Goal: Task Accomplishment & Management: Complete application form

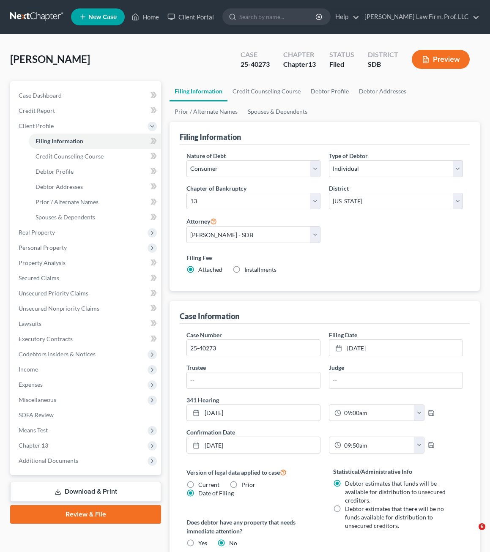
select select "1"
select select "0"
select select "3"
select select "73"
select select "0"
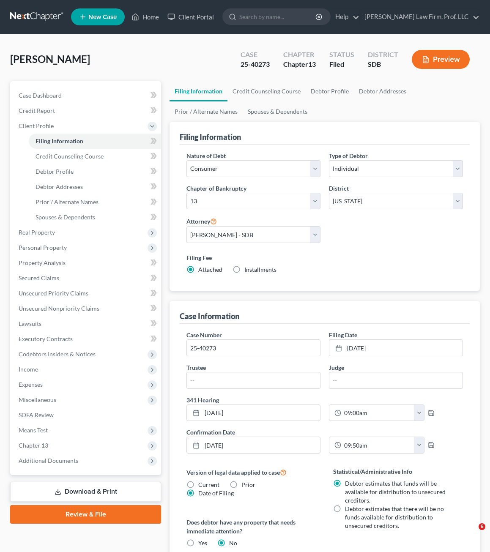
select select "43"
click at [149, 13] on link "Home" at bounding box center [145, 16] width 36 height 15
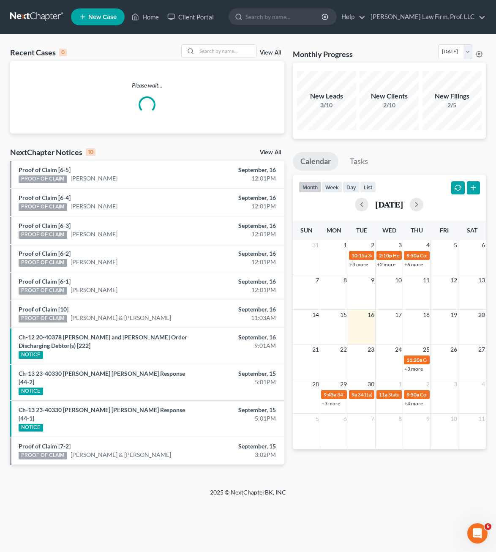
click at [220, 501] on div "Home New Case Client Portal [PERSON_NAME] Law Firm, Prof. LLC [PERSON_NAME][EMA…" at bounding box center [248, 276] width 496 height 552
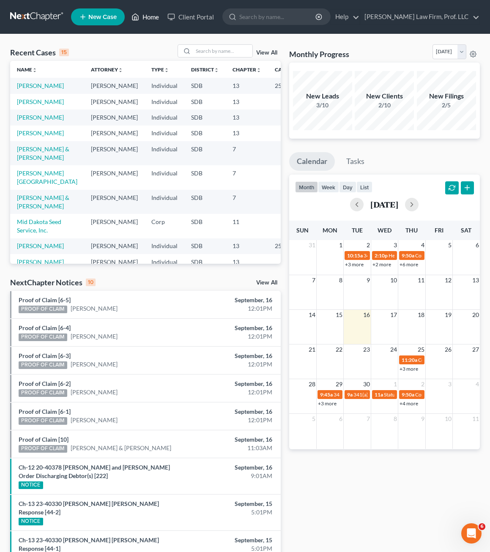
click at [146, 18] on link "Home" at bounding box center [145, 16] width 36 height 15
click at [301, 22] on input "search" at bounding box center [277, 17] width 77 height 16
type input "usted"
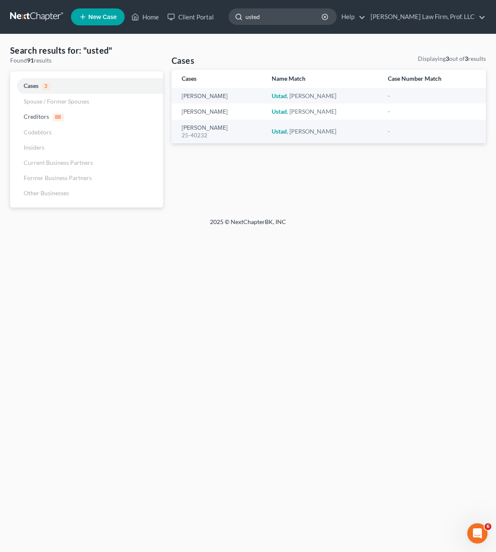
click at [301, 21] on input "usted" at bounding box center [284, 17] width 77 height 16
type input "ustad"
click at [360, 256] on div "Home New Case Client Portal [PERSON_NAME] Law Firm, Prof. LLC [PERSON_NAME][EMA…" at bounding box center [248, 276] width 496 height 552
click at [44, 87] on span "3" at bounding box center [46, 87] width 8 height 8
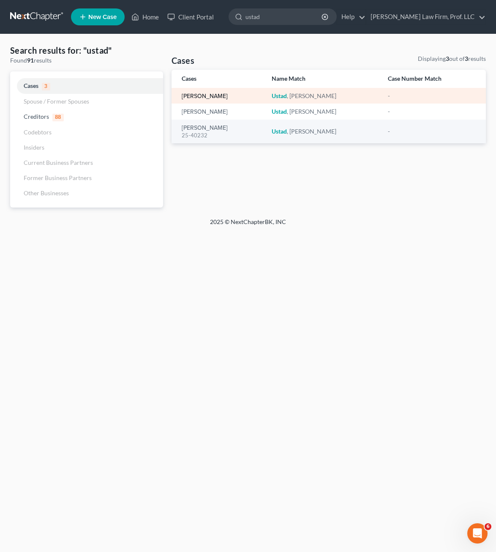
click at [200, 97] on link "[PERSON_NAME]" at bounding box center [205, 96] width 46 height 6
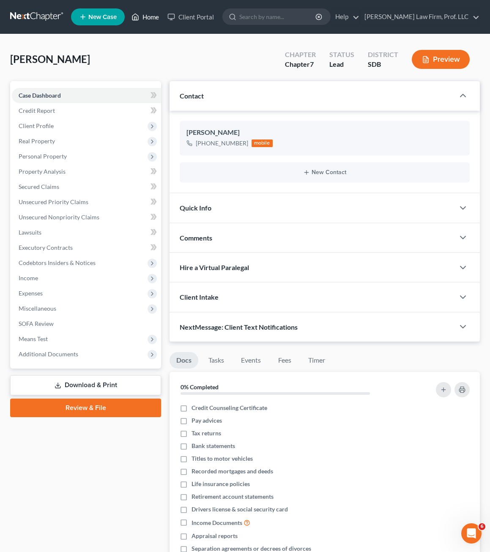
click at [142, 18] on link "Home" at bounding box center [145, 16] width 36 height 15
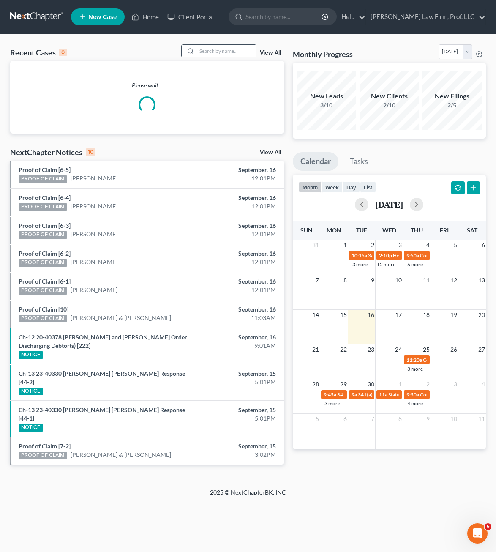
click at [220, 51] on input "search" at bounding box center [226, 51] width 59 height 12
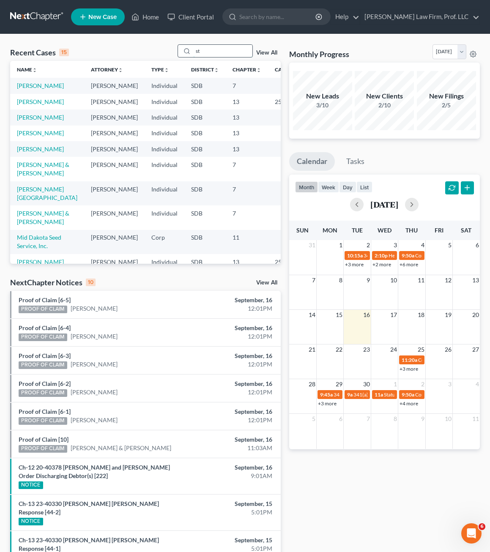
type input "s"
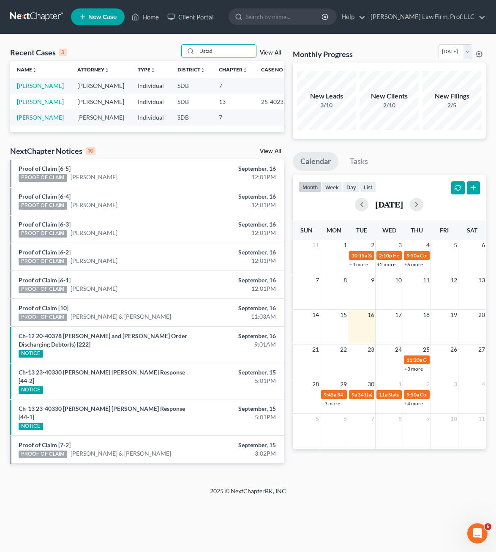
type input "Ustad"
click at [195, 144] on div "Recent Cases 3 Ustad View All Name unfold_more expand_more expand_less Attorney…" at bounding box center [147, 260] width 283 height 432
click at [23, 102] on link "[PERSON_NAME]" at bounding box center [40, 101] width 47 height 7
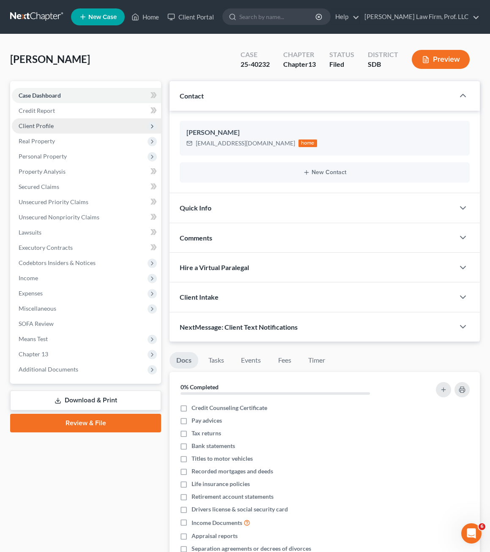
click at [37, 124] on span "Client Profile" at bounding box center [36, 125] width 35 height 7
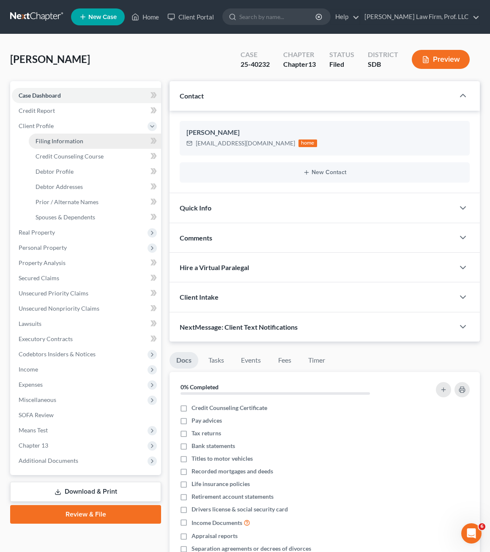
click at [66, 139] on span "Filing Information" at bounding box center [60, 140] width 48 height 7
select select "1"
select select "0"
select select "3"
select select "73"
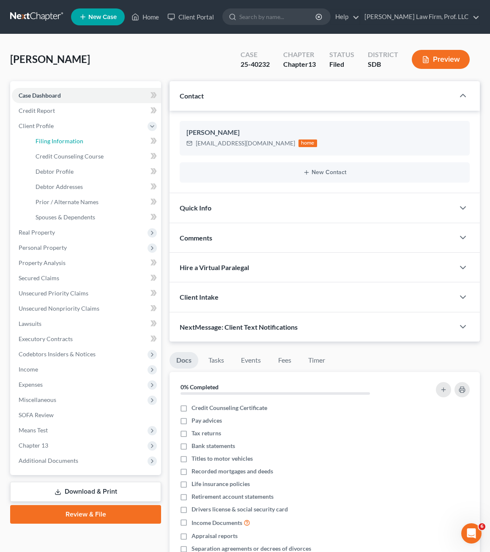
select select "0"
select select "43"
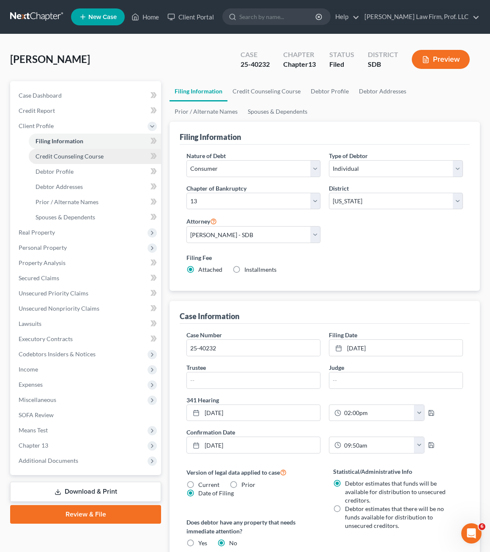
click at [63, 161] on link "Credit Counseling Course" at bounding box center [95, 156] width 132 height 15
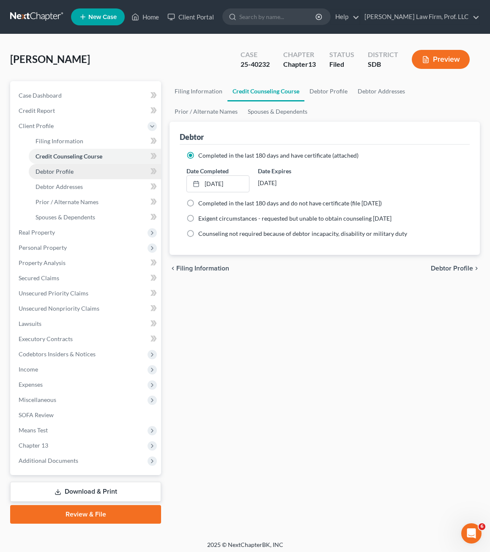
click at [60, 170] on span "Debtor Profile" at bounding box center [55, 171] width 38 height 7
select select "0"
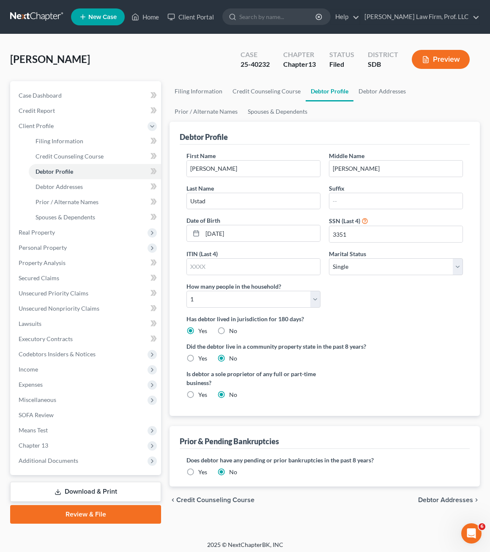
click at [400, 304] on div "First Name [PERSON_NAME] Middle Name [PERSON_NAME] Last Name [PERSON_NAME] Date…" at bounding box center [324, 232] width 285 height 163
click at [63, 192] on link "Debtor Addresses" at bounding box center [95, 186] width 132 height 15
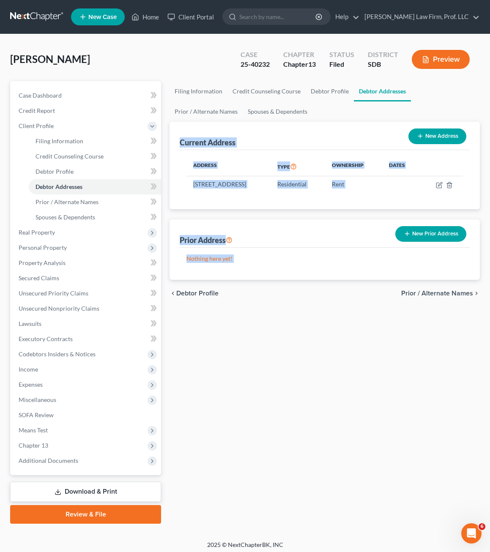
drag, startPoint x: 361, startPoint y: 367, endPoint x: 329, endPoint y: 306, distance: 69.2
click at [183, 134] on div "Filing Information Credit Counseling Course Debtor Profile Debtor Addresses Pri…" at bounding box center [324, 302] width 319 height 443
drag, startPoint x: 329, startPoint y: 306, endPoint x: 247, endPoint y: 296, distance: 82.6
click at [333, 331] on div "Filing Information Credit Counseling Course Debtor Profile Debtor Addresses Pri…" at bounding box center [324, 302] width 319 height 443
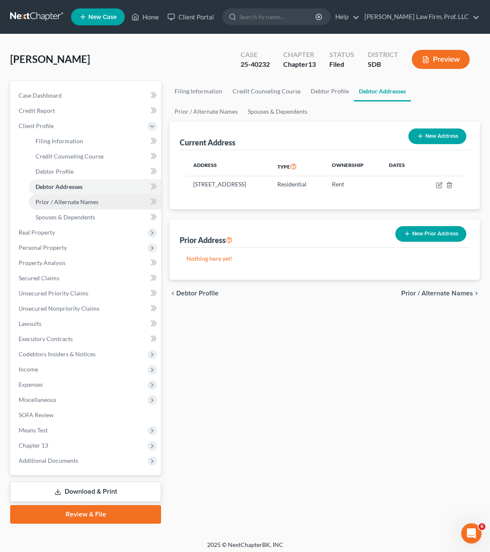
click at [60, 206] on link "Prior / Alternate Names" at bounding box center [95, 201] width 132 height 15
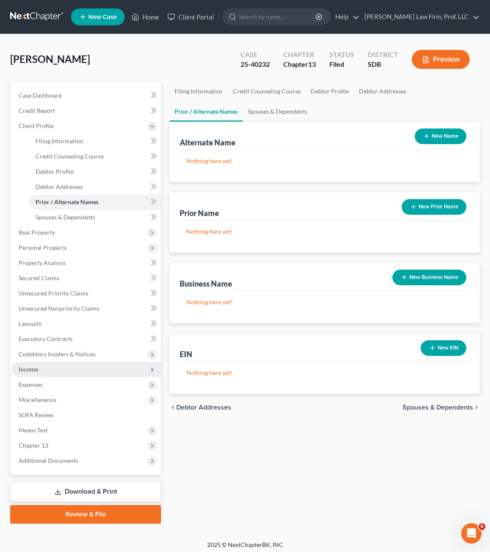
click at [37, 369] on span "Income" at bounding box center [28, 369] width 19 height 7
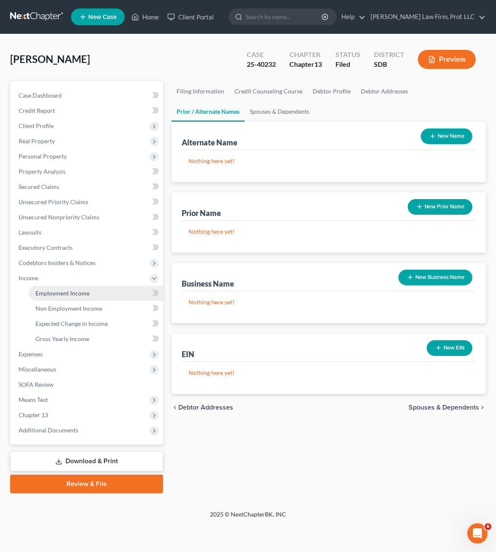
click at [70, 293] on span "Employment Income" at bounding box center [63, 293] width 54 height 7
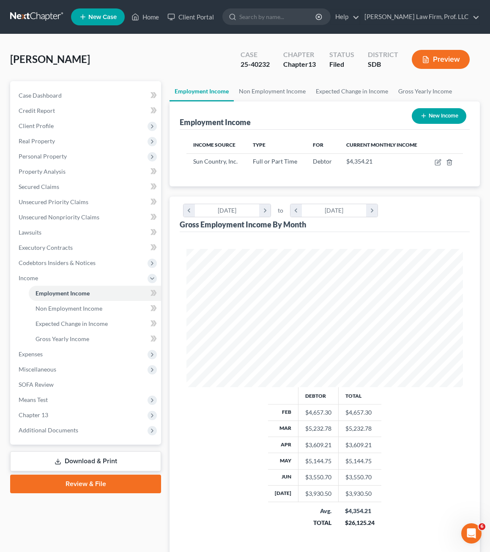
scroll to position [138, 293]
click at [138, 22] on icon at bounding box center [135, 17] width 8 height 10
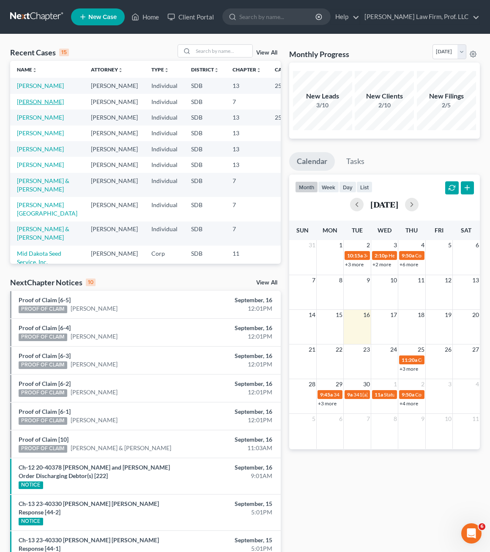
click at [25, 101] on link "[PERSON_NAME]" at bounding box center [40, 101] width 47 height 7
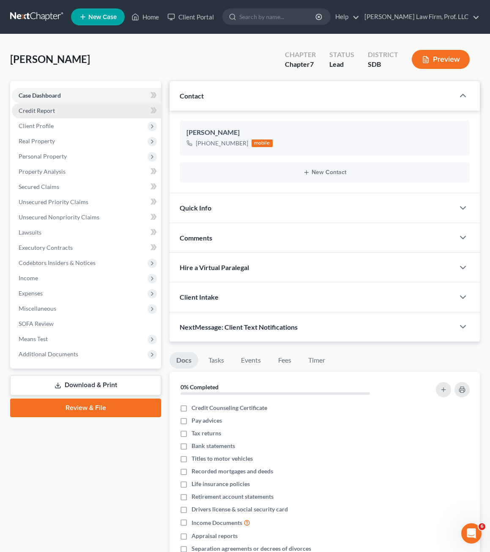
click at [66, 115] on link "Credit Report" at bounding box center [86, 110] width 149 height 15
click at [61, 125] on span "Client Profile" at bounding box center [86, 125] width 149 height 15
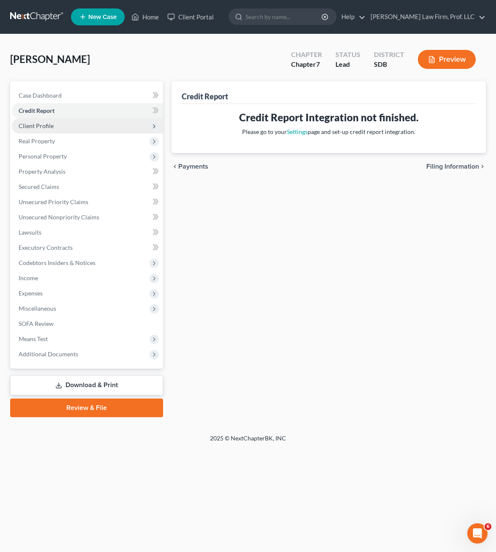
click at [54, 125] on span "Client Profile" at bounding box center [87, 125] width 151 height 15
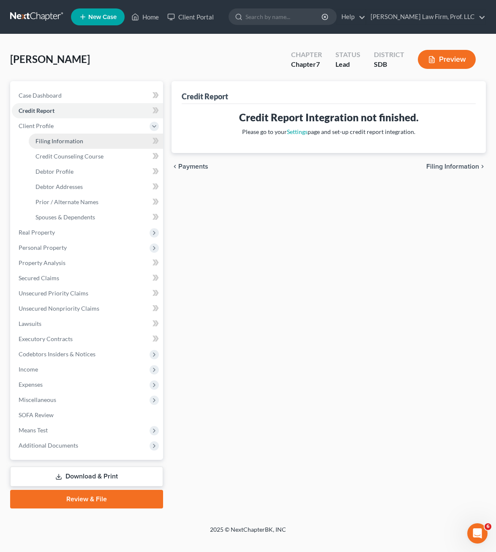
drag, startPoint x: 63, startPoint y: 141, endPoint x: 132, endPoint y: 193, distance: 86.0
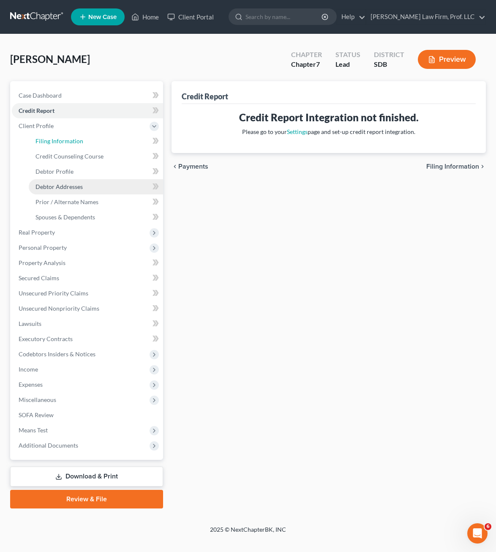
click at [63, 142] on span "Filing Information" at bounding box center [60, 140] width 48 height 7
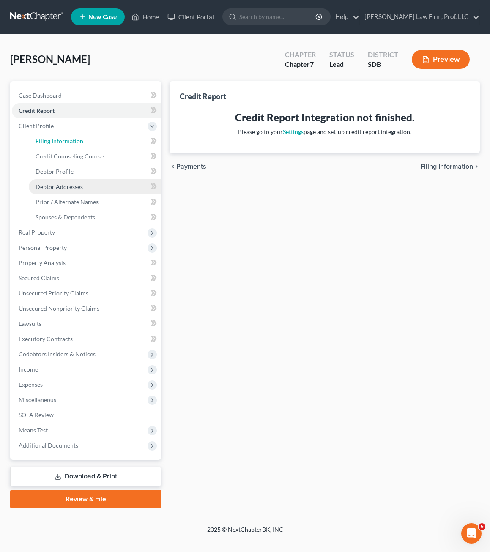
select select "1"
select select "0"
select select "73"
select select "0"
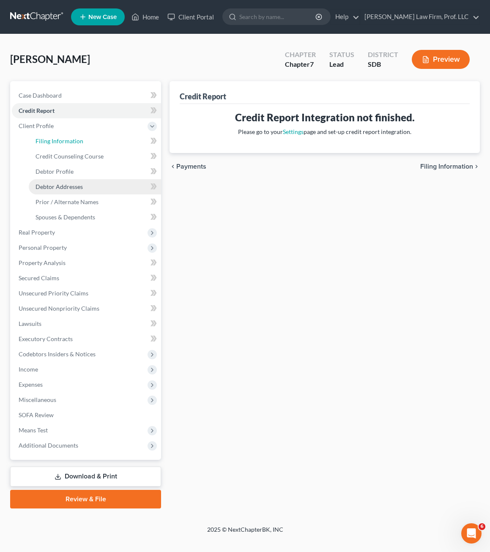
select select "43"
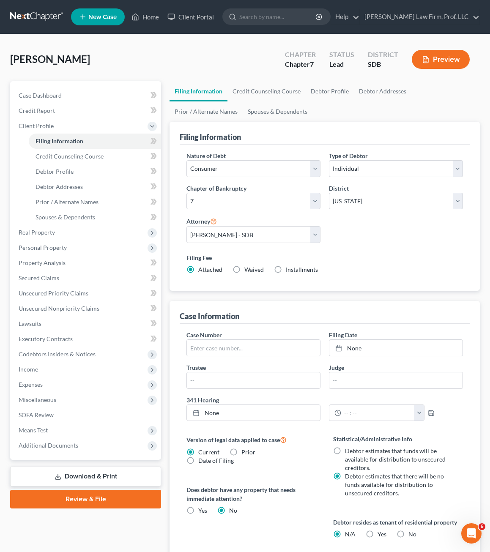
click at [342, 254] on label "Filing Fee" at bounding box center [324, 257] width 276 height 9
click at [115, 45] on div "Ustad, [PERSON_NAME] Upgraded Chapter Chapter 7 Status Lead District SDB Preview" at bounding box center [245, 62] width 470 height 37
click at [148, 12] on link "Home" at bounding box center [145, 16] width 36 height 15
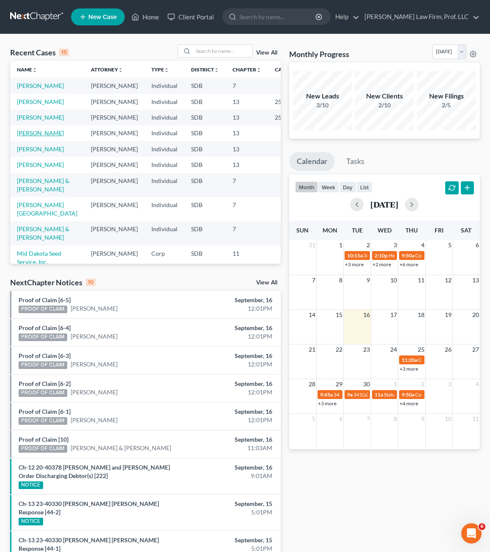
click at [28, 137] on link "[PERSON_NAME]" at bounding box center [40, 132] width 47 height 7
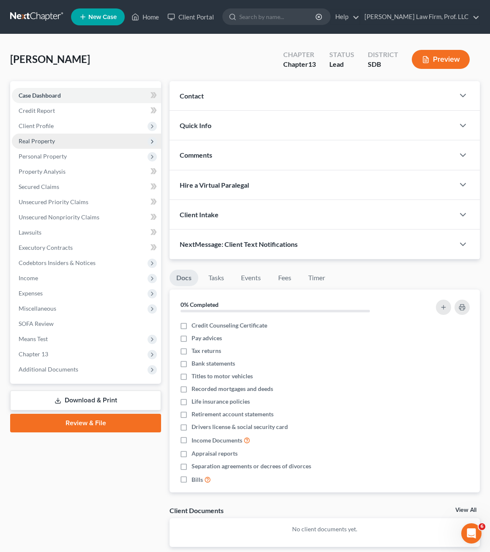
click at [33, 137] on span "Real Property" at bounding box center [37, 140] width 36 height 7
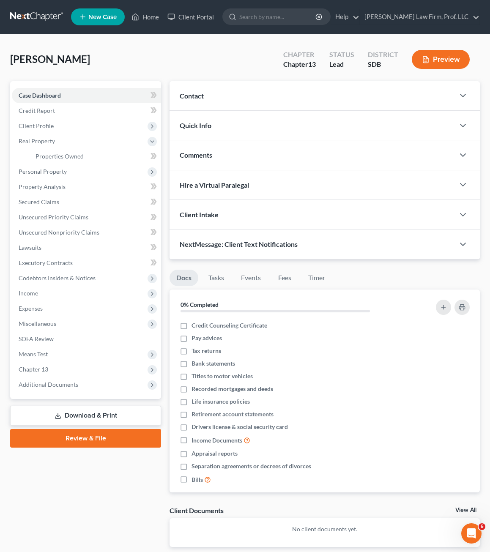
click at [34, 126] on span "Client Profile" at bounding box center [36, 125] width 35 height 7
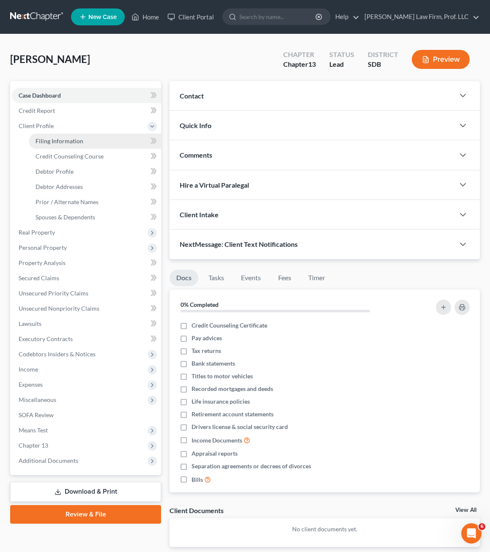
click at [73, 147] on link "Filing Information" at bounding box center [95, 141] width 132 height 15
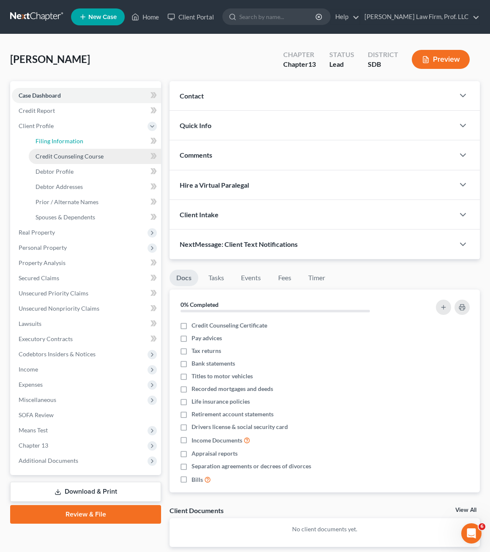
select select "1"
select select "0"
select select "3"
select select "73"
select select "0"
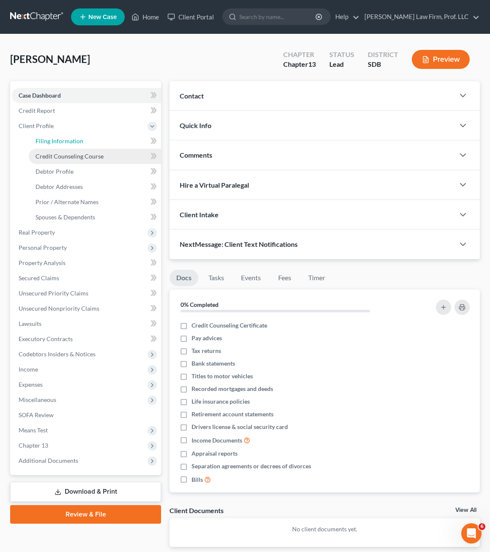
select select "43"
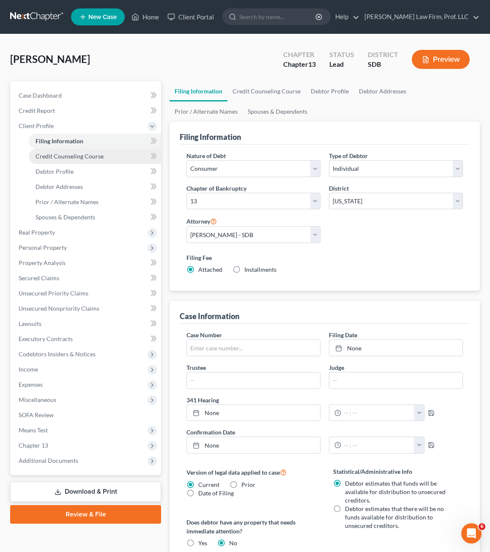
click at [84, 156] on span "Credit Counseling Course" at bounding box center [70, 156] width 68 height 7
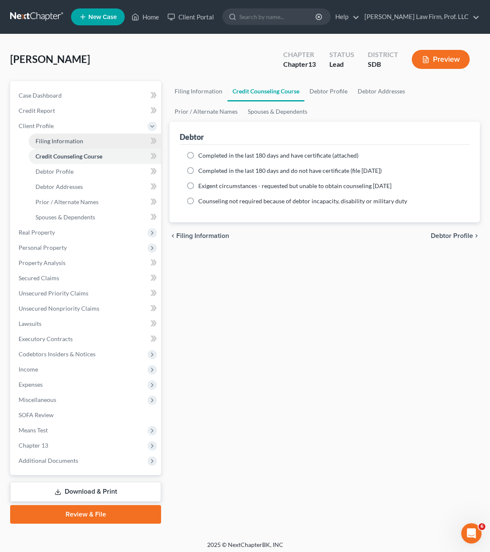
click at [52, 137] on link "Filing Information" at bounding box center [95, 141] width 132 height 15
select select "1"
select select "0"
select select "3"
select select "73"
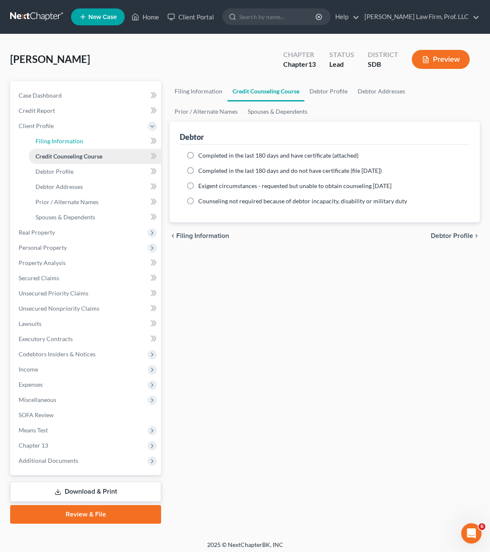
select select "0"
select select "43"
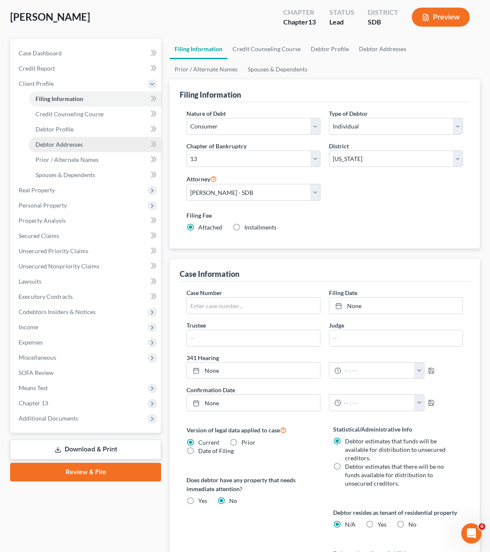
click at [59, 140] on link "Debtor Addresses" at bounding box center [95, 144] width 132 height 15
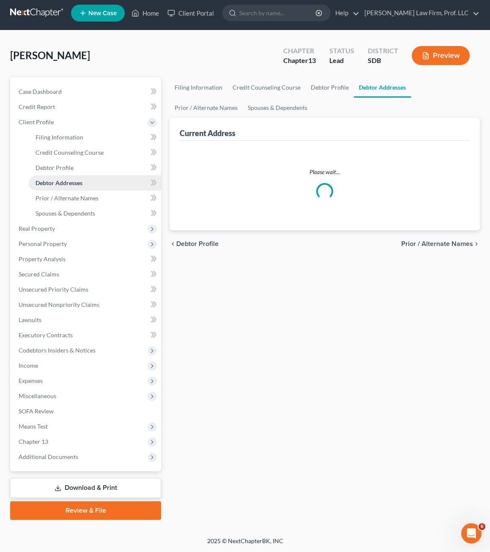
scroll to position [4, 0]
select select "0"
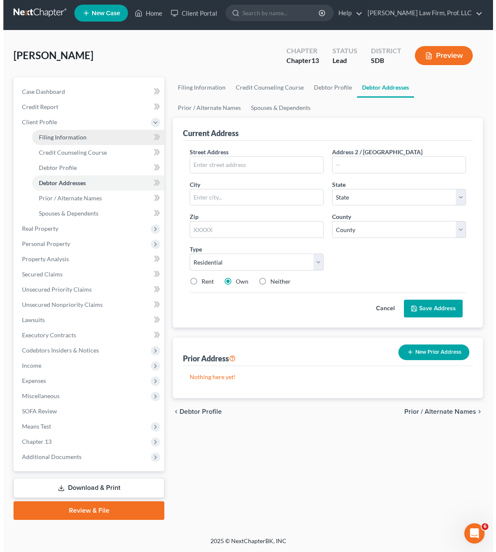
scroll to position [0, 0]
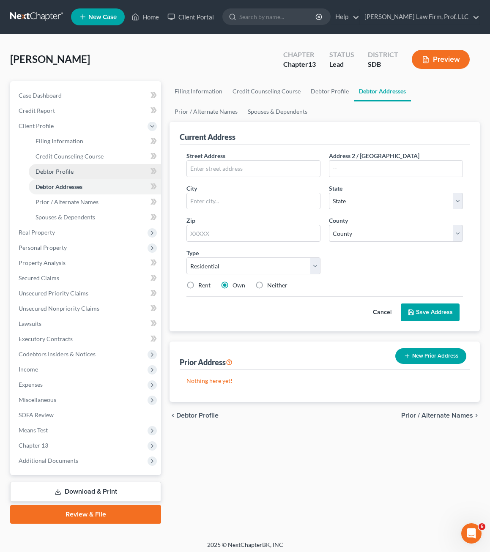
click at [67, 168] on span "Debtor Profile" at bounding box center [55, 171] width 38 height 7
select select "0"
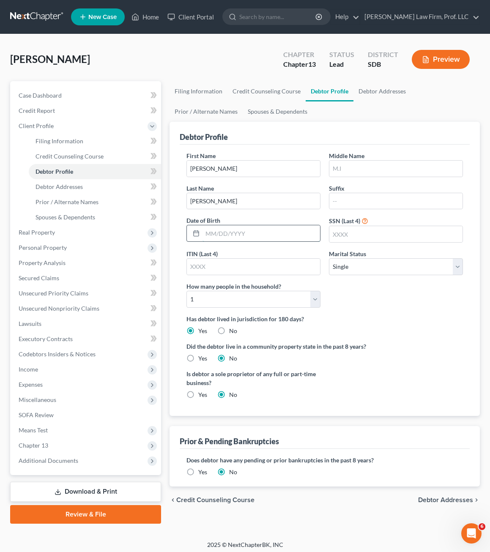
click at [256, 227] on input "text" at bounding box center [262, 233] width 118 height 16
click at [361, 238] on input "text" at bounding box center [395, 234] width 133 height 16
type input "8088"
drag, startPoint x: 224, startPoint y: 237, endPoint x: 224, endPoint y: 231, distance: 5.9
click at [224, 234] on input "text" at bounding box center [262, 233] width 118 height 16
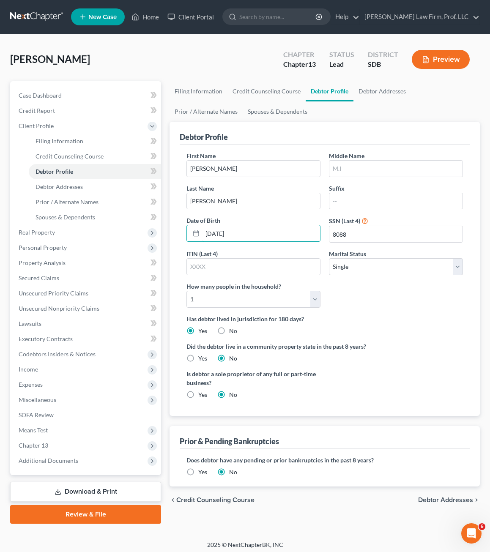
type input "[DATE]"
click at [356, 324] on div "Has debtor lived in jurisdiction for 180 days? Yes No Debtor must reside in jur…" at bounding box center [324, 325] width 276 height 21
drag, startPoint x: 240, startPoint y: 266, endPoint x: 309, endPoint y: 252, distance: 70.5
click at [240, 266] on input "text" at bounding box center [253, 267] width 133 height 16
drag, startPoint x: 379, startPoint y: 331, endPoint x: 327, endPoint y: 312, distance: 55.7
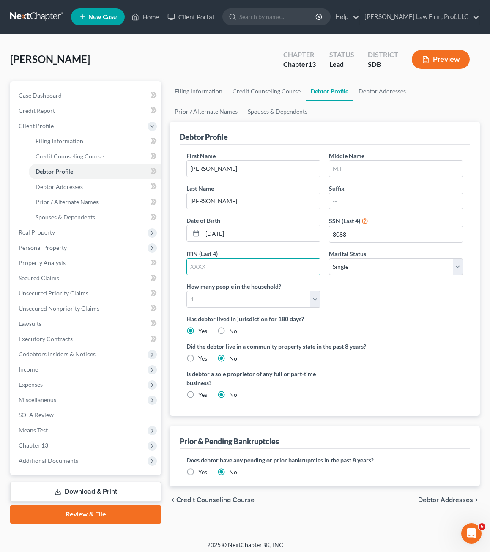
click at [375, 324] on div "Has debtor lived in jurisdiction for 180 days? Yes No Debtor must reside in jur…" at bounding box center [324, 325] width 276 height 21
drag, startPoint x: 62, startPoint y: 191, endPoint x: 90, endPoint y: 205, distance: 31.8
click at [62, 191] on link "Debtor Addresses" at bounding box center [95, 186] width 132 height 15
select select "0"
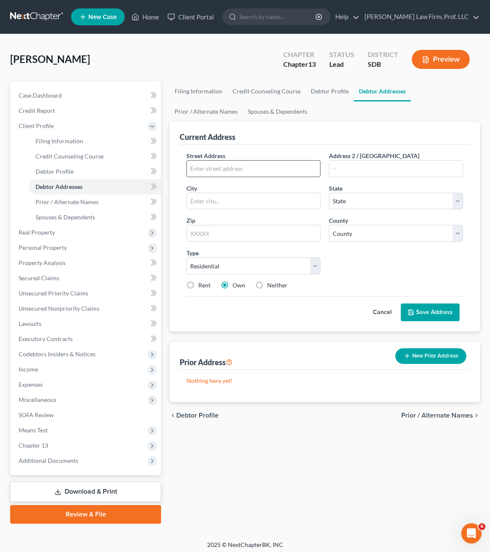
click at [230, 173] on input "text" at bounding box center [253, 169] width 133 height 16
type input "[STREET_ADDRESS][PERSON_NAME]"
type input "[PERSON_NAME]"
select select "43"
type input "57301"
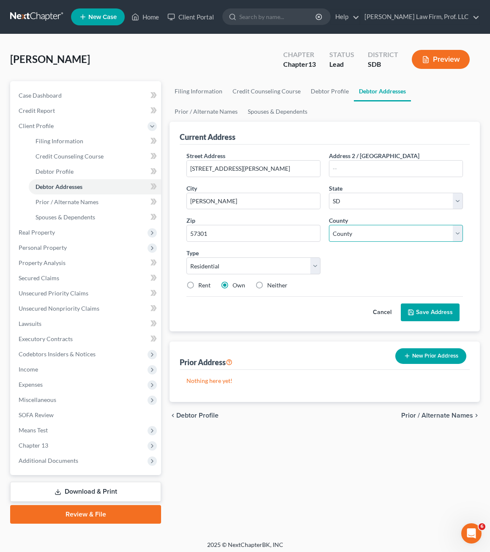
click at [359, 230] on select "County [GEOGRAPHIC_DATA] [GEOGRAPHIC_DATA] [GEOGRAPHIC_DATA] [GEOGRAPHIC_DATA] …" at bounding box center [396, 233] width 134 height 17
select select "16"
click at [329, 225] on select "County [GEOGRAPHIC_DATA] [GEOGRAPHIC_DATA] [GEOGRAPHIC_DATA] [GEOGRAPHIC_DATA] …" at bounding box center [396, 233] width 134 height 17
drag, startPoint x: 269, startPoint y: 458, endPoint x: 271, endPoint y: 278, distance: 180.1
click at [269, 455] on div "Filing Information Credit Counseling Course Debtor Profile Debtor Addresses Pri…" at bounding box center [324, 302] width 319 height 443
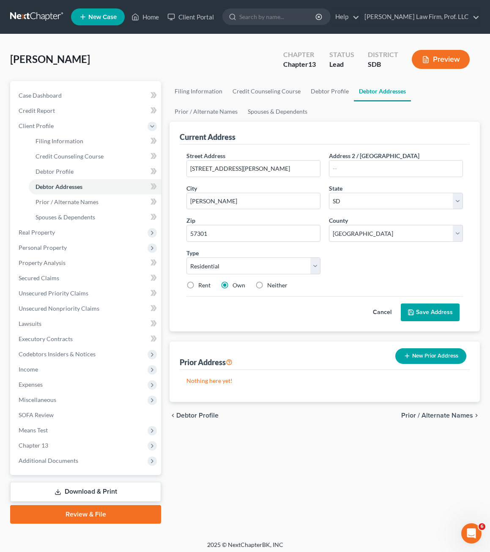
click at [202, 284] on label "Rent" at bounding box center [204, 285] width 12 height 8
click at [202, 284] on input "Rent" at bounding box center [204, 283] width 5 height 5
radio input "true"
click at [430, 313] on button "Save Address" at bounding box center [430, 313] width 59 height 18
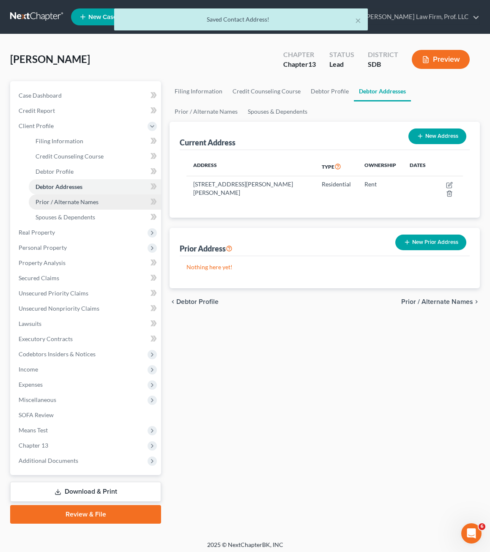
drag, startPoint x: 77, startPoint y: 205, endPoint x: 127, endPoint y: 204, distance: 50.3
click at [77, 205] on link "Prior / Alternate Names" at bounding box center [95, 201] width 132 height 15
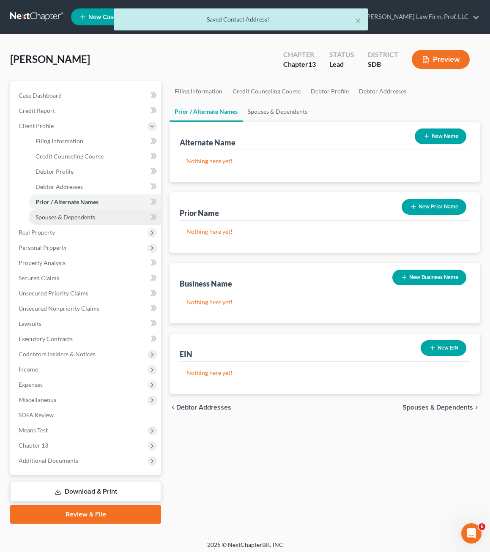
click at [61, 224] on link "Spouses & Dependents" at bounding box center [95, 217] width 132 height 15
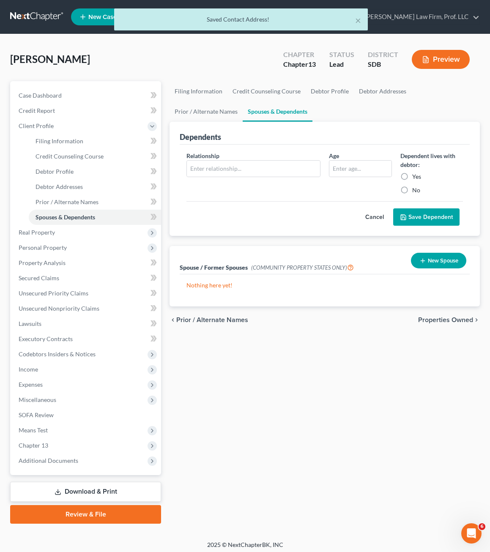
drag, startPoint x: 320, startPoint y: 326, endPoint x: 211, endPoint y: 299, distance: 112.3
click at [320, 326] on div "chevron_left Prior / Alternate Names Properties Owned chevron_right" at bounding box center [325, 320] width 310 height 27
click at [56, 236] on span "Real Property" at bounding box center [86, 232] width 149 height 15
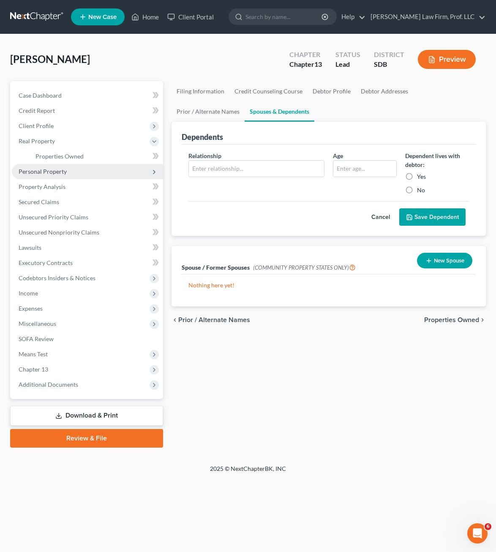
click at [57, 172] on span "Personal Property" at bounding box center [43, 171] width 48 height 7
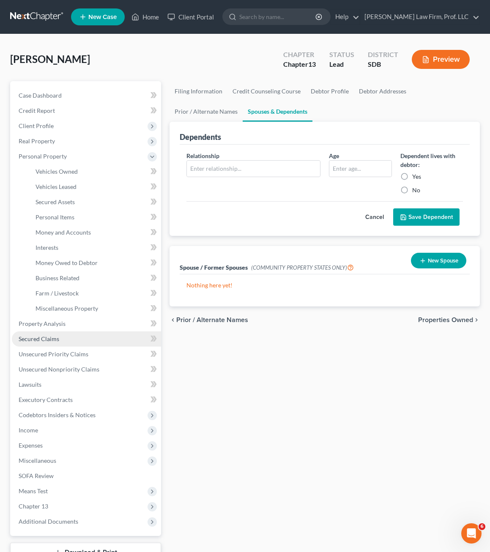
click at [46, 334] on link "Secured Claims" at bounding box center [86, 338] width 149 height 15
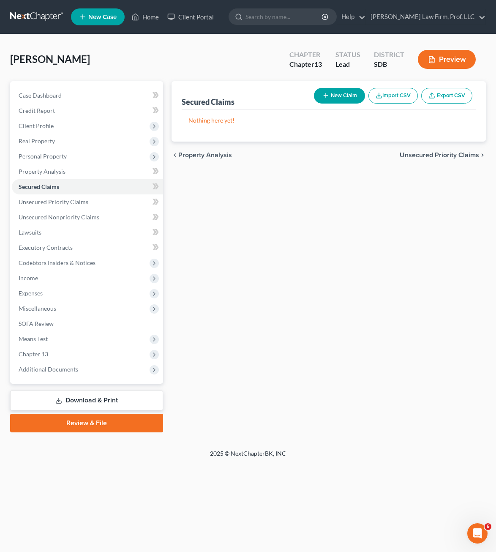
click at [258, 261] on div "Secured Claims New Claim Import CSV Export CSV Nothing here yet! Previous 1 Nex…" at bounding box center [328, 256] width 323 height 351
click at [57, 279] on span "Income" at bounding box center [87, 278] width 151 height 15
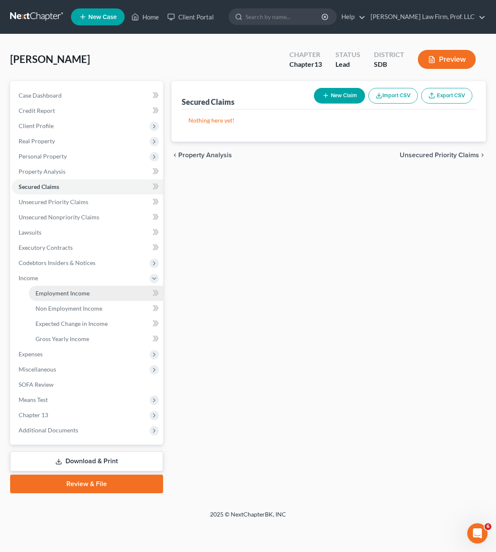
click at [66, 293] on span "Employment Income" at bounding box center [63, 293] width 54 height 7
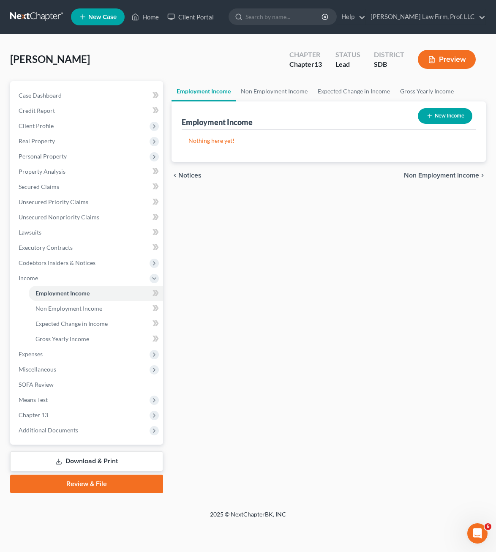
click at [435, 113] on button "New Income" at bounding box center [445, 116] width 55 height 16
select select "0"
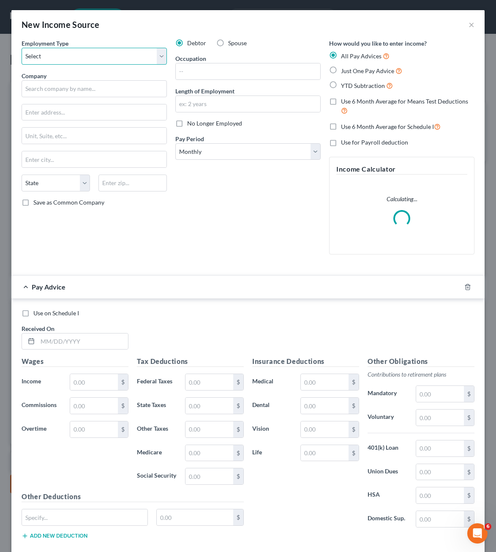
click at [90, 59] on select "Select Full or [DEMOGRAPHIC_DATA] Employment Self Employment" at bounding box center [94, 56] width 145 height 17
select select "0"
click at [22, 48] on select "Select Full or [DEMOGRAPHIC_DATA] Employment Self Employment" at bounding box center [94, 56] width 145 height 17
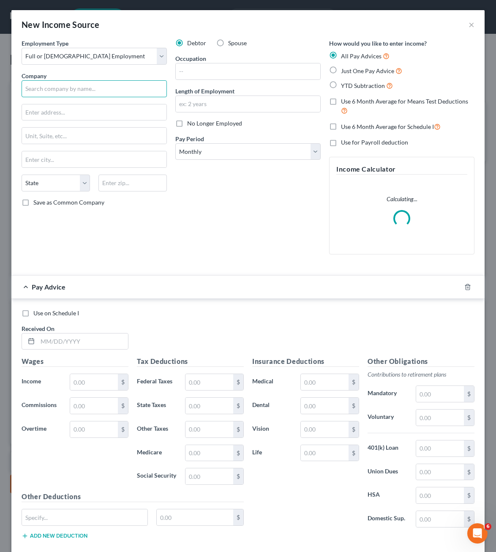
click at [70, 90] on input "text" at bounding box center [94, 88] width 145 height 17
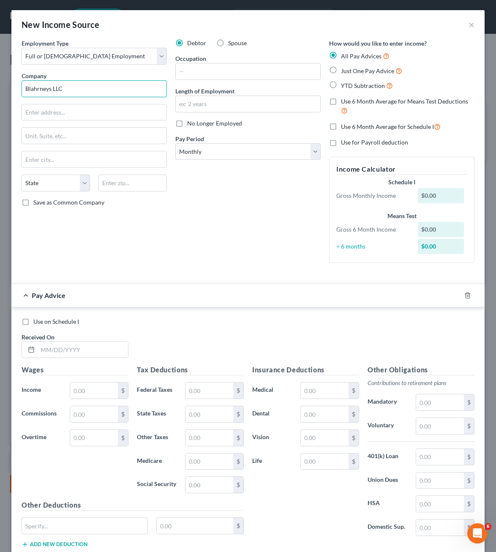
drag, startPoint x: 37, startPoint y: 90, endPoint x: 68, endPoint y: 68, distance: 37.3
click at [37, 90] on input "Blahrneys LLC" at bounding box center [94, 88] width 145 height 17
type input "Blarneys LLC"
click at [80, 106] on input "text" at bounding box center [94, 112] width 145 height 16
type input "[STREET_ADDRESS]"
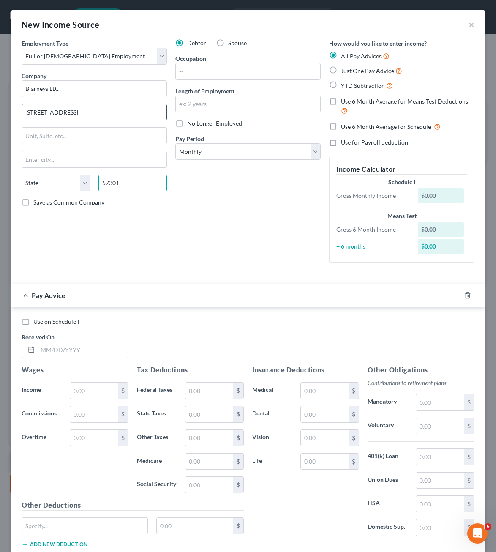
type input "57301"
type input "[PERSON_NAME]"
select select "43"
click at [178, 79] on div "Debtor Spouse Occupation Length of Employment No Longer Employed Pay Period * S…" at bounding box center [248, 154] width 154 height 231
drag, startPoint x: 186, startPoint y: 65, endPoint x: 306, endPoint y: 118, distance: 131.7
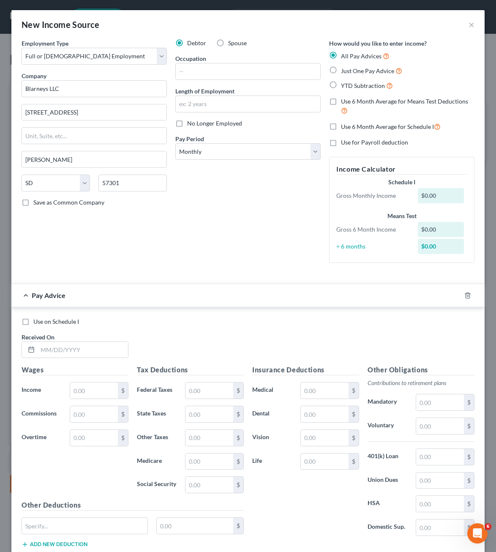
click at [112, 229] on div "Employment Type * Select Full or [DEMOGRAPHIC_DATA] Employment Self Employment …" at bounding box center [94, 154] width 154 height 231
click at [263, 74] on input "text" at bounding box center [248, 71] width 145 height 16
type input "K"
type input "Cook"
drag, startPoint x: 183, startPoint y: 243, endPoint x: 200, endPoint y: 201, distance: 44.9
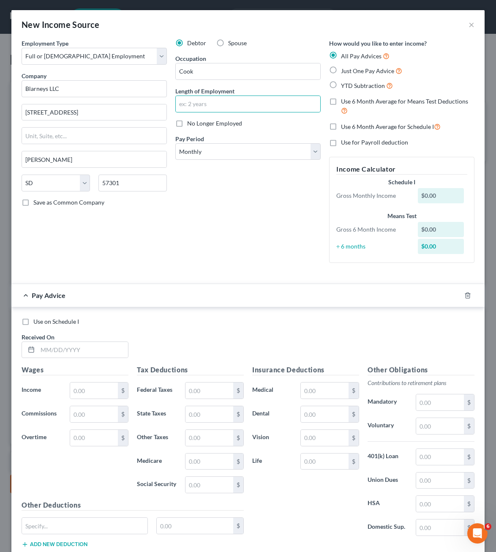
click at [183, 243] on div "Debtor Spouse Occupation Cook Length of Employment No Longer Employed Pay Perio…" at bounding box center [248, 154] width 154 height 231
click at [210, 163] on div "Debtor Spouse Occupation Cook Length of Employment No Longer Employed Pay Perio…" at bounding box center [248, 154] width 154 height 231
drag, startPoint x: 210, startPoint y: 156, endPoint x: 210, endPoint y: 161, distance: 5.1
click at [210, 156] on select "Select Monthly Twice Monthly Every Other Week Weekly" at bounding box center [247, 151] width 145 height 17
select select "1"
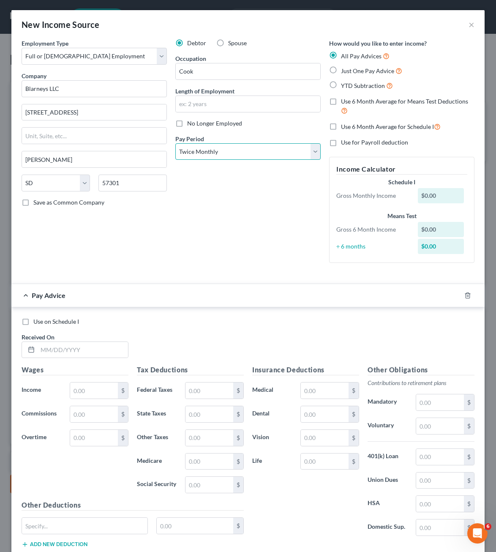
click at [175, 143] on select "Select Monthly Twice Monthly Every Other Week Weekly" at bounding box center [247, 151] width 145 height 17
click at [211, 234] on div "Debtor Spouse Occupation Cook Length of Employment No Longer Employed Pay Perio…" at bounding box center [248, 154] width 154 height 231
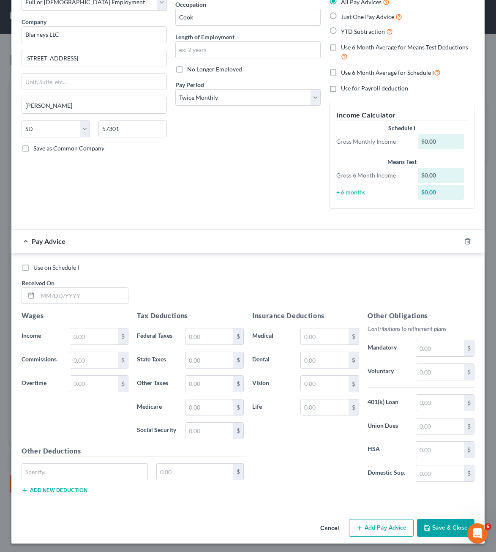
scroll to position [56, 0]
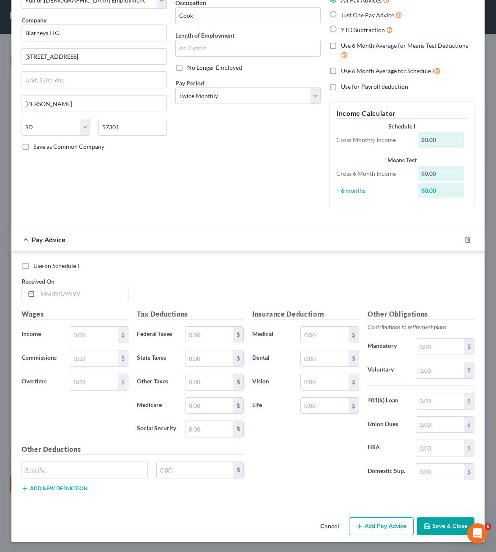
drag, startPoint x: 204, startPoint y: 150, endPoint x: 213, endPoint y: 251, distance: 101.0
click at [204, 151] on div "Debtor Spouse Occupation Cook Length of Employment No Longer Employed Pay Perio…" at bounding box center [248, 98] width 154 height 231
drag, startPoint x: 86, startPoint y: 290, endPoint x: 98, endPoint y: 287, distance: 11.8
click at [86, 290] on div "Use on Schedule I Received On *" at bounding box center [248, 286] width 462 height 48
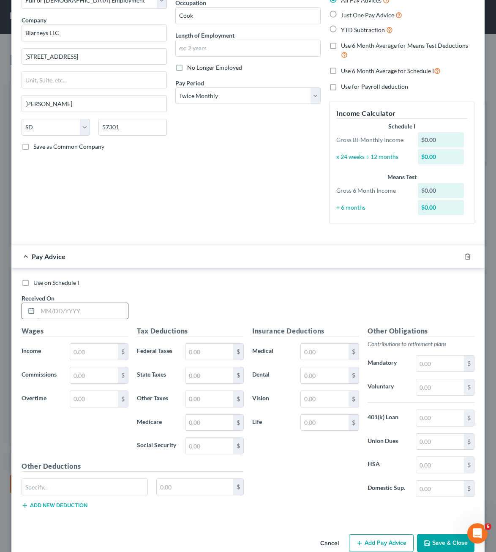
click at [145, 280] on div "Use on Schedule I" at bounding box center [248, 283] width 453 height 8
click at [82, 309] on input "text" at bounding box center [83, 311] width 90 height 16
type input "[DATE]"
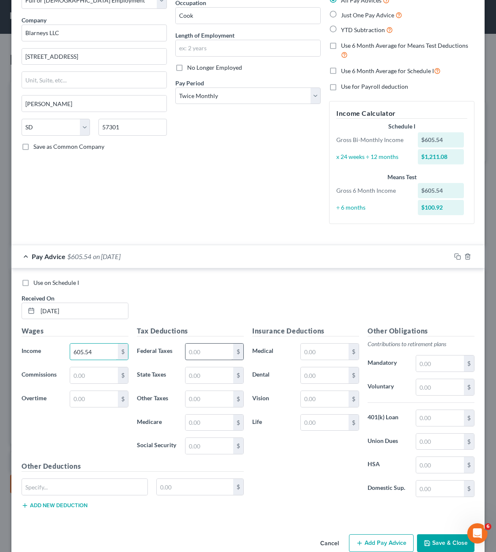
type input "605.54"
click at [206, 351] on input "text" at bounding box center [210, 352] width 48 height 16
type input "52.86"
type input "8.78"
type input "37.54"
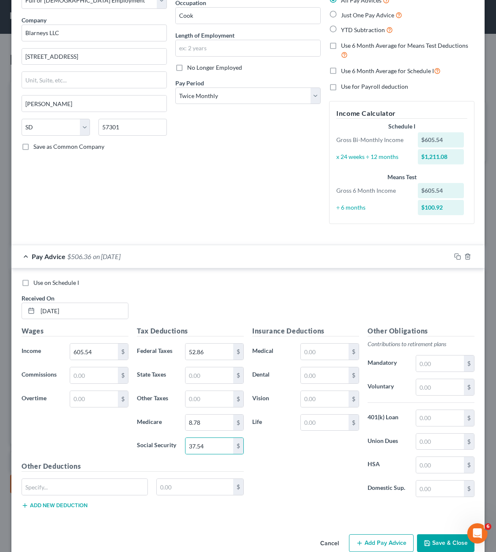
click at [279, 482] on div "Insurance Deductions Medical $ Dental $ Vision $ Life $" at bounding box center [305, 415] width 115 height 178
click at [331, 475] on div "Insurance Deductions Medical $ Dental $ Vision $ Life $" at bounding box center [305, 415] width 115 height 178
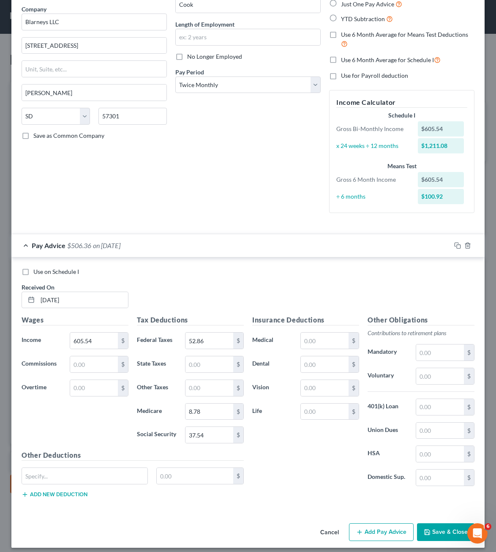
scroll to position [73, 0]
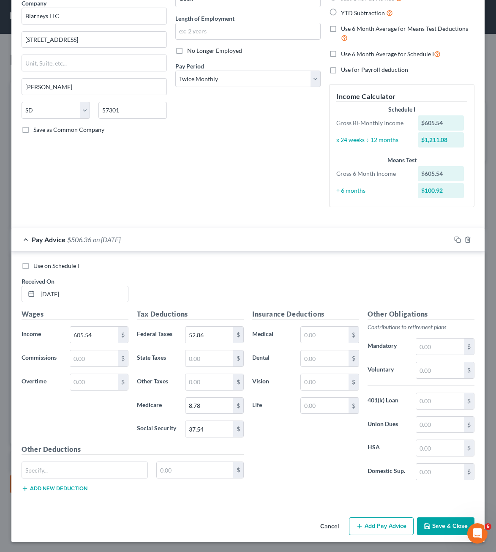
click at [381, 539] on div "Cancel Add Pay Advice Save & Close" at bounding box center [247, 528] width 473 height 28
click at [381, 526] on button "Add Pay Advice" at bounding box center [381, 526] width 65 height 18
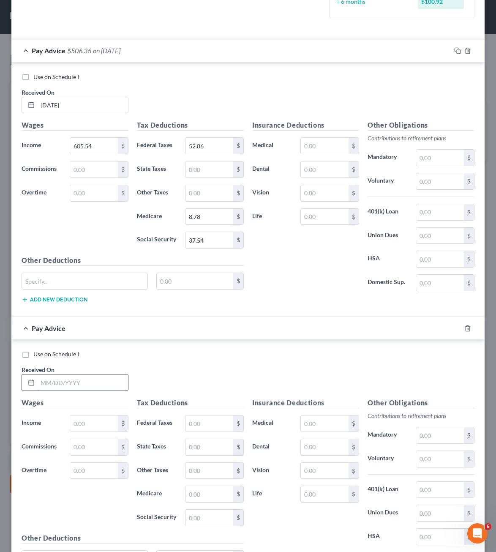
scroll to position [350, 0]
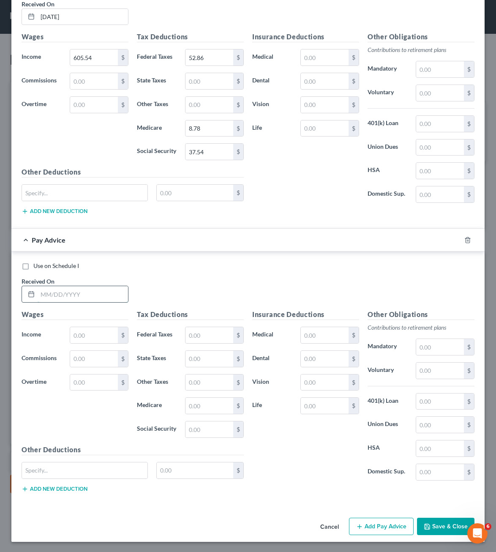
click at [67, 294] on input "text" at bounding box center [83, 294] width 90 height 16
type input "[DATE]"
type input "582.93"
type input "50.60"
type input "8.46"
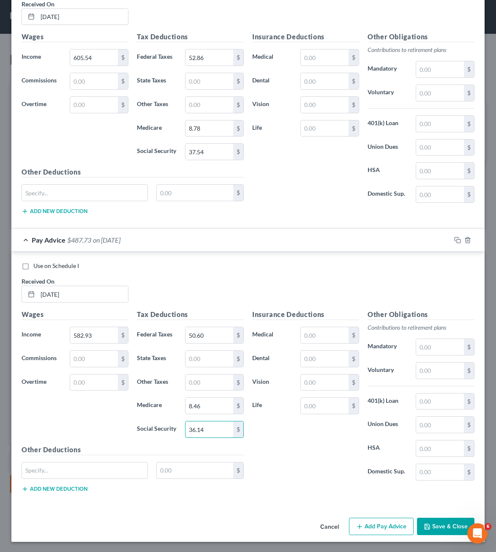
type input "36.14"
click at [185, 273] on div "Use on Schedule I Received On * [DATE]" at bounding box center [248, 286] width 462 height 48
drag, startPoint x: 105, startPoint y: 415, endPoint x: 414, endPoint y: 497, distance: 319.6
click at [107, 416] on div "Wages Income * 582.93 $ Commissions $ Overtime $" at bounding box center [74, 376] width 115 height 135
drag, startPoint x: 394, startPoint y: 525, endPoint x: 145, endPoint y: 292, distance: 341.0
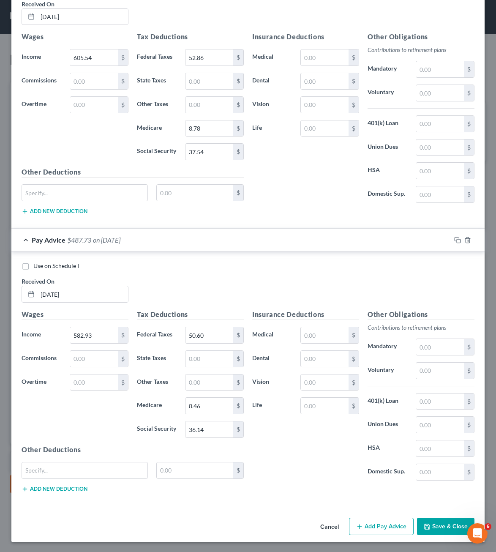
click at [394, 525] on button "Add Pay Advice" at bounding box center [381, 527] width 65 height 18
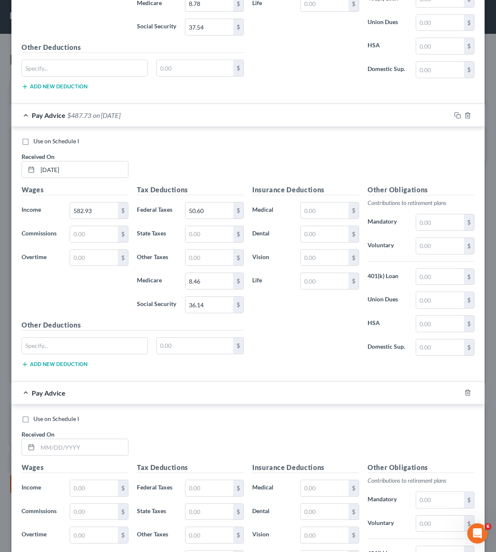
scroll to position [604, 0]
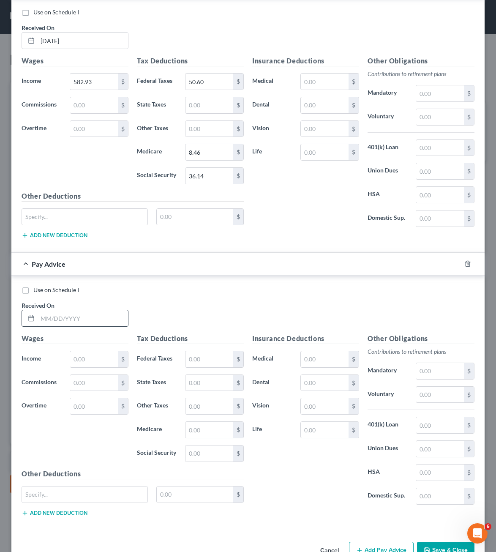
click at [80, 314] on input "text" at bounding box center [83, 318] width 90 height 16
type input "[DATE]"
drag, startPoint x: 102, startPoint y: 424, endPoint x: 96, endPoint y: 354, distance: 70.4
click at [102, 421] on div "Wages Income * $ Commissions $ Overtime $" at bounding box center [74, 401] width 115 height 135
click at [96, 353] on input "text" at bounding box center [94, 359] width 48 height 16
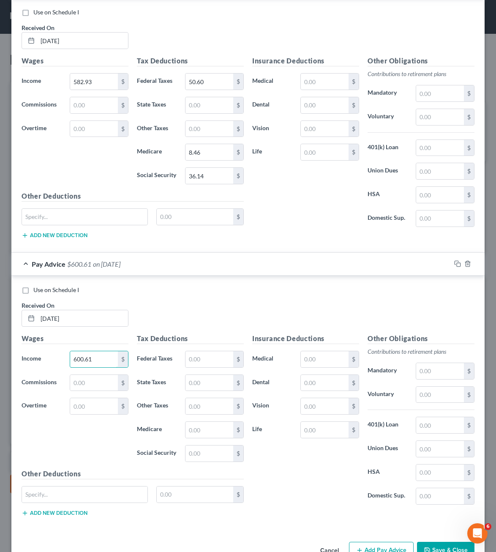
type input "600.61"
click at [303, 454] on div "Insurance Deductions Medical $ Dental $ Vision $ Life $" at bounding box center [305, 423] width 115 height 178
click at [194, 360] on input "text" at bounding box center [210, 359] width 48 height 16
type input "52.37"
type input "8.70"
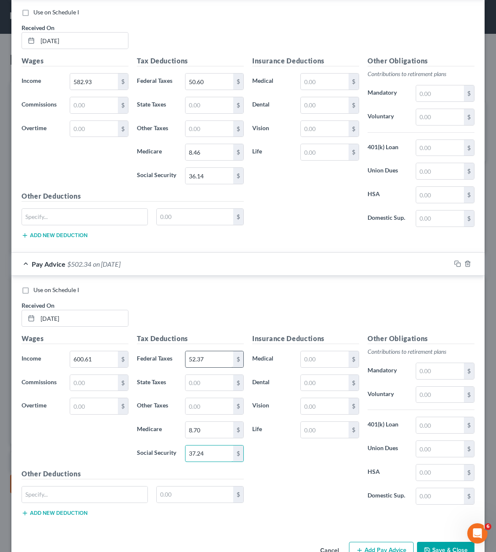
type input "37.24"
click at [299, 473] on div "Insurance Deductions Medical $ Dental $ Vision $ Life $" at bounding box center [305, 423] width 115 height 178
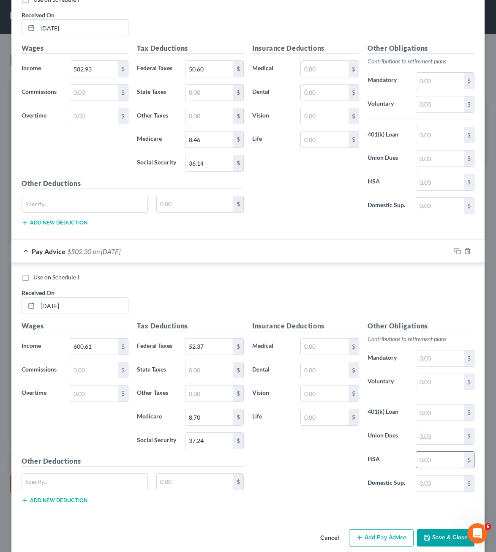
scroll to position [628, 0]
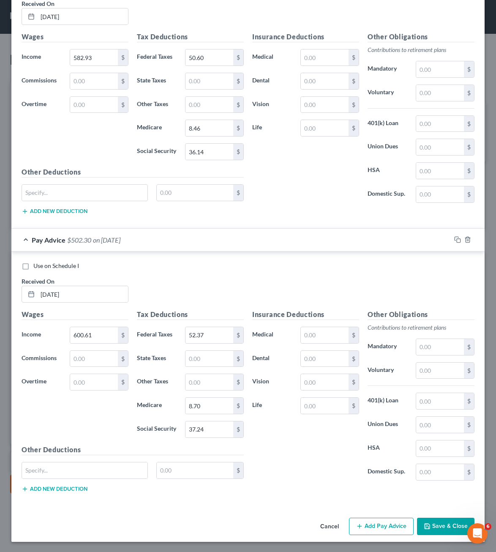
click at [378, 521] on button "Add Pay Advice" at bounding box center [381, 527] width 65 height 18
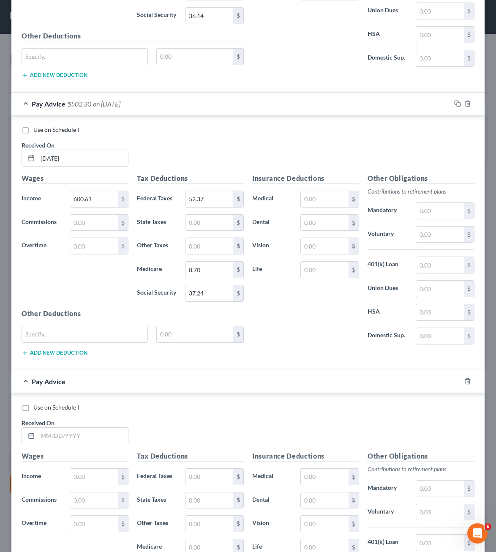
scroll to position [906, 0]
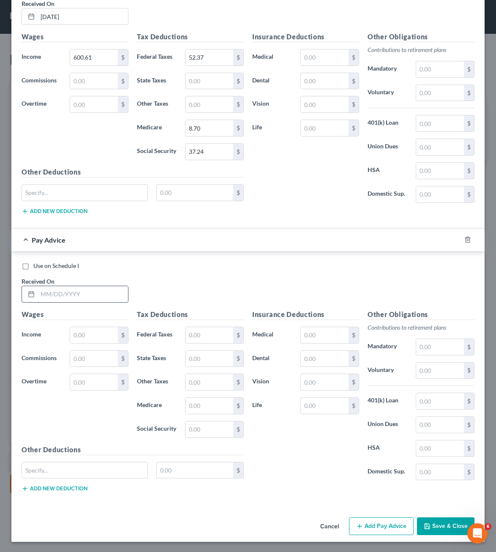
click at [45, 289] on input "text" at bounding box center [83, 294] width 90 height 16
type input "[DATE]"
type input "604.69"
type input "52.78"
type input "8.77"
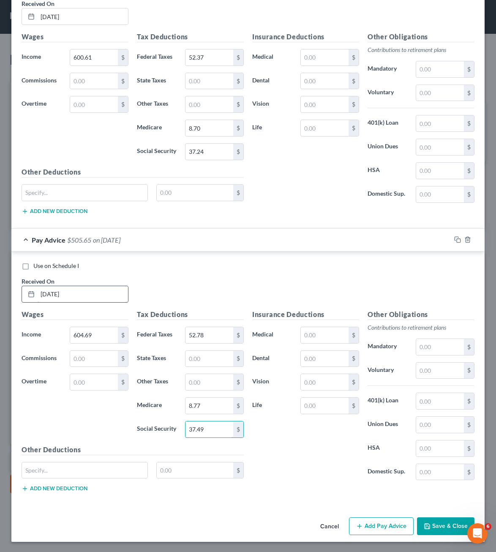
type input "37.49"
drag, startPoint x: 372, startPoint y: 526, endPoint x: 249, endPoint y: 431, distance: 155.6
click at [372, 526] on button "Add Pay Advice" at bounding box center [381, 526] width 65 height 18
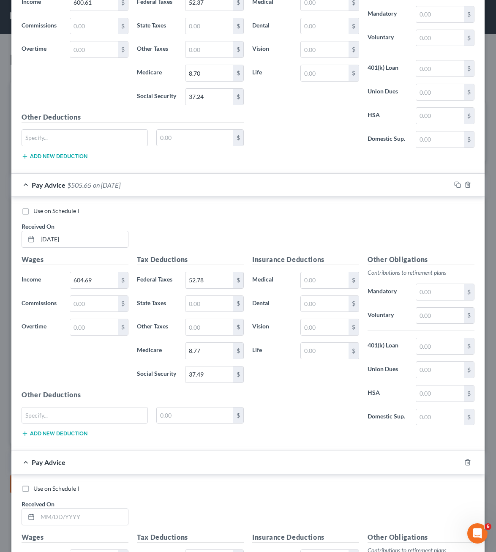
scroll to position [1183, 0]
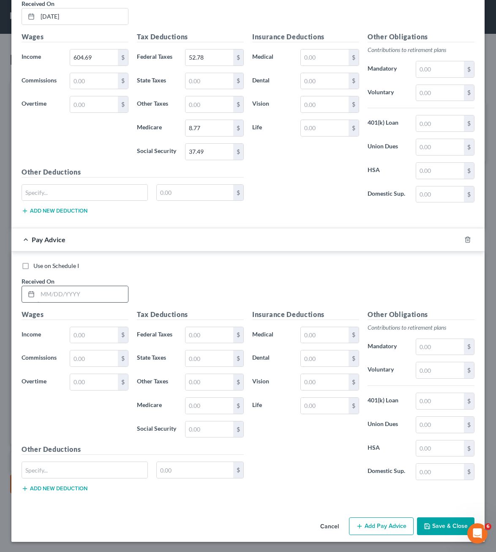
click at [68, 294] on input "text" at bounding box center [83, 294] width 90 height 16
type input "[DATE]"
type input "604.01"
type input "52.71"
type input "8.76"
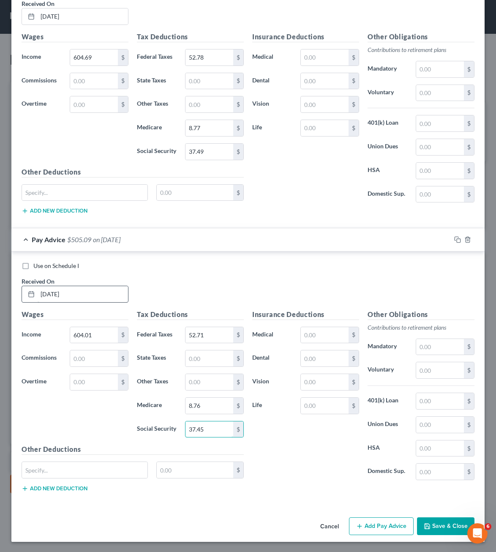
type input "37.45"
click at [362, 531] on button "Add Pay Advice" at bounding box center [381, 526] width 65 height 18
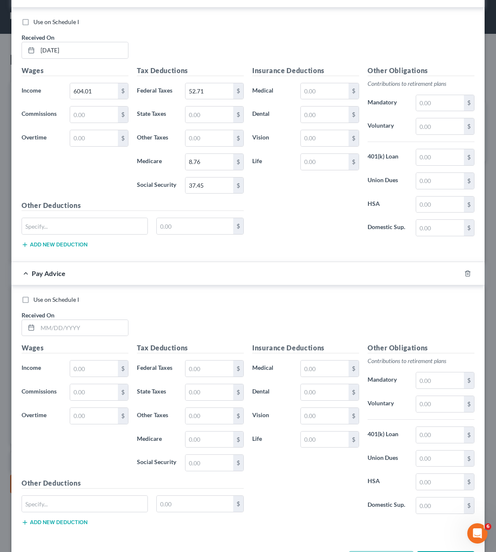
scroll to position [1461, 0]
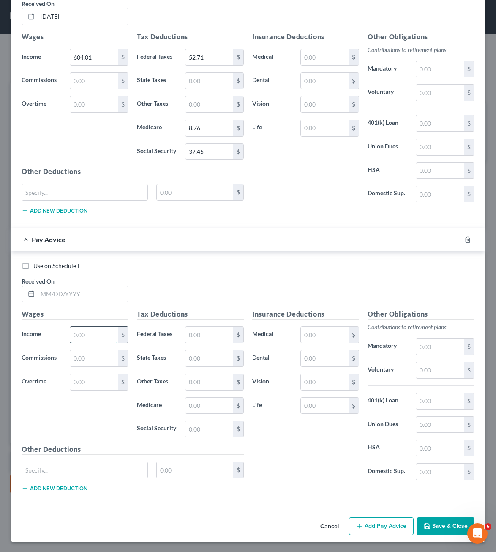
click at [87, 338] on input "text" at bounding box center [94, 335] width 48 height 16
type input "610.98"
type input "53.41"
type input "8.86"
type input "37.88"
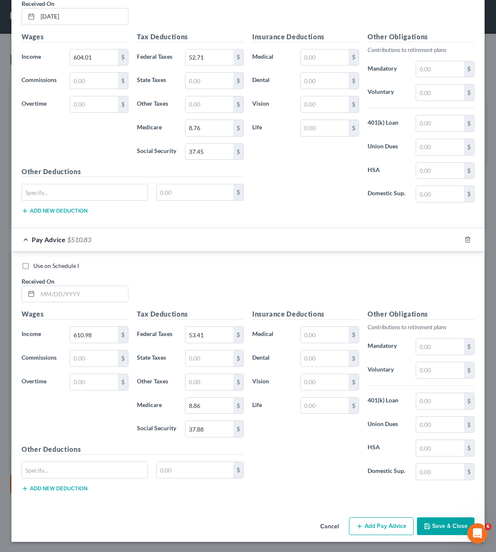
click at [381, 528] on button "Add Pay Advice" at bounding box center [381, 526] width 65 height 18
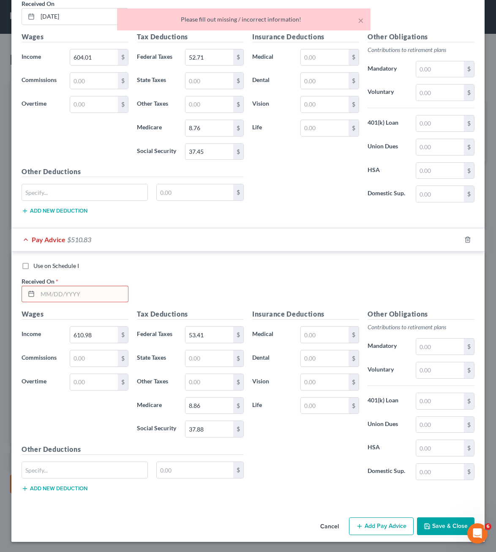
click at [71, 295] on input "text" at bounding box center [83, 294] width 90 height 16
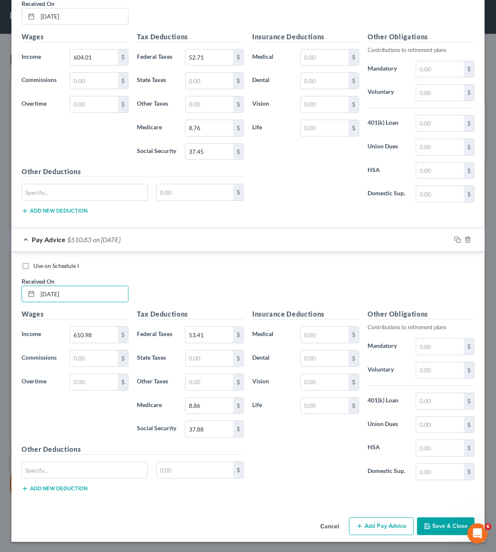
type input "[DATE]"
click at [395, 523] on button "Add Pay Advice" at bounding box center [381, 526] width 65 height 18
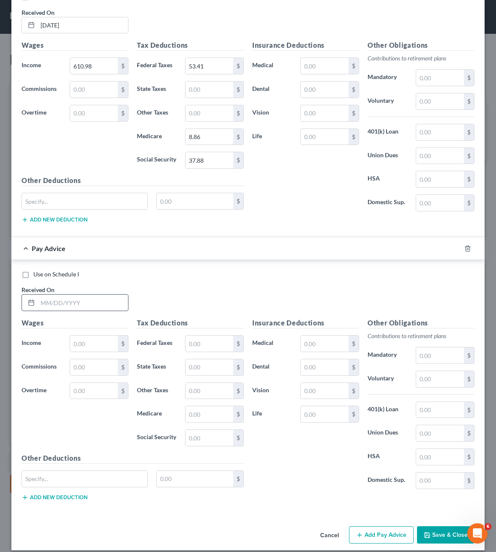
scroll to position [1738, 0]
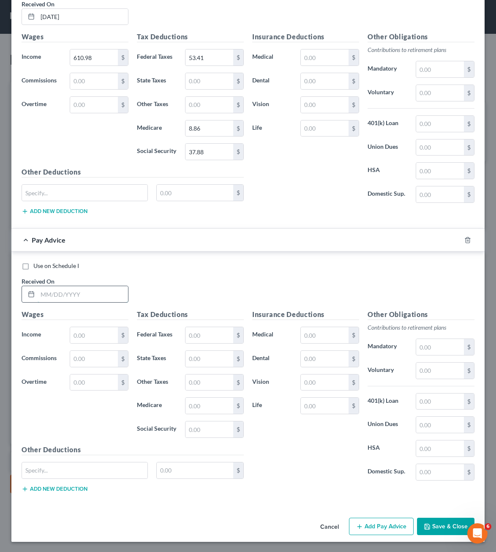
click at [89, 294] on input "text" at bounding box center [83, 294] width 90 height 16
type input "[DATE]"
type input "494.36"
type input "50"
type input "3"
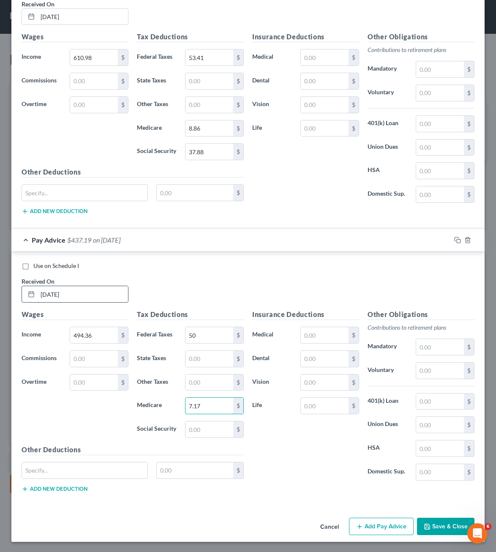
type input "7.17"
type input "30.65"
click at [390, 534] on button "Add Pay Advice" at bounding box center [381, 527] width 65 height 18
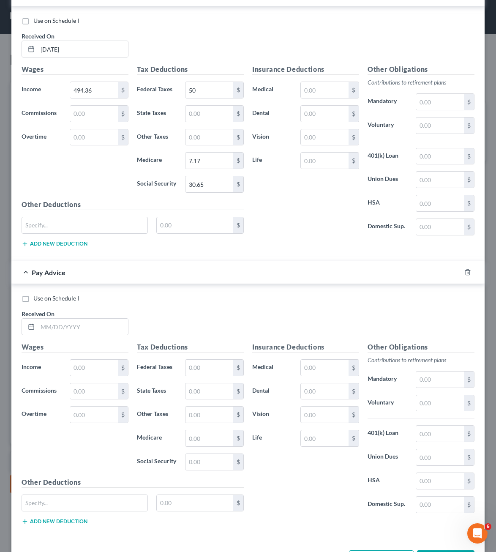
scroll to position [2016, 0]
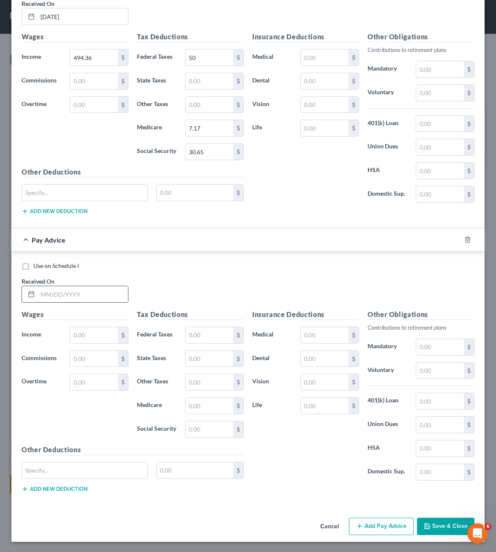
click at [94, 299] on input "text" at bounding box center [83, 294] width 90 height 16
type input "[DATE]"
type input "503.03"
type input "50"
type input "7.29"
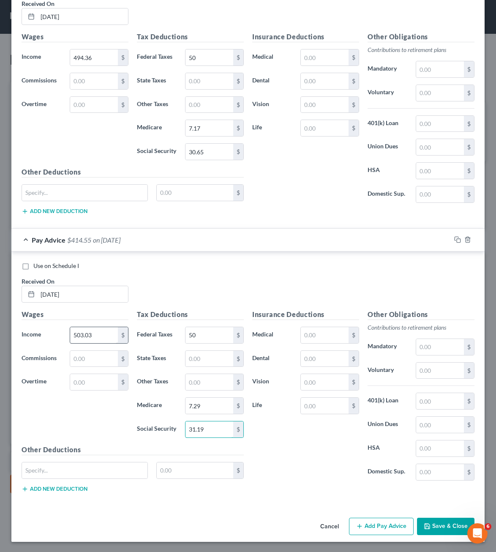
type input "31.19"
click at [375, 523] on button "Add Pay Advice" at bounding box center [381, 527] width 65 height 18
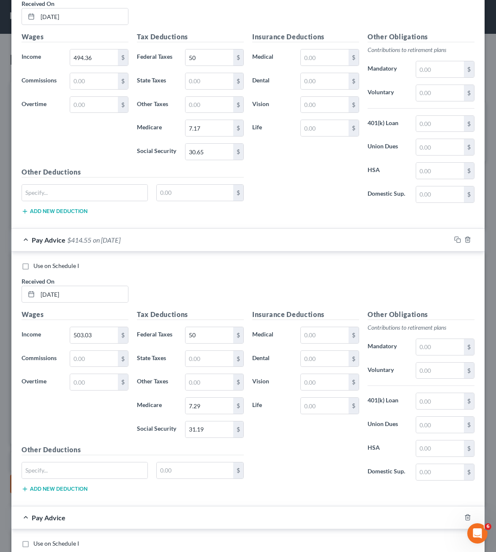
scroll to position [2294, 0]
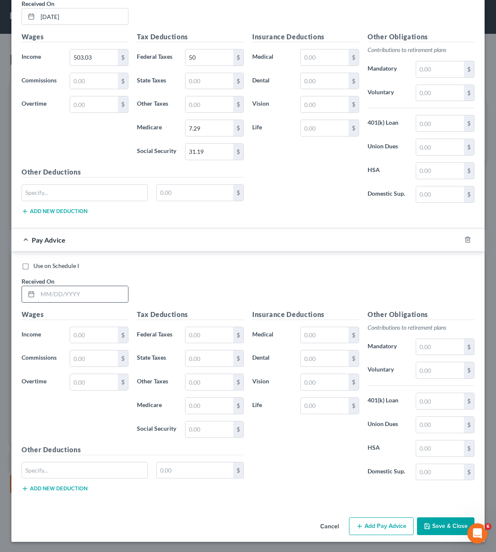
click at [79, 299] on input "text" at bounding box center [83, 294] width 90 height 16
type input "[DATE]"
type input "306.51"
type input "50.00"
type input "4.45"
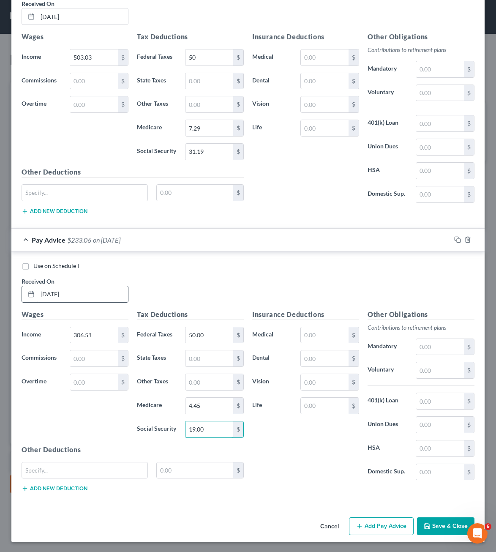
type input "19.00"
click at [375, 524] on button "Add Pay Advice" at bounding box center [381, 526] width 65 height 18
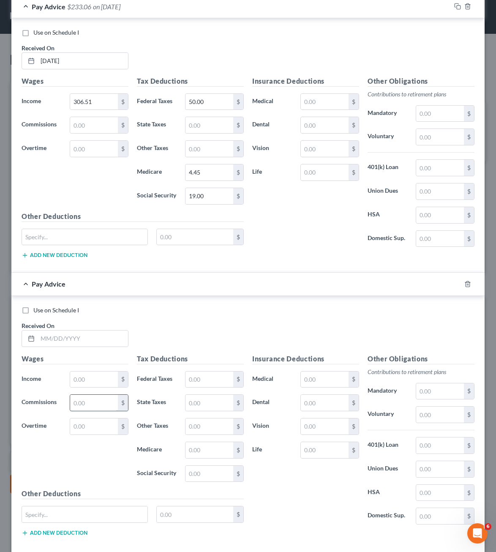
scroll to position [2572, 0]
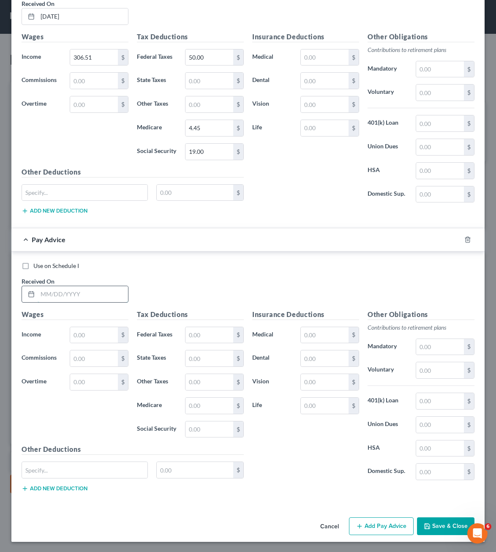
click at [64, 294] on input "text" at bounding box center [83, 294] width 90 height 16
type input "[DATE]"
type input "305.49"
type input "1"
type input "50"
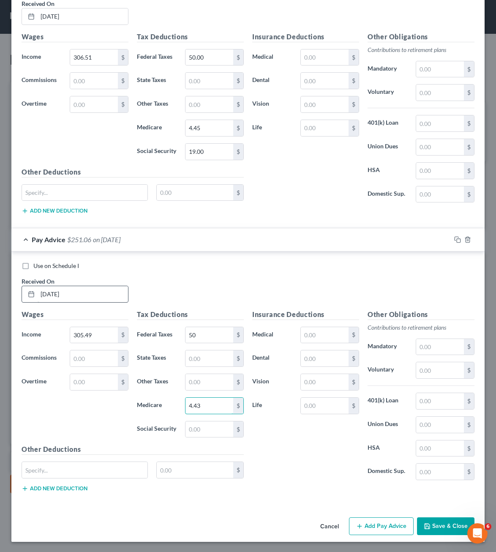
type input "4.43"
type input "18.94"
click at [364, 524] on button "Add Pay Advice" at bounding box center [381, 526] width 65 height 18
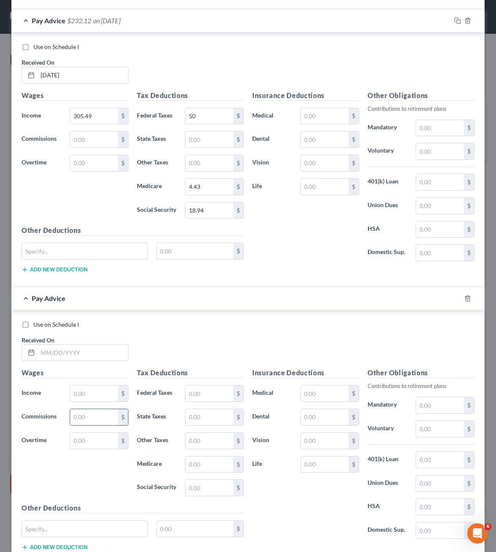
scroll to position [2849, 0]
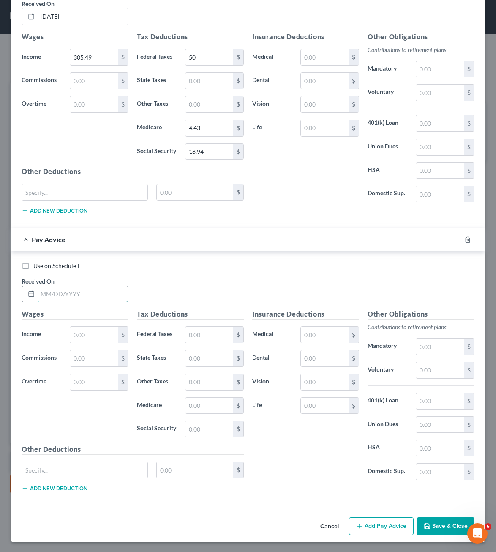
click at [93, 296] on input "text" at bounding box center [83, 294] width 90 height 16
type input "[DATE]"
type input "408"
type input "50"
type input "5.91"
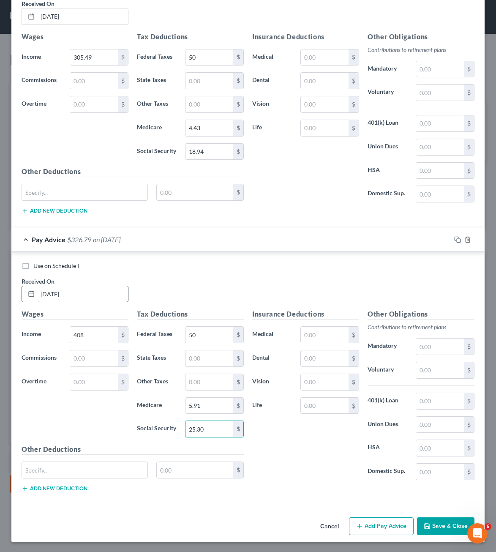
type input "25.30"
click at [351, 527] on button "Add Pay Advice" at bounding box center [381, 526] width 65 height 18
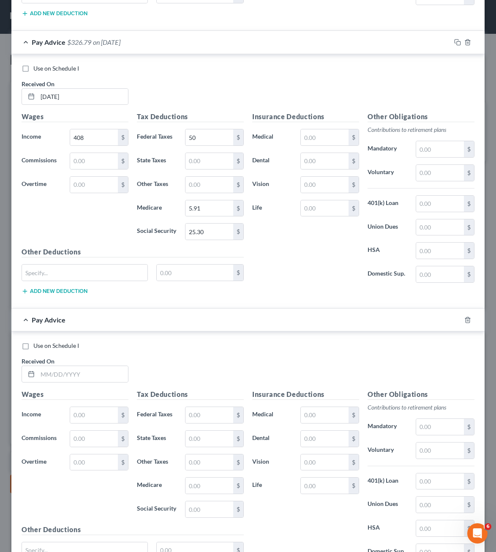
scroll to position [3127, 0]
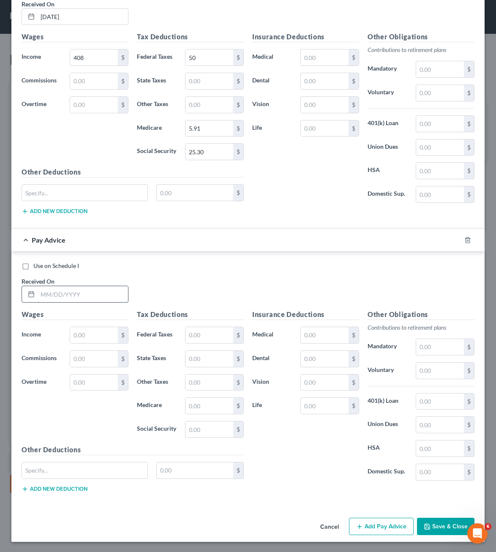
click at [81, 295] on input "text" at bounding box center [83, 294] width 90 height 16
type input "[DATE]"
type input "408.85"
type input "50"
type input "5.93"
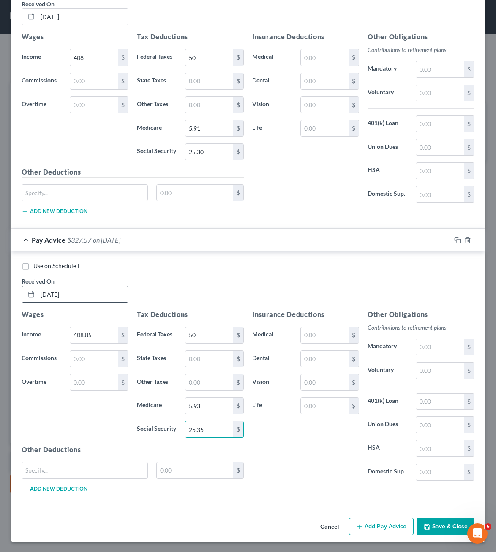
type input "25.35"
click at [360, 532] on button "Add Pay Advice" at bounding box center [381, 527] width 65 height 18
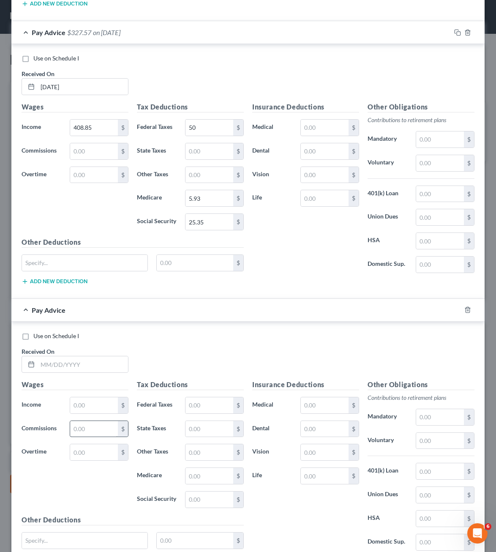
scroll to position [3405, 0]
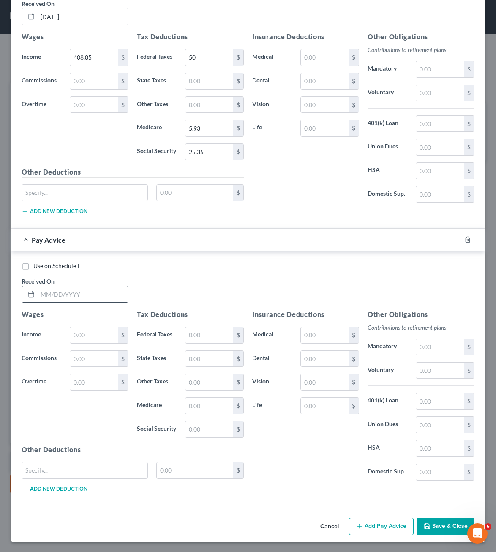
click at [55, 290] on input "text" at bounding box center [83, 294] width 90 height 16
type input "[DATE]"
type input "1"
type input "393.72"
type input "50"
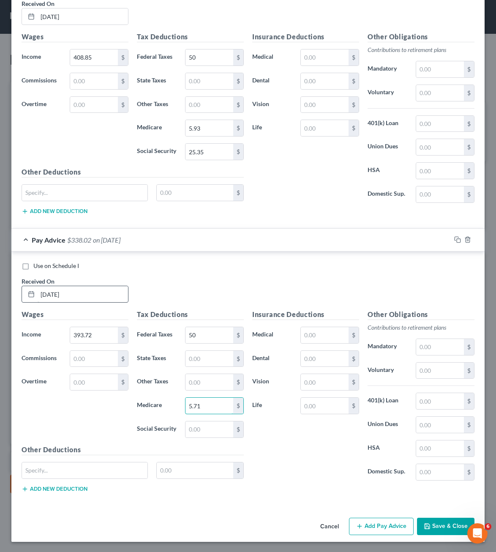
type input "5.71"
type input "24.41"
click at [371, 537] on div "Cancel Add Pay Advice Save & Close" at bounding box center [247, 529] width 473 height 28
click at [367, 527] on button "Add Pay Advice" at bounding box center [381, 527] width 65 height 18
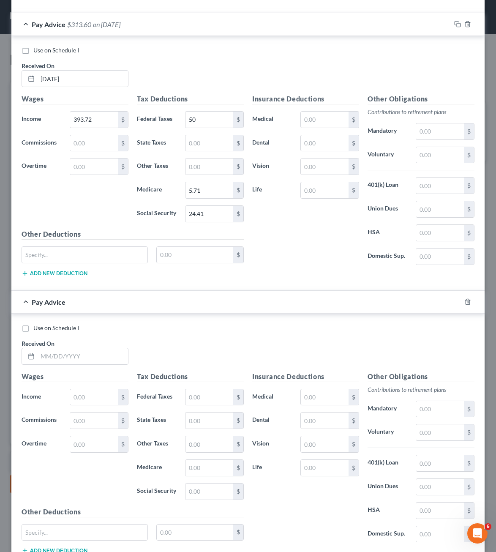
scroll to position [3682, 0]
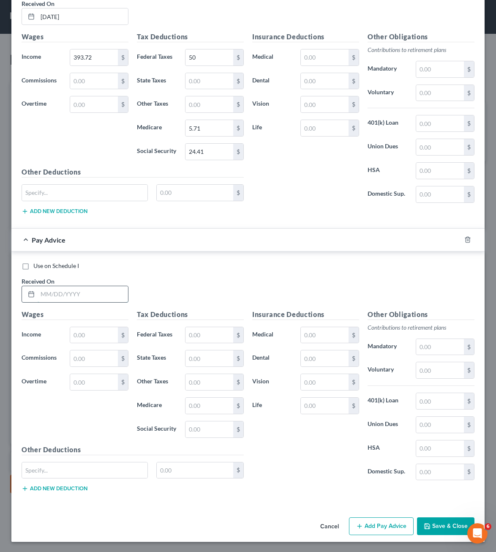
click at [79, 288] on input "text" at bounding box center [83, 294] width 90 height 16
type input "[DATE]"
type input "299.37"
type input "50.00"
type input "4.34"
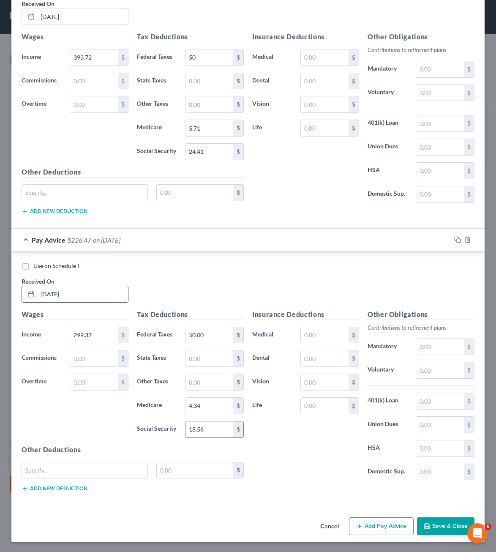
type input "18.56"
click at [449, 529] on button "Save & Close" at bounding box center [445, 526] width 57 height 18
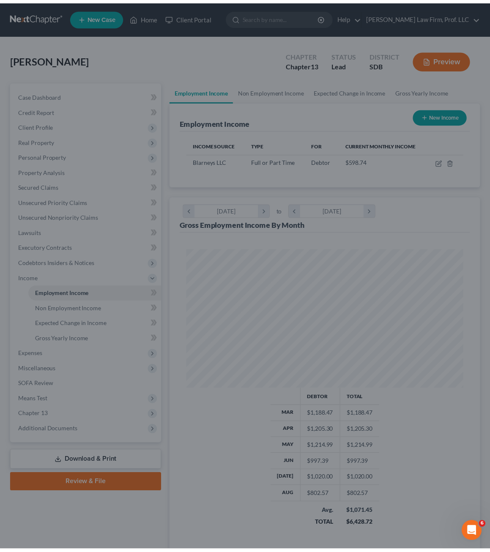
scroll to position [138, 293]
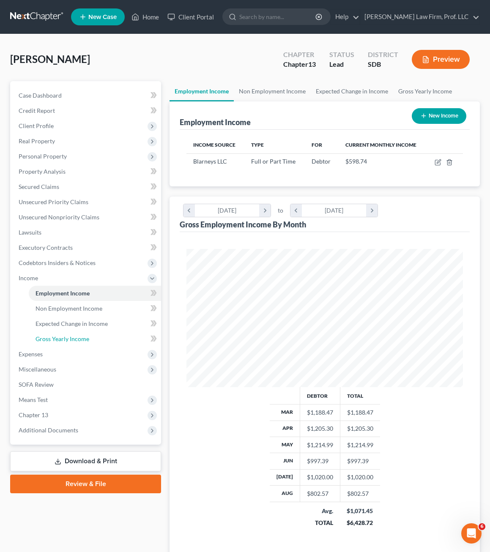
drag, startPoint x: 73, startPoint y: 345, endPoint x: 203, endPoint y: 317, distance: 133.2
click at [73, 345] on link "Gross Yearly Income" at bounding box center [95, 338] width 132 height 15
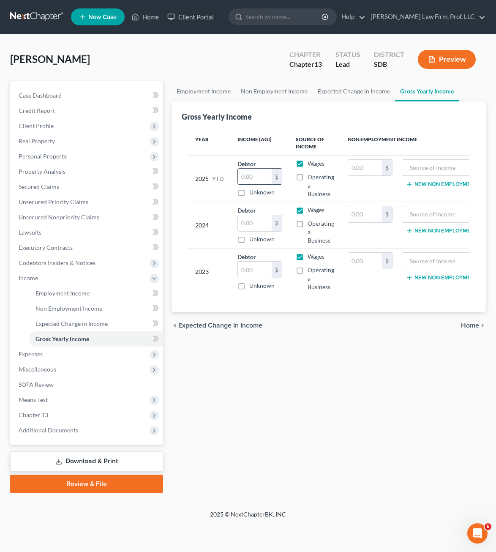
click at [252, 175] on input "text" at bounding box center [255, 177] width 34 height 16
type input "9,142.09"
drag, startPoint x: 263, startPoint y: 418, endPoint x: 264, endPoint y: 405, distance: 12.7
click at [263, 408] on div "Employment Income Non Employment Income Expected Change in Income Gross Yearly …" at bounding box center [328, 287] width 323 height 412
drag, startPoint x: 335, startPoint y: 367, endPoint x: 292, endPoint y: 286, distance: 92.1
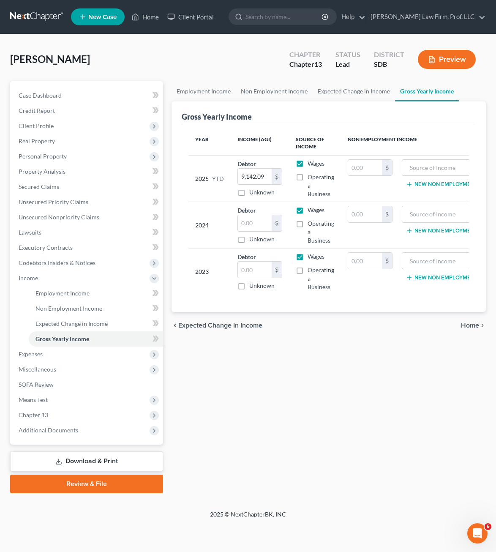
click at [335, 367] on div "Employment Income Non Employment Income Expected Change in Income Gross Yearly …" at bounding box center [328, 287] width 323 height 412
click at [252, 226] on input "text" at bounding box center [255, 223] width 34 height 16
click at [247, 268] on input "text" at bounding box center [255, 270] width 34 height 16
type input "38,479"
drag, startPoint x: 353, startPoint y: 452, endPoint x: 19, endPoint y: 395, distance: 339.2
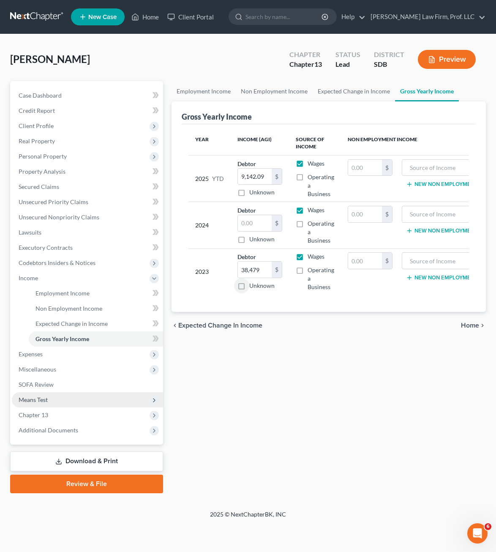
click at [353, 452] on div "Employment Income Non Employment Income Expected Change in Income Gross Yearly …" at bounding box center [328, 287] width 323 height 412
click at [254, 220] on input "text" at bounding box center [255, 223] width 34 height 16
type input "1"
type input "41,404"
click at [339, 401] on div "Employment Income Non Employment Income Expected Change in Income Gross Yearly …" at bounding box center [328, 287] width 323 height 412
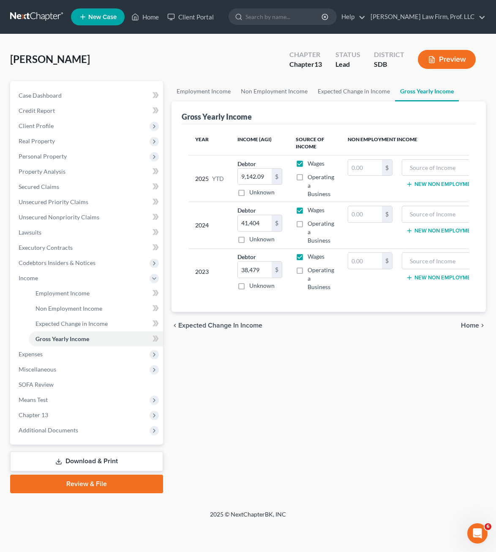
click at [271, 424] on div "Employment Income Non Employment Income Expected Change in Income Gross Yearly …" at bounding box center [328, 287] width 323 height 412
click at [44, 127] on span "Client Profile" at bounding box center [36, 125] width 35 height 7
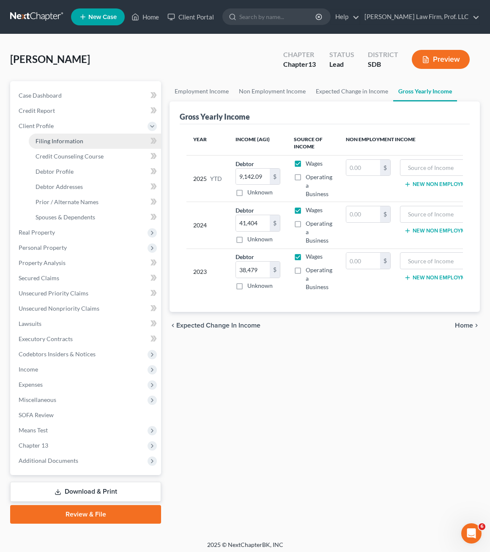
click at [68, 142] on span "Filing Information" at bounding box center [60, 140] width 48 height 7
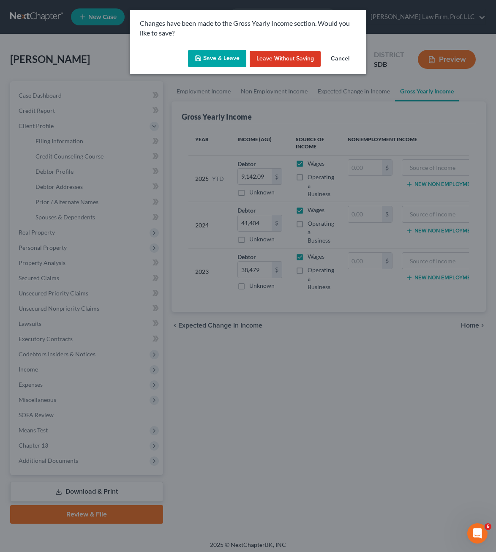
click at [218, 53] on button "Save & Leave" at bounding box center [217, 59] width 58 height 18
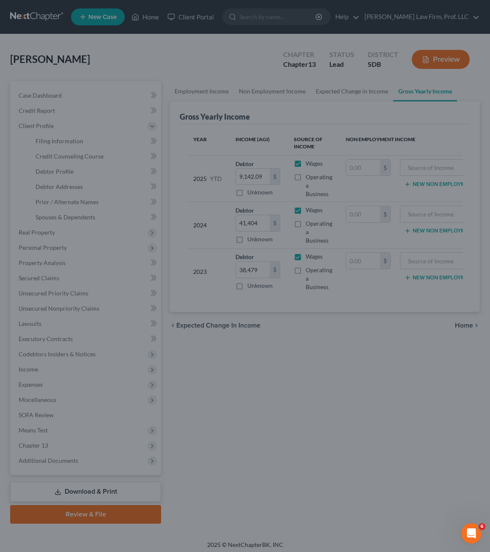
select select "1"
select select "0"
select select "3"
select select "73"
select select "0"
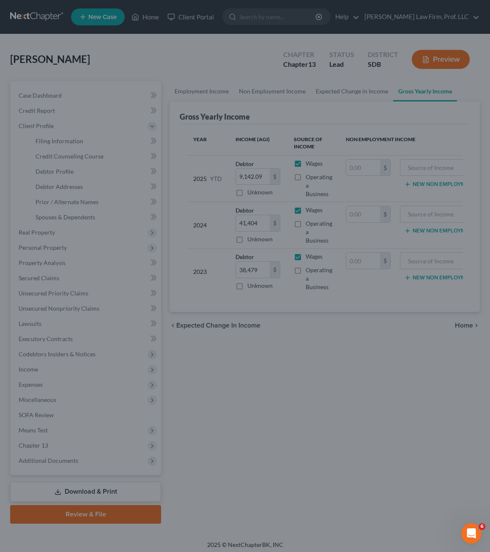
select select "43"
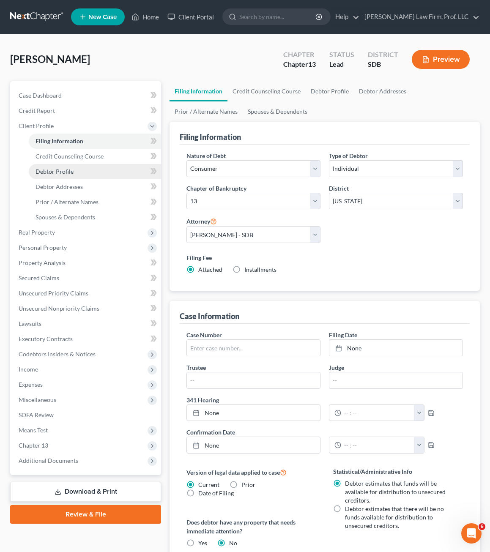
click at [62, 164] on link "Debtor Profile" at bounding box center [95, 171] width 132 height 15
select select "0"
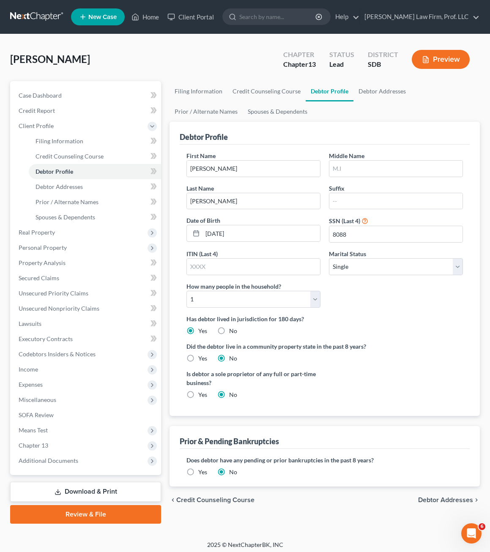
click at [404, 317] on label "Has debtor lived in jurisdiction for 180 days?" at bounding box center [324, 319] width 276 height 9
click at [359, 232] on input "8088" at bounding box center [395, 234] width 133 height 16
click at [447, 139] on div "Debtor Profile" at bounding box center [325, 133] width 290 height 23
click at [364, 243] on div "First Name [PERSON_NAME] Middle Name Last Name [PERSON_NAME] Date of Birth [DEM…" at bounding box center [324, 232] width 285 height 163
click at [364, 238] on input "8088" at bounding box center [395, 234] width 133 height 16
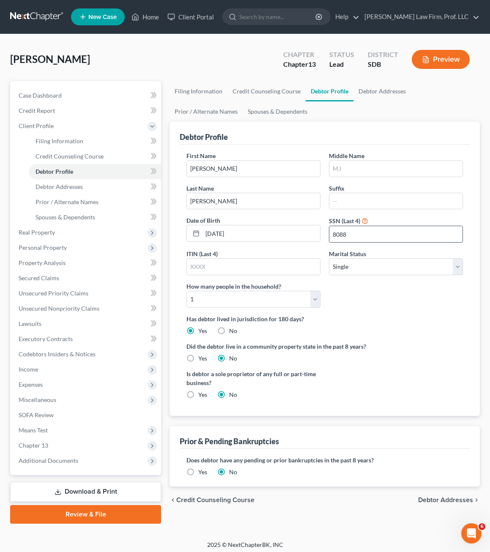
click at [364, 238] on input "8088" at bounding box center [395, 234] width 133 height 16
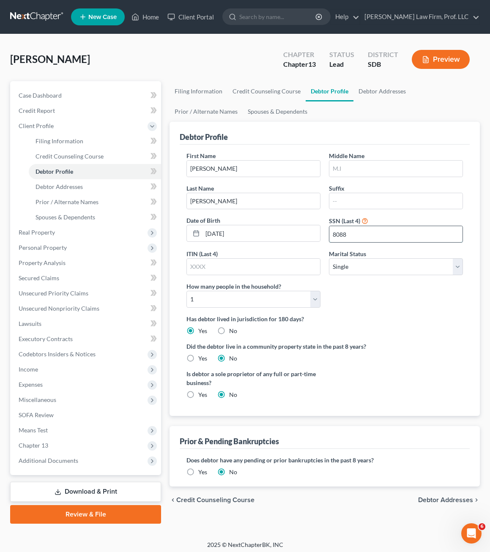
click at [364, 238] on input "8088" at bounding box center [395, 234] width 133 height 16
type input "5717"
click at [331, 300] on div "First Name [PERSON_NAME] Middle Name Last Name [PERSON_NAME] Date of Birth [DEM…" at bounding box center [324, 232] width 285 height 163
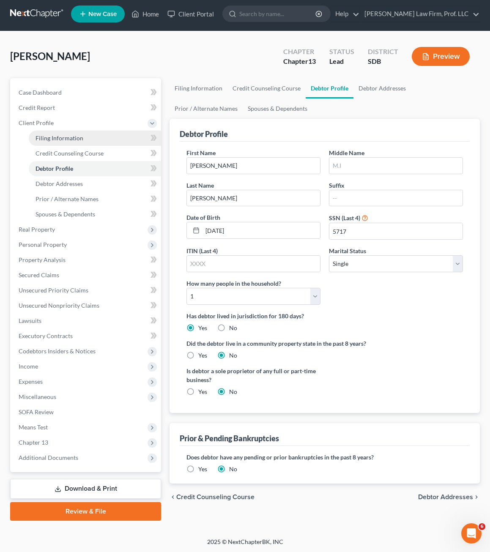
scroll to position [4, 0]
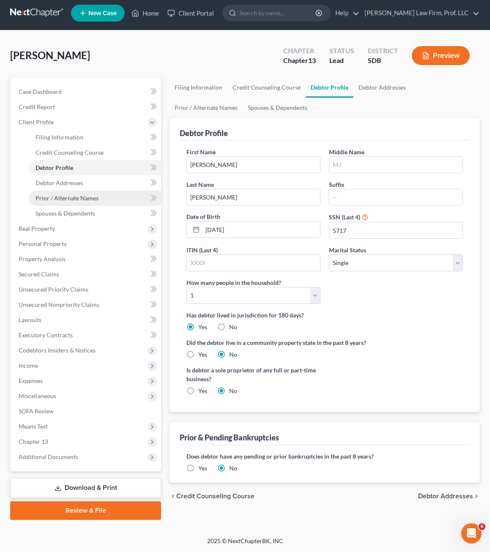
click at [82, 191] on link "Prior / Alternate Names" at bounding box center [95, 198] width 132 height 15
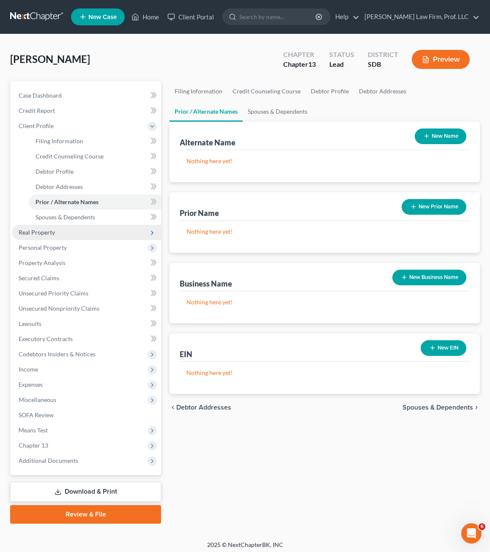
click at [77, 230] on span "Real Property" at bounding box center [86, 232] width 149 height 15
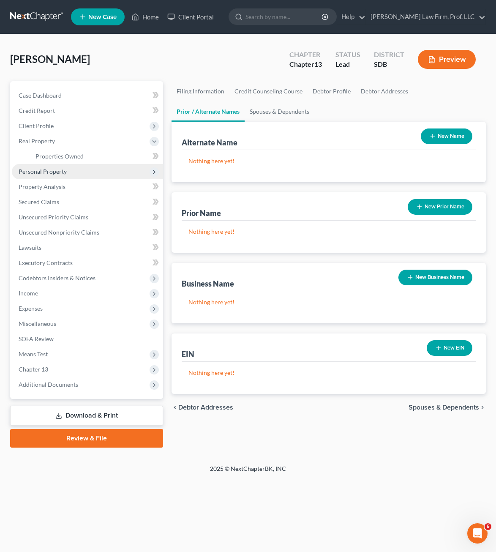
click at [74, 171] on span "Personal Property" at bounding box center [87, 171] width 151 height 15
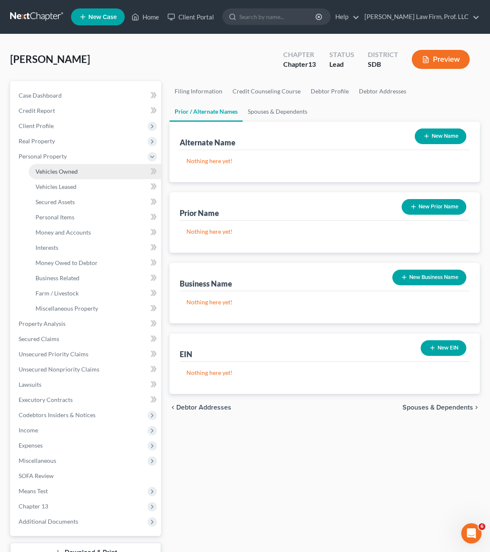
click at [73, 171] on span "Vehicles Owned" at bounding box center [57, 171] width 42 height 7
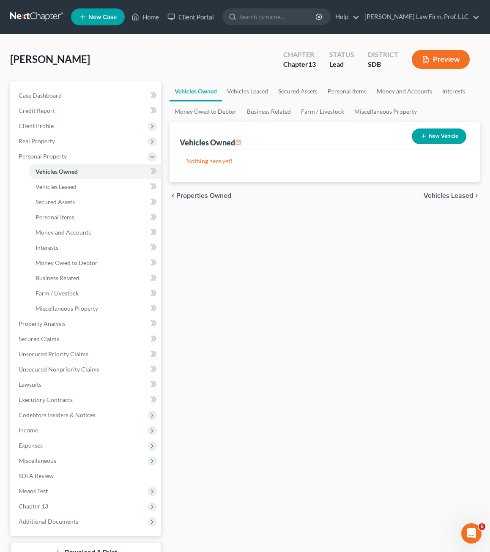
click at [427, 131] on button "New Vehicle" at bounding box center [439, 137] width 55 height 16
select select "0"
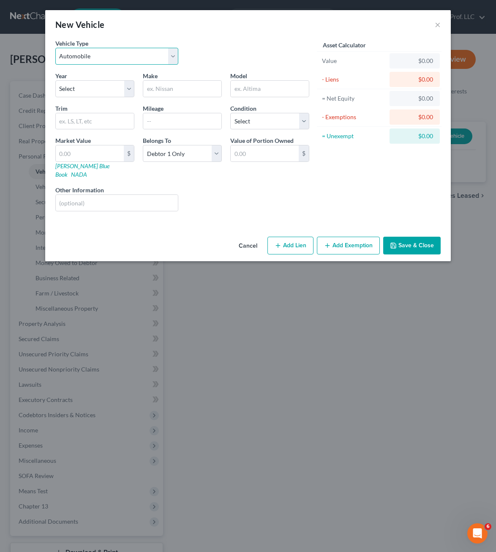
click at [117, 55] on select "Select Automobile Truck Trailer Watercraft Aircraft Motor Home Atv Other Vehicle" at bounding box center [116, 56] width 123 height 17
drag, startPoint x: 117, startPoint y: 54, endPoint x: 109, endPoint y: 76, distance: 23.8
click at [117, 54] on select "Select Automobile Truck Trailer Watercraft Aircraft Motor Home Atv Other Vehicle" at bounding box center [116, 56] width 123 height 17
drag, startPoint x: 102, startPoint y: 89, endPoint x: 102, endPoint y: 98, distance: 8.5
click at [102, 89] on select "Select 2026 2025 2024 2023 2022 2021 2020 2019 2018 2017 2016 2015 2014 2013 20…" at bounding box center [94, 88] width 79 height 17
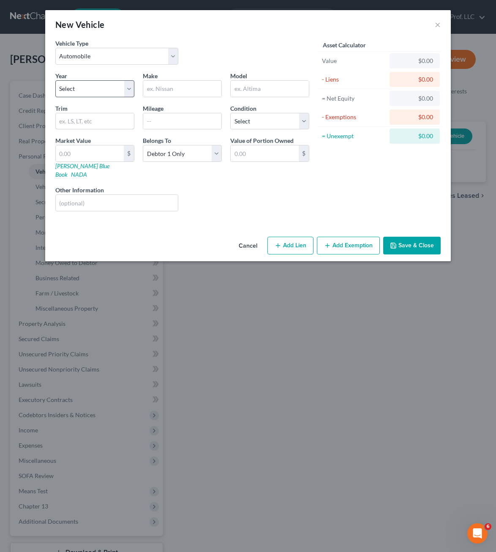
drag, startPoint x: 121, startPoint y: 116, endPoint x: 120, endPoint y: 97, distance: 19.5
click at [121, 116] on input "text" at bounding box center [95, 121] width 78 height 16
click at [120, 95] on select "Select 2026 2025 2024 2023 2022 2021 2020 2019 2018 2017 2016 2015 2014 2013 20…" at bounding box center [94, 88] width 79 height 17
select select "18"
click at [55, 80] on select "Select 2026 2025 2024 2023 2022 2021 2020 2019 2018 2017 2016 2015 2014 2013 20…" at bounding box center [94, 88] width 79 height 17
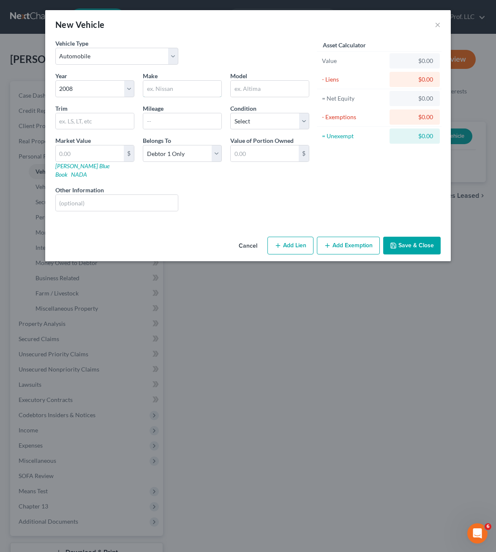
drag, startPoint x: 177, startPoint y: 85, endPoint x: 179, endPoint y: 59, distance: 25.9
click at [177, 85] on input "text" at bounding box center [182, 89] width 78 height 16
type input "nISSAN"
type input "a"
type input "Altima"
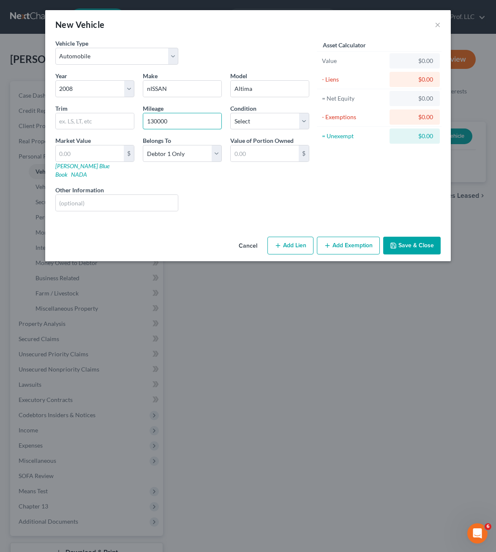
type input "130000"
click at [76, 119] on input "text" at bounding box center [95, 121] width 78 height 16
type input "2.5S"
click at [402, 252] on div "Cancel Add Lien Add Lease Add Exemption Save & Close" at bounding box center [248, 247] width 406 height 28
click at [405, 238] on button "Save & Close" at bounding box center [411, 246] width 57 height 18
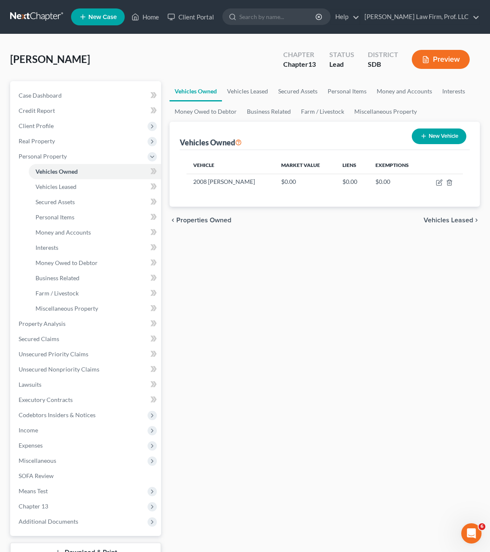
drag, startPoint x: 286, startPoint y: 238, endPoint x: 287, endPoint y: 207, distance: 31.3
click at [287, 238] on div "Vehicles Owned Vehicles Leased Secured Assets Personal Items Money and Accounts…" at bounding box center [324, 333] width 319 height 504
click at [437, 185] on icon "button" at bounding box center [438, 183] width 5 height 5
select select "0"
select select "18"
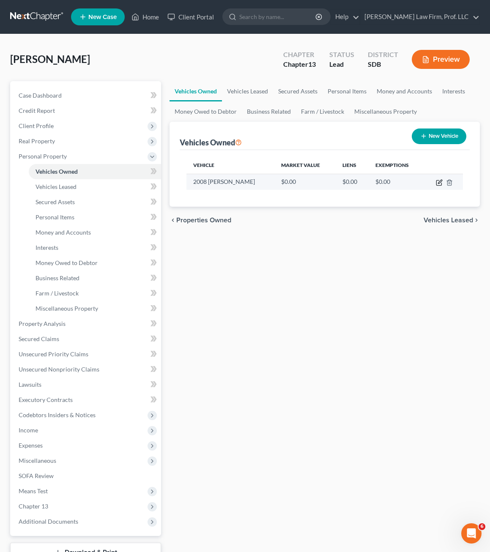
select select "0"
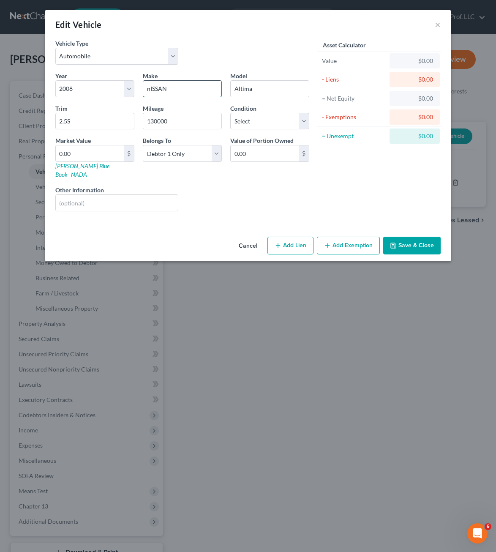
click at [198, 81] on input "nISSAN" at bounding box center [182, 89] width 78 height 16
click at [198, 86] on input "nISSAN" at bounding box center [182, 89] width 78 height 16
type input "n"
type input "Nissan"
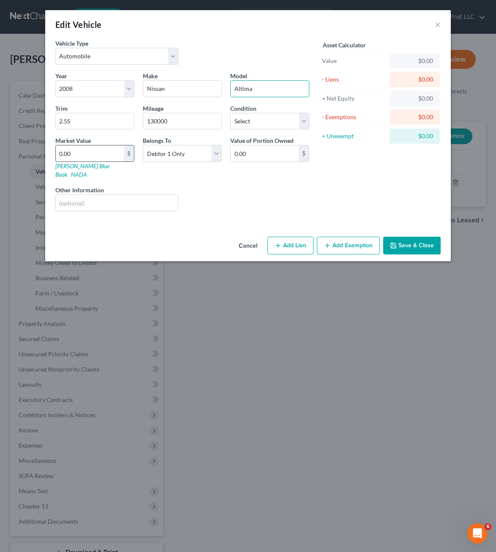
click at [88, 153] on input "0.00" at bounding box center [90, 153] width 68 height 16
type input "2"
type input "2.00"
type input "29"
type input "29.00"
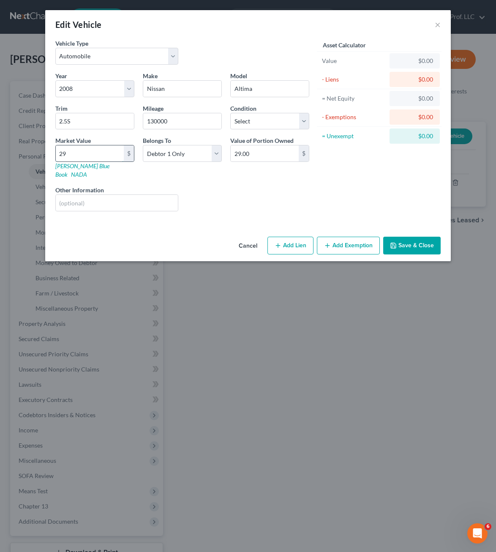
type input "291"
type input "291.00"
type input "2919"
type input "2,919.00"
drag, startPoint x: 233, startPoint y: 208, endPoint x: 83, endPoint y: 144, distance: 163.8
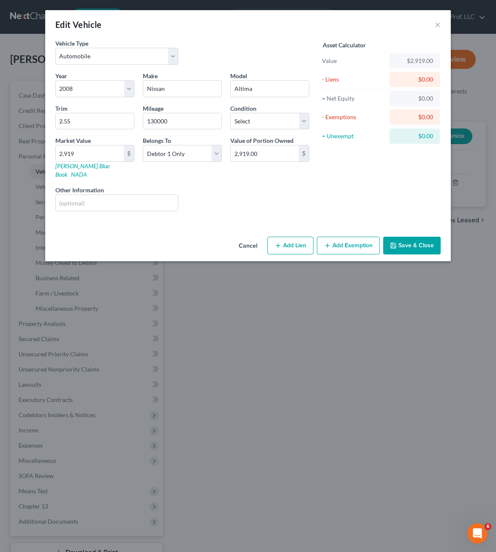
click at [230, 202] on div "Year Select 2026 2025 2024 2023 2022 2021 2020 2019 2018 2017 2016 2015 2014 20…" at bounding box center [182, 144] width 263 height 147
click at [91, 150] on input "2,919" at bounding box center [90, 153] width 68 height 16
type input "2"
type input "2.00"
type input "29"
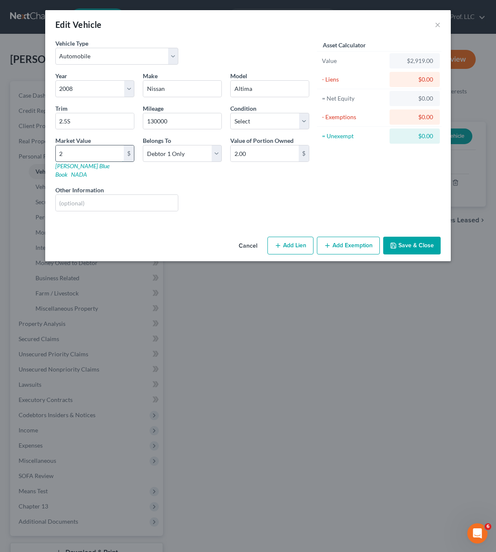
type input "29.00"
type input "290"
type input "290.00"
type input "2900"
type input "2,900.00"
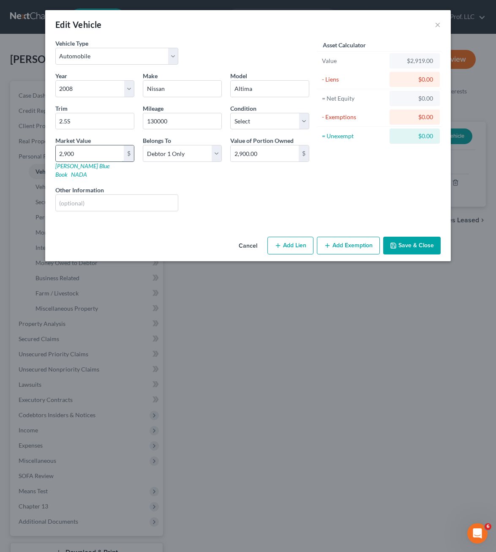
type input "2,900"
type input "P"
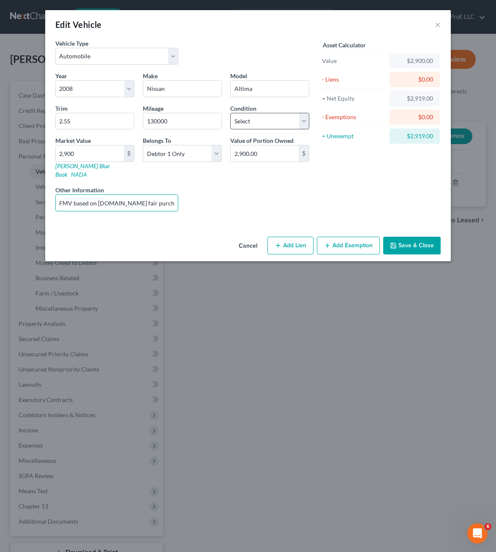
type input "FMV based on [DOMAIN_NAME] fair purchase price"
drag, startPoint x: 299, startPoint y: 115, endPoint x: 288, endPoint y: 130, distance: 18.4
click at [299, 115] on select "Select Excellent Very Good Good Fair Poor" at bounding box center [269, 121] width 79 height 17
click at [230, 113] on select "Select Excellent Very Good Good Fair Poor" at bounding box center [269, 121] width 79 height 17
click at [359, 190] on div "Asset Calculator Value $2,900.00 - Liens $0.00 = Net Equity $2,919.00 - Exempti…" at bounding box center [379, 128] width 131 height 179
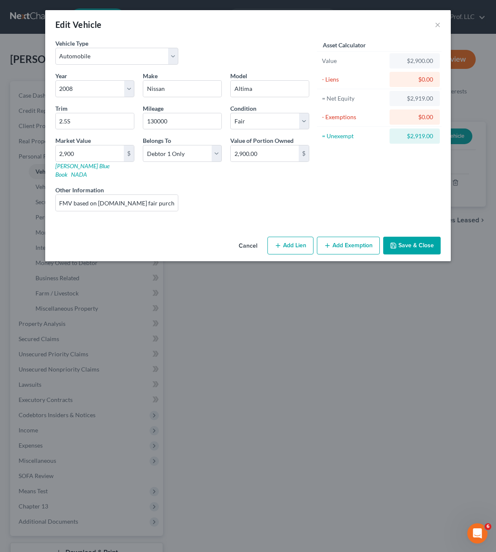
drag, startPoint x: 263, startPoint y: 191, endPoint x: 276, endPoint y: 134, distance: 58.1
click at [263, 187] on div "Liens Select" at bounding box center [248, 199] width 131 height 26
drag, startPoint x: 282, startPoint y: 126, endPoint x: 284, endPoint y: 200, distance: 74.9
click at [282, 126] on select "Select Excellent Very Good Good Fair Poor" at bounding box center [269, 121] width 79 height 17
select select "4"
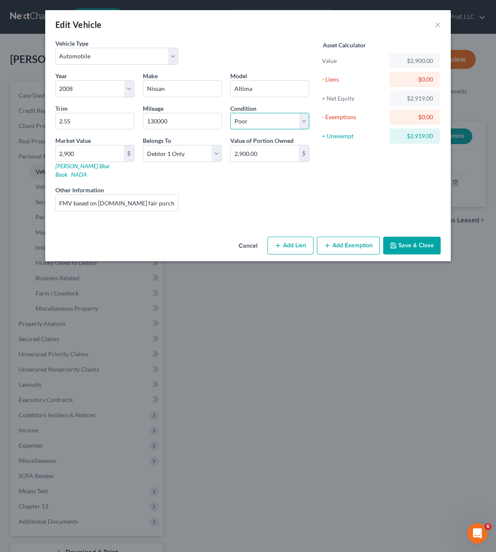
click at [230, 113] on select "Select Excellent Very Good Good Fair Poor" at bounding box center [269, 121] width 79 height 17
click at [277, 192] on div "Liens Select" at bounding box center [248, 199] width 131 height 26
click at [400, 237] on button "Save & Close" at bounding box center [411, 246] width 57 height 18
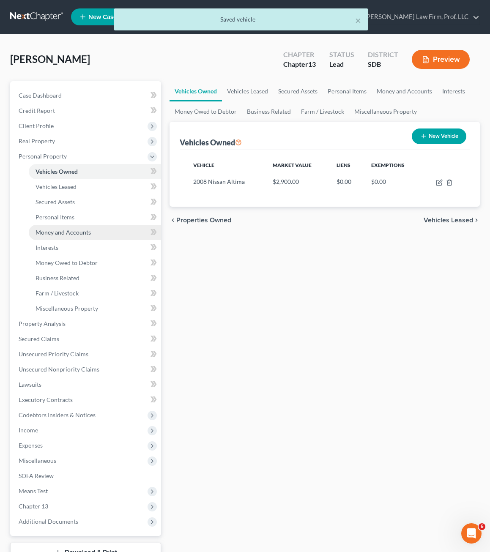
click at [211, 329] on div "Vehicles Owned Vehicles Leased Secured Assets Personal Items Money and Accounts…" at bounding box center [324, 333] width 319 height 504
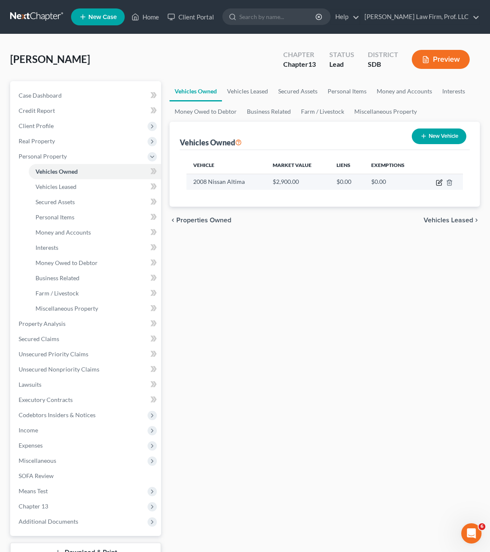
click at [441, 185] on icon "button" at bounding box center [438, 183] width 5 height 5
select select "0"
select select "18"
select select "4"
select select "0"
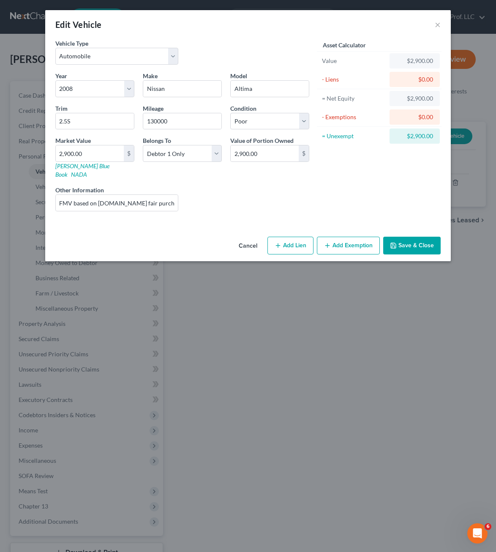
click at [283, 186] on div "Liens Select" at bounding box center [248, 199] width 131 height 26
click at [336, 237] on button "Add Exemption" at bounding box center [348, 246] width 63 height 18
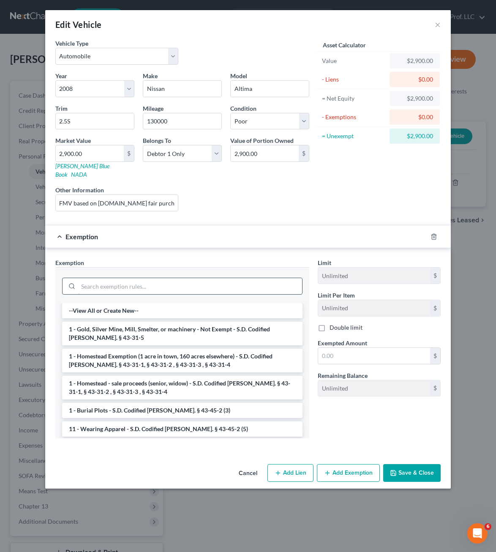
click at [142, 278] on input "search" at bounding box center [190, 286] width 224 height 16
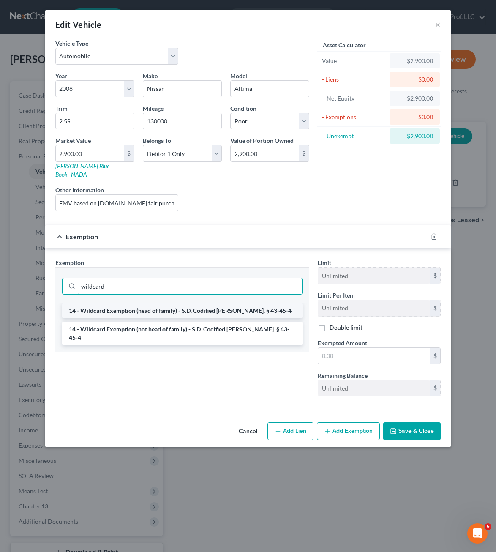
type input "wildcard"
click at [189, 303] on li "14 - Wildcard Exemption (head of family) - S.D. Codified [PERSON_NAME]. § 43-45…" at bounding box center [182, 310] width 241 height 15
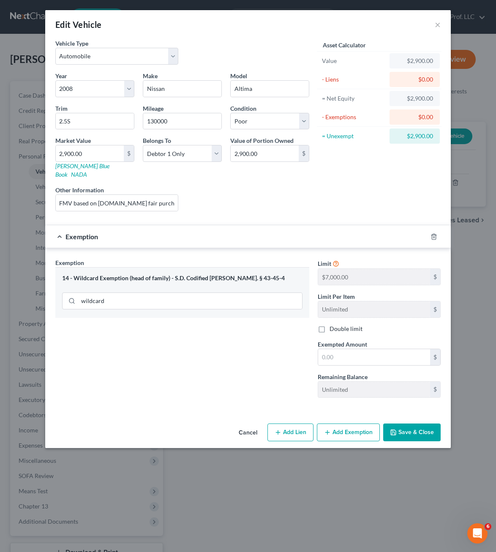
click at [189, 301] on div "wildcard" at bounding box center [182, 300] width 241 height 22
click at [192, 293] on input "wildcard" at bounding box center [190, 301] width 224 height 16
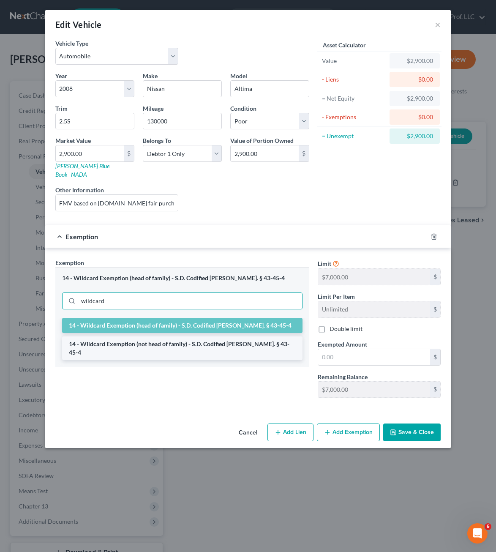
click at [186, 337] on li "14 - Wildcard Exemption (not head of family) - S.D. Codified [PERSON_NAME]. § 4…" at bounding box center [182, 349] width 241 height 24
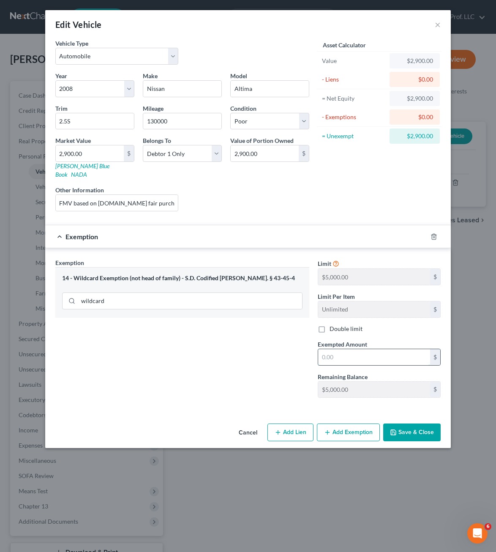
click at [384, 350] on input "text" at bounding box center [374, 357] width 112 height 16
type input "2,900"
click at [394, 429] on icon "button" at bounding box center [393, 432] width 7 height 7
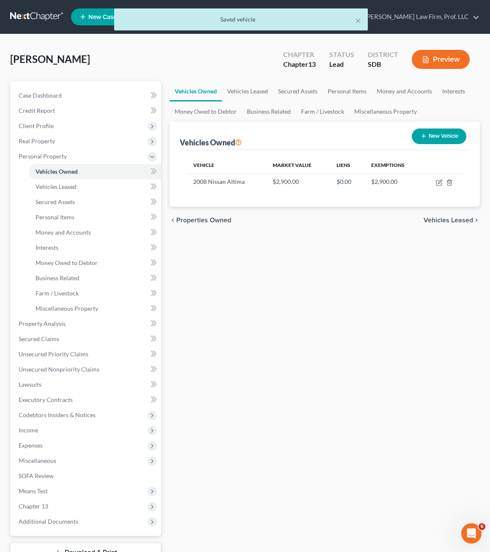
click at [256, 348] on div "Vehicles Owned Vehicles Leased Secured Assets Personal Items Money and Accounts…" at bounding box center [324, 333] width 319 height 504
drag, startPoint x: 45, startPoint y: 364, endPoint x: 85, endPoint y: 326, distance: 54.7
click at [45, 363] on link "Unsecured Nonpriority Claims" at bounding box center [86, 369] width 149 height 15
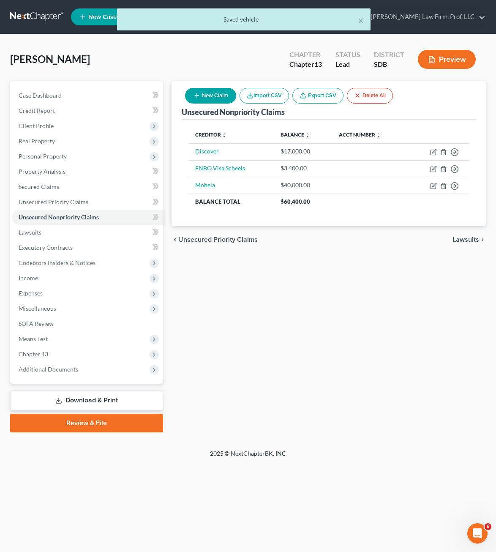
click at [327, 276] on div "Unsecured Nonpriority Claims New Claim Import CSV Export CSV Delete All Credito…" at bounding box center [328, 256] width 323 height 351
click at [436, 149] on icon "button" at bounding box center [433, 152] width 7 height 7
select select "0"
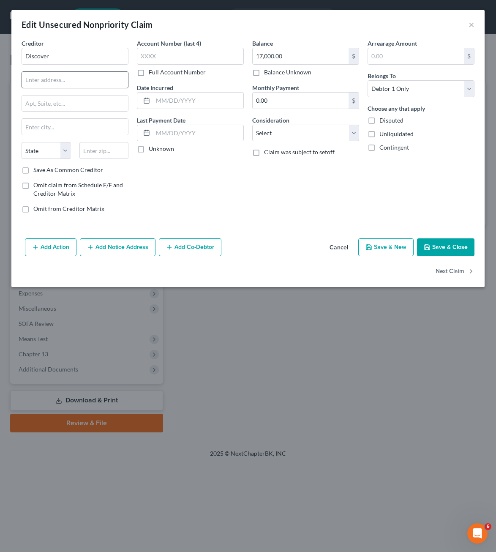
click at [60, 88] on input "text" at bounding box center [75, 80] width 106 height 16
paste input "PO Box 6103"
type input "PO Box 6103"
click at [107, 148] on input "text" at bounding box center [103, 150] width 49 height 17
type input "60197"
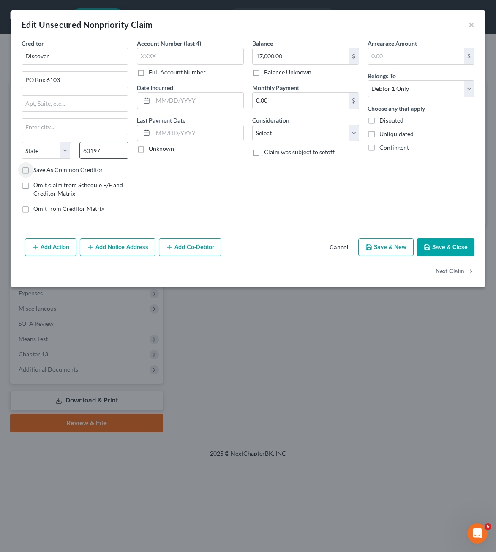
type input "[PERSON_NAME] Stream"
select select "14"
click at [216, 209] on div "Account Number (last 4) Full Account Number Date Incurred Last Payment Date Unk…" at bounding box center [190, 129] width 115 height 181
click at [287, 212] on div "Balance 17,000.00 $ Balance Unknown Balance Undetermined 17,000.00 $ Balance Un…" at bounding box center [305, 129] width 115 height 181
click at [296, 137] on select "Select Cable / Satellite Services Collection Agency Credit Card Debt Debt Couns…" at bounding box center [305, 133] width 107 height 17
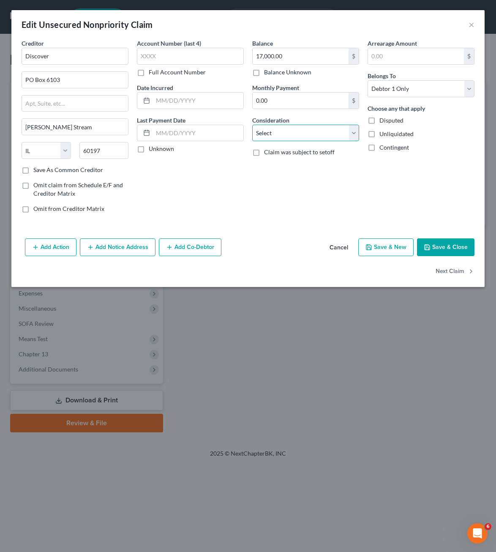
select select "2"
click at [252, 125] on select "Select Cable / Satellite Services Collection Agency Credit Card Debt Debt Couns…" at bounding box center [305, 133] width 107 height 17
click at [412, 204] on div "Arrearage Amount $ Belongs To * Select Debtor 1 Only Debtor 2 Only Debtor 1 And…" at bounding box center [421, 129] width 115 height 181
click at [445, 246] on button "Save & Close" at bounding box center [445, 247] width 57 height 18
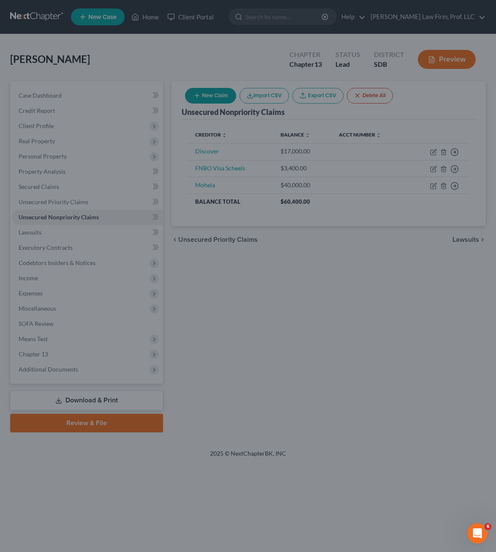
type input "0"
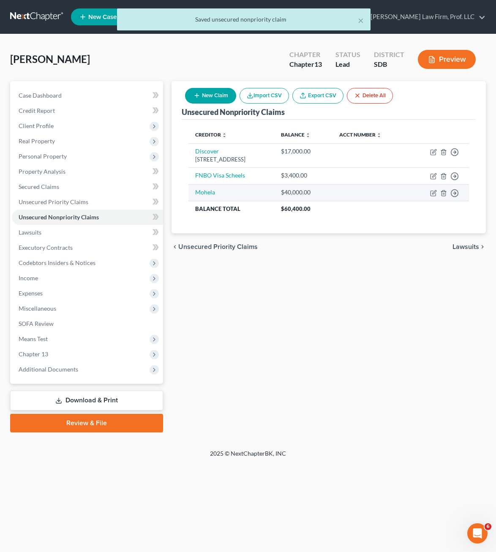
drag, startPoint x: 354, startPoint y: 393, endPoint x: 296, endPoint y: 195, distance: 206.2
click at [350, 381] on div "Unsecured Nonpriority Claims New Claim Import CSV Export CSV Delete All Credito…" at bounding box center [328, 256] width 323 height 351
click at [432, 175] on icon "button" at bounding box center [433, 176] width 7 height 7
select select "0"
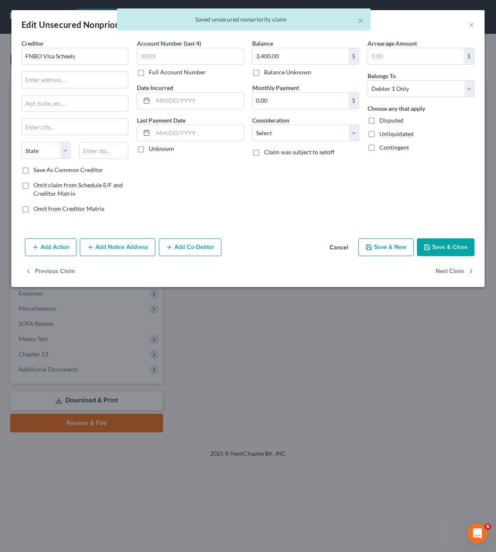
click at [329, 245] on button "Cancel" at bounding box center [339, 247] width 32 height 17
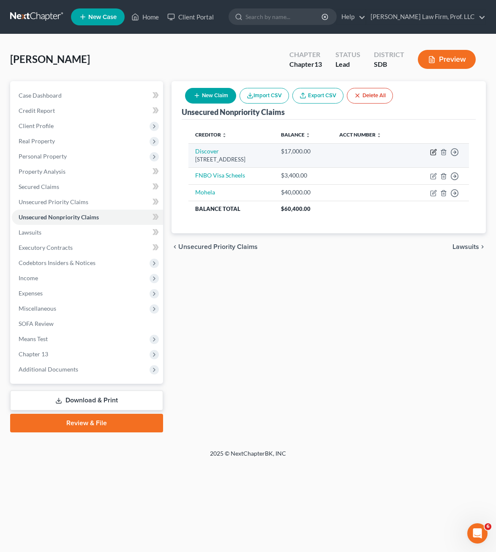
click at [435, 155] on icon "button" at bounding box center [433, 152] width 5 height 5
select select "14"
select select "2"
select select "0"
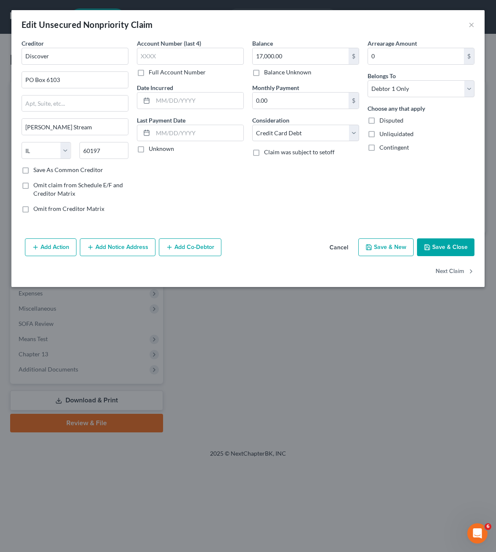
click at [99, 244] on button "Add Notice Address" at bounding box center [118, 247] width 76 height 18
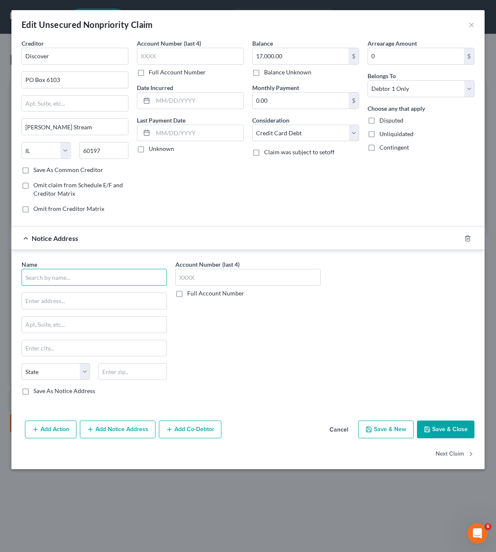
click at [74, 278] on input "text" at bounding box center [94, 277] width 145 height 17
type input "Discover Financial Services"
click at [47, 172] on label "Save As Common Creditor" at bounding box center [68, 170] width 70 height 8
click at [42, 171] on input "Save As Common Creditor" at bounding box center [39, 168] width 5 height 5
checkbox input "true"
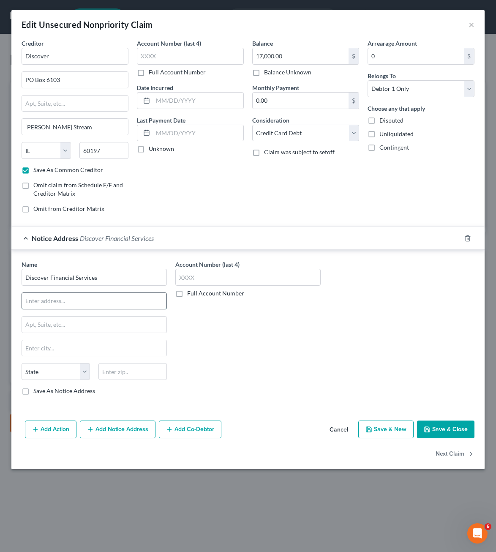
click at [88, 294] on input "text" at bounding box center [94, 301] width 145 height 16
paste input "Bankcard Payment Processing"
type input "Bankcard Payment Processing"
click at [146, 375] on input "text" at bounding box center [133, 371] width 68 height 17
type input "20557"
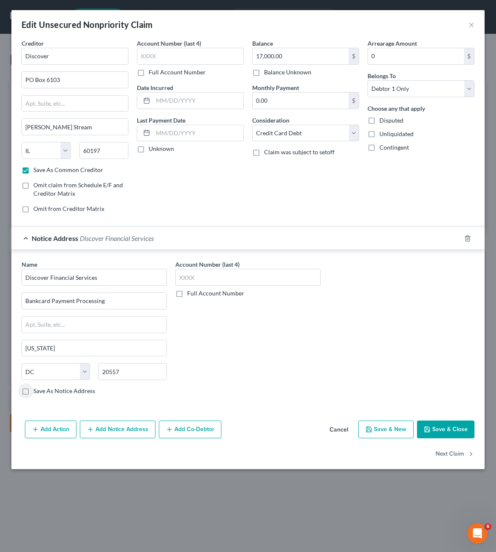
click at [402, 363] on div "Name * Discover Financial Services Bankcard Payment Processing [US_STATE][GEOGR…" at bounding box center [248, 331] width 462 height 142
drag, startPoint x: 110, startPoint y: 300, endPoint x: 30, endPoint y: 305, distance: 80.5
click at [0, 266] on html "Home New Case Client Portal [PERSON_NAME] Law Firm, Prof. LLC [PERSON_NAME][EMA…" at bounding box center [248, 276] width 496 height 552
click at [77, 305] on input "text" at bounding box center [94, 301] width 145 height 16
drag, startPoint x: 135, startPoint y: 364, endPoint x: 135, endPoint y: 369, distance: 5.9
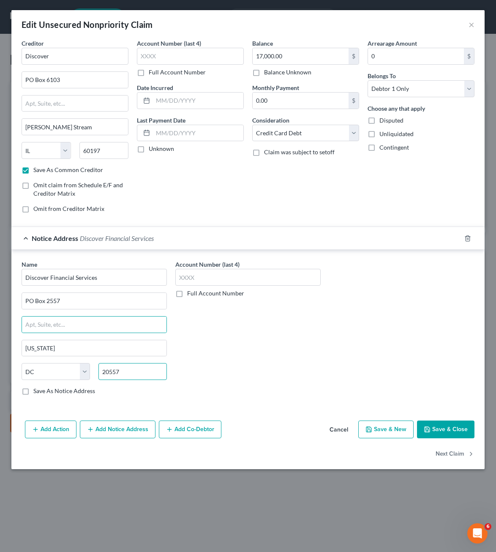
click at [135, 366] on input "20557" at bounding box center [133, 371] width 68 height 17
click at [135, 369] on input "20557" at bounding box center [133, 371] width 68 height 17
click at [268, 346] on div "Account Number (last 4) Full Account Number" at bounding box center [248, 331] width 154 height 142
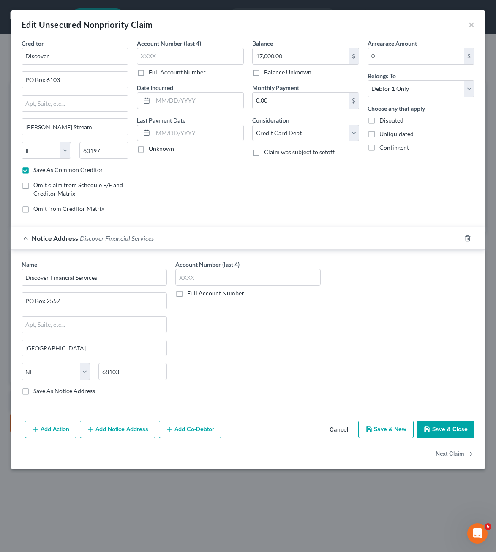
click at [320, 337] on div "Account Number (last 4) Full Account Number" at bounding box center [248, 331] width 154 height 142
click at [315, 182] on div "Balance 17,000.00 $ Balance Unknown Balance Undetermined 17,000.00 $ Balance Un…" at bounding box center [305, 129] width 115 height 181
click at [38, 393] on label "Save As Notice Address" at bounding box center [64, 391] width 62 height 8
click at [38, 392] on input "Save As Notice Address" at bounding box center [39, 389] width 5 height 5
click at [322, 385] on div "Account Number (last 4) Full Account Number" at bounding box center [248, 331] width 154 height 142
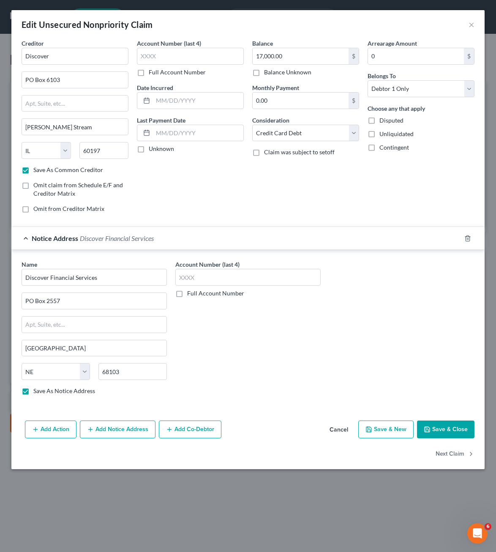
click at [440, 436] on button "Save & Close" at bounding box center [445, 430] width 57 height 18
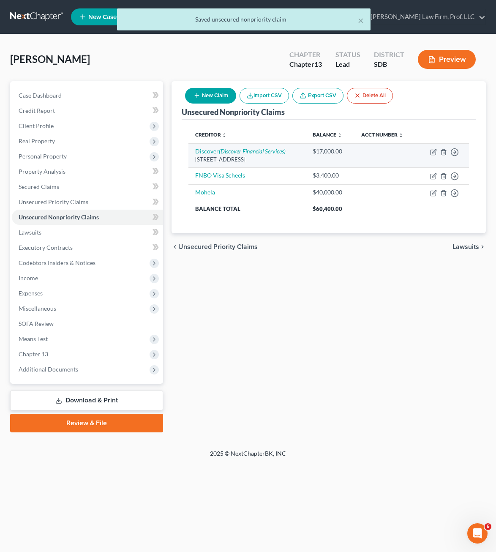
click at [430, 149] on td "Move to D Move to E Move to G Move to Notice Only" at bounding box center [444, 155] width 52 height 24
click at [435, 153] on icon "button" at bounding box center [433, 152] width 7 height 7
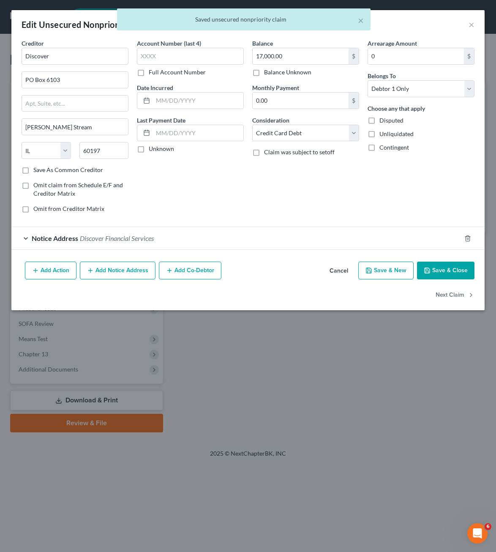
click at [86, 239] on span "Discover Financial Services" at bounding box center [117, 238] width 74 height 8
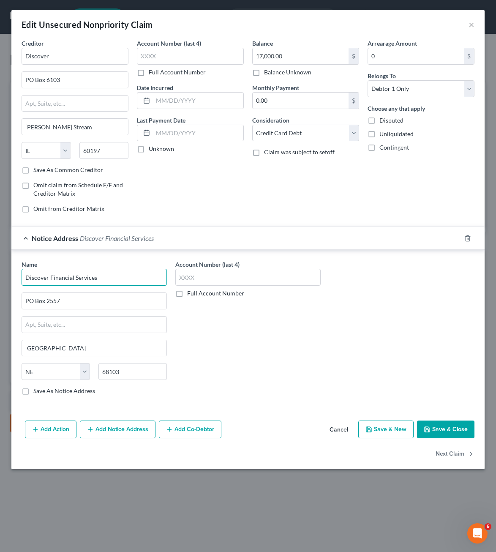
click at [49, 277] on input "Discover Financial Services" at bounding box center [94, 277] width 145 height 17
drag, startPoint x: 121, startPoint y: 275, endPoint x: -134, endPoint y: 274, distance: 255.4
click at [0, 274] on html "Home New Case Client Portal [PERSON_NAME] Law Firm, Prof. LLC [PERSON_NAME][EMA…" at bounding box center [248, 276] width 496 height 552
click at [196, 408] on div "Name * FNBO/Scheels PO Box [GEOGRAPHIC_DATA] [US_STATE][GEOGRAPHIC_DATA] AZ CA …" at bounding box center [247, 329] width 473 height 159
click at [60, 394] on label "Save As Notice Address" at bounding box center [64, 391] width 62 height 8
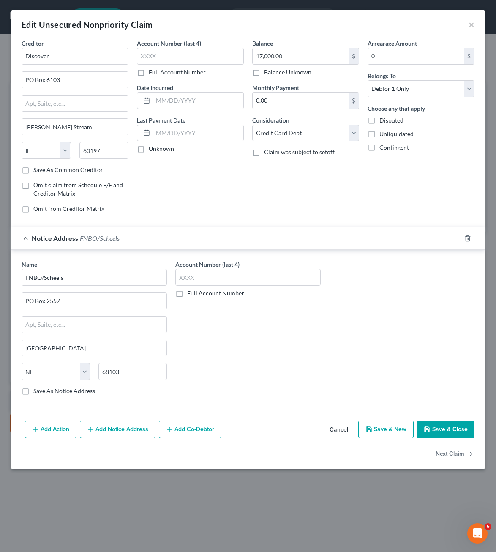
click at [42, 392] on input "Save As Notice Address" at bounding box center [39, 389] width 5 height 5
click at [432, 428] on button "Save & Close" at bounding box center [445, 430] width 57 height 18
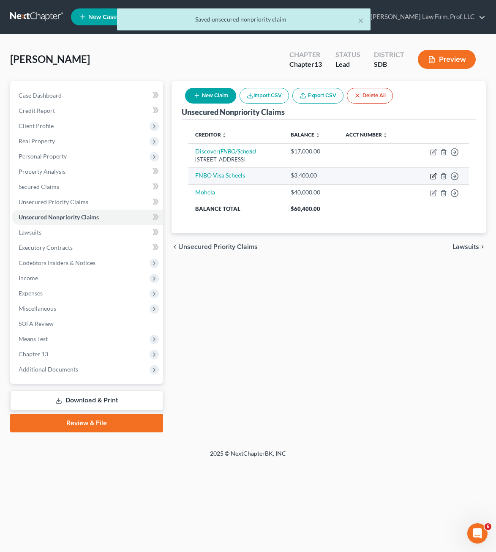
click at [435, 175] on icon "button" at bounding box center [433, 176] width 7 height 7
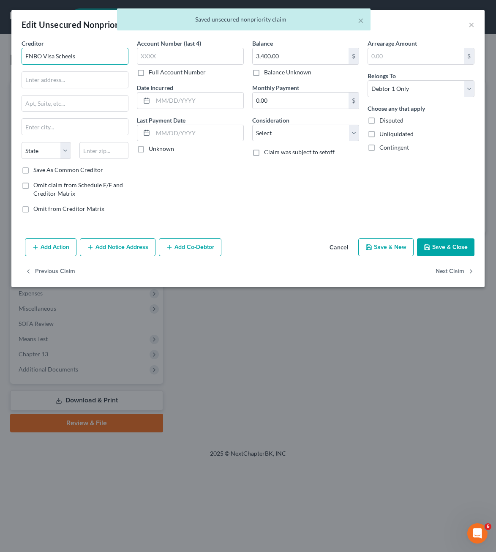
click at [97, 59] on input "FNBO Visa Scheels" at bounding box center [75, 56] width 107 height 17
click at [96, 59] on input "FNBO Visa Scheels" at bounding box center [75, 56] width 107 height 17
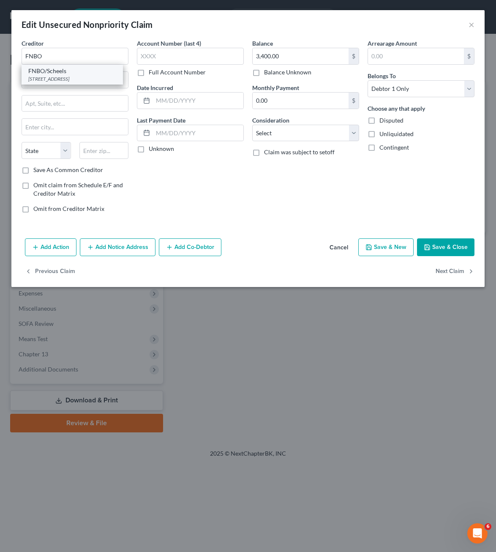
click at [64, 77] on div "[STREET_ADDRESS]" at bounding box center [72, 78] width 88 height 7
click at [296, 199] on div "Balance 3,400.00 $ Balance Unknown Balance Undetermined 3,400.00 $ Balance Unkn…" at bounding box center [305, 129] width 115 height 181
click at [439, 242] on button "Save & Close" at bounding box center [445, 247] width 57 height 18
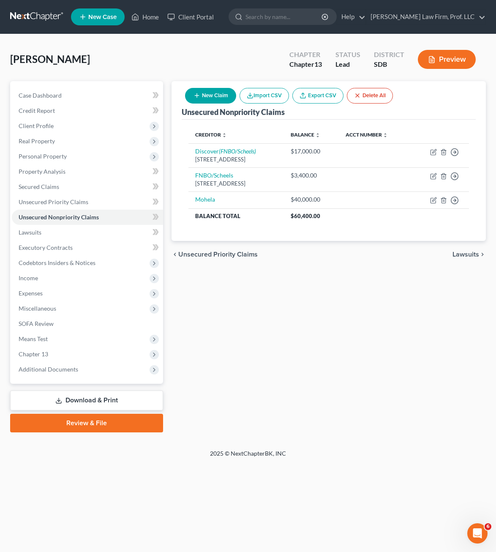
drag, startPoint x: 347, startPoint y: 362, endPoint x: 378, endPoint y: 348, distance: 34.6
click at [347, 362] on div "Unsecured Nonpriority Claims New Claim Import CSV Export CSV Delete All Credito…" at bounding box center [328, 256] width 323 height 351
click at [435, 202] on icon "button" at bounding box center [433, 200] width 7 height 7
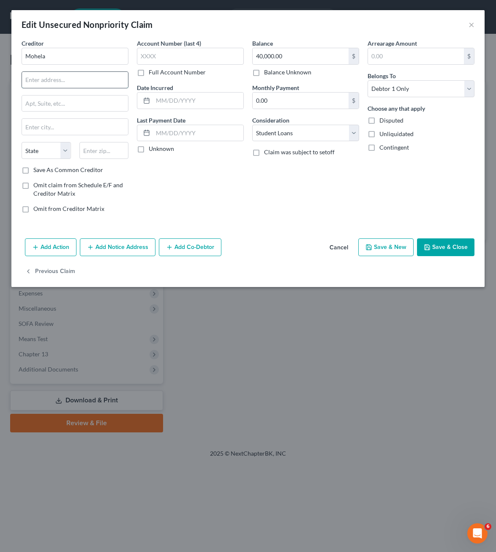
click at [76, 76] on input "text" at bounding box center [75, 80] width 106 height 16
paste input "[STREET_ADDRESS]"
click at [90, 144] on input "text" at bounding box center [103, 150] width 49 height 17
click at [268, 178] on div "Balance 40,000.00 $ Balance Unknown Balance Undetermined 40,000.00 $ Balance Un…" at bounding box center [305, 129] width 115 height 181
click at [328, 134] on select "Select Cable / Satellite Services Collection Agency Credit Card Debt Debt Couns…" at bounding box center [305, 133] width 107 height 17
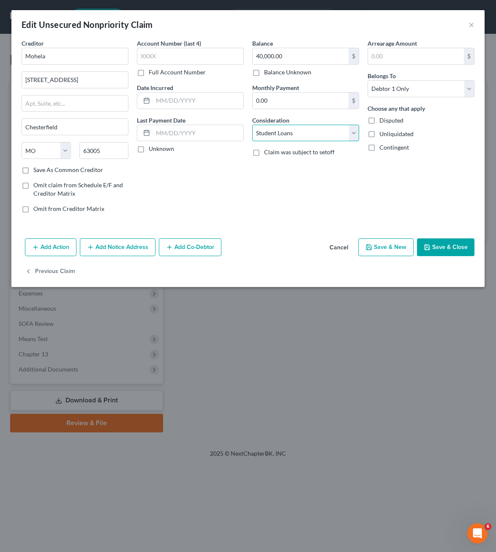
click at [328, 134] on select "Select Cable / Satellite Services Collection Agency Credit Card Debt Debt Couns…" at bounding box center [305, 133] width 107 height 17
click at [467, 249] on button "Save & Close" at bounding box center [445, 247] width 57 height 18
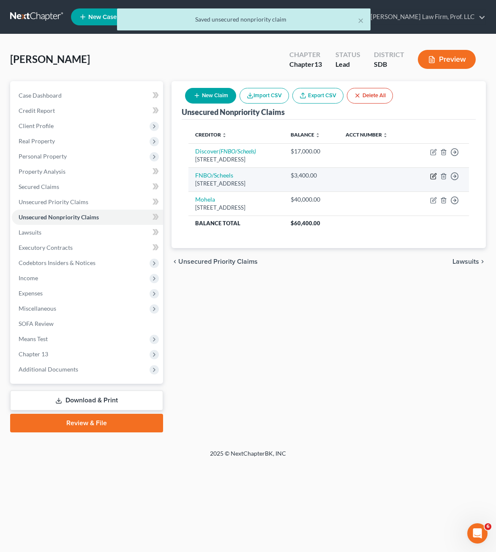
click at [433, 178] on icon "button" at bounding box center [433, 176] width 7 height 7
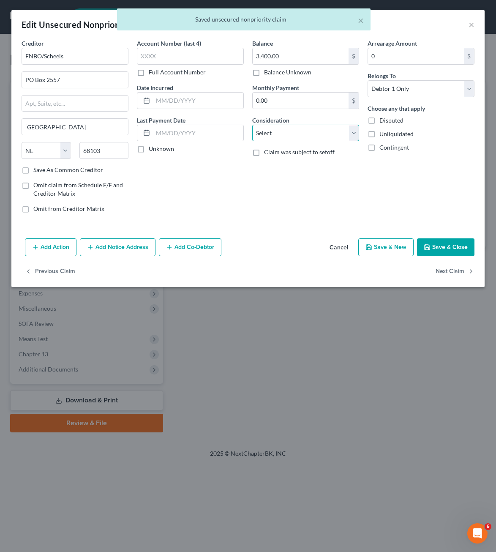
click at [320, 134] on select "Select Cable / Satellite Services Collection Agency Credit Card Debt Debt Couns…" at bounding box center [305, 133] width 107 height 17
click at [252, 125] on select "Select Cable / Satellite Services Collection Agency Credit Card Debt Debt Couns…" at bounding box center [305, 133] width 107 height 17
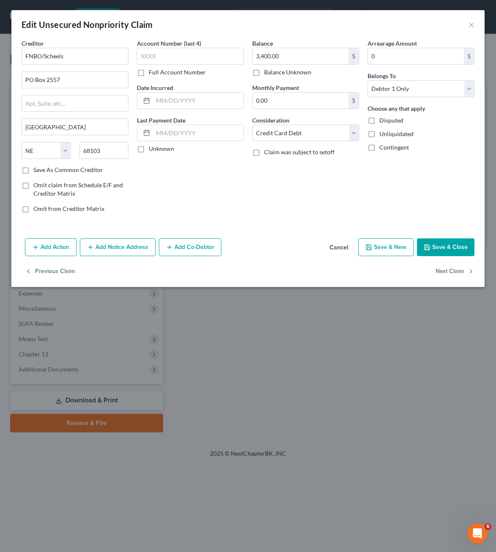
click at [432, 242] on button "Save & Close" at bounding box center [445, 247] width 57 height 18
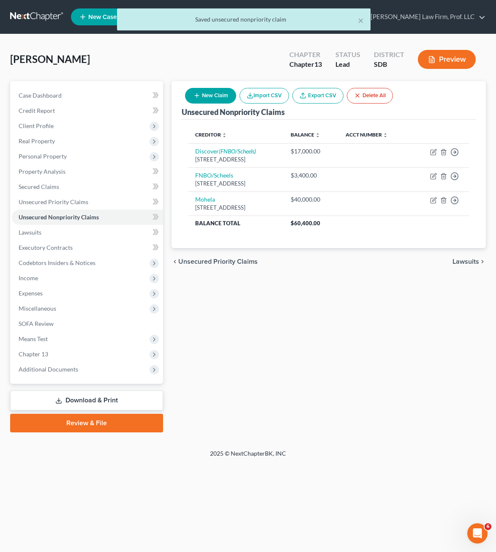
click at [259, 363] on div "Unsecured Nonpriority Claims New Claim Import CSV Export CSV Delete All Credito…" at bounding box center [328, 256] width 323 height 351
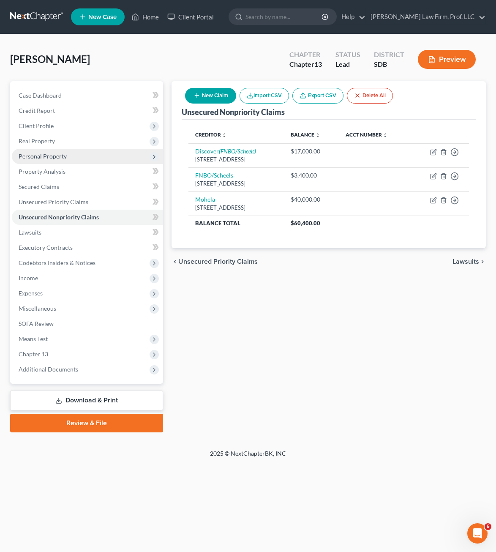
click at [18, 153] on span "Personal Property" at bounding box center [87, 156] width 151 height 15
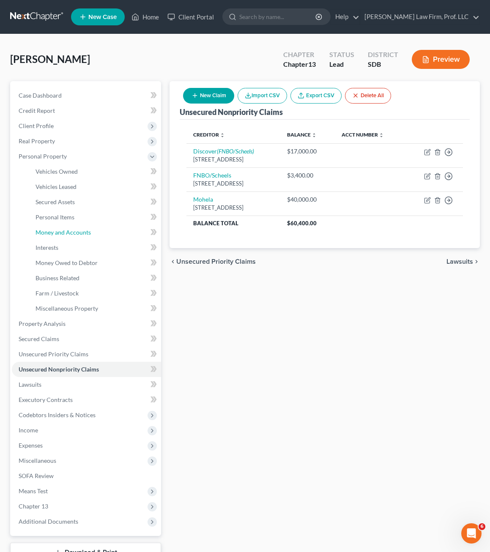
drag, startPoint x: 70, startPoint y: 230, endPoint x: 354, endPoint y: 274, distance: 287.0
click at [70, 230] on span "Money and Accounts" at bounding box center [63, 232] width 55 height 7
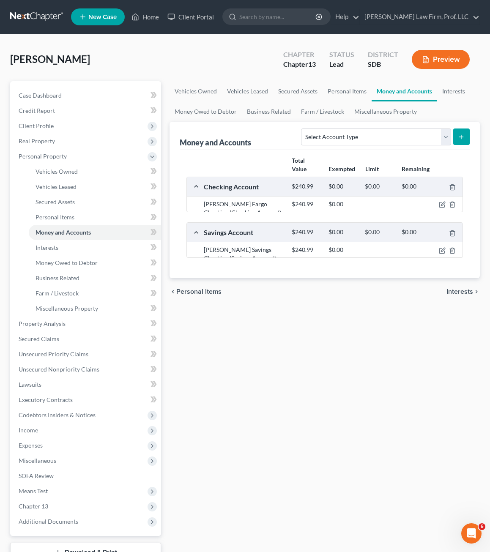
drag, startPoint x: 323, startPoint y: 331, endPoint x: 276, endPoint y: 242, distance: 100.6
click at [323, 331] on div "Vehicles Owned Vehicles Leased Secured Assets Personal Items Money and Accounts…" at bounding box center [324, 333] width 319 height 504
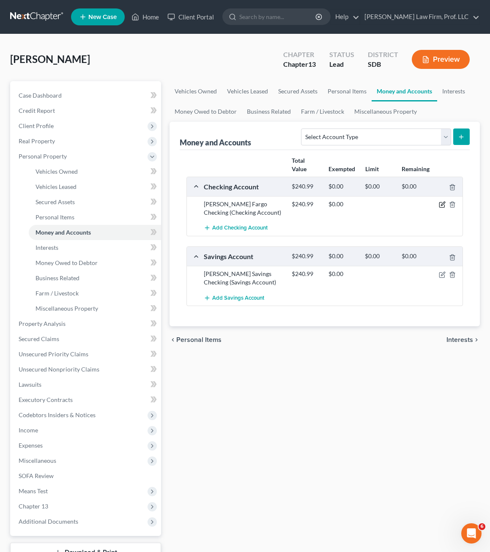
click at [439, 205] on icon "button" at bounding box center [442, 204] width 7 height 7
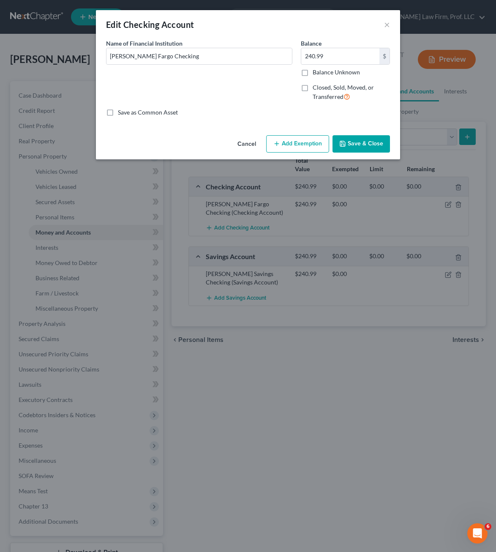
click at [310, 153] on div "Cancel Add Exemption Save & Close" at bounding box center [248, 146] width 304 height 28
click at [308, 150] on button "Add Exemption" at bounding box center [297, 144] width 63 height 18
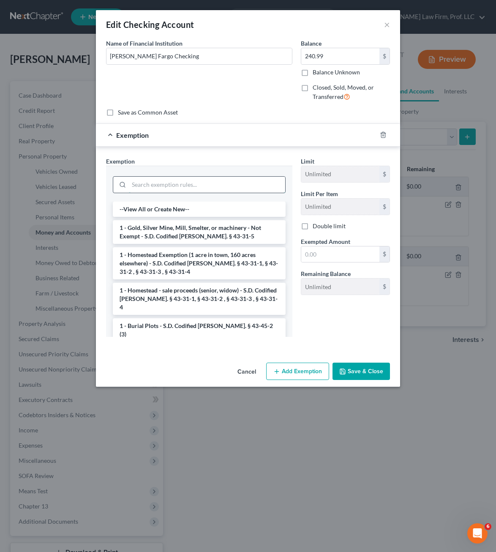
click at [174, 186] on input "search" at bounding box center [207, 185] width 156 height 16
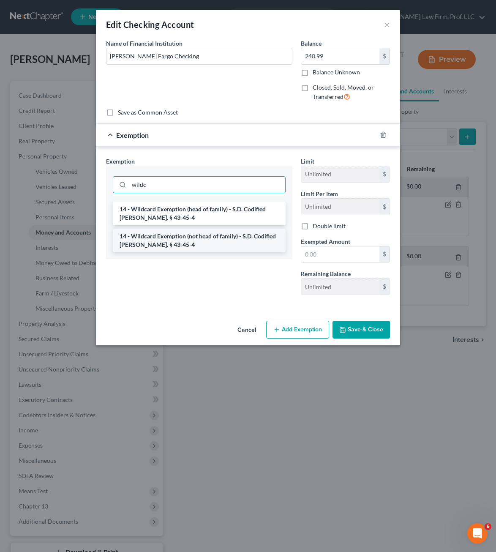
click at [197, 234] on li "14 - Wildcard Exemption (not head of family) - S.D. Codified [PERSON_NAME]. § 4…" at bounding box center [199, 241] width 173 height 24
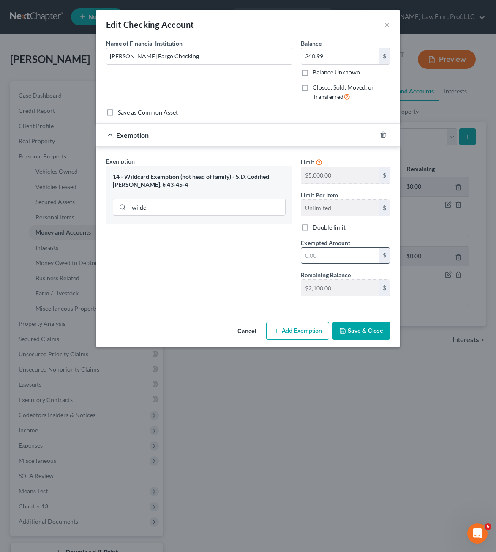
click at [327, 252] on input "text" at bounding box center [340, 256] width 78 height 16
click at [367, 330] on button "Save & Close" at bounding box center [361, 331] width 57 height 18
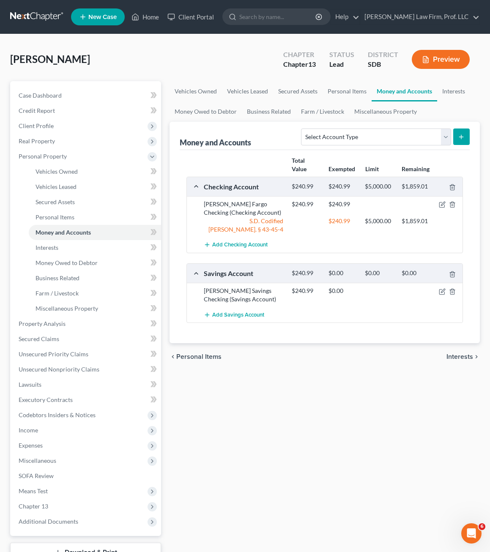
click at [424, 246] on div "Add Checking Account" at bounding box center [332, 245] width 264 height 16
click at [424, 247] on div "Add Checking Account" at bounding box center [332, 245] width 264 height 16
click at [387, 327] on div "Total Value Exempted Limit Remaining Checking Account $240.99 $240.99 $5,000.00…" at bounding box center [325, 247] width 290 height 194
click at [412, 390] on div "Vehicles Owned Vehicles Leased Secured Assets Personal Items Money and Accounts…" at bounding box center [324, 333] width 319 height 504
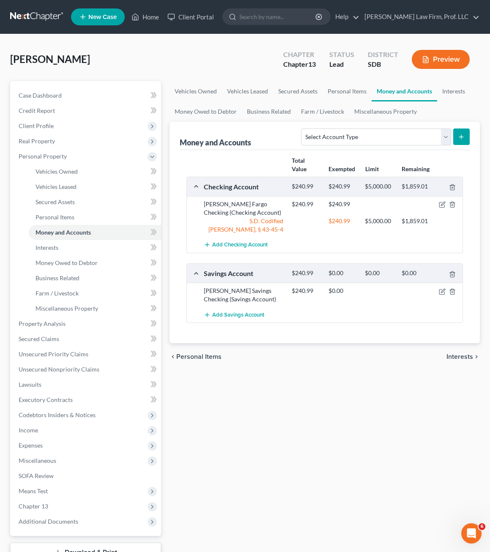
click at [397, 308] on div "Add Savings Account" at bounding box center [332, 315] width 264 height 16
click at [441, 290] on icon "button" at bounding box center [442, 291] width 7 height 7
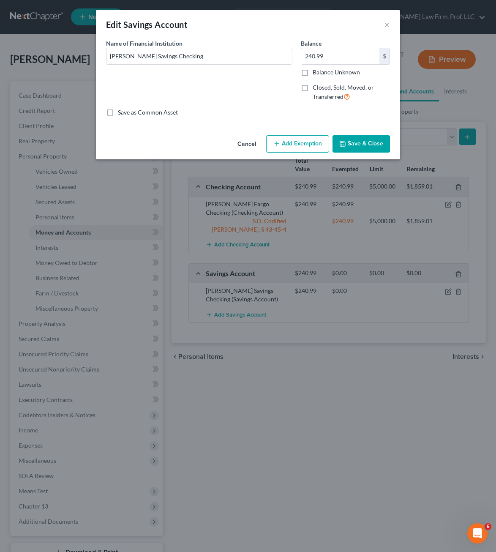
click at [279, 81] on div "Name of Financial Institution * [PERSON_NAME] Savings Checking" at bounding box center [199, 73] width 195 height 69
click at [333, 59] on input "240.99" at bounding box center [340, 56] width 78 height 16
click at [343, 53] on input "240.99" at bounding box center [340, 56] width 78 height 16
drag, startPoint x: 341, startPoint y: 55, endPoint x: 298, endPoint y: 55, distance: 42.7
click at [293, 55] on div "Name of Financial Institution * [PERSON_NAME] Savings Checking Balance 240.99 $…" at bounding box center [248, 73] width 293 height 69
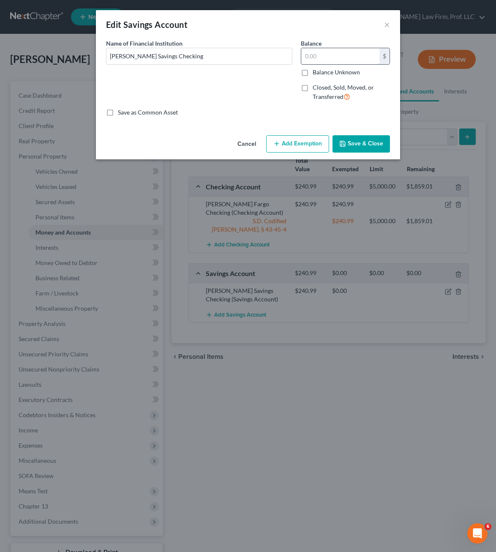
click at [318, 53] on input "text" at bounding box center [340, 56] width 78 height 16
click at [372, 138] on button "Save & Close" at bounding box center [361, 144] width 57 height 18
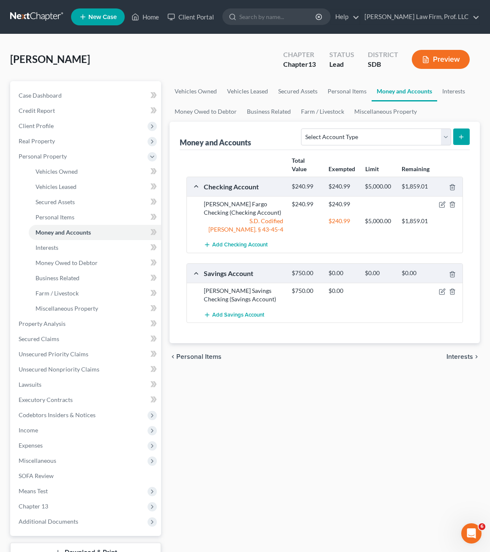
click at [370, 367] on div "chevron_left Personal Items Interests chevron_right" at bounding box center [325, 356] width 310 height 27
drag, startPoint x: 441, startPoint y: 290, endPoint x: 435, endPoint y: 287, distance: 7.0
click at [441, 290] on icon "button" at bounding box center [442, 291] width 7 height 7
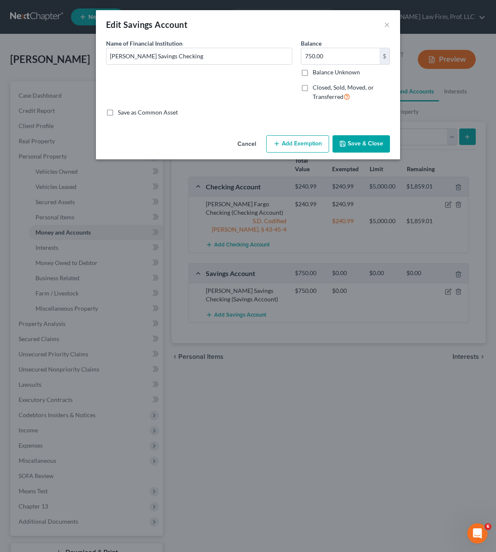
click at [293, 131] on div "An exemption set must first be selected from the Filing Information section. Co…" at bounding box center [248, 85] width 304 height 93
click at [292, 134] on div "Cancel Add Exemption Save & Close" at bounding box center [248, 146] width 304 height 28
click at [290, 145] on button "Add Exemption" at bounding box center [297, 144] width 63 height 18
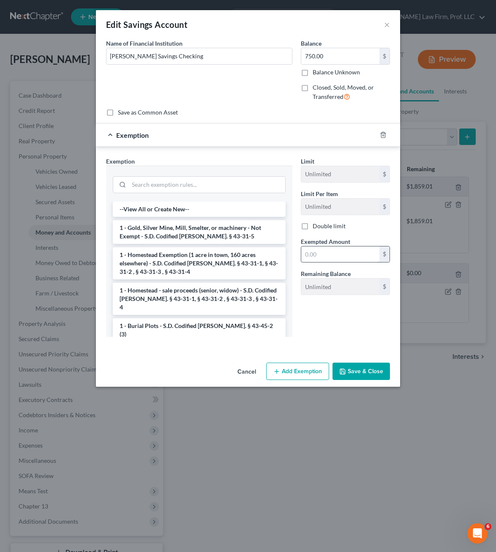
click at [333, 252] on input "text" at bounding box center [340, 254] width 78 height 16
click at [157, 188] on input "search" at bounding box center [207, 185] width 156 height 16
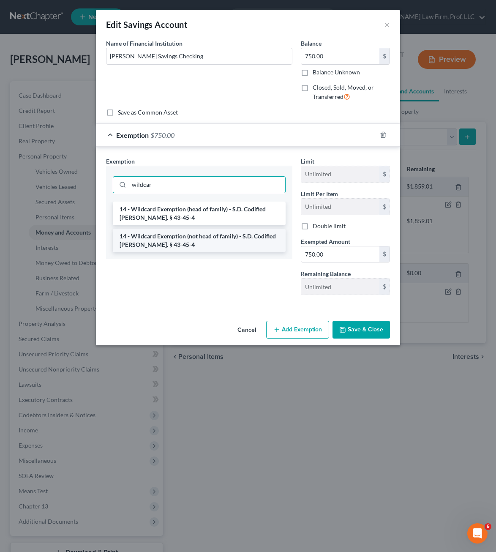
click at [244, 248] on li "14 - Wildcard Exemption (not head of family) - S.D. Codified [PERSON_NAME]. § 4…" at bounding box center [199, 241] width 173 height 24
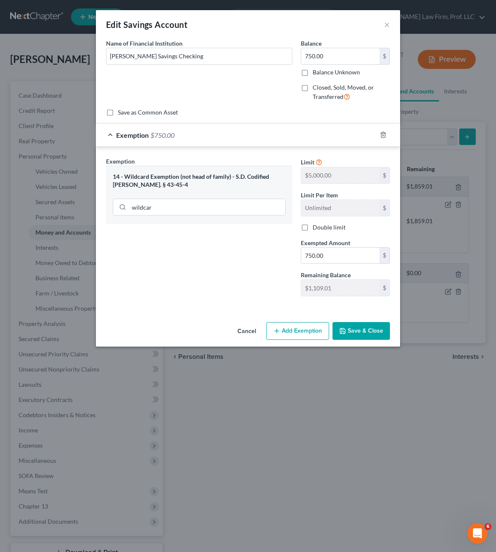
click at [375, 334] on button "Save & Close" at bounding box center [361, 331] width 57 height 18
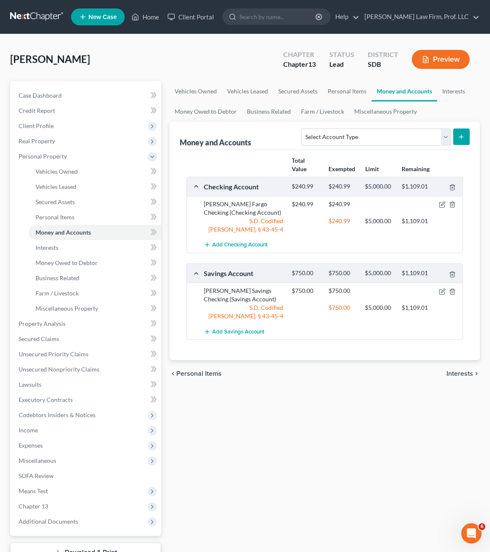
drag, startPoint x: 416, startPoint y: 446, endPoint x: 274, endPoint y: 294, distance: 207.3
click at [415, 443] on div "Vehicles Owned Vehicles Leased Secured Assets Personal Items Money and Accounts…" at bounding box center [324, 333] width 319 height 504
click at [74, 249] on link "Interests" at bounding box center [95, 247] width 132 height 15
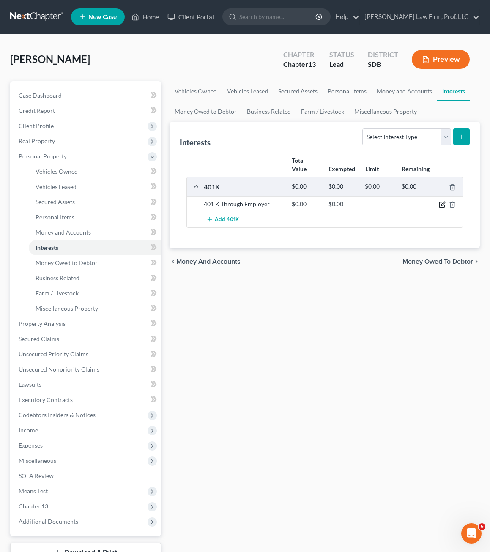
click at [442, 205] on icon "button" at bounding box center [442, 204] width 7 height 7
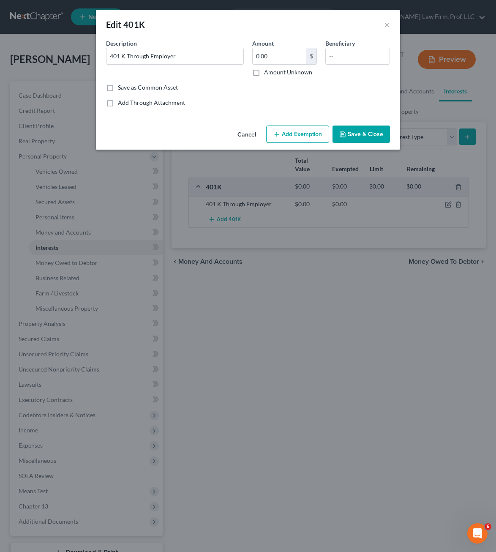
drag, startPoint x: 275, startPoint y: 90, endPoint x: 361, endPoint y: 68, distance: 88.4
click at [276, 90] on div "Save as Common Asset" at bounding box center [248, 87] width 284 height 8
drag, startPoint x: 304, startPoint y: 122, endPoint x: 303, endPoint y: 130, distance: 8.0
click at [304, 124] on div "Edit 401K × An exemption set must first be selected from the Filing Information…" at bounding box center [248, 80] width 304 height 140
click at [303, 130] on button "Add Exemption" at bounding box center [297, 135] width 63 height 18
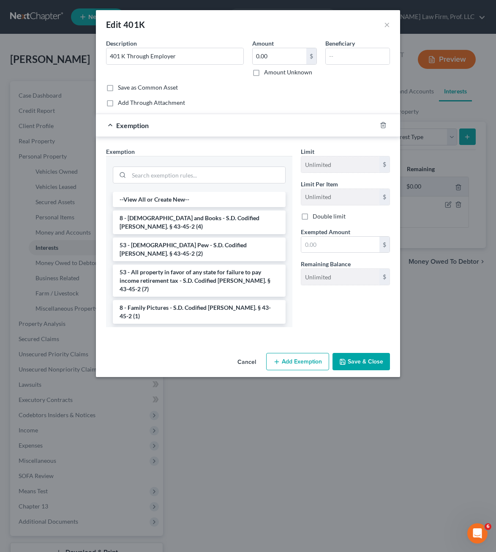
click at [208, 165] on div at bounding box center [199, 174] width 173 height 22
click at [207, 173] on input "search" at bounding box center [207, 175] width 156 height 16
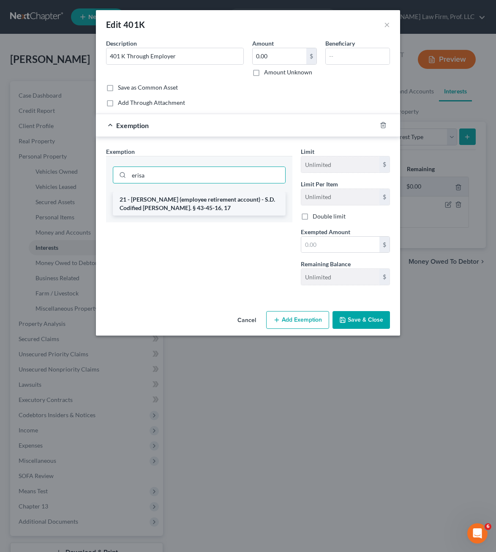
click at [194, 211] on li "21 - [PERSON_NAME] (employee retirement account) - S.D. Codified [PERSON_NAME].…" at bounding box center [199, 204] width 173 height 24
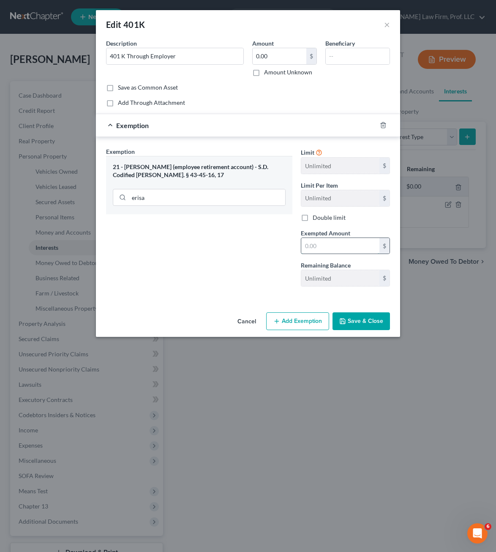
click at [333, 243] on input "text" at bounding box center [340, 246] width 78 height 16
drag, startPoint x: 328, startPoint y: 239, endPoint x: 331, endPoint y: 229, distance: 10.6
click at [328, 239] on input "text" at bounding box center [340, 246] width 78 height 16
drag, startPoint x: 372, startPoint y: 309, endPoint x: 372, endPoint y: 318, distance: 8.5
click at [373, 309] on div "Cancel Add Exemption Save & Close" at bounding box center [248, 323] width 304 height 28
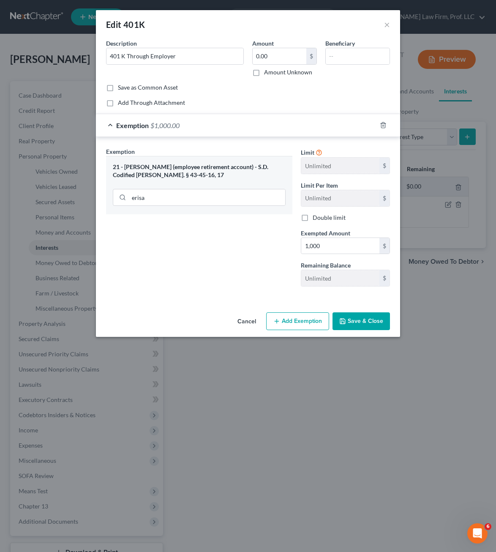
click at [372, 318] on button "Save & Close" at bounding box center [361, 321] width 57 height 18
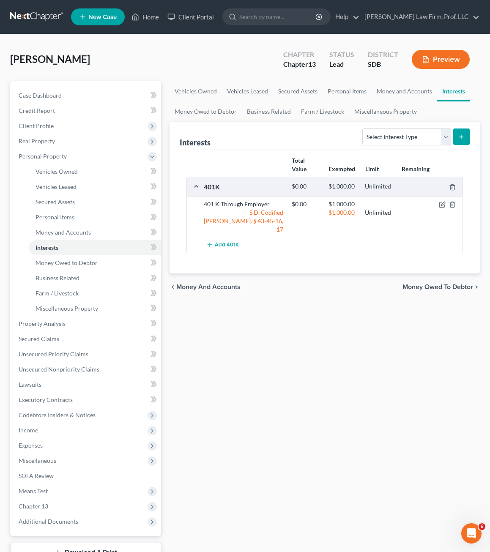
click at [279, 356] on div "Vehicles Owned Vehicles Leased Secured Assets Personal Items Money and Accounts…" at bounding box center [324, 333] width 319 height 504
click at [52, 260] on span "Money Owed to Debtor" at bounding box center [67, 262] width 62 height 7
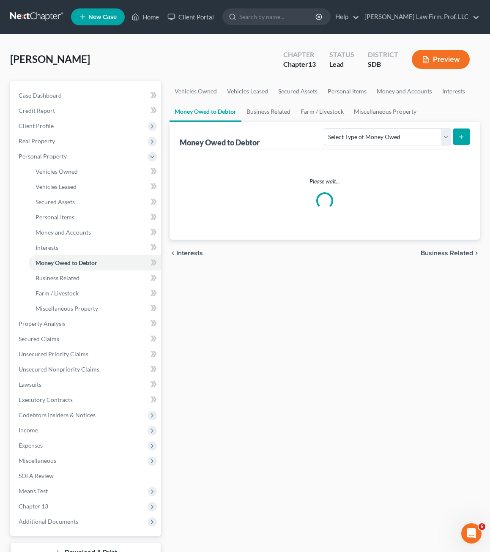
drag, startPoint x: 315, startPoint y: 395, endPoint x: 221, endPoint y: 313, distance: 124.3
click at [315, 394] on div "Vehicles Owned Vehicles Leased Secured Assets Personal Items Money and Accounts…" at bounding box center [324, 333] width 319 height 504
click at [66, 244] on link "Interests" at bounding box center [95, 247] width 132 height 15
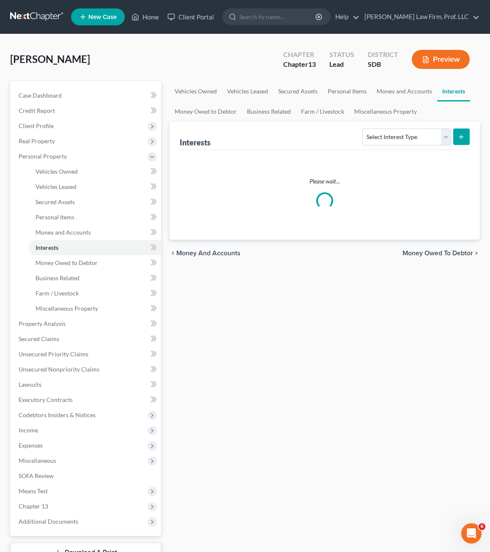
click at [281, 326] on div "Vehicles Owned Vehicles Leased Secured Assets Personal Items Money and Accounts…" at bounding box center [324, 333] width 319 height 504
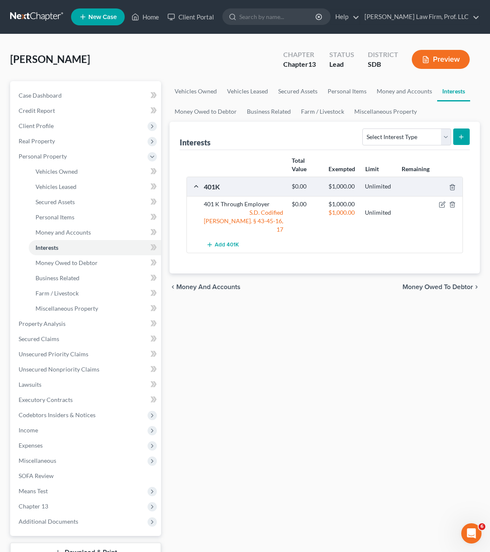
click at [326, 410] on div "Vehicles Owned Vehicles Leased Secured Assets Personal Items Money and Accounts…" at bounding box center [324, 333] width 319 height 504
click at [244, 404] on div "Vehicles Owned Vehicles Leased Secured Assets Personal Items Money and Accounts…" at bounding box center [324, 333] width 319 height 504
click at [36, 504] on span "Chapter 13" at bounding box center [34, 506] width 30 height 7
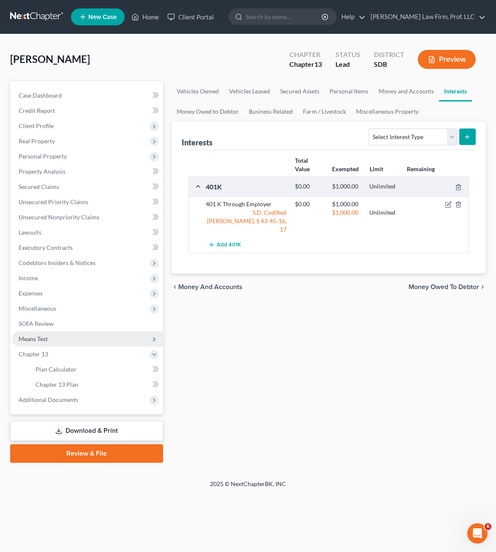
drag, startPoint x: 52, startPoint y: 331, endPoint x: 52, endPoint y: 337, distance: 5.5
click at [52, 331] on span "Means Test" at bounding box center [87, 338] width 151 height 15
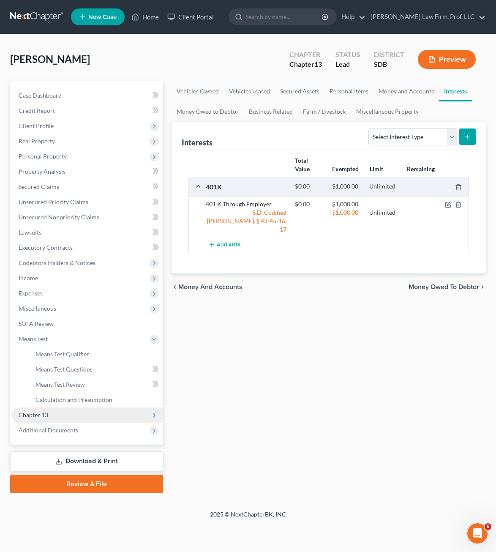
click at [57, 418] on span "Chapter 13" at bounding box center [87, 415] width 151 height 15
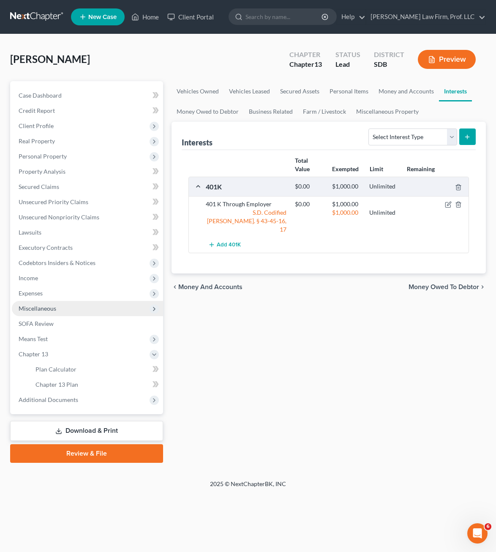
click at [37, 309] on span "Miscellaneous" at bounding box center [38, 308] width 38 height 7
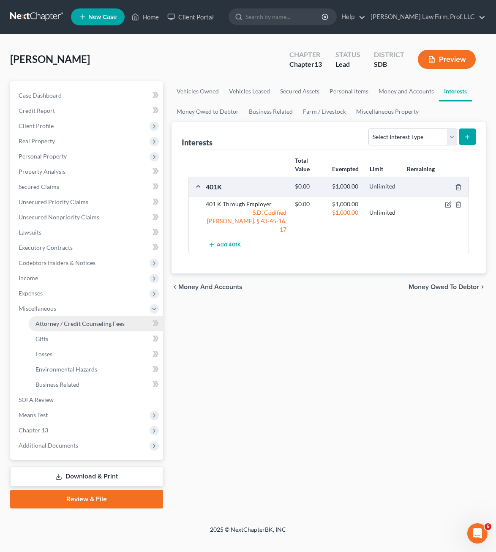
click at [80, 323] on span "Attorney / Credit Counseling Fees" at bounding box center [80, 323] width 89 height 7
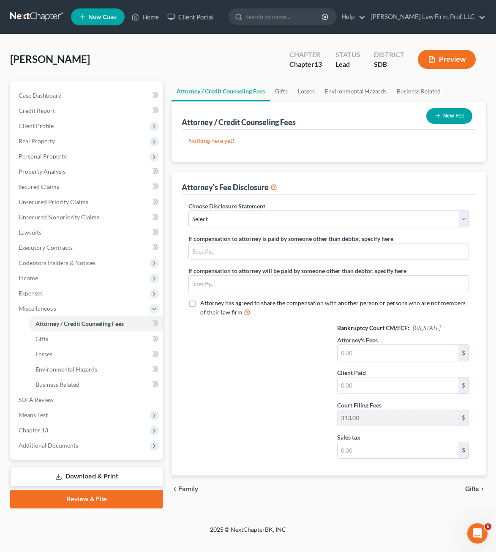
click at [438, 120] on button "New Fee" at bounding box center [450, 116] width 46 height 16
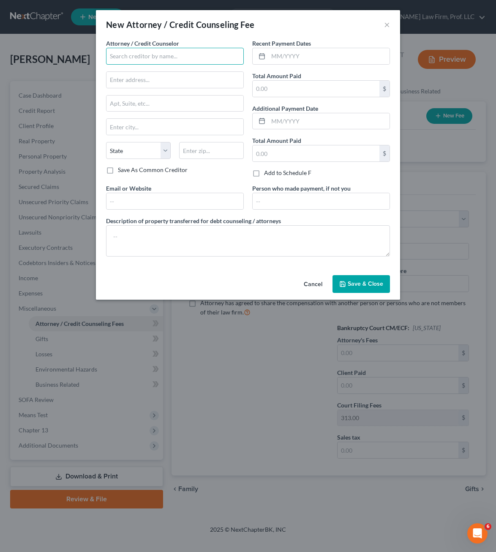
drag, startPoint x: 195, startPoint y: 59, endPoint x: 195, endPoint y: 49, distance: 10.6
click at [195, 59] on input "text" at bounding box center [175, 56] width 138 height 17
drag, startPoint x: 330, startPoint y: 62, endPoint x: 328, endPoint y: 66, distance: 4.4
click at [330, 63] on input "text" at bounding box center [328, 56] width 121 height 16
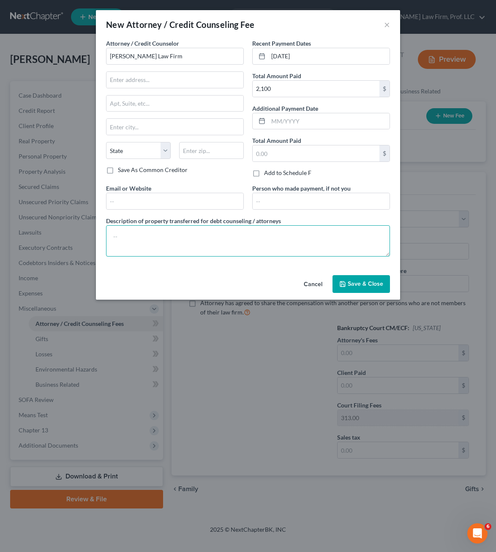
drag, startPoint x: 186, startPoint y: 255, endPoint x: 187, endPoint y: 251, distance: 4.3
click at [187, 255] on textarea at bounding box center [248, 240] width 284 height 31
click at [187, 251] on textarea at bounding box center [248, 240] width 284 height 31
click at [319, 153] on input "text" at bounding box center [316, 153] width 127 height 16
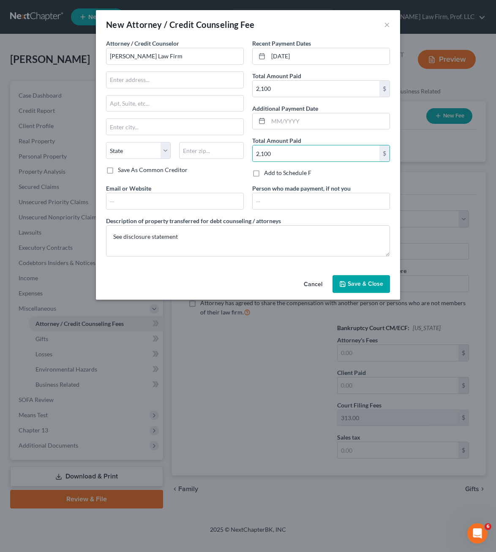
drag, startPoint x: 350, startPoint y: 293, endPoint x: 352, endPoint y: 285, distance: 8.1
click at [350, 293] on div "Cancel Save & Close" at bounding box center [248, 286] width 304 height 28
click at [353, 282] on span "Save & Close" at bounding box center [366, 283] width 36 height 7
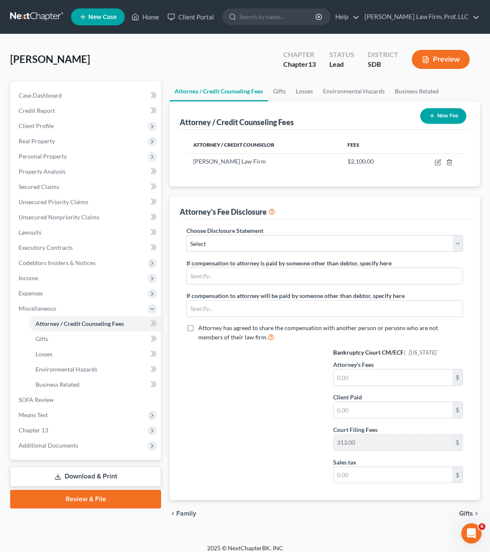
click at [269, 392] on div at bounding box center [251, 419] width 147 height 142
click at [225, 396] on div at bounding box center [251, 419] width 147 height 142
click at [262, 256] on div "Choose Disclosure Statement Select Disclosure If compensation to attorney is pa…" at bounding box center [324, 287] width 293 height 122
click at [262, 246] on select "Select Disclosure" at bounding box center [324, 243] width 276 height 17
click at [186, 235] on select "Select Disclosure" at bounding box center [324, 243] width 276 height 17
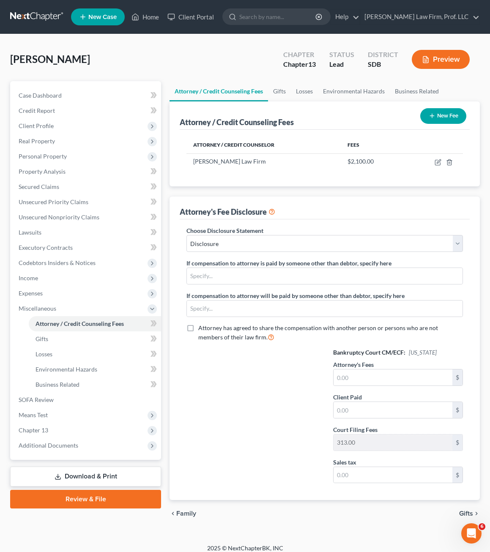
click at [274, 398] on div at bounding box center [251, 419] width 147 height 142
click at [266, 466] on div at bounding box center [251, 419] width 147 height 142
drag, startPoint x: 136, startPoint y: 66, endPoint x: 135, endPoint y: 26, distance: 39.8
click at [136, 66] on div "[PERSON_NAME] Upgraded Chapter Chapter 13 Status Lead District SDB Preview" at bounding box center [245, 62] width 470 height 37
click at [136, 18] on icon at bounding box center [135, 17] width 8 height 10
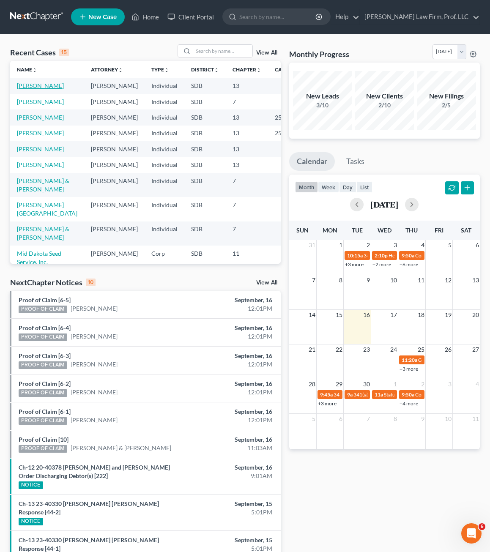
click at [37, 84] on link "[PERSON_NAME]" at bounding box center [40, 85] width 47 height 7
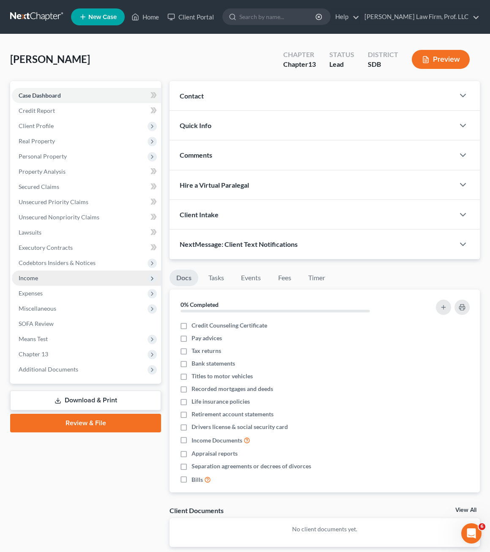
click at [40, 283] on span "Income" at bounding box center [86, 278] width 149 height 15
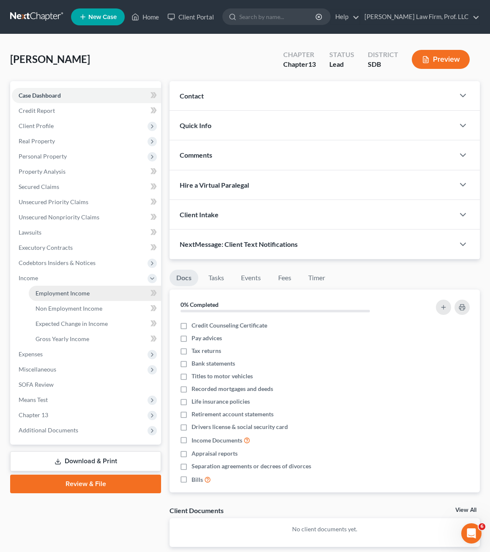
click at [68, 290] on span "Employment Income" at bounding box center [63, 293] width 54 height 7
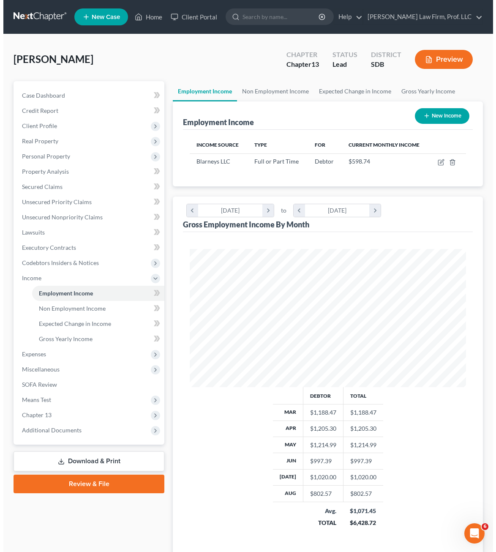
scroll to position [138, 293]
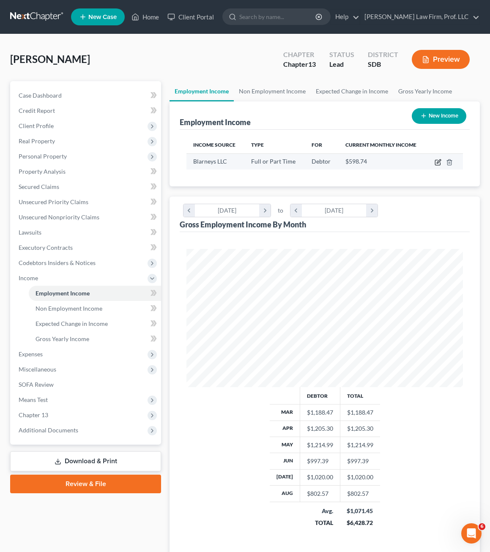
click at [436, 164] on icon "button" at bounding box center [438, 162] width 7 height 7
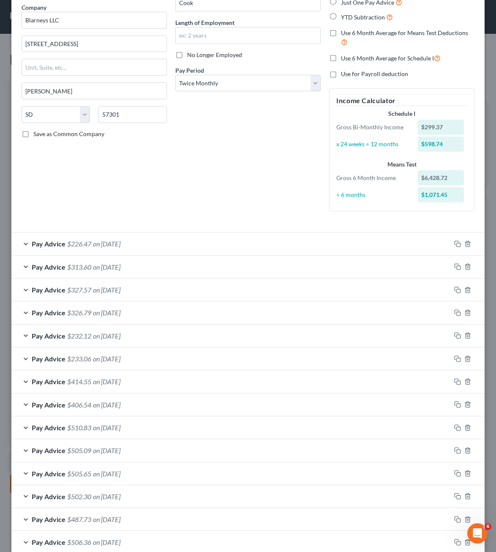
scroll to position [0, 0]
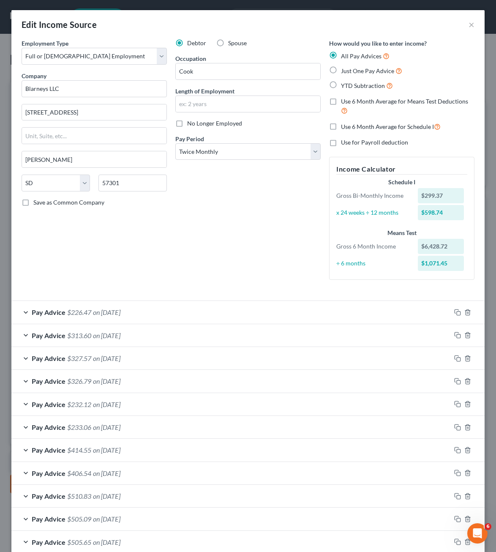
drag, startPoint x: 352, startPoint y: 129, endPoint x: 337, endPoint y: 142, distance: 20.1
click at [352, 130] on span "Use 6 Month Average for Schedule I" at bounding box center [387, 126] width 93 height 7
click at [350, 127] on input "Use 6 Month Average for Schedule I" at bounding box center [347, 124] width 5 height 5
click at [247, 220] on div "Debtor Spouse Occupation Cook Length of Employment No Longer Employed Pay Perio…" at bounding box center [248, 163] width 154 height 248
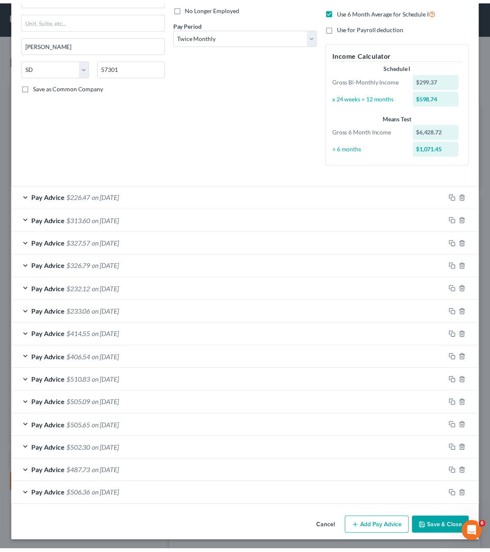
scroll to position [117, 0]
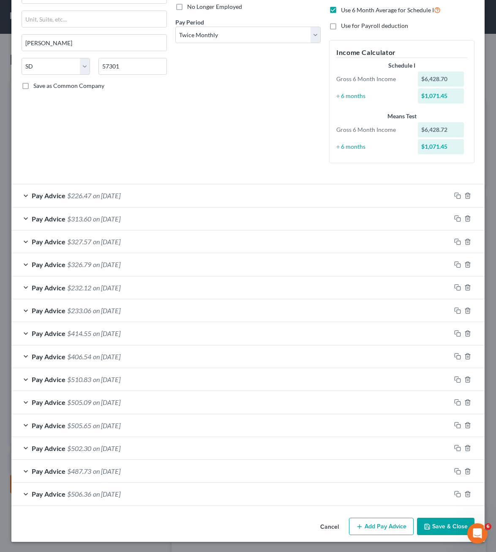
click at [429, 526] on button "Save & Close" at bounding box center [445, 527] width 57 height 18
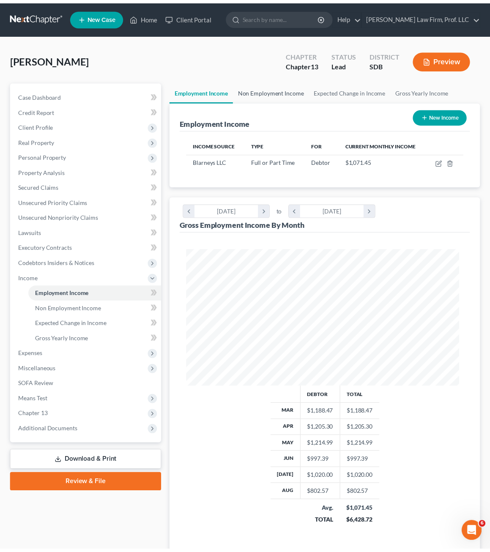
scroll to position [422629, 422474]
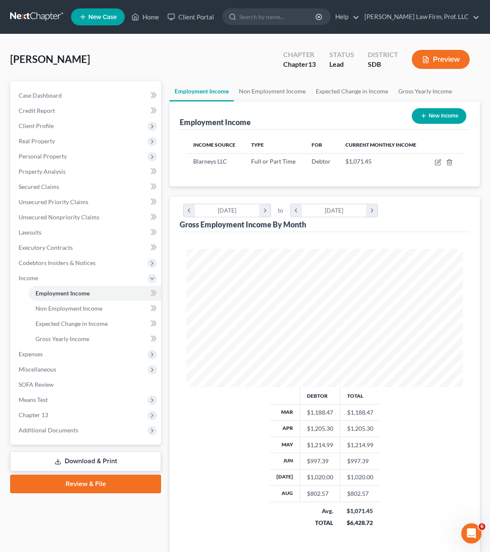
click at [427, 188] on div "Employment Income New Income Income Source Type For Current Monthly Income Blar…" at bounding box center [325, 330] width 310 height 458
click at [73, 312] on link "Non Employment Income" at bounding box center [95, 308] width 132 height 15
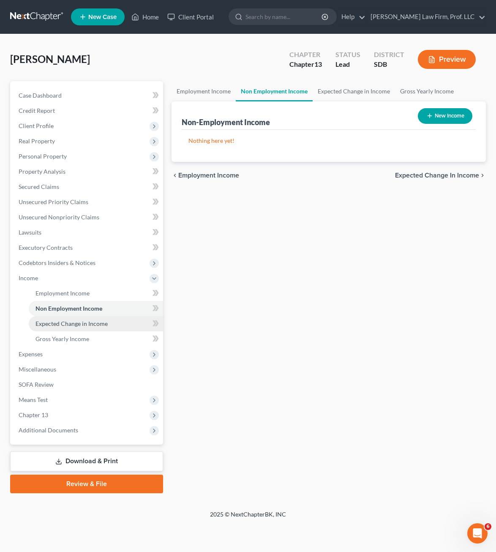
click at [71, 321] on span "Expected Change in Income" at bounding box center [72, 323] width 72 height 7
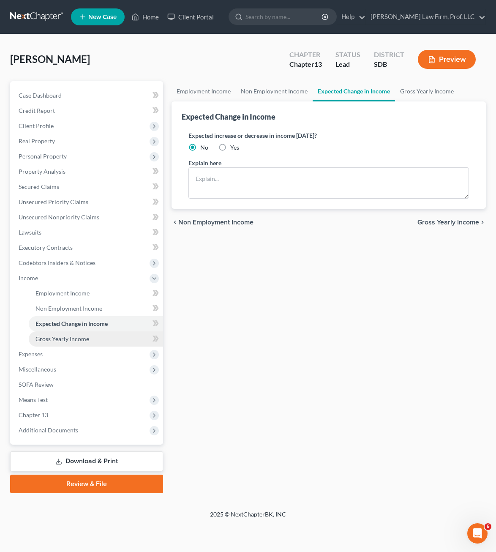
click at [95, 340] on link "Gross Yearly Income" at bounding box center [96, 338] width 134 height 15
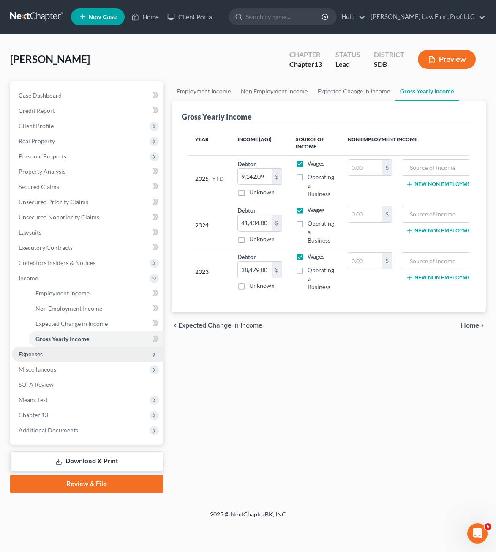
click at [65, 359] on span "Expenses" at bounding box center [87, 354] width 151 height 15
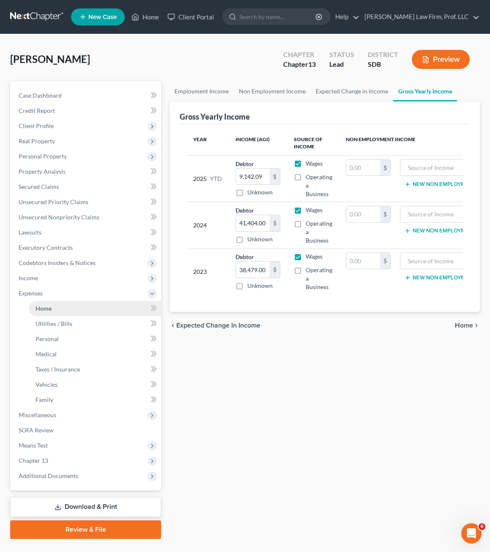
click at [75, 309] on link "Home" at bounding box center [95, 308] width 132 height 15
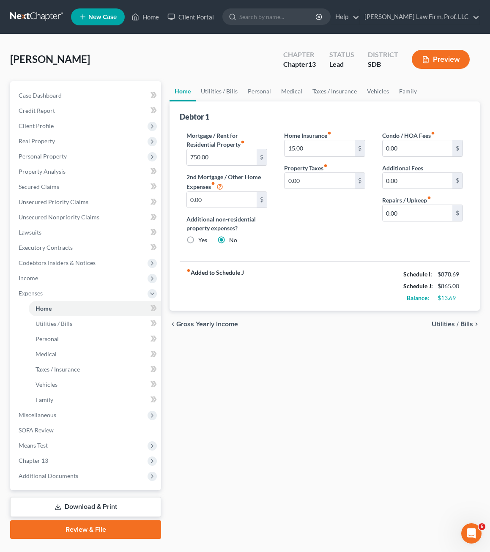
drag, startPoint x: 416, startPoint y: 416, endPoint x: 413, endPoint y: 406, distance: 11.0
click at [416, 416] on div "Home Utilities / Bills Personal Medical Taxes / Insurance Vehicles Family Debto…" at bounding box center [324, 310] width 319 height 458
click at [345, 235] on div "Home Insurance fiber_manual_record 15.00 $ Property Taxes fiber_manual_record 0…" at bounding box center [325, 191] width 98 height 120
click at [231, 87] on link "Utilities / Bills" at bounding box center [219, 91] width 47 height 20
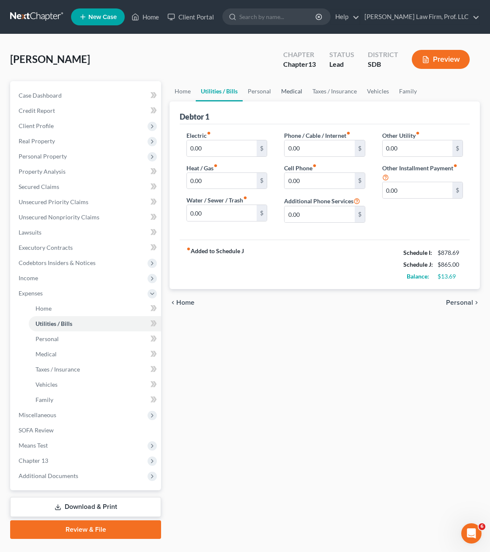
click at [279, 92] on link "Medical" at bounding box center [291, 91] width 31 height 20
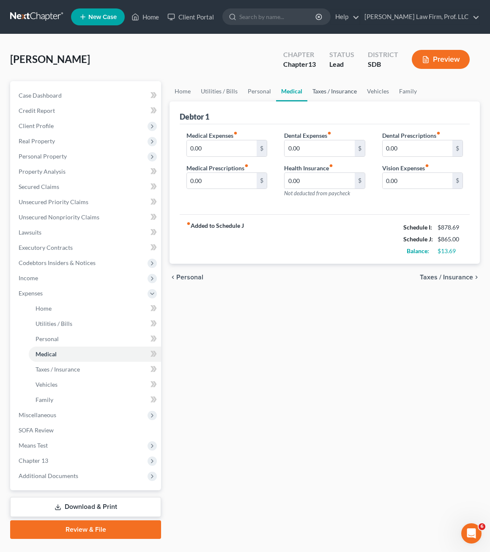
click at [323, 94] on link "Taxes / Insurance" at bounding box center [334, 91] width 55 height 20
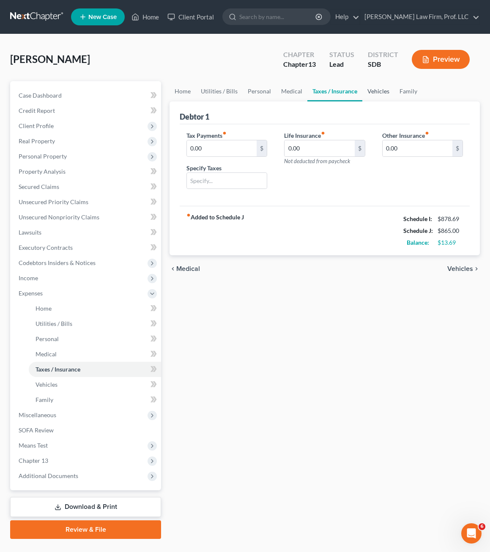
click at [387, 89] on link "Vehicles" at bounding box center [378, 91] width 32 height 20
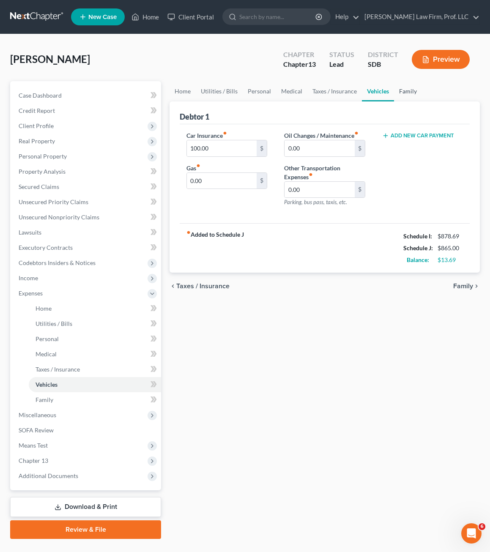
click at [403, 93] on link "Family" at bounding box center [408, 91] width 28 height 20
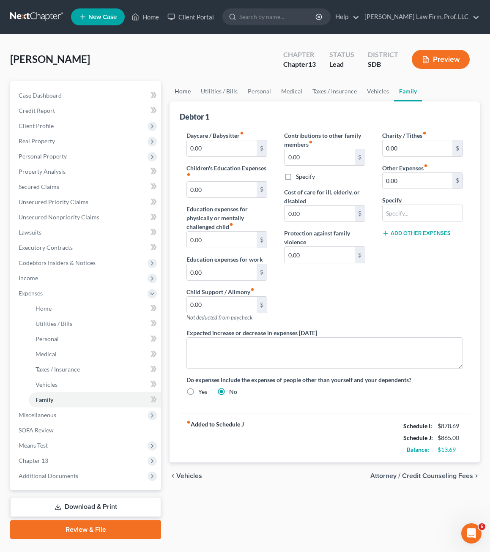
click at [187, 91] on link "Home" at bounding box center [183, 91] width 26 height 20
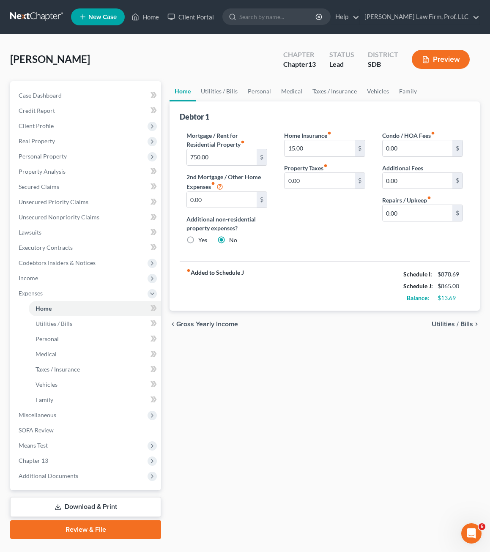
click at [286, 391] on div "Home Utilities / Bills Personal Medical Taxes / Insurance Vehicles Family Debto…" at bounding box center [324, 310] width 319 height 458
click at [22, 288] on span "Expenses" at bounding box center [86, 293] width 149 height 15
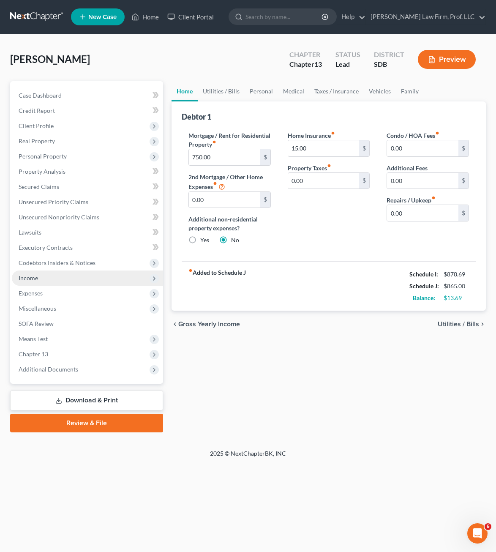
click at [26, 280] on span "Income" at bounding box center [28, 277] width 19 height 7
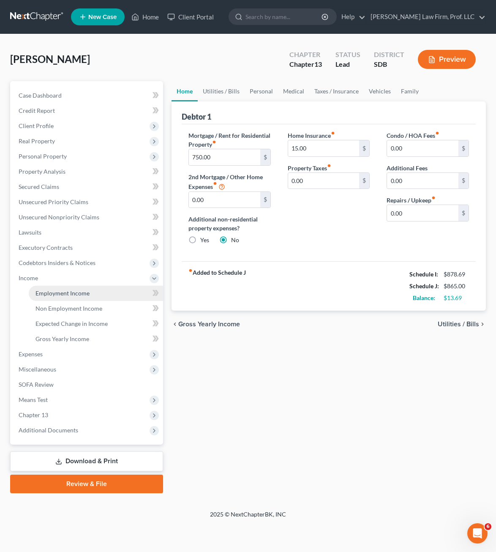
click at [57, 292] on span "Employment Income" at bounding box center [63, 293] width 54 height 7
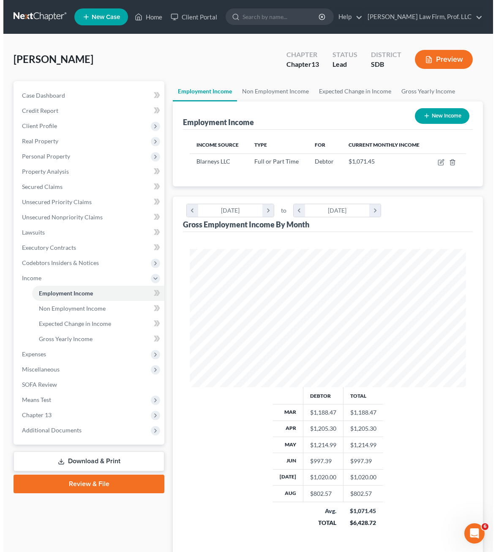
scroll to position [138, 293]
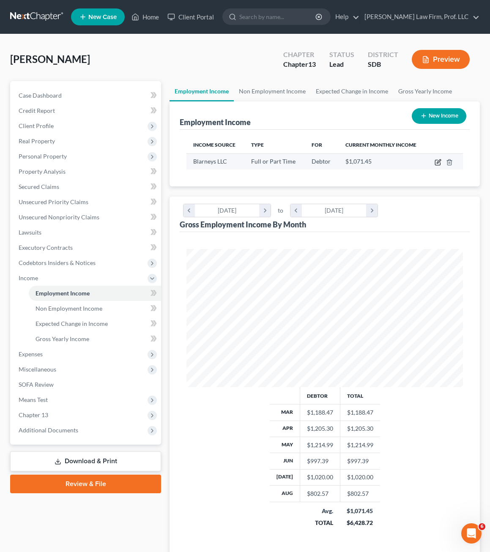
click at [437, 162] on icon "button" at bounding box center [439, 161] width 4 height 4
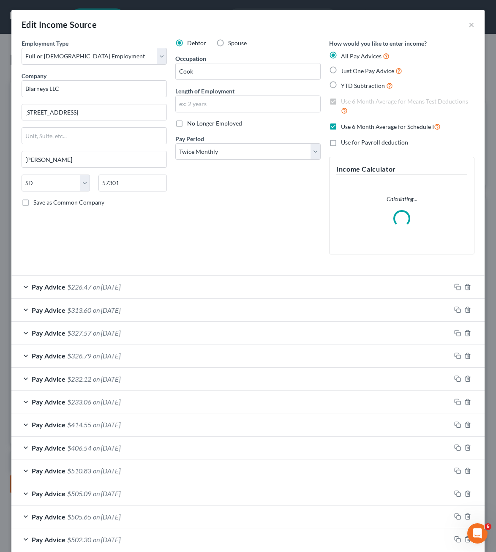
scroll to position [140, 298]
click at [366, 129] on span "Use 6 Month Average for Schedule I" at bounding box center [387, 126] width 93 height 7
click at [350, 127] on input "Use 6 Month Average for Schedule I" at bounding box center [347, 124] width 5 height 5
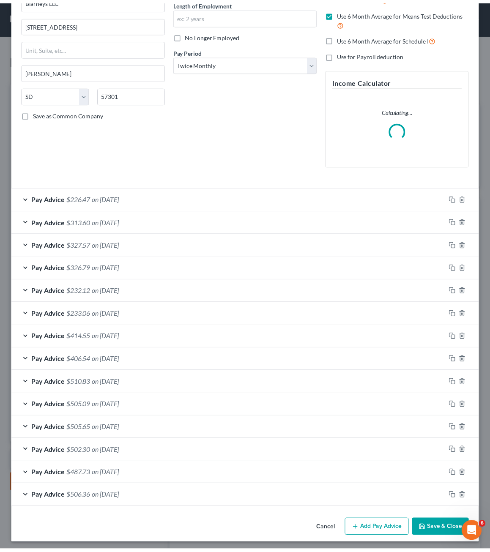
scroll to position [91, 0]
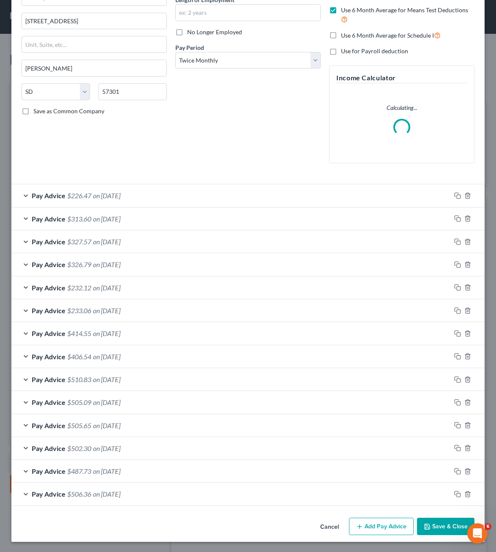
click at [428, 531] on div "Edit Income Source × Employment Type * Select Full or [DEMOGRAPHIC_DATA] Employ…" at bounding box center [247, 230] width 473 height 623
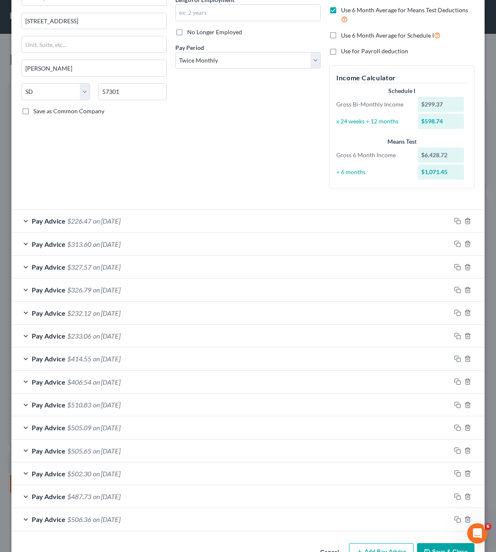
click at [441, 545] on button "Save & Close" at bounding box center [445, 552] width 57 height 18
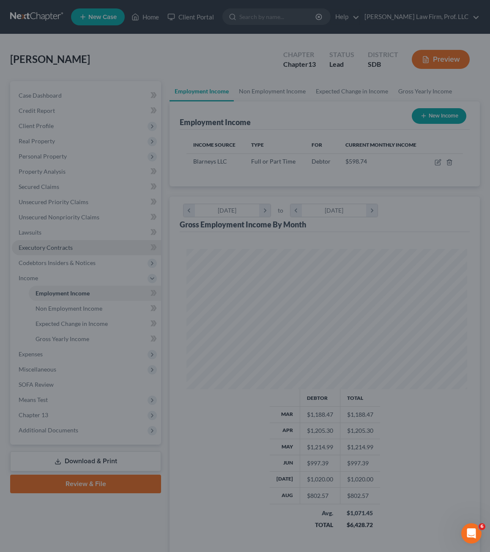
scroll to position [422629, 422474]
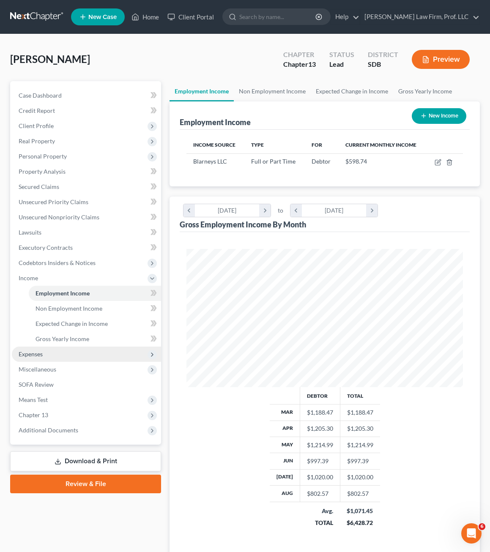
click at [48, 356] on span "Expenses" at bounding box center [86, 354] width 149 height 15
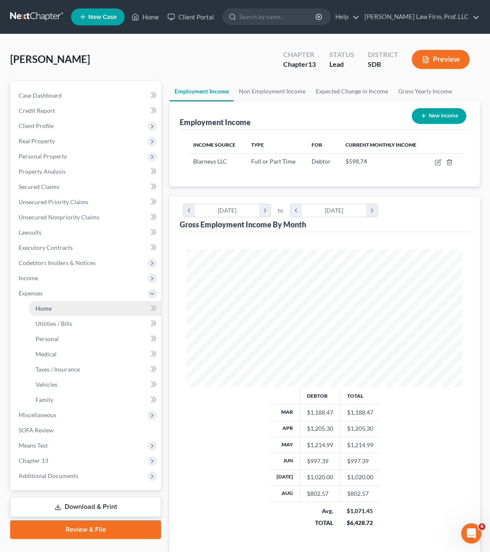
click at [52, 313] on link "Home" at bounding box center [95, 308] width 132 height 15
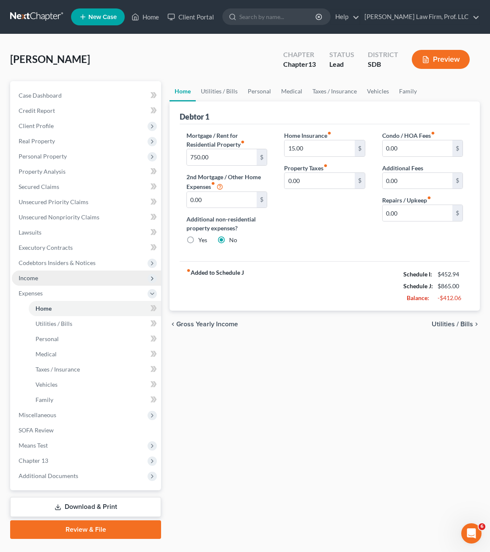
click at [53, 279] on span "Income" at bounding box center [86, 278] width 149 height 15
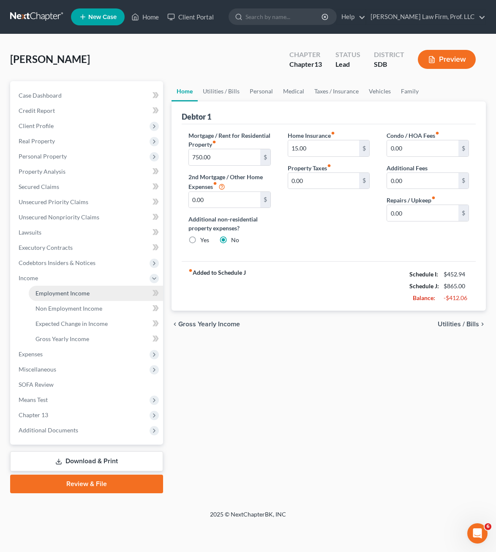
click at [46, 294] on span "Employment Income" at bounding box center [63, 293] width 54 height 7
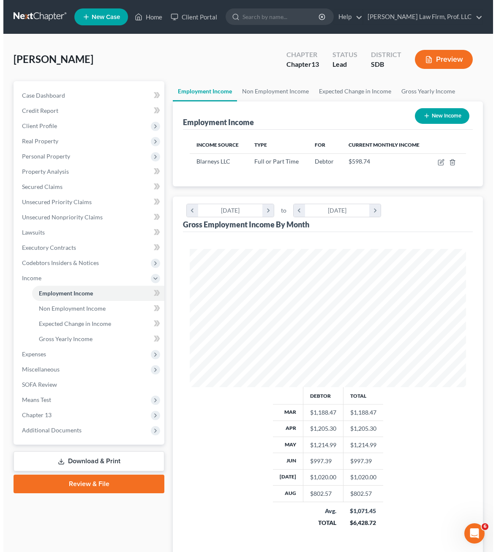
scroll to position [138, 293]
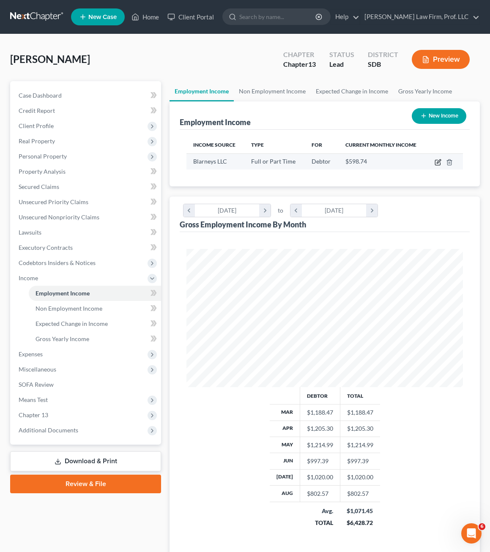
click at [435, 160] on icon "button" at bounding box center [438, 162] width 7 height 7
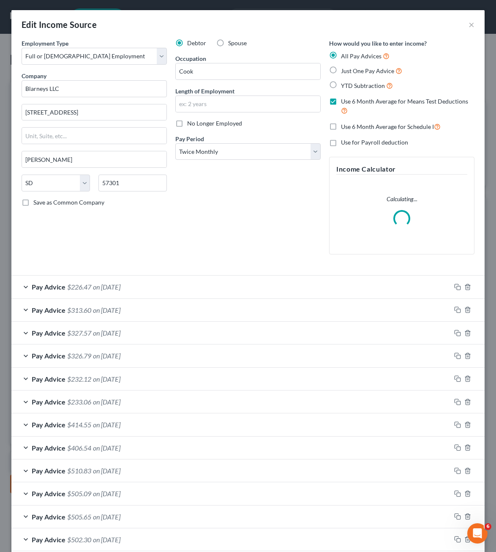
scroll to position [140, 298]
drag, startPoint x: 257, startPoint y: 222, endPoint x: 373, endPoint y: 126, distance: 151.0
click at [257, 222] on div "Debtor Spouse Occupation Cook Length of Employment No Longer Employed Pay Perio…" at bounding box center [248, 150] width 154 height 222
click at [364, 129] on span "Use 6 Month Average for Schedule I" at bounding box center [387, 126] width 93 height 7
click at [350, 127] on input "Use 6 Month Average for Schedule I" at bounding box center [347, 124] width 5 height 5
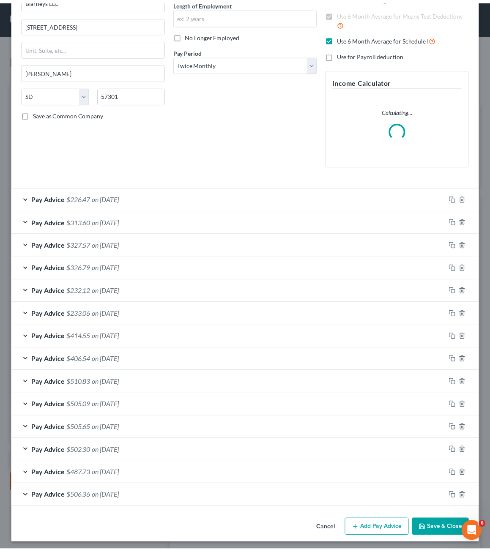
scroll to position [91, 0]
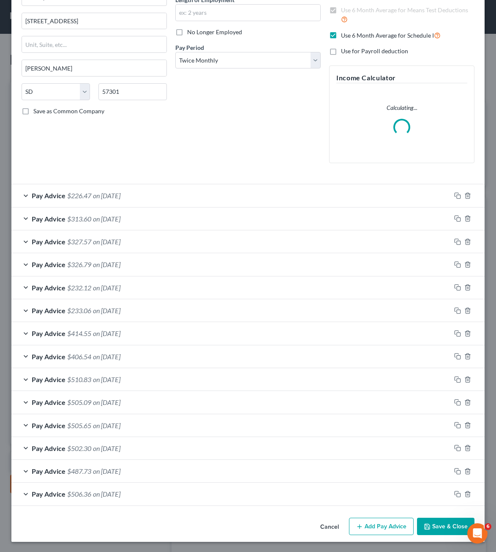
click at [445, 527] on button "Save & Close" at bounding box center [445, 527] width 57 height 18
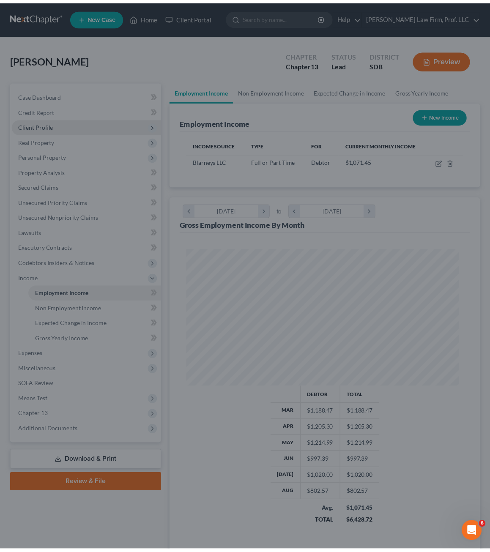
scroll to position [422629, 422474]
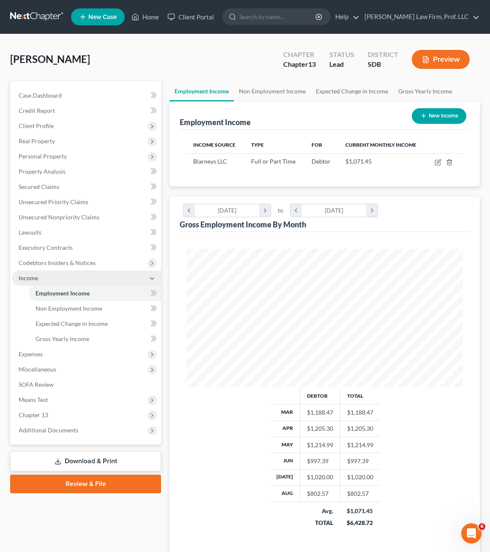
click at [44, 279] on span "Income" at bounding box center [86, 278] width 149 height 15
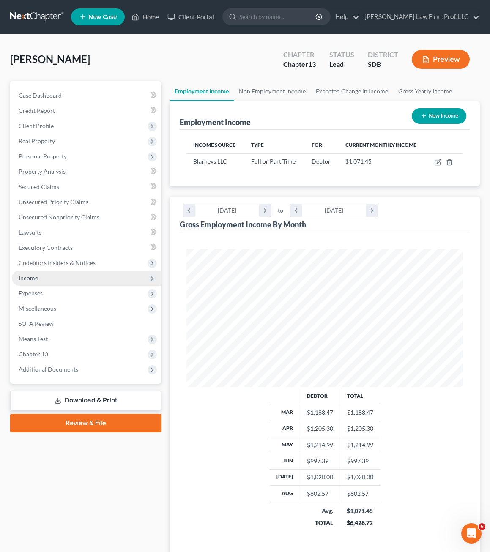
click at [55, 271] on span "Income" at bounding box center [86, 278] width 149 height 15
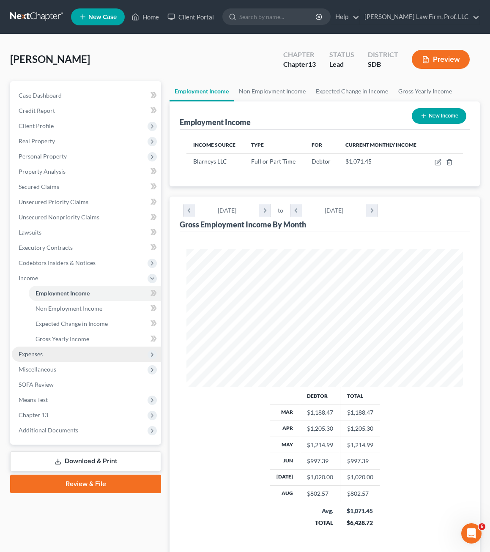
drag, startPoint x: 44, startPoint y: 355, endPoint x: 46, endPoint y: 348, distance: 7.2
click at [43, 356] on span "Expenses" at bounding box center [86, 354] width 149 height 15
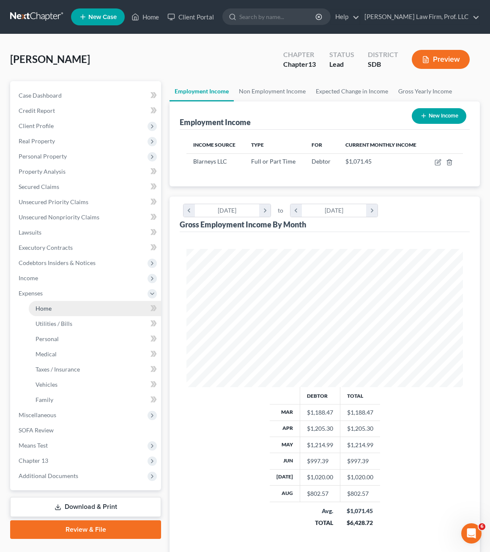
click at [61, 308] on link "Home" at bounding box center [95, 308] width 132 height 15
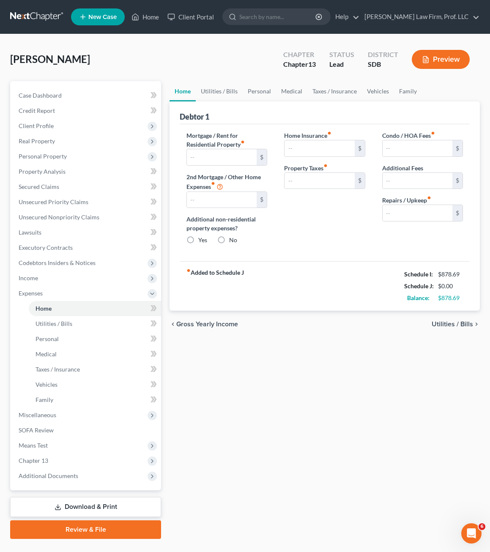
click at [339, 229] on div "Home Insurance fiber_manual_record $ Property Taxes fiber_manual_record $" at bounding box center [325, 191] width 98 height 120
click at [325, 150] on input "15.00" at bounding box center [320, 148] width 70 height 16
click at [409, 261] on div "Mortgage / Rent for Residential Property fiber_manual_record 750.00 $ 2nd Mortg…" at bounding box center [325, 192] width 290 height 137
drag, startPoint x: 338, startPoint y: 246, endPoint x: 308, endPoint y: 186, distance: 67.5
click at [338, 245] on div "Home Insurance fiber_manual_record 10 $ Property Taxes fiber_manual_record 0.00…" at bounding box center [325, 191] width 98 height 120
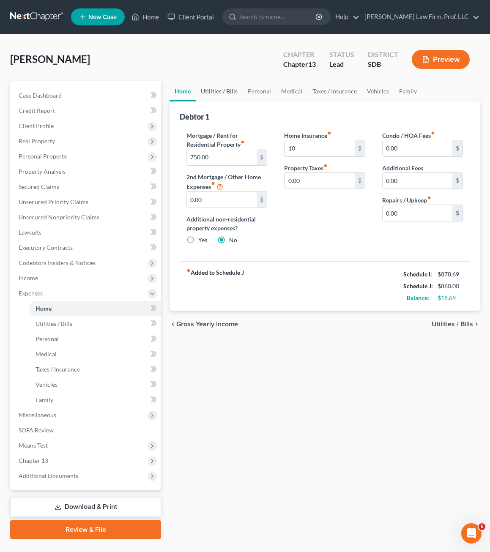
click at [223, 84] on link "Utilities / Bills" at bounding box center [219, 91] width 47 height 20
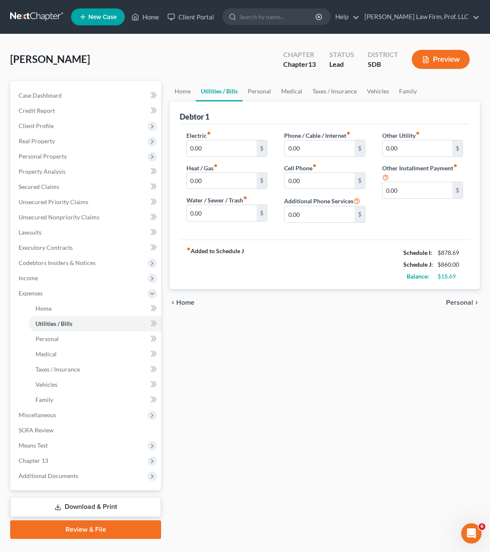
click at [321, 241] on div "fiber_manual_record Added to Schedule J Schedule I: $878.69 Schedule J: $860.00…" at bounding box center [325, 264] width 290 height 49
click at [261, 89] on link "Personal" at bounding box center [259, 91] width 33 height 20
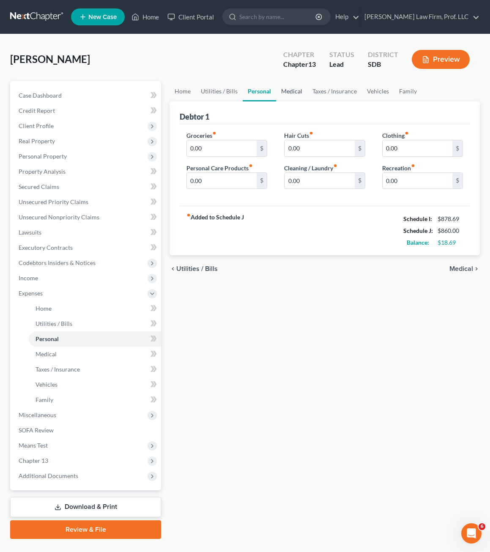
click at [292, 92] on link "Medical" at bounding box center [291, 91] width 31 height 20
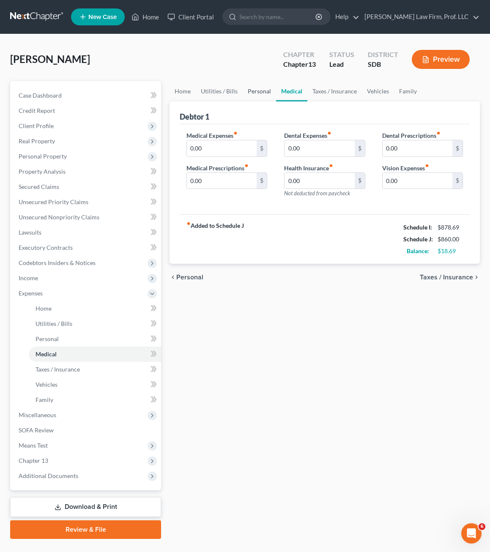
click at [249, 91] on link "Personal" at bounding box center [259, 91] width 33 height 20
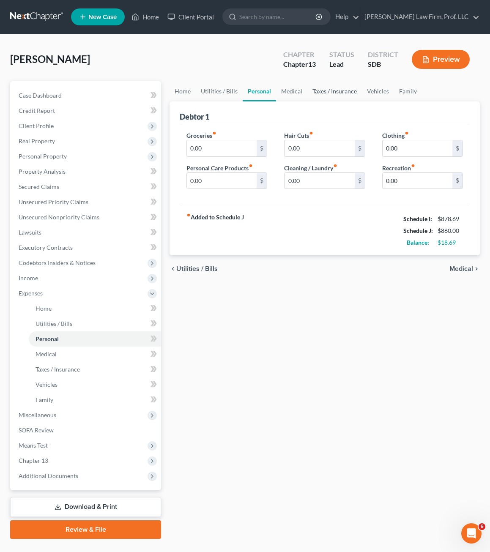
click at [336, 95] on link "Taxes / Insurance" at bounding box center [334, 91] width 55 height 20
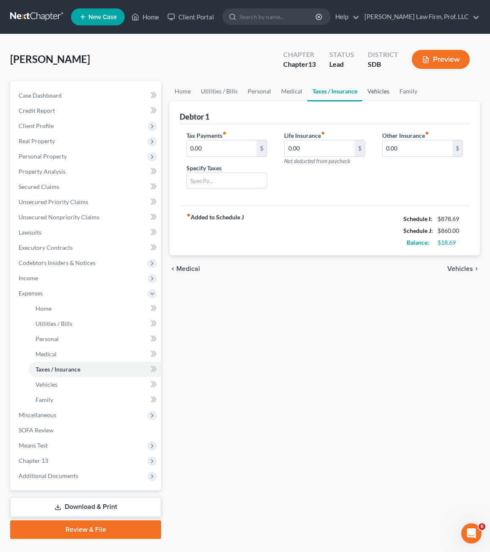
click at [379, 89] on link "Vehicles" at bounding box center [378, 91] width 32 height 20
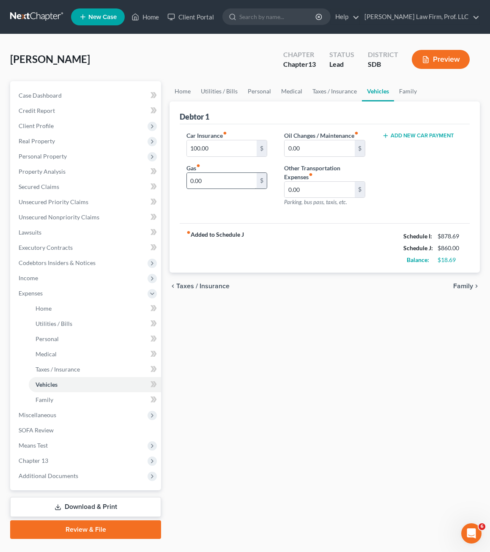
drag, startPoint x: 344, startPoint y: 256, endPoint x: 211, endPoint y: 185, distance: 150.2
click at [344, 256] on div "fiber_manual_record Added to Schedule J Schedule I: $878.69 Schedule J: $860.00…" at bounding box center [325, 247] width 290 height 49
click at [396, 356] on div "Home Utilities / Bills Personal Medical Taxes / Insurance Vehicles Family Debto…" at bounding box center [324, 310] width 319 height 458
click at [47, 446] on span "Means Test" at bounding box center [33, 445] width 29 height 7
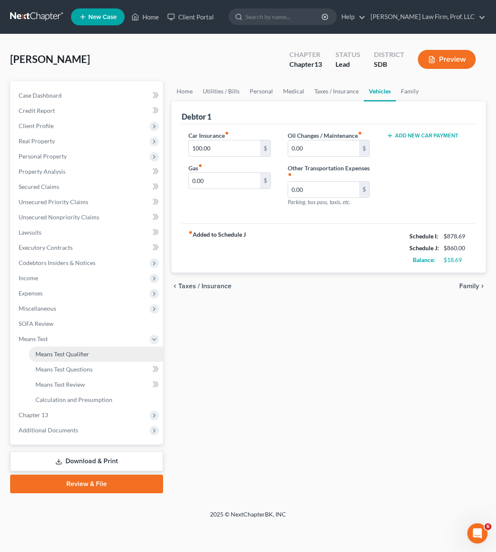
click at [88, 357] on span "Means Test Qualifier" at bounding box center [63, 353] width 54 height 7
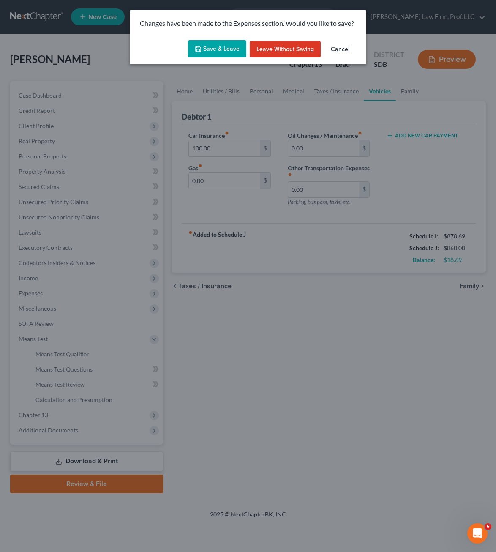
click at [224, 44] on button "Save & Leave" at bounding box center [217, 49] width 58 height 18
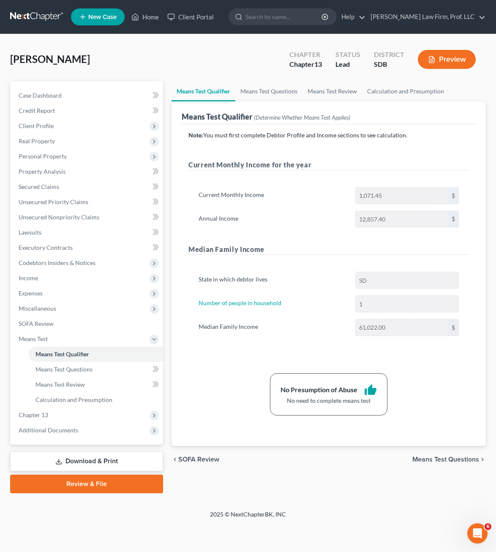
drag, startPoint x: 468, startPoint y: 402, endPoint x: 446, endPoint y: 371, distance: 37.3
click at [469, 405] on div "No Presumption of Abuse thumb_up No need to complete means test" at bounding box center [328, 394] width 289 height 42
click at [249, 338] on div "State in which debtor lives SD Number of people in household 1 Median Family In…" at bounding box center [329, 307] width 281 height 91
click at [203, 349] on div "State in which debtor lives SD Number of people in household 1 Median Family In…" at bounding box center [329, 307] width 281 height 91
click at [40, 279] on span "Income" at bounding box center [87, 278] width 151 height 15
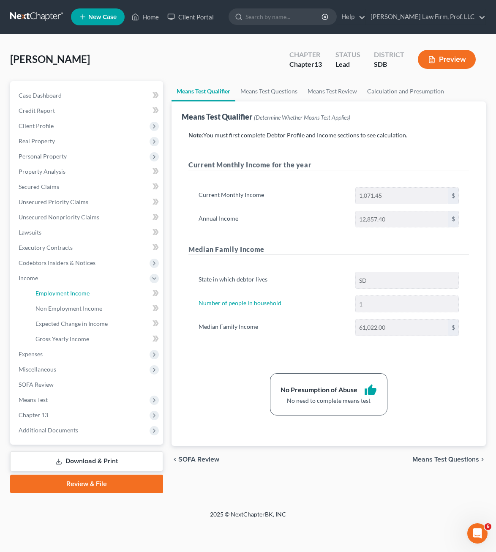
drag, startPoint x: 61, startPoint y: 288, endPoint x: 273, endPoint y: 277, distance: 212.5
click at [61, 288] on link "Employment Income" at bounding box center [96, 293] width 134 height 15
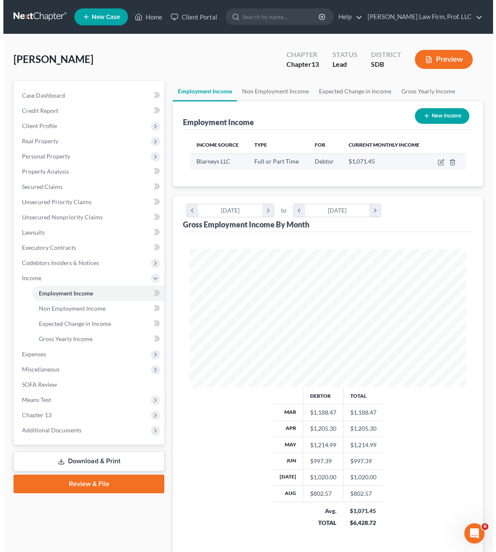
scroll to position [138, 293]
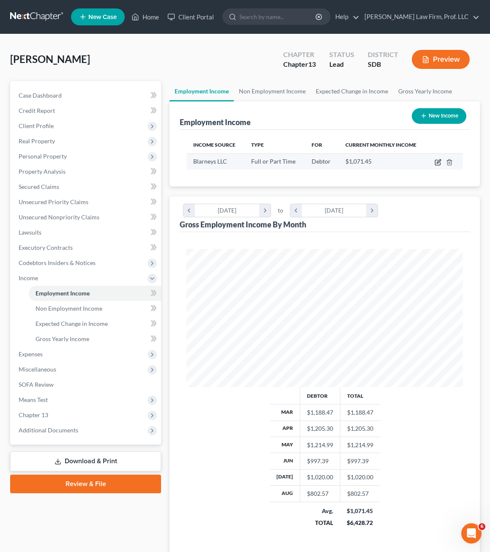
click at [438, 165] on icon "button" at bounding box center [437, 162] width 5 height 5
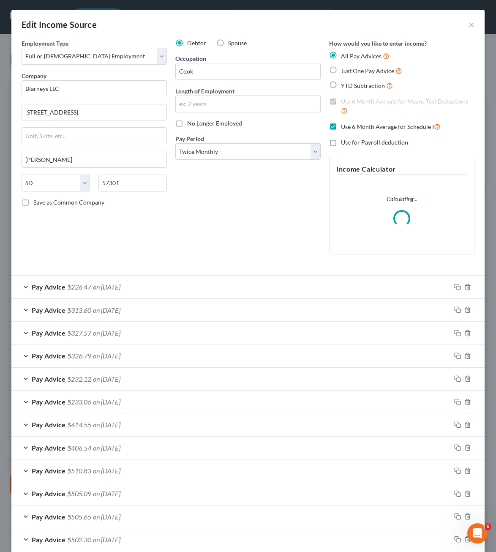
scroll to position [140, 298]
click at [260, 176] on div "Debtor Spouse Occupation Cook Length of Employment No Longer Employed Pay Perio…" at bounding box center [248, 150] width 154 height 222
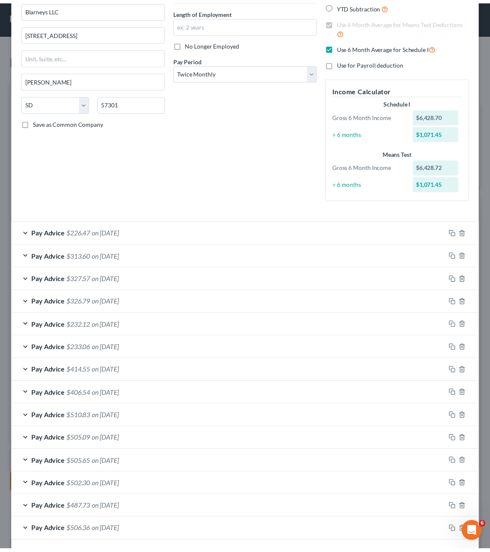
scroll to position [117, 0]
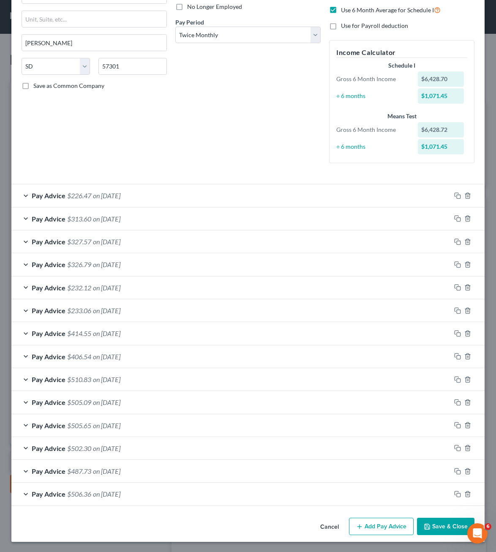
click at [440, 528] on button "Save & Close" at bounding box center [445, 527] width 57 height 18
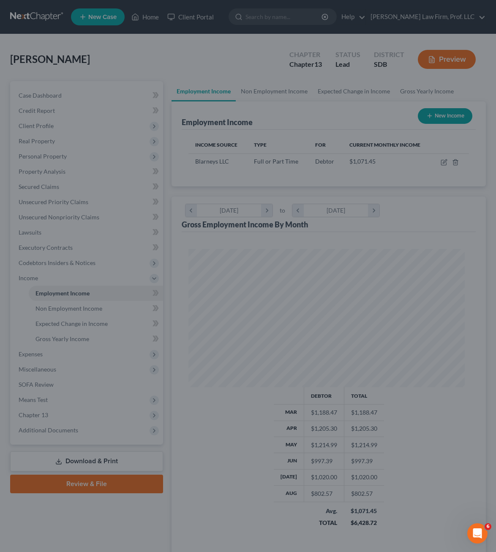
scroll to position [422629, 422474]
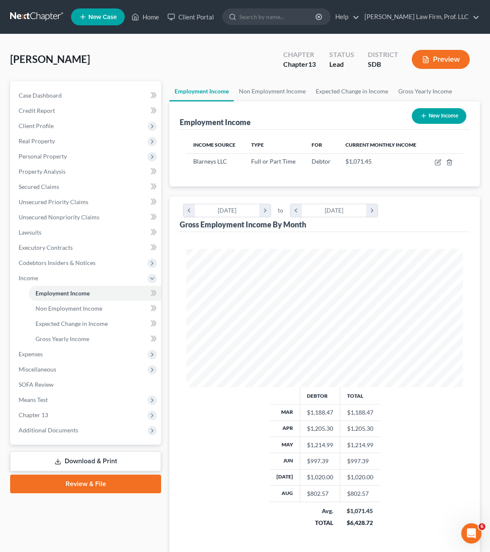
drag, startPoint x: 199, startPoint y: 422, endPoint x: 169, endPoint y: 380, distance: 52.1
click at [199, 422] on div "Debtor Total Mar $1,188.47 $1,188.47 Apr $1,205.30 $1,205.30 May $1,214.99 $1,2…" at bounding box center [324, 462] width 293 height 151
click at [52, 352] on span "Expenses" at bounding box center [86, 354] width 149 height 15
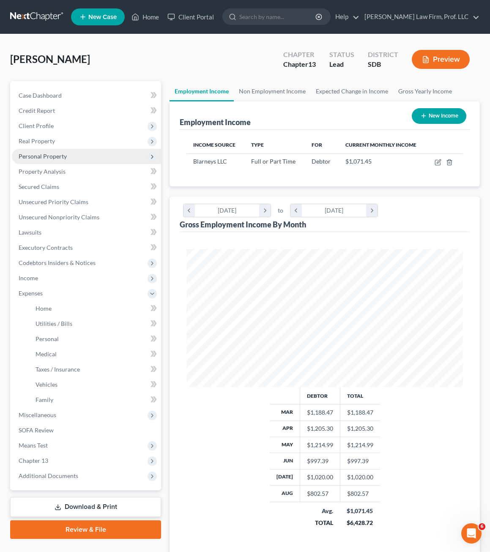
click at [30, 153] on span "Personal Property" at bounding box center [43, 156] width 48 height 7
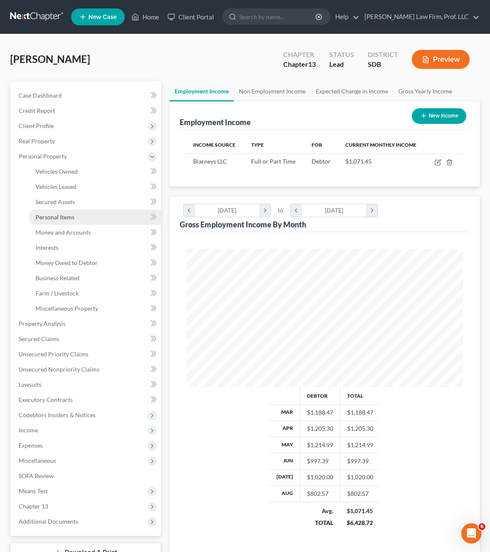
click at [76, 222] on link "Personal Items" at bounding box center [95, 217] width 132 height 15
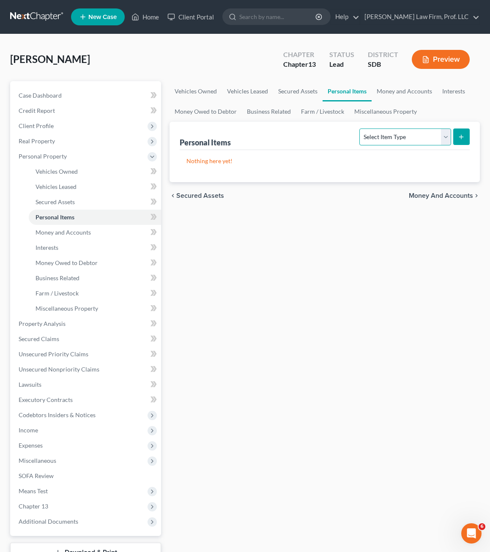
click at [421, 144] on select "Select Item Type Clothing Collectibles Of Value Electronics Firearms Household …" at bounding box center [404, 137] width 91 height 17
click at [361, 129] on select "Select Item Type Clothing Collectibles Of Value Electronics Firearms Household …" at bounding box center [404, 137] width 91 height 17
click at [469, 141] on button "submit" at bounding box center [461, 137] width 16 height 16
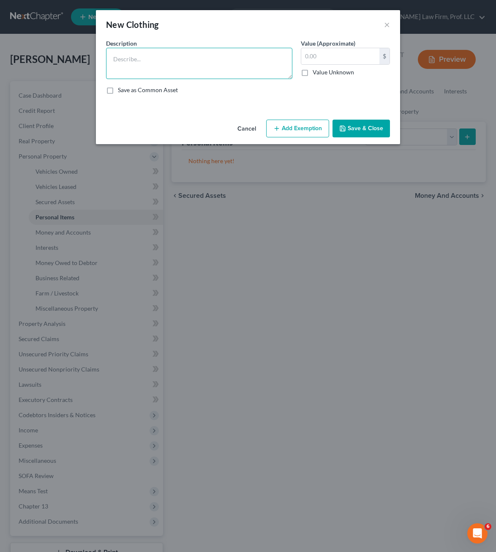
click at [224, 73] on textarea at bounding box center [199, 63] width 186 height 31
drag, startPoint x: 291, startPoint y: 117, endPoint x: 289, endPoint y: 122, distance: 5.7
click at [291, 118] on div "Cancel Add Exemption Save & Close" at bounding box center [248, 130] width 304 height 28
click at [289, 123] on button "Add Exemption" at bounding box center [297, 129] width 63 height 18
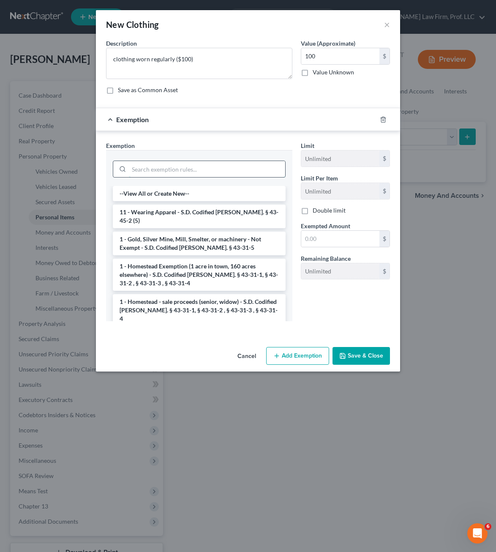
click at [175, 175] on input "search" at bounding box center [207, 169] width 156 height 16
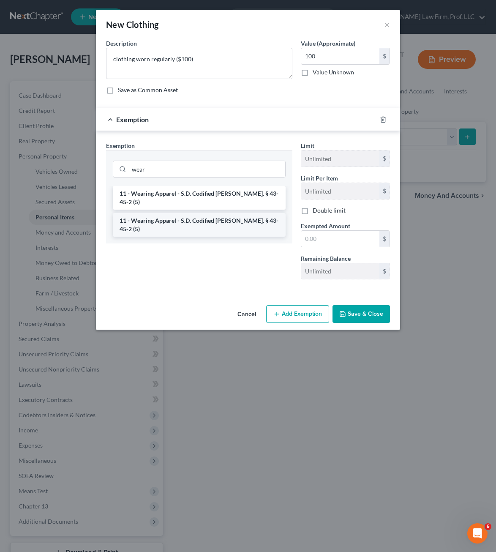
click at [170, 213] on li "11 - Wearing Apparel - S.D. Codified [PERSON_NAME]. § 43-45-2 (5)" at bounding box center [199, 225] width 173 height 24
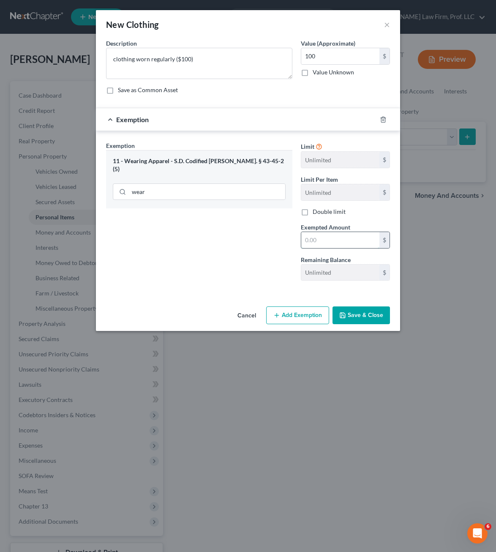
click at [344, 241] on input "text" at bounding box center [340, 240] width 78 height 16
click at [379, 316] on button "Save & Close" at bounding box center [361, 316] width 57 height 18
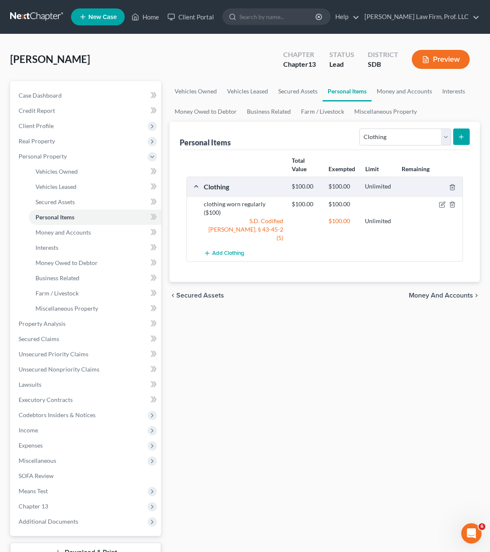
drag, startPoint x: 363, startPoint y: 409, endPoint x: 404, endPoint y: 155, distance: 256.9
click at [361, 392] on div "Vehicles Owned Vehicles Leased Secured Assets Personal Items Money and Accounts…" at bounding box center [324, 333] width 319 height 504
drag, startPoint x: 387, startPoint y: 142, endPoint x: 387, endPoint y: 147, distance: 4.7
click at [387, 142] on select "Select Item Type Clothing Collectibles Of Value Electronics Firearms Household …" at bounding box center [404, 137] width 91 height 17
click at [361, 129] on select "Select Item Type Clothing Collectibles Of Value Electronics Firearms Household …" at bounding box center [404, 137] width 91 height 17
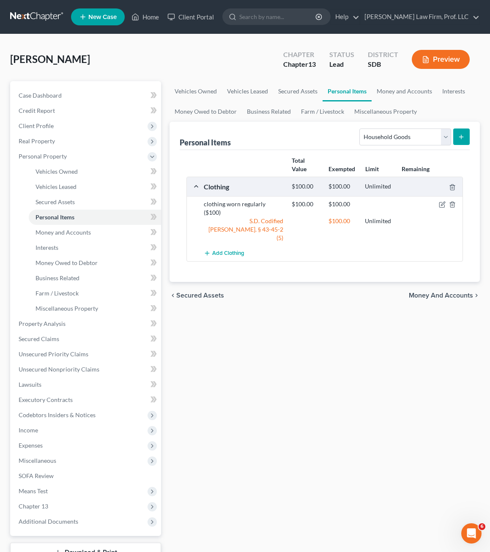
click at [459, 134] on icon "submit" at bounding box center [461, 137] width 7 height 7
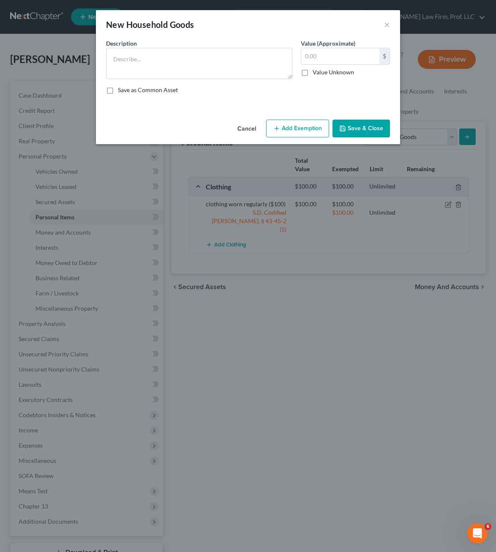
click at [485, 129] on div "New Household Goods × An exemption set must first be selected from the Filing I…" at bounding box center [248, 276] width 496 height 552
click at [219, 85] on div "Description * Value (Approximate) $ Value Unknown Balance Undetermined $ Value …" at bounding box center [248, 70] width 293 height 62
click at [208, 57] on textarea at bounding box center [199, 63] width 186 height 31
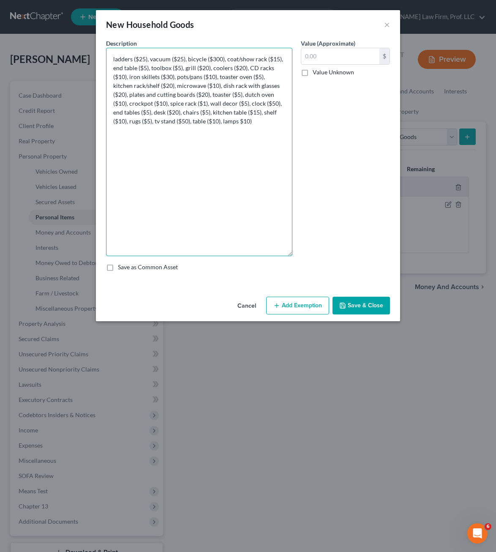
drag, startPoint x: 290, startPoint y: 77, endPoint x: 278, endPoint y: 254, distance: 177.5
click at [278, 254] on textarea "ladders ($25), vacuum ($25), bicycle ($300), coat/show rack ($15), end table ($…" at bounding box center [199, 152] width 186 height 208
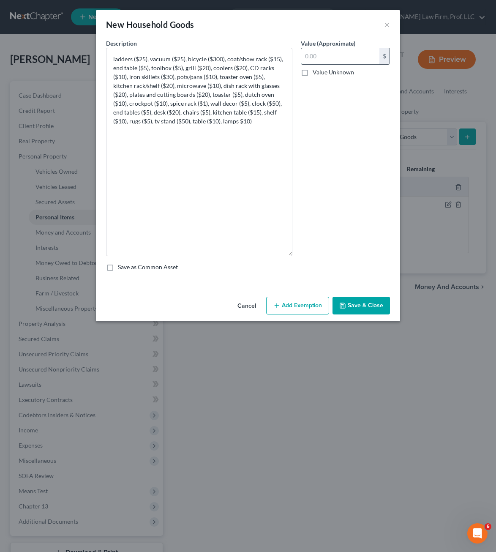
click at [336, 49] on input "text" at bounding box center [340, 56] width 78 height 16
click at [303, 159] on div "Value (Approximate) 666.00 $ Value Unknown Balance Undetermined 666 $ Value Unk…" at bounding box center [346, 147] width 98 height 217
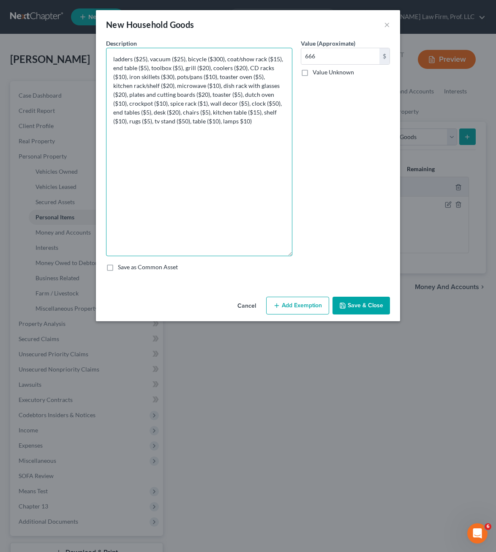
drag, startPoint x: 221, startPoint y: 130, endPoint x: 259, endPoint y: 126, distance: 38.7
click at [224, 128] on textarea "ladders ($25), vacuum ($25), bicycle ($300), coat/show rack ($15), end table ($…" at bounding box center [199, 152] width 186 height 208
click at [259, 126] on textarea "ladders ($25), vacuum ($25), bicycle ($300), coat/show rack ($15), end table ($…" at bounding box center [199, 152] width 186 height 208
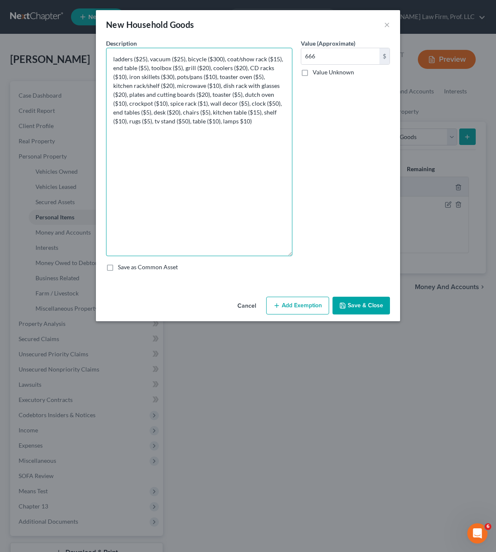
click at [240, 119] on textarea "ladders ($25), vacuum ($25), bicycle ($300), coat/show rack ($15), end table ($…" at bounding box center [199, 152] width 186 height 208
click at [242, 123] on textarea "ladders ($25), vacuum ($25), bicycle ($300), coat/show rack ($15), end table ($…" at bounding box center [199, 152] width 186 height 208
drag, startPoint x: 222, startPoint y: 118, endPoint x: 244, endPoint y: 120, distance: 22.5
click at [224, 118] on textarea "ladders ($25), vacuum ($25), bicycle ($300), coat/show rack ($15), end table ($…" at bounding box center [199, 152] width 186 height 208
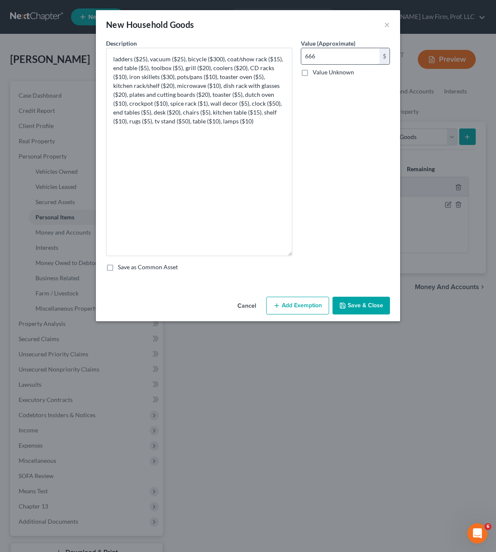
click at [344, 58] on input "666" at bounding box center [340, 56] width 78 height 16
drag, startPoint x: 350, startPoint y: 237, endPoint x: 347, endPoint y: 259, distance: 22.6
click at [350, 237] on div "Value (Approximate) 751.00 $ Value Unknown Balance Undetermined 751 $ Value Unk…" at bounding box center [346, 147] width 98 height 217
click at [323, 302] on button "Add Exemption" at bounding box center [297, 306] width 63 height 18
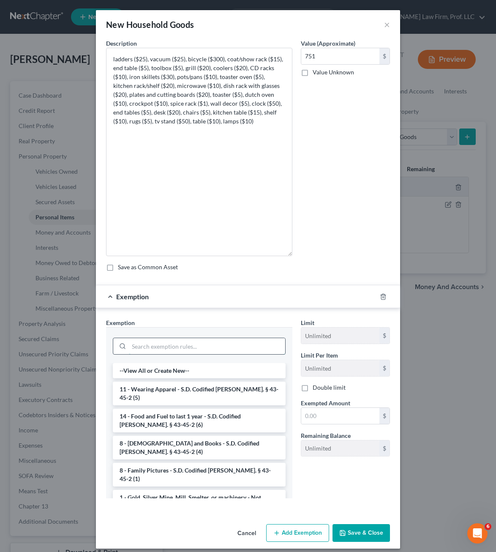
click at [203, 343] on input "search" at bounding box center [207, 346] width 156 height 16
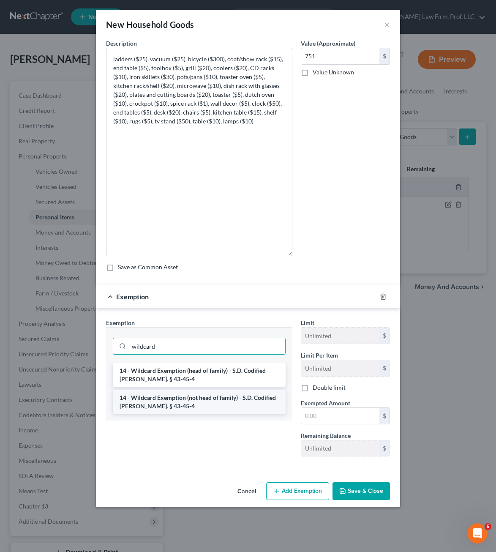
click at [238, 404] on li "14 - Wildcard Exemption (not head of family) - S.D. Codified [PERSON_NAME]. § 4…" at bounding box center [199, 402] width 173 height 24
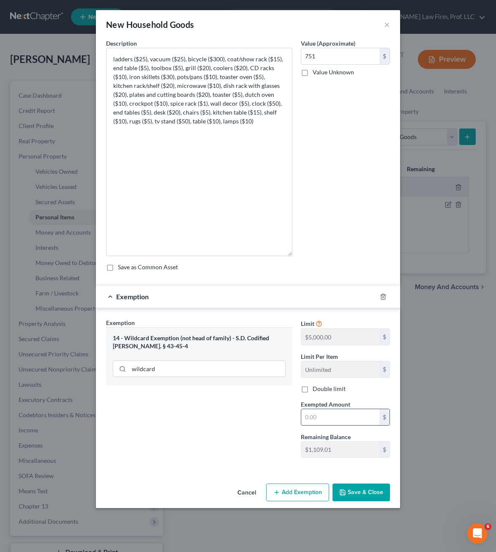
click at [323, 424] on input "text" at bounding box center [340, 417] width 78 height 16
click at [375, 497] on button "Save & Close" at bounding box center [361, 493] width 57 height 18
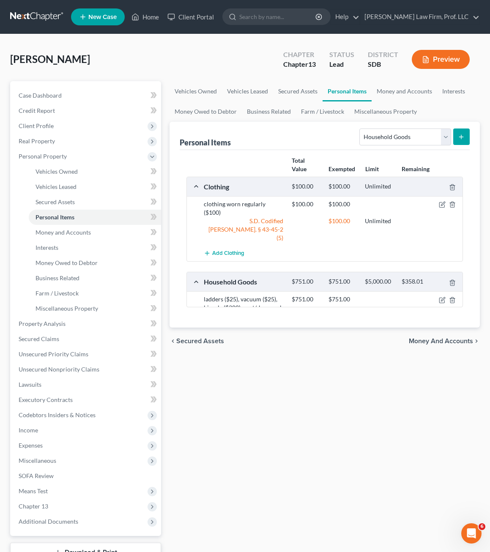
drag, startPoint x: 382, startPoint y: 443, endPoint x: 378, endPoint y: 398, distance: 45.5
click at [381, 441] on div "Vehicles Owned Vehicles Leased Secured Assets Personal Items Money and Accounts…" at bounding box center [324, 333] width 319 height 504
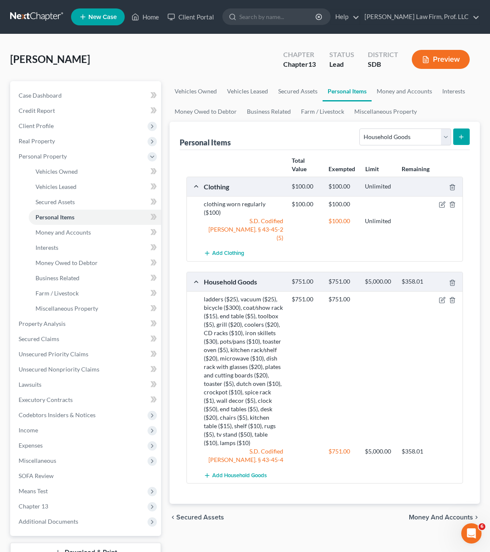
click at [329, 333] on div "$751.00 $751.00" at bounding box center [375, 371] width 176 height 152
click at [394, 143] on select "Select Item Type Clothing Collectibles Of Value Electronics Firearms Household …" at bounding box center [404, 137] width 91 height 17
click at [361, 129] on select "Select Item Type Clothing Collectibles Of Value Electronics Firearms Household …" at bounding box center [404, 137] width 91 height 17
drag, startPoint x: 389, startPoint y: 179, endPoint x: 402, endPoint y: 151, distance: 32.0
click at [389, 178] on div "Clothing $100.00 $100.00 Unlimited" at bounding box center [323, 186] width 272 height 19
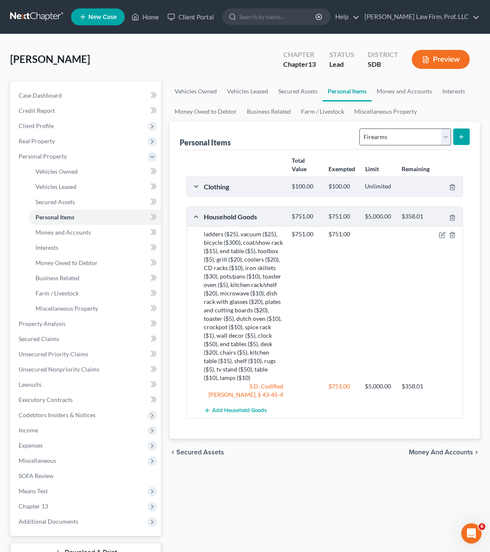
drag, startPoint x: 402, startPoint y: 151, endPoint x: 368, endPoint y: 140, distance: 36.2
click at [354, 148] on div "Personal Items Select Item Type Clothing Collectibles Of Value Electronics Fire…" at bounding box center [325, 136] width 290 height 28
click at [369, 139] on select "Select Item Type Clothing Collectibles Of Value Electronics Firearms Household …" at bounding box center [404, 137] width 91 height 17
click at [361, 129] on select "Select Item Type Clothing Collectibles Of Value Electronics Firearms Household …" at bounding box center [404, 137] width 91 height 17
click at [471, 135] on div "Personal Items Select Item Type Clothing Collectibles Of Value Electronics Fire…" at bounding box center [325, 280] width 310 height 317
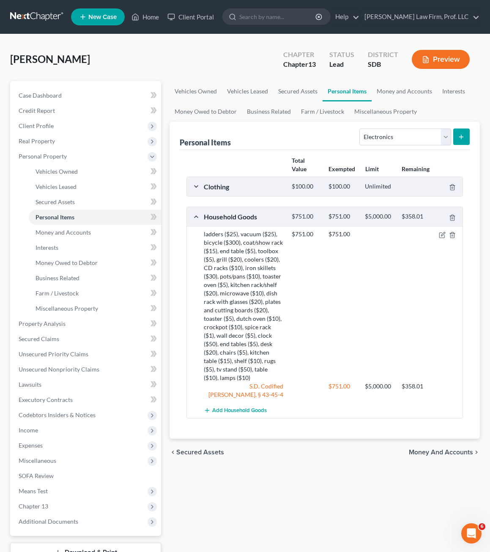
click at [466, 137] on button "submit" at bounding box center [461, 137] width 16 height 16
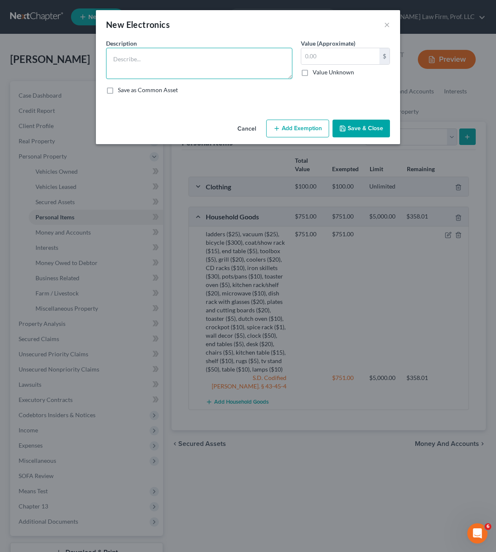
click at [153, 66] on textarea at bounding box center [199, 63] width 186 height 31
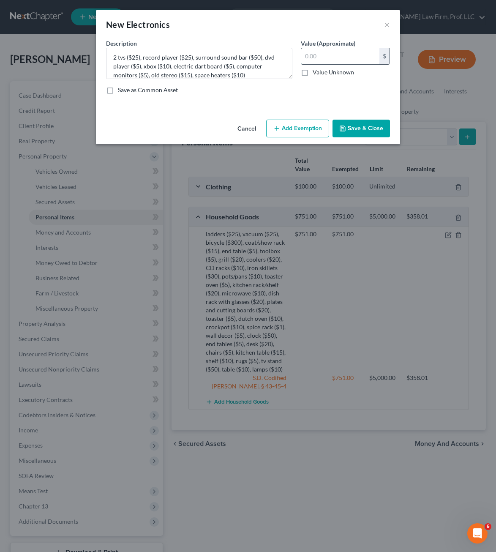
click at [363, 55] on input "text" at bounding box center [340, 56] width 78 height 16
click at [285, 129] on button "Add Exemption" at bounding box center [297, 129] width 63 height 18
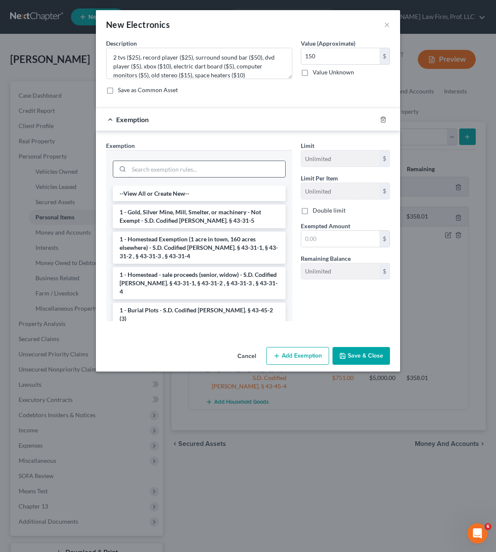
click at [197, 175] on input "search" at bounding box center [207, 169] width 156 height 16
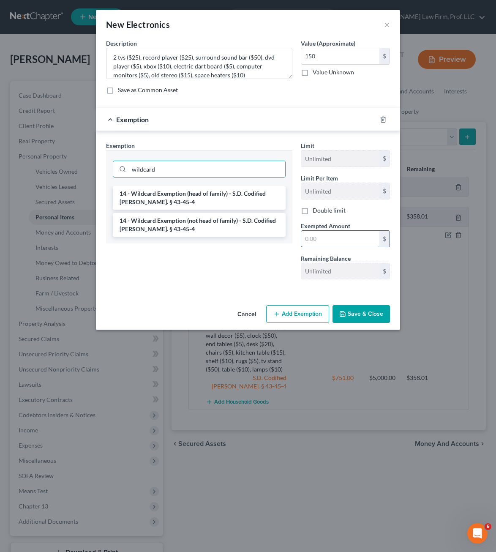
click at [192, 233] on li "14 - Wildcard Exemption (not head of family) - S.D. Codified [PERSON_NAME]. § 4…" at bounding box center [199, 225] width 173 height 24
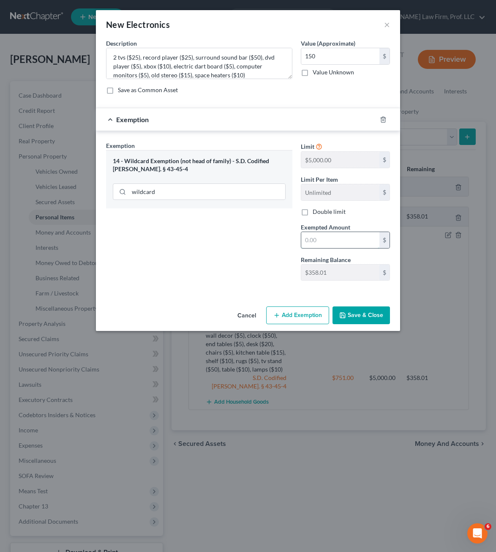
click at [351, 235] on input "text" at bounding box center [340, 240] width 78 height 16
drag, startPoint x: 250, startPoint y: 268, endPoint x: 319, endPoint y: 306, distance: 79.3
click at [251, 268] on div "Exemption Set must be selected for CA. Exemption * 14 - Wildcard Exemption (not…" at bounding box center [199, 214] width 195 height 146
drag, startPoint x: 373, startPoint y: 320, endPoint x: 372, endPoint y: 294, distance: 26.7
click at [373, 320] on button "Save & Close" at bounding box center [361, 316] width 57 height 18
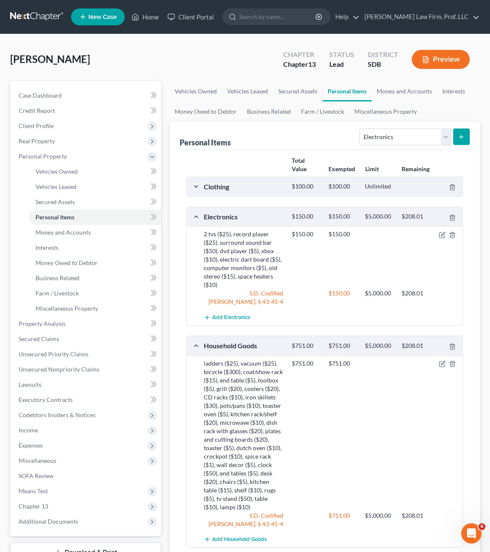
click at [377, 146] on div "Select Item Type Clothing Collectibles Of Value Electronics Firearms Household …" at bounding box center [413, 136] width 114 height 22
click at [399, 136] on select "Select Item Type Clothing Collectibles Of Value Electronics Firearms Household …" at bounding box center [404, 137] width 91 height 17
click at [361, 129] on select "Select Item Type Clothing Collectibles Of Value Electronics Firearms Household …" at bounding box center [404, 137] width 91 height 17
click at [455, 138] on button "submit" at bounding box center [461, 137] width 16 height 16
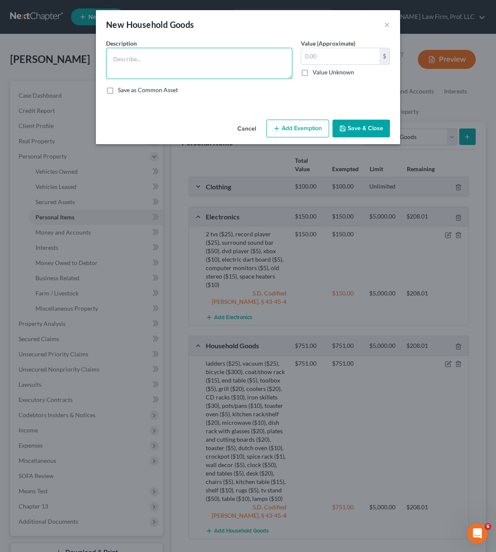
click at [173, 63] on textarea at bounding box center [199, 63] width 186 height 31
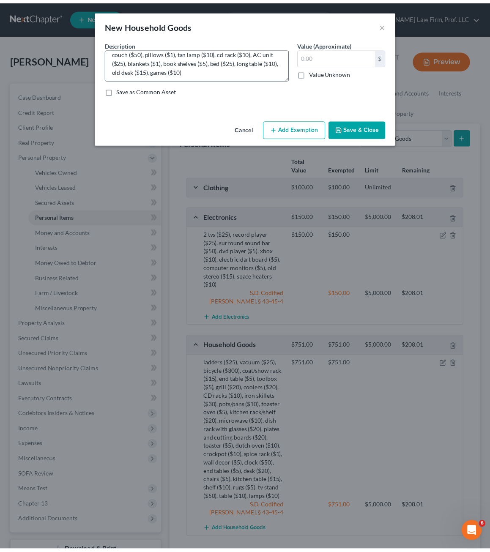
scroll to position [9, 0]
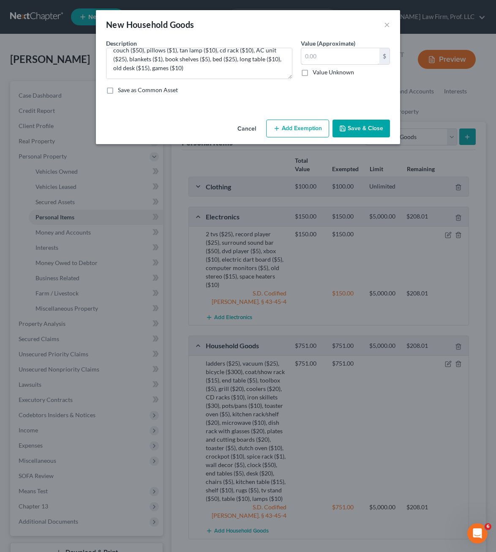
drag, startPoint x: 330, startPoint y: 60, endPoint x: 329, endPoint y: 45, distance: 15.7
click at [330, 60] on input "text" at bounding box center [340, 56] width 78 height 16
drag, startPoint x: 284, startPoint y: 134, endPoint x: 215, endPoint y: 188, distance: 87.7
click at [285, 129] on button "Add Exemption" at bounding box center [297, 129] width 63 height 18
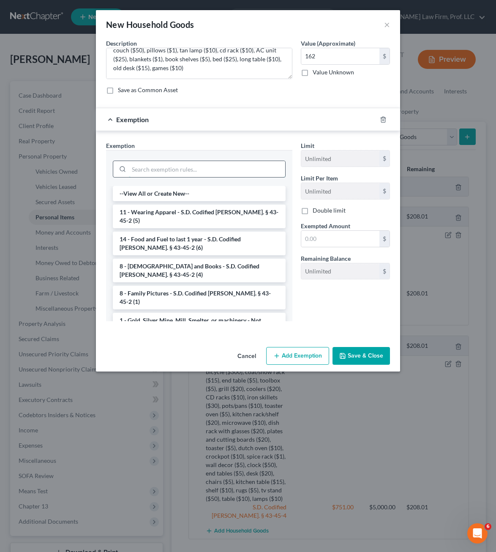
click at [152, 167] on input "search" at bounding box center [207, 169] width 156 height 16
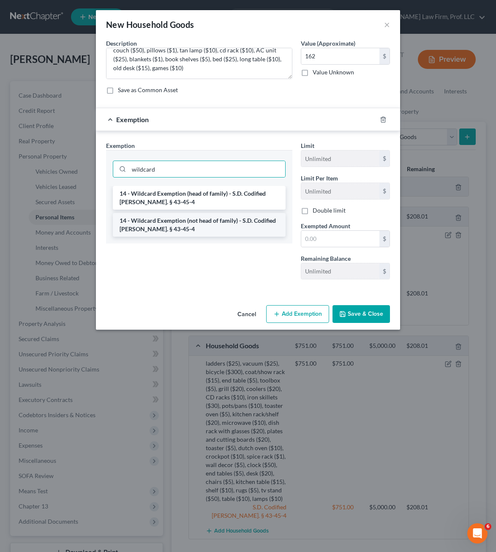
click at [180, 228] on li "14 - Wildcard Exemption (not head of family) - S.D. Codified [PERSON_NAME]. § 4…" at bounding box center [199, 225] width 173 height 24
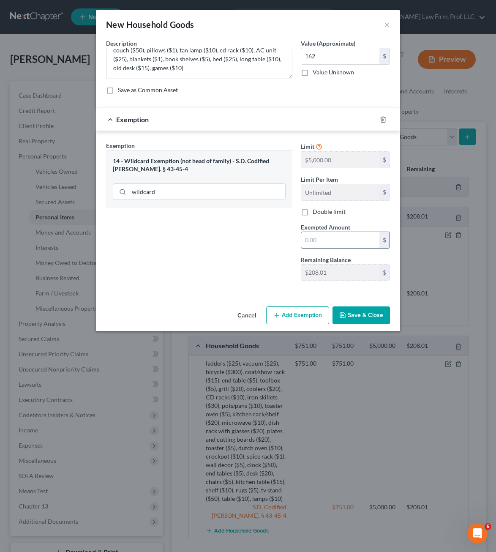
click at [342, 236] on input "text" at bounding box center [340, 240] width 78 height 16
click at [354, 314] on button "Save & Close" at bounding box center [361, 316] width 57 height 18
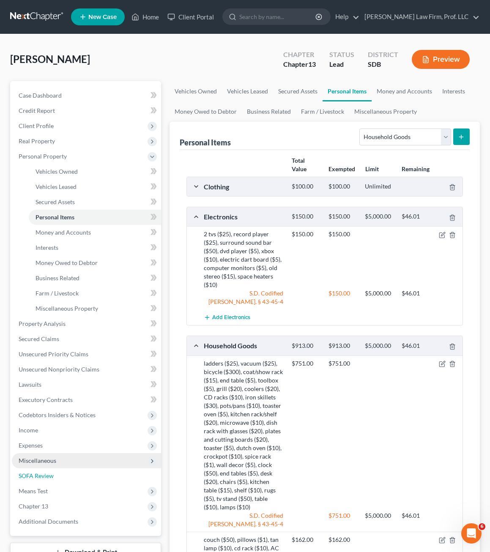
click at [40, 474] on span "SOFA Review" at bounding box center [36, 475] width 35 height 7
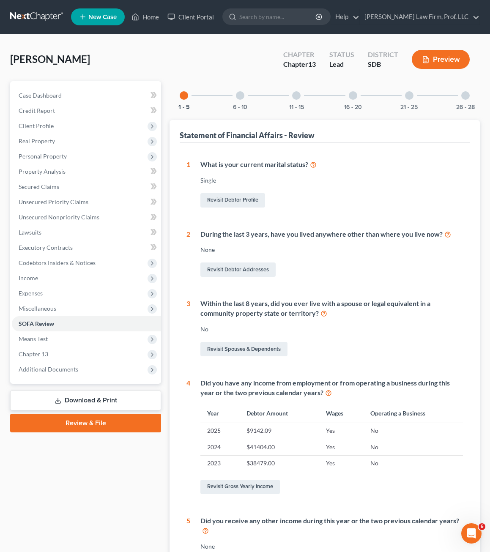
click at [239, 94] on div at bounding box center [240, 95] width 8 height 8
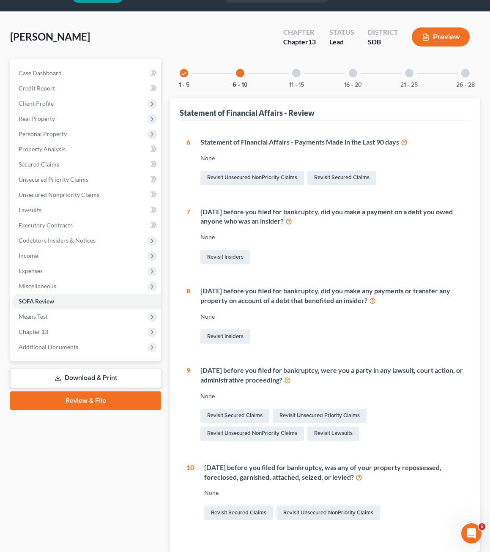
scroll to position [42, 0]
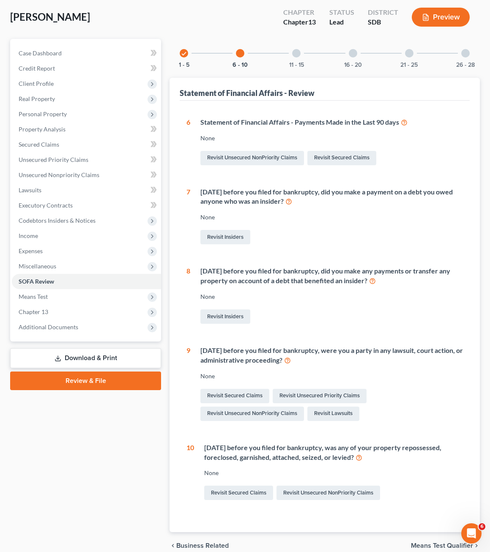
click at [367, 311] on div "Revisit Insiders" at bounding box center [331, 317] width 263 height 18
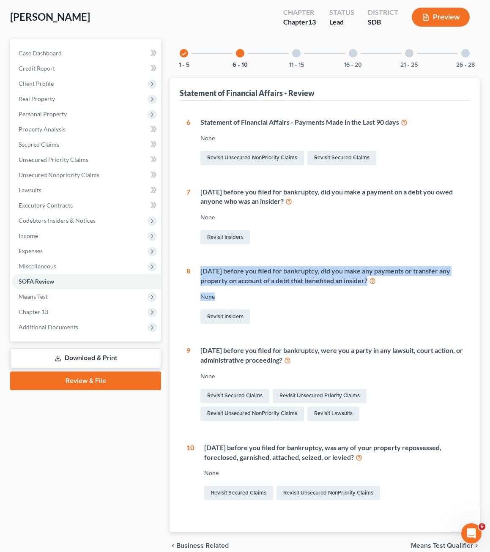
drag, startPoint x: 349, startPoint y: 299, endPoint x: 191, endPoint y: 261, distance: 163.0
click at [191, 261] on div "6 Statement of Financial Affairs - Payments Made in the Last 90 days None Revis…" at bounding box center [324, 310] width 276 height 385
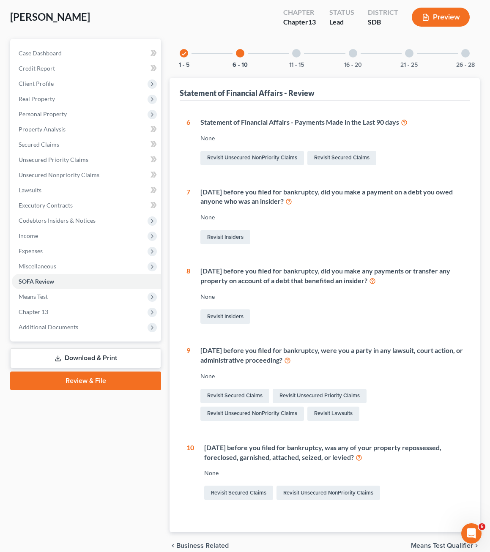
click at [375, 311] on div "Revisit Insiders" at bounding box center [331, 317] width 263 height 18
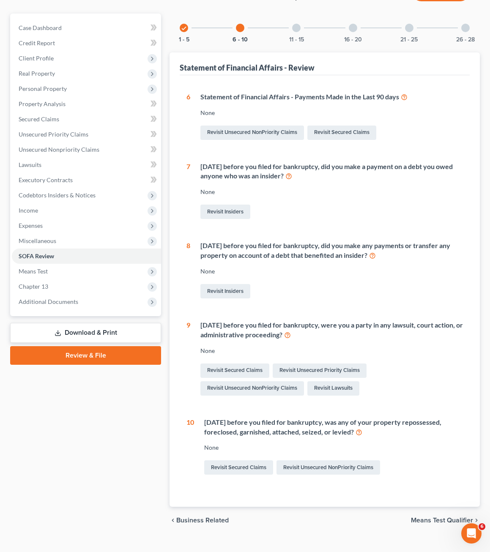
scroll to position [82, 0]
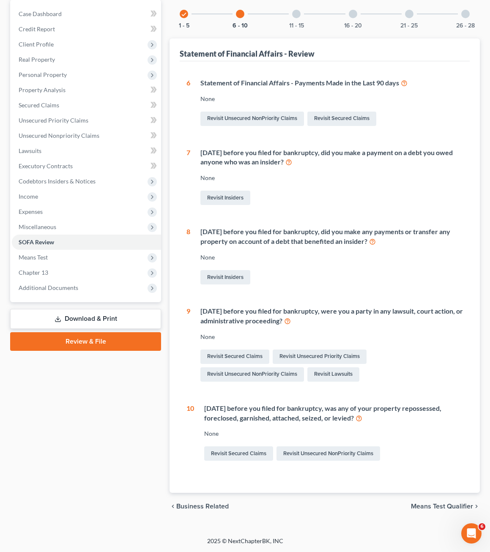
click at [290, 30] on div "check 1 - 5 6 - 10 11 - 15 16 - 20 21 - 25 26 - 28 Statement of Financial Affai…" at bounding box center [325, 247] width 310 height 494
click at [294, 21] on div "11 - 15" at bounding box center [296, 14] width 29 height 29
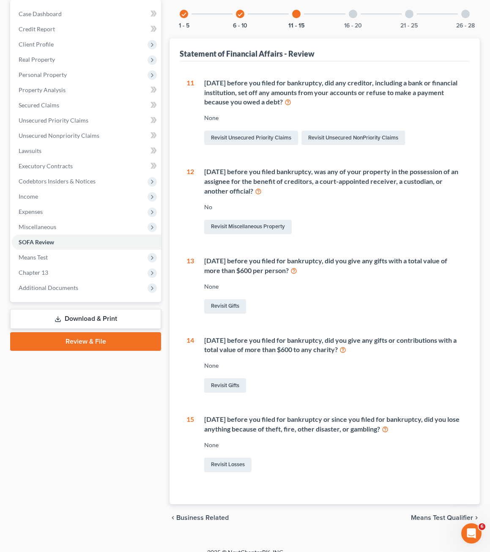
drag, startPoint x: 375, startPoint y: 214, endPoint x: 369, endPoint y: 208, distance: 8.7
click at [370, 209] on div "[DATE] before you filed bankruptcy, was any of your property in the possession …" at bounding box center [328, 201] width 269 height 69
click at [410, 246] on div "11 [DATE] before you filed for bankruptcy, did any creditor, including a bank o…" at bounding box center [324, 276] width 276 height 396
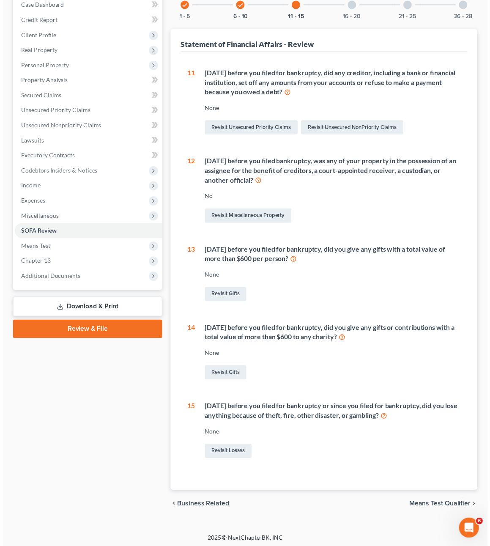
scroll to position [93, 0]
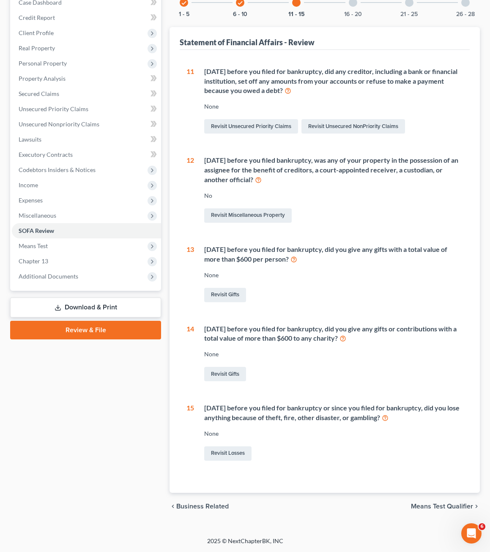
click at [357, 5] on div "16 - 20" at bounding box center [353, 2] width 29 height 29
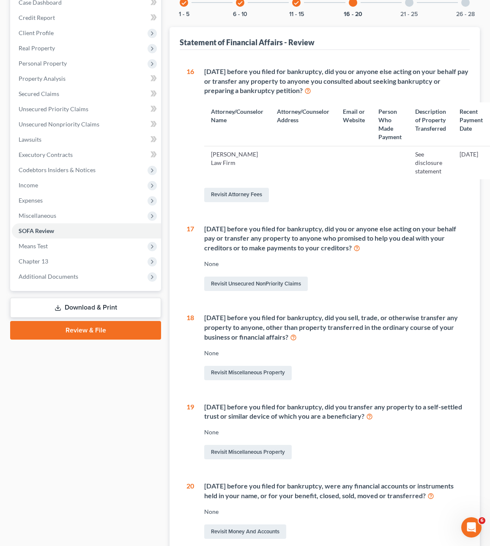
drag, startPoint x: 370, startPoint y: 176, endPoint x: 362, endPoint y: 172, distance: 8.7
click at [370, 176] on td at bounding box center [354, 162] width 36 height 33
drag, startPoint x: 240, startPoint y: 186, endPoint x: 238, endPoint y: 198, distance: 11.5
click at [240, 187] on div "Revisit Attorney Fees" at bounding box center [337, 195] width 266 height 18
drag, startPoint x: 238, startPoint y: 198, endPoint x: 238, endPoint y: 192, distance: 5.9
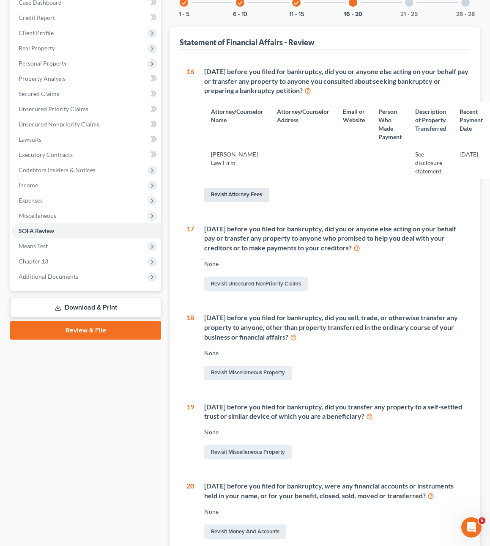
click at [238, 198] on link "Revisit Attorney Fees" at bounding box center [236, 195] width 65 height 14
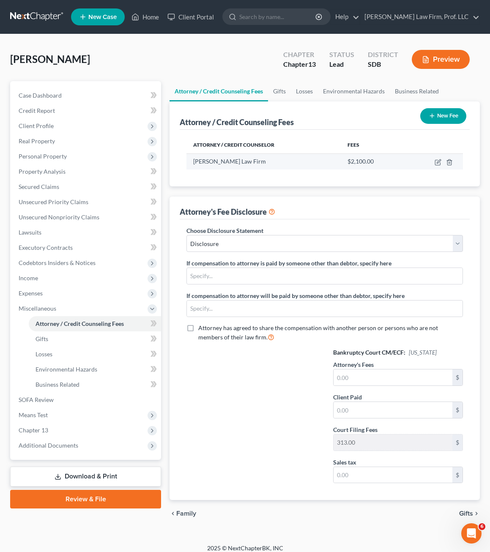
click at [434, 161] on td at bounding box center [434, 161] width 57 height 16
click at [438, 164] on icon "button" at bounding box center [438, 162] width 7 height 7
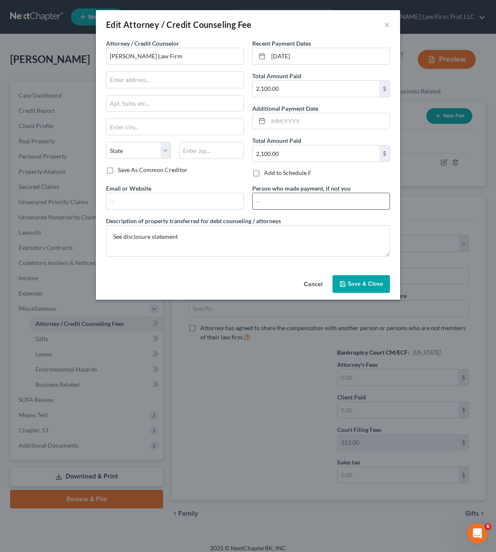
click at [211, 202] on input "text" at bounding box center [175, 201] width 137 height 16
click at [308, 202] on input "text" at bounding box center [321, 201] width 137 height 16
click at [375, 287] on span "Save & Close" at bounding box center [366, 283] width 36 height 7
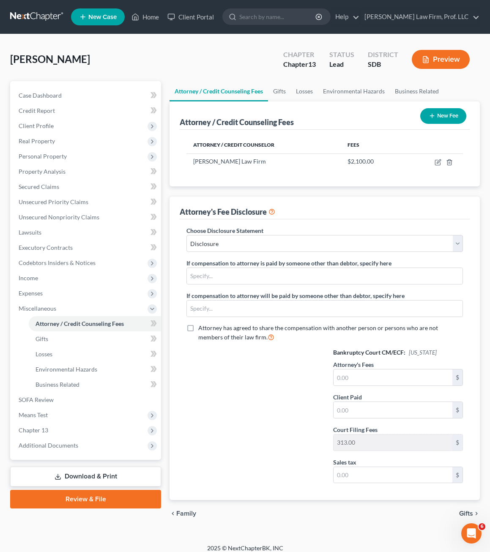
click at [237, 394] on div at bounding box center [251, 419] width 147 height 142
click at [62, 279] on span "Income" at bounding box center [86, 278] width 149 height 15
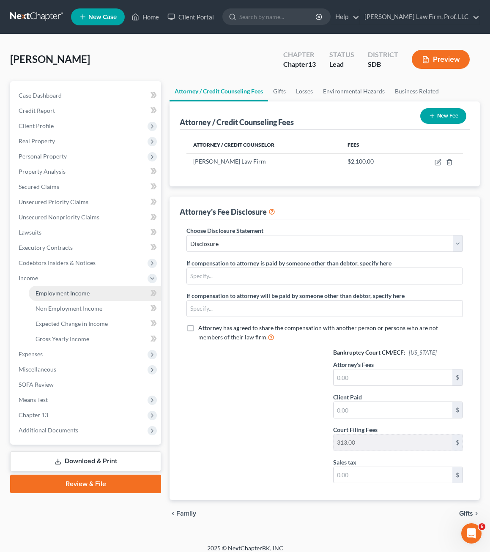
click at [58, 286] on link "Employment Income" at bounding box center [95, 293] width 132 height 15
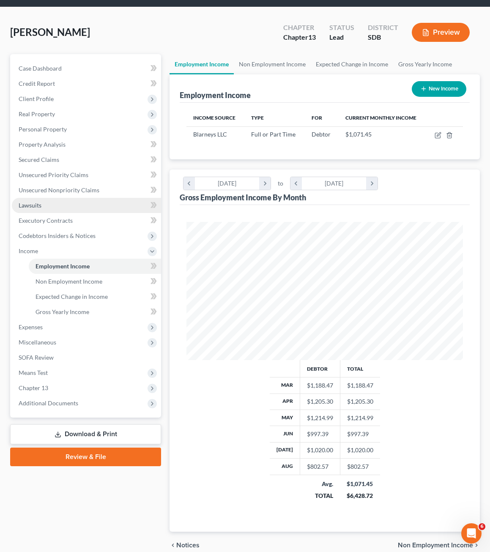
scroll to position [42, 0]
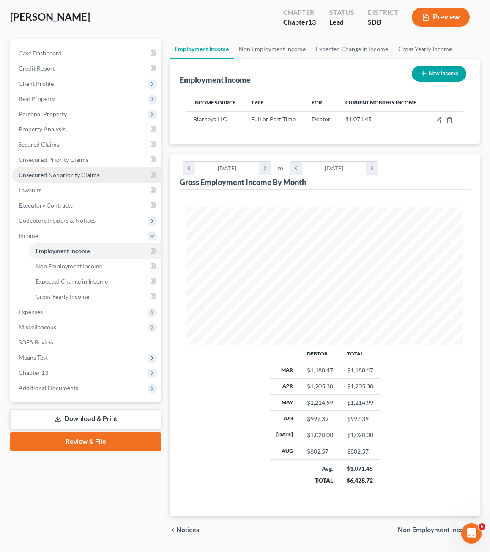
click at [52, 175] on span "Unsecured Nonpriority Claims" at bounding box center [59, 174] width 81 height 7
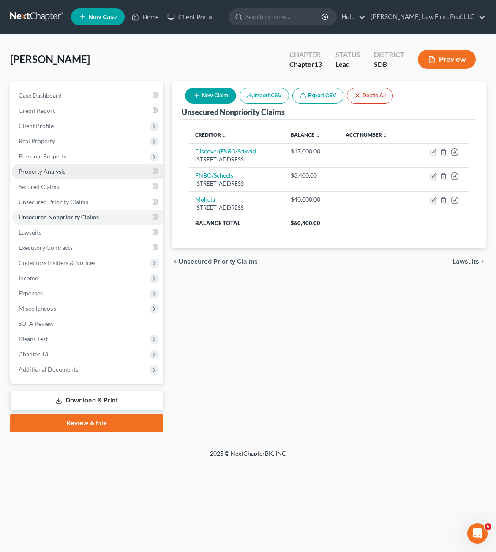
click at [51, 168] on span "Property Analysis" at bounding box center [42, 171] width 47 height 7
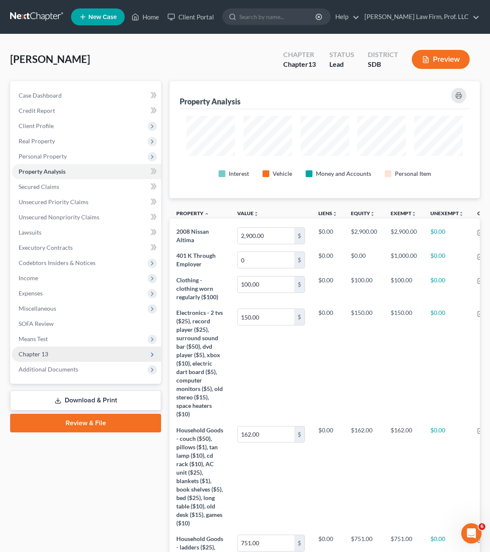
click at [45, 360] on span "Chapter 13" at bounding box center [86, 354] width 149 height 15
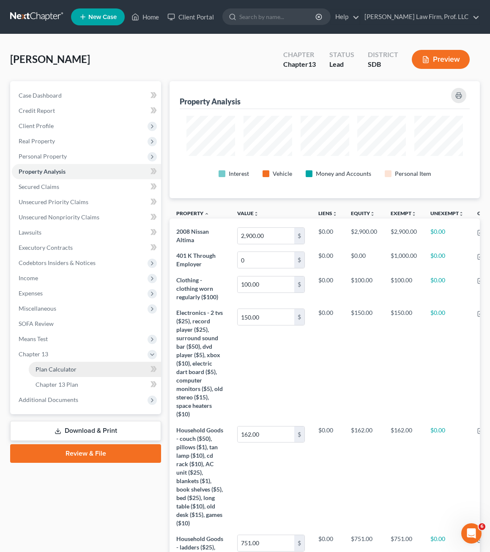
click at [48, 368] on span "Plan Calculator" at bounding box center [56, 369] width 41 height 7
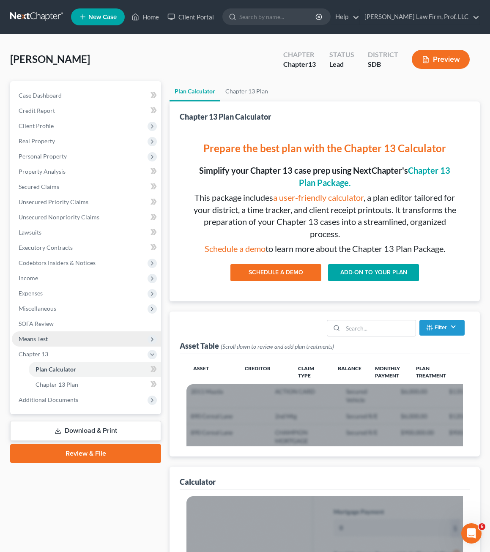
click at [47, 334] on span "Means Test" at bounding box center [86, 338] width 149 height 15
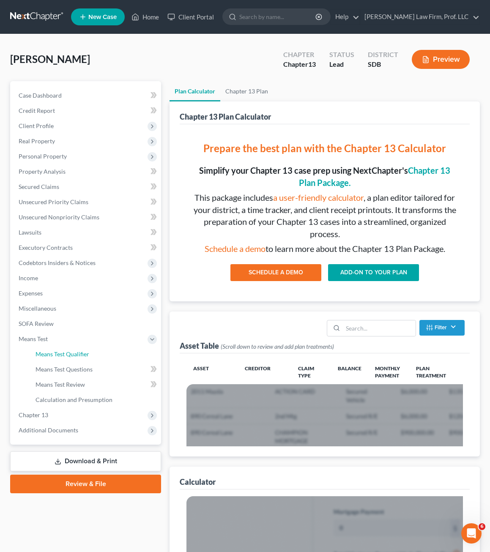
click at [56, 353] on span "Means Test Qualifier" at bounding box center [63, 353] width 54 height 7
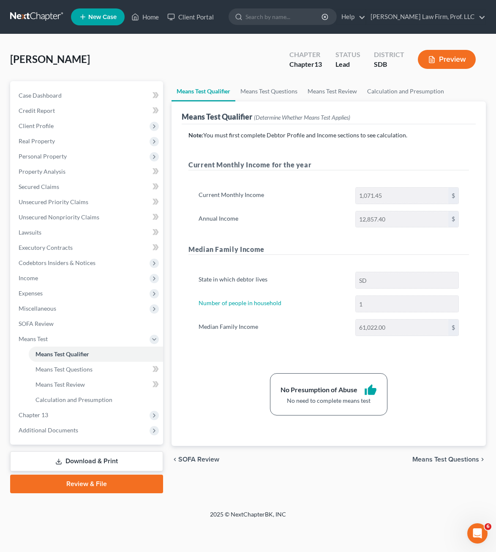
drag, startPoint x: 255, startPoint y: 349, endPoint x: 274, endPoint y: 348, distance: 19.9
click at [255, 349] on div "State in which debtor lives SD Number of people in household 1 Median Family In…" at bounding box center [329, 307] width 281 height 91
click at [30, 279] on span "Income" at bounding box center [28, 277] width 19 height 7
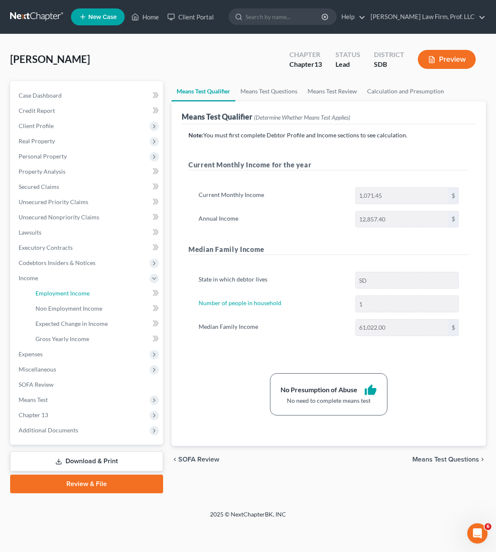
drag, startPoint x: 62, startPoint y: 293, endPoint x: 409, endPoint y: 286, distance: 346.7
click at [62, 293] on span "Employment Income" at bounding box center [63, 293] width 54 height 7
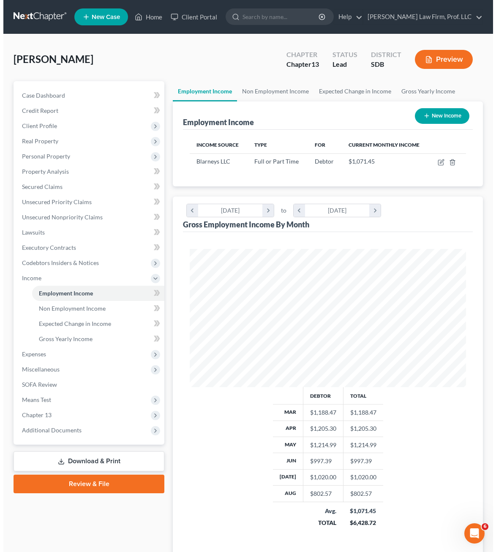
scroll to position [138, 293]
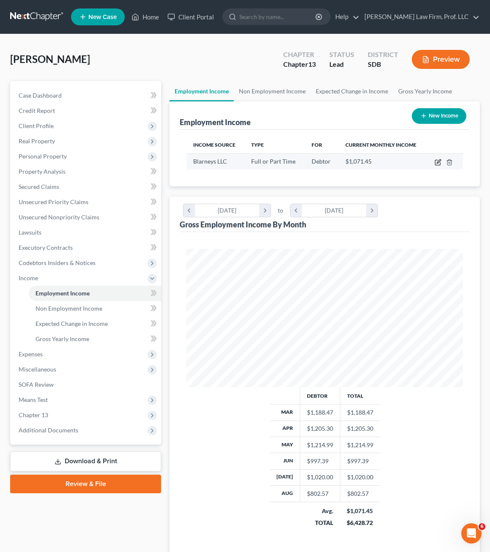
click at [439, 163] on icon "button" at bounding box center [438, 162] width 7 height 7
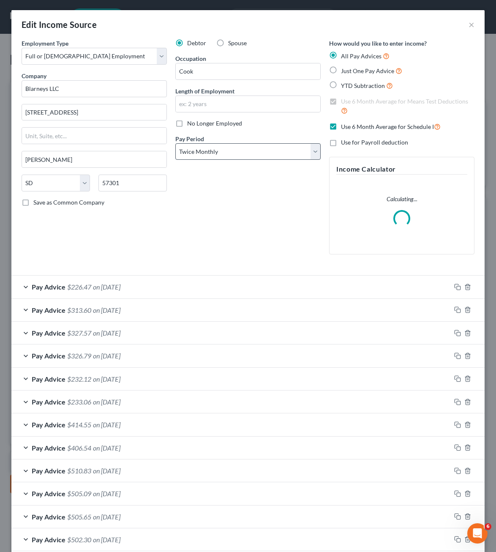
scroll to position [140, 298]
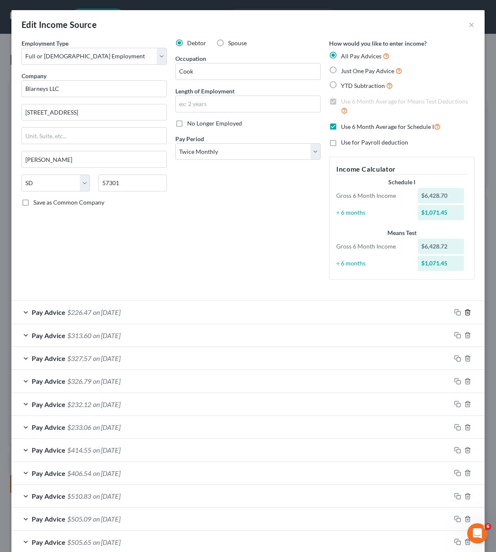
drag, startPoint x: 462, startPoint y: 315, endPoint x: 449, endPoint y: 285, distance: 31.8
click at [465, 315] on icon "button" at bounding box center [468, 312] width 7 height 7
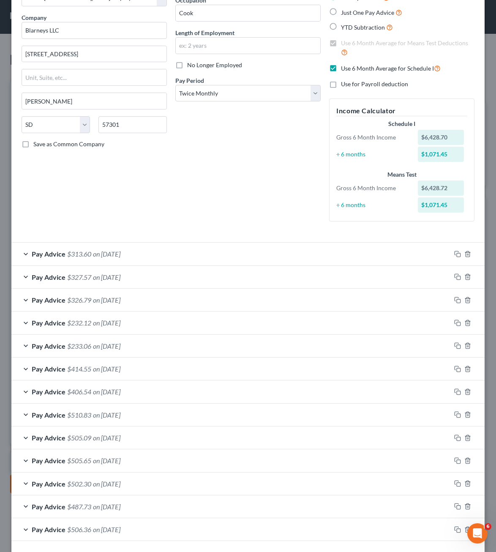
scroll to position [0, 0]
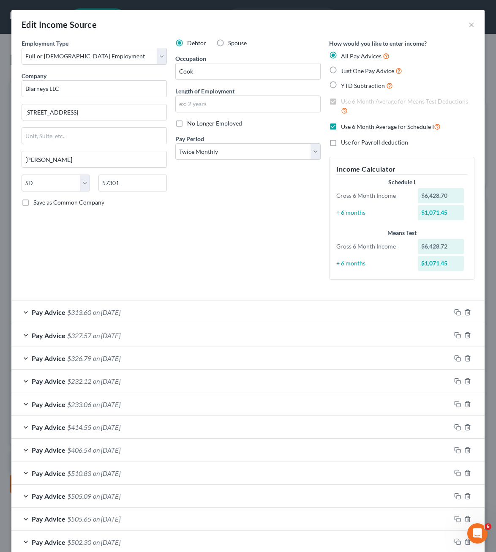
drag, startPoint x: 241, startPoint y: 211, endPoint x: 225, endPoint y: 208, distance: 16.3
click at [241, 210] on div "Debtor Spouse Occupation Cook Length of Employment No Longer Employed Pay Perio…" at bounding box center [248, 163] width 154 height 248
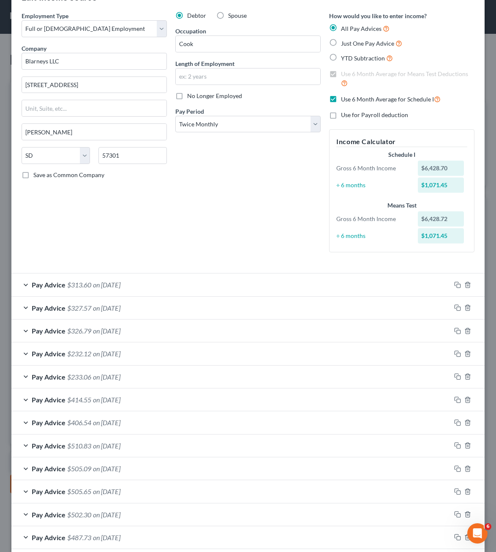
scroll to position [42, 0]
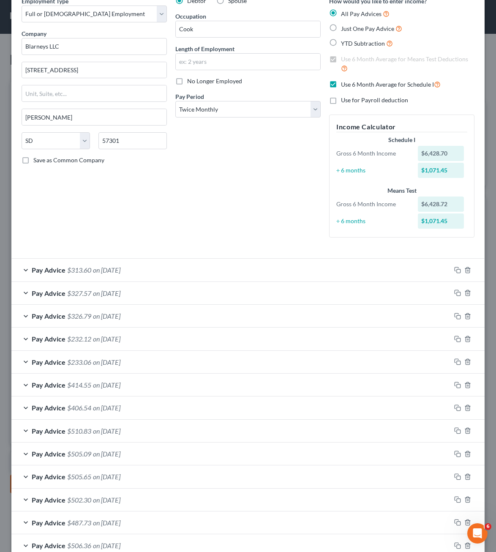
click at [241, 120] on div "Debtor Spouse Occupation Cook Length of Employment No Longer Employed Pay Perio…" at bounding box center [248, 121] width 154 height 248
click at [241, 116] on select "Select Monthly Twice Monthly Every Other Week Weekly" at bounding box center [247, 109] width 145 height 17
click at [244, 109] on select "Select Monthly Twice Monthly Every Other Week Weekly" at bounding box center [247, 109] width 145 height 17
click at [237, 220] on div "Debtor Spouse Occupation Cook Length of Employment No Longer Employed Pay Perio…" at bounding box center [248, 121] width 154 height 248
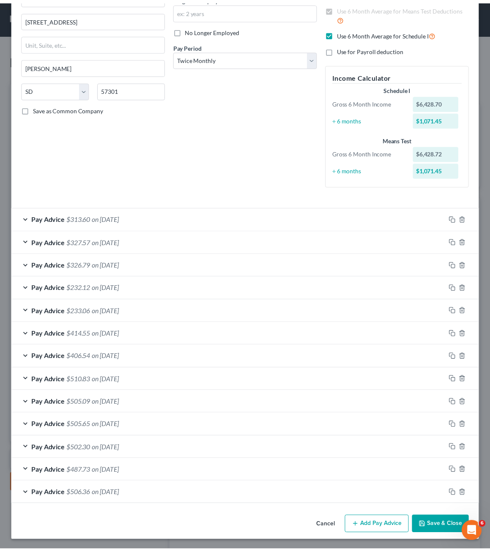
scroll to position [94, 0]
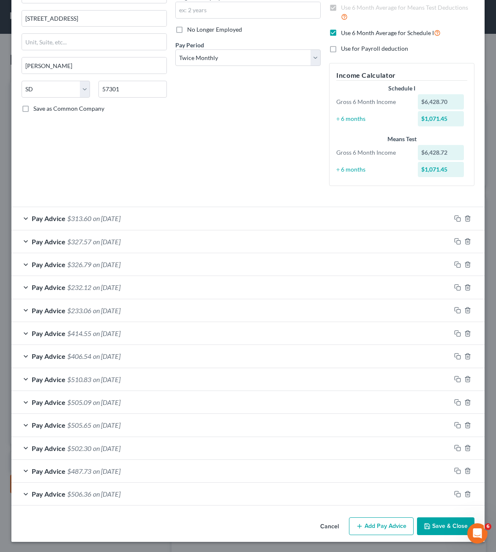
click at [452, 528] on button "Save & Close" at bounding box center [445, 526] width 57 height 18
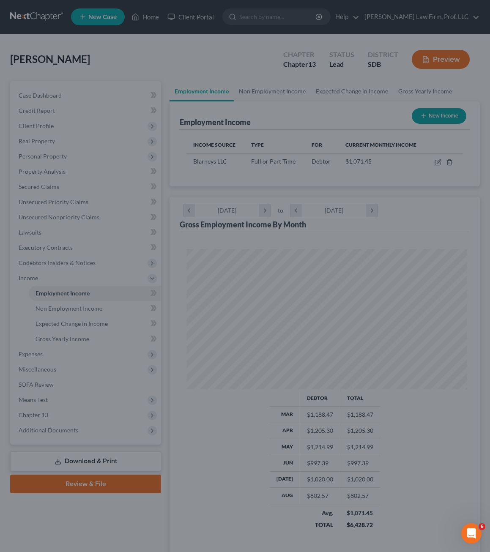
scroll to position [422629, 422474]
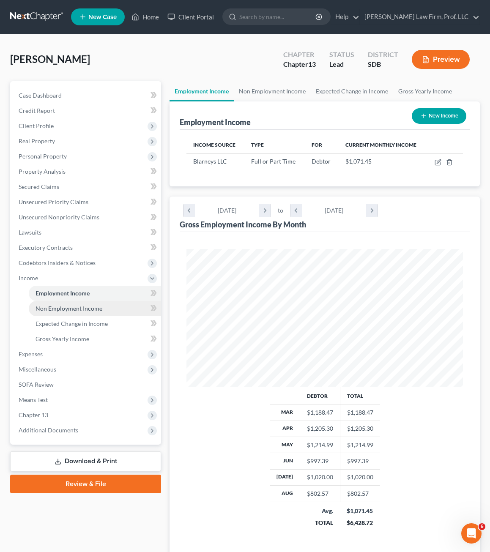
click at [63, 310] on span "Non Employment Income" at bounding box center [69, 308] width 67 height 7
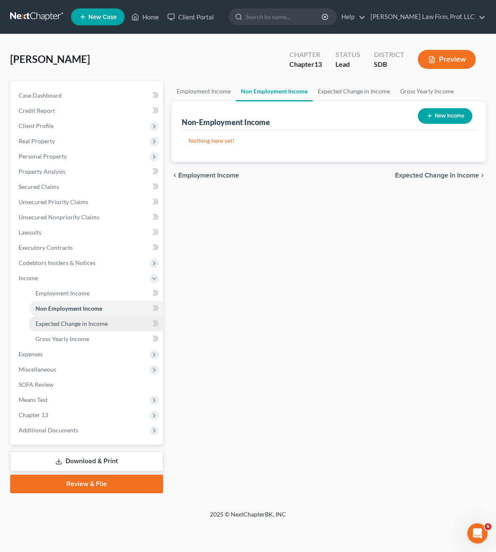
click at [63, 326] on span "Expected Change in Income" at bounding box center [72, 323] width 72 height 7
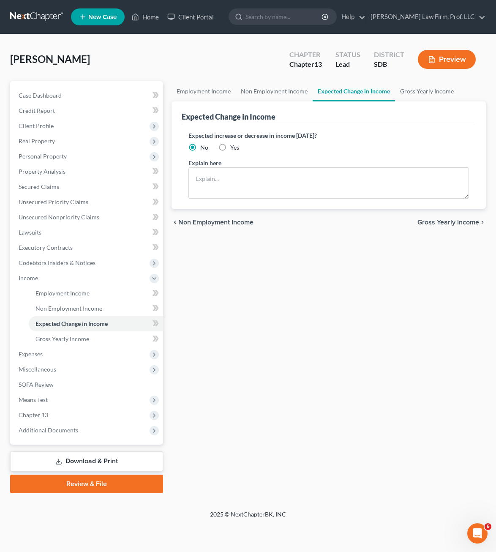
drag, startPoint x: 463, startPoint y: 312, endPoint x: 208, endPoint y: 347, distance: 256.9
click at [458, 312] on div "Employment Income Non Employment Income Expected Change in Income Gross Yearly …" at bounding box center [328, 287] width 323 height 412
click at [31, 397] on span "Means Test" at bounding box center [33, 399] width 29 height 7
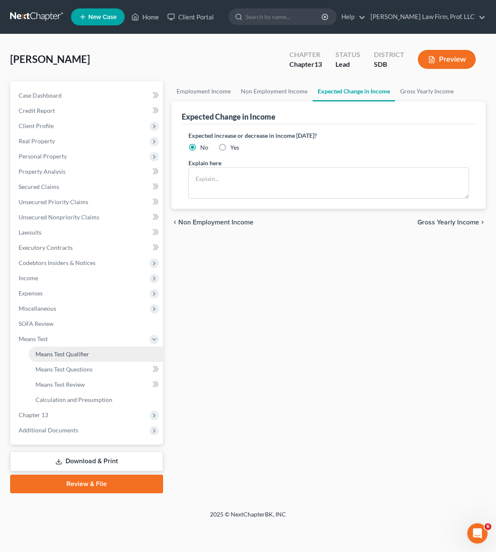
click at [53, 348] on link "Means Test Qualifier" at bounding box center [96, 354] width 134 height 15
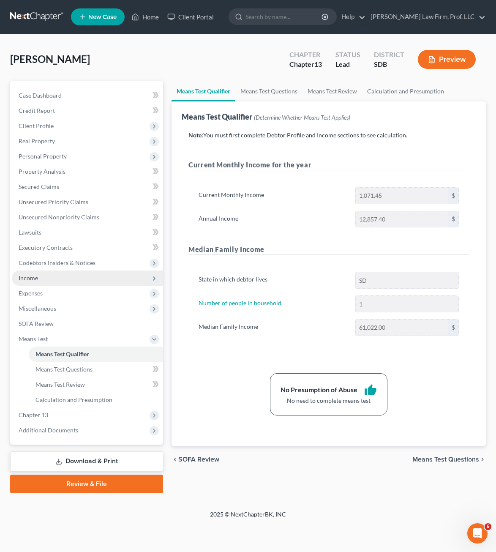
click at [49, 284] on span "Income" at bounding box center [87, 278] width 151 height 15
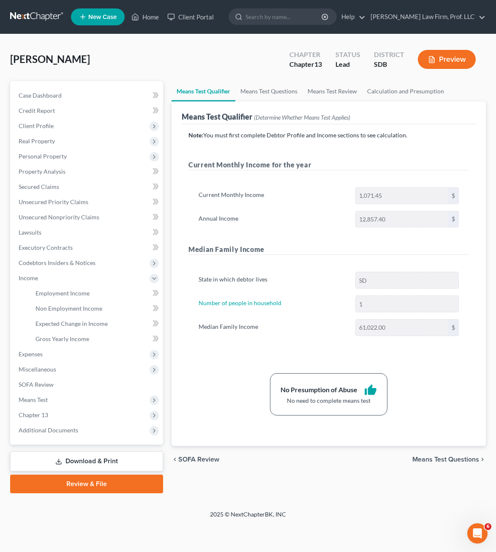
click at [231, 423] on div "Note: You must first complete Debtor Profile and Income sections to see calcula…" at bounding box center [329, 285] width 294 height 322
click at [77, 304] on link "Non Employment Income" at bounding box center [96, 308] width 134 height 15
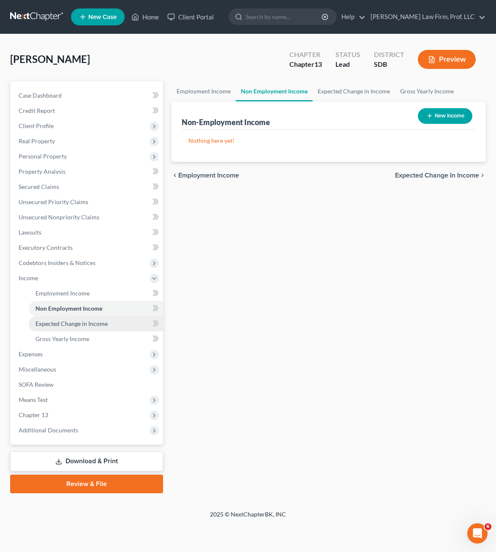
click at [86, 322] on span "Expected Change in Income" at bounding box center [72, 323] width 72 height 7
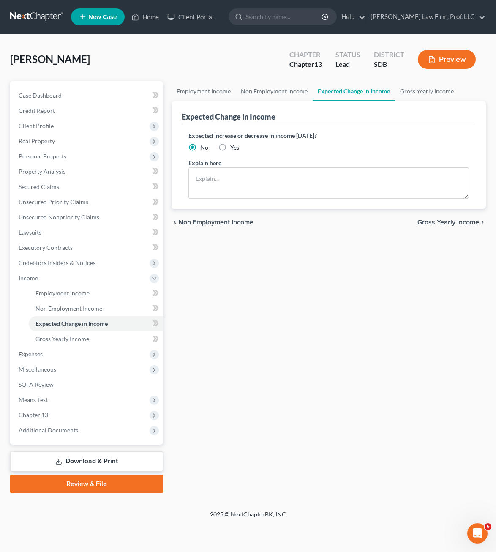
drag, startPoint x: 334, startPoint y: 356, endPoint x: 30, endPoint y: 383, distance: 304.8
click at [334, 356] on div "Employment Income Non Employment Income Expected Change in Income Gross Yearly …" at bounding box center [328, 287] width 323 height 412
click at [38, 354] on span "Expenses" at bounding box center [31, 353] width 24 height 7
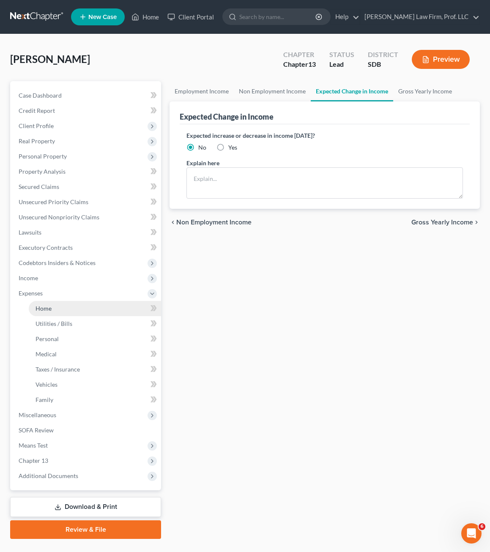
click at [57, 309] on link "Home" at bounding box center [95, 308] width 132 height 15
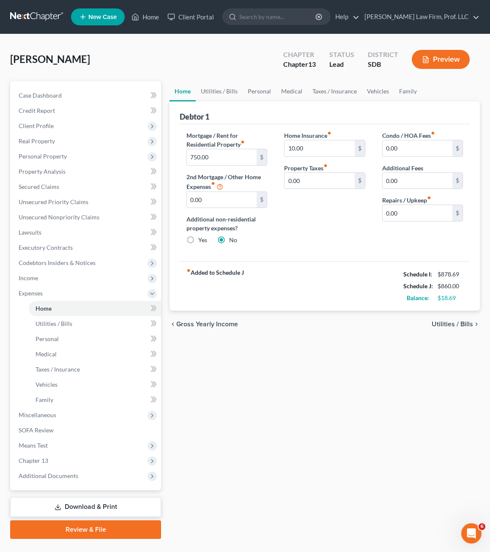
click at [308, 401] on div "Home Utilities / Bills Personal Medical Taxes / Insurance Vehicles Family Debto…" at bounding box center [324, 310] width 319 height 458
click at [188, 391] on div "Home Utilities / Bills Personal Medical Taxes / Insurance Vehicles Family Debto…" at bounding box center [324, 310] width 319 height 458
drag, startPoint x: 257, startPoint y: 370, endPoint x: 5, endPoint y: 353, distance: 252.6
click at [257, 369] on div "Home Utilities / Bills Personal Medical Taxes / Insurance Vehicles Family Debto…" at bounding box center [324, 310] width 319 height 458
click at [40, 285] on span "Income" at bounding box center [86, 278] width 149 height 15
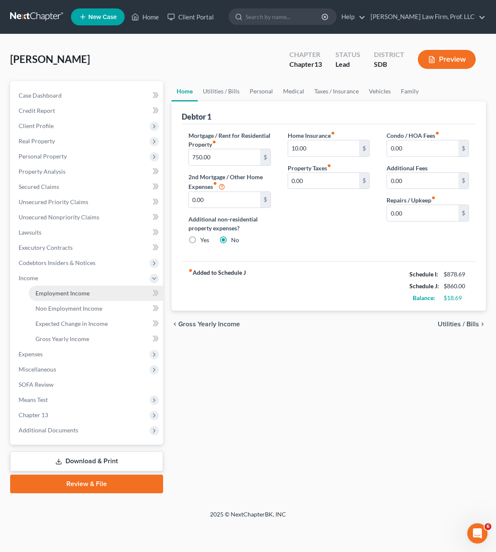
click at [71, 290] on span "Employment Income" at bounding box center [63, 293] width 54 height 7
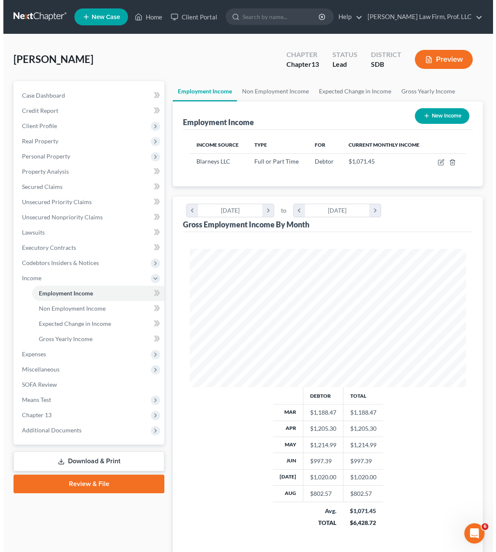
scroll to position [138, 293]
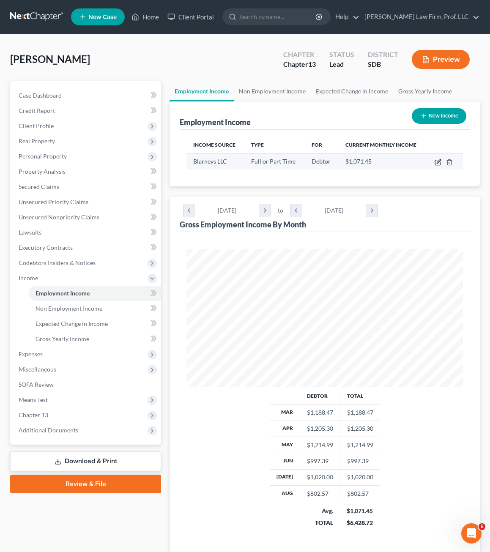
click at [436, 164] on icon "button" at bounding box center [438, 162] width 7 height 7
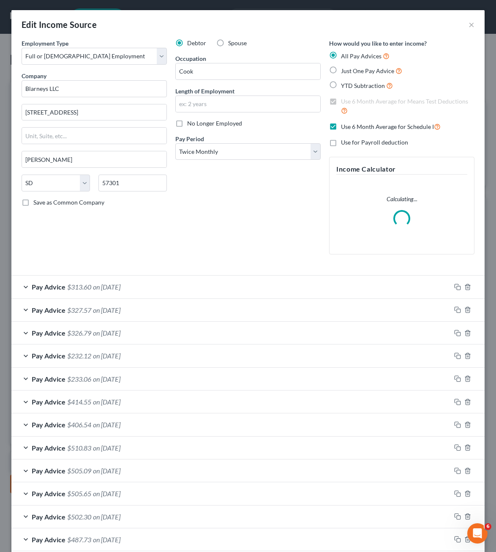
scroll to position [140, 298]
click at [341, 129] on label "Use 6 Month Average for Schedule I" at bounding box center [391, 127] width 100 height 10
click at [345, 127] on input "Use 6 Month Average for Schedule I" at bounding box center [347, 124] width 5 height 5
click at [341, 128] on label "Use 6 Month Average for Schedule I" at bounding box center [391, 127] width 100 height 10
click at [345, 127] on input "Use 6 Month Average for Schedule I" at bounding box center [347, 124] width 5 height 5
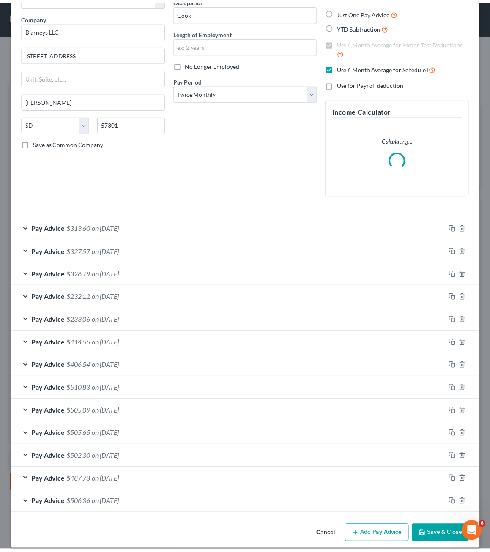
scroll to position [68, 0]
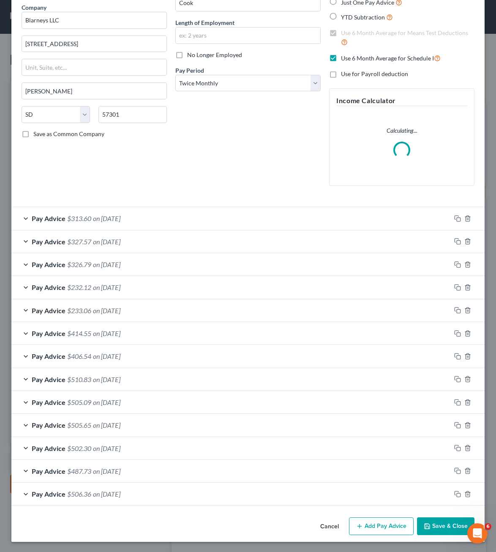
click at [445, 521] on button "Save & Close" at bounding box center [445, 526] width 57 height 18
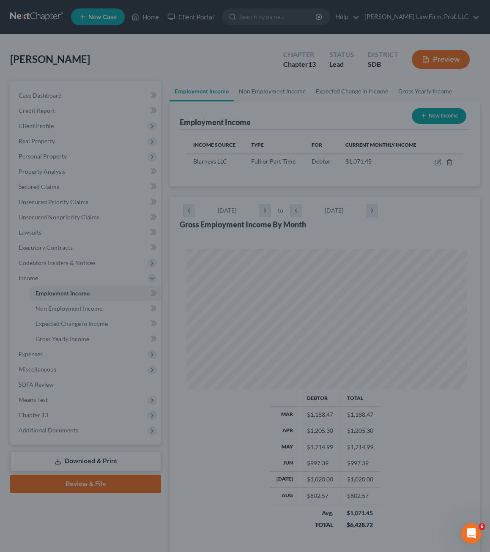
scroll to position [422629, 422474]
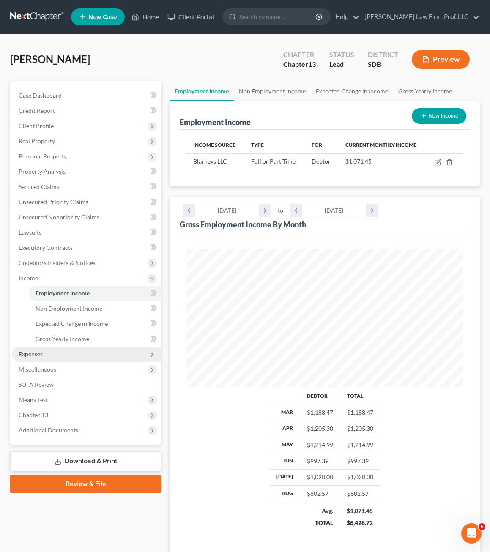
drag, startPoint x: 33, startPoint y: 358, endPoint x: 49, endPoint y: 360, distance: 16.6
click at [33, 358] on span "Expenses" at bounding box center [86, 354] width 149 height 15
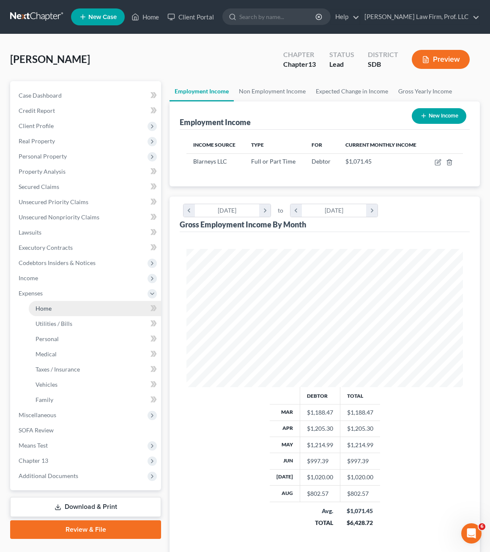
click at [55, 306] on link "Home" at bounding box center [95, 308] width 132 height 15
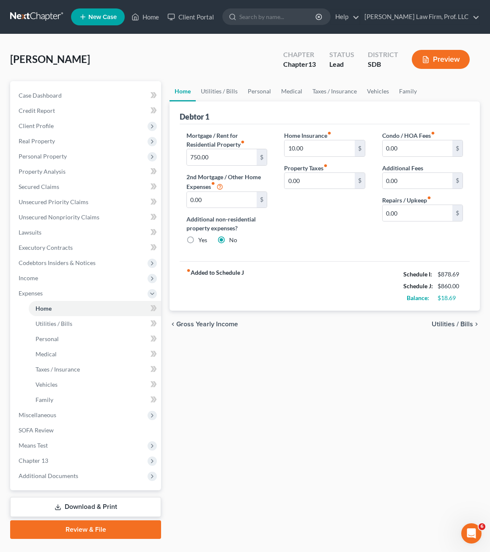
click at [258, 421] on div "Home Utilities / Bills Personal Medical Taxes / Insurance Vehicles Family Debto…" at bounding box center [324, 310] width 319 height 458
drag, startPoint x: 328, startPoint y: 502, endPoint x: 11, endPoint y: 87, distance: 521.8
click at [326, 502] on div "Home Utilities / Bills Personal Medical Taxes / Insurance Vehicles Family Debto…" at bounding box center [324, 310] width 319 height 458
click at [55, 123] on span "Client Profile" at bounding box center [86, 125] width 149 height 15
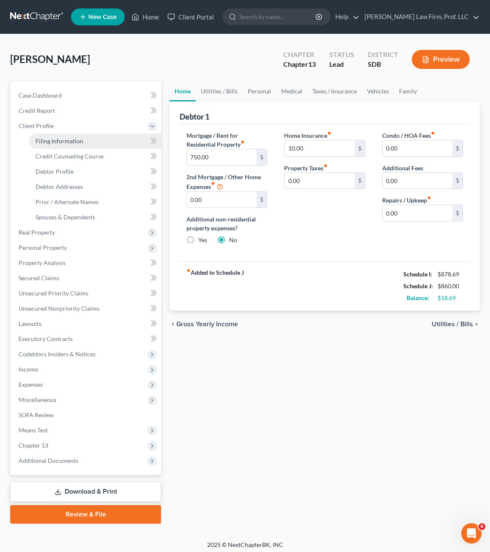
click at [54, 140] on span "Filing Information" at bounding box center [60, 140] width 48 height 7
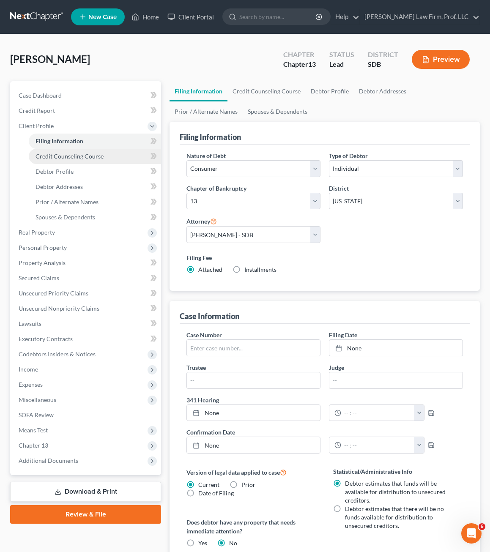
click at [78, 161] on link "Credit Counseling Course" at bounding box center [95, 156] width 132 height 15
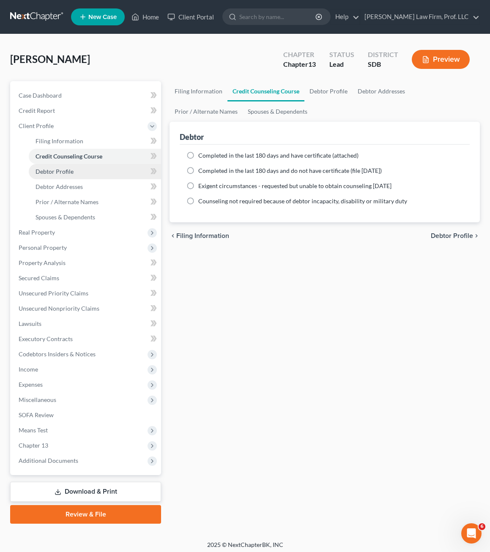
click at [72, 175] on link "Debtor Profile" at bounding box center [95, 171] width 132 height 15
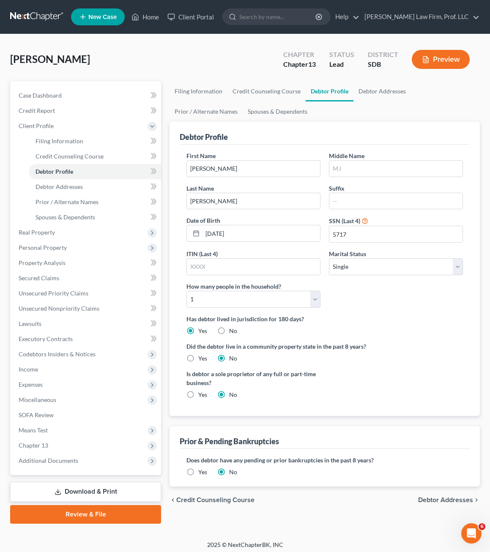
click at [388, 315] on label "Has debtor lived in jurisdiction for 180 days?" at bounding box center [324, 319] width 276 height 9
click at [62, 143] on span "Filing Information" at bounding box center [60, 140] width 48 height 7
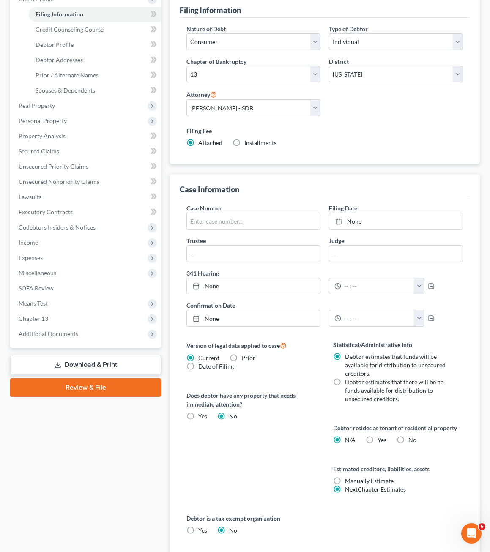
scroll to position [263, 0]
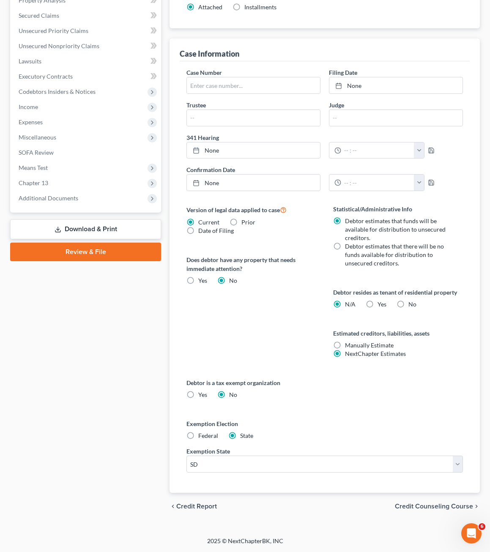
click at [267, 390] on div "Debtor is a tax exempt organization Yes No" at bounding box center [324, 388] width 276 height 21
click at [378, 305] on label "Yes Yes" at bounding box center [382, 304] width 9 height 8
click at [381, 305] on input "Yes Yes" at bounding box center [383, 302] width 5 height 5
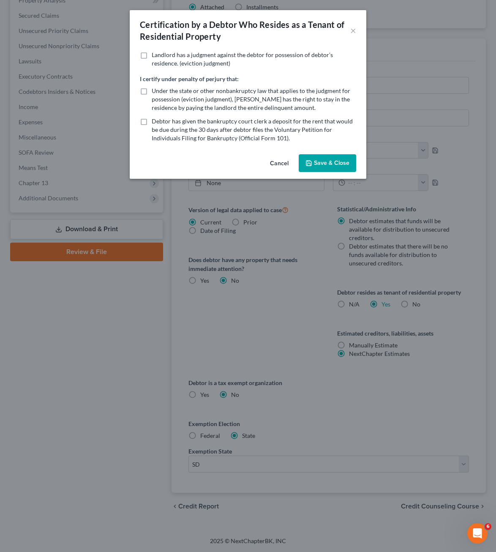
click at [320, 158] on button "Save & Close" at bounding box center [327, 163] width 57 height 18
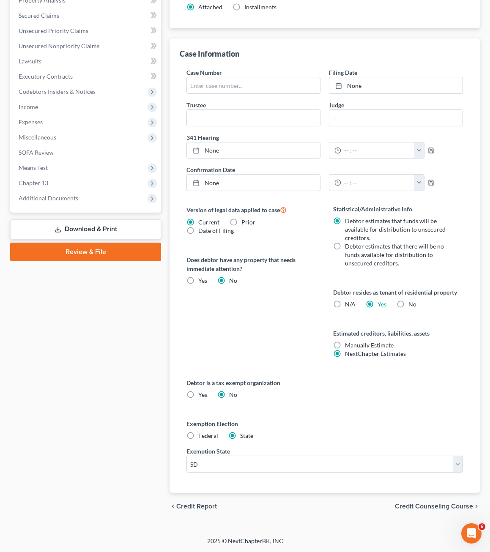
click at [422, 436] on div "Exemption Election Federal State" at bounding box center [324, 429] width 276 height 21
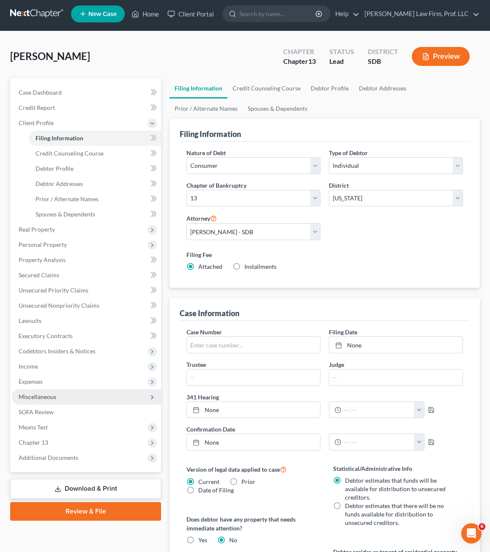
scroll to position [0, 0]
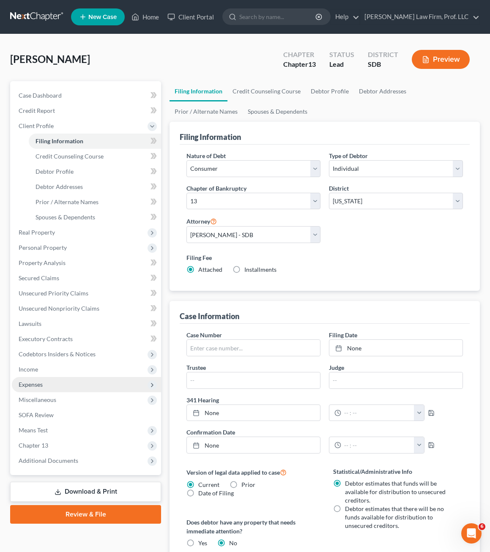
drag, startPoint x: 72, startPoint y: 406, endPoint x: 65, endPoint y: 391, distance: 16.7
click at [72, 406] on span "Miscellaneous" at bounding box center [86, 399] width 149 height 15
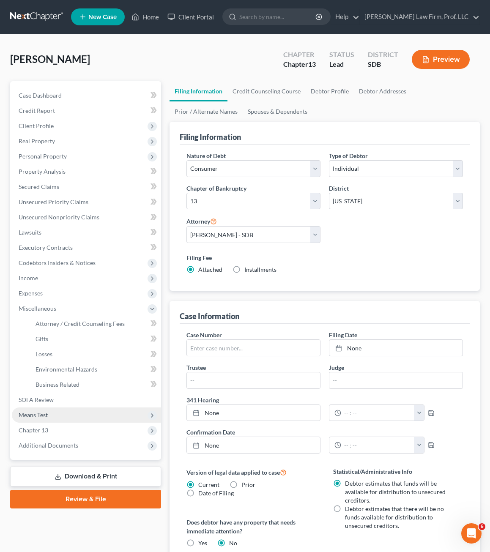
click at [62, 420] on span "Means Test" at bounding box center [86, 415] width 149 height 15
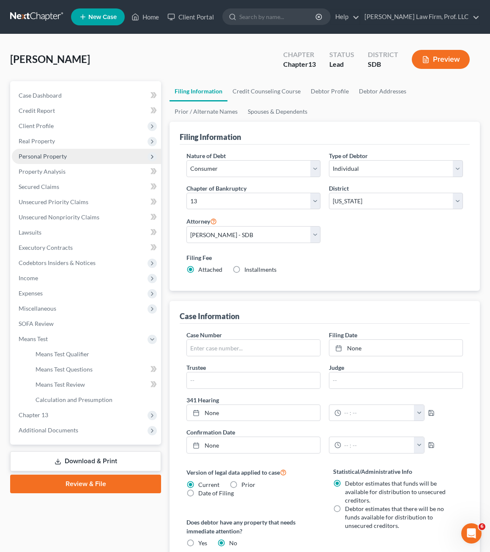
click at [55, 155] on span "Personal Property" at bounding box center [43, 156] width 48 height 7
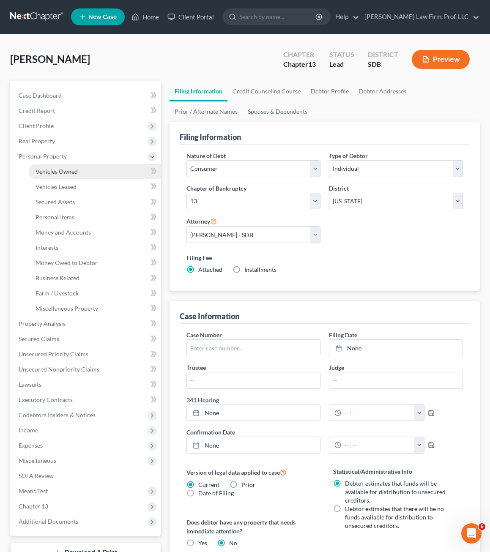
click at [79, 176] on link "Vehicles Owned" at bounding box center [95, 171] width 132 height 15
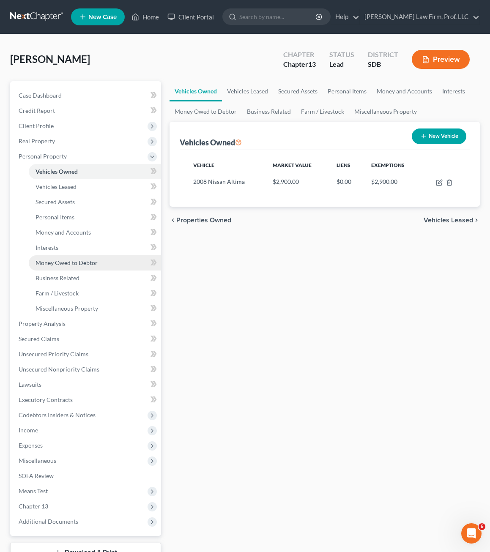
click at [85, 265] on span "Money Owed to Debtor" at bounding box center [67, 262] width 62 height 7
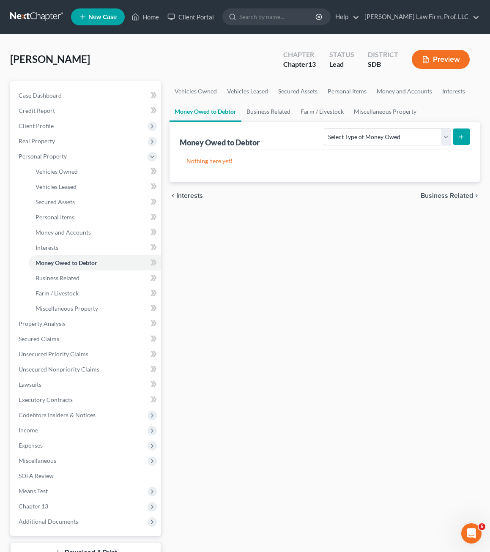
click at [358, 316] on div "Vehicles Owned Vehicles Leased Secured Assets Personal Items Money and Accounts…" at bounding box center [324, 333] width 319 height 504
click at [393, 133] on select "Select Type of Money Owed Accounts Receivable Alimony Child Support Claims Agai…" at bounding box center [387, 137] width 127 height 17
drag, startPoint x: 371, startPoint y: 353, endPoint x: 264, endPoint y: 25, distance: 344.9
click at [369, 350] on div "Vehicles Owned Vehicles Leased Secured Assets Personal Items Money and Accounts…" at bounding box center [324, 333] width 319 height 504
click at [241, 244] on div "Vehicles Owned Vehicles Leased Secured Assets Personal Items Money and Accounts…" at bounding box center [324, 333] width 319 height 504
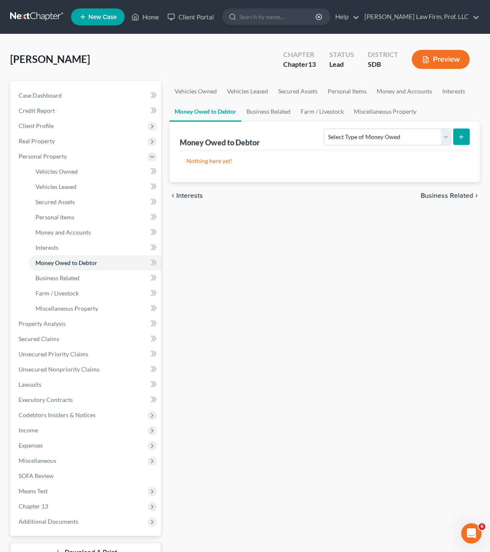
click at [429, 146] on div "Select Type of Money Owed Accounts Receivable Alimony Child Support Claims Agai…" at bounding box center [394, 136] width 149 height 22
click at [421, 137] on select "Select Type of Money Owed Accounts Receivable Alimony Child Support Claims Agai…" at bounding box center [387, 137] width 127 height 17
click at [324, 129] on select "Select Type of Money Owed Accounts Receivable Alimony Child Support Claims Agai…" at bounding box center [387, 137] width 127 height 17
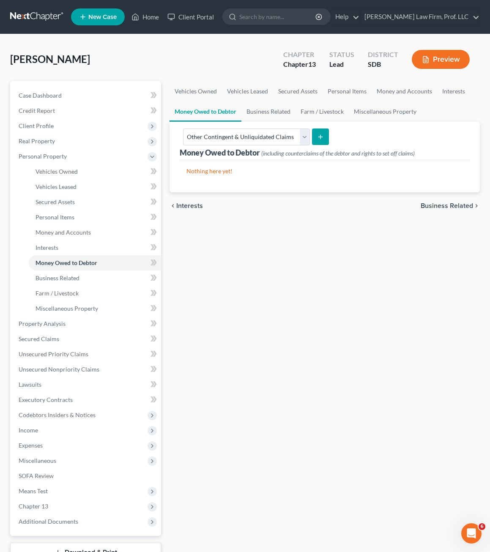
click at [312, 140] on button "submit" at bounding box center [320, 137] width 16 height 16
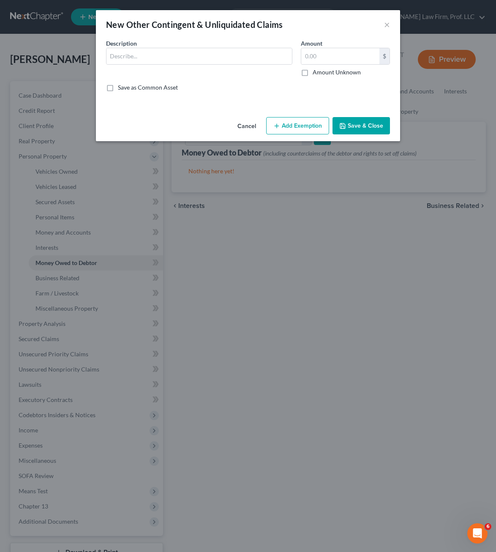
click at [192, 68] on div "Description *" at bounding box center [199, 58] width 195 height 38
click at [194, 59] on input "text" at bounding box center [200, 56] width 186 height 16
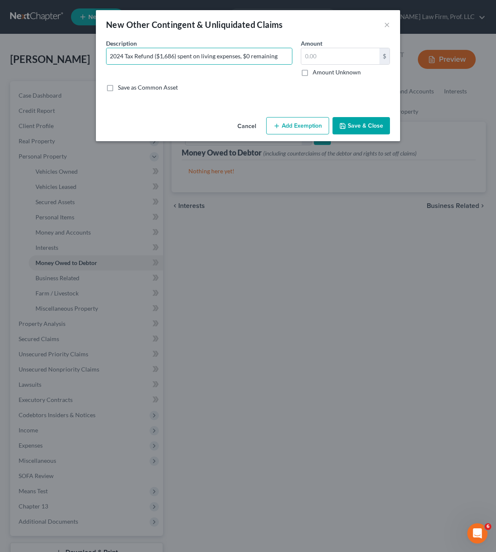
click at [384, 127] on button "Save & Close" at bounding box center [361, 126] width 57 height 18
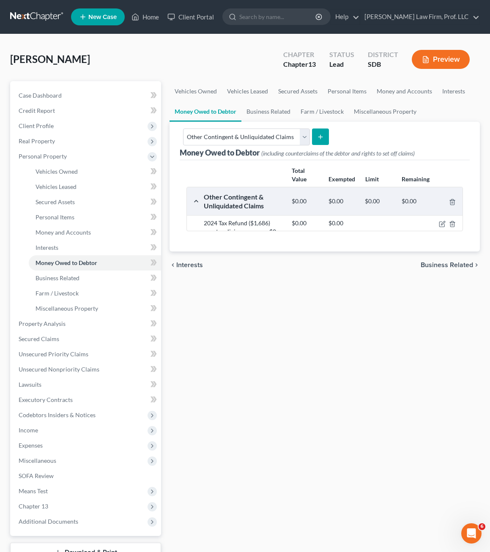
drag, startPoint x: 231, startPoint y: 330, endPoint x: 237, endPoint y: 325, distance: 8.1
click at [231, 331] on div "Vehicles Owned Vehicles Leased Secured Assets Personal Items Money and Accounts…" at bounding box center [324, 333] width 319 height 504
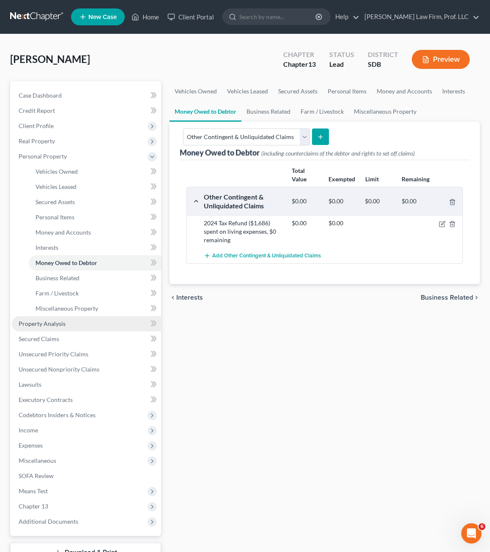
drag, startPoint x: 69, startPoint y: 323, endPoint x: 36, endPoint y: 328, distance: 33.3
click at [69, 323] on link "Property Analysis" at bounding box center [86, 323] width 149 height 15
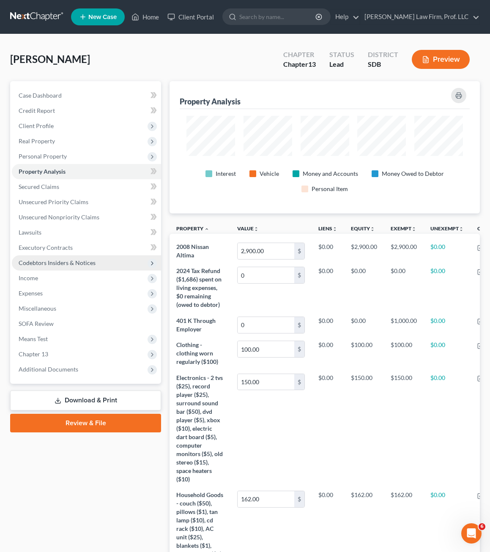
scroll to position [132, 310]
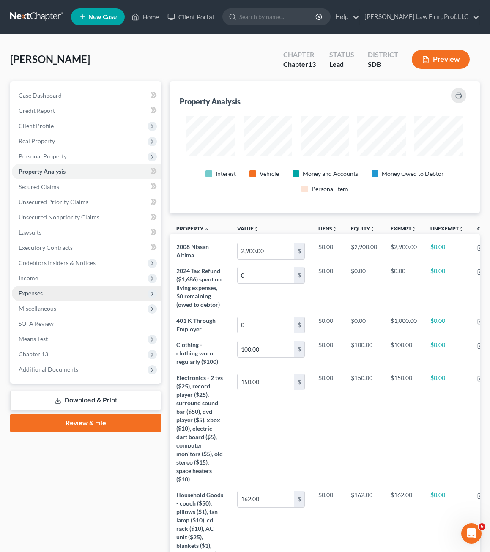
click at [32, 293] on span "Expenses" at bounding box center [31, 293] width 24 height 7
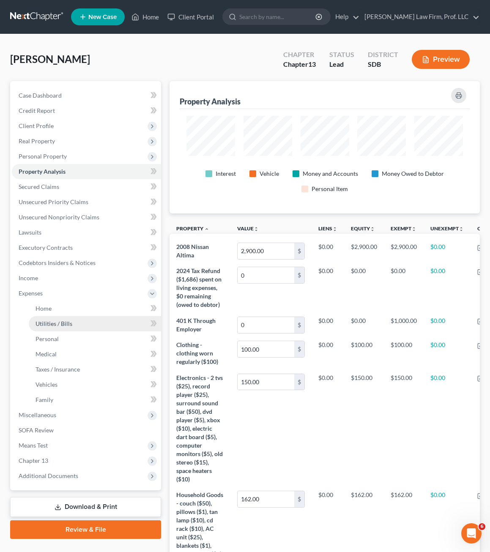
click at [50, 317] on link "Utilities / Bills" at bounding box center [95, 323] width 132 height 15
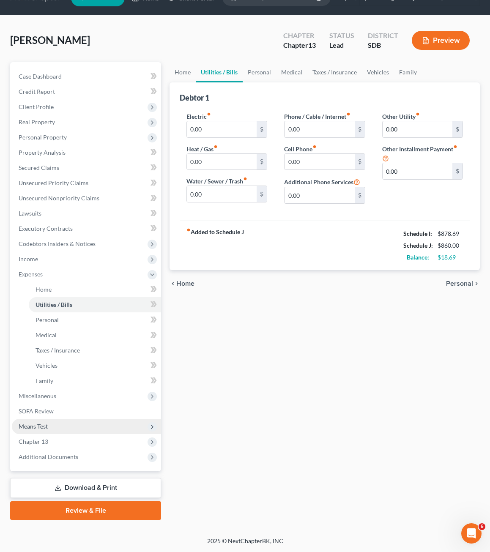
click at [61, 423] on span "Means Test" at bounding box center [86, 426] width 149 height 15
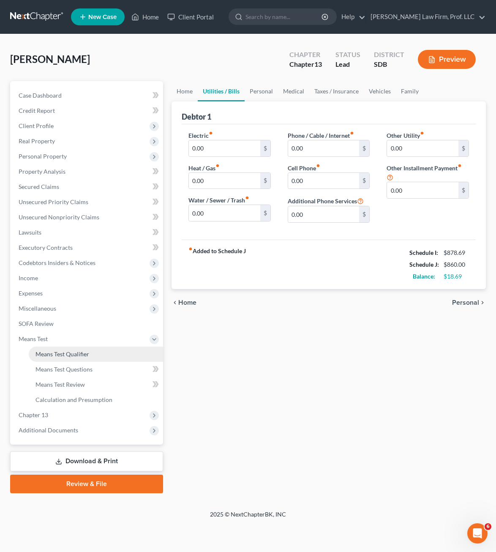
click at [79, 359] on link "Means Test Qualifier" at bounding box center [96, 354] width 134 height 15
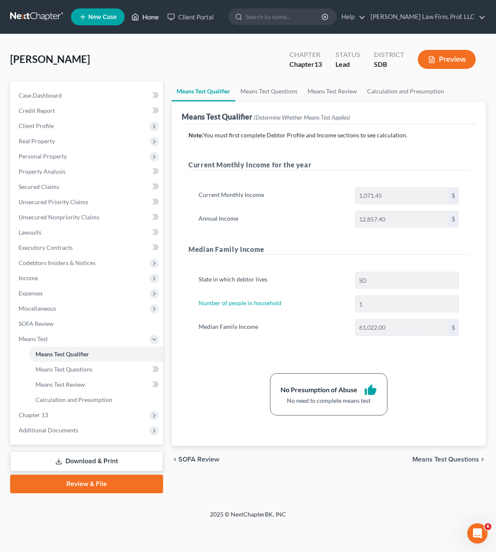
click at [147, 22] on link "Home" at bounding box center [145, 16] width 36 height 15
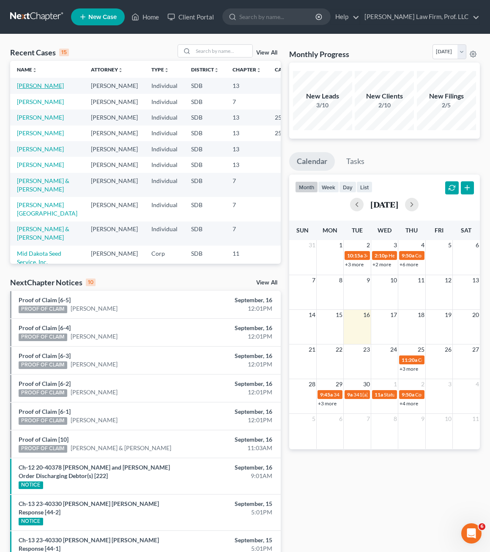
click at [27, 88] on link "[PERSON_NAME]" at bounding box center [40, 85] width 47 height 7
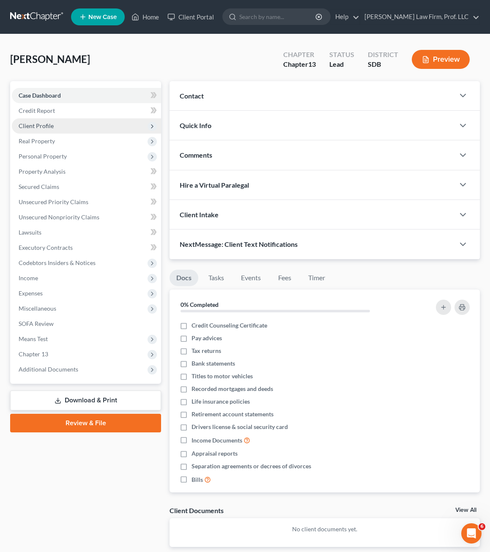
drag, startPoint x: 56, startPoint y: 126, endPoint x: 74, endPoint y: 126, distance: 18.6
click at [56, 126] on span "Client Profile" at bounding box center [86, 125] width 149 height 15
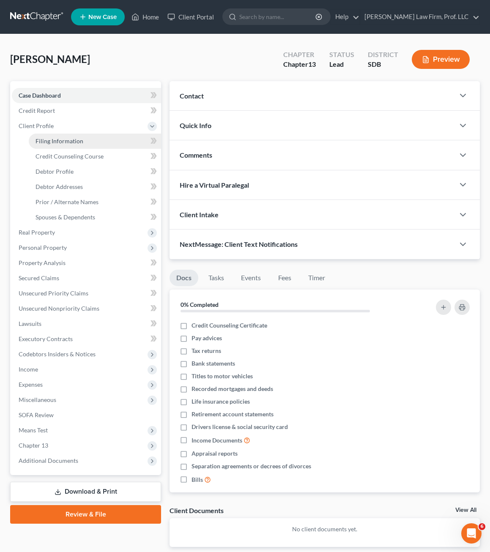
click at [67, 147] on link "Filing Information" at bounding box center [95, 141] width 132 height 15
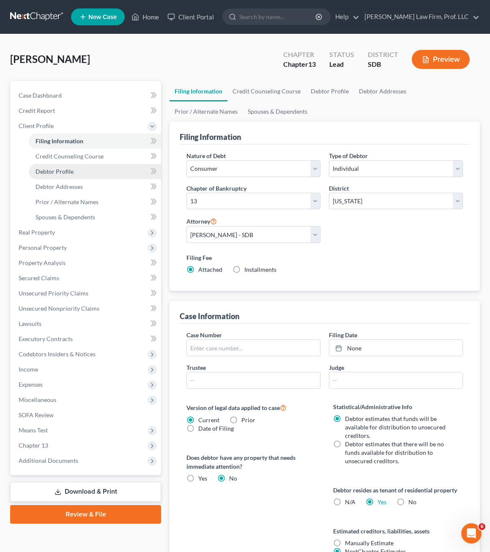
click at [84, 170] on link "Debtor Profile" at bounding box center [95, 171] width 132 height 15
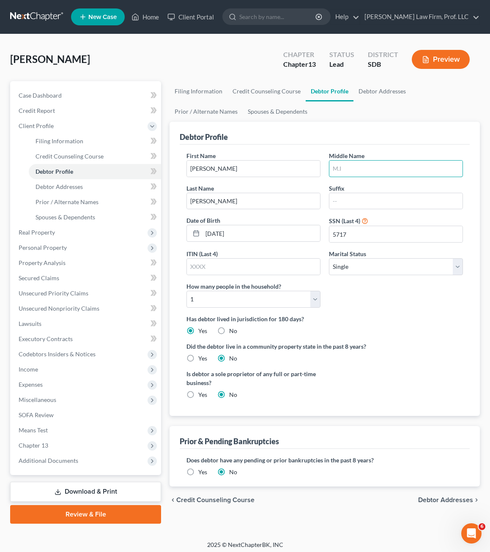
drag, startPoint x: 345, startPoint y: 170, endPoint x: 222, endPoint y: 545, distance: 394.5
click at [345, 170] on input "text" at bounding box center [395, 169] width 133 height 16
click at [480, 198] on div "Filing Information Credit Counseling Course Debtor Profile Debtor Addresses Pri…" at bounding box center [324, 302] width 319 height 443
click at [419, 171] on input "text" at bounding box center [395, 169] width 133 height 16
click at [316, 514] on div "Filing Information Credit Counseling Course Debtor Profile Debtor Addresses Pri…" at bounding box center [324, 302] width 319 height 443
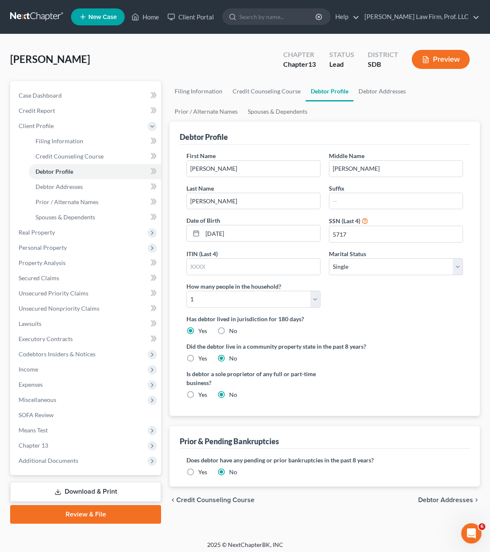
click at [401, 355] on div "Did the debtor live in a community property state in the past 8 years? Yes No" at bounding box center [324, 352] width 276 height 21
click at [37, 373] on span "Income" at bounding box center [86, 369] width 149 height 15
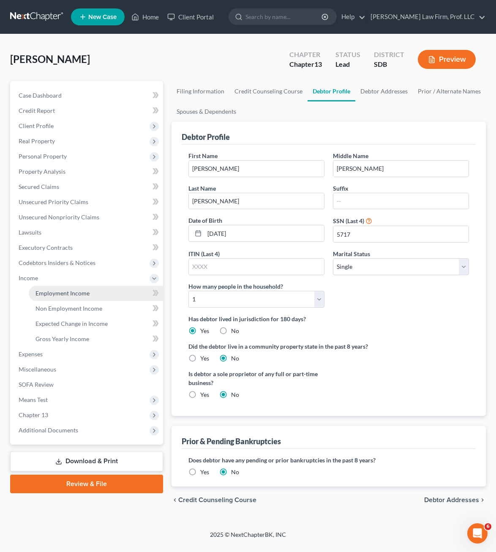
click at [68, 299] on link "Employment Income" at bounding box center [96, 293] width 134 height 15
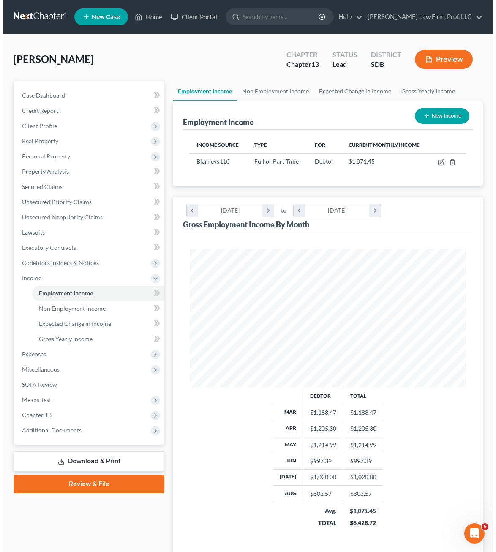
scroll to position [138, 293]
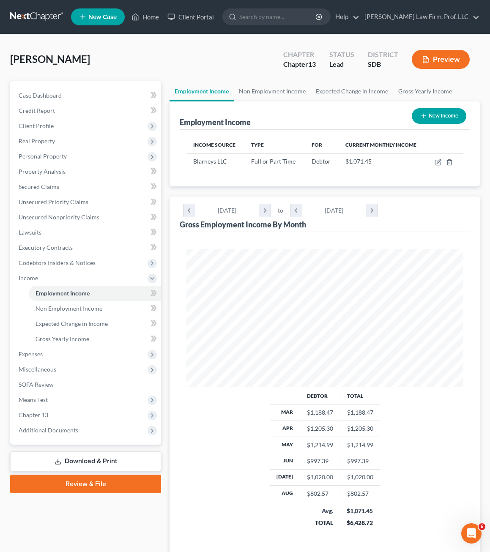
click at [448, 121] on button "New Income" at bounding box center [439, 116] width 55 height 16
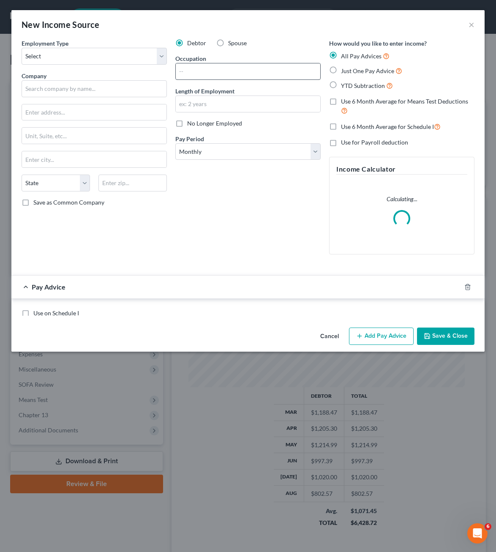
scroll to position [140, 298]
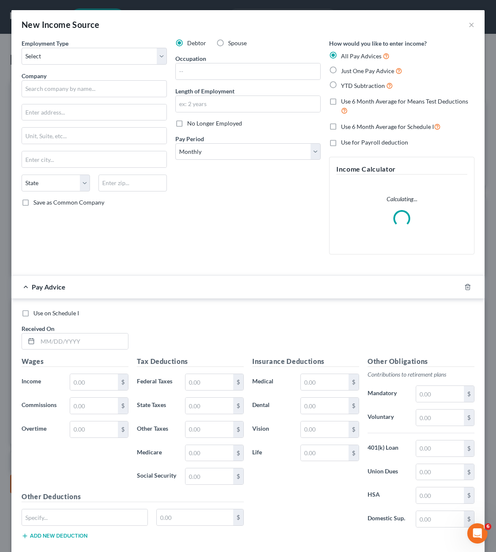
click at [93, 69] on div "Employment Type * Select Full or [DEMOGRAPHIC_DATA] Employment Self Employment …" at bounding box center [94, 150] width 154 height 222
click at [93, 60] on select "Select Full or [DEMOGRAPHIC_DATA] Employment Self Employment" at bounding box center [94, 56] width 145 height 17
click at [22, 48] on select "Select Full or [DEMOGRAPHIC_DATA] Employment Self Employment" at bounding box center [94, 56] width 145 height 17
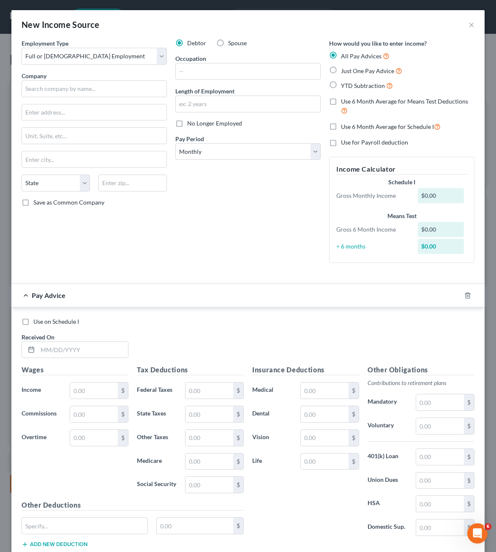
click at [140, 246] on div "Employment Type * Select Full or [DEMOGRAPHIC_DATA] Employment Self Employment …" at bounding box center [94, 154] width 154 height 231
click at [137, 94] on input "text" at bounding box center [94, 88] width 145 height 17
click at [199, 73] on input "text" at bounding box center [248, 71] width 145 height 16
drag, startPoint x: 211, startPoint y: 237, endPoint x: 338, endPoint y: 112, distance: 178.5
click at [211, 235] on div "Debtor Spouse Occupation Cook Length of Employment No Longer Employed Pay Perio…" at bounding box center [248, 154] width 154 height 231
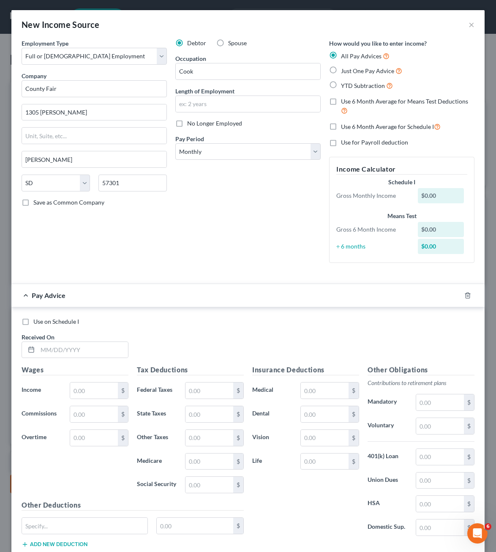
scroll to position [42, 0]
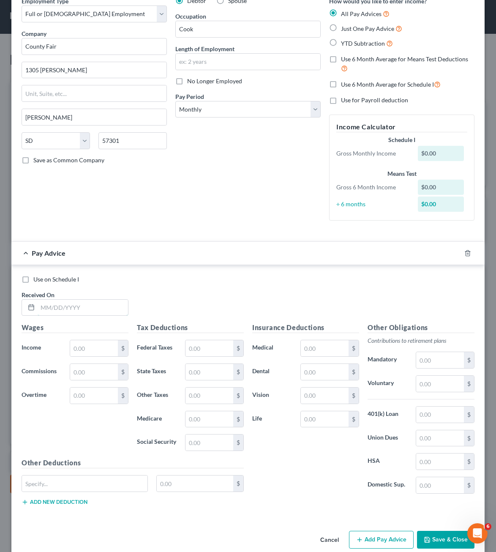
drag, startPoint x: 107, startPoint y: 314, endPoint x: 106, endPoint y: 298, distance: 16.1
click at [107, 313] on input "text" at bounding box center [83, 308] width 90 height 16
click at [190, 414] on input "text" at bounding box center [210, 419] width 48 height 16
click at [84, 423] on div "Wages Income * 1,164.50 $ Commissions $ Overtime $" at bounding box center [74, 390] width 115 height 135
drag, startPoint x: 201, startPoint y: 411, endPoint x: 247, endPoint y: 398, distance: 47.5
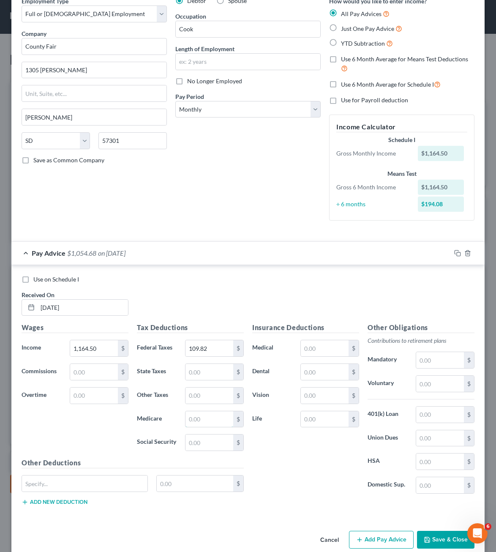
click at [201, 411] on input "text" at bounding box center [210, 419] width 48 height 16
click at [110, 438] on div "Wages Income * 1,164.50 $ Commissions $ Overtime $" at bounding box center [74, 390] width 115 height 135
drag, startPoint x: 200, startPoint y: 425, endPoint x: 195, endPoint y: 386, distance: 38.7
click at [200, 425] on input "text" at bounding box center [210, 419] width 48 height 16
click at [200, 442] on input "text" at bounding box center [210, 443] width 48 height 16
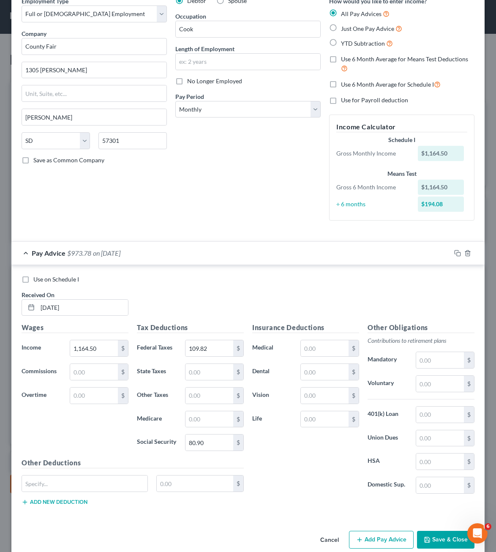
click at [271, 419] on label "Life" at bounding box center [272, 419] width 48 height 17
click at [273, 467] on div "Insurance Deductions Medical $ Dental $ Vision $ Life $" at bounding box center [305, 412] width 115 height 178
drag, startPoint x: 276, startPoint y: 484, endPoint x: 62, endPoint y: 491, distance: 213.6
click at [276, 484] on div "Insurance Deductions Medical $ Dental $ Vision $ Life $" at bounding box center [305, 412] width 115 height 178
drag, startPoint x: 62, startPoint y: 491, endPoint x: 59, endPoint y: 487, distance: 4.9
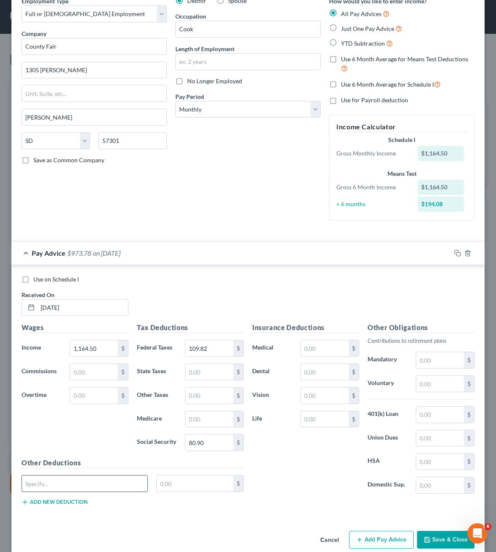
click at [62, 491] on input "text" at bounding box center [85, 484] width 126 height 16
drag, startPoint x: 433, startPoint y: 413, endPoint x: 443, endPoint y: 405, distance: 13.5
click at [433, 413] on input "text" at bounding box center [440, 415] width 48 height 16
drag, startPoint x: 436, startPoint y: 358, endPoint x: 434, endPoint y: 353, distance: 5.9
click at [435, 358] on input "text" at bounding box center [440, 360] width 48 height 16
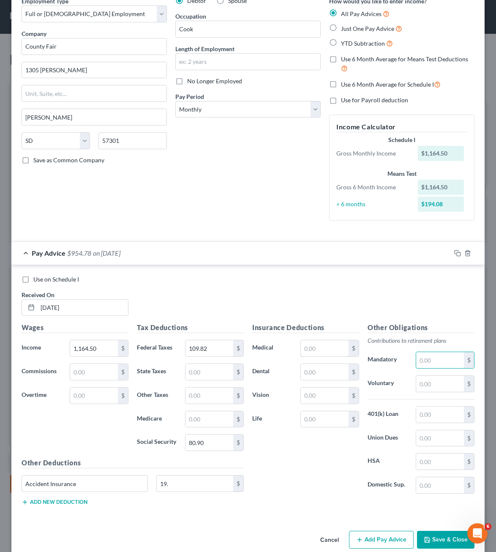
drag, startPoint x: 326, startPoint y: 344, endPoint x: 366, endPoint y: 353, distance: 40.8
click at [326, 344] on input "text" at bounding box center [325, 348] width 48 height 16
click at [437, 335] on div "Other Obligations Contributions to retirement plans Mandatory $ Voluntary $ 401…" at bounding box center [421, 412] width 115 height 178
click at [427, 385] on input "text" at bounding box center [440, 384] width 48 height 16
drag, startPoint x: 304, startPoint y: 442, endPoint x: 316, endPoint y: 402, distance: 42.3
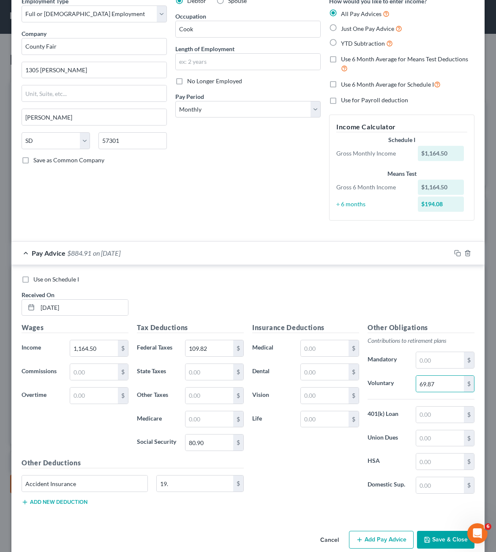
click at [304, 441] on div "Insurance Deductions Medical $ Dental $ Vision $ Life $" at bounding box center [305, 412] width 115 height 178
click at [320, 391] on input "text" at bounding box center [325, 396] width 48 height 16
click at [324, 370] on input "text" at bounding box center [325, 372] width 48 height 16
click at [314, 345] on input "text" at bounding box center [325, 348] width 48 height 16
click at [135, 501] on div "Other Deductions Accident Insurance 19. $ Add new deduction" at bounding box center [132, 485] width 231 height 55
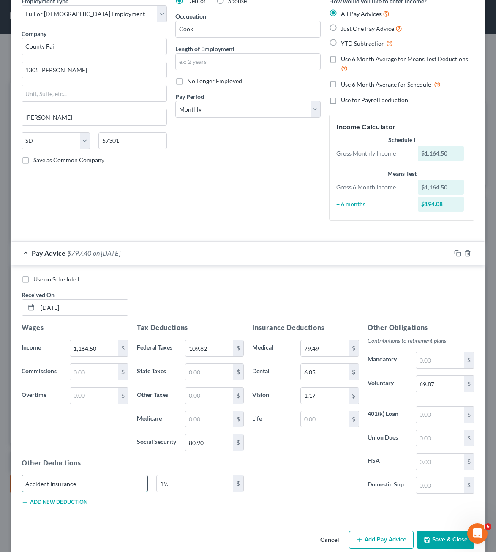
click at [102, 481] on input "Accident Insurance" at bounding box center [85, 484] width 126 height 16
click at [106, 483] on input "Accident Insurance" at bounding box center [85, 484] width 126 height 16
click at [46, 484] on input "Accident Insurance" at bounding box center [85, 484] width 126 height 16
click at [47, 484] on input "Accident Insurance" at bounding box center [85, 484] width 126 height 16
drag, startPoint x: 126, startPoint y: 480, endPoint x: 33, endPoint y: 483, distance: 93.5
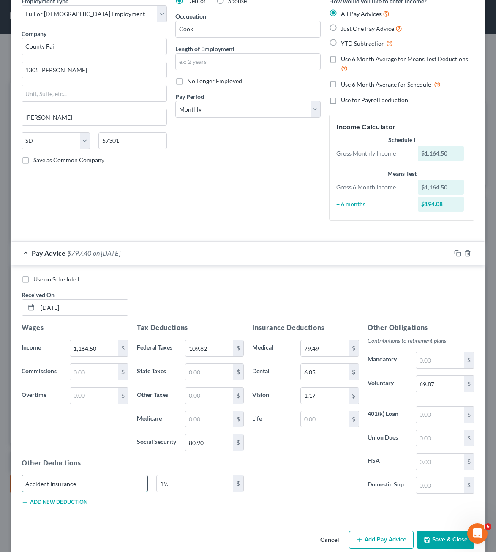
click at [125, 481] on input "Accident Insurance" at bounding box center [85, 484] width 126 height 16
click at [44, 485] on input "Accident Insurance" at bounding box center [85, 484] width 126 height 16
click at [47, 484] on input "Accident Insurance" at bounding box center [85, 484] width 126 height 16
click at [114, 484] on input "Accident/Life Insurance" at bounding box center [85, 484] width 126 height 16
click at [93, 476] on input "Accident/Life Insurance" at bounding box center [85, 484] width 126 height 16
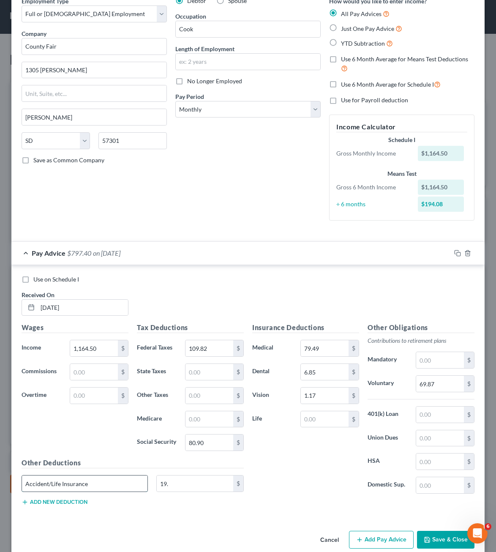
click at [63, 484] on input "Accident/Life Insurance" at bounding box center [85, 484] width 126 height 16
click at [50, 484] on input "Accident/Life Insurance" at bounding box center [85, 484] width 126 height 16
drag, startPoint x: 175, startPoint y: 507, endPoint x: 189, endPoint y: 483, distance: 27.6
click at [177, 506] on div "Other Deductions Accident/Term Life Insurance 19. $ Add new deduction" at bounding box center [132, 485] width 231 height 55
click at [189, 483] on input "19." at bounding box center [195, 484] width 77 height 16
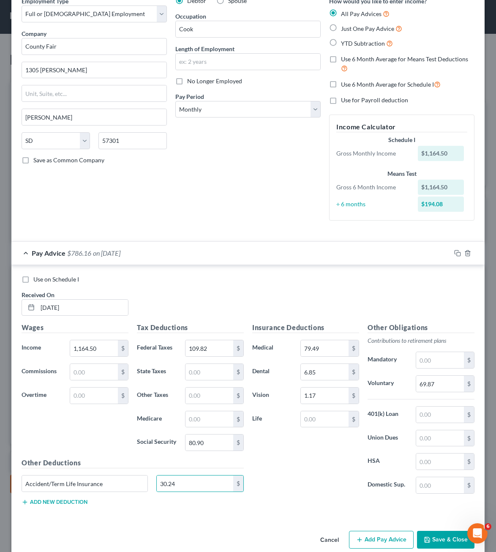
click at [298, 484] on div "Insurance Deductions Medical 79.49 $ Dental 6.85 $ Vision 1.17 $ Life $" at bounding box center [305, 412] width 115 height 178
click at [311, 506] on div "Insurance Deductions Medical 79.49 $ Dental 6.85 $ Vision 1.17 $ Life $ Other O…" at bounding box center [363, 418] width 231 height 190
drag, startPoint x: 98, startPoint y: 430, endPoint x: 237, endPoint y: 330, distance: 171.2
click at [101, 424] on div "Wages Income * 1,164.50 $ Commissions $ Overtime $" at bounding box center [74, 390] width 115 height 135
click at [204, 346] on input "109.82" at bounding box center [210, 348] width 48 height 16
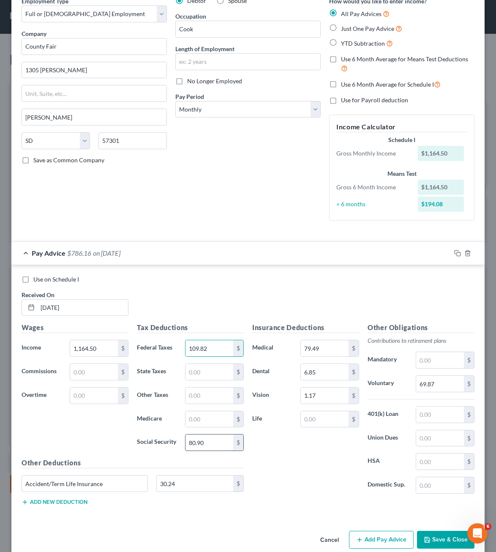
click at [211, 446] on input "80.90" at bounding box center [210, 443] width 48 height 16
click at [293, 456] on div "Insurance Deductions Medical 79.49 $ Dental 6.85 $ Vision 1.17 $ Life $" at bounding box center [305, 412] width 115 height 178
click at [342, 470] on div "Insurance Deductions Medical 79.49 $ Dental 6.85 $ Vision 1.17 $ Life $" at bounding box center [305, 412] width 115 height 178
click at [438, 384] on input "69.87" at bounding box center [440, 384] width 48 height 16
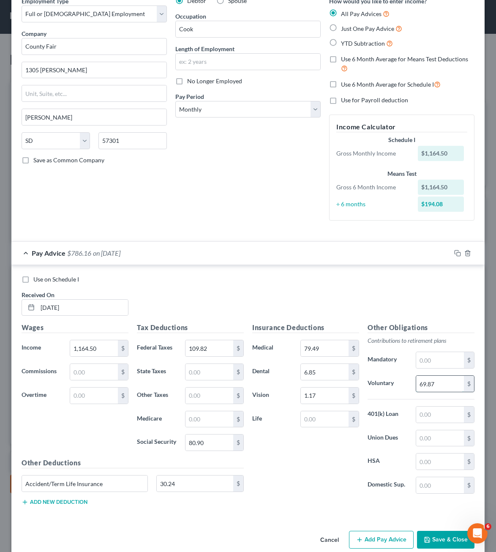
click at [438, 384] on input "69.87" at bounding box center [440, 384] width 48 height 16
drag, startPoint x: 288, startPoint y: 467, endPoint x: 329, endPoint y: 332, distance: 140.4
click at [288, 459] on div "Insurance Deductions Medical 79.49 $ Dental 6.85 $ Vision 1.17 $ Life $" at bounding box center [305, 412] width 115 height 178
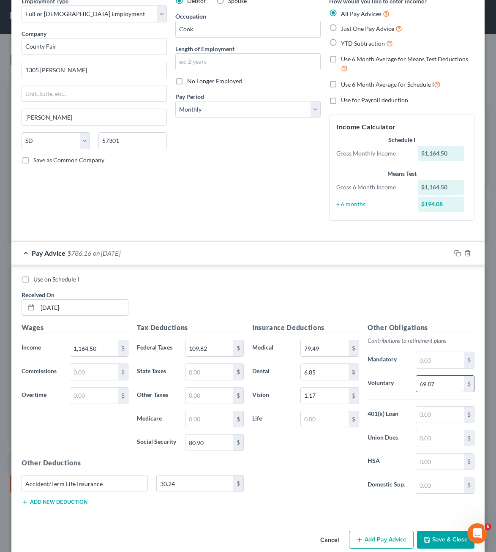
click at [455, 381] on input "69.87" at bounding box center [440, 384] width 48 height 16
click at [147, 295] on div "Use on Schedule I Received On * [DATE]" at bounding box center [248, 299] width 462 height 48
click at [195, 515] on div "Use on Schedule I Received On * [DATE] Wages Income * 1,164.50 $ Commissions $ …" at bounding box center [247, 392] width 473 height 254
click at [183, 490] on input "30.24" at bounding box center [195, 484] width 77 height 16
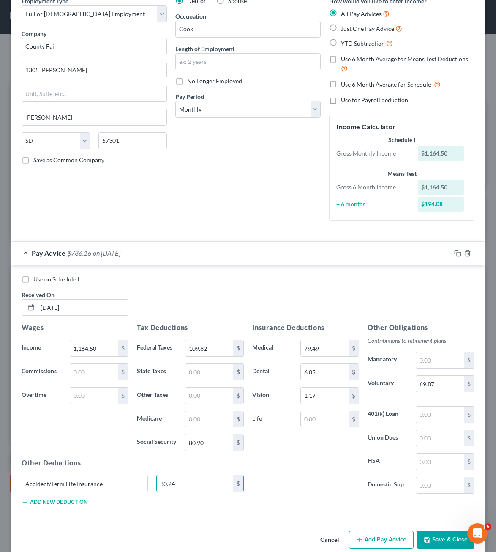
click at [198, 505] on div "Other Deductions Accident/Term Life Insurance 30.24 $ Add new deduction" at bounding box center [132, 485] width 231 height 55
drag, startPoint x: 312, startPoint y: 469, endPoint x: 318, endPoint y: 395, distance: 73.8
click at [312, 469] on div "Insurance Deductions Medical 79.49 $ Dental 6.85 $ Vision 1.17 $ Life $" at bounding box center [305, 412] width 115 height 178
click at [319, 348] on input "79.49" at bounding box center [325, 348] width 48 height 16
click at [317, 368] on input "6.85" at bounding box center [325, 372] width 48 height 16
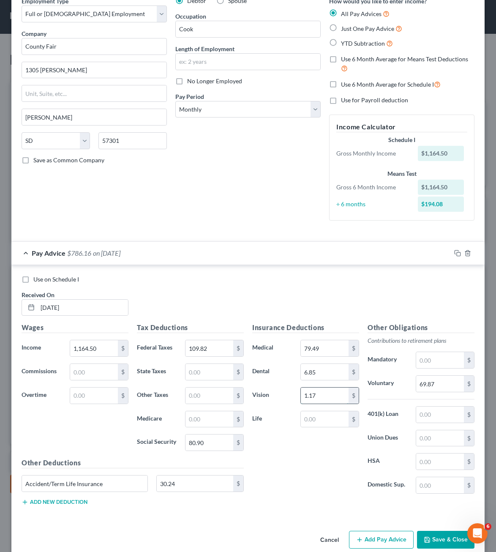
click at [305, 402] on input "1.17" at bounding box center [325, 396] width 48 height 16
click at [162, 505] on div "Other Deductions Accident/Term Life Insurance 30.24 $ Add new deduction" at bounding box center [132, 485] width 231 height 55
drag, startPoint x: 208, startPoint y: 537, endPoint x: 202, endPoint y: 479, distance: 58.6
click at [208, 529] on div "Cancel Add Pay Advice Save & Close" at bounding box center [247, 542] width 473 height 28
click at [202, 479] on input "30.24" at bounding box center [195, 484] width 77 height 16
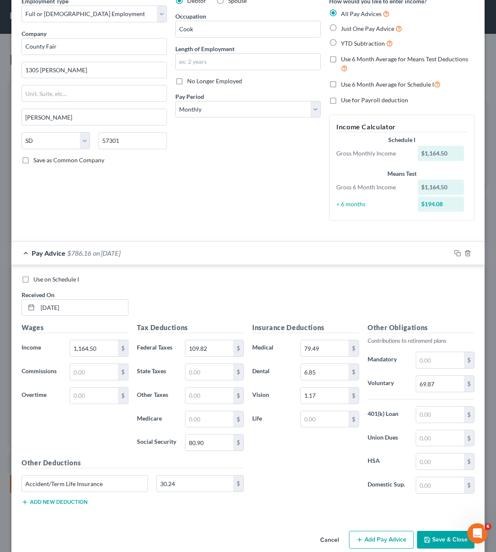
click at [194, 494] on div "Accident/Term Life Insurance 30.24 $" at bounding box center [132, 487] width 231 height 24
click at [165, 483] on input "30.24" at bounding box center [195, 484] width 77 height 16
click at [164, 486] on input "30.24" at bounding box center [195, 484] width 77 height 16
click at [195, 191] on div "Debtor Spouse Occupation Cook Length of Employment No Longer Employed Pay Perio…" at bounding box center [248, 112] width 154 height 231
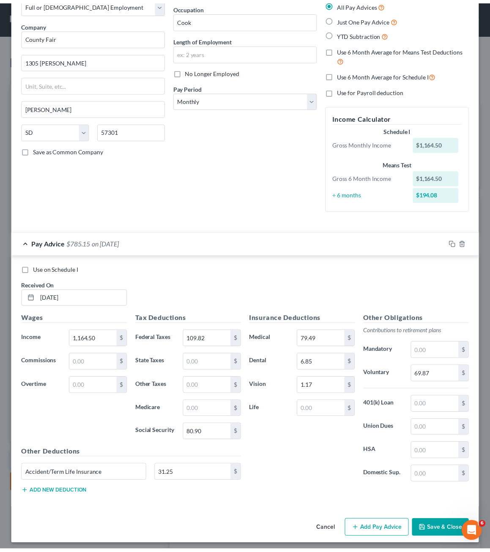
scroll to position [56, 0]
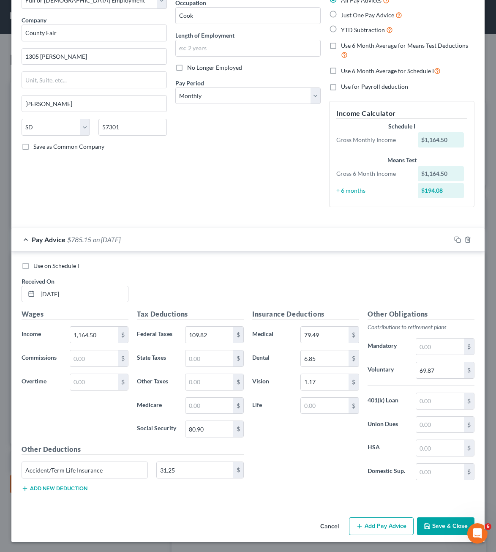
drag, startPoint x: 422, startPoint y: 529, endPoint x: 375, endPoint y: 519, distance: 48.1
click at [424, 528] on icon "button" at bounding box center [427, 526] width 7 height 7
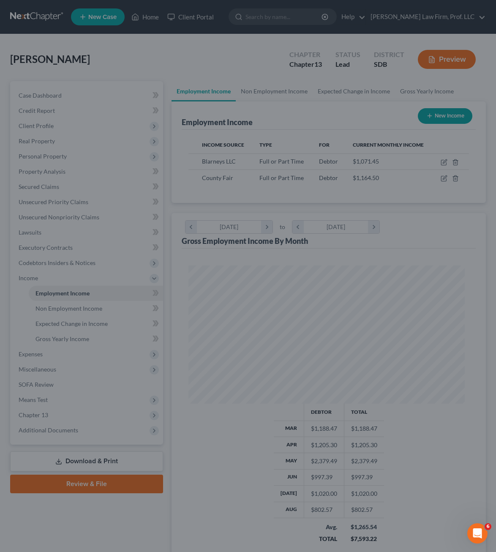
scroll to position [422629, 422474]
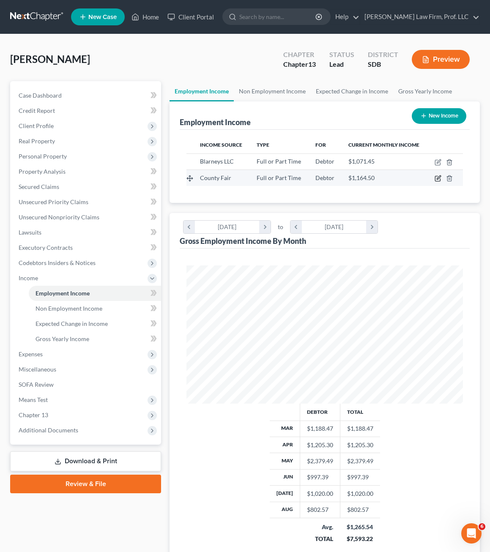
click at [437, 175] on td at bounding box center [445, 178] width 36 height 16
click at [438, 178] on icon "button" at bounding box center [438, 178] width 7 height 7
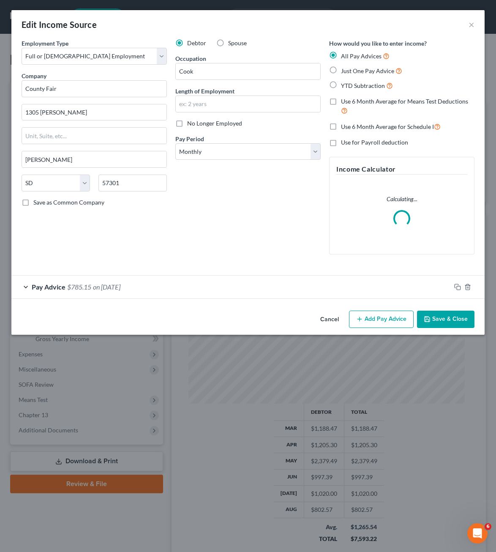
scroll to position [140, 298]
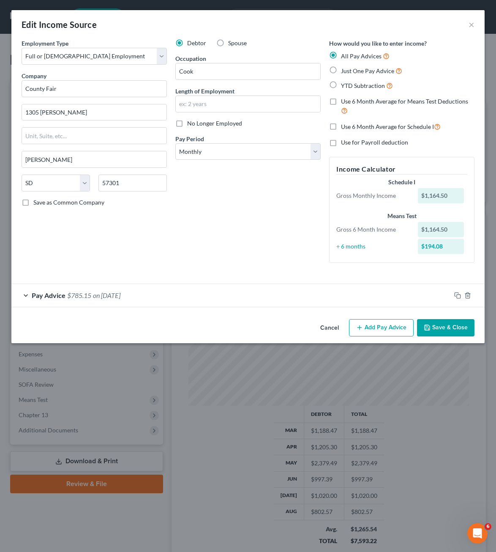
click at [389, 327] on button "Add Pay Advice" at bounding box center [381, 328] width 65 height 18
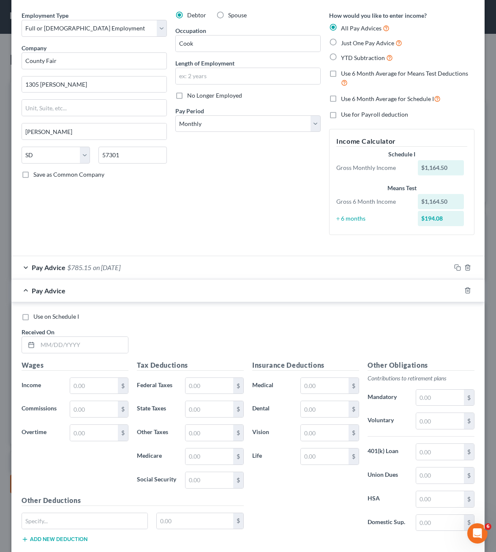
scroll to position [42, 0]
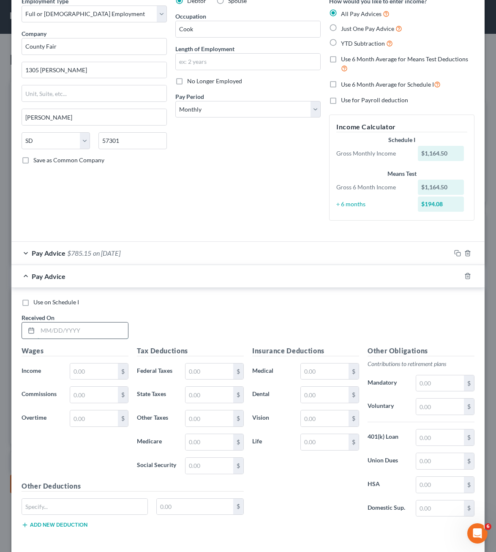
click at [90, 323] on input "text" at bounding box center [83, 331] width 90 height 16
click at [217, 371] on input "text" at bounding box center [210, 372] width 48 height 16
drag, startPoint x: 323, startPoint y: 367, endPoint x: 327, endPoint y: 375, distance: 9.1
click at [323, 367] on input "text" at bounding box center [325, 372] width 48 height 16
click at [321, 413] on input "text" at bounding box center [325, 419] width 48 height 16
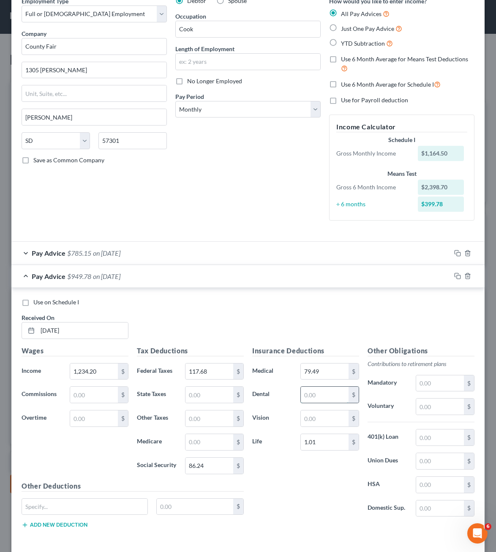
click at [315, 394] on input "text" at bounding box center [325, 395] width 48 height 16
drag, startPoint x: 434, startPoint y: 436, endPoint x: 427, endPoint y: 410, distance: 26.9
click at [434, 436] on input "text" at bounding box center [440, 438] width 48 height 16
click at [427, 382] on input "text" at bounding box center [440, 383] width 48 height 16
click at [404, 365] on p "Contributions to retirement plans" at bounding box center [421, 364] width 107 height 8
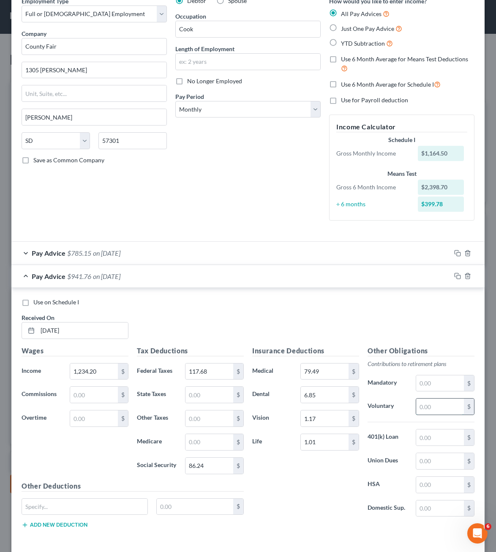
click at [420, 408] on input "text" at bounding box center [440, 407] width 48 height 16
drag, startPoint x: 52, startPoint y: 494, endPoint x: 53, endPoint y: 503, distance: 8.5
click at [52, 498] on div "Other Deductions $ Add new deduction" at bounding box center [132, 508] width 231 height 55
click at [53, 503] on input "text" at bounding box center [85, 507] width 126 height 16
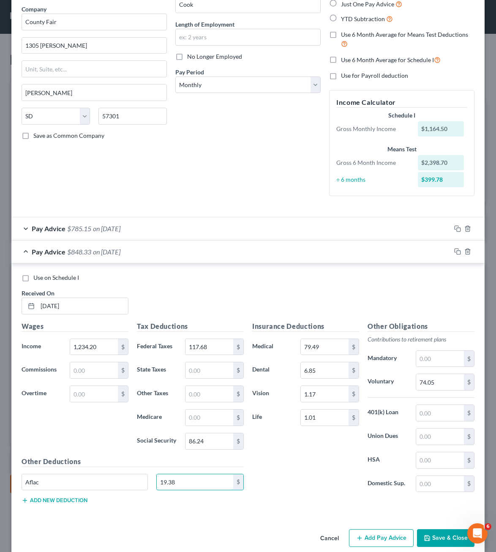
scroll to position [79, 0]
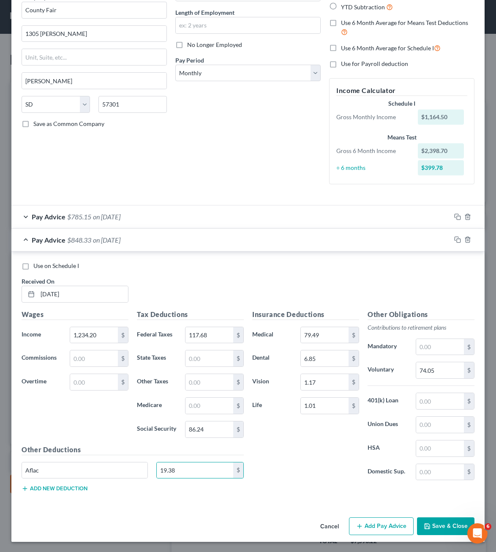
click at [42, 489] on button "Add new deduction" at bounding box center [55, 488] width 66 height 7
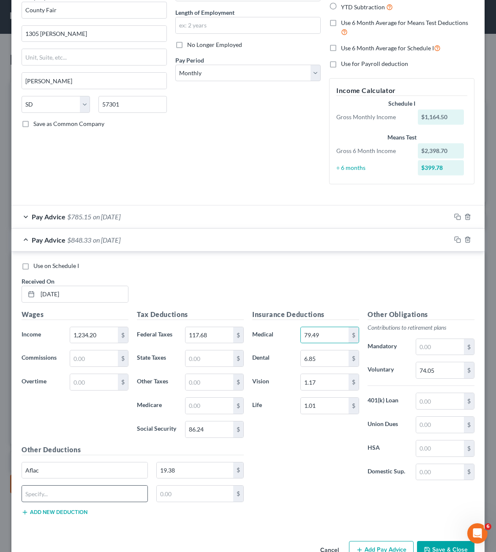
drag, startPoint x: 41, startPoint y: 509, endPoint x: 45, endPoint y: 491, distance: 18.7
click at [42, 506] on div "Other Deductions Aflac 19.38 $ $ Add new deduction" at bounding box center [132, 484] width 231 height 78
click at [45, 491] on input "text" at bounding box center [85, 494] width 126 height 16
click at [45, 493] on input "text" at bounding box center [85, 494] width 126 height 16
click at [189, 474] on input "19.38" at bounding box center [195, 471] width 77 height 16
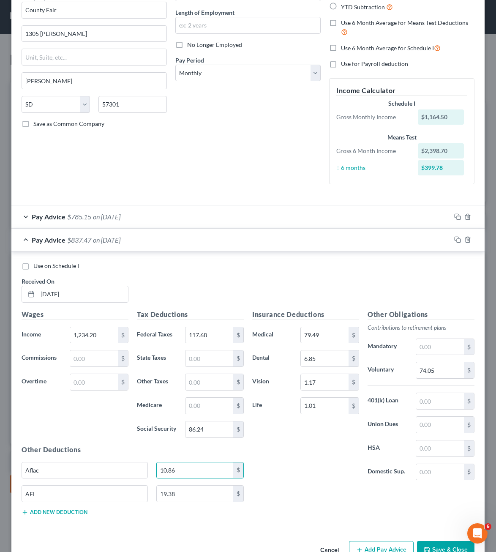
click at [285, 501] on div "Insurance Deductions Medical 79.49 $ Dental 6.85 $ Vision 1.17 $ Life 1.01 $ Ot…" at bounding box center [363, 415] width 231 height 213
click at [193, 229] on div "Pay Advice $837.47 on [DATE]" at bounding box center [231, 240] width 440 height 22
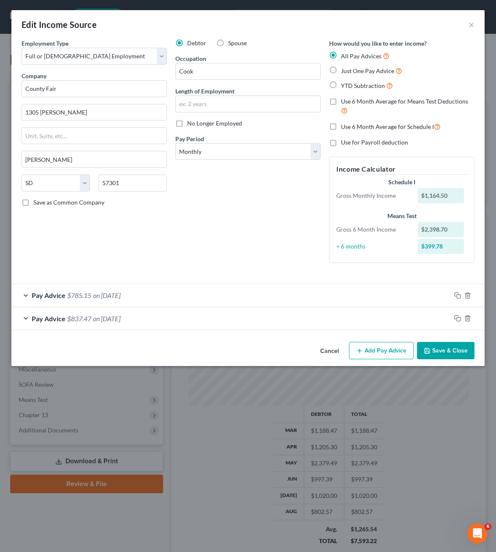
scroll to position [0, 0]
click at [223, 287] on div "Pay Advice $785.15 on [DATE]" at bounding box center [231, 295] width 440 height 22
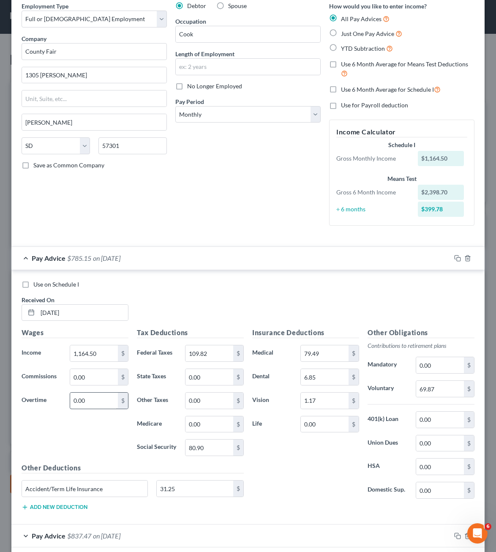
scroll to position [79, 0]
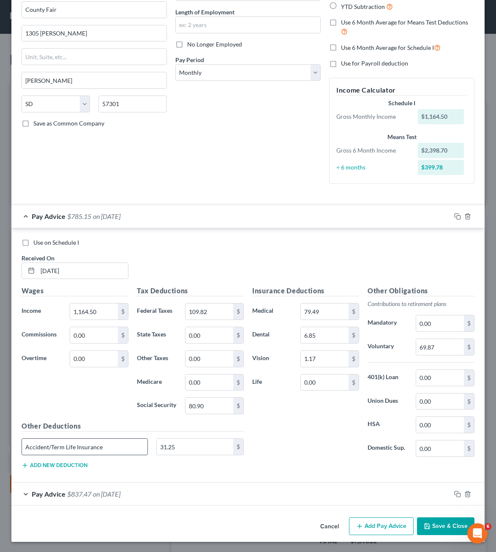
click at [109, 453] on input "Accident/Term Life Insurance" at bounding box center [85, 447] width 126 height 16
drag, startPoint x: 109, startPoint y: 453, endPoint x: 335, endPoint y: 385, distance: 236.2
click at [110, 450] on input "Accident/Term Life Insurance" at bounding box center [85, 447] width 126 height 16
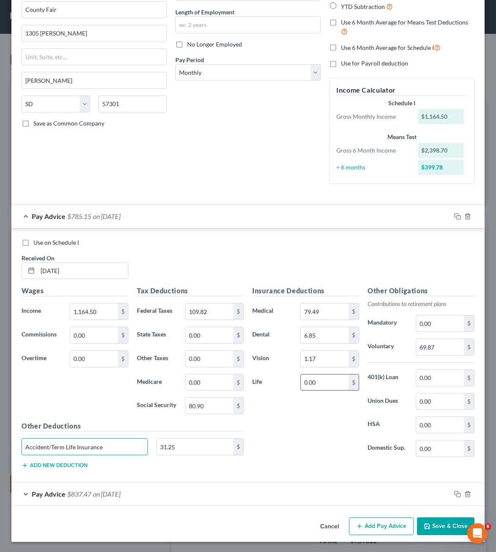
click at [112, 446] on input "Accident/Term Life Insurance" at bounding box center [85, 447] width 126 height 16
click at [341, 385] on input "0.00" at bounding box center [325, 383] width 48 height 16
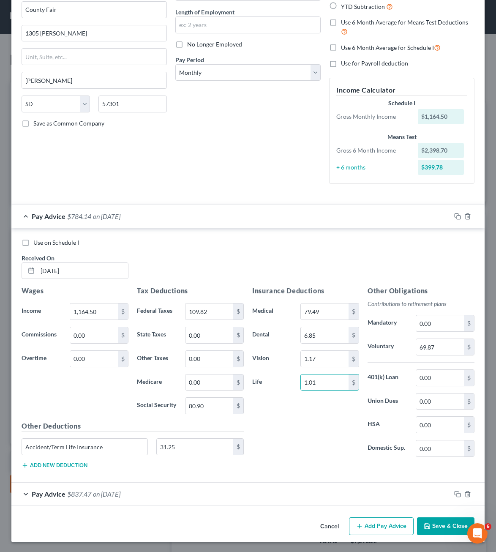
click at [43, 470] on div "Other Deductions Accident/Term Life Insurance 31.25 $ Add new deduction" at bounding box center [132, 448] width 231 height 55
click at [44, 467] on button "Add new deduction" at bounding box center [55, 465] width 66 height 7
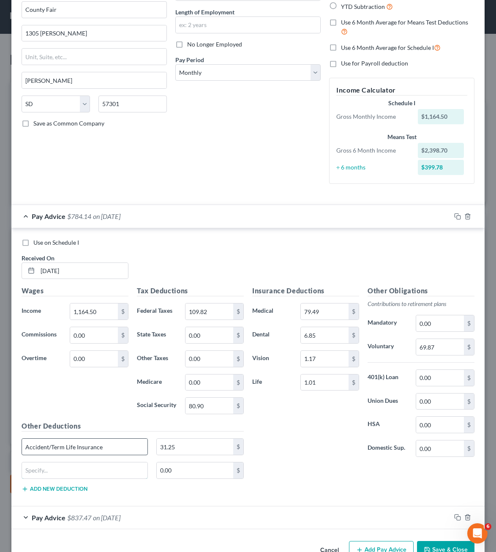
drag, startPoint x: 44, startPoint y: 467, endPoint x: 115, endPoint y: 452, distance: 72.1
click at [44, 465] on input "text" at bounding box center [85, 471] width 126 height 16
click at [118, 449] on input "Accident/Term Life Insurance" at bounding box center [85, 447] width 126 height 16
drag, startPoint x: 128, startPoint y: 445, endPoint x: 8, endPoint y: 447, distance: 120.1
click at [22, 453] on input "Accident/Term Life Insurance" at bounding box center [85, 447] width 126 height 16
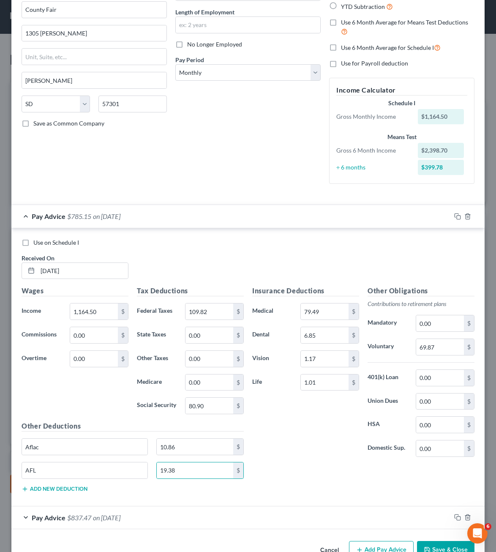
click at [328, 467] on div "Insurance Deductions Medical 79.49 $ Dental 6.85 $ Vision 1.17 $ Life 1.01 $ Ot…" at bounding box center [363, 392] width 231 height 213
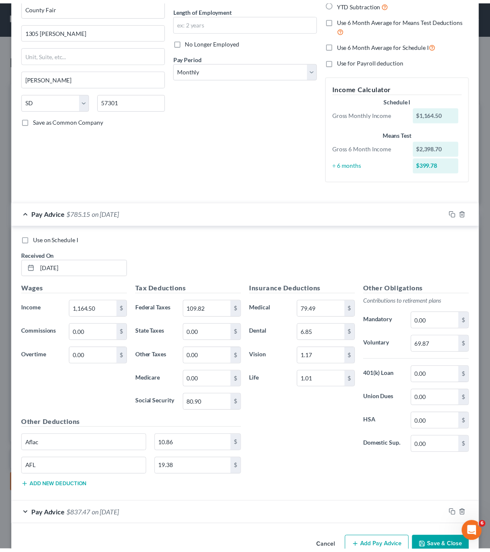
scroll to position [103, 0]
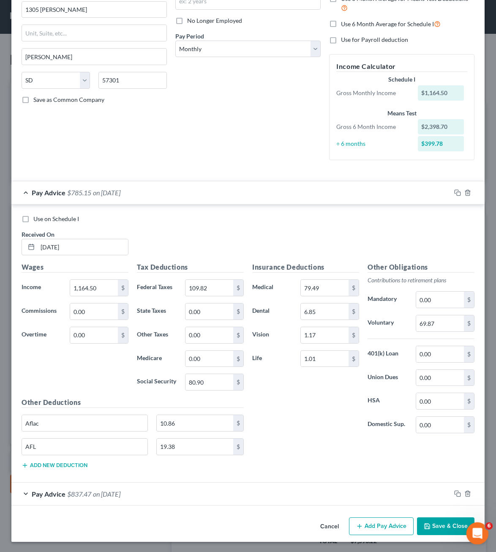
drag, startPoint x: 479, startPoint y: 524, endPoint x: 332, endPoint y: 467, distance: 157.8
click at [466, 522] on html at bounding box center [476, 532] width 20 height 20
drag, startPoint x: 446, startPoint y: 522, endPoint x: 313, endPoint y: 330, distance: 233.1
click at [446, 521] on button "Save & Close" at bounding box center [445, 526] width 57 height 18
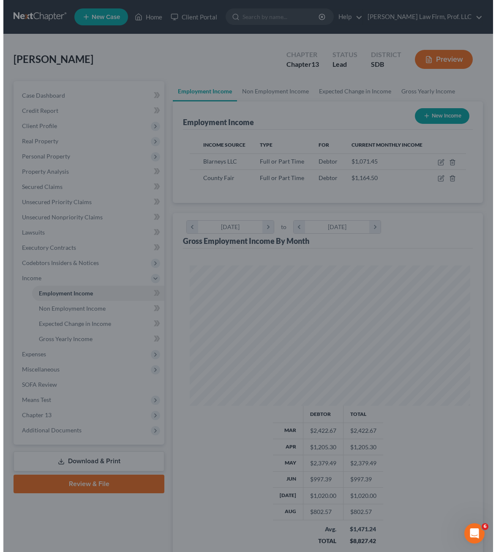
scroll to position [422629, 422474]
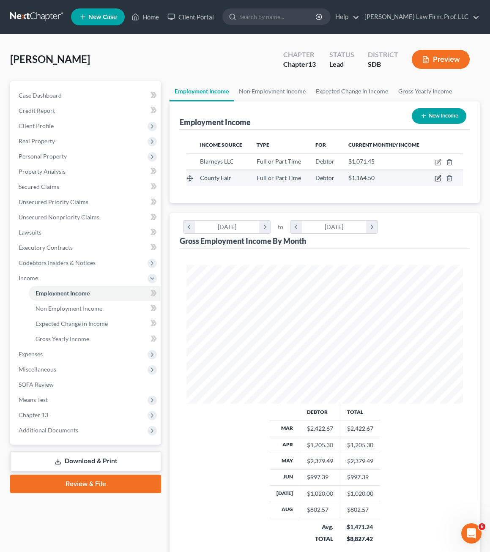
click at [435, 178] on icon "button" at bounding box center [437, 178] width 5 height 5
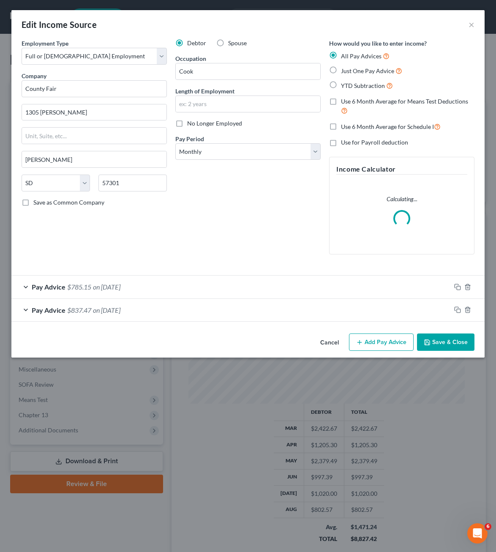
scroll to position [140, 298]
click at [364, 337] on button "Add Pay Advice" at bounding box center [381, 343] width 65 height 18
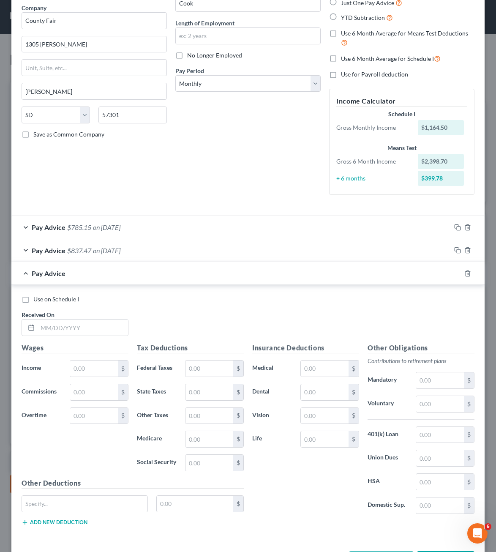
scroll to position [101, 0]
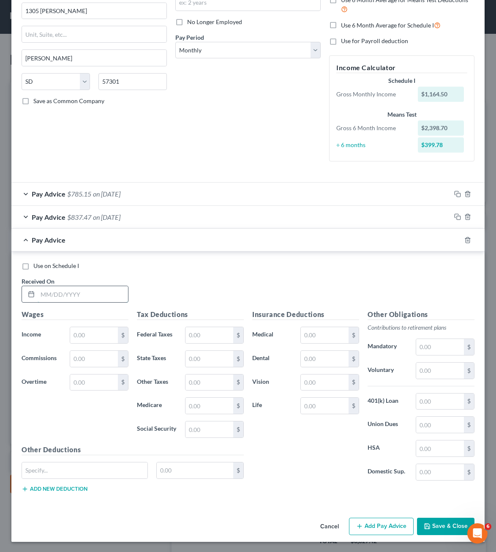
click at [75, 300] on input "text" at bounding box center [83, 294] width 90 height 16
click at [188, 334] on input "text" at bounding box center [210, 335] width 48 height 16
click at [125, 476] on input "text" at bounding box center [85, 471] width 126 height 16
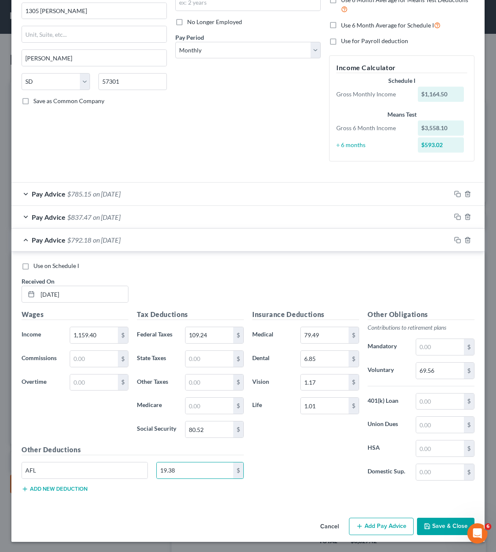
click at [58, 489] on button "Add new deduction" at bounding box center [55, 489] width 66 height 7
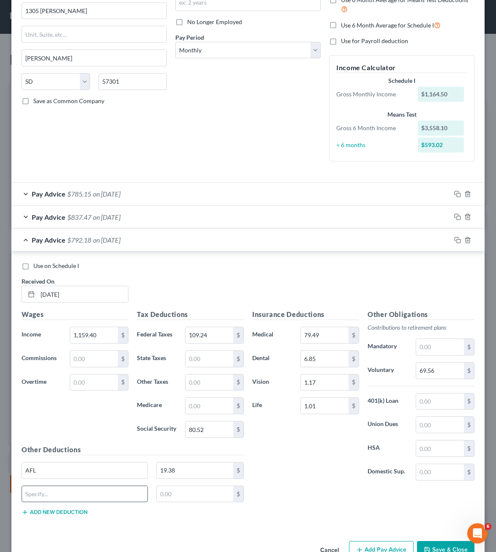
click at [86, 492] on input "text" at bounding box center [85, 494] width 126 height 16
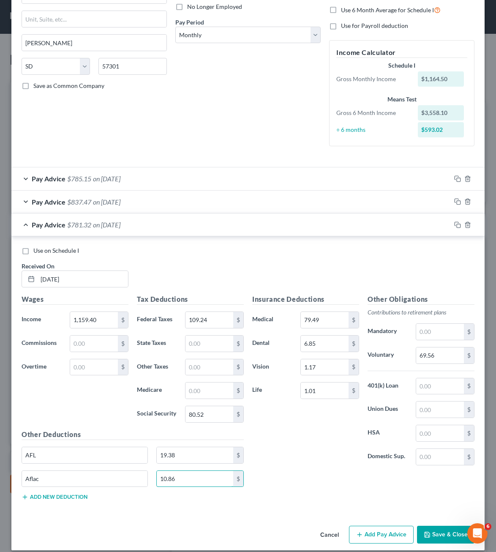
scroll to position [125, 0]
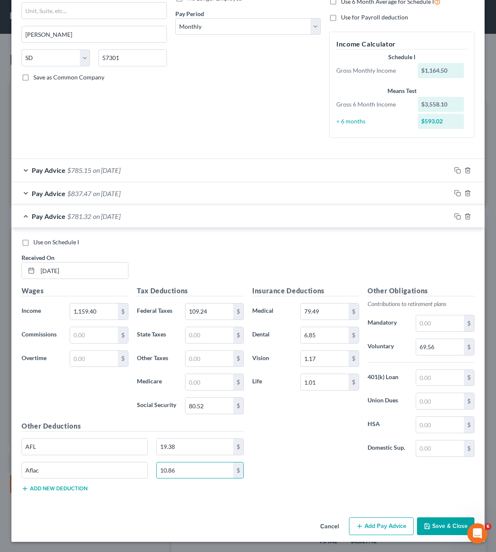
drag, startPoint x: 382, startPoint y: 530, endPoint x: 377, endPoint y: 495, distance: 35.0
click at [382, 529] on button "Add Pay Advice" at bounding box center [381, 526] width 65 height 18
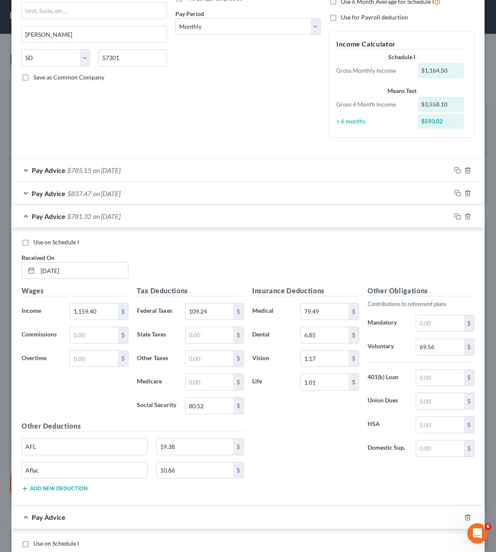
scroll to position [403, 0]
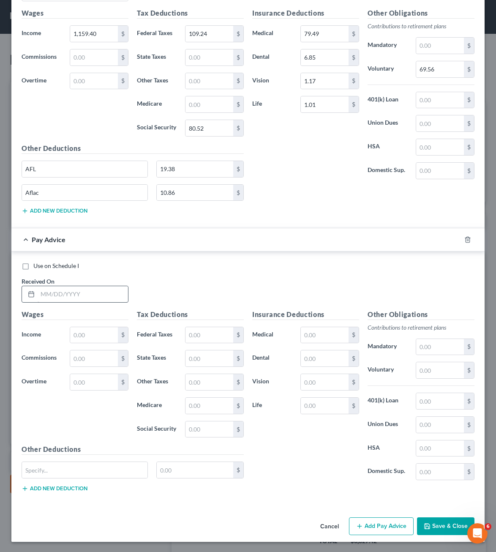
drag, startPoint x: 65, startPoint y: 284, endPoint x: 64, endPoint y: 295, distance: 10.6
click at [65, 287] on div "Received On *" at bounding box center [74, 290] width 115 height 26
click at [64, 295] on input "text" at bounding box center [83, 294] width 90 height 16
drag, startPoint x: 47, startPoint y: 490, endPoint x: 42, endPoint y: 484, distance: 7.5
click at [46, 491] on button "Add new deduction" at bounding box center [55, 488] width 66 height 7
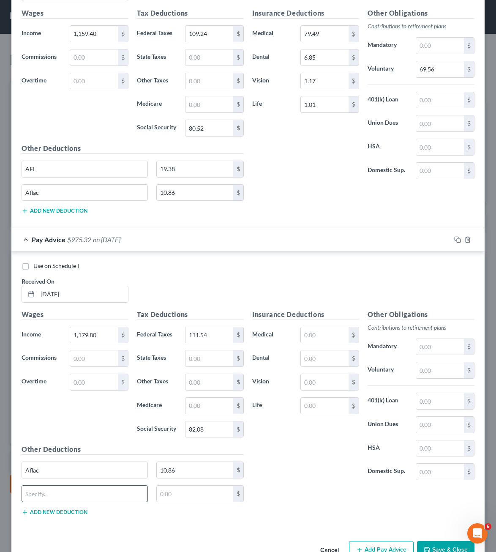
click at [64, 492] on input "text" at bounding box center [85, 494] width 126 height 16
click at [303, 329] on input "text" at bounding box center [325, 335] width 48 height 16
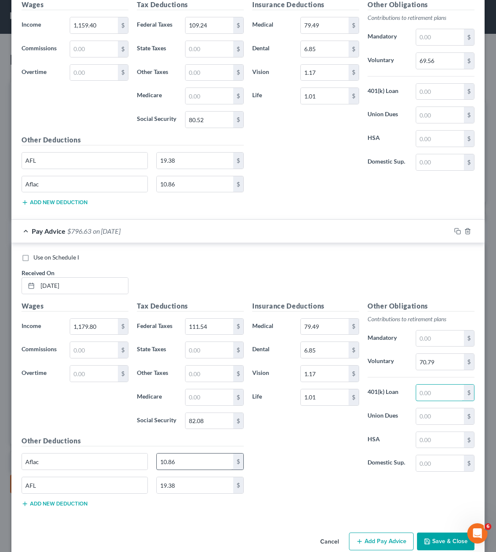
scroll to position [427, 0]
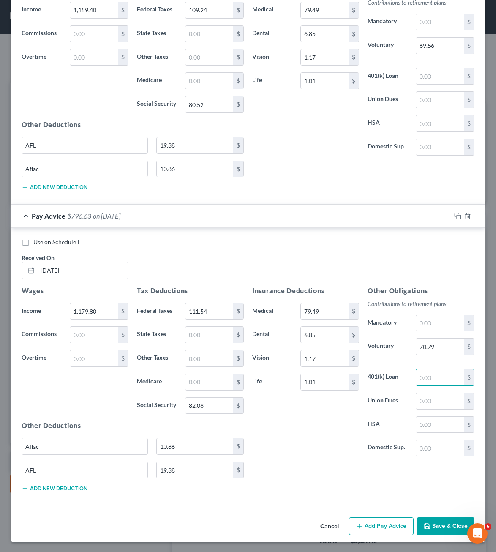
click at [386, 526] on button "Add Pay Advice" at bounding box center [381, 526] width 65 height 18
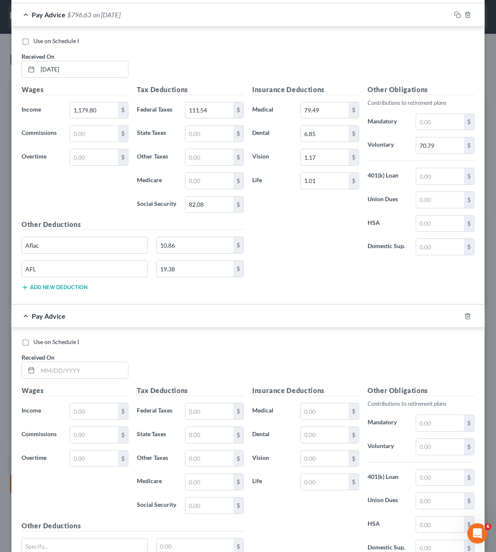
scroll to position [704, 0]
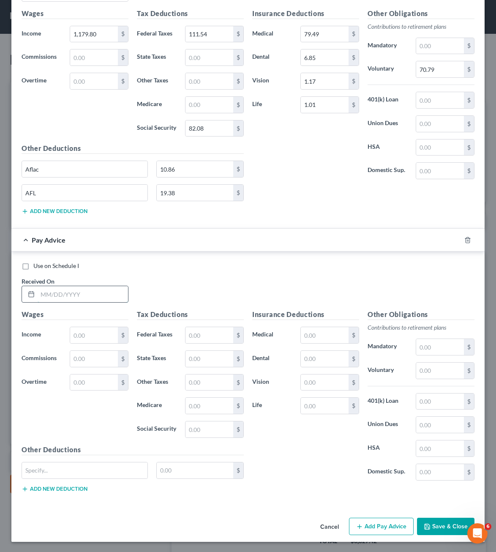
click at [66, 292] on input "text" at bounding box center [83, 294] width 90 height 16
click at [84, 490] on button "Add new deduction" at bounding box center [55, 489] width 66 height 7
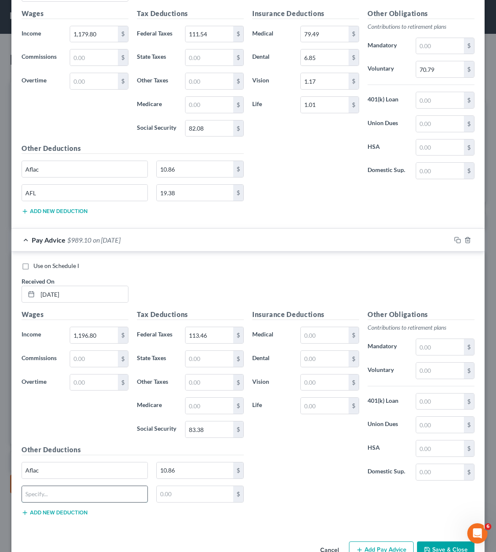
click at [75, 494] on input "text" at bounding box center [85, 494] width 126 height 16
click at [308, 331] on input "text" at bounding box center [325, 335] width 48 height 16
drag, startPoint x: 436, startPoint y: 372, endPoint x: 435, endPoint y: 364, distance: 8.9
click at [436, 372] on input "text" at bounding box center [440, 371] width 48 height 16
click at [227, 484] on div "Aflac 10.86 $" at bounding box center [132, 474] width 231 height 24
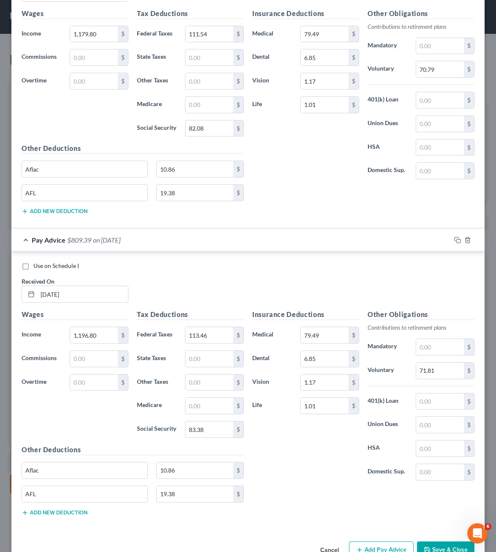
click at [280, 463] on div "Insurance Deductions Medical 79.49 $ Dental 6.85 $ Vision 1.17 $ Life 1.01 $" at bounding box center [305, 398] width 115 height 178
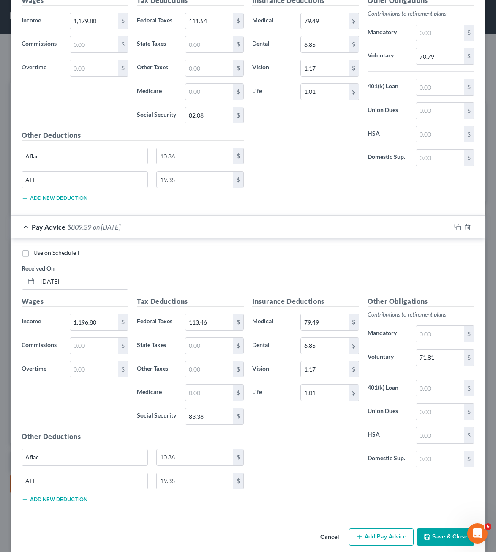
scroll to position [728, 0]
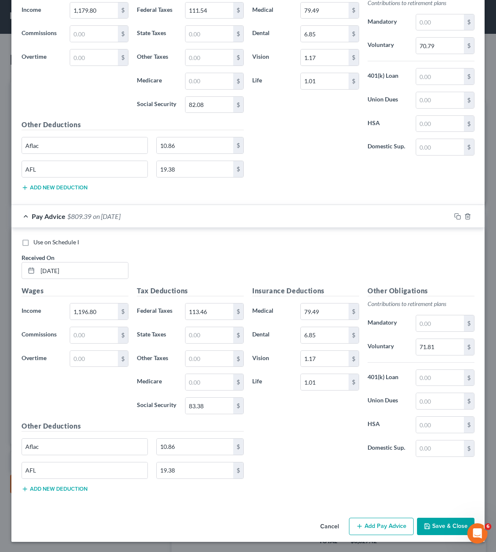
click at [377, 531] on button "Add Pay Advice" at bounding box center [381, 527] width 65 height 18
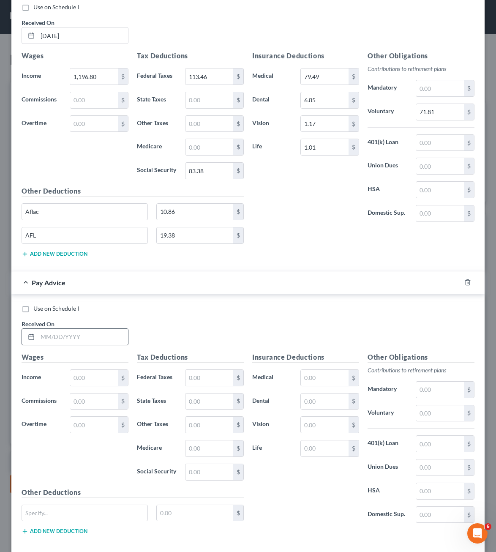
click at [86, 328] on div at bounding box center [75, 336] width 107 height 17
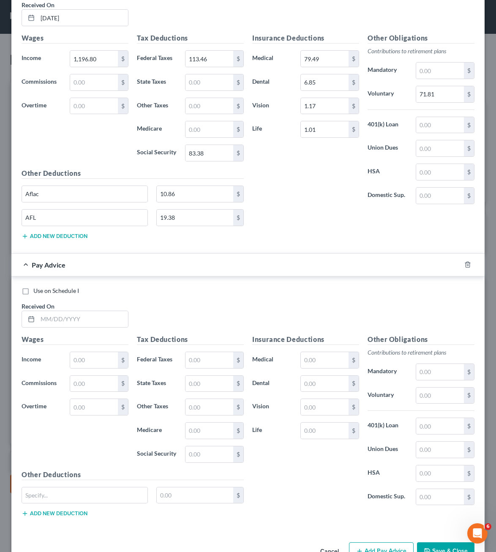
scroll to position [1005, 0]
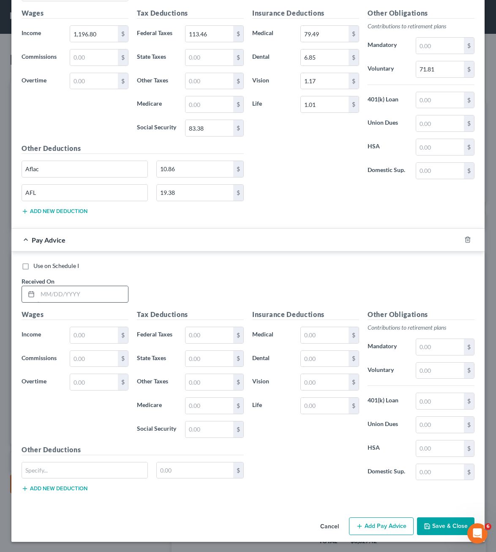
click at [96, 293] on input "text" at bounding box center [83, 294] width 90 height 16
click at [111, 279] on div "Received On * 0518/" at bounding box center [74, 290] width 115 height 26
click at [95, 290] on input "0518/" at bounding box center [83, 294] width 90 height 16
click at [63, 488] on button "Add new deduction" at bounding box center [55, 488] width 66 height 7
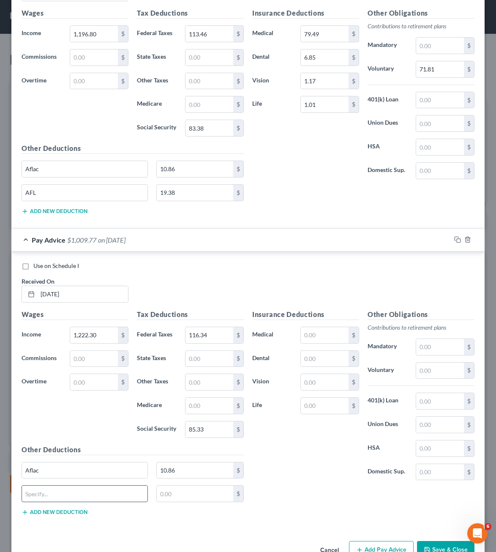
click at [64, 497] on input "text" at bounding box center [85, 494] width 126 height 16
click at [316, 333] on input "text" at bounding box center [325, 335] width 48 height 16
click at [317, 381] on input "1.14" at bounding box center [325, 382] width 48 height 16
click at [309, 443] on div "Insurance Deductions Medical 79.49 $ Dental 6.85 $ Vision 1.17 $ Life 1.01 $" at bounding box center [305, 398] width 115 height 178
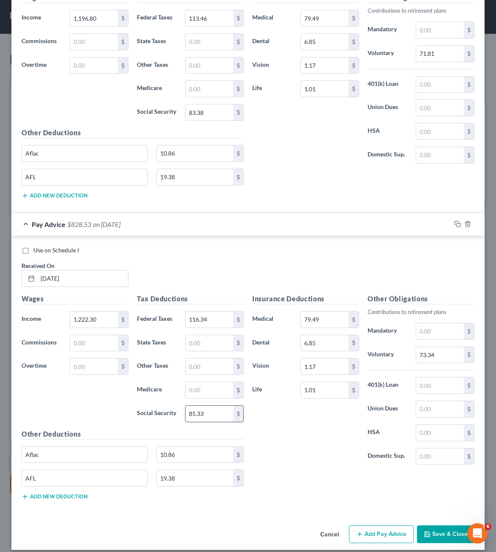
scroll to position [1029, 0]
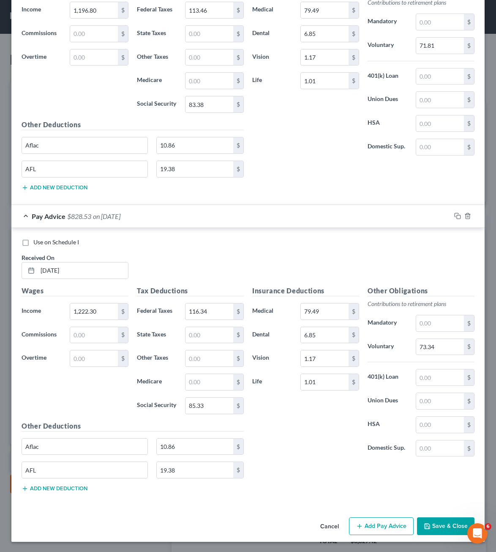
drag, startPoint x: 296, startPoint y: 467, endPoint x: 328, endPoint y: 478, distance: 34.0
click at [296, 467] on div "Insurance Deductions Medical 79.49 $ Dental 6.85 $ Vision 1.17 $ Life 1.01 $ Ot…" at bounding box center [363, 392] width 231 height 213
click at [364, 530] on button "Add Pay Advice" at bounding box center [381, 526] width 65 height 18
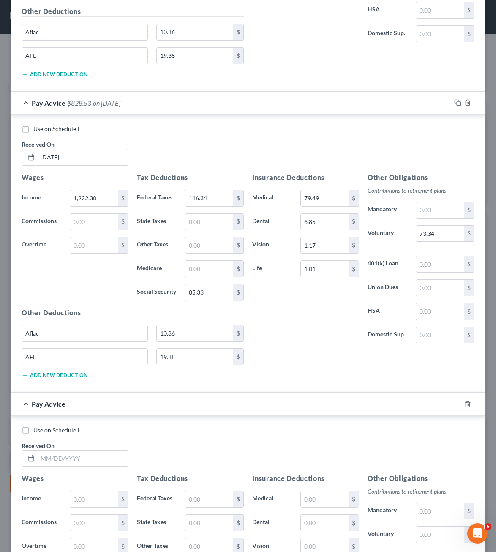
scroll to position [1307, 0]
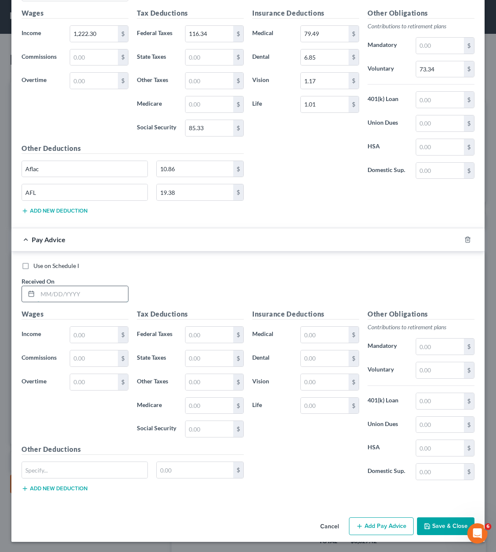
click at [65, 298] on input "text" at bounding box center [83, 294] width 90 height 16
click at [40, 486] on button "Add new deduction" at bounding box center [55, 488] width 66 height 7
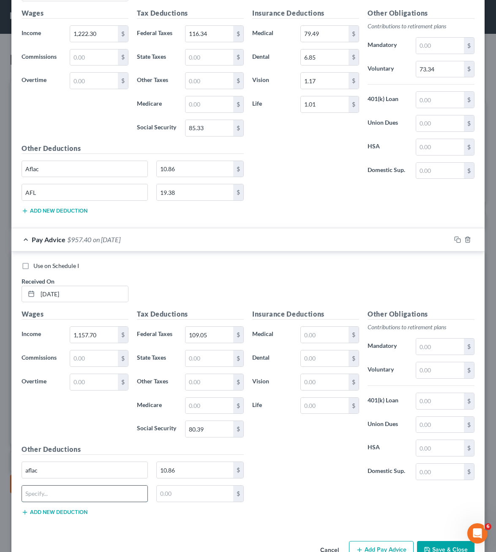
click at [32, 495] on input "text" at bounding box center [85, 494] width 126 height 16
click at [200, 497] on input "10.86" at bounding box center [195, 494] width 77 height 16
click at [339, 477] on div "Insurance Deductions Medical $ Dental $ Vision $ Life $" at bounding box center [305, 398] width 115 height 178
click at [72, 502] on div "AF:" at bounding box center [85, 493] width 126 height 17
click at [76, 492] on input "AF:" at bounding box center [85, 494] width 126 height 16
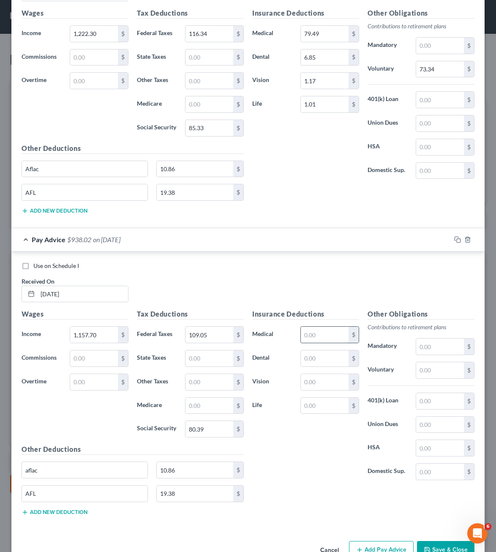
click at [317, 335] on input "text" at bounding box center [325, 335] width 48 height 16
click at [106, 500] on input "AFL" at bounding box center [85, 494] width 126 height 16
click at [325, 508] on div "Insurance Deductions Medical $ Dental $ Vision $ Life $ Other Obligations Contr…" at bounding box center [363, 415] width 231 height 213
click at [310, 328] on input "text" at bounding box center [325, 335] width 48 height 16
click at [296, 524] on div "Use on Schedule I Received On * [DATE] Wages Income * 1,157.70 $ Commissions $ …" at bounding box center [247, 391] width 473 height 278
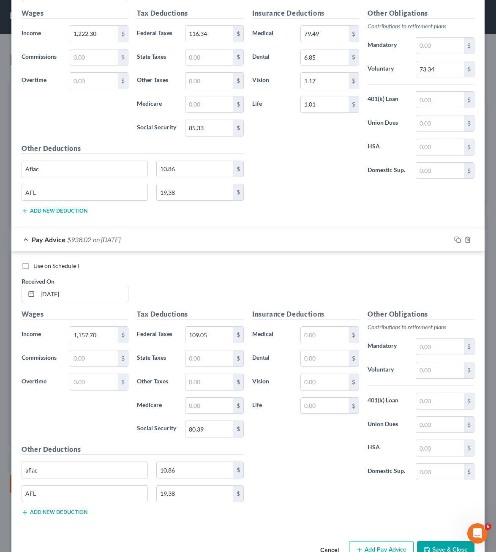
click at [304, 325] on div "Insurance Deductions Medical $ Dental $ Vision $ Life $" at bounding box center [305, 398] width 115 height 178
click at [304, 341] on input "text" at bounding box center [325, 335] width 48 height 16
drag, startPoint x: 301, startPoint y: 497, endPoint x: 296, endPoint y: 492, distance: 7.2
click at [301, 497] on div "Insurance Deductions Medical 79.49 $ Dental 6.85 $ Vision 1.17 $ Life 1.01 $ Ot…" at bounding box center [363, 415] width 231 height 213
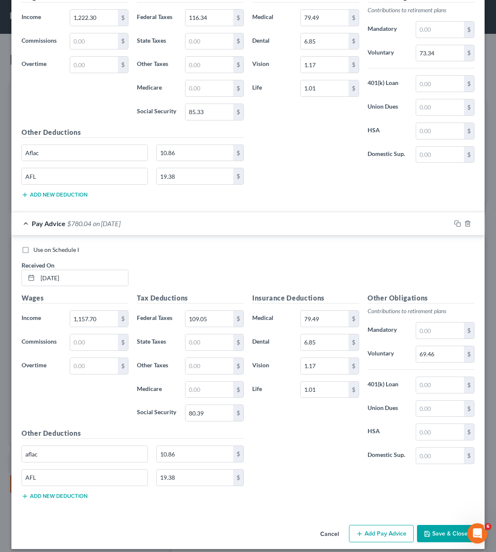
scroll to position [1330, 0]
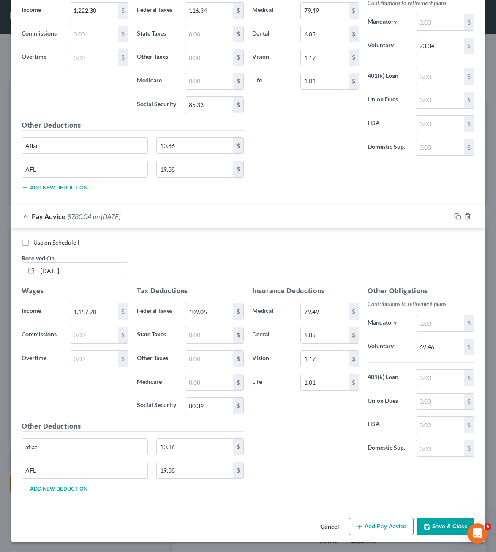
drag, startPoint x: 381, startPoint y: 530, endPoint x: 0, endPoint y: 232, distance: 484.0
click at [381, 531] on button "Add Pay Advice" at bounding box center [381, 527] width 65 height 18
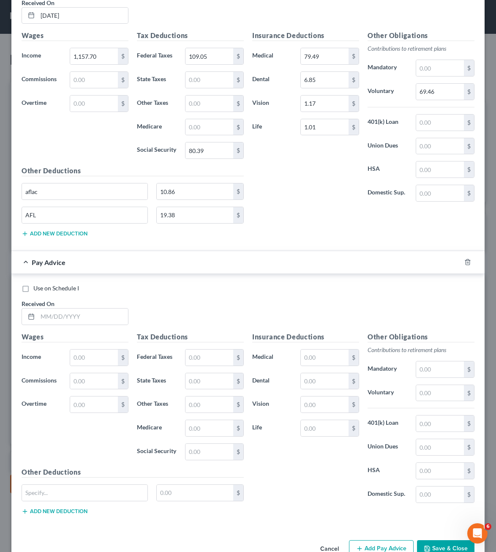
scroll to position [1608, 0]
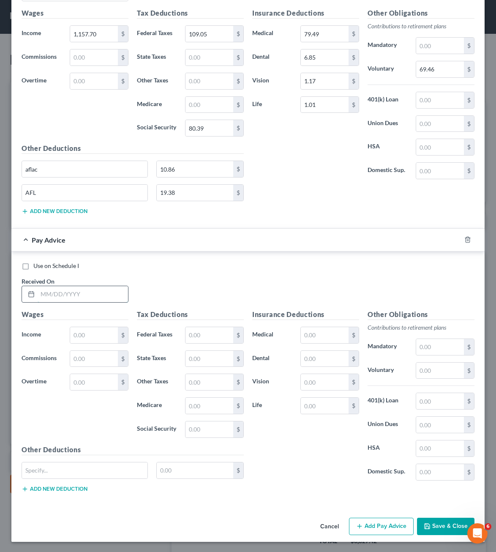
click at [89, 294] on input "text" at bounding box center [83, 294] width 90 height 16
click at [112, 342] on input "text" at bounding box center [94, 335] width 48 height 16
click at [92, 329] on input "text" at bounding box center [94, 335] width 48 height 16
click at [52, 484] on div "aflac 10.86 $" at bounding box center [132, 474] width 231 height 24
click at [47, 495] on div "Other Deductions aflac 10.86 $ Add new deduction" at bounding box center [132, 472] width 231 height 55
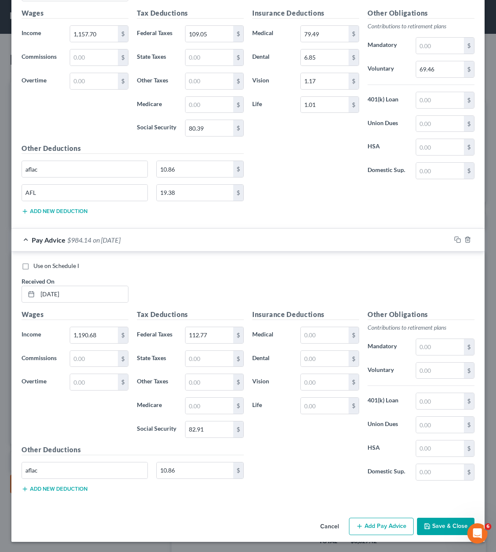
click at [52, 490] on button "Add new deduction" at bounding box center [55, 489] width 66 height 7
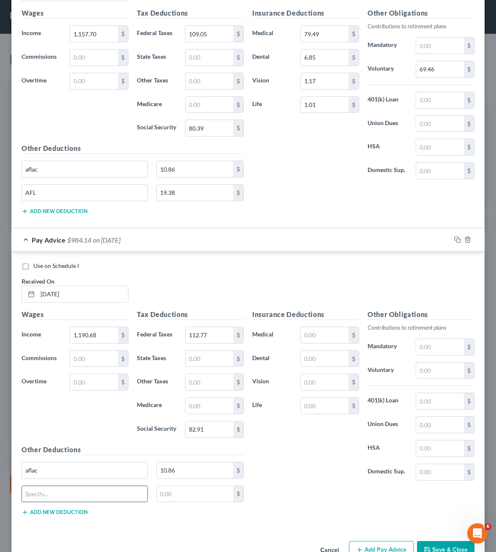
drag, startPoint x: 56, startPoint y: 483, endPoint x: 50, endPoint y: 494, distance: 12.3
click at [56, 484] on div "aflac 10.86 $" at bounding box center [132, 474] width 231 height 24
click at [50, 494] on input "text" at bounding box center [85, 494] width 126 height 16
click at [301, 335] on input "text" at bounding box center [325, 335] width 48 height 16
click at [325, 482] on div "Insurance Deductions Medical 79.49 $ Dental 6.85 $ Vision 1.17 $ Life 1.01 $" at bounding box center [305, 398] width 115 height 178
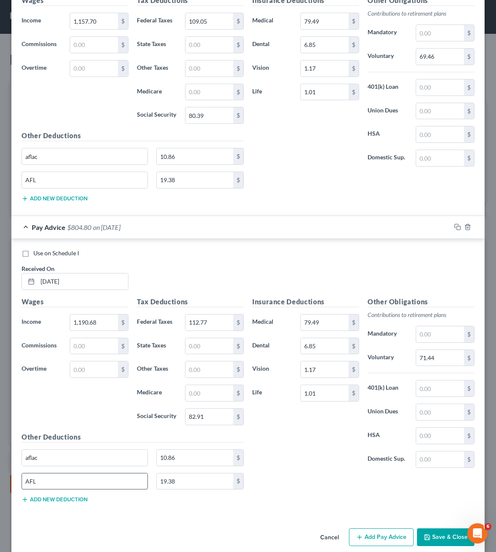
scroll to position [1631, 0]
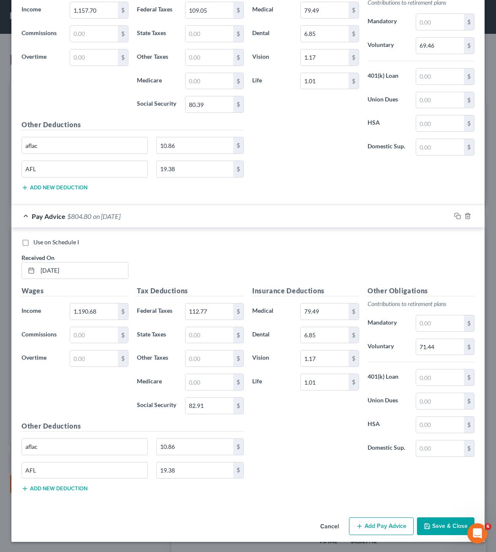
drag, startPoint x: 384, startPoint y: 483, endPoint x: 375, endPoint y: 529, distance: 46.5
click at [383, 485] on div "Insurance Deductions Medical 79.49 $ Dental 6.85 $ Vision 1.17 $ Life 1.01 $ Ot…" at bounding box center [363, 392] width 231 height 213
click at [376, 528] on button "Add Pay Advice" at bounding box center [381, 526] width 65 height 18
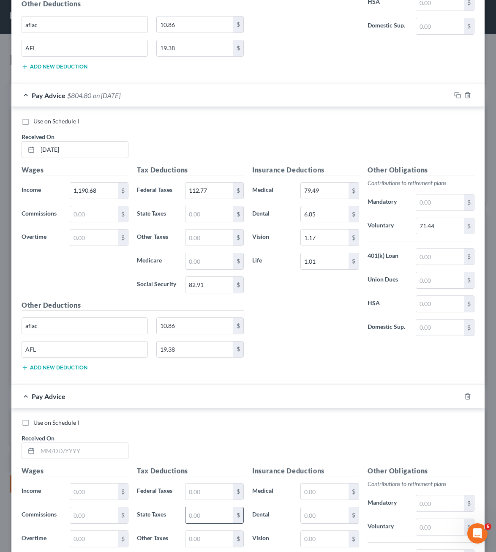
scroll to position [1909, 0]
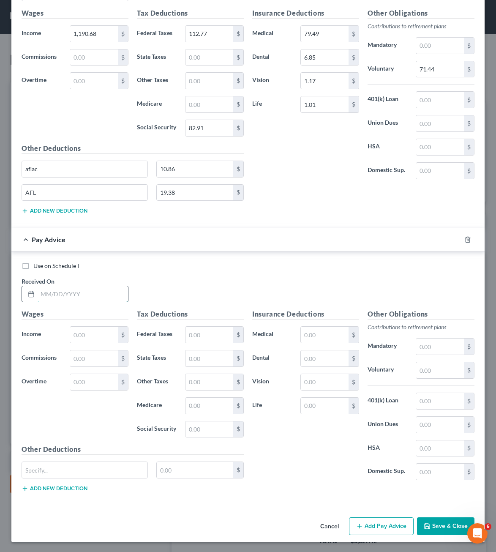
click at [67, 300] on input "text" at bounding box center [83, 294] width 90 height 16
click at [84, 335] on input "1,208.95" at bounding box center [94, 335] width 48 height 16
click at [189, 331] on input "text" at bounding box center [210, 335] width 48 height 16
drag, startPoint x: 76, startPoint y: 482, endPoint x: 68, endPoint y: 489, distance: 10.2
click at [74, 482] on div "$" at bounding box center [132, 474] width 231 height 24
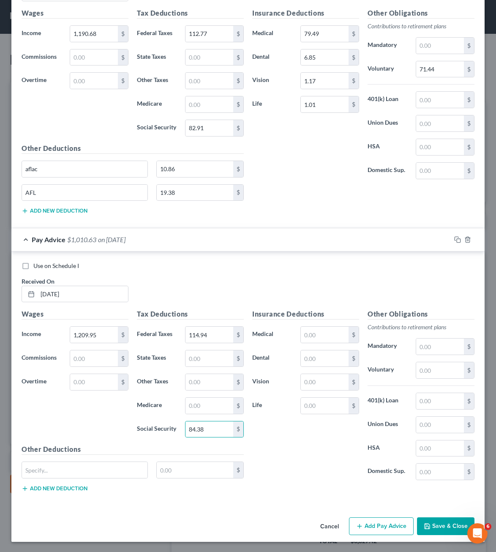
click at [68, 489] on button "Add new deduction" at bounding box center [55, 488] width 66 height 7
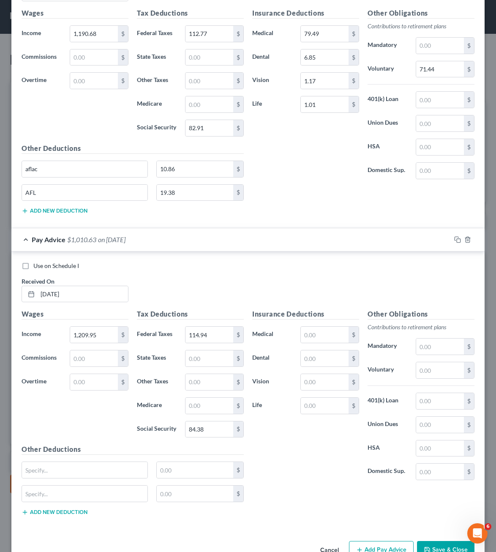
click at [76, 483] on div "$" at bounding box center [132, 474] width 231 height 24
click at [83, 467] on input "text" at bounding box center [85, 470] width 126 height 16
drag, startPoint x: 84, startPoint y: 471, endPoint x: 78, endPoint y: 469, distance: 6.2
click at [84, 471] on input "text" at bounding box center [85, 470] width 126 height 16
drag, startPoint x: 313, startPoint y: 332, endPoint x: 336, endPoint y: 339, distance: 23.7
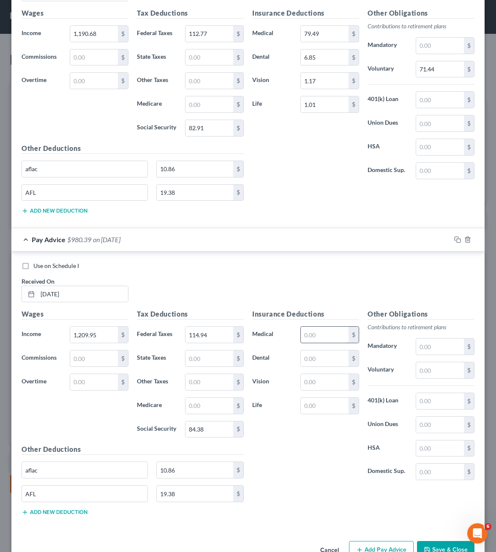
click at [313, 332] on input "text" at bounding box center [325, 335] width 48 height 16
click at [311, 502] on div "Insurance Deductions Medical 79.49 $ Dental 6.85 $ Vision 1.17 $ Life 1.01 $ Ot…" at bounding box center [363, 415] width 231 height 213
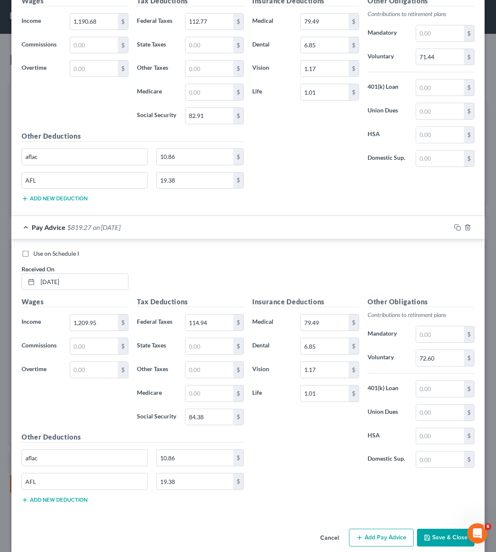
scroll to position [1933, 0]
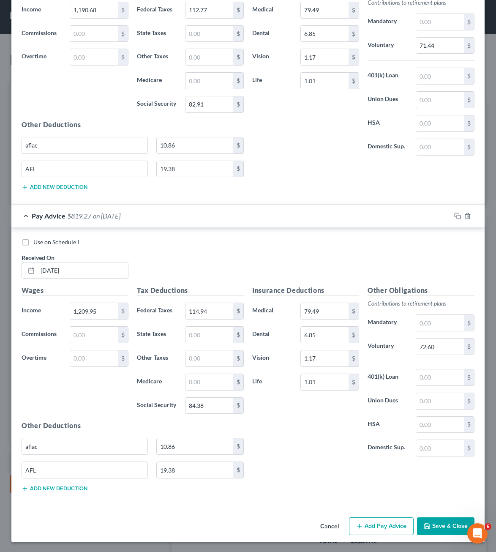
drag, startPoint x: 371, startPoint y: 532, endPoint x: 136, endPoint y: 254, distance: 363.9
click at [371, 530] on button "Add Pay Advice" at bounding box center [381, 526] width 65 height 18
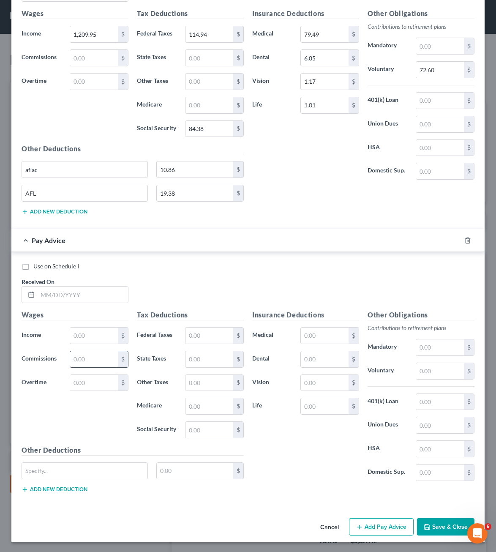
scroll to position [2210, 0]
click at [66, 293] on input "text" at bounding box center [83, 294] width 90 height 16
drag, startPoint x: 82, startPoint y: 492, endPoint x: 98, endPoint y: 473, distance: 24.6
click at [82, 492] on button "Add new deduction" at bounding box center [55, 489] width 66 height 7
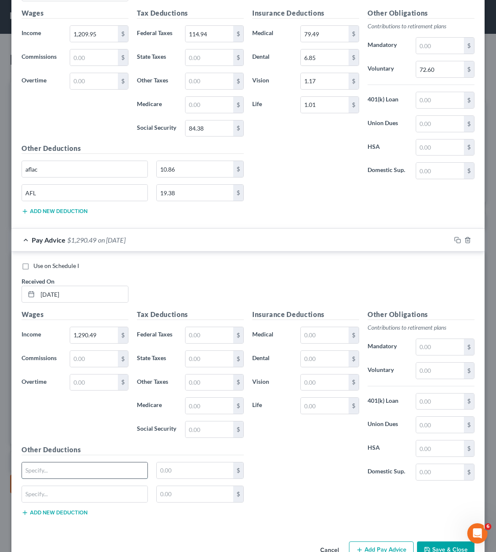
click at [99, 473] on input "text" at bounding box center [85, 471] width 126 height 16
click at [334, 344] on div "Insurance Deductions Medical $ Dental $ Vision $ Life $" at bounding box center [305, 398] width 115 height 178
click at [334, 340] on input "text" at bounding box center [325, 335] width 48 height 16
click at [337, 338] on input "text" at bounding box center [325, 335] width 48 height 16
click at [339, 502] on div "Insurance Deductions Medical 79.49 $ Dental 6.85 $ Vision 1.17 $ Life 1.01 $ Ot…" at bounding box center [363, 415] width 231 height 213
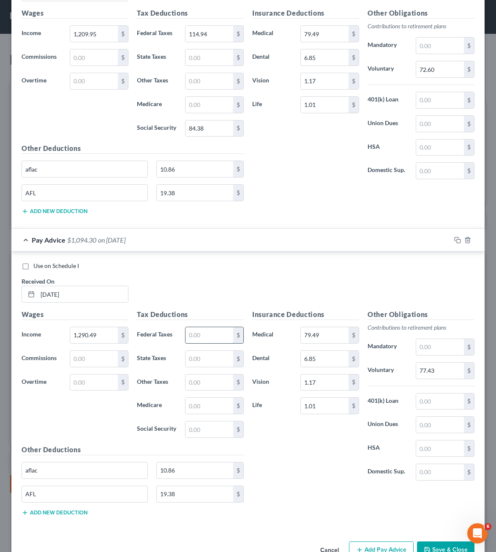
click at [201, 333] on input "text" at bounding box center [210, 335] width 48 height 16
drag, startPoint x: 274, startPoint y: 467, endPoint x: 277, endPoint y: 462, distance: 6.7
click at [274, 467] on div "Insurance Deductions Medical 79.49 $ Dental 6.85 $ Vision 1.17 $ Life 1.01 $" at bounding box center [305, 398] width 115 height 178
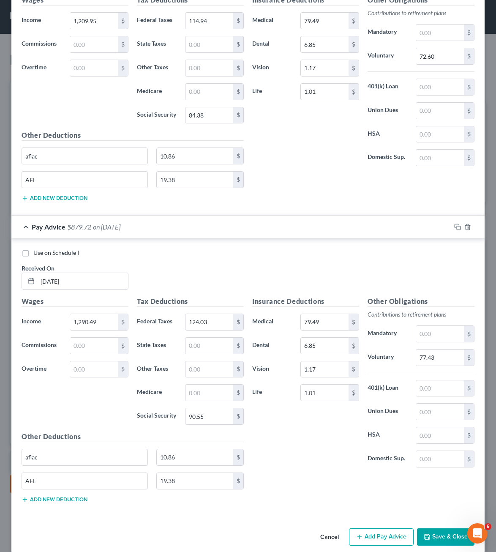
scroll to position [2234, 0]
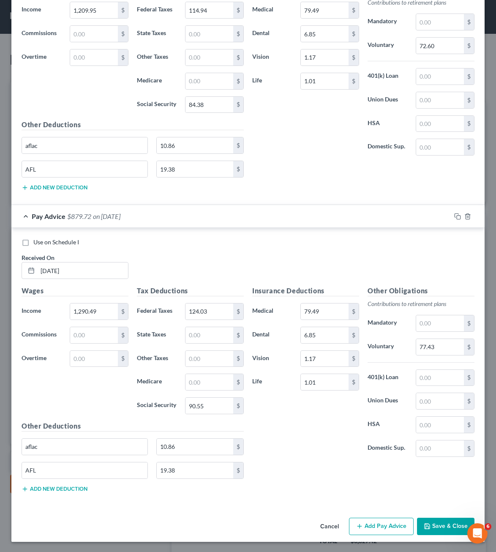
drag, startPoint x: 362, startPoint y: 517, endPoint x: 293, endPoint y: 429, distance: 112.4
click at [363, 518] on button "Add Pay Advice" at bounding box center [381, 527] width 65 height 18
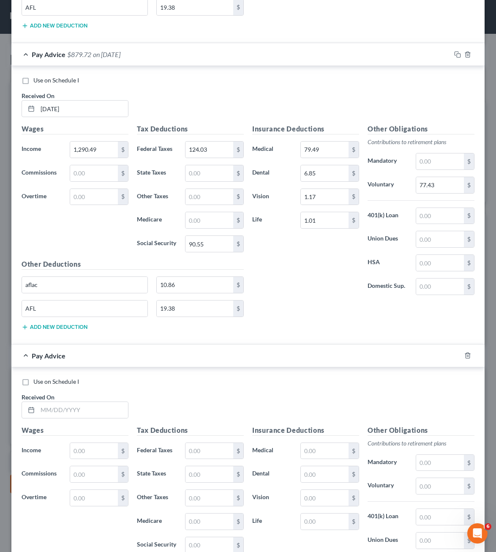
scroll to position [2512, 0]
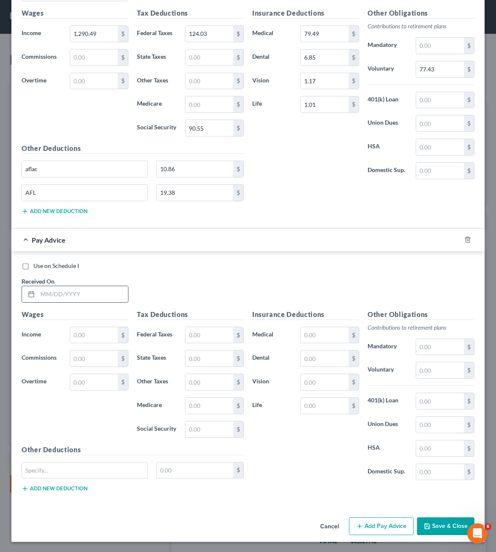
click at [88, 293] on input "text" at bounding box center [83, 294] width 90 height 16
click at [65, 484] on div "aflac 10.86 $" at bounding box center [132, 474] width 231 height 24
click at [65, 486] on button "Add new deduction" at bounding box center [55, 488] width 66 height 7
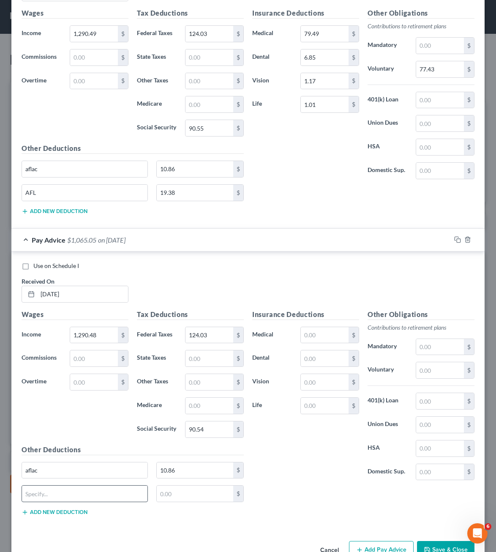
click at [68, 495] on input "text" at bounding box center [85, 494] width 126 height 16
drag, startPoint x: 305, startPoint y: 338, endPoint x: 345, endPoint y: 329, distance: 41.0
click at [305, 338] on input "text" at bounding box center [325, 335] width 48 height 16
click at [443, 368] on input "text" at bounding box center [440, 370] width 48 height 16
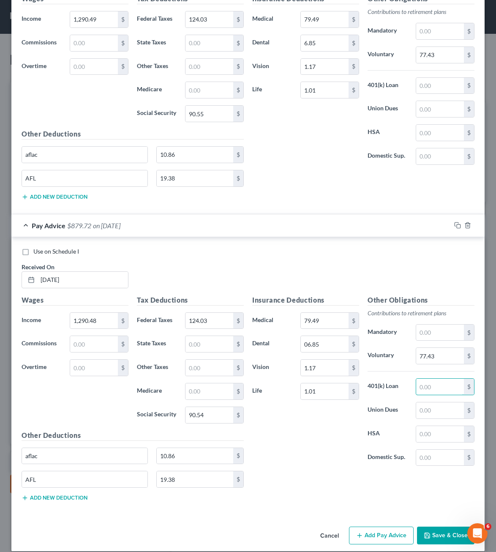
scroll to position [2535, 0]
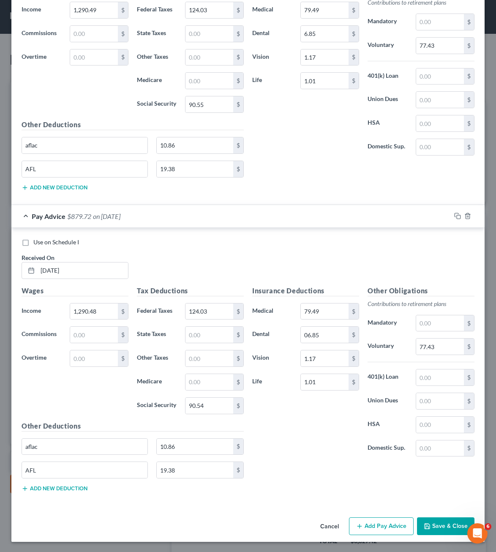
click at [392, 526] on button "Add Pay Advice" at bounding box center [381, 526] width 65 height 18
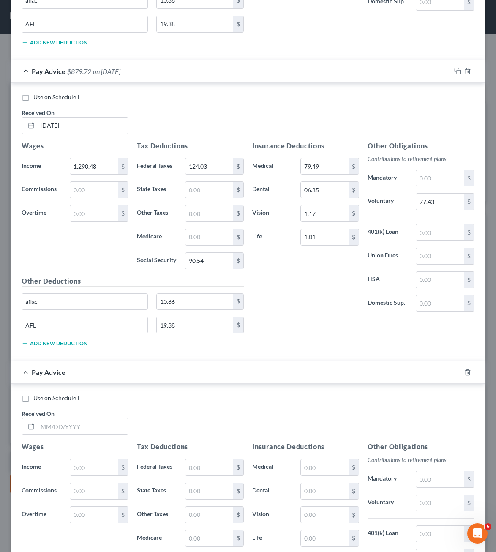
scroll to position [2813, 0]
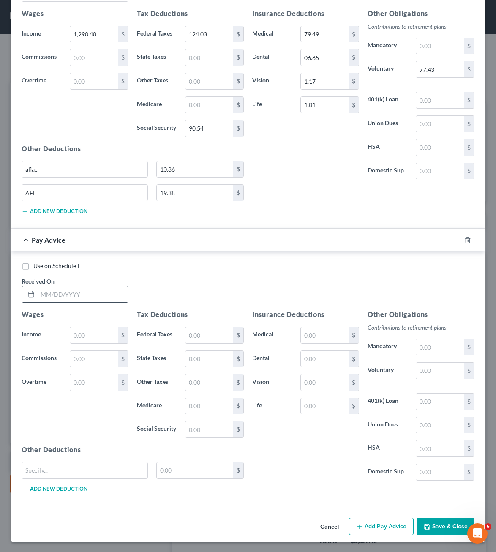
click at [86, 300] on input "text" at bounding box center [83, 294] width 90 height 16
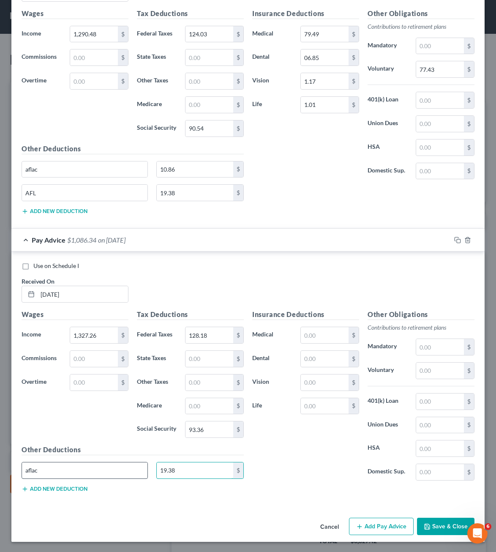
drag, startPoint x: 211, startPoint y: 471, endPoint x: 93, endPoint y: 468, distance: 117.6
click at [113, 470] on div "aflac 19.38 $" at bounding box center [132, 474] width 231 height 24
click at [52, 487] on button "Add new deduction" at bounding box center [55, 489] width 66 height 7
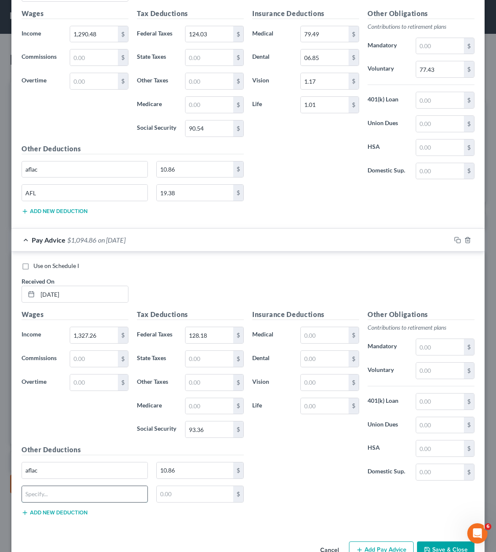
click at [57, 491] on input "text" at bounding box center [85, 494] width 126 height 16
drag, startPoint x: 308, startPoint y: 339, endPoint x: 337, endPoint y: 333, distance: 28.9
click at [308, 339] on input "text" at bounding box center [325, 335] width 48 height 16
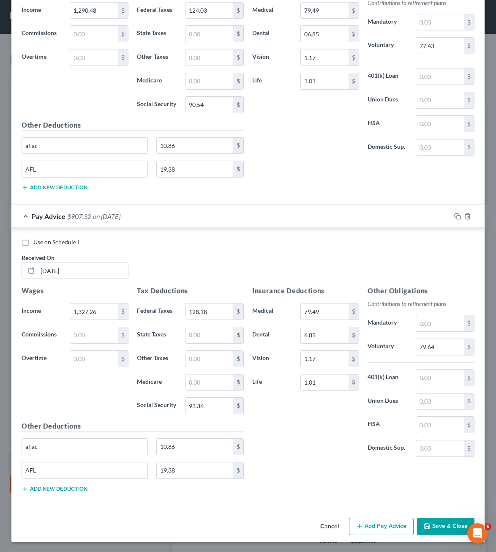
click at [382, 522] on button "Add Pay Advice" at bounding box center [381, 527] width 65 height 18
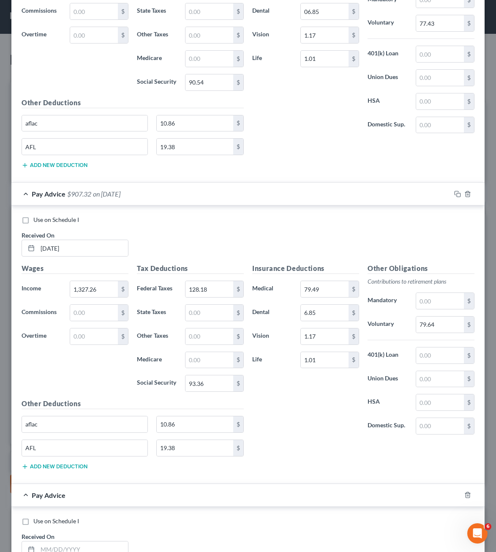
scroll to position [3114, 0]
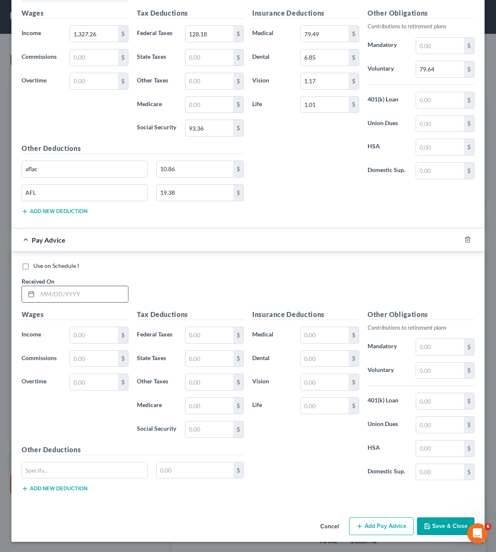
click at [60, 299] on input "text" at bounding box center [83, 294] width 90 height 16
drag, startPoint x: 193, startPoint y: 538, endPoint x: 9, endPoint y: 213, distance: 372.9
click at [193, 538] on div "Cancel Add Pay Advice Save & Close" at bounding box center [247, 528] width 473 height 28
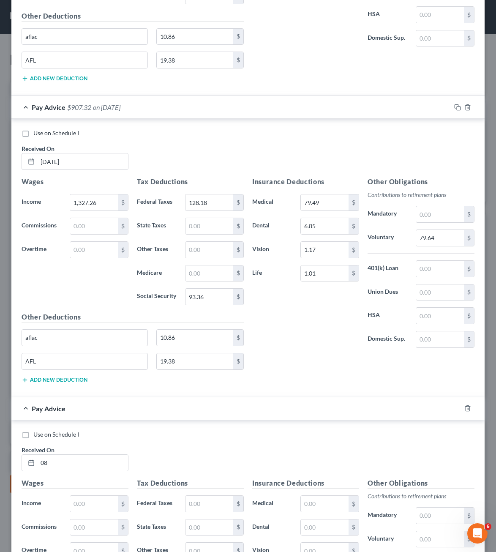
scroll to position [2945, 0]
click at [101, 466] on input "08" at bounding box center [83, 463] width 90 height 16
click at [110, 130] on div "Use on Schedule I" at bounding box center [248, 133] width 453 height 8
click at [120, 108] on span "on [DATE]" at bounding box center [106, 108] width 27 height 8
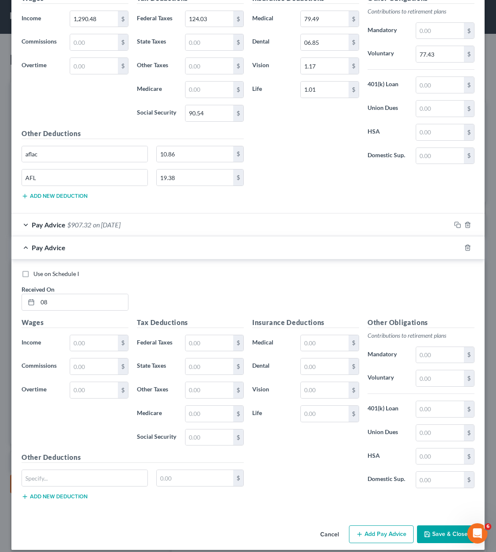
scroll to position [2836, 0]
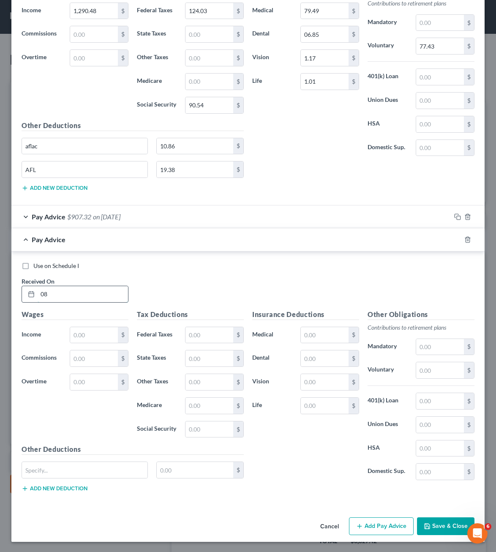
click at [115, 295] on input "08" at bounding box center [83, 294] width 90 height 16
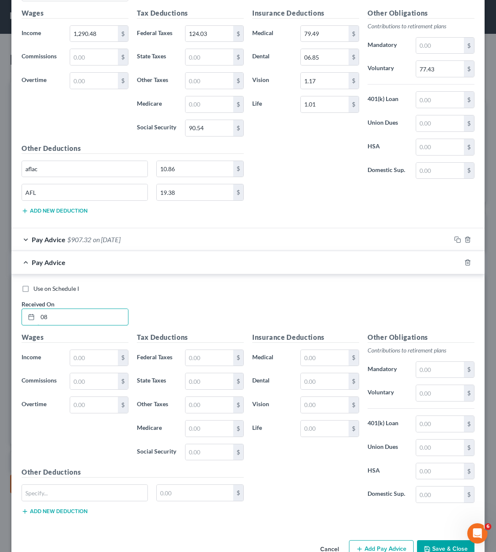
scroll to position [2794, 0]
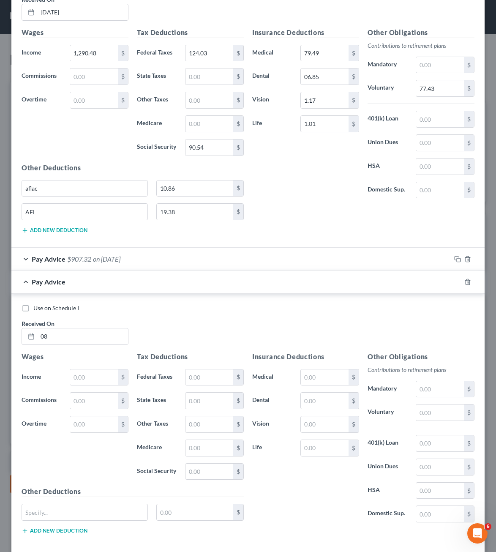
click at [145, 260] on div "Pay Advice $907.32 on [DATE]" at bounding box center [231, 259] width 440 height 22
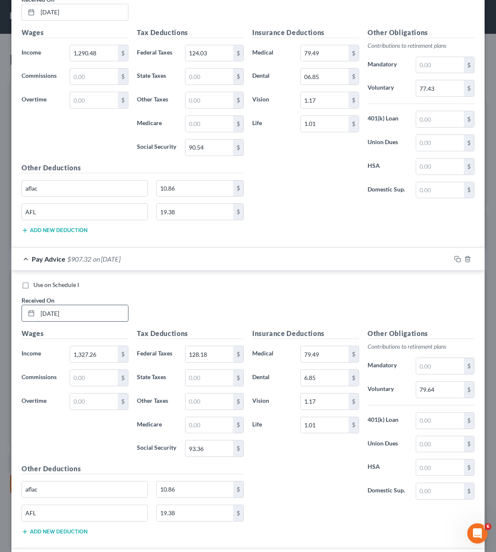
click at [54, 315] on input "[DATE]" at bounding box center [83, 313] width 90 height 16
click at [48, 313] on input "[DATE]" at bounding box center [83, 313] width 90 height 16
click at [151, 282] on div "Use on Schedule I" at bounding box center [248, 285] width 453 height 8
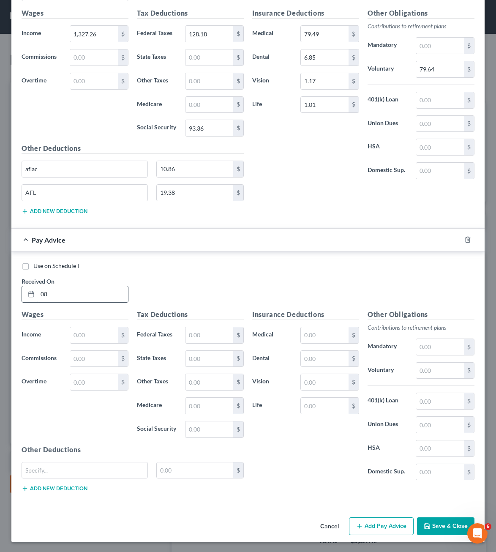
click at [88, 296] on input "08" at bounding box center [83, 294] width 90 height 16
click at [97, 340] on input "text" at bounding box center [94, 335] width 48 height 16
click at [79, 331] on input "text" at bounding box center [94, 335] width 48 height 16
click at [190, 332] on input "text" at bounding box center [210, 335] width 48 height 16
click at [199, 335] on input "11.31" at bounding box center [210, 335] width 48 height 16
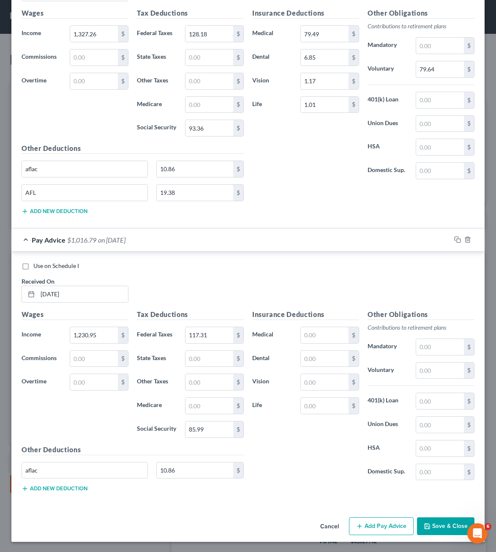
click at [64, 491] on button "Add new deduction" at bounding box center [55, 488] width 66 height 7
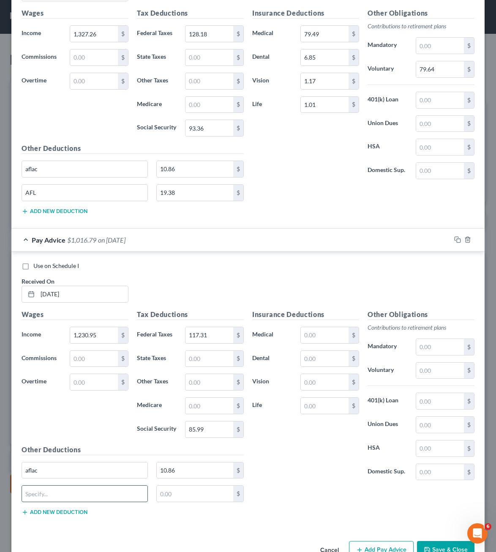
drag, startPoint x: 74, startPoint y: 489, endPoint x: 68, endPoint y: 490, distance: 6.5
click at [75, 489] on input "text" at bounding box center [85, 494] width 126 height 16
click at [311, 338] on input "text" at bounding box center [325, 335] width 48 height 16
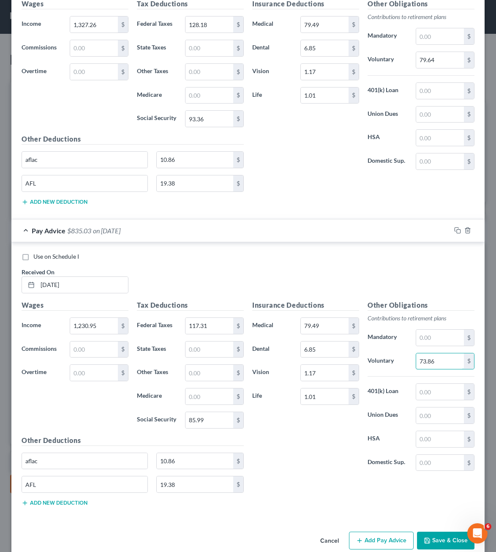
scroll to position [3138, 0]
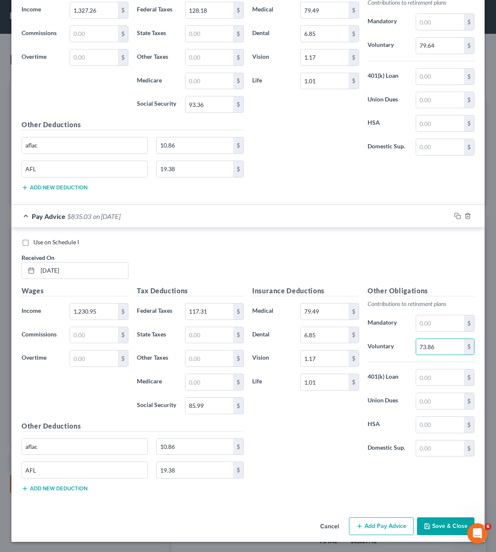
click at [317, 471] on div "Insurance Deductions Medical 79.49 $ Dental 6.85 $ Vision 1.17 $ Life 1.01 $ Ot…" at bounding box center [363, 392] width 231 height 213
click at [357, 517] on button "Add Pay Advice" at bounding box center [381, 526] width 65 height 18
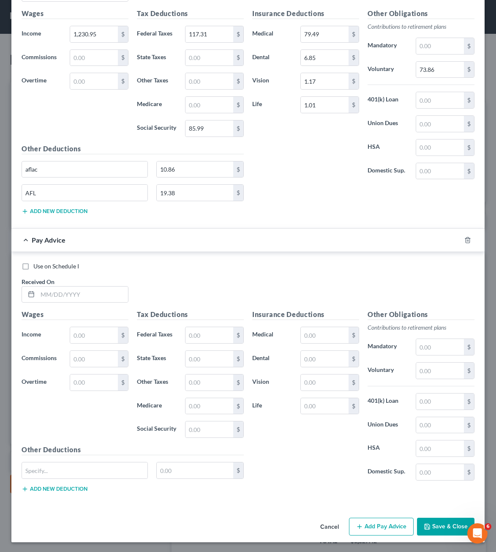
scroll to position [3416, 0]
click at [73, 292] on input "text" at bounding box center [83, 294] width 90 height 16
click at [54, 492] on button "Add new deduction" at bounding box center [55, 488] width 66 height 7
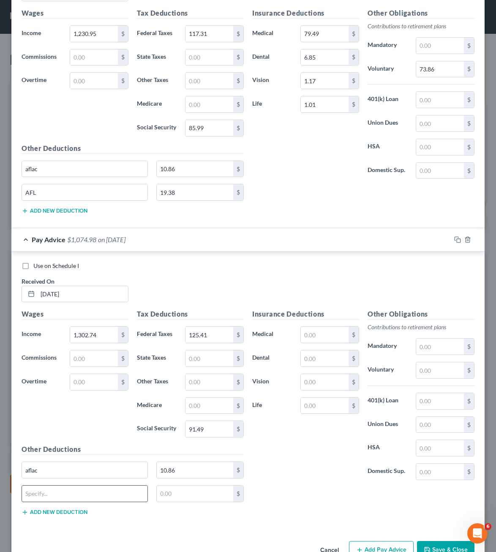
click at [56, 490] on input "text" at bounding box center [85, 494] width 126 height 16
drag, startPoint x: 56, startPoint y: 490, endPoint x: 60, endPoint y: 489, distance: 4.6
click at [56, 490] on input "text" at bounding box center [85, 494] width 126 height 16
click at [254, 510] on div "Insurance Deductions Medical $ Dental $ Vision $ Life $ Other Obligations Contr…" at bounding box center [363, 415] width 231 height 213
click at [205, 498] on input "19.38" at bounding box center [195, 494] width 77 height 16
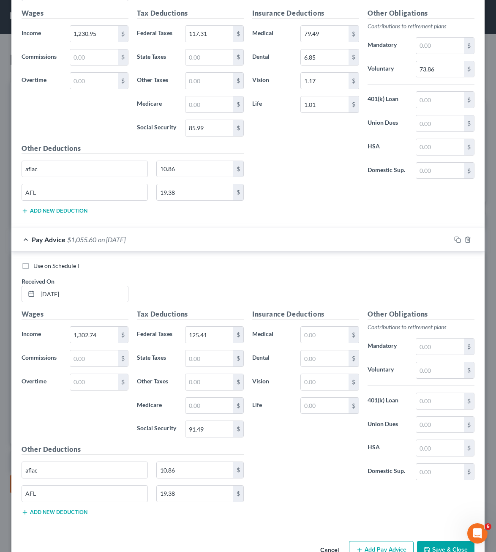
click at [320, 318] on h5 "Insurance Deductions" at bounding box center [305, 314] width 107 height 11
click at [316, 327] on input "text" at bounding box center [325, 335] width 48 height 16
click at [311, 335] on input "text" at bounding box center [325, 335] width 48 height 16
click at [315, 413] on input "1.01" at bounding box center [325, 406] width 48 height 16
click at [285, 458] on div "Insurance Deductions Medical 79.49 $ Dental 6.85 $ Vision 1.17 $ Life 1.01 $" at bounding box center [305, 398] width 115 height 178
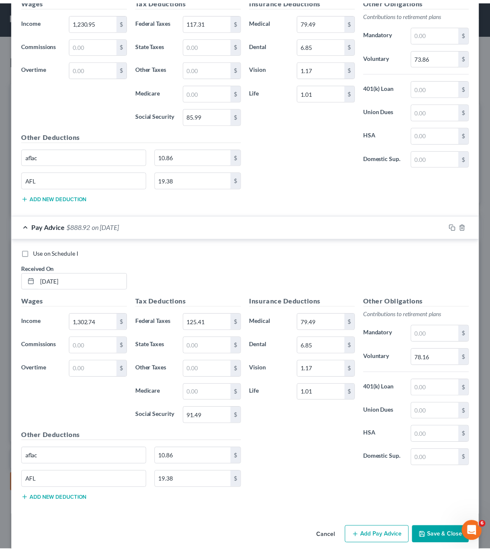
scroll to position [3439, 0]
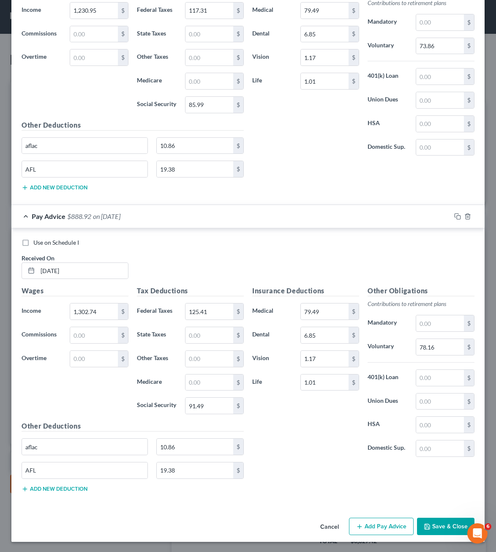
click at [435, 533] on button "Save & Close" at bounding box center [445, 527] width 57 height 18
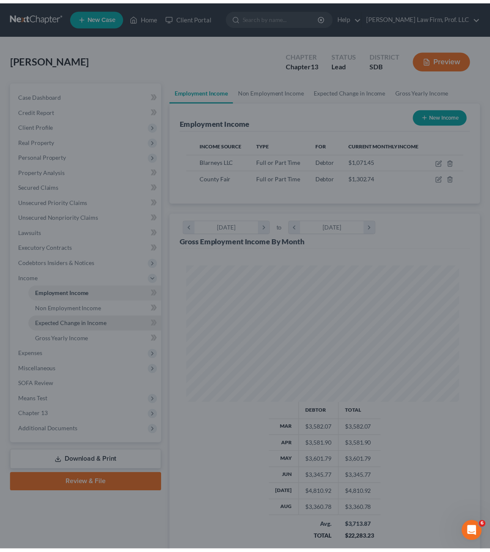
scroll to position [422629, 422474]
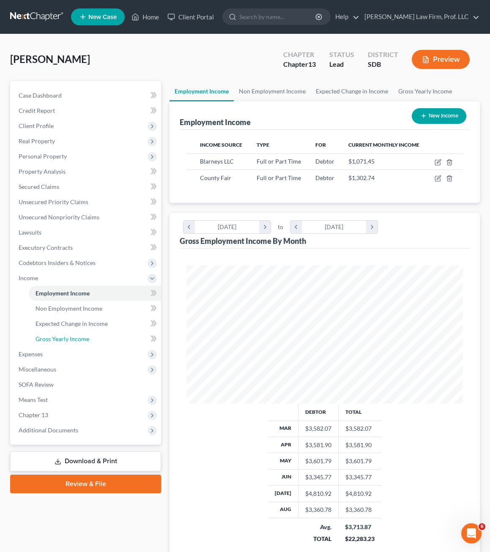
drag, startPoint x: 71, startPoint y: 338, endPoint x: 197, endPoint y: 229, distance: 167.6
click at [71, 338] on span "Gross Yearly Income" at bounding box center [63, 338] width 54 height 7
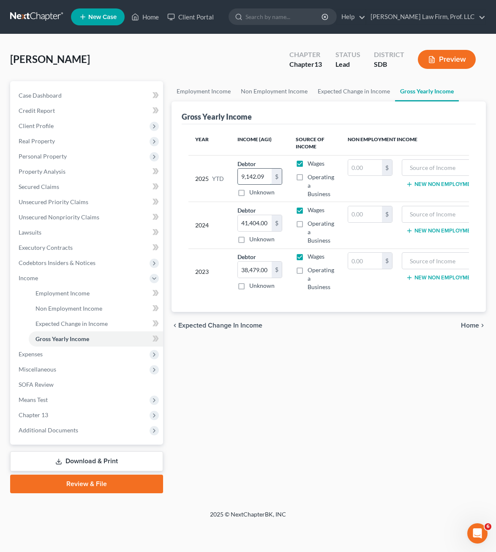
click at [253, 175] on input "9,142.09" at bounding box center [255, 177] width 34 height 16
drag, startPoint x: 302, startPoint y: 435, endPoint x: 309, endPoint y: 432, distance: 7.6
click at [303, 435] on div "Employment Income Non Employment Income Expected Change in Income Gross Yearly …" at bounding box center [328, 287] width 323 height 412
click at [53, 300] on link "Employment Income" at bounding box center [96, 293] width 134 height 15
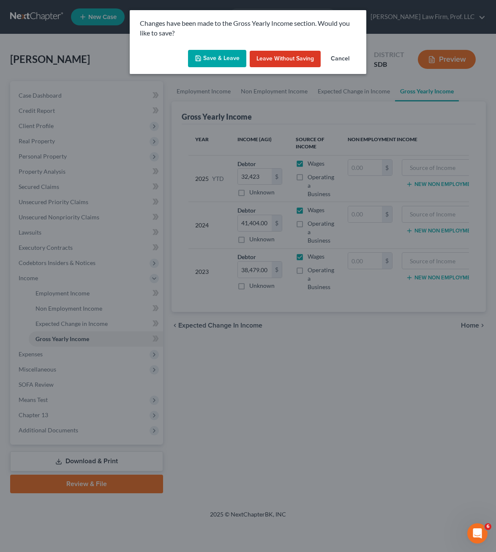
drag, startPoint x: 208, startPoint y: 59, endPoint x: 205, endPoint y: 443, distance: 383.9
click at [208, 59] on button "Save & Leave" at bounding box center [217, 59] width 58 height 18
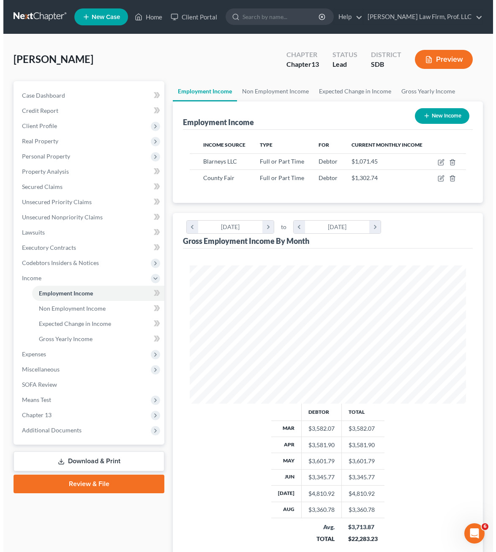
scroll to position [138, 293]
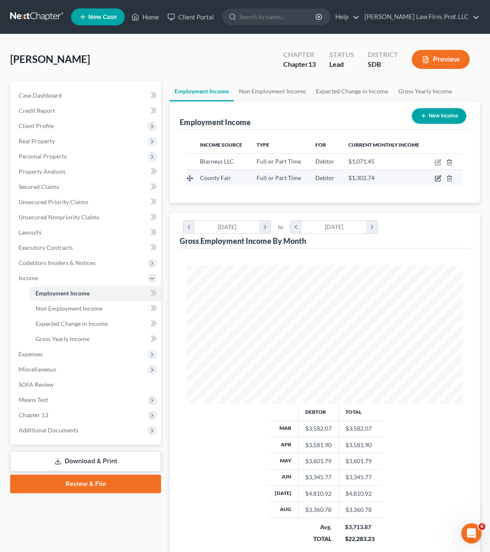
click at [441, 177] on icon "button" at bounding box center [439, 178] width 4 height 4
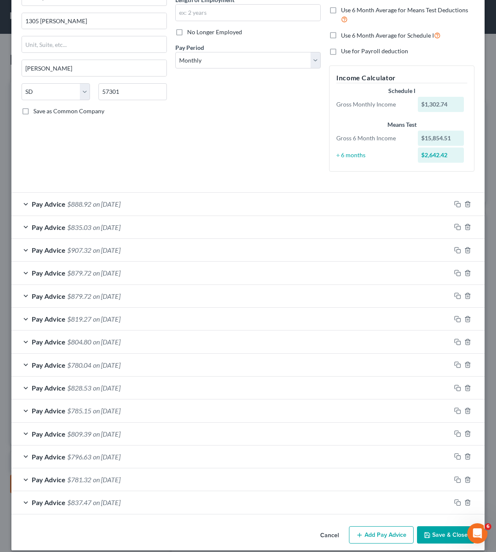
scroll to position [100, 0]
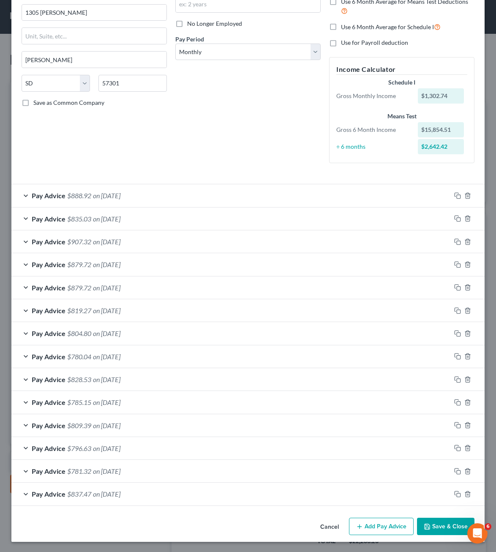
click at [115, 498] on span "on [DATE]" at bounding box center [106, 494] width 27 height 8
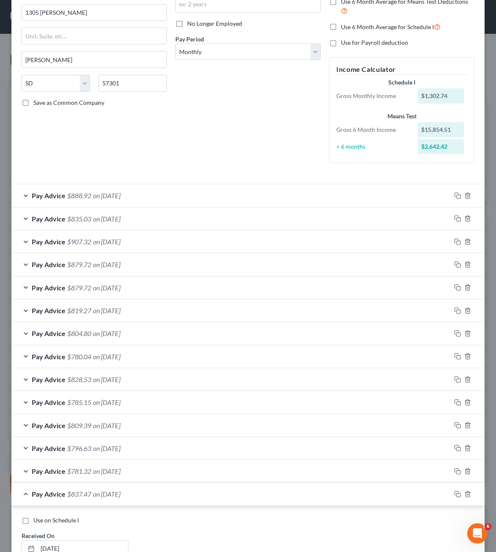
scroll to position [378, 0]
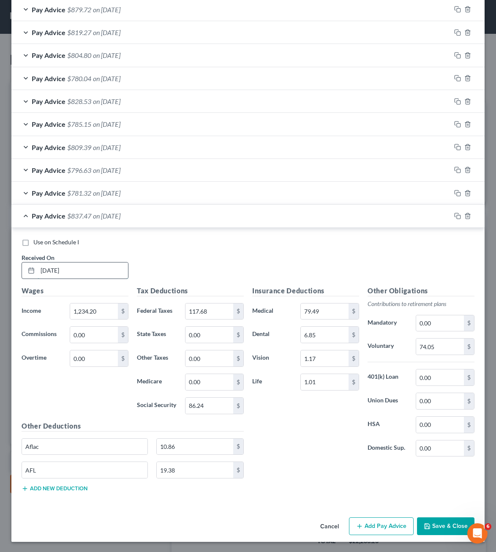
click at [50, 269] on input "[DATE]" at bounding box center [83, 271] width 90 height 16
click at [163, 193] on div "Pay Advice $781.32 on [DATE]" at bounding box center [231, 193] width 440 height 22
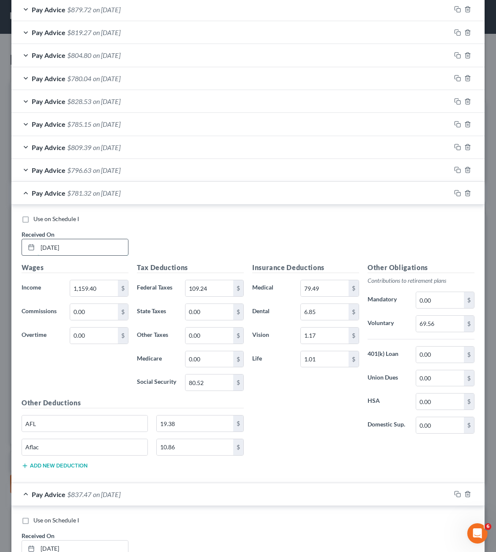
click at [52, 247] on input "[DATE]" at bounding box center [83, 247] width 90 height 16
drag, startPoint x: 53, startPoint y: 248, endPoint x: 57, endPoint y: 244, distance: 5.8
click at [54, 248] on input "[DATE]" at bounding box center [83, 247] width 90 height 16
click at [145, 190] on div "Pay Advice $781.32 on [DATE]" at bounding box center [231, 193] width 440 height 22
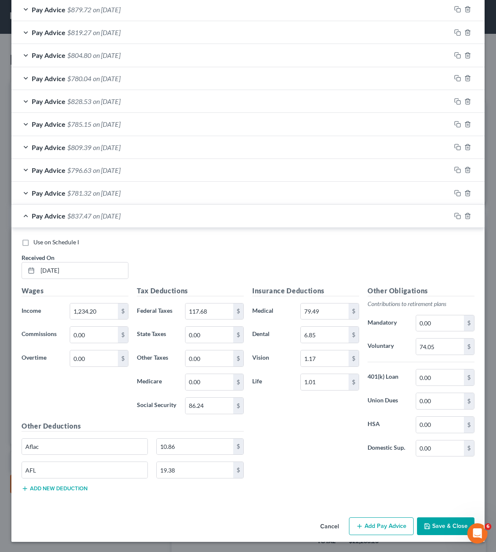
click at [147, 218] on div "Pay Advice $837.47 on [DATE]" at bounding box center [231, 216] width 440 height 22
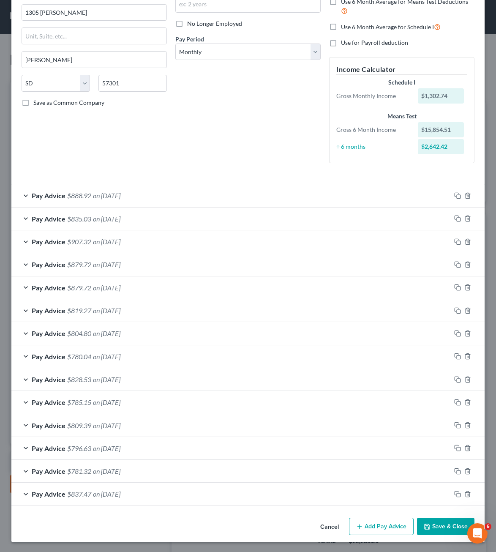
scroll to position [100, 0]
click at [103, 448] on span "on [DATE]" at bounding box center [106, 448] width 27 height 8
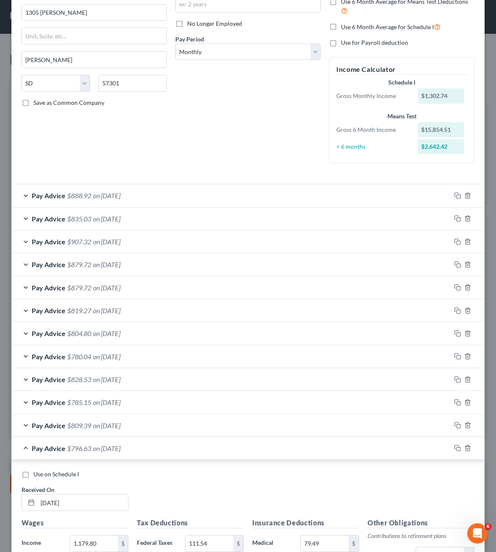
scroll to position [378, 0]
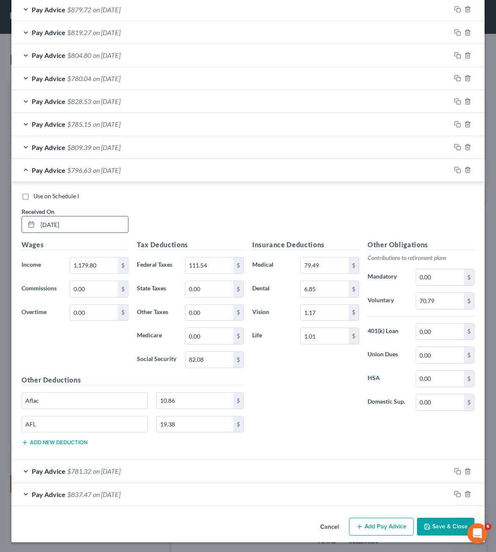
click at [55, 222] on input "[DATE]" at bounding box center [83, 224] width 90 height 16
click at [184, 174] on div "Pay Advice $796.63 on [DATE]" at bounding box center [231, 170] width 440 height 22
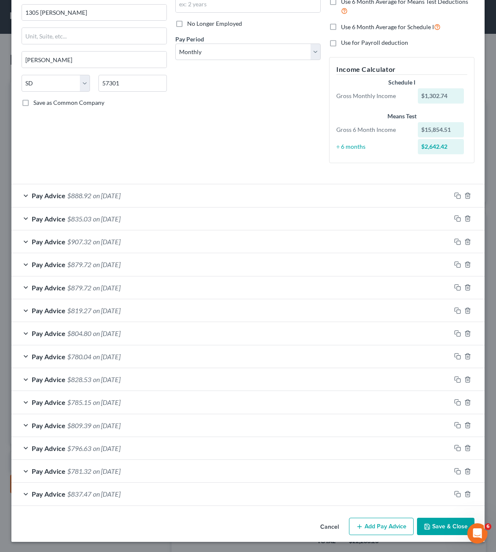
scroll to position [100, 0]
click at [137, 426] on div "Pay Advice $809.39 on [DATE]" at bounding box center [231, 425] width 440 height 22
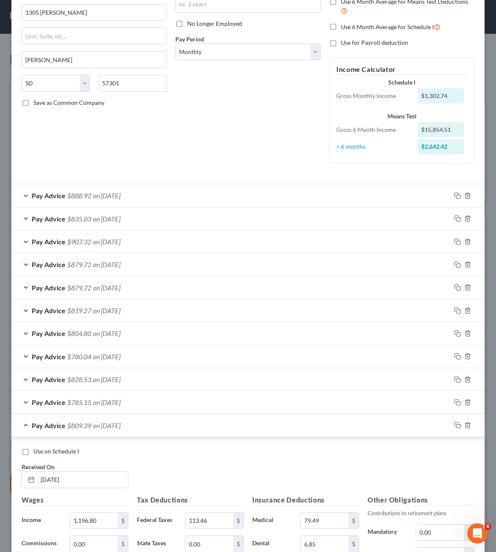
scroll to position [378, 0]
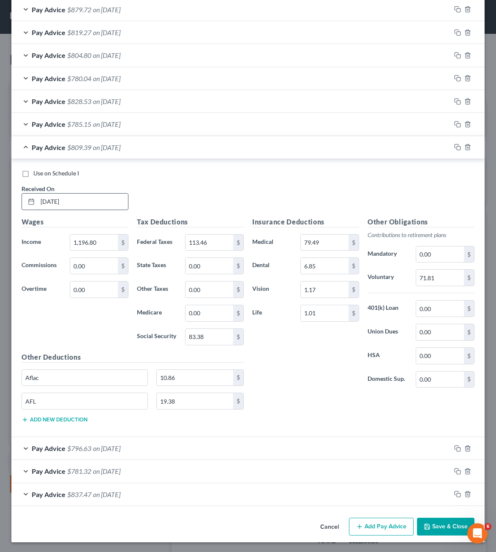
click at [55, 201] on input "[DATE]" at bounding box center [83, 202] width 90 height 16
click at [140, 142] on div "Pay Advice $809.39 on [DATE]" at bounding box center [231, 147] width 440 height 22
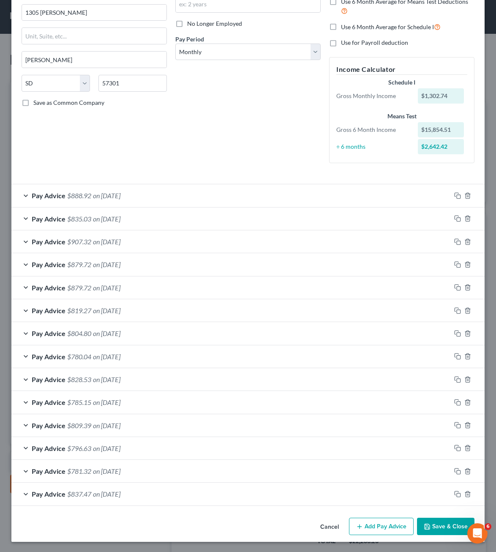
scroll to position [100, 0]
click at [143, 407] on div "Pay Advice $785.15 on [DATE]" at bounding box center [231, 402] width 440 height 22
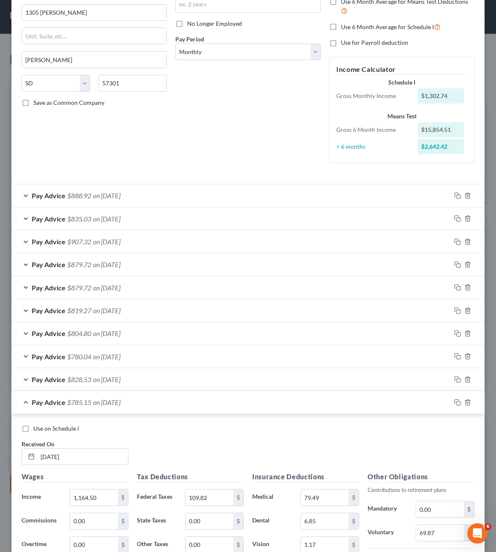
scroll to position [378, 0]
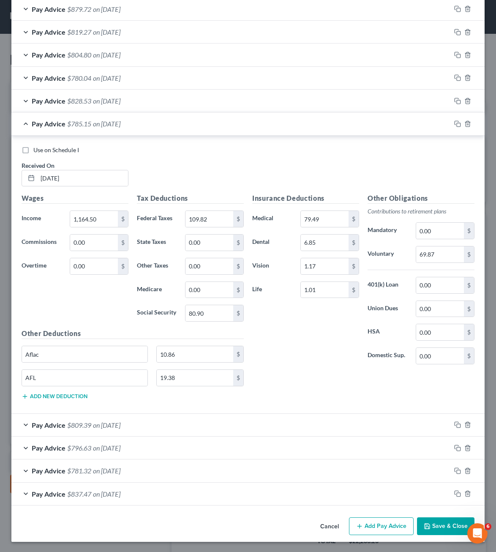
click at [107, 126] on span "on [DATE]" at bounding box center [106, 124] width 27 height 8
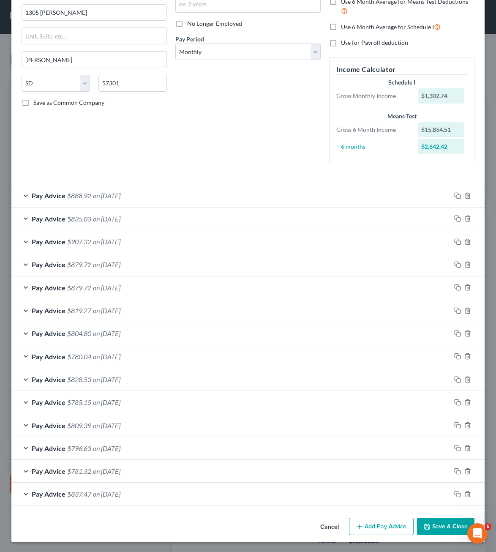
scroll to position [100, 0]
click at [120, 381] on span "on [DATE]" at bounding box center [106, 379] width 27 height 8
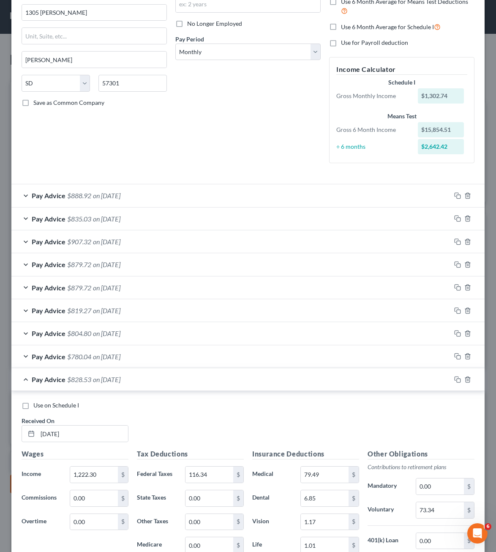
scroll to position [378, 0]
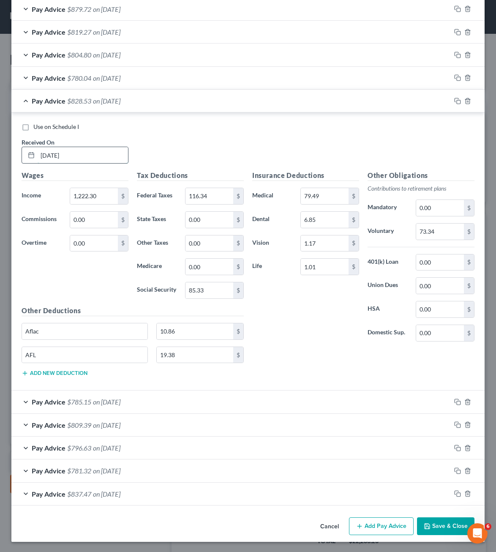
click at [55, 153] on input "[DATE]" at bounding box center [83, 155] width 90 height 16
click at [132, 106] on div "Pay Advice $828.53 on [DATE]" at bounding box center [231, 101] width 440 height 22
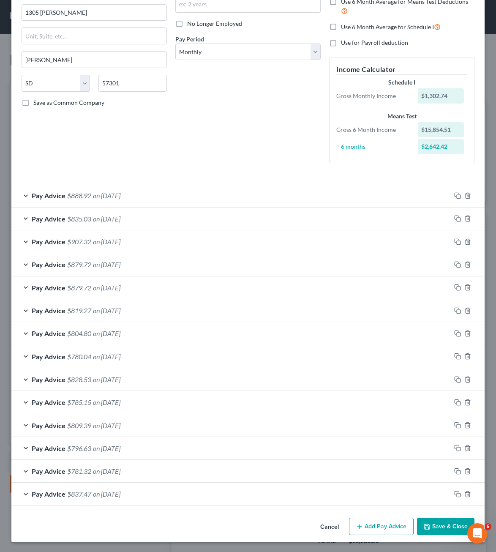
scroll to position [100, 0]
click at [118, 339] on div "Pay Advice $804.80 on [DATE]" at bounding box center [231, 333] width 440 height 22
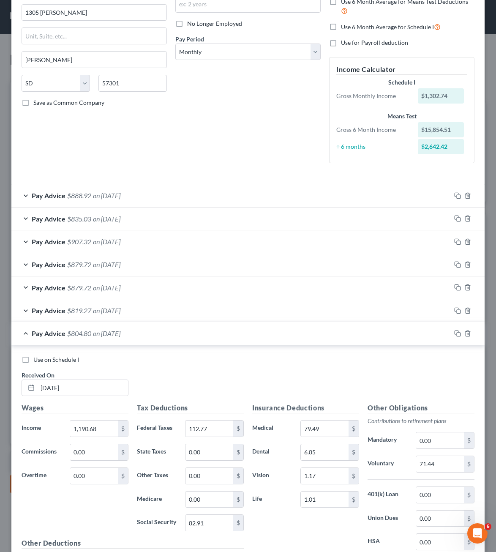
scroll to position [378, 0]
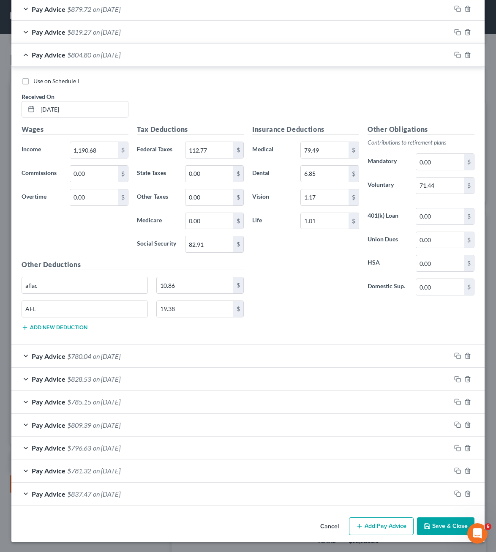
click at [116, 354] on span "on [DATE]" at bounding box center [106, 356] width 27 height 8
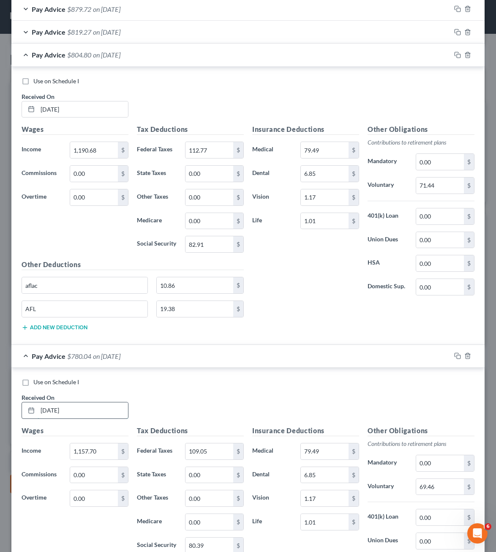
click at [54, 409] on input "[DATE]" at bounding box center [83, 410] width 90 height 16
click at [120, 52] on span "on [DATE]" at bounding box center [106, 55] width 27 height 8
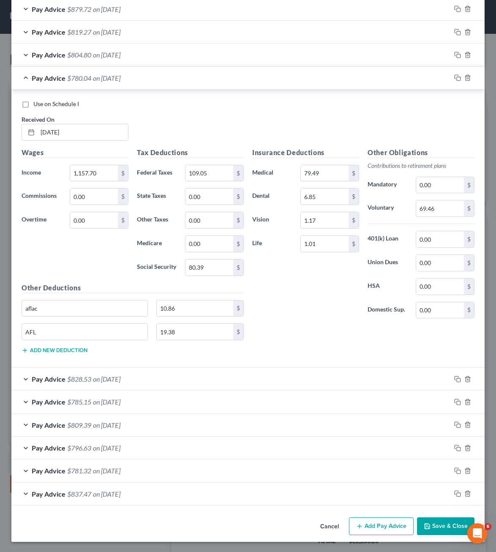
click at [120, 55] on span "on [DATE]" at bounding box center [106, 55] width 27 height 8
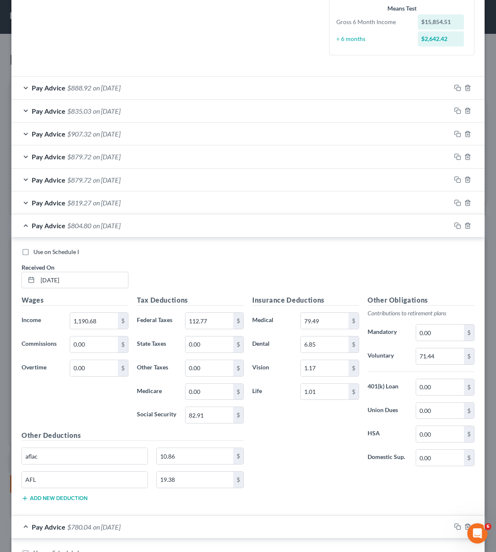
scroll to position [167, 0]
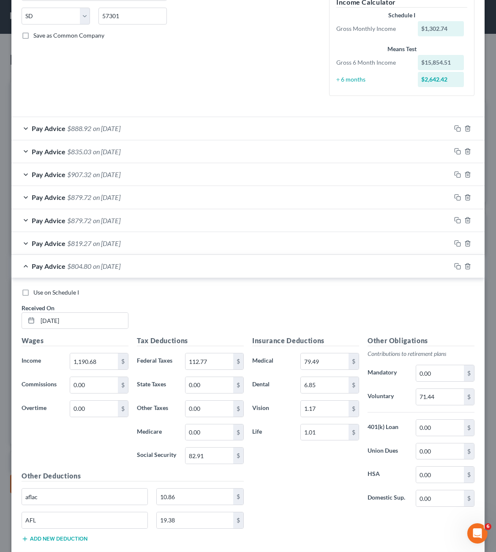
click at [273, 467] on div "Insurance Deductions Medical 79.49 $ Dental 6.85 $ Vision 1.17 $ Life 1.01 $" at bounding box center [305, 425] width 115 height 178
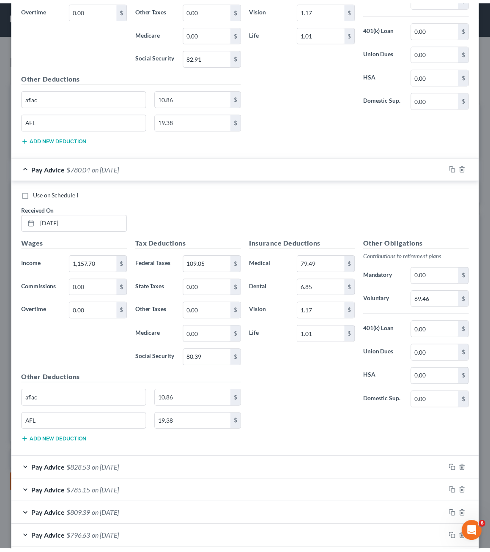
scroll to position [657, 0]
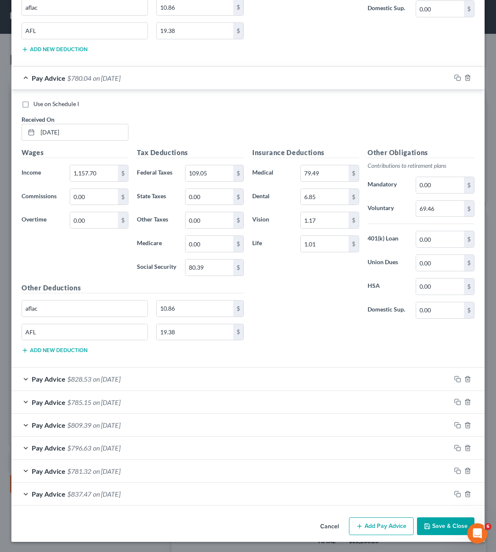
click at [453, 531] on button "Save & Close" at bounding box center [445, 526] width 57 height 18
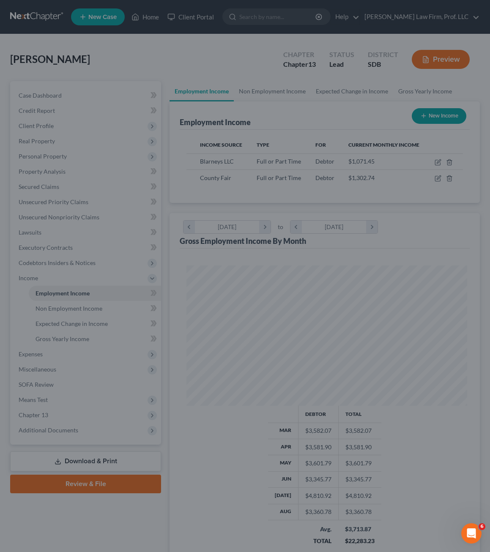
scroll to position [422629, 422474]
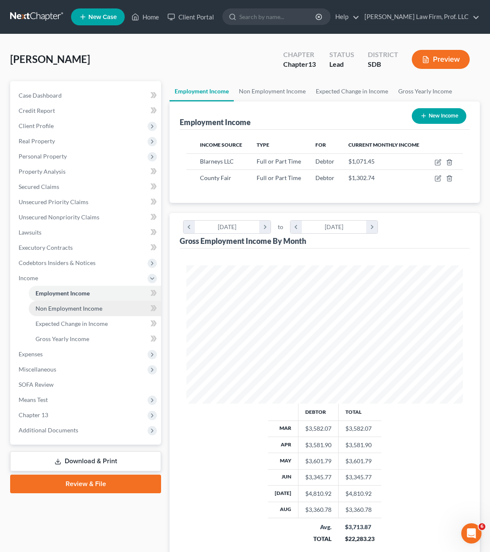
drag, startPoint x: 59, startPoint y: 314, endPoint x: 111, endPoint y: 307, distance: 52.5
click at [59, 314] on link "Non Employment Income" at bounding box center [95, 308] width 132 height 15
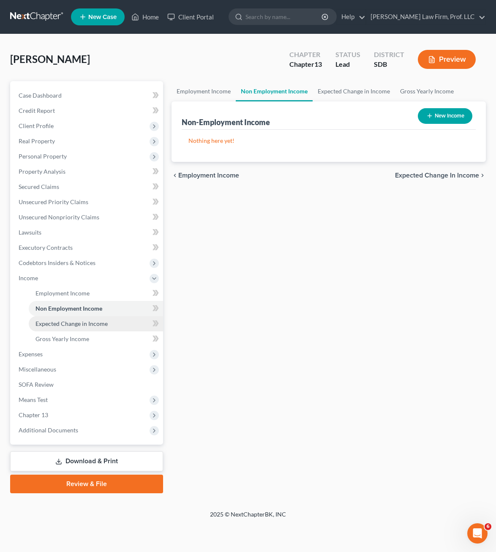
click at [92, 322] on span "Expected Change in Income" at bounding box center [72, 323] width 72 height 7
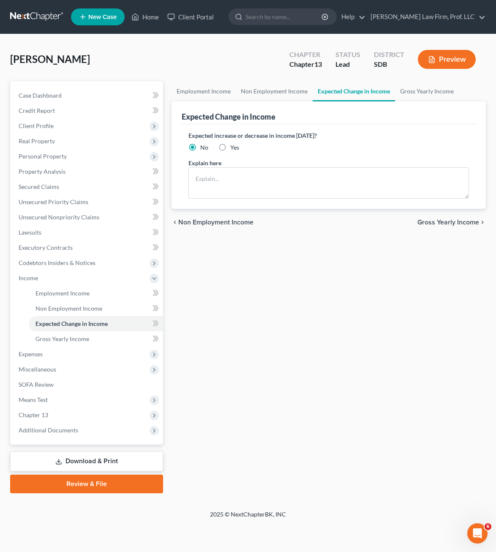
click at [246, 308] on div "Employment Income Non Employment Income Expected Change in Income Gross Yearly …" at bounding box center [328, 287] width 323 height 412
click at [58, 342] on span "Gross Yearly Income" at bounding box center [63, 338] width 54 height 7
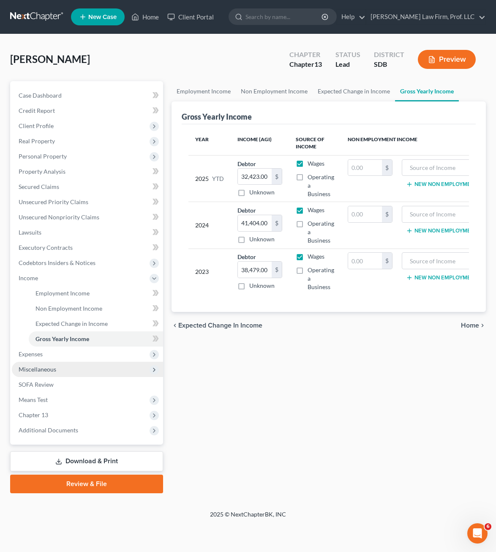
drag, startPoint x: 199, startPoint y: 407, endPoint x: 87, endPoint y: 365, distance: 119.6
click at [200, 405] on div "Employment Income Non Employment Income Expected Change in Income Gross Yearly …" at bounding box center [328, 287] width 323 height 412
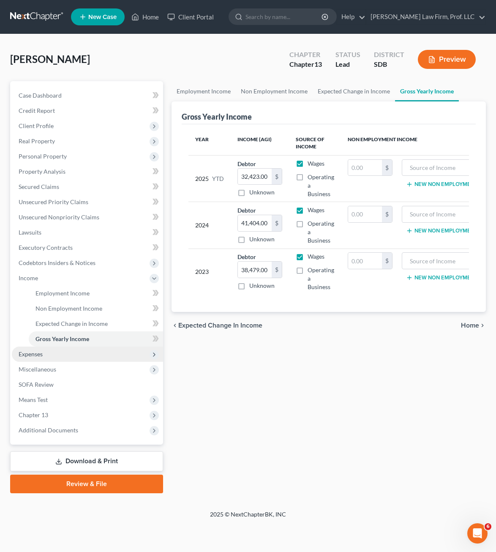
click at [47, 355] on span "Expenses" at bounding box center [87, 354] width 151 height 15
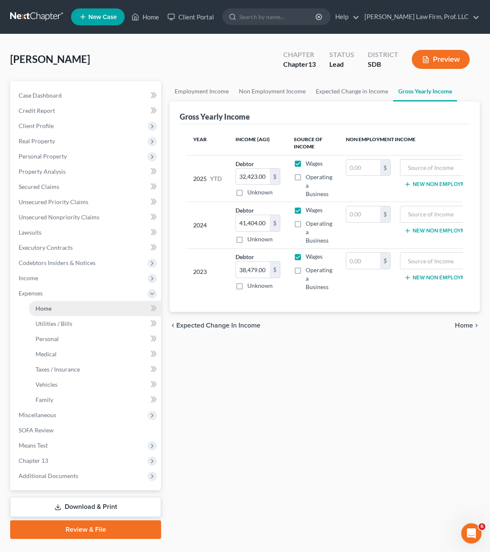
click at [48, 309] on span "Home" at bounding box center [44, 308] width 16 height 7
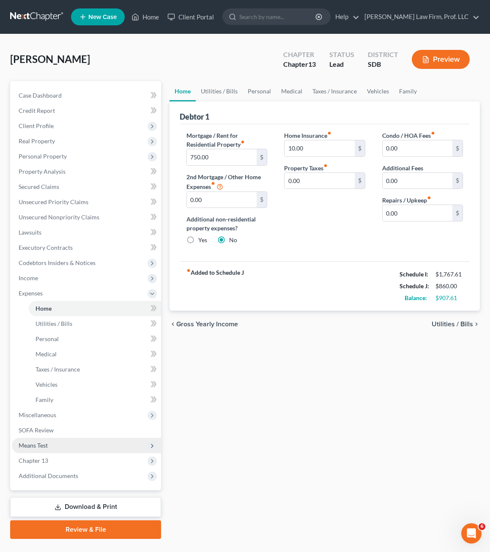
click at [32, 449] on span "Means Test" at bounding box center [86, 445] width 149 height 15
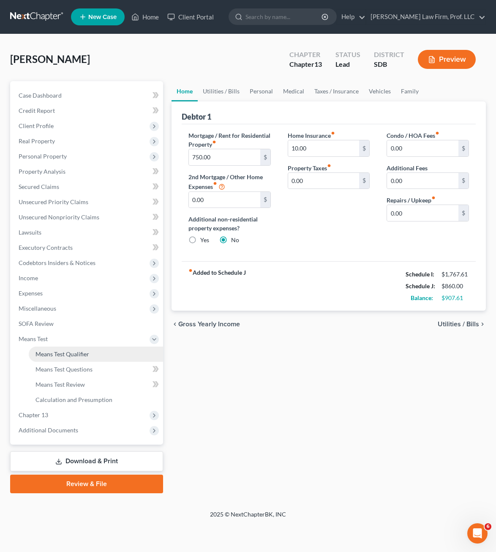
click at [54, 352] on span "Means Test Qualifier" at bounding box center [63, 353] width 54 height 7
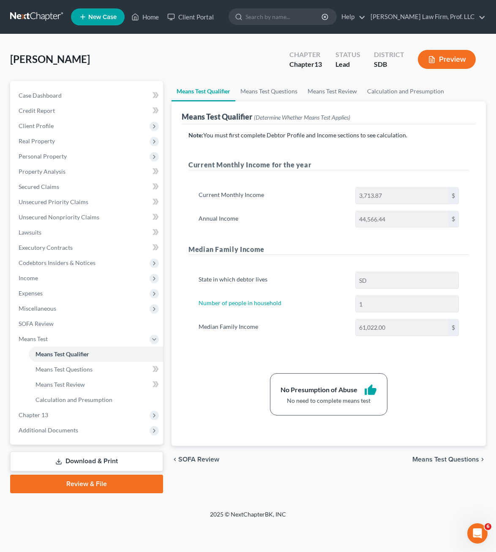
click at [202, 364] on div "Note: You must first complete Debtor Profile and Income sections to see calcula…" at bounding box center [329, 273] width 281 height 285
click at [66, 216] on span "Unsecured Nonpriority Claims" at bounding box center [59, 216] width 81 height 7
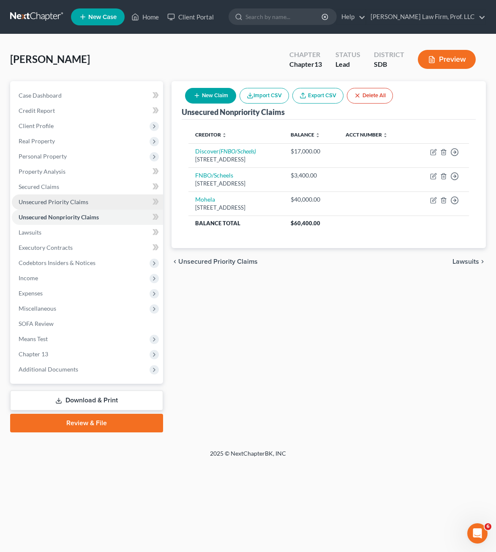
click at [74, 197] on link "Unsecured Priority Claims" at bounding box center [87, 201] width 151 height 15
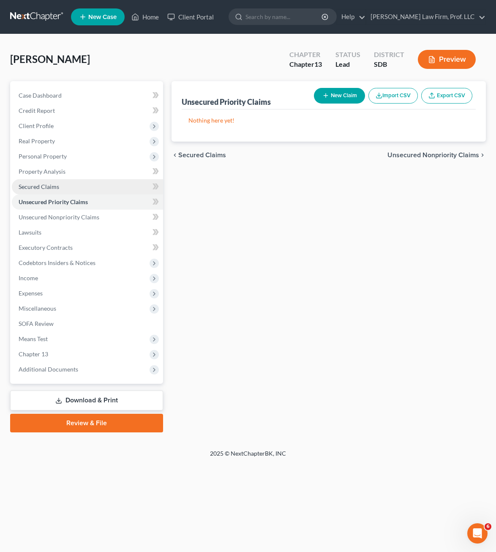
click at [44, 185] on span "Secured Claims" at bounding box center [39, 186] width 41 height 7
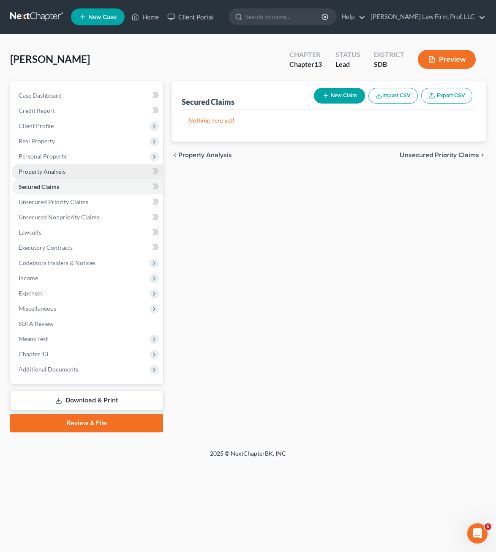
click at [308, 301] on div "Secured Claims New Claim Import CSV Export CSV Nothing here yet! Previous 1 Nex…" at bounding box center [328, 256] width 323 height 351
click at [52, 168] on span "Property Analysis" at bounding box center [42, 171] width 47 height 7
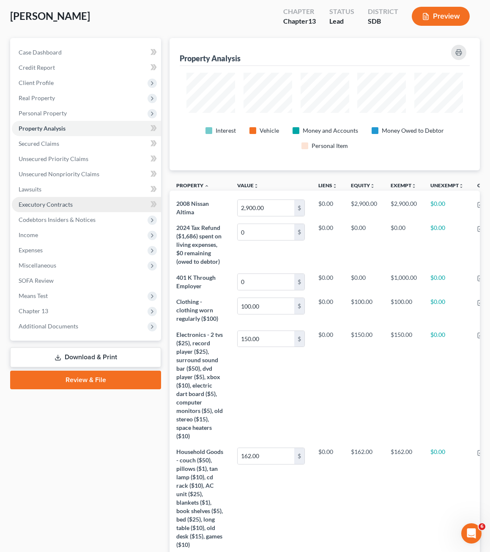
scroll to position [42, 0]
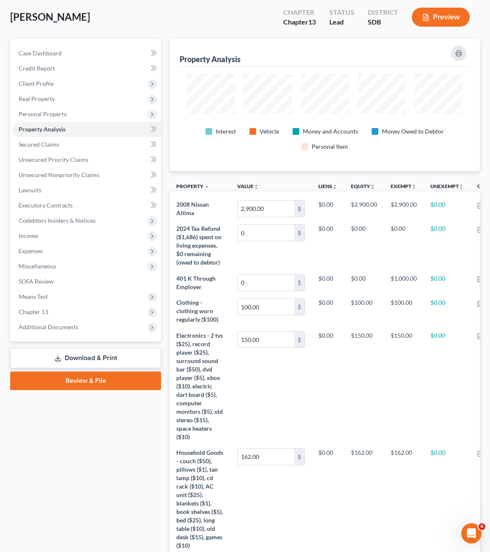
click at [94, 458] on div "Case Dashboard Payments Invoices Payments Payments Credit Report Client Profile" at bounding box center [85, 497] width 159 height 917
click at [67, 298] on span "Means Test" at bounding box center [86, 296] width 149 height 15
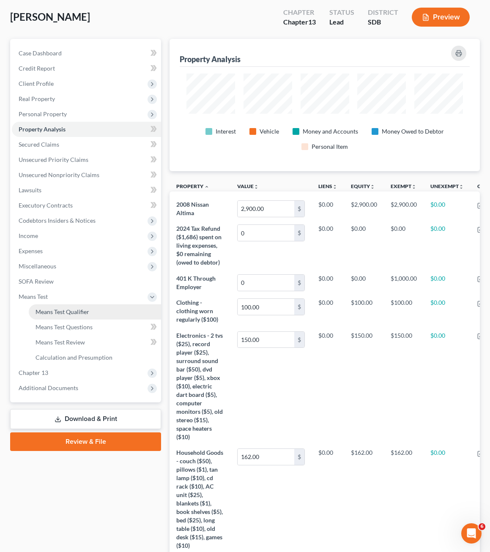
click at [81, 309] on span "Means Test Qualifier" at bounding box center [63, 311] width 54 height 7
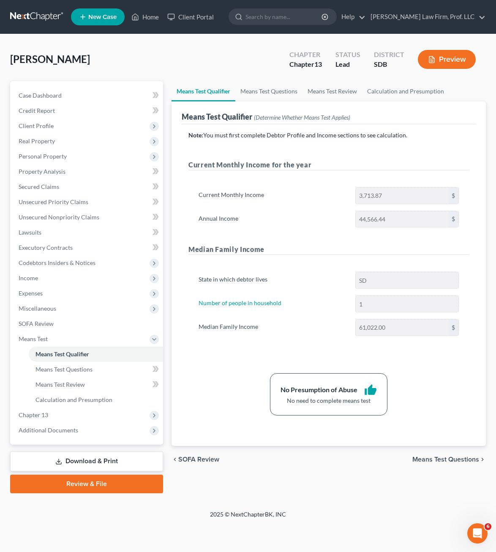
click at [312, 294] on div "State in which debtor lives SD Number of people in household 1 Median Family In…" at bounding box center [329, 307] width 281 height 91
click at [149, 20] on link "Home" at bounding box center [145, 16] width 36 height 15
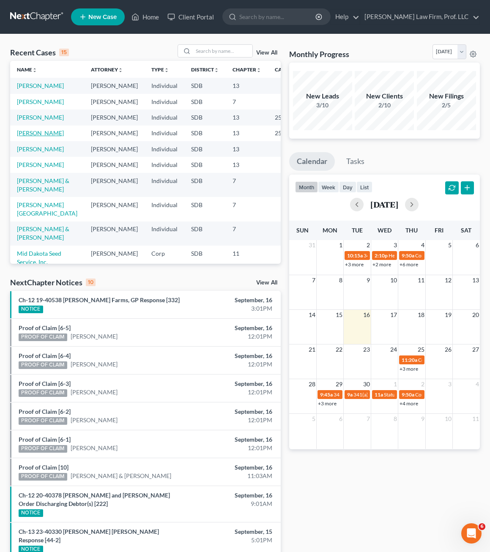
click at [32, 137] on link "[PERSON_NAME]" at bounding box center [40, 132] width 47 height 7
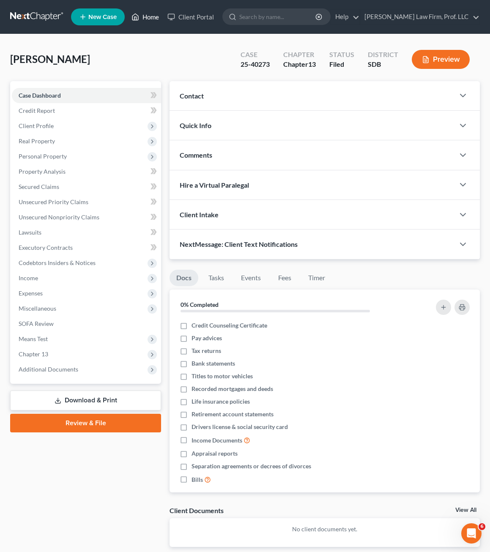
click at [136, 17] on polyline at bounding box center [135, 18] width 2 height 3
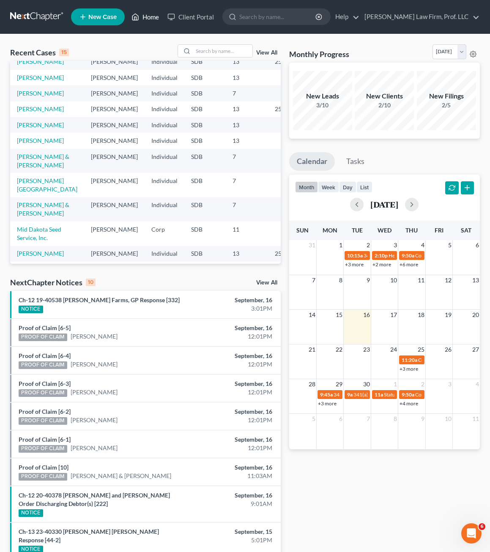
scroll to position [42, 0]
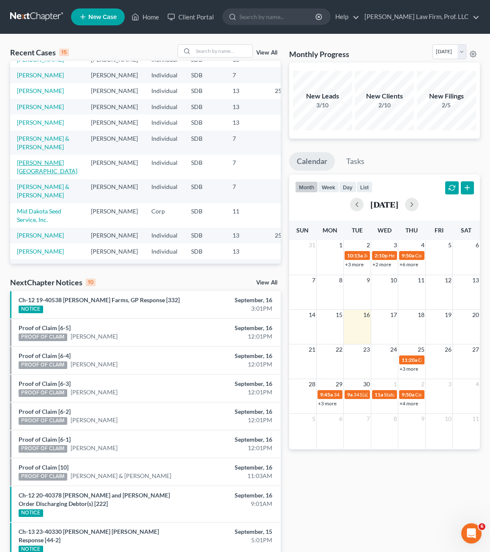
click at [38, 175] on link "[PERSON_NAME][GEOGRAPHIC_DATA]" at bounding box center [47, 167] width 60 height 16
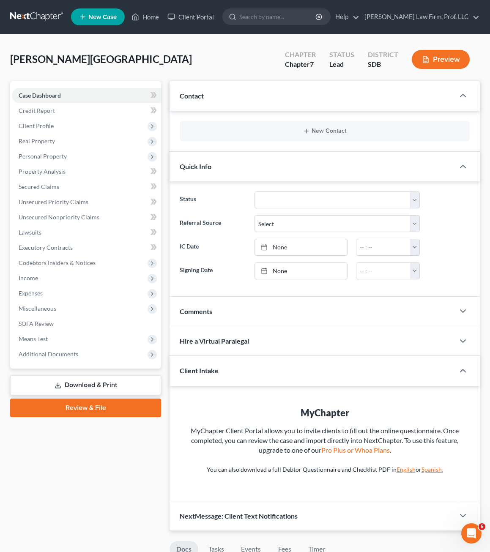
click at [92, 60] on div "[PERSON_NAME][GEOGRAPHIC_DATA] Upgraded Chapter Chapter 7 Status Lead District …" at bounding box center [245, 62] width 470 height 37
click at [102, 65] on div "[PERSON_NAME][GEOGRAPHIC_DATA] Upgraded Chapter Chapter 7 Status Lead District …" at bounding box center [245, 62] width 470 height 37
click at [139, 18] on icon at bounding box center [135, 17] width 8 height 10
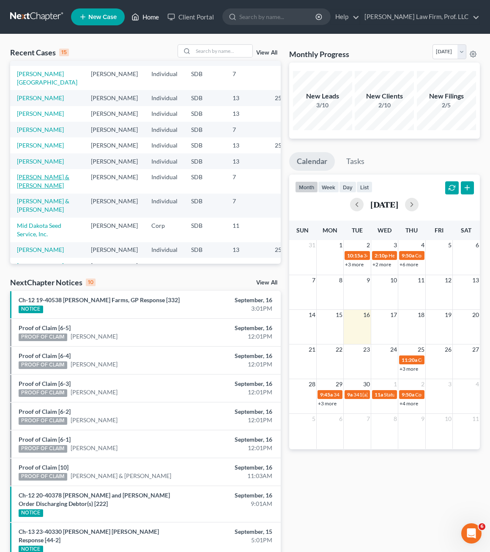
scroll to position [42, 0]
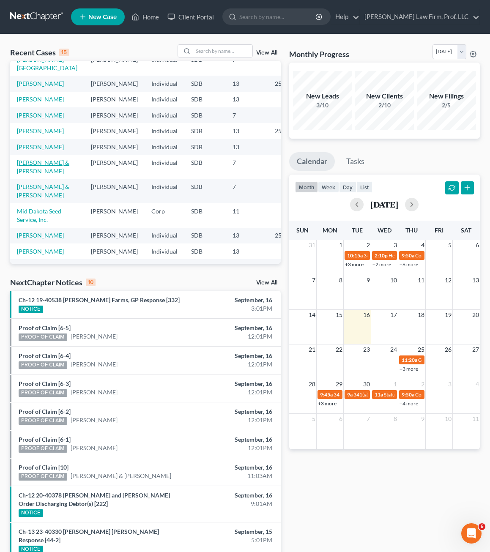
click at [36, 175] on link "[PERSON_NAME] & [PERSON_NAME]" at bounding box center [43, 167] width 52 height 16
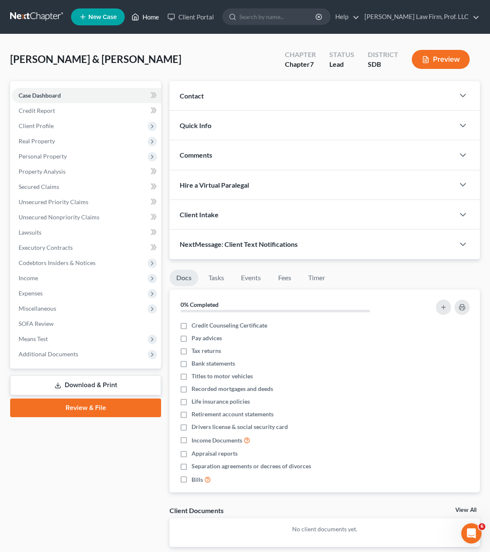
drag, startPoint x: 145, startPoint y: 14, endPoint x: 268, endPoint y: 175, distance: 202.1
click at [145, 15] on link "Home" at bounding box center [145, 16] width 36 height 15
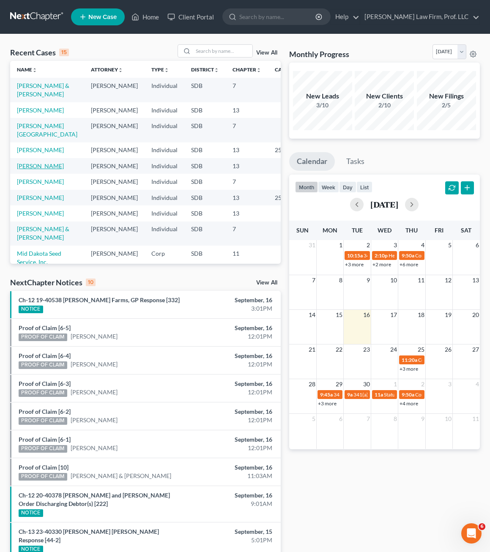
click at [33, 170] on link "[PERSON_NAME]" at bounding box center [40, 165] width 47 height 7
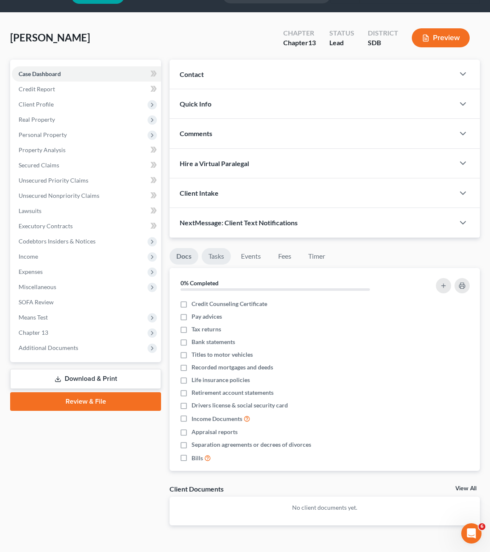
scroll to position [41, 0]
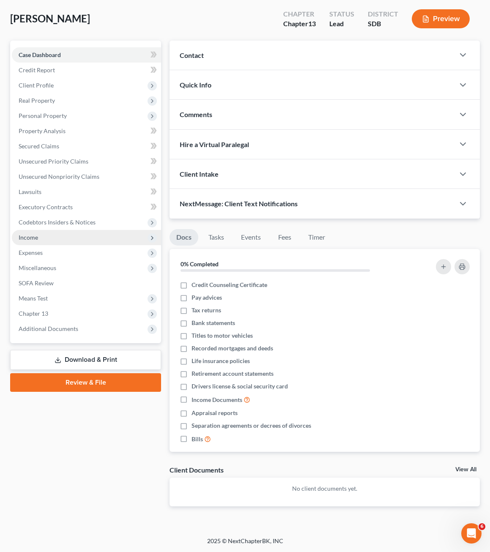
click at [47, 243] on span "Income" at bounding box center [86, 237] width 149 height 15
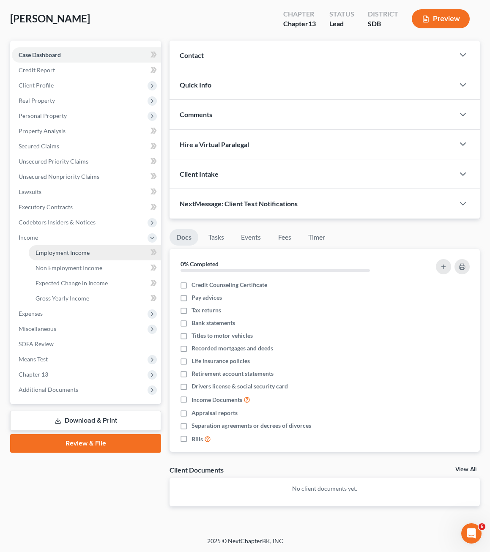
click at [50, 245] on link "Employment Income" at bounding box center [95, 252] width 132 height 15
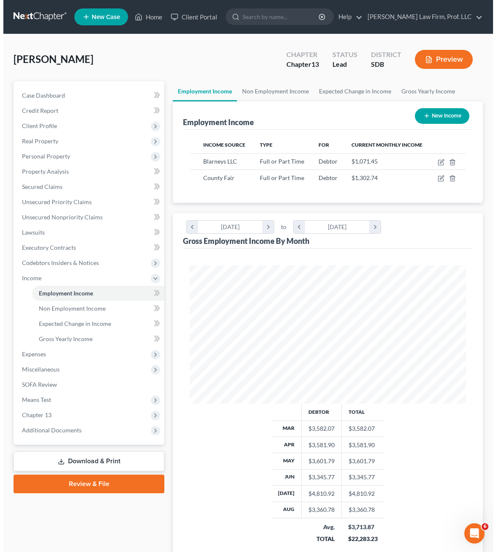
scroll to position [138, 293]
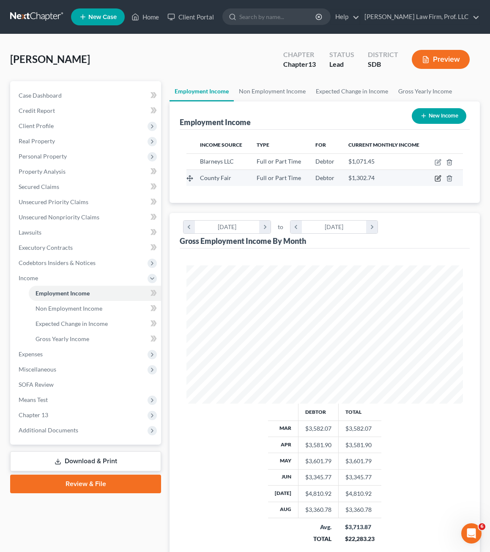
click at [435, 180] on icon "button" at bounding box center [438, 178] width 7 height 7
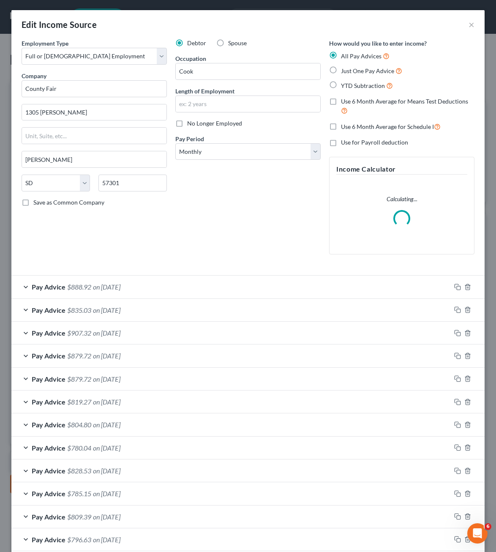
scroll to position [140, 298]
click at [335, 131] on div "Use 6 Month Average for Schedule I" at bounding box center [401, 127] width 145 height 10
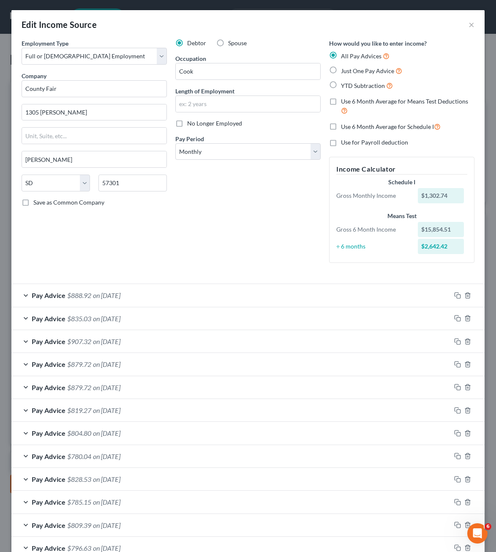
click at [341, 126] on label "Use 6 Month Average for Schedule I" at bounding box center [391, 127] width 100 height 10
click at [345, 126] on input "Use 6 Month Average for Schedule I" at bounding box center [347, 124] width 5 height 5
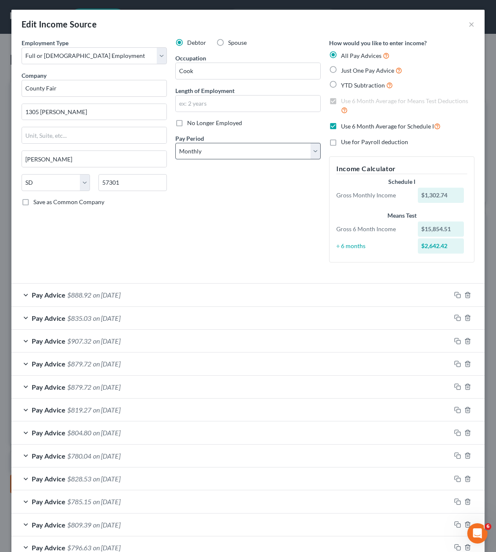
scroll to position [0, 0]
drag, startPoint x: 229, startPoint y: 153, endPoint x: 234, endPoint y: 159, distance: 7.5
click at [229, 153] on select "Select Monthly Twice Monthly Every Other Week Weekly" at bounding box center [247, 151] width 145 height 17
click at [175, 143] on select "Select Monthly Twice Monthly Every Other Week Weekly" at bounding box center [247, 151] width 145 height 17
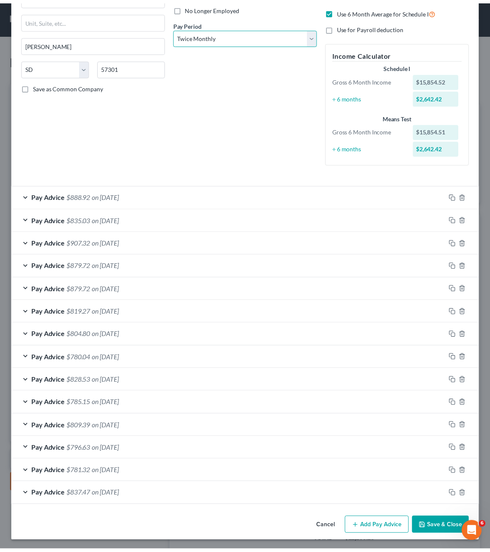
scroll to position [117, 0]
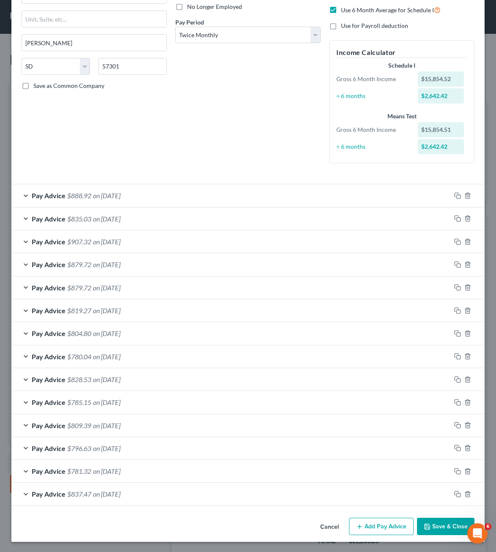
click at [446, 530] on button "Save & Close" at bounding box center [445, 527] width 57 height 18
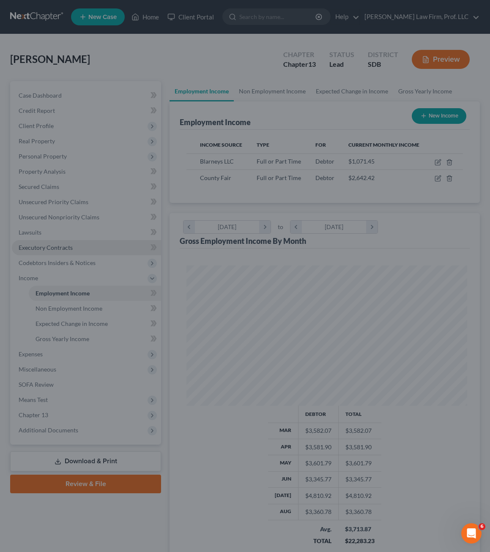
scroll to position [422629, 422474]
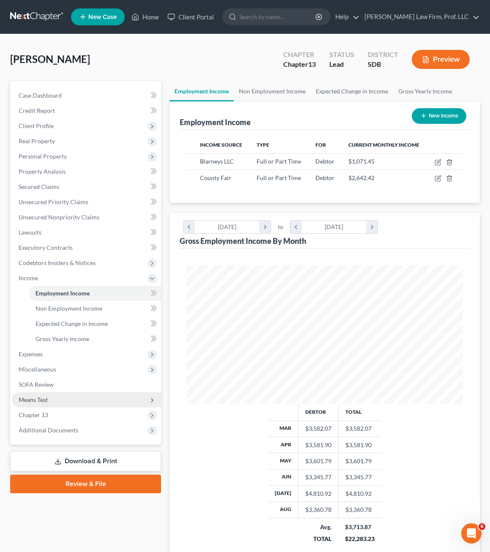
click at [44, 402] on span "Means Test" at bounding box center [33, 399] width 29 height 7
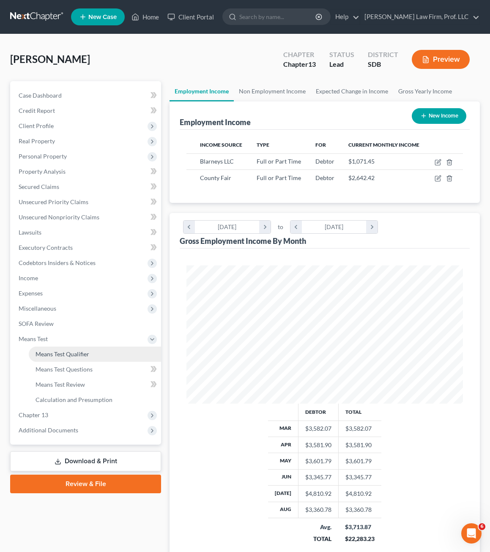
click at [78, 350] on link "Means Test Qualifier" at bounding box center [95, 354] width 132 height 15
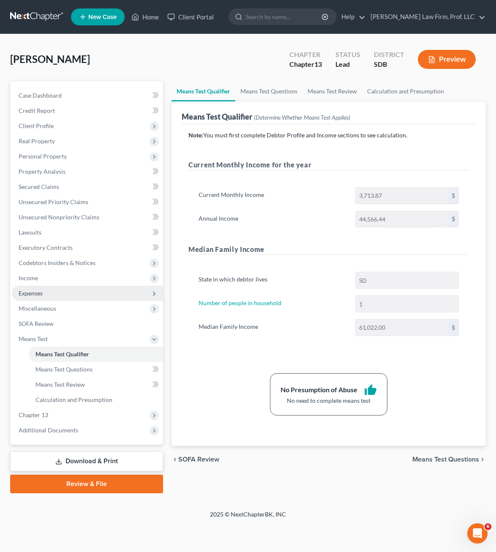
click at [36, 293] on span "Expenses" at bounding box center [31, 293] width 24 height 7
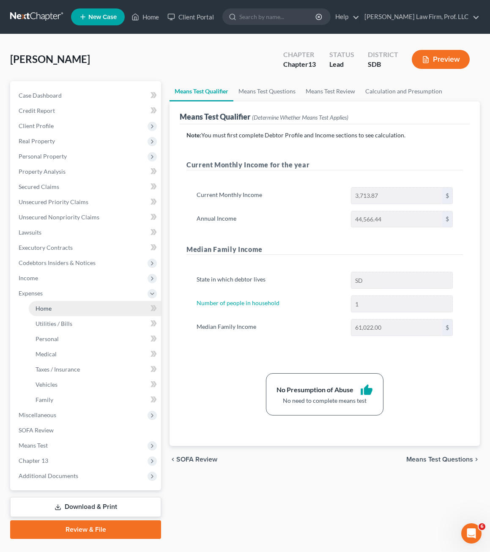
click at [56, 304] on link "Home" at bounding box center [95, 308] width 132 height 15
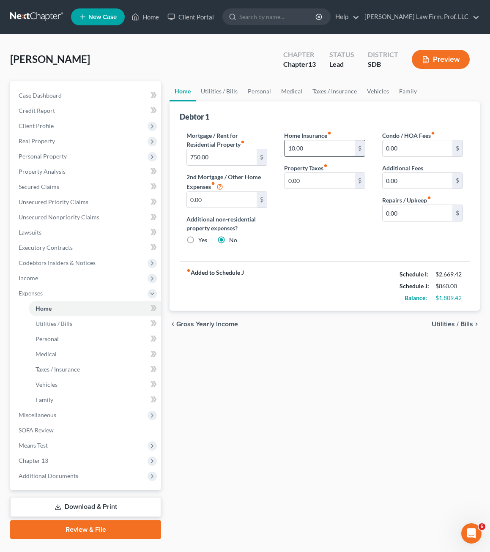
click at [338, 148] on input "10.00" at bounding box center [320, 148] width 70 height 16
click at [299, 493] on div "Home Utilities / Bills Personal Medical Taxes / Insurance Vehicles Family Debto…" at bounding box center [324, 310] width 319 height 458
click at [219, 90] on link "Utilities / Bills" at bounding box center [219, 91] width 47 height 20
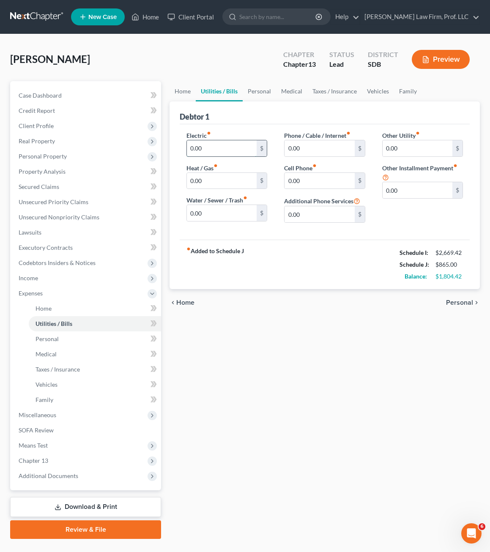
click at [219, 145] on input "0.00" at bounding box center [222, 148] width 70 height 16
drag, startPoint x: 363, startPoint y: 393, endPoint x: 268, endPoint y: 134, distance: 276.3
click at [362, 393] on div "Home Utilities / Bills Personal Medical Taxes / Insurance Vehicles Family Debto…" at bounding box center [324, 310] width 319 height 458
click at [204, 183] on input "0.00" at bounding box center [222, 181] width 70 height 16
drag, startPoint x: 353, startPoint y: 290, endPoint x: 353, endPoint y: 244, distance: 46.5
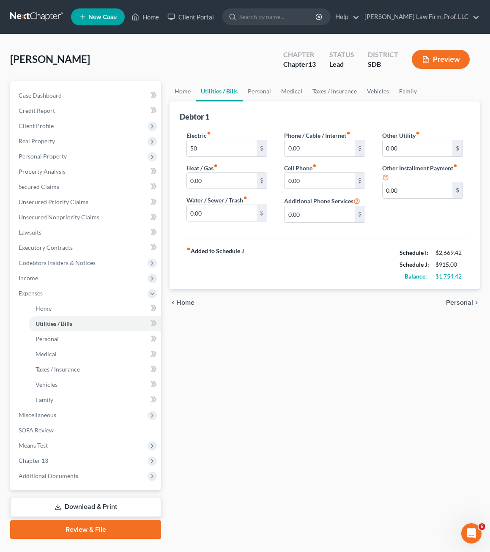
click at [353, 290] on div "chevron_left Home Personal chevron_right" at bounding box center [325, 302] width 310 height 27
click at [343, 372] on div "Home Utilities / Bills Personal Medical Taxes / Insurance Vehicles Family Debto…" at bounding box center [324, 310] width 319 height 458
drag, startPoint x: 187, startPoint y: 331, endPoint x: 307, endPoint y: 432, distance: 156.7
click at [187, 331] on div "Home Utilities / Bills Personal Medical Taxes / Insurance Vehicles Family Debto…" at bounding box center [324, 310] width 319 height 458
click at [222, 152] on input "50" at bounding box center [222, 148] width 70 height 16
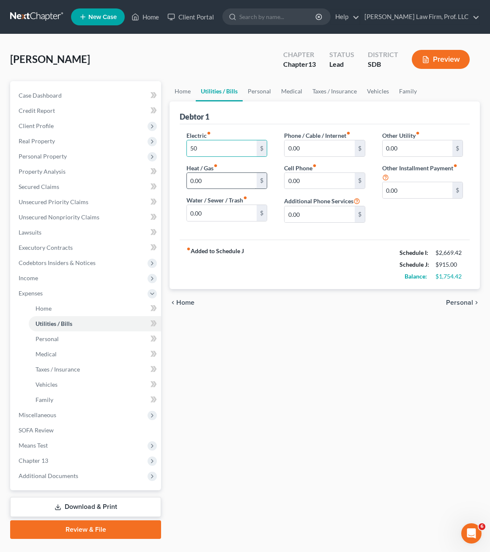
drag, startPoint x: 184, startPoint y: 175, endPoint x: 203, endPoint y: 186, distance: 22.0
click at [184, 175] on div "Electric fiber_manual_record 50 $ Heat / Gas fiber_manual_record 0.00 $ Water /…" at bounding box center [227, 180] width 98 height 99
click at [203, 186] on input "0.00" at bounding box center [222, 181] width 70 height 16
click at [219, 219] on input "0.00" at bounding box center [222, 213] width 70 height 16
click at [250, 233] on div "Electric fiber_manual_record 50 $ Heat / Gas fiber_manual_record 40 $ Water / S…" at bounding box center [325, 181] width 290 height 115
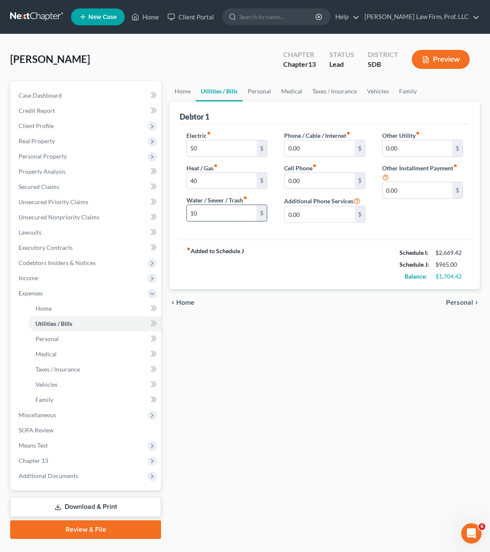
click at [244, 207] on input "10" at bounding box center [222, 213] width 70 height 16
click at [200, 208] on input "10" at bounding box center [222, 213] width 70 height 16
click at [203, 214] on input "10" at bounding box center [222, 213] width 70 height 16
click at [262, 249] on div "fiber_manual_record Added to Schedule J Schedule I: $2,669.42 Schedule J: $970.…" at bounding box center [325, 264] width 290 height 49
click at [293, 146] on input "0.00" at bounding box center [320, 148] width 70 height 16
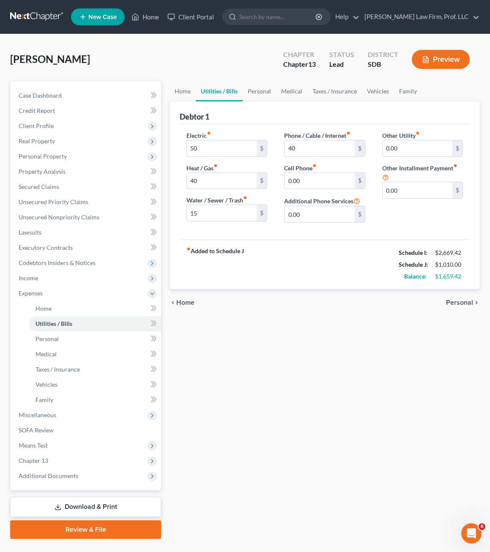
click at [289, 292] on div "chevron_left Home Personal chevron_right" at bounding box center [325, 302] width 310 height 27
click at [325, 184] on input "0.00" at bounding box center [320, 181] width 70 height 16
click at [319, 148] on input "40" at bounding box center [320, 148] width 70 height 16
click at [307, 176] on input "0.00" at bounding box center [320, 181] width 70 height 16
click at [333, 264] on div "fiber_manual_record Added to Schedule J Schedule I: $2,669.42 Schedule J: $1,10…" at bounding box center [325, 264] width 290 height 49
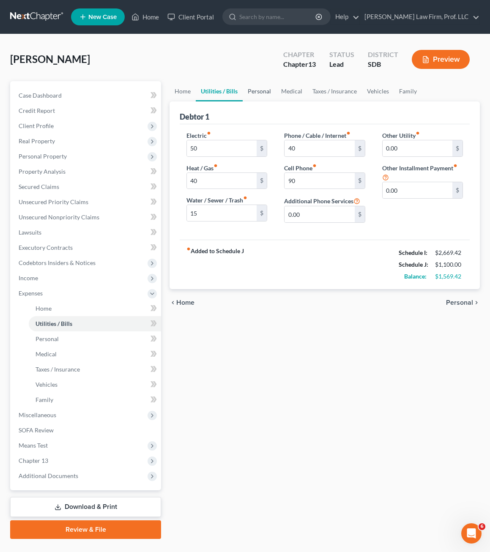
drag, startPoint x: 252, startPoint y: 97, endPoint x: 254, endPoint y: 91, distance: 6.3
click at [252, 97] on link "Personal" at bounding box center [259, 91] width 33 height 20
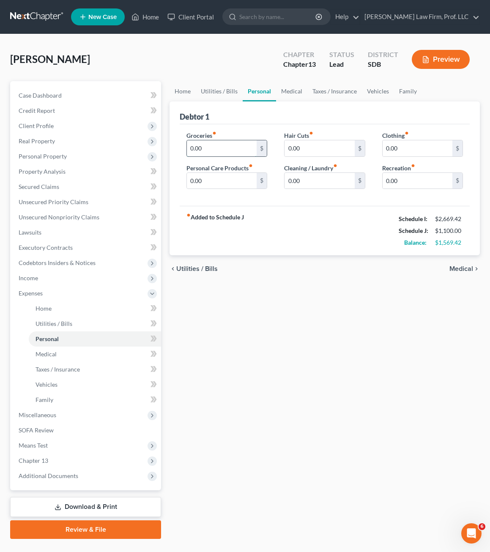
click at [218, 155] on input "0.00" at bounding box center [222, 148] width 70 height 16
drag, startPoint x: 410, startPoint y: 375, endPoint x: 409, endPoint y: 370, distance: 4.3
click at [410, 375] on div "Home Utilities / Bills Personal Medical Taxes / Insurance Vehicles Family Debto…" at bounding box center [324, 310] width 319 height 458
click at [401, 144] on input "0.00" at bounding box center [418, 148] width 70 height 16
click at [358, 369] on div "Home Utilities / Bills Personal Medical Taxes / Insurance Vehicles Family Debto…" at bounding box center [324, 310] width 319 height 458
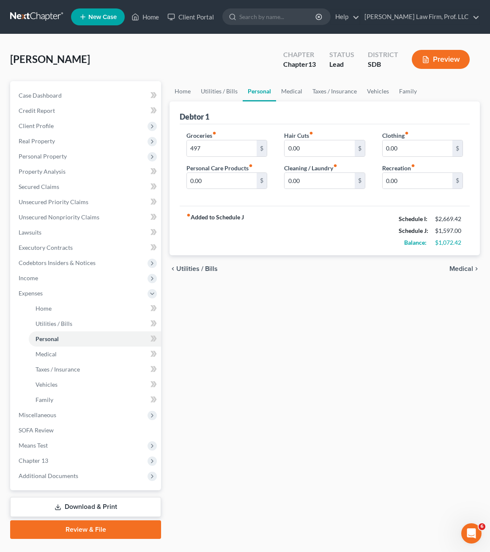
drag, startPoint x: 362, startPoint y: 355, endPoint x: 257, endPoint y: 165, distance: 216.6
click at [361, 354] on div "Home Utilities / Bills Personal Medical Taxes / Insurance Vehicles Family Debto…" at bounding box center [324, 310] width 319 height 458
click at [227, 182] on input "0.00" at bounding box center [222, 181] width 70 height 16
click at [317, 179] on input "0.00" at bounding box center [320, 181] width 70 height 16
drag, startPoint x: 311, startPoint y: 364, endPoint x: 328, endPoint y: 332, distance: 36.1
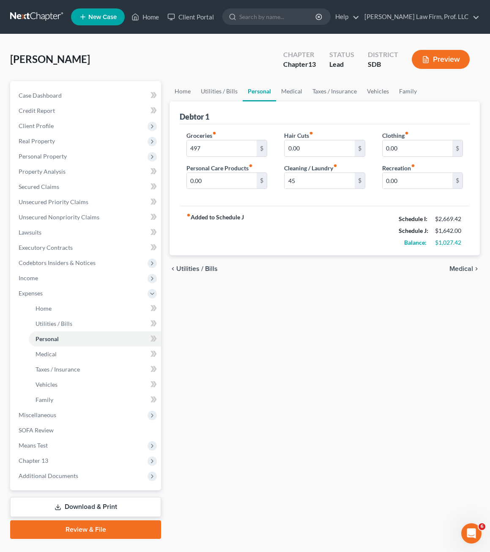
click at [311, 364] on div "Home Utilities / Bills Personal Medical Taxes / Insurance Vehicles Family Debto…" at bounding box center [324, 310] width 319 height 458
click at [421, 149] on input "0.00" at bounding box center [418, 148] width 70 height 16
click at [387, 356] on div "Home Utilities / Bills Personal Medical Taxes / Insurance Vehicles Family Debto…" at bounding box center [324, 310] width 319 height 458
click at [217, 184] on input "0.00" at bounding box center [222, 181] width 70 height 16
drag, startPoint x: 268, startPoint y: 348, endPoint x: 339, endPoint y: 261, distance: 112.3
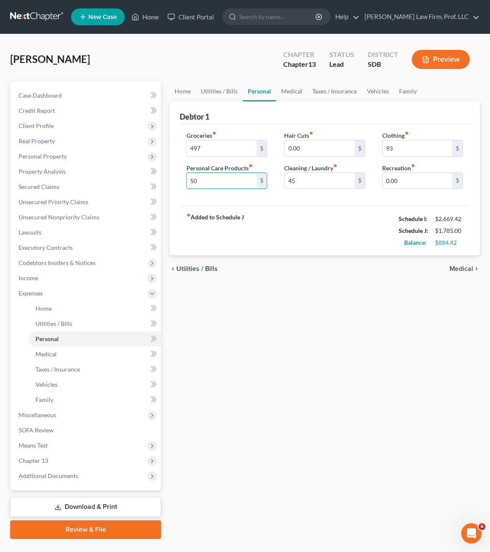
click at [268, 344] on div "Home Utilities / Bills Personal Medical Taxes / Insurance Vehicles Family Debto…" at bounding box center [324, 310] width 319 height 458
drag, startPoint x: 313, startPoint y: 237, endPoint x: 411, endPoint y: 194, distance: 107.0
click at [314, 235] on div "fiber_manual_record Added to Schedule J Schedule I: $2,669.42 Schedule J: $1,78…" at bounding box center [325, 230] width 290 height 49
click at [403, 93] on link "Family" at bounding box center [408, 91] width 28 height 20
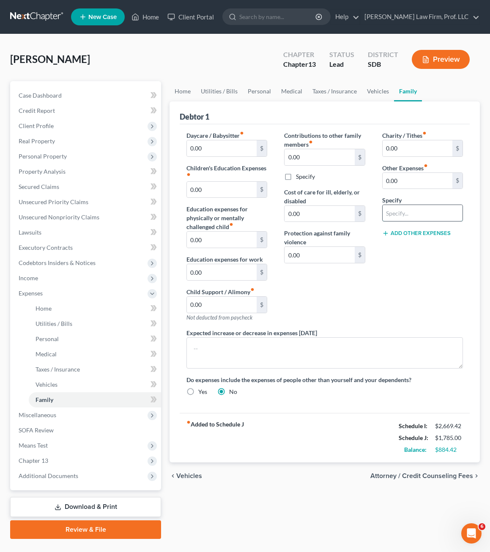
click at [402, 215] on input "text" at bounding box center [423, 213] width 80 height 16
click at [416, 175] on input "0.00" at bounding box center [418, 181] width 70 height 16
click at [400, 293] on div "Charity / Tithes fiber_manual_record 0.00 $ Other Expenses fiber_manual_record …" at bounding box center [423, 229] width 98 height 197
drag, startPoint x: 387, startPoint y: 292, endPoint x: 297, endPoint y: 79, distance: 230.9
click at [387, 292] on div "Charity / Tithes fiber_manual_record 0.00 $ Other Expenses fiber_manual_record …" at bounding box center [423, 229] width 98 height 197
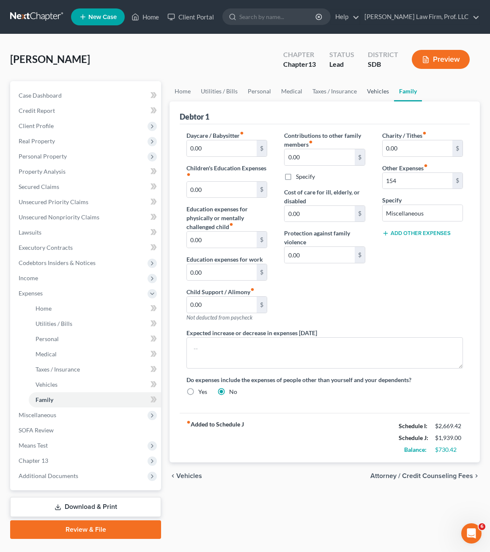
click at [379, 92] on link "Vehicles" at bounding box center [378, 91] width 32 height 20
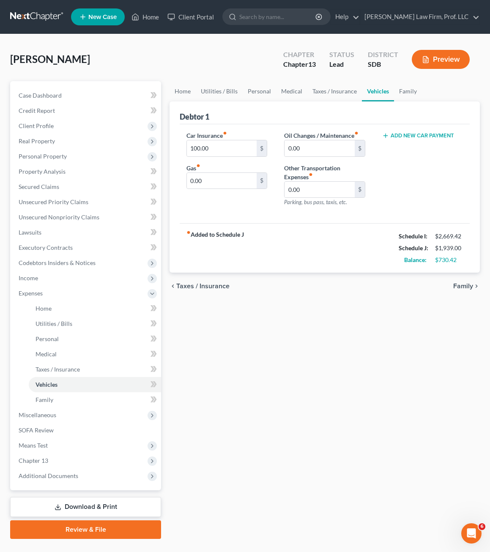
click at [262, 211] on div "Car Insurance fiber_manual_record 100.00 $ Gas fiber_manual_record 0.00 $" at bounding box center [227, 172] width 98 height 82
click at [458, 177] on div "Add New Car Payment" at bounding box center [423, 172] width 98 height 82
click at [431, 173] on div "Add New Car Payment" at bounding box center [423, 172] width 98 height 82
click at [316, 152] on input "0.00" at bounding box center [320, 148] width 70 height 16
click at [411, 167] on div "Add New Car Payment" at bounding box center [423, 172] width 98 height 82
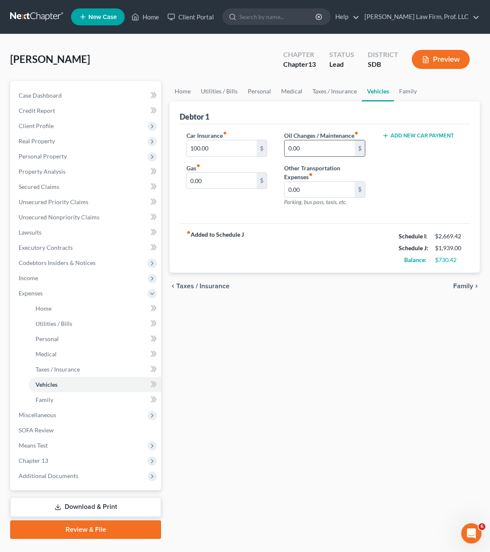
click at [324, 150] on input "0.00" at bounding box center [320, 148] width 70 height 16
click at [236, 215] on div "Car Insurance fiber_manual_record 100.00 $ Gas fiber_manual_record 0.00 $ Oil C…" at bounding box center [325, 173] width 290 height 99
click at [228, 183] on input "0.00" at bounding box center [222, 181] width 70 height 16
click at [314, 285] on div "chevron_left Taxes / Insurance Family chevron_right" at bounding box center [325, 286] width 310 height 27
click at [312, 151] on input "0.00" at bounding box center [320, 148] width 70 height 16
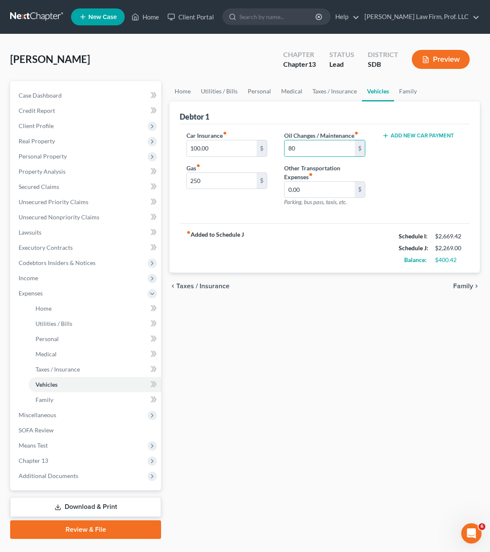
click at [333, 269] on div "fiber_manual_record Added to Schedule J Schedule I: $2,669.42 Schedule J: $2,26…" at bounding box center [325, 247] width 290 height 49
click at [319, 301] on div "Home Utilities / Bills Personal Medical Taxes / Insurance Vehicles Family Debto…" at bounding box center [324, 310] width 319 height 458
click at [332, 92] on link "Taxes / Insurance" at bounding box center [334, 91] width 55 height 20
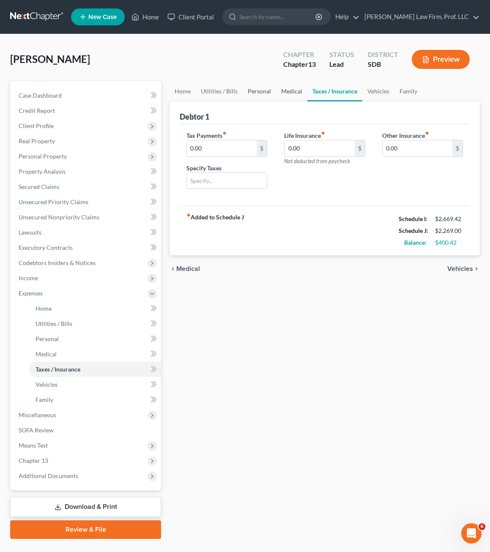
click at [279, 94] on link "Medical" at bounding box center [291, 91] width 31 height 20
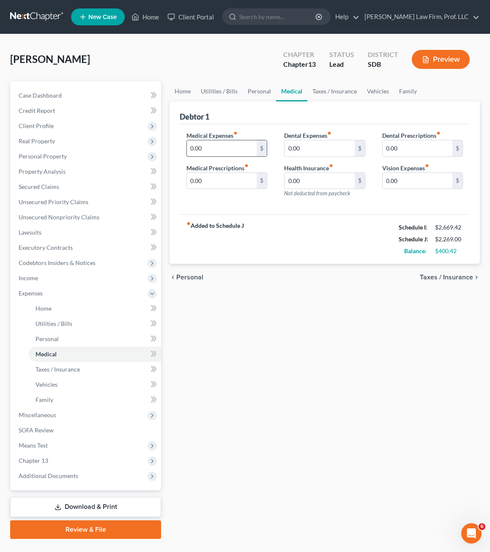
click at [227, 144] on input "0.00" at bounding box center [222, 148] width 70 height 16
drag, startPoint x: 332, startPoint y: 276, endPoint x: 345, endPoint y: 261, distance: 20.0
click at [332, 272] on div "chevron_left Personal Taxes / Insurance chevron_right" at bounding box center [325, 277] width 310 height 27
click at [251, 93] on link "Personal" at bounding box center [259, 91] width 33 height 20
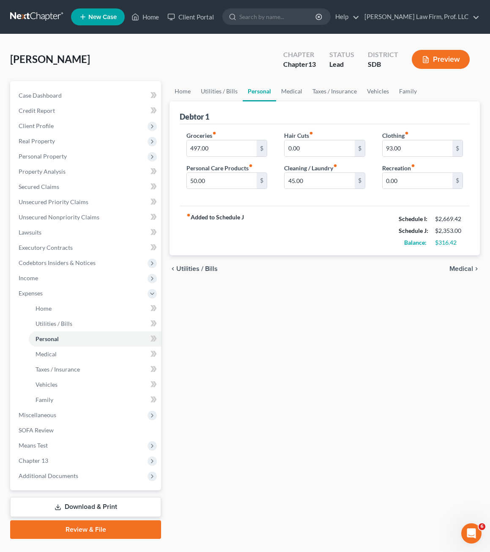
click at [301, 207] on div "fiber_manual_record Added to Schedule J Schedule I: $2,669.42 Schedule J: $2,35…" at bounding box center [325, 230] width 290 height 49
click at [220, 86] on link "Utilities / Bills" at bounding box center [219, 91] width 47 height 20
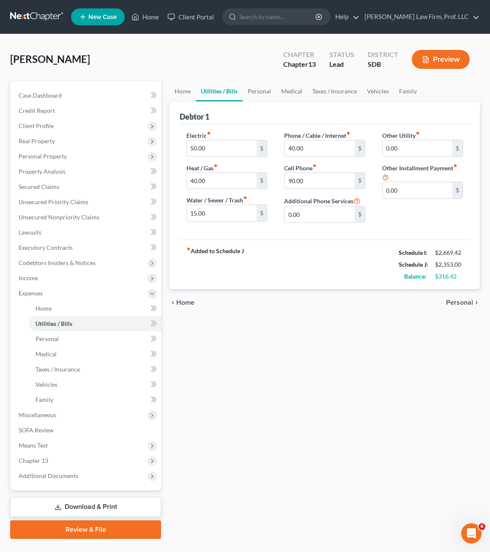
click at [316, 274] on div "fiber_manual_record Added to Schedule J Schedule I: $2,669.42 Schedule J: $2,35…" at bounding box center [325, 264] width 290 height 49
drag, startPoint x: 407, startPoint y: 212, endPoint x: 267, endPoint y: 114, distance: 170.9
click at [406, 211] on div "Other Utility fiber_manual_record 0.00 $ Other Installment Payment fiber_manual…" at bounding box center [423, 180] width 98 height 99
click at [185, 95] on link "Home" at bounding box center [183, 91] width 26 height 20
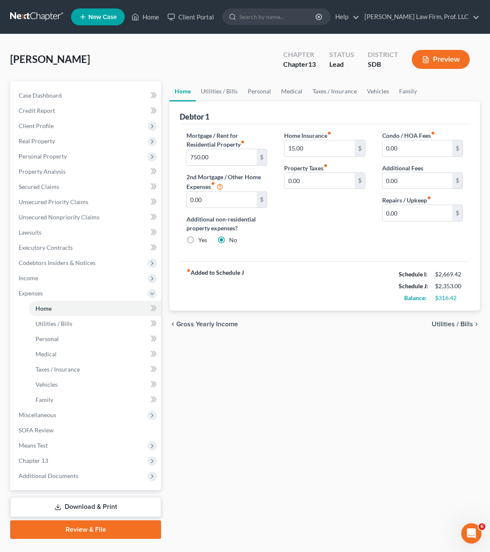
click at [305, 225] on div "Home Insurance fiber_manual_record 15.00 $ Property Taxes fiber_manual_record 0…" at bounding box center [325, 191] width 98 height 120
click at [329, 251] on div "Home Insurance fiber_manual_record 15.00 $ Property Taxes fiber_manual_record 0…" at bounding box center [325, 191] width 98 height 120
click at [219, 93] on link "Utilities / Bills" at bounding box center [219, 91] width 47 height 20
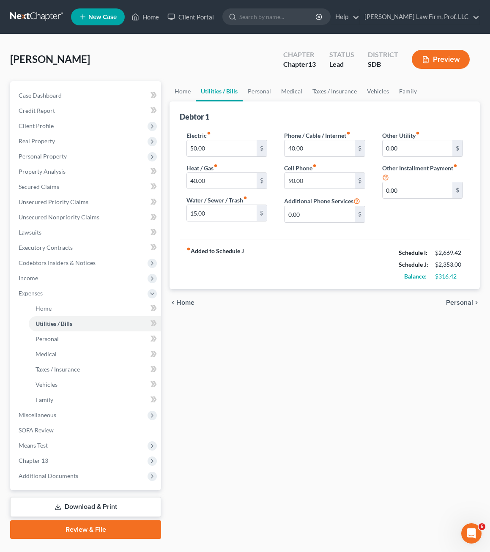
click at [414, 214] on div "Other Utility fiber_manual_record 0.00 $ Other Installment Payment fiber_manual…" at bounding box center [423, 180] width 98 height 99
click at [260, 90] on link "Personal" at bounding box center [259, 91] width 33 height 20
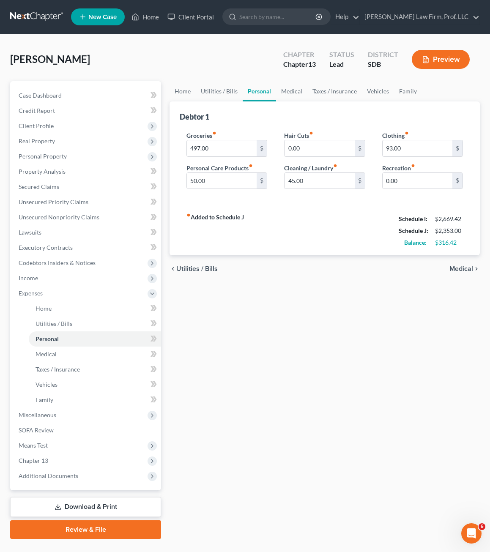
drag, startPoint x: 313, startPoint y: 235, endPoint x: 343, endPoint y: 171, distance: 70.9
click at [315, 235] on div "fiber_manual_record Added to Schedule J Schedule I: $2,669.42 Schedule J: $2,35…" at bounding box center [325, 230] width 290 height 49
click at [301, 92] on link "Medical" at bounding box center [291, 91] width 31 height 20
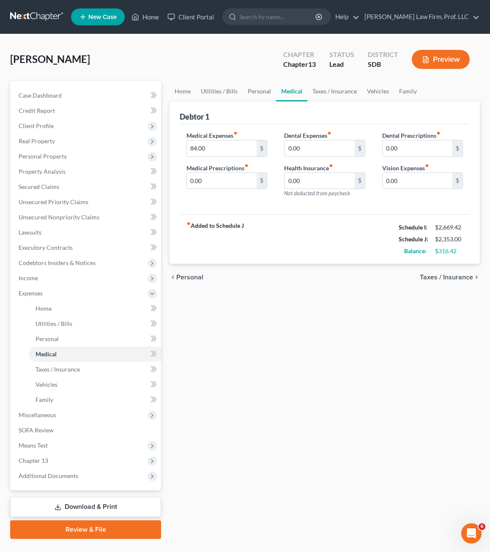
click at [255, 222] on div "fiber_manual_record Added to Schedule J Schedule I: $2,669.42 Schedule J: $2,35…" at bounding box center [325, 238] width 290 height 49
click at [235, 184] on input "0.00" at bounding box center [222, 181] width 70 height 16
drag, startPoint x: 178, startPoint y: 430, endPoint x: 196, endPoint y: 425, distance: 17.9
click at [191, 426] on div "Home Utilities / Bills Personal Medical Taxes / Insurance Vehicles Family Debto…" at bounding box center [324, 310] width 319 height 458
drag, startPoint x: 379, startPoint y: 268, endPoint x: 314, endPoint y: 178, distance: 111.1
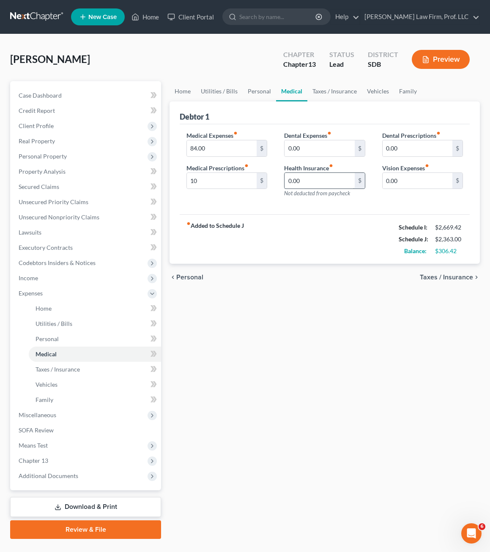
click at [379, 268] on div "chevron_left Personal Taxes / Insurance chevron_right" at bounding box center [325, 277] width 310 height 27
click at [309, 145] on input "0.00" at bounding box center [320, 148] width 70 height 16
click at [303, 233] on div "fiber_manual_record Added to Schedule J Schedule I: $2,669.42 Schedule J: $2,37…" at bounding box center [325, 238] width 290 height 49
click at [336, 93] on link "Taxes / Insurance" at bounding box center [334, 91] width 55 height 20
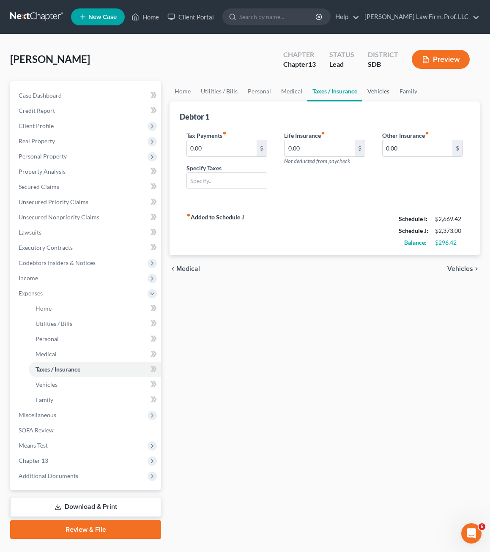
click at [376, 94] on link "Vehicles" at bounding box center [378, 91] width 32 height 20
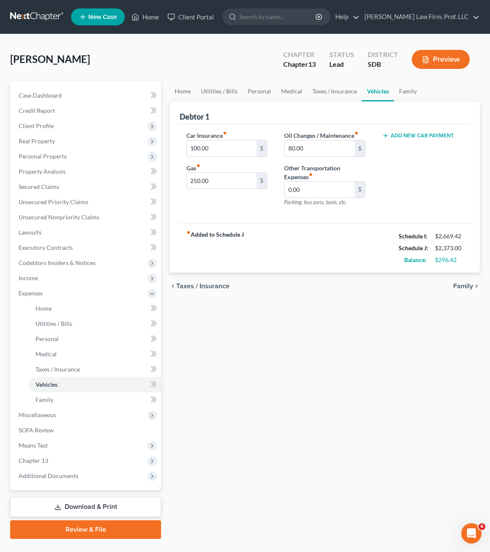
click at [258, 262] on div "fiber_manual_record Added to Schedule J Schedule I: $2,669.42 Schedule J: $2,37…" at bounding box center [325, 247] width 290 height 49
drag, startPoint x: 257, startPoint y: 215, endPoint x: 216, endPoint y: 188, distance: 48.7
click at [257, 214] on div "Car Insurance fiber_manual_record 100.00 $ Gas fiber_manual_record 250.00 $ Oil…" at bounding box center [325, 173] width 290 height 99
drag, startPoint x: 206, startPoint y: 185, endPoint x: 222, endPoint y: 178, distance: 16.8
click at [206, 184] on input "250.00" at bounding box center [222, 181] width 70 height 16
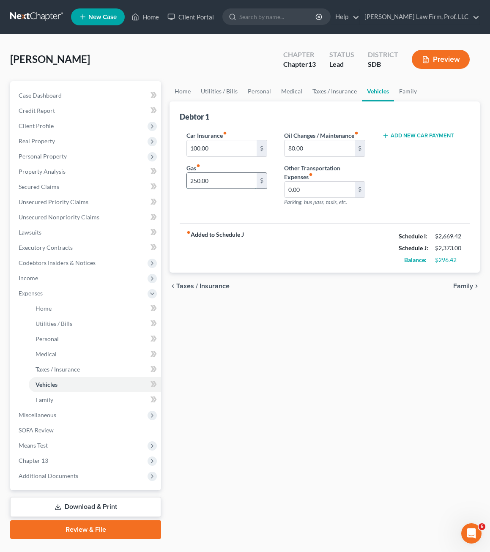
click at [208, 178] on input "250.00" at bounding box center [222, 181] width 70 height 16
click at [191, 181] on input "250.00" at bounding box center [222, 181] width 70 height 16
click at [193, 181] on input "250.00" at bounding box center [222, 181] width 70 height 16
click at [189, 181] on input "250.00" at bounding box center [222, 181] width 70 height 16
click at [330, 263] on div "fiber_manual_record Added to Schedule J Schedule I: $2,669.42 Schedule J: $2,47…" at bounding box center [325, 247] width 290 height 49
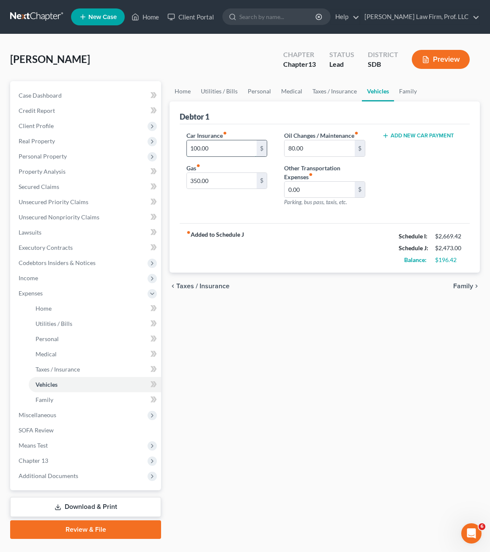
click at [201, 142] on input "100.00" at bounding box center [222, 148] width 70 height 16
click at [194, 148] on input "100.00" at bounding box center [222, 148] width 70 height 16
click at [196, 149] on input "100.00" at bounding box center [222, 148] width 70 height 16
drag, startPoint x: 307, startPoint y: 153, endPoint x: 321, endPoint y: 156, distance: 14.4
click at [307, 153] on input "80.00" at bounding box center [320, 148] width 70 height 16
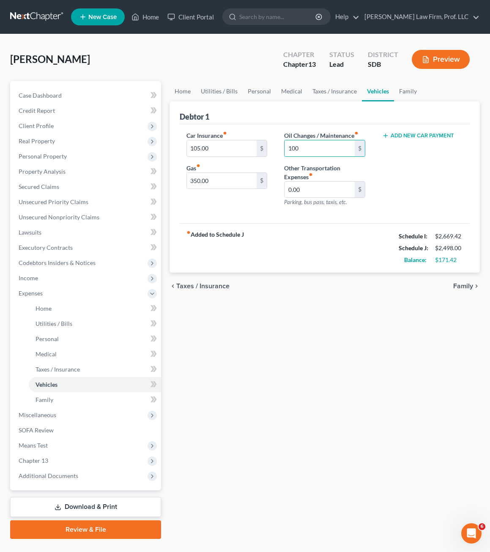
click at [334, 286] on div "chevron_left Taxes / Insurance Family chevron_right" at bounding box center [325, 286] width 310 height 27
drag, startPoint x: 337, startPoint y: 368, endPoint x: 335, endPoint y: 74, distance: 293.8
click at [337, 363] on div "Home Utilities / Bills Personal Medical Taxes / Insurance Vehicles Family Debto…" at bounding box center [324, 310] width 319 height 458
drag, startPoint x: 405, startPoint y: 94, endPoint x: 494, endPoint y: 135, distance: 98.0
click at [405, 94] on link "Family" at bounding box center [408, 91] width 28 height 20
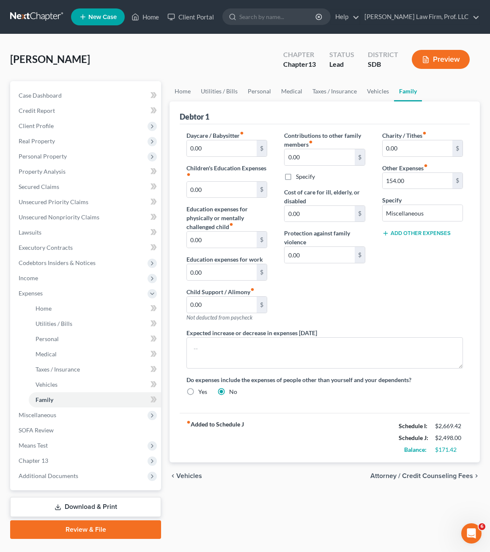
click at [440, 297] on div "Charity / Tithes fiber_manual_record 0.00 $ Other Expenses fiber_manual_record …" at bounding box center [423, 229] width 98 height 197
drag, startPoint x: 183, startPoint y: 95, endPoint x: 222, endPoint y: 92, distance: 38.6
click at [183, 95] on link "Home" at bounding box center [183, 91] width 26 height 20
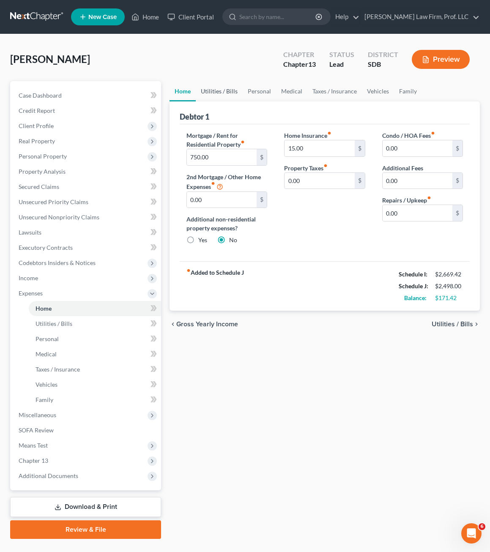
click at [216, 90] on link "Utilities / Bills" at bounding box center [219, 91] width 47 height 20
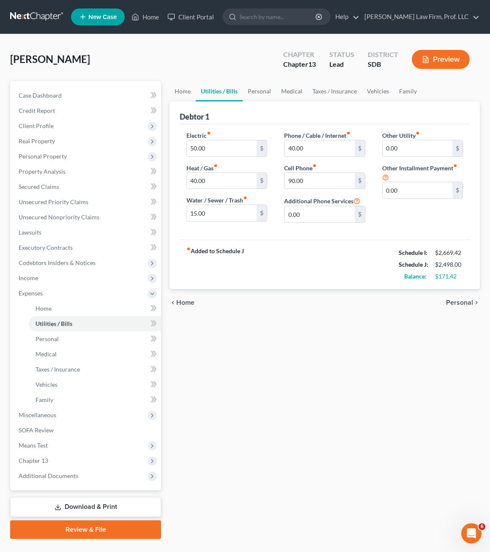
drag, startPoint x: 301, startPoint y: 260, endPoint x: 421, endPoint y: 183, distance: 142.2
click at [305, 260] on div "fiber_manual_record Added to Schedule J Schedule I: $2,669.42 Schedule J: $2,49…" at bounding box center [325, 264] width 290 height 49
click at [256, 91] on link "Personal" at bounding box center [259, 91] width 33 height 20
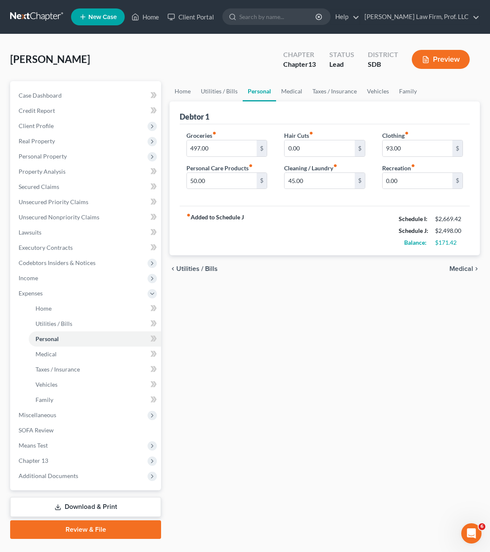
click at [388, 222] on div "fiber_manual_record Added to Schedule J Schedule I: $2,669.42 Schedule J: $2,49…" at bounding box center [325, 230] width 290 height 49
click at [411, 176] on input "0.00" at bounding box center [418, 181] width 70 height 16
click at [311, 380] on div "Home Utilities / Bills Personal Medical Taxes / Insurance Vehicles Family Debto…" at bounding box center [324, 310] width 319 height 458
drag, startPoint x: 286, startPoint y: 261, endPoint x: 309, endPoint y: 214, distance: 52.2
click at [286, 259] on div "chevron_left Utilities / Bills Medical chevron_right" at bounding box center [325, 268] width 310 height 27
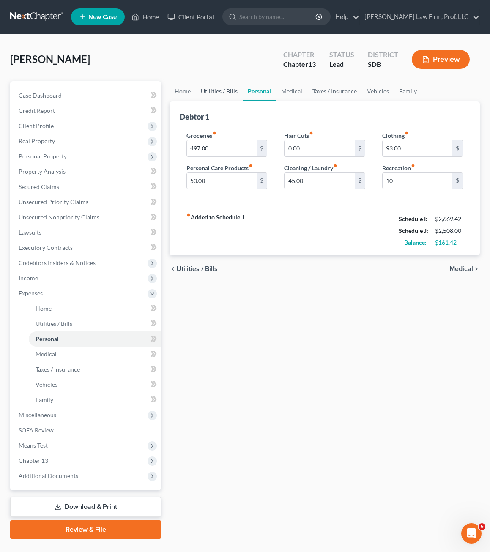
click at [224, 86] on link "Utilities / Bills" at bounding box center [219, 91] width 47 height 20
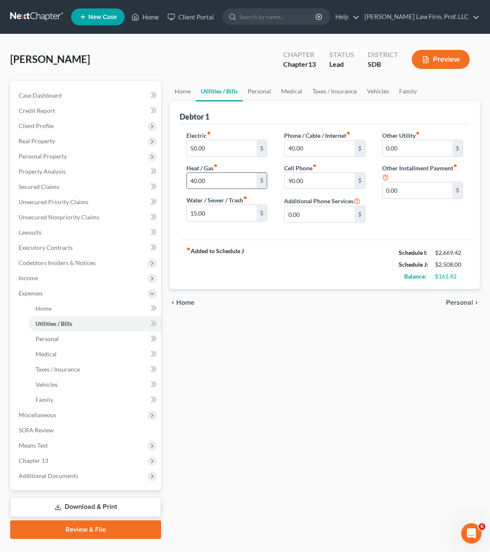
click at [292, 263] on div "fiber_manual_record Added to Schedule J Schedule I: $2,669.42 Schedule J: $2,50…" at bounding box center [325, 264] width 290 height 49
click at [214, 148] on input "50.00" at bounding box center [222, 148] width 70 height 16
click at [407, 389] on div "Home Utilities / Bills Personal Medical Taxes / Insurance Vehicles Family Debto…" at bounding box center [324, 310] width 319 height 458
drag, startPoint x: 200, startPoint y: 180, endPoint x: 214, endPoint y: 184, distance: 14.9
click at [200, 181] on input "40.00" at bounding box center [222, 181] width 70 height 16
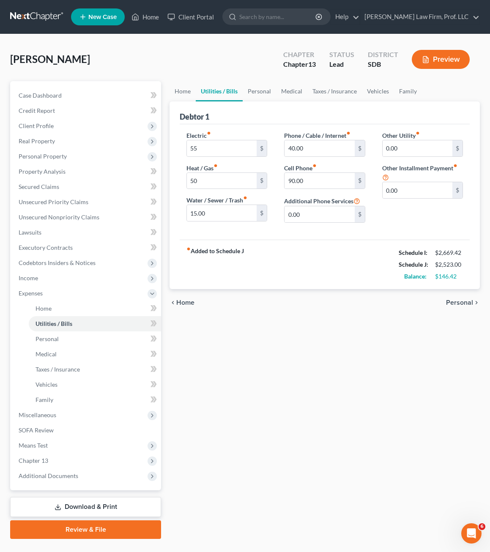
drag, startPoint x: 307, startPoint y: 487, endPoint x: 248, endPoint y: 291, distance: 204.9
click at [307, 479] on div "Home Utilities / Bills Personal Medical Taxes / Insurance Vehicles Family Debto…" at bounding box center [324, 310] width 319 height 458
click at [234, 218] on input "15.00" at bounding box center [222, 213] width 70 height 16
click at [279, 264] on div "fiber_manual_record Added to Schedule J Schedule I: $2,669.42 Schedule J: $2,53…" at bounding box center [325, 264] width 290 height 49
click at [298, 353] on div "Home Utilities / Bills Personal Medical Taxes / Insurance Vehicles Family Debto…" at bounding box center [324, 310] width 319 height 458
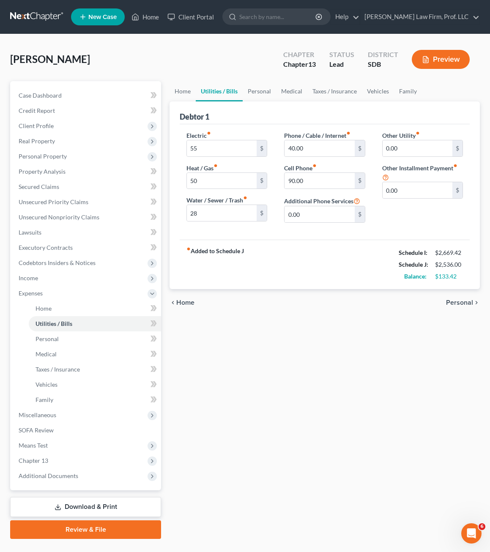
click at [349, 238] on div "Electric fiber_manual_record 55 $ Heat / Gas fiber_manual_record 50 $ Water / S…" at bounding box center [325, 181] width 290 height 115
click at [328, 185] on input "90.00" at bounding box center [320, 181] width 70 height 16
drag, startPoint x: 417, startPoint y: 462, endPoint x: 407, endPoint y: 395, distance: 67.9
click at [416, 462] on div "Home Utilities / Bills Personal Medical Taxes / Insurance Vehicles Family Debto…" at bounding box center [324, 310] width 319 height 458
click at [318, 144] on input "40.00" at bounding box center [320, 148] width 70 height 16
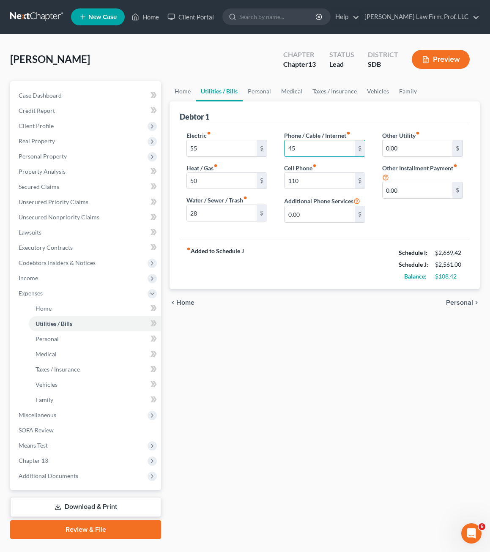
click at [404, 457] on div "Home Utilities / Bills Personal Medical Taxes / Insurance Vehicles Family Debto…" at bounding box center [324, 310] width 319 height 458
click at [430, 381] on div "Home Utilities / Bills Personal Medical Taxes / Insurance Vehicles Family Debto…" at bounding box center [324, 310] width 319 height 458
drag, startPoint x: 44, startPoint y: 343, endPoint x: 61, endPoint y: 356, distance: 21.1
click at [44, 342] on link "Personal" at bounding box center [95, 338] width 132 height 15
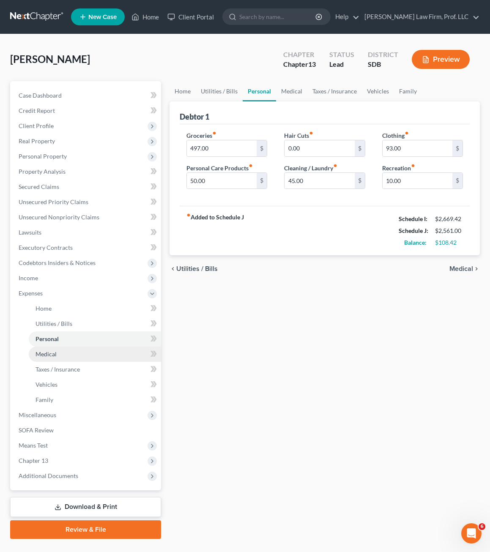
click at [61, 356] on link "Medical" at bounding box center [95, 354] width 132 height 15
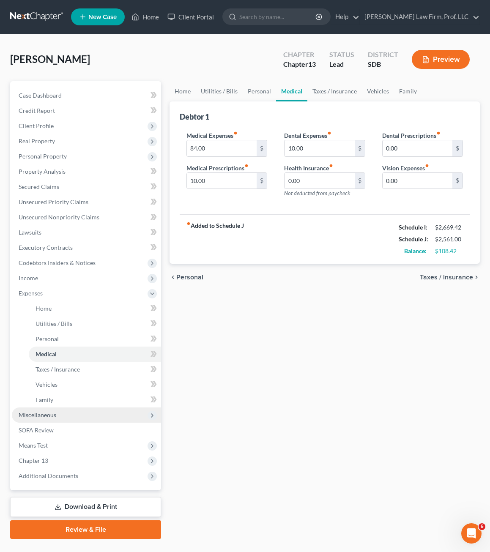
click at [53, 415] on span "Miscellaneous" at bounding box center [38, 414] width 38 height 7
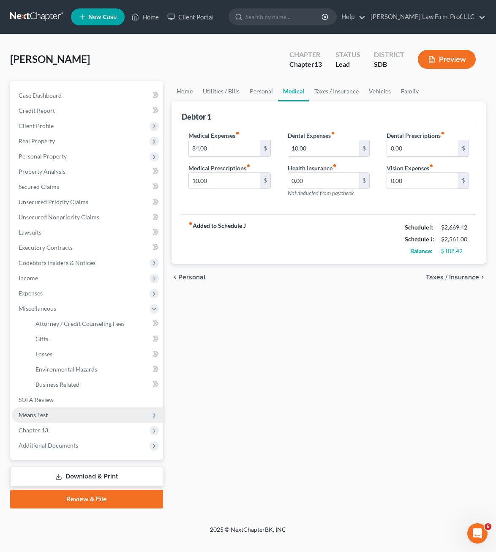
click at [50, 411] on span "Means Test" at bounding box center [87, 415] width 151 height 15
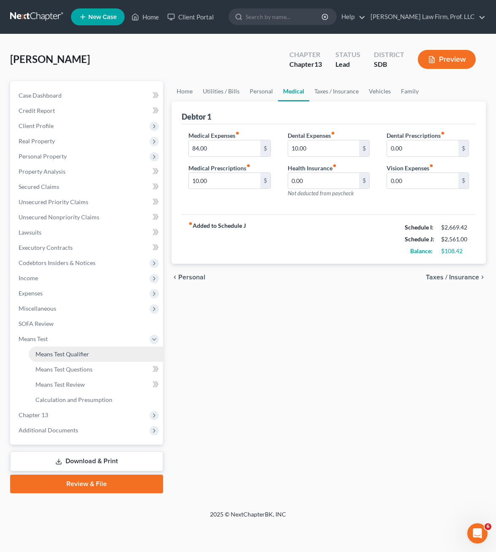
click at [73, 353] on span "Means Test Qualifier" at bounding box center [63, 353] width 54 height 7
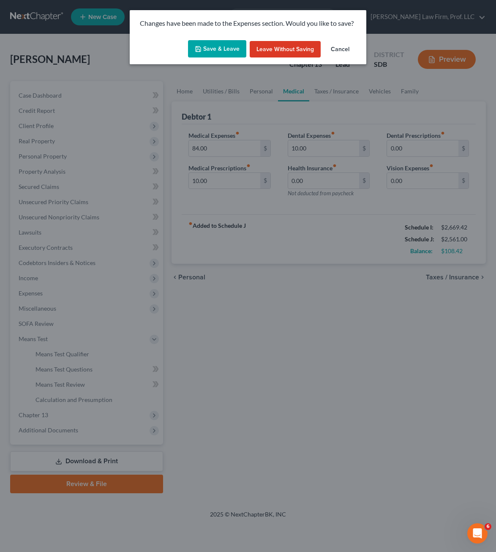
click at [232, 47] on button "Save & Leave" at bounding box center [217, 49] width 58 height 18
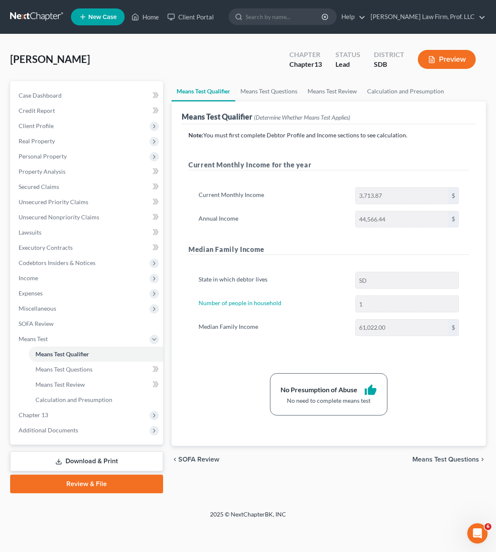
click at [220, 340] on div "State in which debtor lives SD Number of people in household 1 Median Family In…" at bounding box center [329, 307] width 281 height 91
click at [255, 469] on div "chevron_left SOFA Review Means Test Questions chevron_right" at bounding box center [329, 459] width 315 height 27
click at [65, 122] on span "Client Profile" at bounding box center [87, 125] width 151 height 15
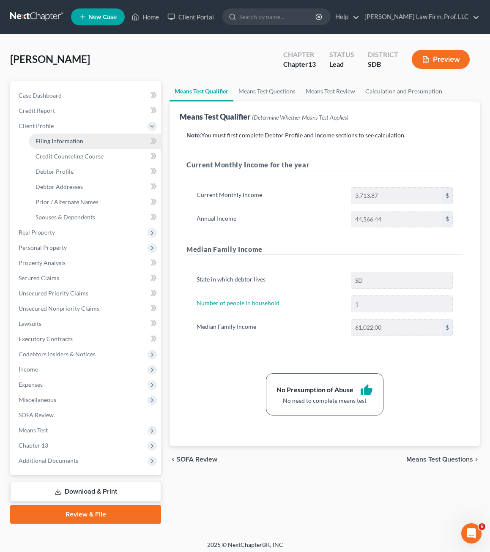
click at [74, 136] on link "Filing Information" at bounding box center [95, 141] width 132 height 15
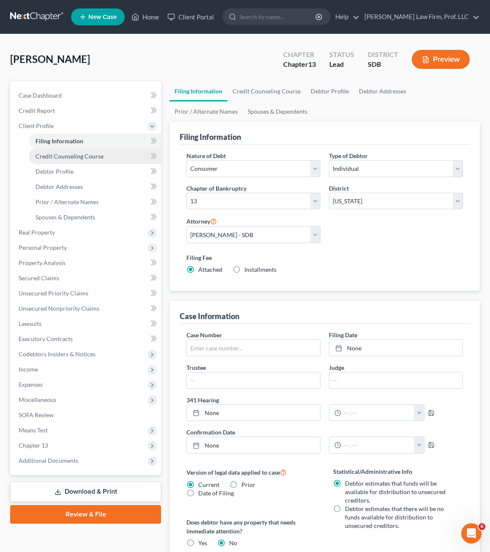
click at [79, 153] on span "Credit Counseling Course" at bounding box center [70, 156] width 68 height 7
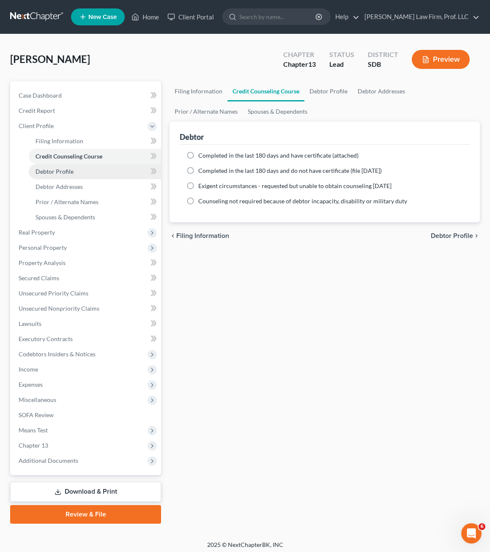
click at [78, 168] on link "Debtor Profile" at bounding box center [95, 171] width 132 height 15
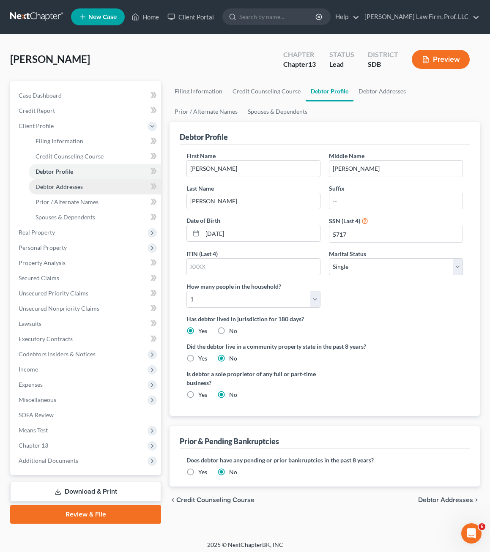
click at [75, 188] on span "Debtor Addresses" at bounding box center [59, 186] width 47 height 7
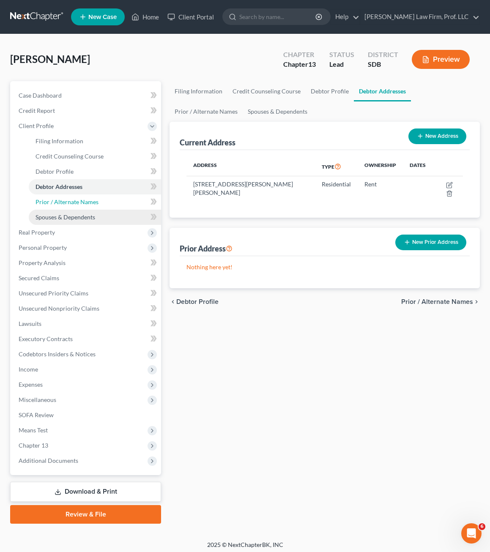
click at [63, 203] on span "Prior / Alternate Names" at bounding box center [67, 201] width 63 height 7
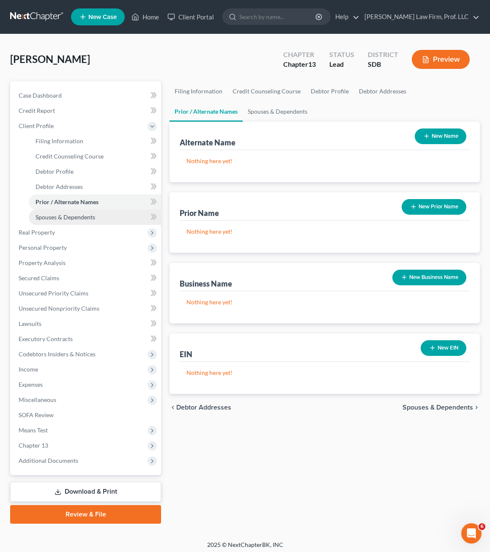
click at [66, 221] on link "Spouses & Dependents" at bounding box center [95, 217] width 132 height 15
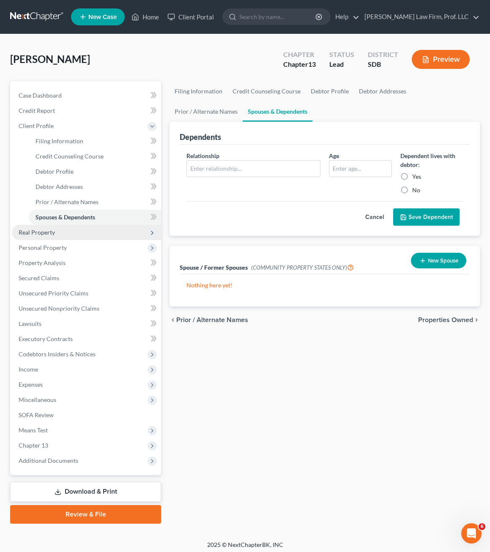
click at [31, 238] on span "Real Property" at bounding box center [86, 232] width 149 height 15
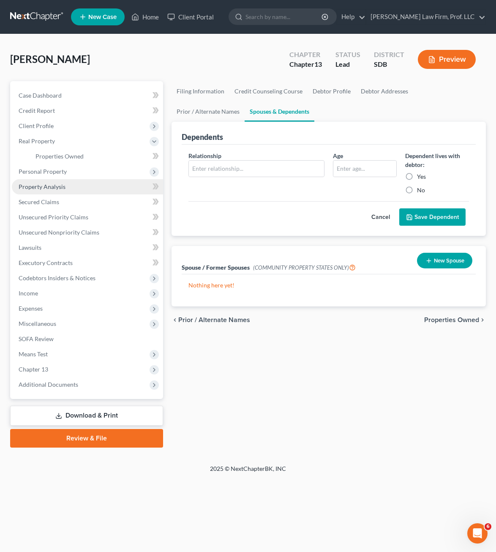
click at [50, 186] on span "Property Analysis" at bounding box center [42, 186] width 47 height 7
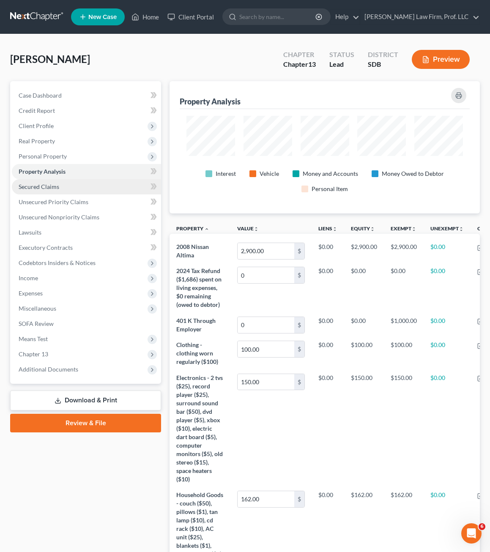
click at [48, 186] on span "Secured Claims" at bounding box center [39, 186] width 41 height 7
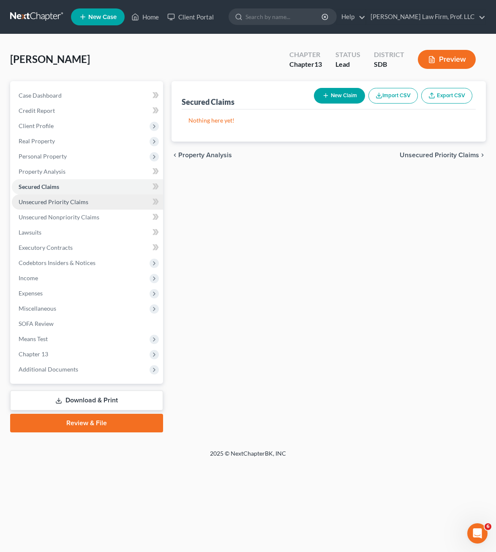
click at [49, 205] on span "Unsecured Priority Claims" at bounding box center [54, 201] width 70 height 7
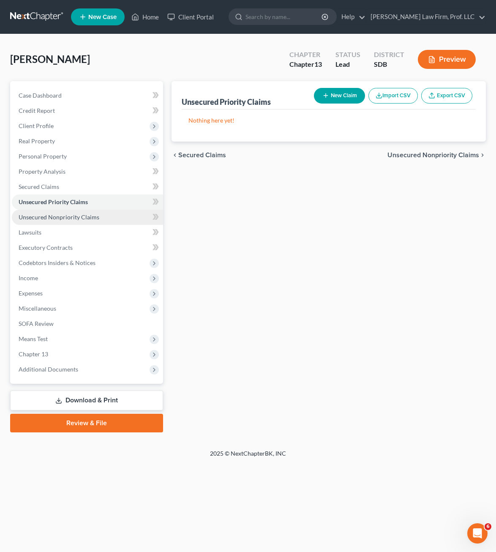
click at [47, 219] on span "Unsecured Nonpriority Claims" at bounding box center [59, 216] width 81 height 7
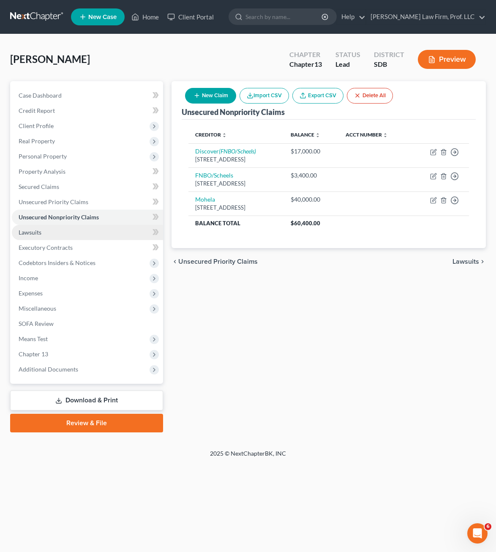
click at [42, 233] on link "Lawsuits" at bounding box center [87, 232] width 151 height 15
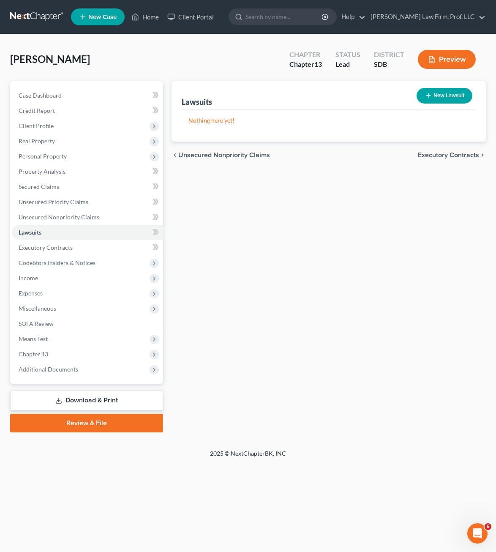
drag, startPoint x: 353, startPoint y: 273, endPoint x: 178, endPoint y: 69, distance: 268.6
click at [353, 271] on div "Lawsuits New Lawsuit Nothing here yet! Court Name Date Filed Status Creditor Na…" at bounding box center [328, 256] width 323 height 351
click at [294, 276] on div "Lawsuits New Lawsuit Nothing here yet! Court Name Date Filed Status Creditor Na…" at bounding box center [328, 256] width 323 height 351
click at [53, 307] on span "Miscellaneous" at bounding box center [38, 308] width 38 height 7
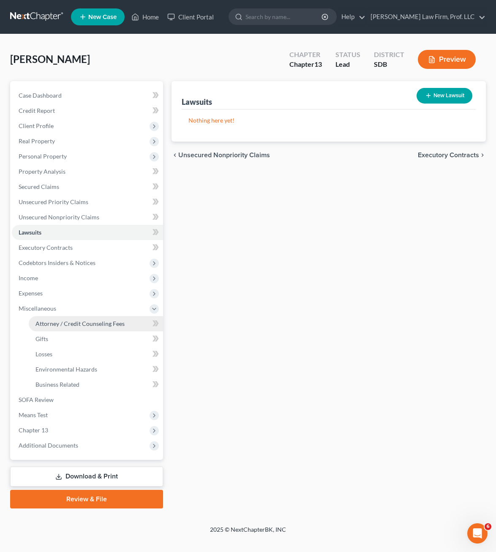
click at [65, 322] on span "Attorney / Credit Counseling Fees" at bounding box center [80, 323] width 89 height 7
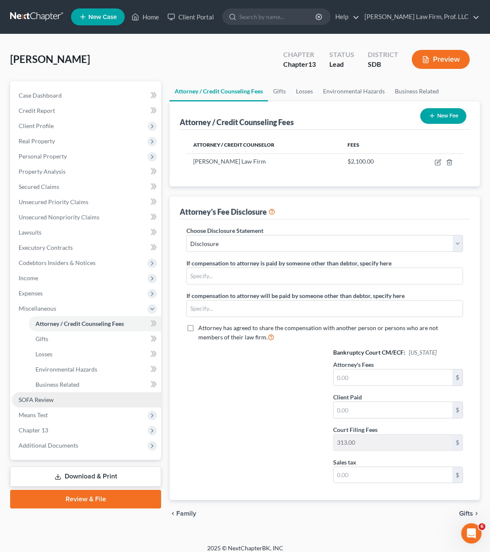
click at [42, 402] on span "SOFA Review" at bounding box center [36, 399] width 35 height 7
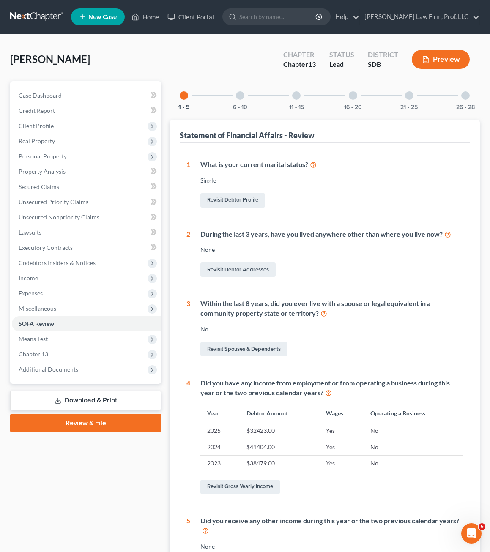
click at [34, 415] on link "Review & File" at bounding box center [85, 423] width 151 height 19
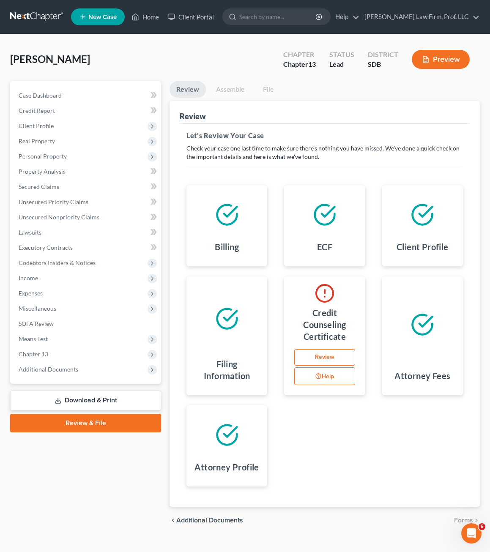
click at [395, 489] on div "Billing ECF Client Profile Filing Information Credit Counseling Certificate Rev…" at bounding box center [324, 336] width 293 height 322
click at [44, 354] on span "Chapter 13" at bounding box center [34, 353] width 30 height 7
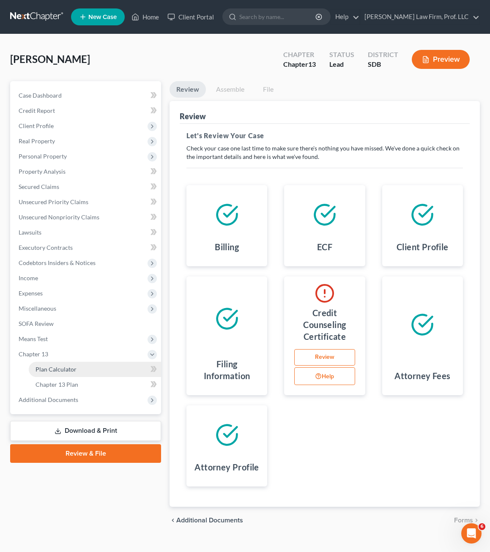
click at [70, 369] on span "Plan Calculator" at bounding box center [56, 369] width 41 height 7
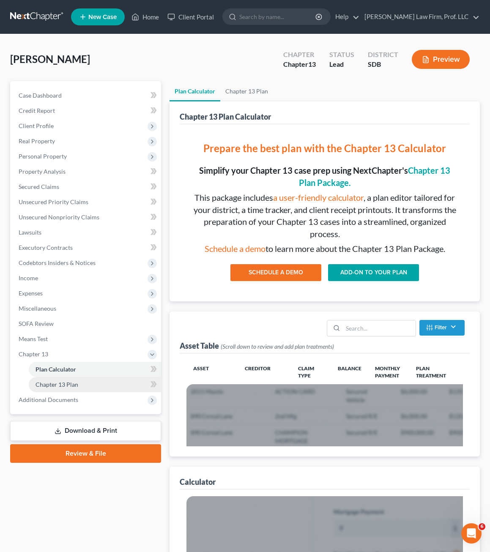
click at [65, 387] on span "Chapter 13 Plan" at bounding box center [57, 384] width 43 height 7
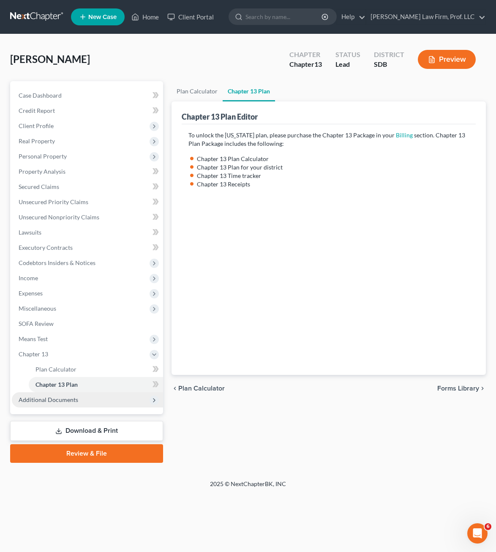
click at [60, 394] on span "Additional Documents" at bounding box center [87, 399] width 151 height 15
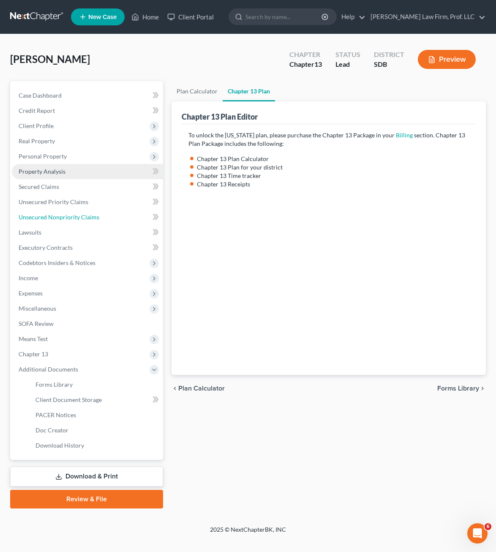
click at [48, 216] on span "Unsecured Nonpriority Claims" at bounding box center [59, 216] width 81 height 7
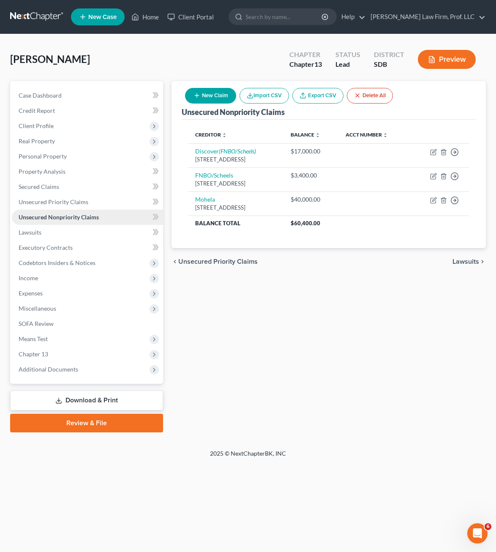
drag, startPoint x: 279, startPoint y: 363, endPoint x: 57, endPoint y: 223, distance: 262.9
click at [279, 360] on div "Unsecured Nonpriority Claims New Claim Import CSV Export CSV Delete All Credito…" at bounding box center [328, 256] width 323 height 351
drag, startPoint x: 223, startPoint y: 373, endPoint x: 85, endPoint y: 241, distance: 191.4
click at [224, 373] on div "Unsecured Nonpriority Claims New Claim Import CSV Export CSV Delete All Credito…" at bounding box center [328, 256] width 323 height 351
click at [66, 153] on span "Personal Property" at bounding box center [43, 156] width 48 height 7
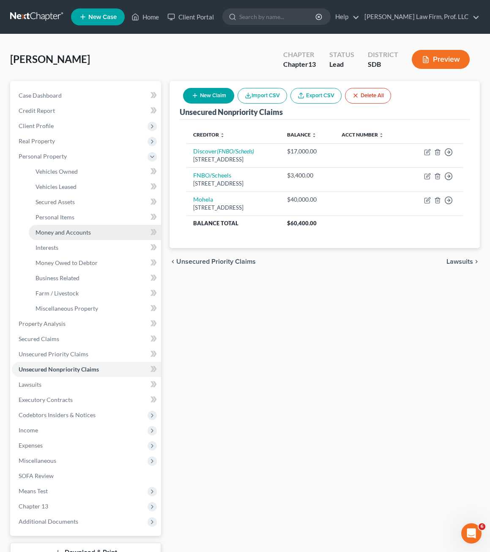
click at [79, 231] on span "Money and Accounts" at bounding box center [63, 232] width 55 height 7
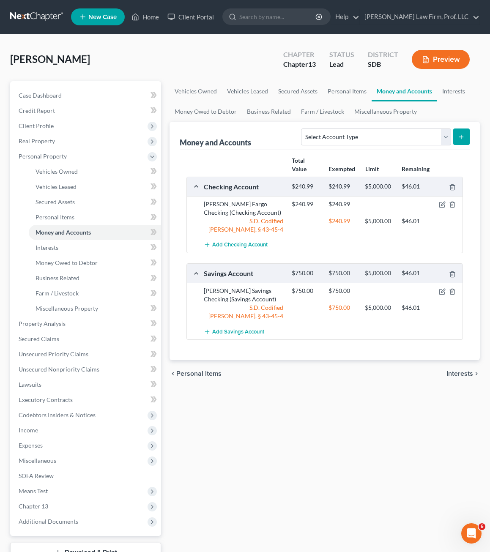
click at [302, 403] on div "Vehicles Owned Vehicles Leased Secured Assets Personal Items Money and Accounts…" at bounding box center [324, 333] width 319 height 504
drag, startPoint x: 263, startPoint y: 432, endPoint x: 64, endPoint y: 403, distance: 200.3
click at [263, 432] on div "Vehicles Owned Vehicles Leased Secured Assets Personal Items Money and Accounts…" at bounding box center [324, 333] width 319 height 504
drag, startPoint x: 67, startPoint y: 448, endPoint x: 78, endPoint y: 446, distance: 11.5
click at [67, 448] on span "Expenses" at bounding box center [86, 445] width 149 height 15
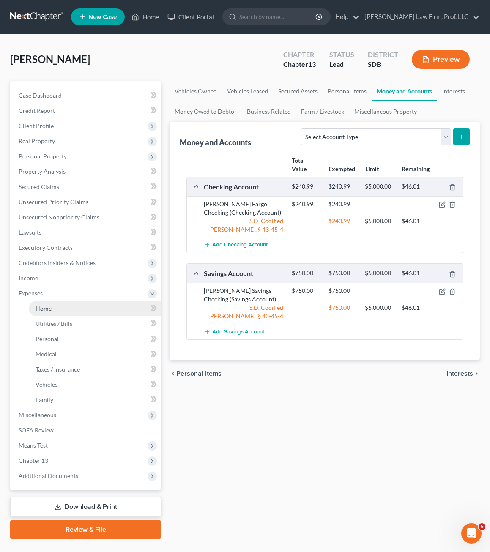
click at [63, 301] on link "Home" at bounding box center [95, 308] width 132 height 15
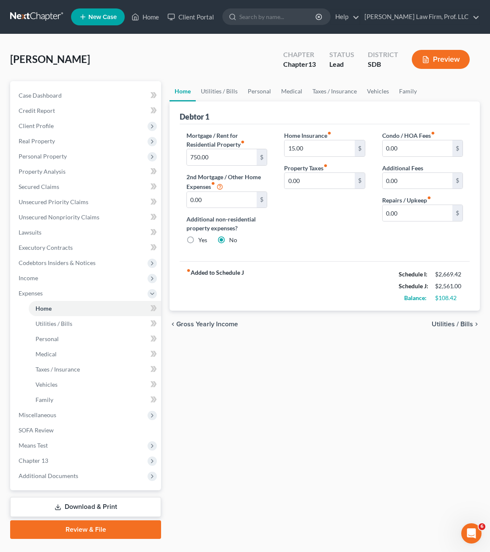
drag, startPoint x: 328, startPoint y: 350, endPoint x: 293, endPoint y: 123, distance: 229.6
click at [328, 350] on div "Home Utilities / Bills Personal Medical Taxes / Insurance Vehicles Family Debto…" at bounding box center [324, 310] width 319 height 458
click at [366, 235] on div "Home Insurance fiber_manual_record 15.00 $ Property Taxes fiber_manual_record 0…" at bounding box center [325, 191] width 98 height 120
click at [228, 82] on link "Utilities / Bills" at bounding box center [219, 91] width 47 height 20
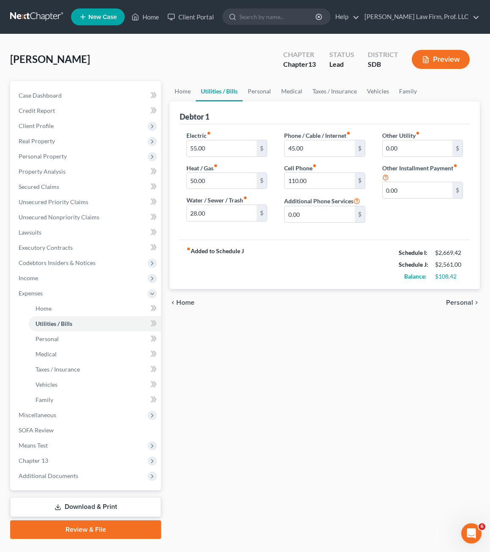
click at [310, 335] on div "Home Utilities / Bills Personal Medical Taxes / Insurance Vehicles Family Debto…" at bounding box center [324, 310] width 319 height 458
click at [266, 88] on link "Personal" at bounding box center [259, 91] width 33 height 20
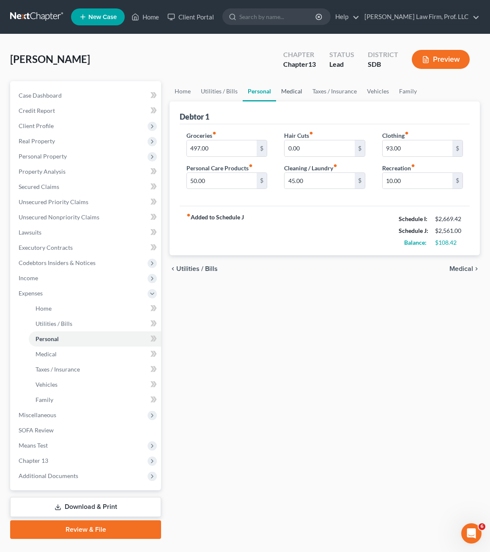
click at [257, 92] on link "Personal" at bounding box center [259, 91] width 33 height 20
drag, startPoint x: 395, startPoint y: 89, endPoint x: 377, endPoint y: 90, distance: 17.8
click at [395, 89] on link "Family" at bounding box center [408, 91] width 28 height 20
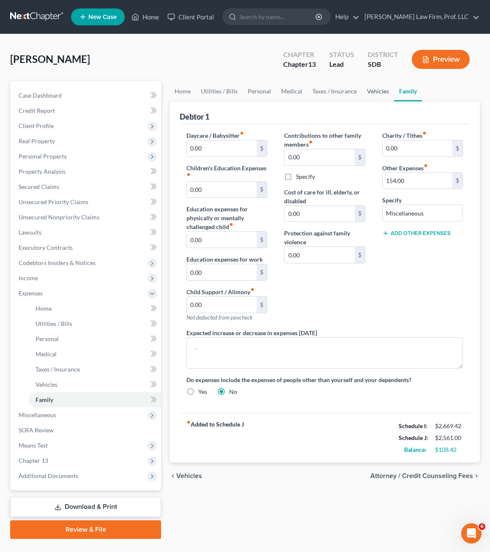
click at [377, 90] on link "Vehicles" at bounding box center [378, 91] width 32 height 20
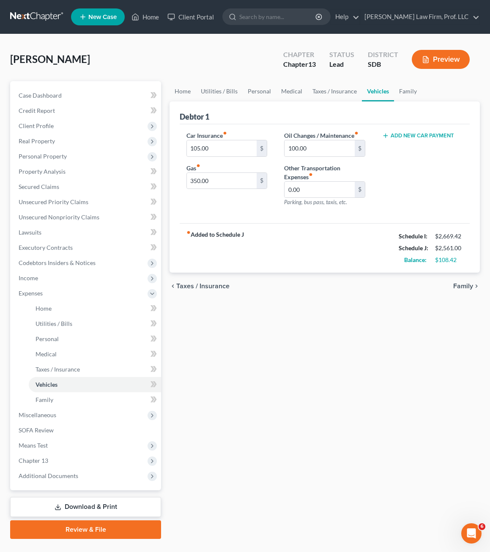
drag, startPoint x: 268, startPoint y: 229, endPoint x: 236, endPoint y: 205, distance: 40.2
click at [268, 227] on div "fiber_manual_record Added to Schedule J Schedule I: $2,669.42 Schedule J: $2,56…" at bounding box center [325, 247] width 290 height 49
click at [351, 373] on div "Home Utilities / Bills Personal Medical Taxes / Insurance Vehicles Family Debto…" at bounding box center [324, 310] width 319 height 458
click at [52, 460] on span "Chapter 13" at bounding box center [86, 460] width 149 height 15
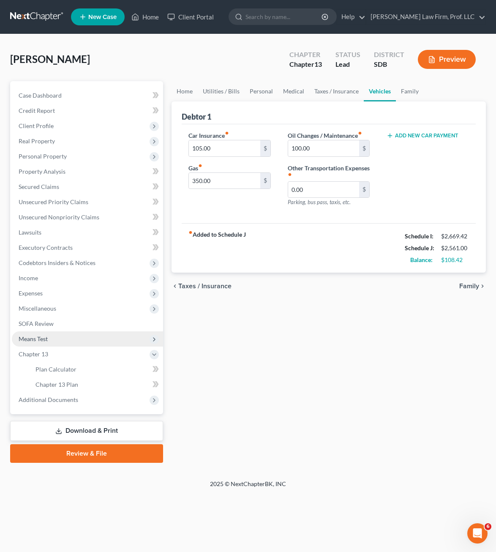
click at [75, 337] on span "Means Test" at bounding box center [87, 338] width 151 height 15
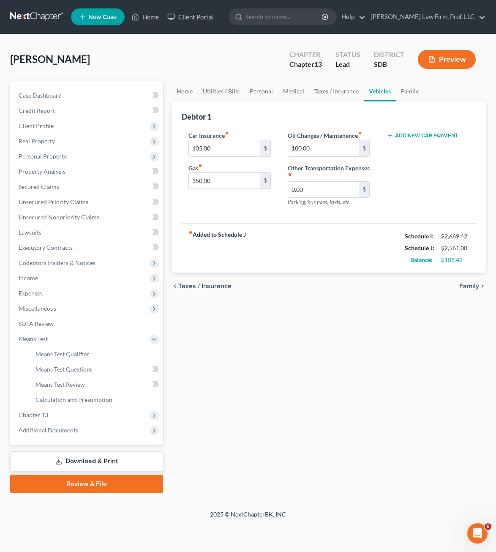
click at [69, 124] on span "Client Profile" at bounding box center [87, 125] width 151 height 15
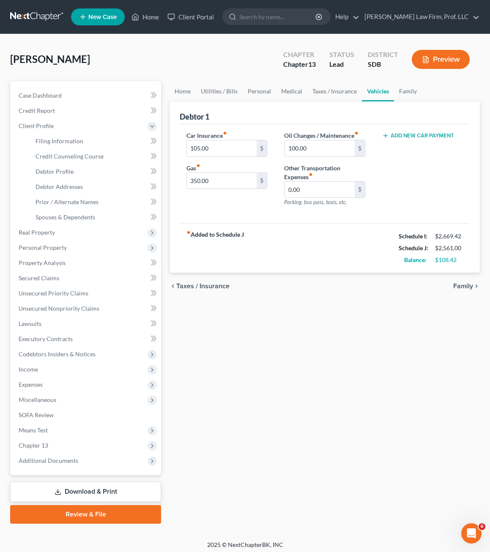
drag, startPoint x: 277, startPoint y: 327, endPoint x: 104, endPoint y: 171, distance: 233.2
click at [277, 326] on div "Home Utilities / Bills Personal Medical Taxes / Insurance Vehicles Family Debto…" at bounding box center [324, 302] width 319 height 443
click at [80, 160] on link "Credit Counseling Course" at bounding box center [95, 156] width 132 height 15
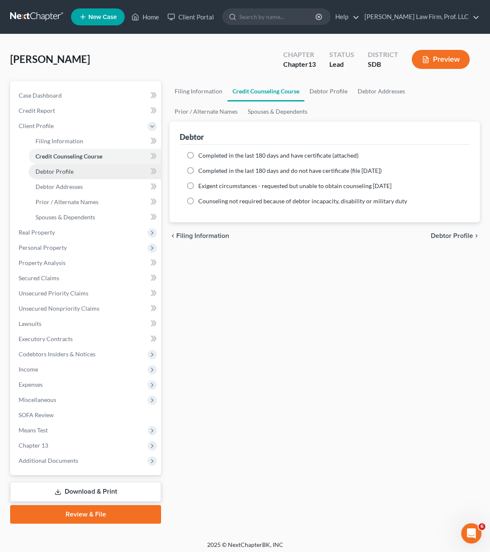
click at [77, 171] on link "Debtor Profile" at bounding box center [95, 171] width 132 height 15
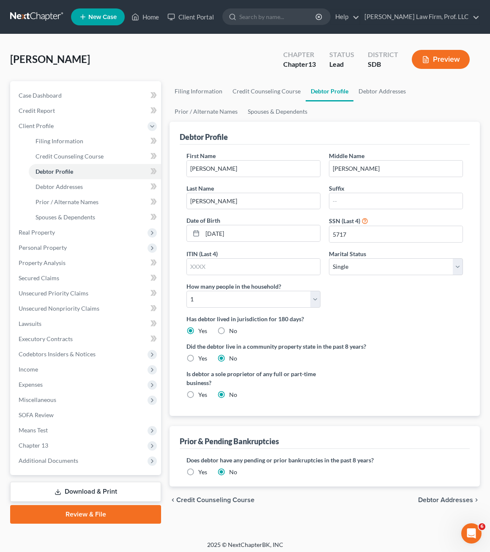
click at [413, 327] on div "Has debtor lived in jurisdiction for 180 days? Yes No Debtor must reside in jur…" at bounding box center [324, 325] width 276 height 21
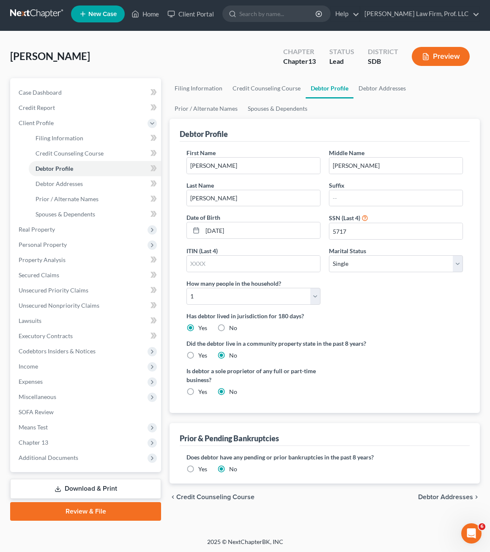
scroll to position [4, 0]
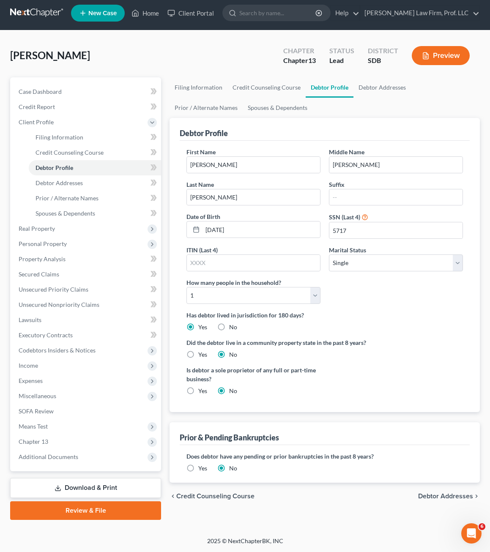
click at [115, 487] on link "Download & Print" at bounding box center [85, 488] width 151 height 20
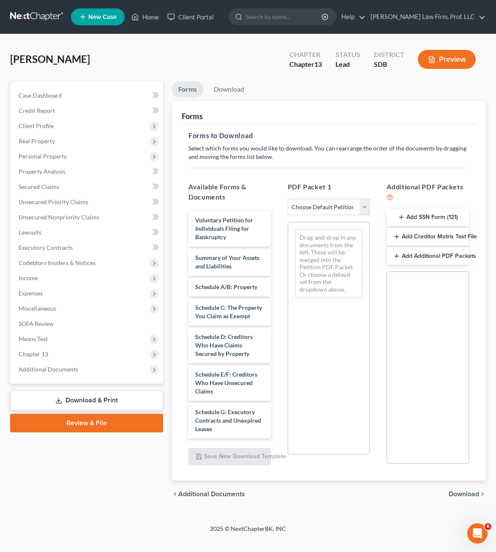
drag, startPoint x: 340, startPoint y: 208, endPoint x: 337, endPoint y: 216, distance: 8.4
click at [340, 208] on select "Choose Default Petition PDF Packet Complete Bankruptcy Petition (all forms and …" at bounding box center [329, 207] width 82 height 17
click at [288, 199] on select "Choose Default Petition PDF Packet Complete Bankruptcy Petition (all forms and …" at bounding box center [329, 207] width 82 height 17
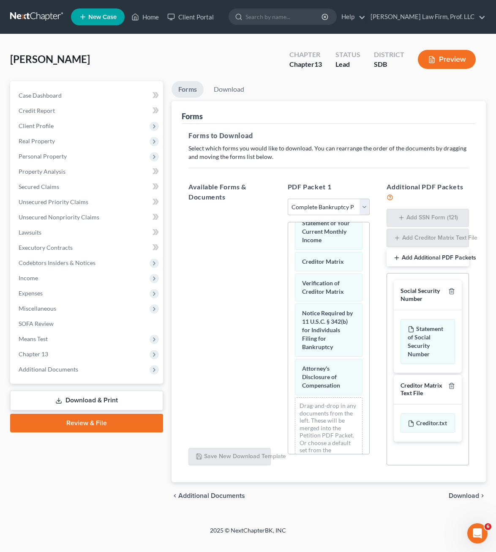
scroll to position [547, 0]
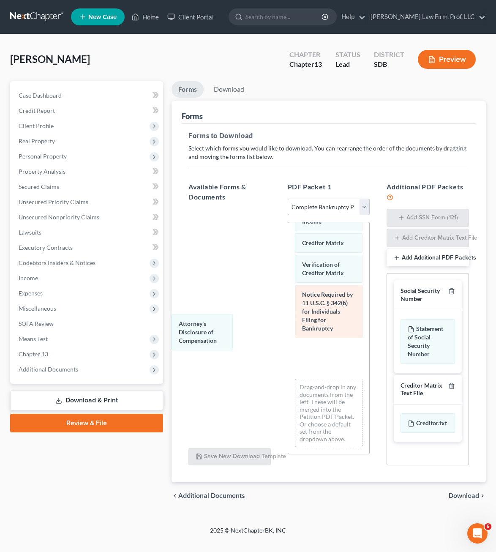
drag, startPoint x: 331, startPoint y: 364, endPoint x: 310, endPoint y: 328, distance: 41.5
click at [288, 336] on div "Attorney's Disclosure of Compensation Voluntary Petition for Individuals Filing…" at bounding box center [329, 77] width 82 height 753
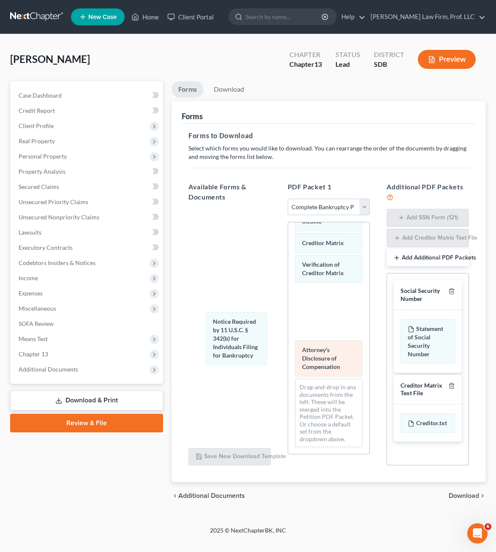
drag, startPoint x: 252, startPoint y: 328, endPoint x: 296, endPoint y: 368, distance: 59.5
click at [288, 328] on div "Notice Required by 11 U.S.C. § 342(b) for Individuals Filing for Bankruptcy Vol…" at bounding box center [329, 77] width 82 height 753
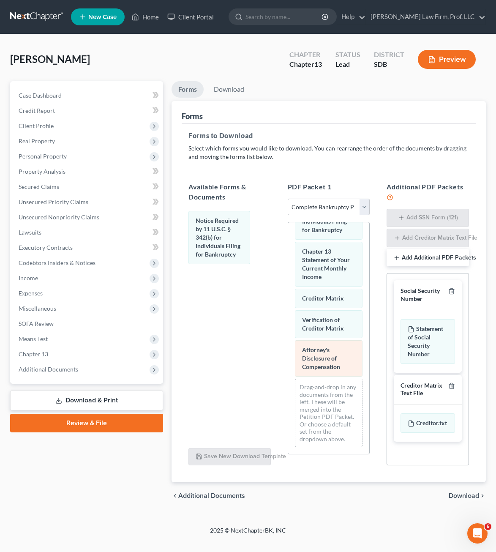
scroll to position [491, 0]
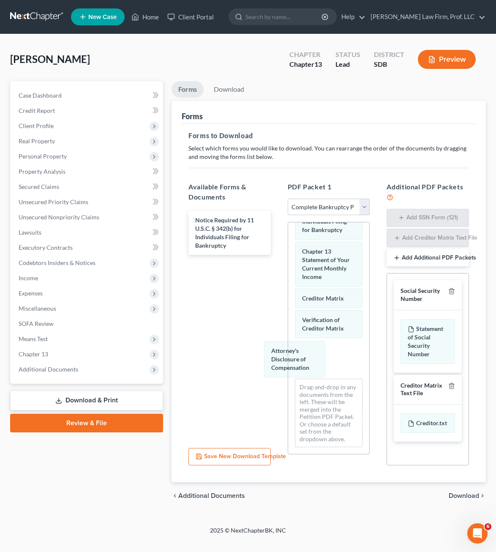
drag, startPoint x: 276, startPoint y: 361, endPoint x: 342, endPoint y: 345, distance: 67.8
click at [288, 354] on div "Attorney's Disclosure of Compensation Voluntary Petition for Individuals Filing…" at bounding box center [329, 105] width 82 height 698
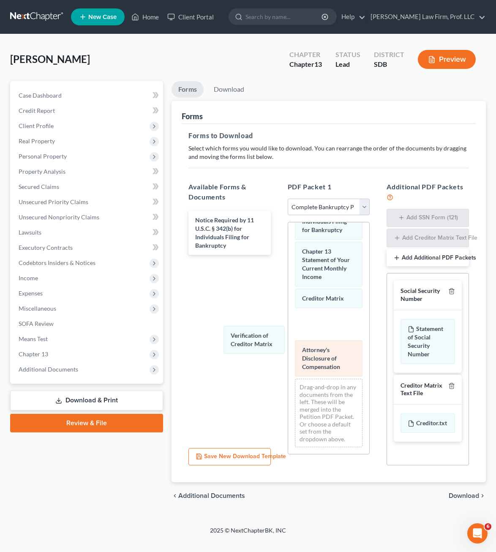
drag, startPoint x: 309, startPoint y: 323, endPoint x: 327, endPoint y: 353, distance: 34.2
click at [288, 338] on div "Verification of Creditor Matrix Voluntary Petition for Individuals Filing for B…" at bounding box center [329, 105] width 82 height 698
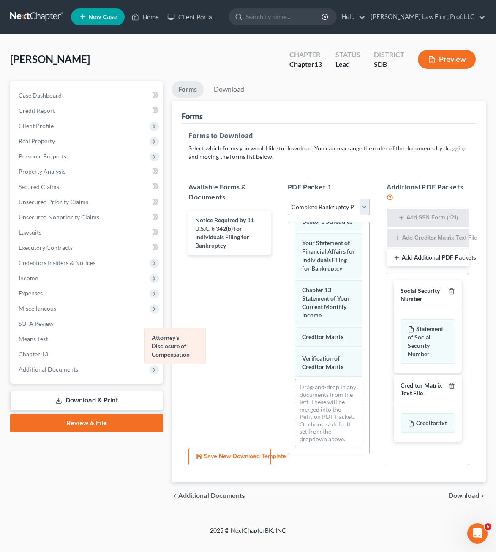
scroll to position [453, 0]
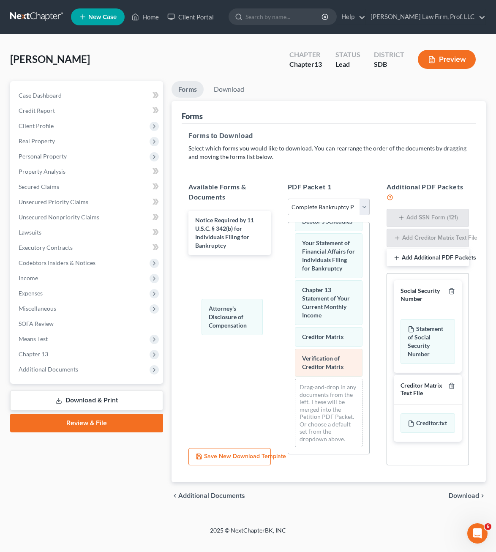
drag, startPoint x: 327, startPoint y: 353, endPoint x: 326, endPoint y: 367, distance: 13.1
click at [288, 296] on div "Attorney's Disclosure of Compensation Voluntary Petition for Individuals Filing…" at bounding box center [329, 124] width 82 height 659
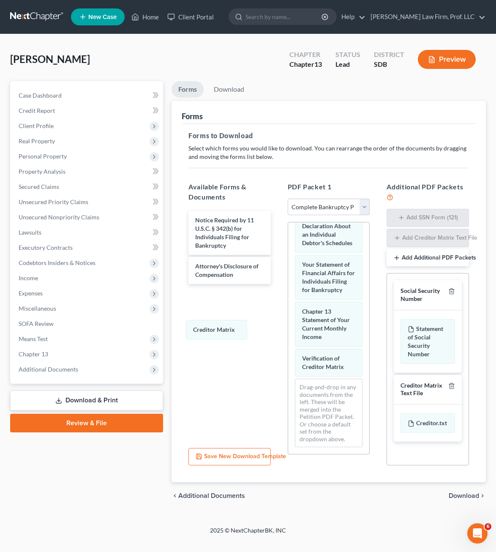
drag, startPoint x: 327, startPoint y: 337, endPoint x: 314, endPoint y: 377, distance: 41.8
click at [288, 307] on div "Creditor Matrix Voluntary Petition for Individuals Filing for Bankruptcy Summar…" at bounding box center [329, 136] width 82 height 638
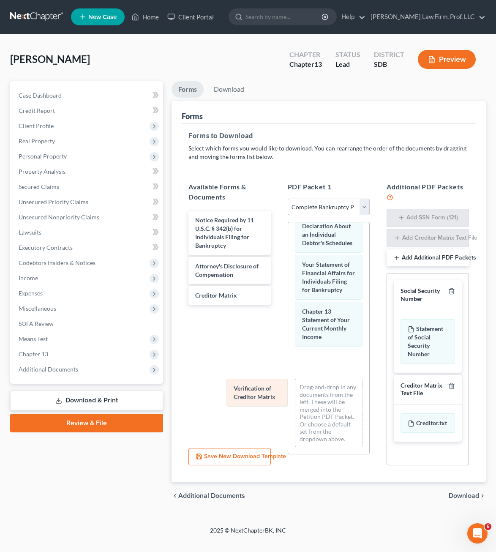
scroll to position [401, 0]
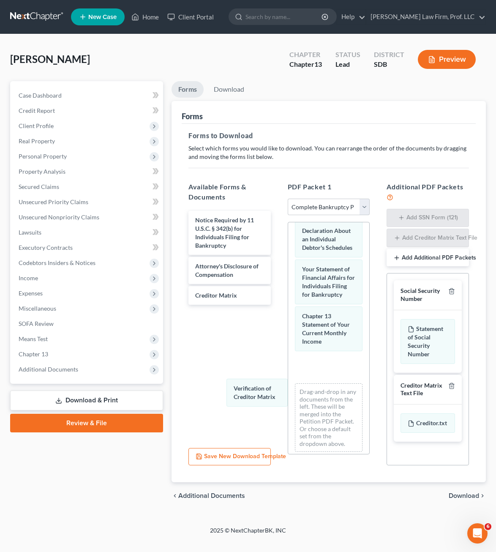
drag, startPoint x: 317, startPoint y: 364, endPoint x: 465, endPoint y: 316, distance: 155.1
click at [288, 310] on div "Verification of Creditor Matrix Voluntary Petition for Individuals Filing for B…" at bounding box center [329, 140] width 82 height 638
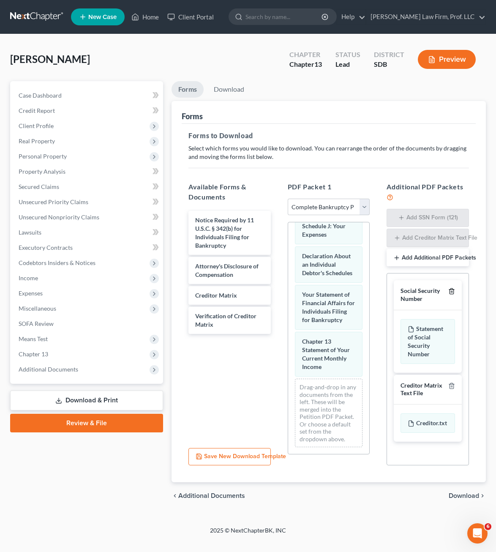
click at [452, 290] on polyline "button" at bounding box center [451, 290] width 5 height 0
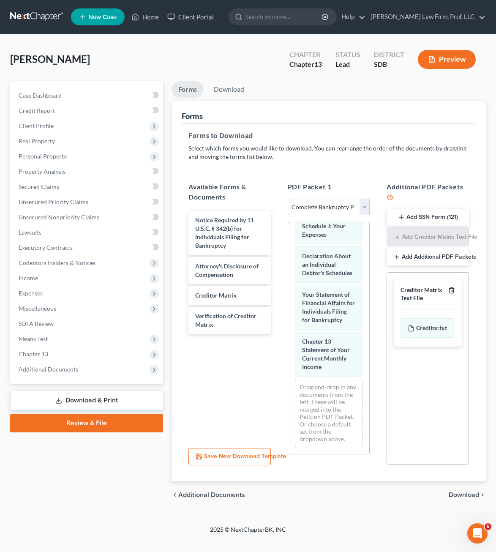
click at [452, 292] on line "button" at bounding box center [452, 291] width 0 height 2
click at [410, 341] on div "Social Security Number Statement of Social Security Number Creditor Matrix Text…" at bounding box center [428, 367] width 82 height 192
click at [352, 203] on select "Choose Default Petition PDF Packet Complete Bankruptcy Petition (all forms and …" at bounding box center [329, 207] width 82 height 17
click at [351, 203] on select "Choose Default Petition PDF Packet Complete Bankruptcy Petition (all forms and …" at bounding box center [329, 207] width 82 height 17
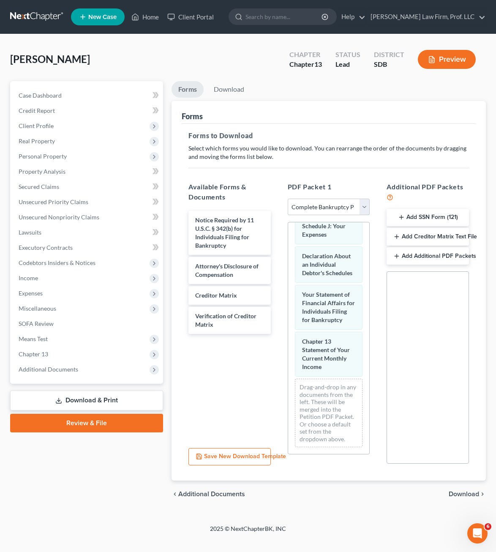
click at [352, 203] on select "Choose Default Petition PDF Packet Complete Bankruptcy Petition (all forms and …" at bounding box center [329, 207] width 82 height 17
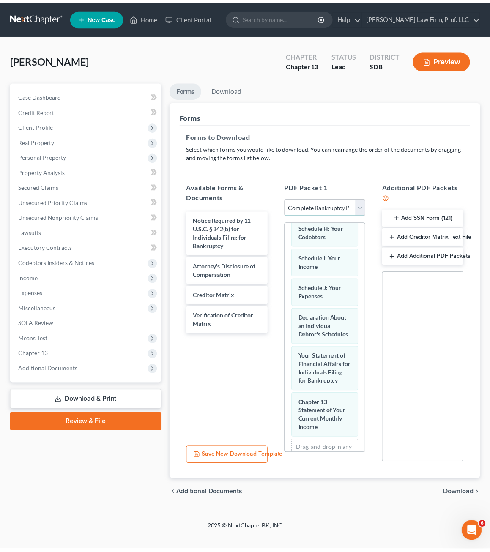
scroll to position [190, 0]
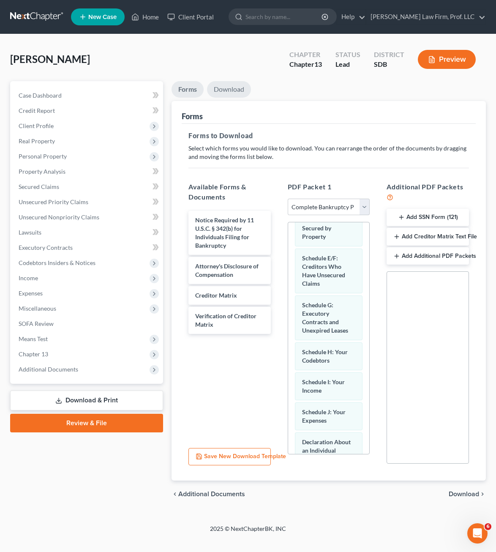
click at [230, 85] on link "Download" at bounding box center [229, 89] width 44 height 16
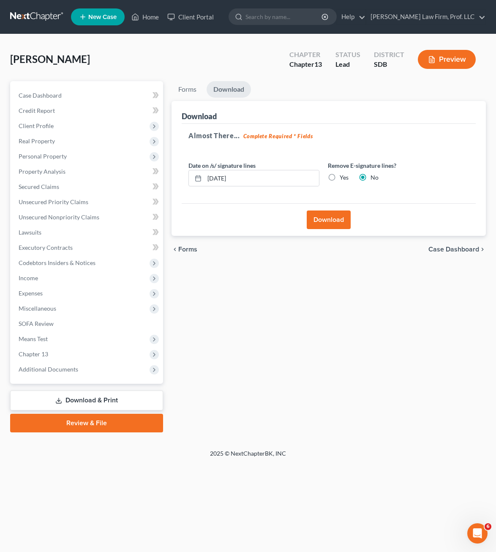
click at [320, 223] on button "Download" at bounding box center [329, 220] width 44 height 19
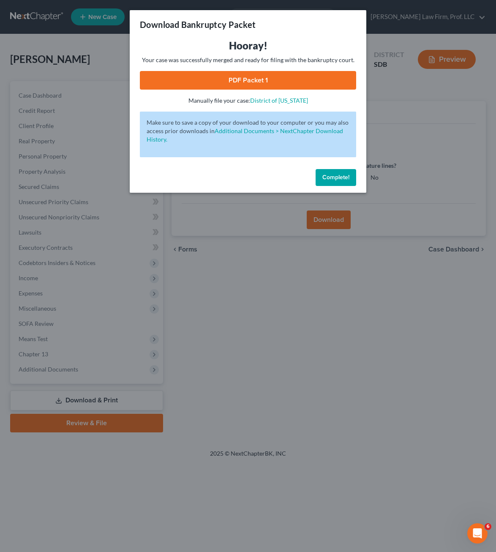
click at [225, 83] on link "PDF Packet 1" at bounding box center [248, 80] width 216 height 19
drag, startPoint x: 339, startPoint y: 186, endPoint x: 329, endPoint y: 200, distance: 17.3
click at [339, 186] on button "Complete!" at bounding box center [336, 177] width 41 height 17
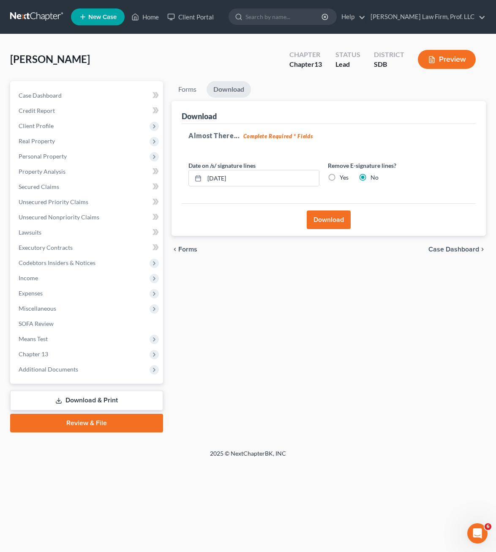
drag, startPoint x: 252, startPoint y: 293, endPoint x: 116, endPoint y: 255, distance: 141.2
click at [251, 293] on div "Forms Download Forms Forms to Download Select which forms you would like to dow…" at bounding box center [328, 256] width 323 height 351
drag, startPoint x: 446, startPoint y: 279, endPoint x: 207, endPoint y: 171, distance: 262.3
click at [446, 279] on div "Forms Download Forms Forms to Download Select which forms you would like to dow…" at bounding box center [328, 256] width 323 height 351
click at [74, 208] on link "Unsecured Priority Claims" at bounding box center [87, 201] width 151 height 15
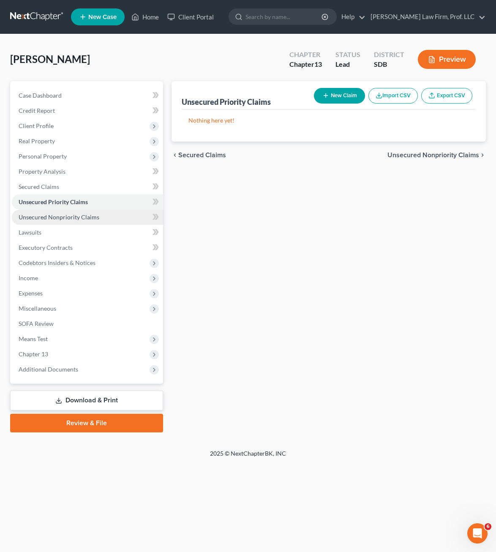
click at [77, 215] on span "Unsecured Nonpriority Claims" at bounding box center [59, 216] width 81 height 7
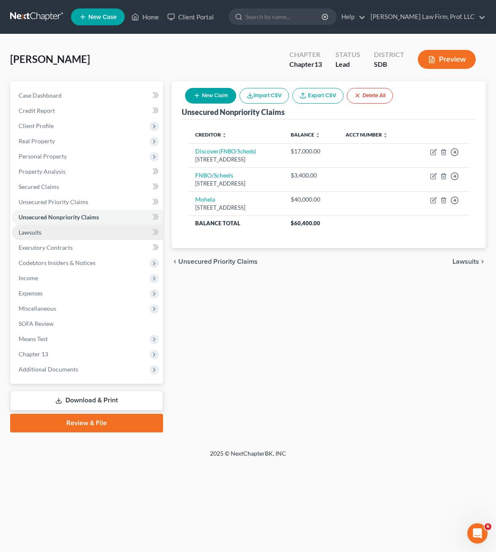
click at [79, 235] on link "Lawsuits" at bounding box center [87, 232] width 151 height 15
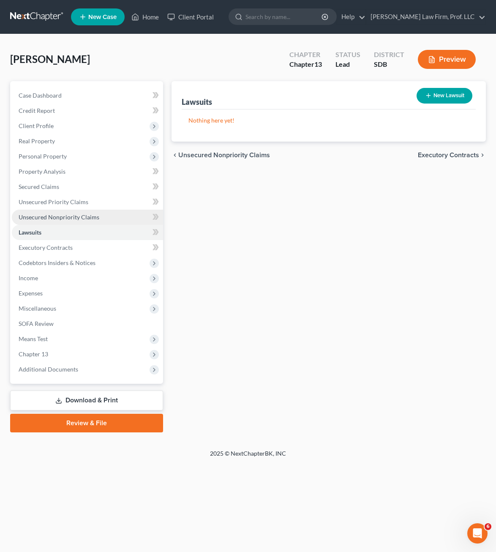
click at [79, 219] on span "Unsecured Nonpriority Claims" at bounding box center [59, 216] width 81 height 7
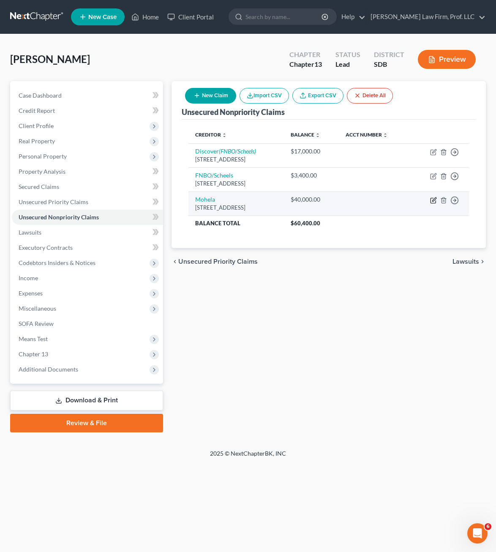
click at [434, 203] on icon "button" at bounding box center [433, 200] width 5 height 5
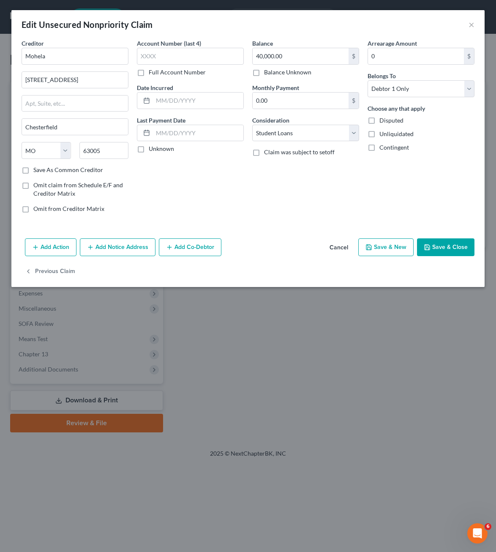
click at [301, 204] on div "Balance 40,000.00 $ Balance Unknown Balance Undetermined 40,000.00 $ Balance Un…" at bounding box center [305, 129] width 115 height 181
click at [288, 182] on div "Balance 40,000.00 $ Balance Unknown Balance Undetermined 40,000.00 $ Balance Un…" at bounding box center [305, 129] width 115 height 181
click at [467, 24] on div "Edit Unsecured Nonpriority Claim ×" at bounding box center [247, 24] width 473 height 29
click at [481, 25] on div "Edit Unsecured Nonpriority Claim ×" at bounding box center [247, 24] width 473 height 29
click at [466, 23] on div "Edit Unsecured Nonpriority Claim ×" at bounding box center [247, 24] width 473 height 29
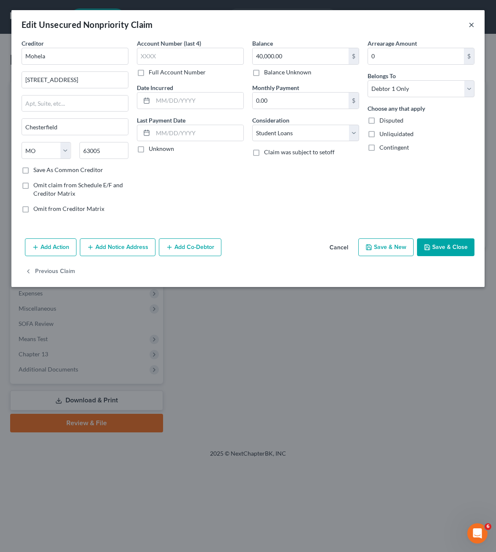
click at [471, 27] on button "×" at bounding box center [472, 24] width 6 height 10
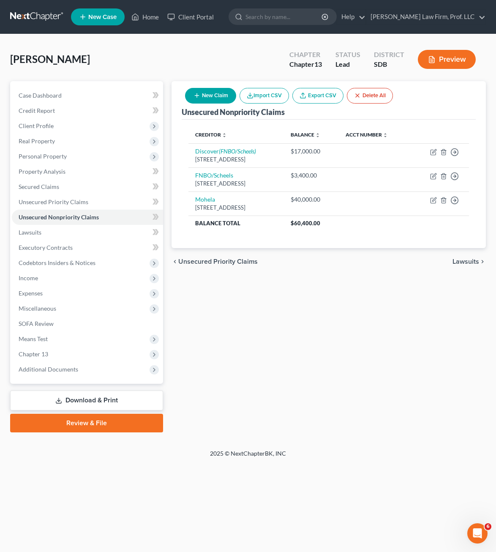
click at [322, 320] on div "Unsecured Nonpriority Claims New Claim Import CSV Export CSV Delete All Credito…" at bounding box center [328, 256] width 323 height 351
click at [348, 309] on div "Unsecured Nonpriority Claims New Claim Import CSV Export CSV Delete All Credito…" at bounding box center [328, 256] width 323 height 351
click at [356, 280] on div "Unsecured Nonpriority Claims New Claim Import CSV Export CSV Delete All Credito…" at bounding box center [328, 256] width 323 height 351
drag, startPoint x: 263, startPoint y: 372, endPoint x: 184, endPoint y: 315, distance: 97.8
click at [263, 372] on div "Unsecured Nonpriority Claims New Claim Import CSV Export CSV Delete All Credito…" at bounding box center [328, 256] width 323 height 351
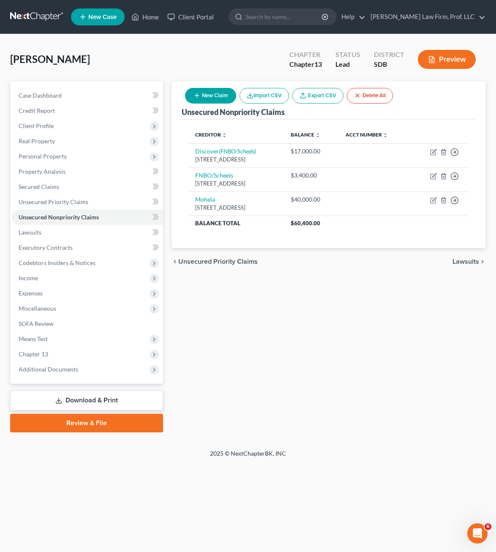
drag, startPoint x: 265, startPoint y: 321, endPoint x: 270, endPoint y: 267, distance: 54.7
click at [265, 320] on div "Unsecured Nonpriority Claims New Claim Import CSV Export CSV Delete All Credito…" at bounding box center [328, 256] width 323 height 351
click at [244, 391] on div "Unsecured Nonpriority Claims New Claim Import CSV Export CSV Delete All Credito…" at bounding box center [328, 256] width 323 height 351
click at [152, 19] on link "Home" at bounding box center [145, 16] width 36 height 15
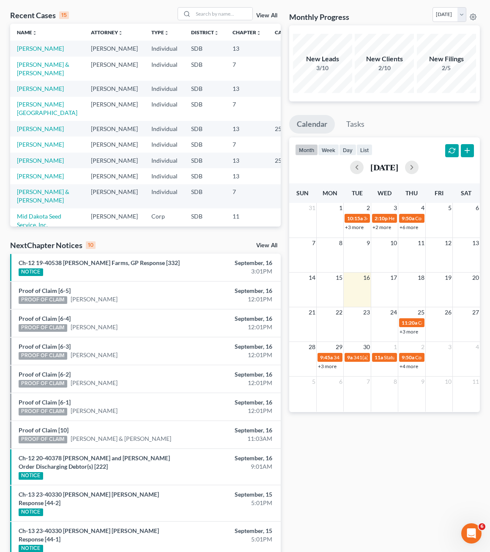
scroll to position [22, 0]
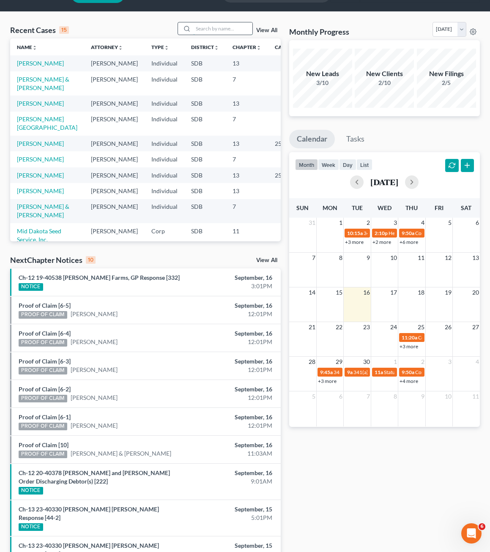
click at [220, 26] on input "search" at bounding box center [222, 28] width 59 height 12
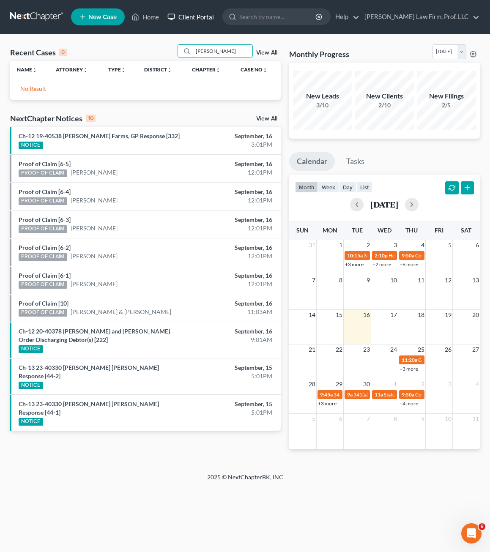
scroll to position [0, 0]
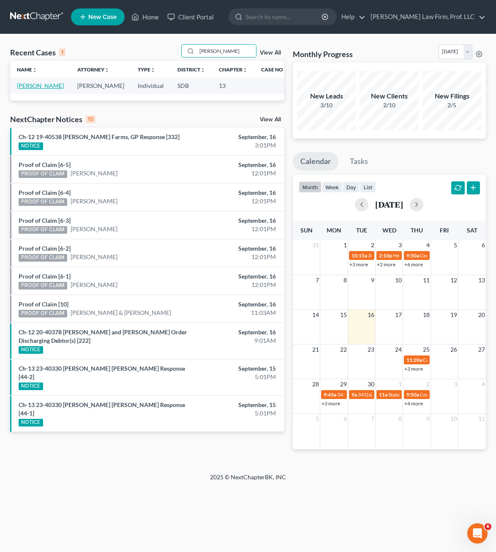
click at [49, 85] on link "[PERSON_NAME]" at bounding box center [40, 85] width 47 height 7
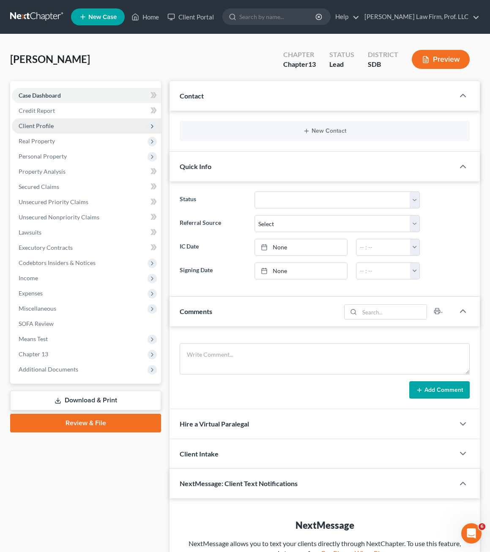
click at [48, 119] on span "Client Profile" at bounding box center [86, 125] width 149 height 15
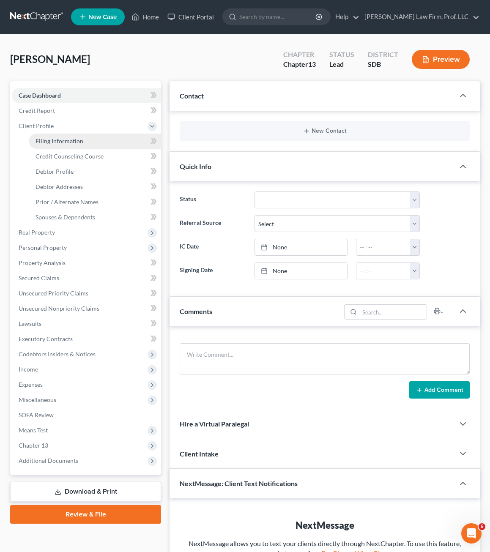
click at [55, 144] on span "Filing Information" at bounding box center [60, 140] width 48 height 7
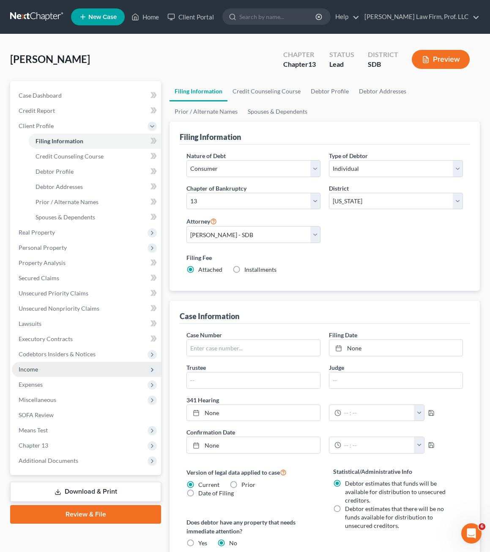
click at [29, 374] on span "Income" at bounding box center [86, 369] width 149 height 15
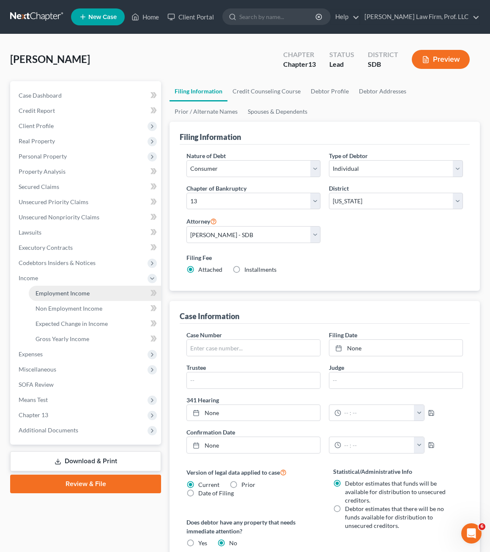
click at [58, 298] on link "Employment Income" at bounding box center [95, 293] width 132 height 15
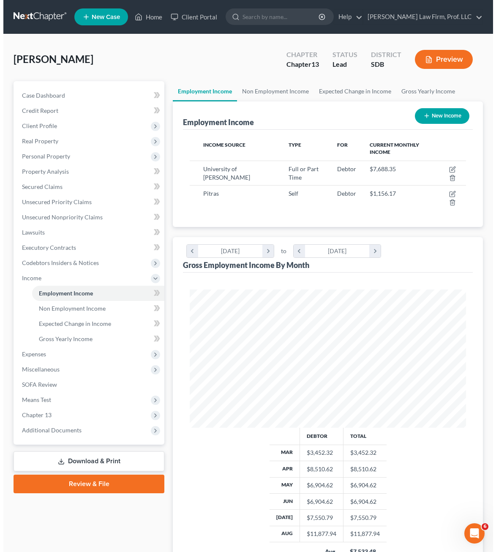
scroll to position [138, 293]
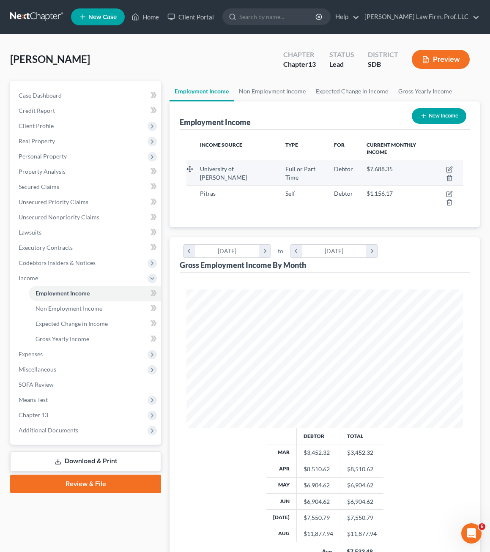
click at [452, 166] on td at bounding box center [447, 173] width 32 height 25
click at [449, 168] on icon "button" at bounding box center [449, 169] width 7 height 7
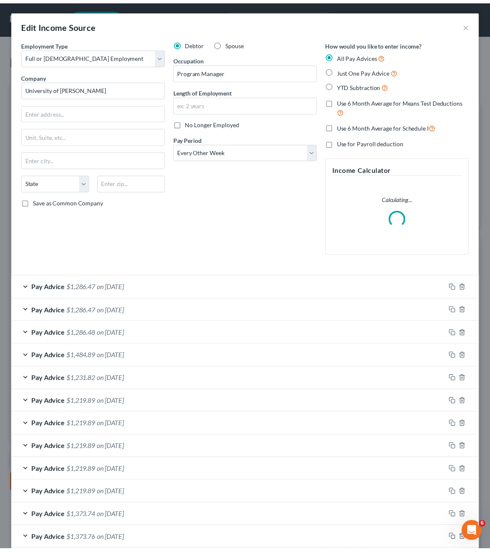
scroll to position [140, 298]
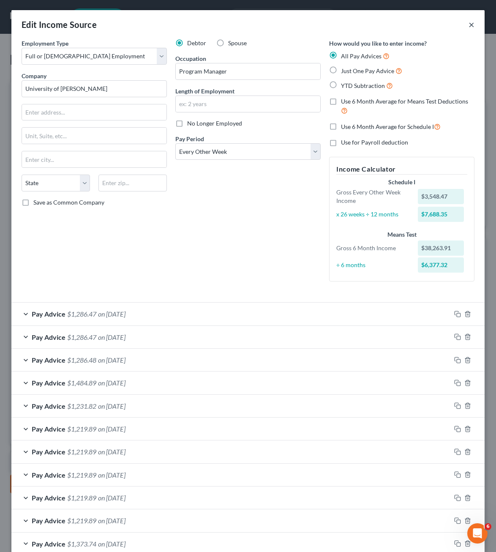
click at [469, 26] on button "×" at bounding box center [472, 24] width 6 height 10
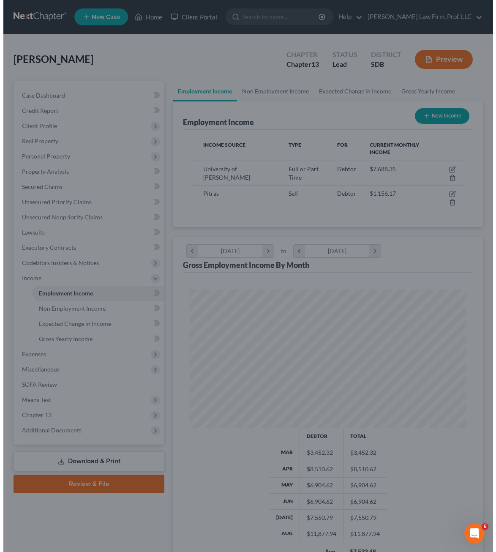
scroll to position [422629, 422474]
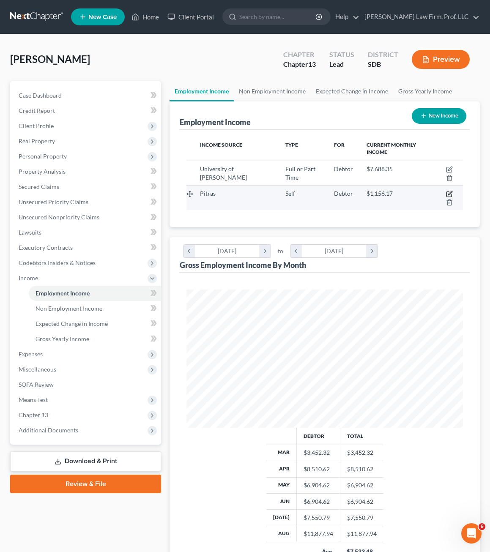
click at [451, 193] on icon "button" at bounding box center [449, 194] width 7 height 7
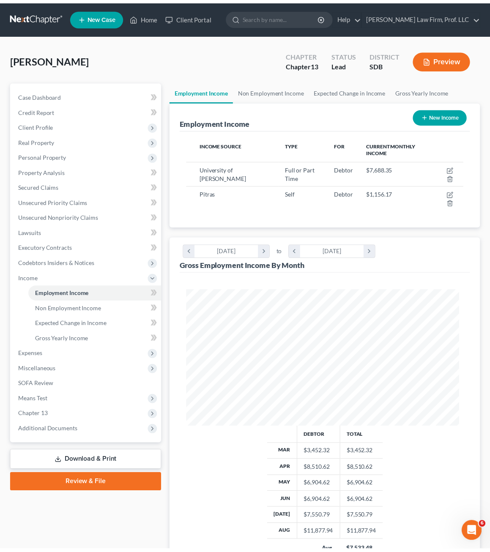
scroll to position [140, 298]
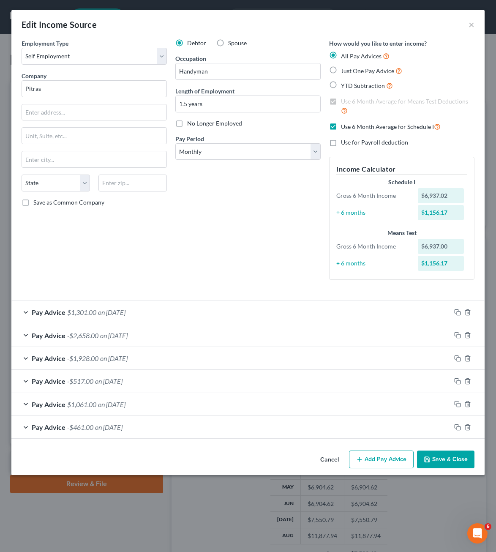
drag, startPoint x: 444, startPoint y: 457, endPoint x: 110, endPoint y: 249, distance: 393.3
click at [444, 457] on button "Save & Close" at bounding box center [445, 460] width 57 height 18
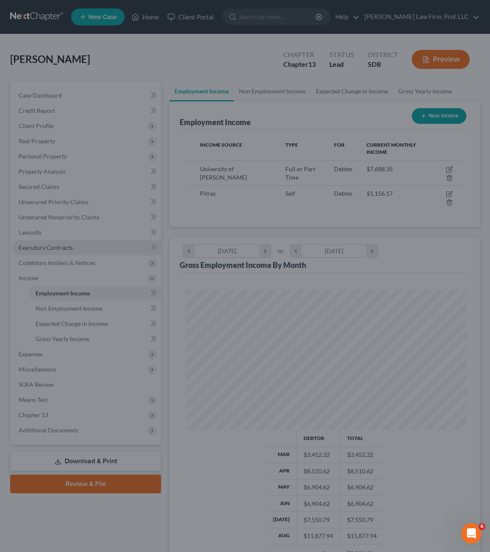
scroll to position [422629, 422474]
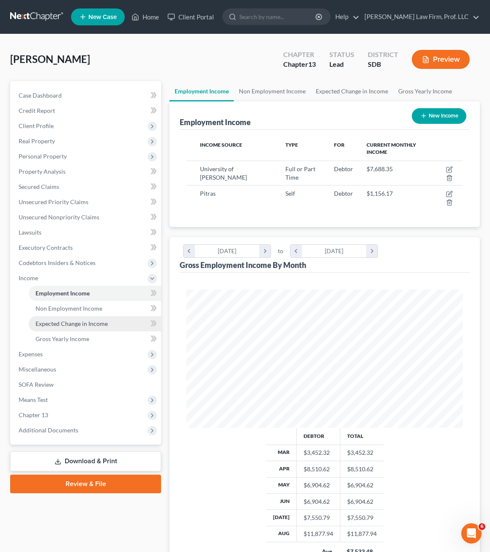
drag, startPoint x: 41, startPoint y: 351, endPoint x: 50, endPoint y: 330, distance: 22.9
click at [41, 351] on span "Expenses" at bounding box center [31, 353] width 24 height 7
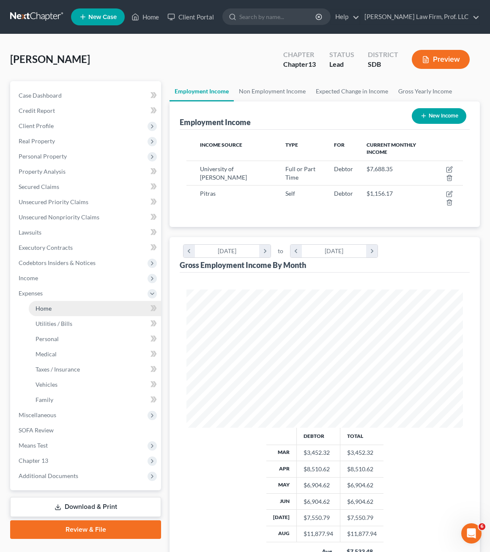
click at [52, 310] on link "Home" at bounding box center [95, 308] width 132 height 15
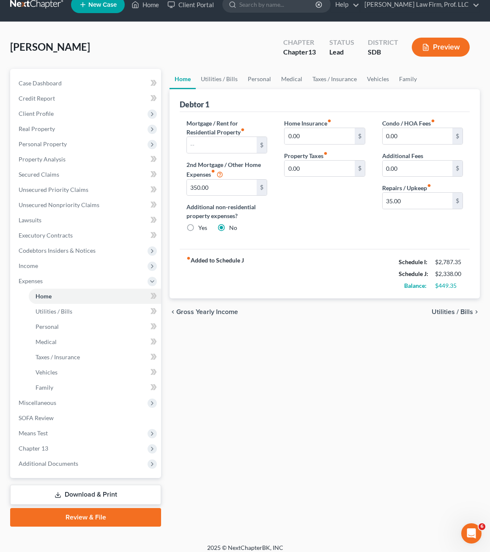
scroll to position [19, 0]
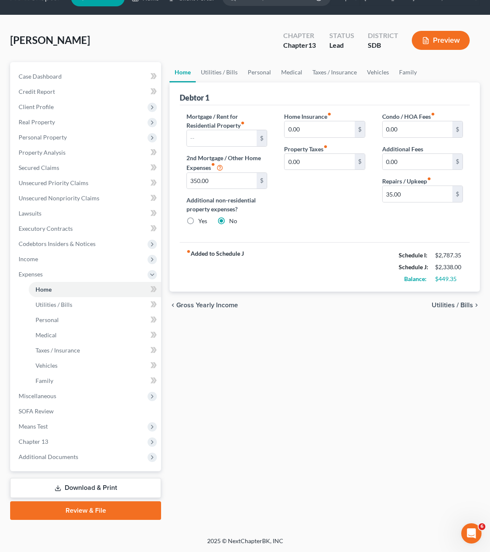
click at [265, 385] on div "Home Utilities / Bills Personal Medical Taxes / Insurance Vehicles Family Debto…" at bounding box center [324, 291] width 319 height 458
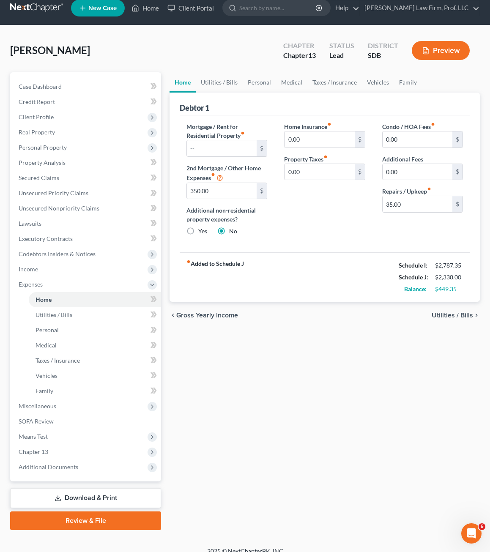
scroll to position [0, 0]
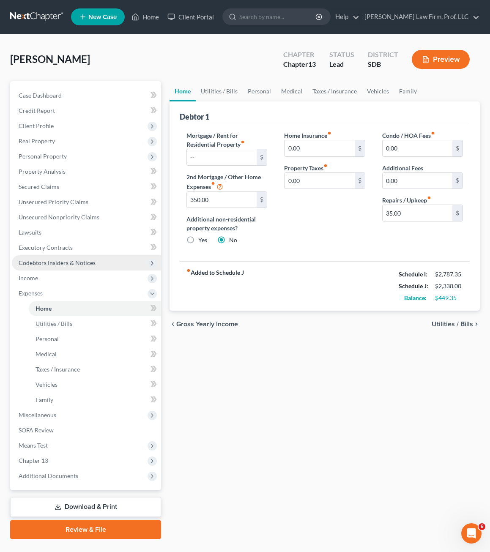
click at [354, 395] on div "Home Utilities / Bills Personal Medical Taxes / Insurance Vehicles Family Debto…" at bounding box center [324, 310] width 319 height 458
click at [315, 446] on div "Home Utilities / Bills Personal Medical Taxes / Insurance Vehicles Family Debto…" at bounding box center [324, 310] width 319 height 458
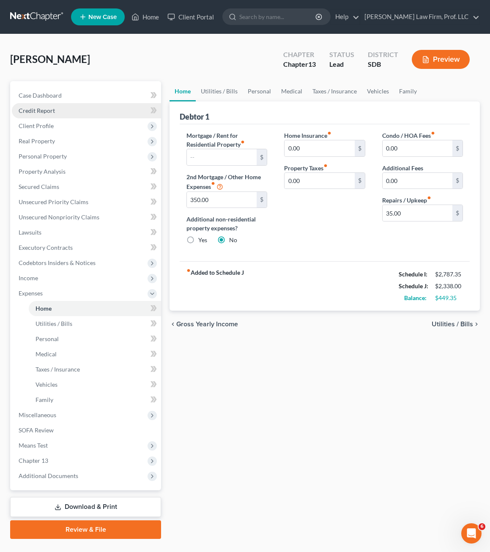
click at [378, 257] on div "Mortgage / Rent for Residential Property fiber_manual_record $ 2nd Mortgage / O…" at bounding box center [325, 192] width 290 height 137
click at [43, 129] on span "Client Profile" at bounding box center [36, 125] width 35 height 7
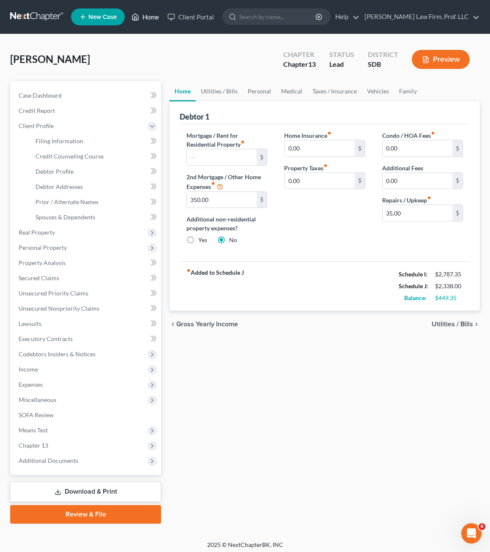
click at [150, 17] on link "Home" at bounding box center [145, 16] width 36 height 15
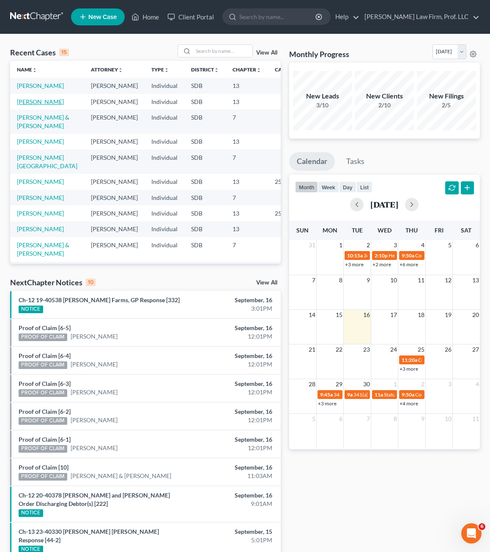
click at [43, 98] on link "[PERSON_NAME]" at bounding box center [40, 101] width 47 height 7
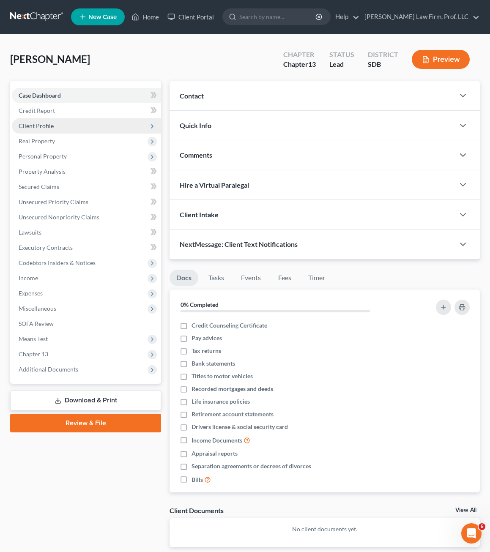
click at [68, 127] on span "Client Profile" at bounding box center [86, 125] width 149 height 15
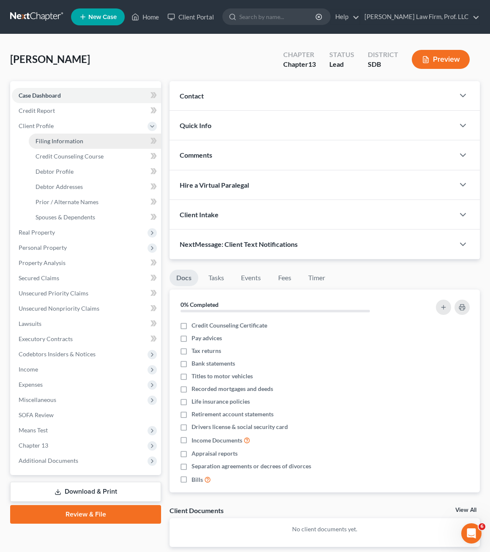
click at [60, 135] on link "Filing Information" at bounding box center [95, 141] width 132 height 15
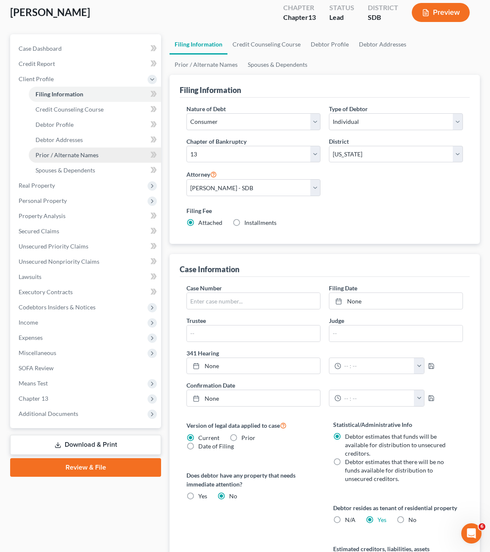
scroll to position [85, 0]
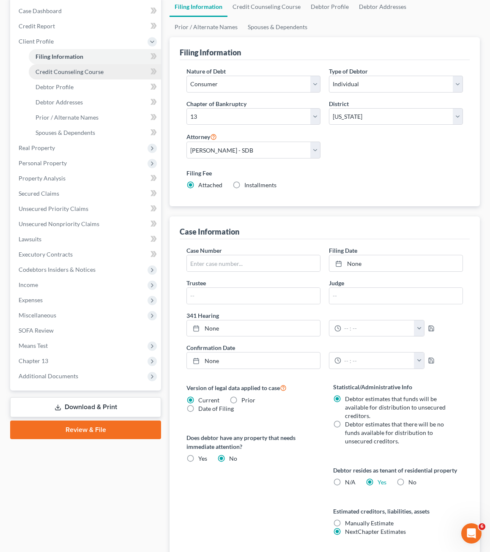
click at [74, 76] on link "Credit Counseling Course" at bounding box center [95, 71] width 132 height 15
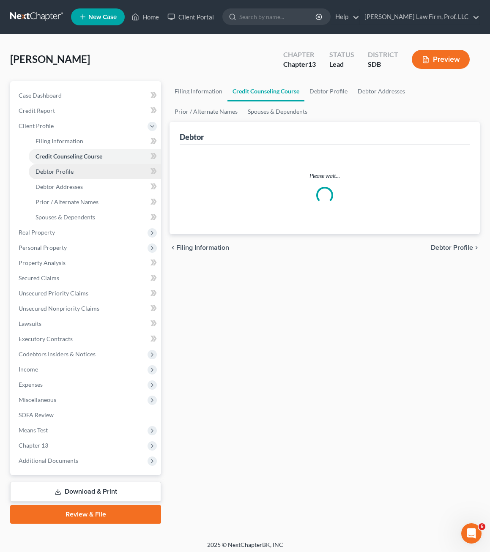
click at [65, 167] on link "Debtor Profile" at bounding box center [95, 171] width 132 height 15
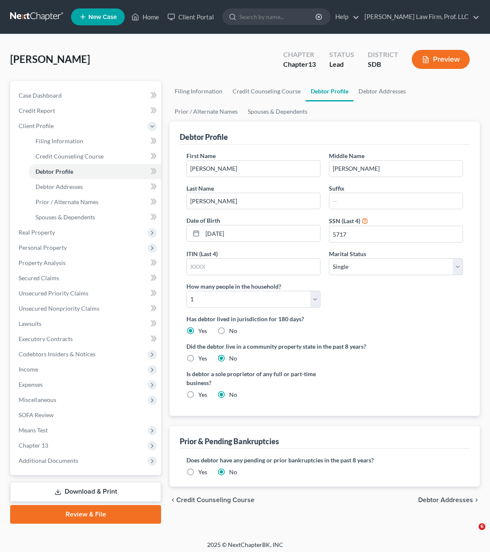
select select "0"
click at [37, 390] on span "Expenses" at bounding box center [86, 384] width 149 height 15
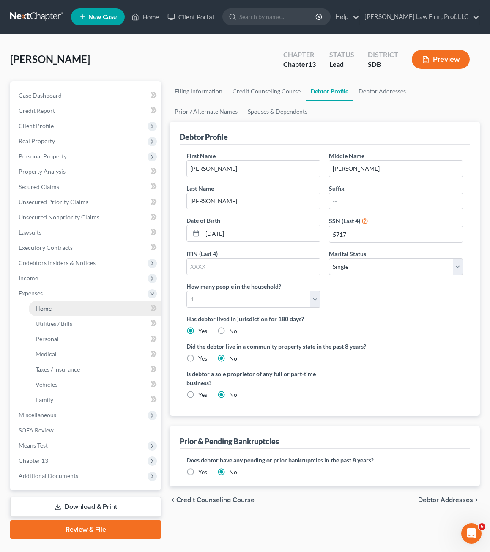
click at [52, 304] on link "Home" at bounding box center [95, 308] width 132 height 15
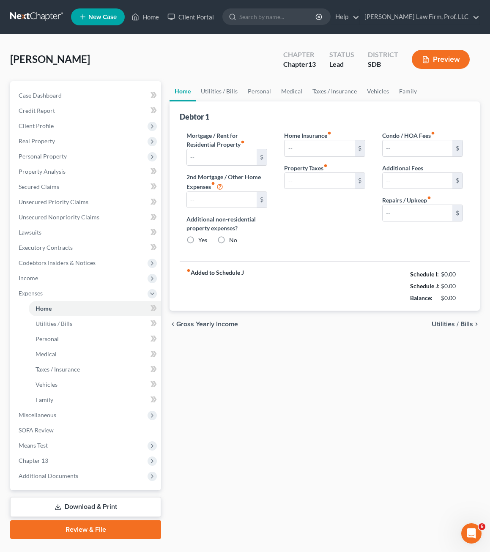
type input "750.00"
type input "0.00"
radio input "true"
type input "15.00"
type input "0.00"
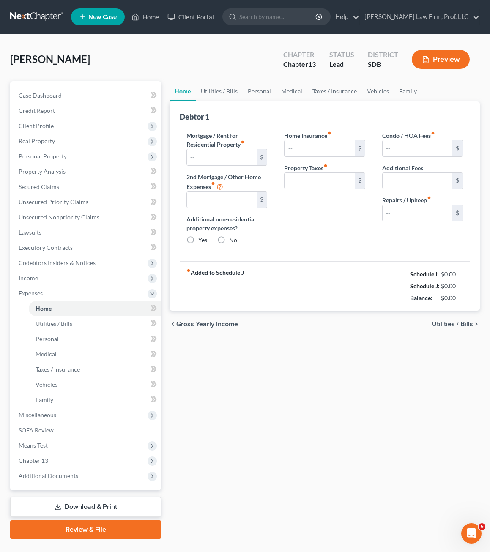
type input "0.00"
drag, startPoint x: 332, startPoint y: 337, endPoint x: 421, endPoint y: 245, distance: 128.6
click at [334, 337] on div "chevron_left Gross Yearly Income Utilities / Bills chevron_right" at bounding box center [325, 324] width 310 height 27
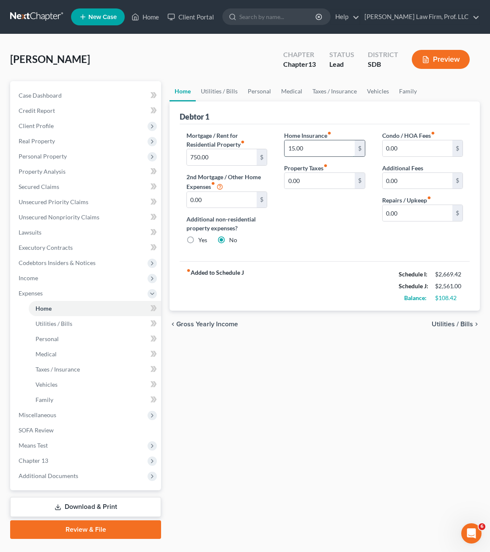
click at [293, 148] on input "15.00" at bounding box center [320, 148] width 70 height 16
click at [294, 147] on input "15.00" at bounding box center [320, 148] width 70 height 16
click at [295, 144] on input "15.00" at bounding box center [320, 148] width 70 height 16
type input "18"
click at [378, 287] on div "fiber_manual_record Added to Schedule J Schedule I: $2,669.42 Schedule J: $2,56…" at bounding box center [325, 285] width 290 height 49
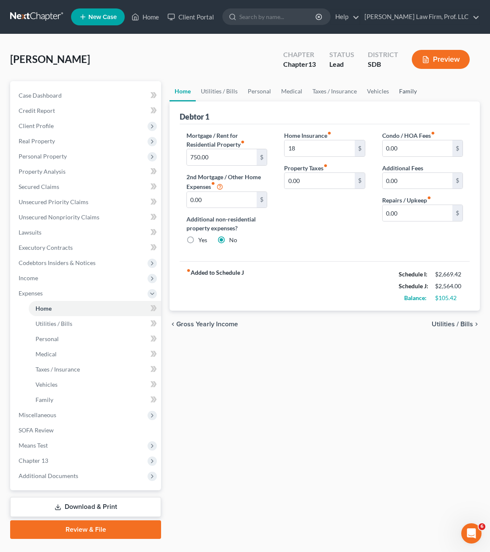
click at [400, 89] on link "Family" at bounding box center [408, 91] width 28 height 20
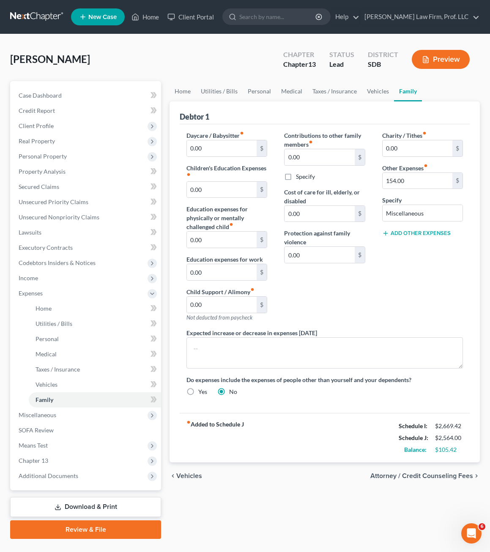
click at [354, 323] on div "Contributions to other family members fiber_manual_record 0.00 $ Specify Cost o…" at bounding box center [325, 229] width 98 height 197
click at [410, 181] on input "154.00" at bounding box center [418, 181] width 70 height 16
click at [364, 89] on link "Vehicles" at bounding box center [378, 91] width 32 height 20
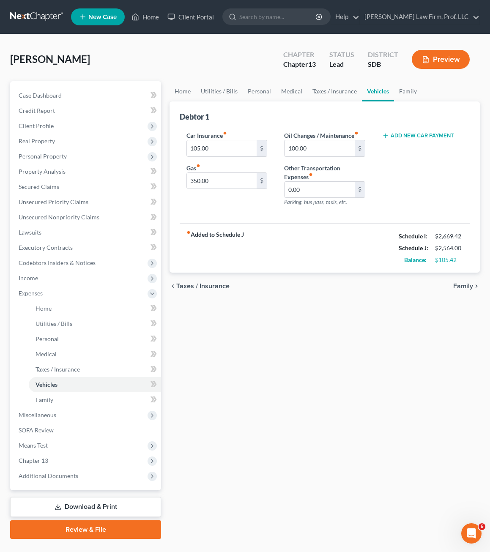
click at [232, 203] on div "Car Insurance fiber_manual_record 105.00 $ Gas fiber_manual_record 350.00 $" at bounding box center [227, 172] width 98 height 82
click at [198, 146] on input "105.00" at bounding box center [222, 148] width 70 height 16
click at [200, 146] on input "105.00" at bounding box center [222, 148] width 70 height 16
click at [353, 283] on div "chevron_left Taxes / Insurance Family chevron_right" at bounding box center [325, 286] width 310 height 27
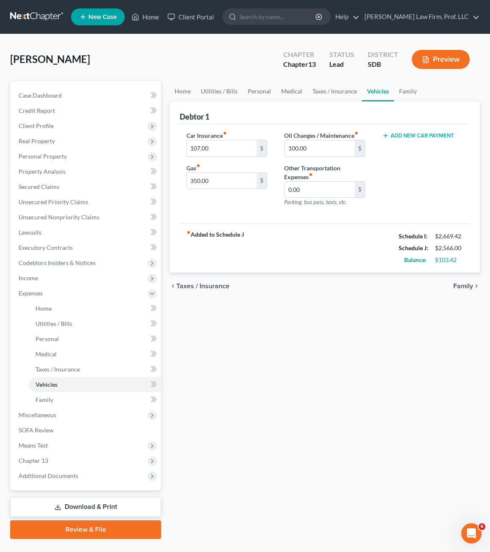
drag, startPoint x: 410, startPoint y: 270, endPoint x: 317, endPoint y: 161, distance: 142.7
click at [410, 269] on div "fiber_manual_record Added to Schedule J Schedule I: $2,669.42 Schedule J: $2,56…" at bounding box center [325, 247] width 290 height 49
click at [313, 154] on input "100.00" at bounding box center [320, 148] width 70 height 16
click at [301, 149] on input "100.00" at bounding box center [320, 148] width 70 height 16
click at [233, 177] on input "350.00" at bounding box center [222, 181] width 70 height 16
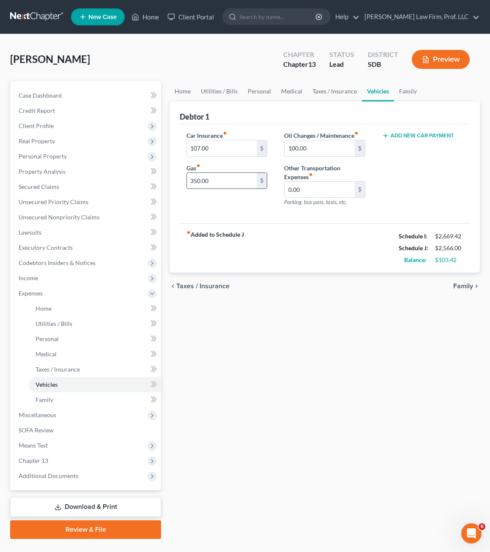
click at [188, 181] on input "350.00" at bounding box center [222, 181] width 70 height 16
click at [200, 180] on input "350.00" at bounding box center [222, 181] width 70 height 16
drag, startPoint x: 255, startPoint y: 253, endPoint x: 210, endPoint y: 154, distance: 109.2
click at [255, 254] on div "fiber_manual_record Added to Schedule J Schedule I: $2,669.42 Schedule J: $2,56…" at bounding box center [325, 247] width 290 height 49
click at [199, 150] on input "107.00" at bounding box center [222, 148] width 70 height 16
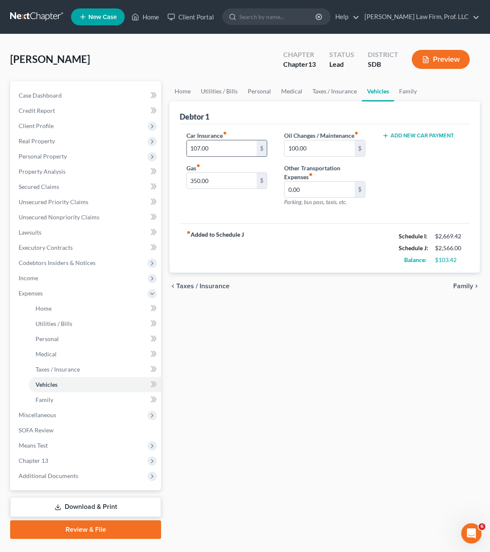
click at [202, 146] on input "107.00" at bounding box center [222, 148] width 70 height 16
drag, startPoint x: 196, startPoint y: 146, endPoint x: 201, endPoint y: 146, distance: 5.1
click at [197, 146] on input "107.00" at bounding box center [222, 148] width 70 height 16
drag, startPoint x: 201, startPoint y: 146, endPoint x: 194, endPoint y: 147, distance: 6.4
click at [194, 147] on input "107.00" at bounding box center [222, 148] width 70 height 16
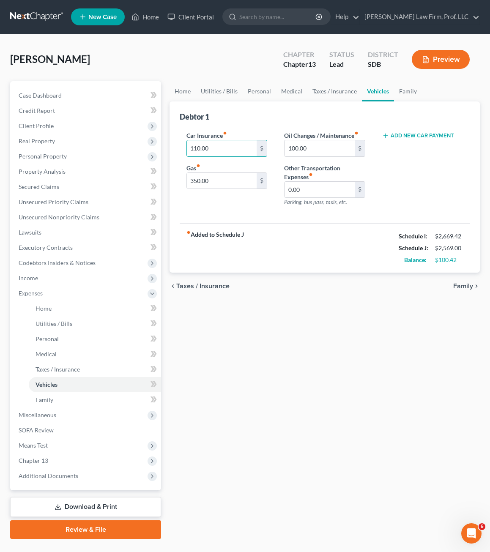
click at [416, 484] on div "Home Utilities / Bills Personal Medical Taxes / Insurance Vehicles Family Debto…" at bounding box center [324, 310] width 319 height 458
drag, startPoint x: 211, startPoint y: 154, endPoint x: 202, endPoint y: 148, distance: 11.3
click at [211, 154] on input "110.00" at bounding box center [222, 148] width 70 height 16
click at [202, 148] on input "110.00" at bounding box center [222, 148] width 70 height 16
click at [197, 147] on input "110.00" at bounding box center [222, 148] width 70 height 16
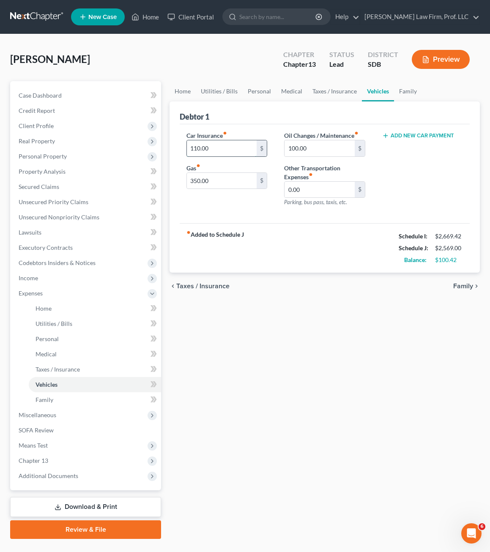
click at [200, 145] on input "110.00" at bounding box center [222, 148] width 70 height 16
click at [383, 340] on div "Home Utilities / Bills Personal Medical Taxes / Insurance Vehicles Family Debto…" at bounding box center [324, 310] width 319 height 458
click at [219, 146] on input "108.00" at bounding box center [222, 148] width 70 height 16
click at [199, 147] on input "108.00" at bounding box center [222, 148] width 70 height 16
click at [394, 356] on div "Home Utilities / Bills Personal Medical Taxes / Insurance Vehicles Family Debto…" at bounding box center [324, 310] width 319 height 458
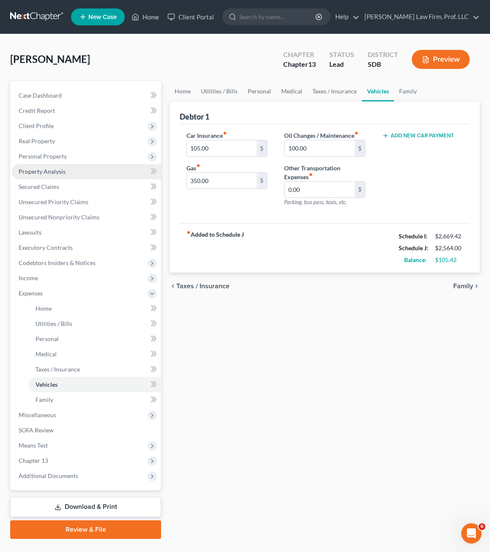
drag, startPoint x: 306, startPoint y: 322, endPoint x: 87, endPoint y: 165, distance: 269.4
click at [306, 322] on div "Home Utilities / Bills Personal Medical Taxes / Insurance Vehicles Family Debto…" at bounding box center [324, 310] width 319 height 458
click at [430, 371] on div "Home Utilities / Bills Personal Medical Taxes / Insurance Vehicles Family Debto…" at bounding box center [324, 310] width 319 height 458
click at [197, 149] on input "105.00" at bounding box center [222, 148] width 70 height 16
click at [198, 147] on input "105.00" at bounding box center [222, 148] width 70 height 16
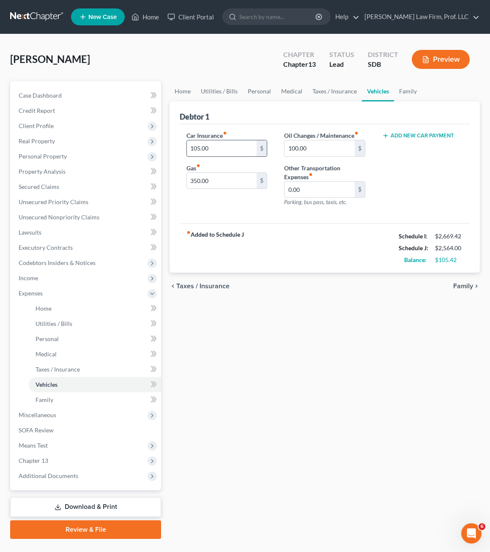
click at [202, 145] on input "105.00" at bounding box center [222, 148] width 70 height 16
type input "100.00"
drag, startPoint x: 280, startPoint y: 334, endPoint x: 2, endPoint y: 217, distance: 301.9
click at [279, 334] on div "Home Utilities / Bills Personal Medical Taxes / Insurance Vehicles Family Debto…" at bounding box center [324, 310] width 319 height 458
drag, startPoint x: 300, startPoint y: 448, endPoint x: 369, endPoint y: 436, distance: 69.9
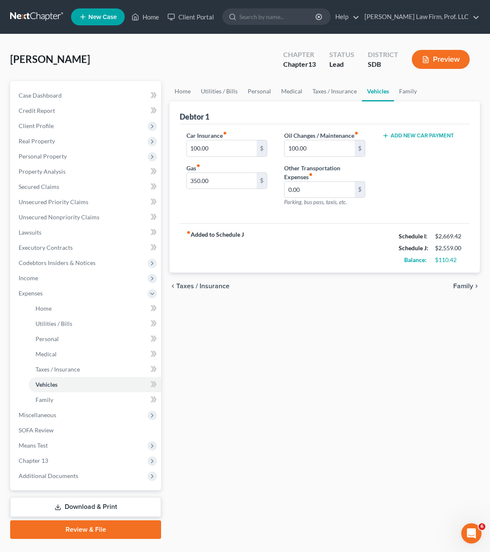
click at [300, 448] on div "Home Utilities / Bills Personal Medical Taxes / Insurance Vehicles Family Debto…" at bounding box center [324, 310] width 319 height 458
click at [296, 401] on div "Home Utilities / Bills Personal Medical Taxes / Insurance Vehicles Family Debto…" at bounding box center [324, 310] width 319 height 458
click at [257, 342] on div "Home Utilities / Bills Personal Medical Taxes / Insurance Vehicles Family Debto…" at bounding box center [324, 310] width 319 height 458
click at [403, 386] on div "Home Utilities / Bills Personal Medical Taxes / Insurance Vehicles Family Debto…" at bounding box center [324, 310] width 319 height 458
drag, startPoint x: 336, startPoint y: 407, endPoint x: 257, endPoint y: 409, distance: 78.7
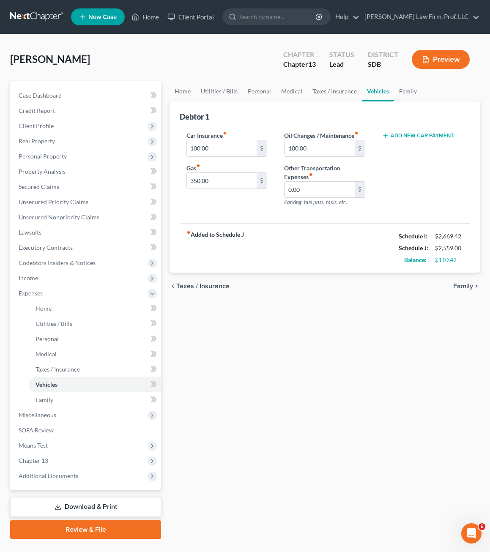
click at [336, 408] on div "Home Utilities / Bills Personal Medical Taxes / Insurance Vehicles Family Debto…" at bounding box center [324, 310] width 319 height 458
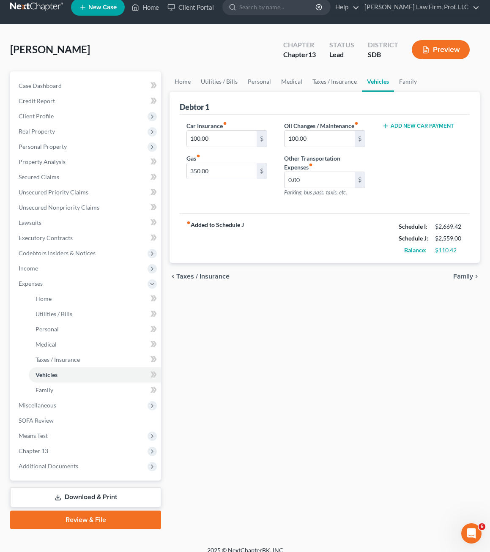
scroll to position [19, 0]
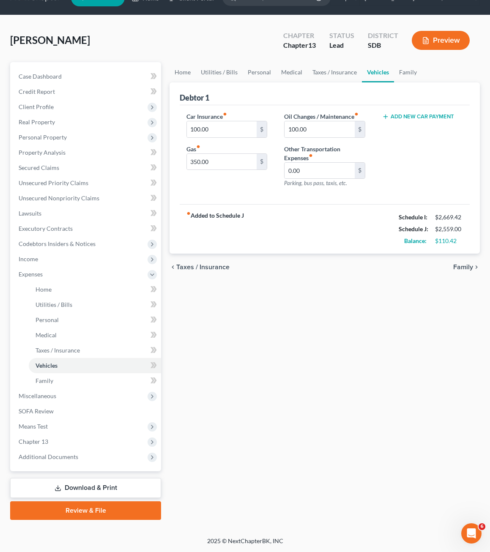
drag, startPoint x: 253, startPoint y: 407, endPoint x: 345, endPoint y: 25, distance: 392.1
click at [252, 397] on div "Home Utilities / Bills Personal Medical Taxes / Insurance Vehicles Family Debto…" at bounding box center [324, 291] width 319 height 458
click at [461, 49] on button "Preview" at bounding box center [441, 40] width 58 height 19
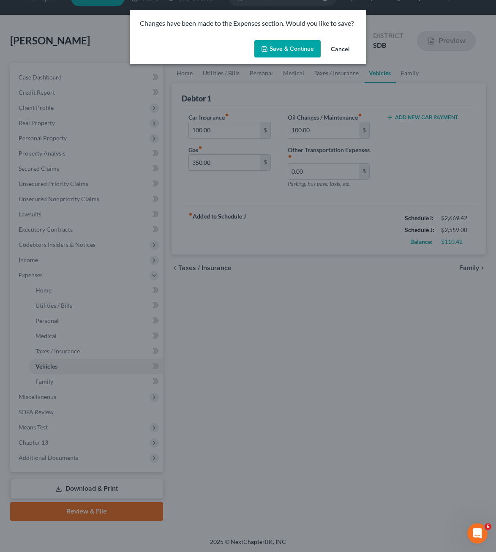
click at [285, 52] on button "Save & Continue" at bounding box center [288, 49] width 66 height 18
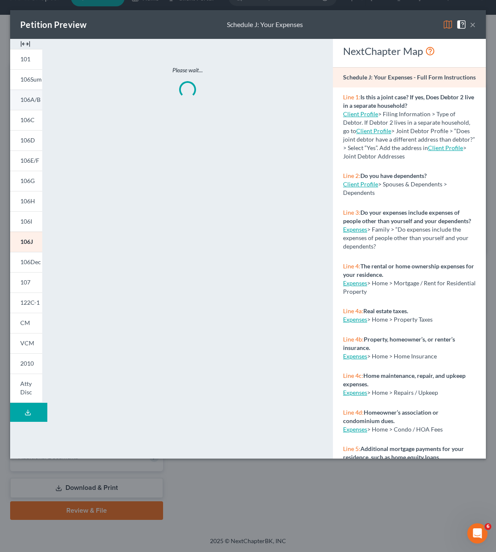
click at [27, 100] on span "106A/B" at bounding box center [30, 99] width 20 height 7
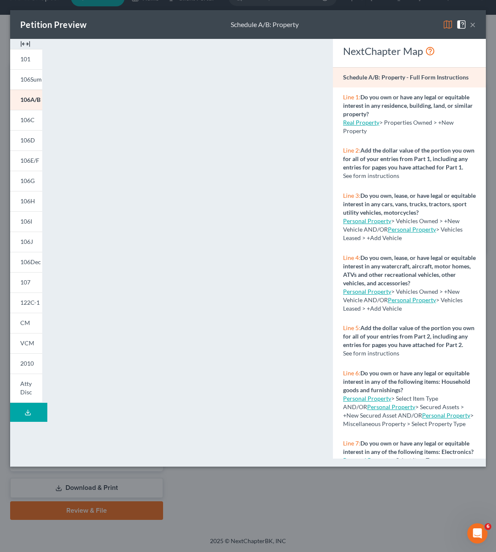
click at [224, 534] on div "Petition Preview Schedule A/B: Property × 101 106Sum 106A/B 106C 106D 106E/F 10…" at bounding box center [248, 276] width 496 height 552
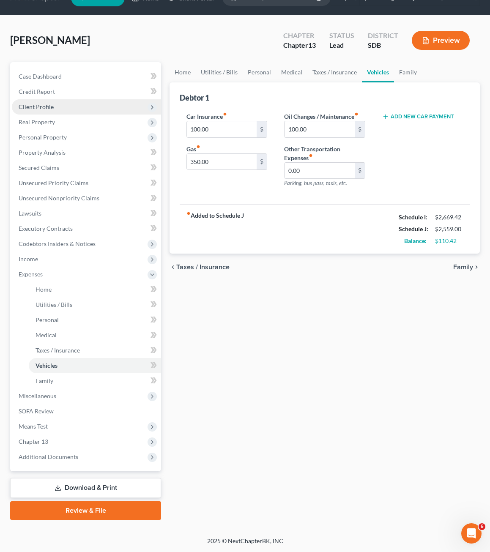
click at [46, 107] on span "Client Profile" at bounding box center [36, 106] width 35 height 7
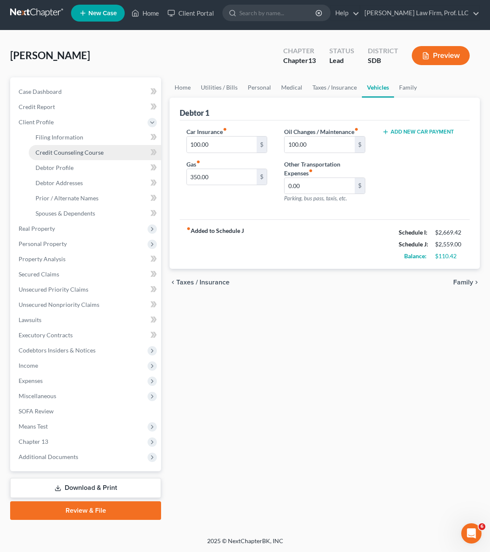
scroll to position [4, 0]
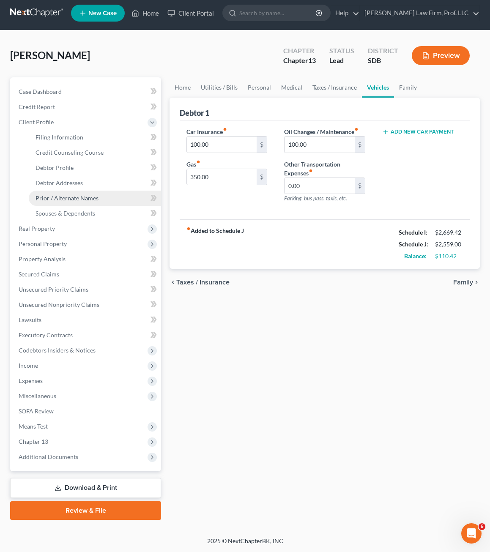
click at [74, 200] on span "Prior / Alternate Names" at bounding box center [67, 197] width 63 height 7
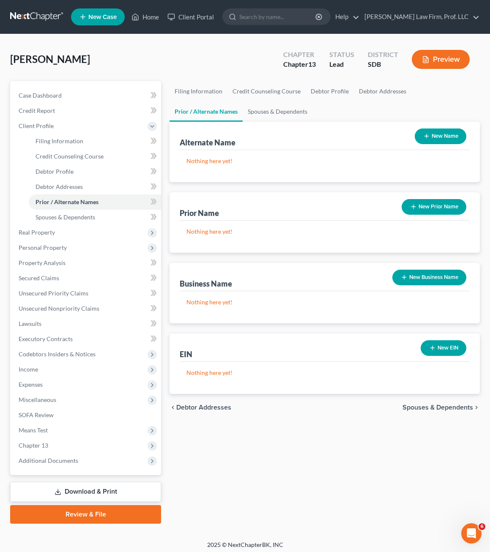
click at [440, 139] on button "New Name" at bounding box center [441, 137] width 52 height 16
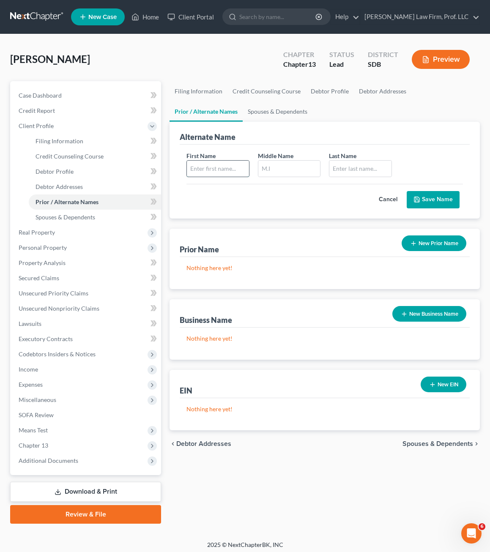
click at [219, 172] on input "text" at bounding box center [218, 169] width 62 height 16
type input "Steve"
type input "[PERSON_NAME]"
click at [442, 202] on button "Save Name" at bounding box center [433, 200] width 53 height 18
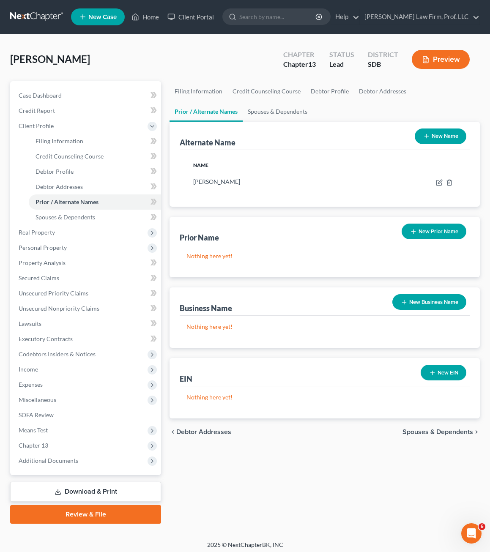
click at [320, 509] on div "Filing Information Credit Counseling Course Debtor Profile Debtor Addresses Pri…" at bounding box center [324, 302] width 319 height 443
click at [263, 488] on div "Filing Information Credit Counseling Course Debtor Profile Debtor Addresses Pri…" at bounding box center [324, 302] width 319 height 443
click at [73, 293] on span "Unsecured Priority Claims" at bounding box center [54, 293] width 70 height 7
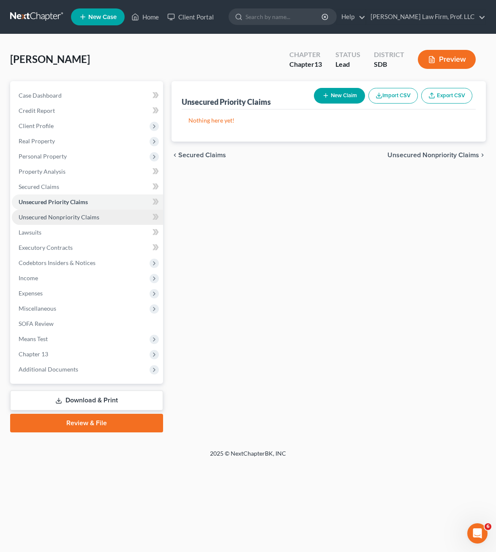
click at [79, 308] on span "Miscellaneous" at bounding box center [87, 308] width 151 height 15
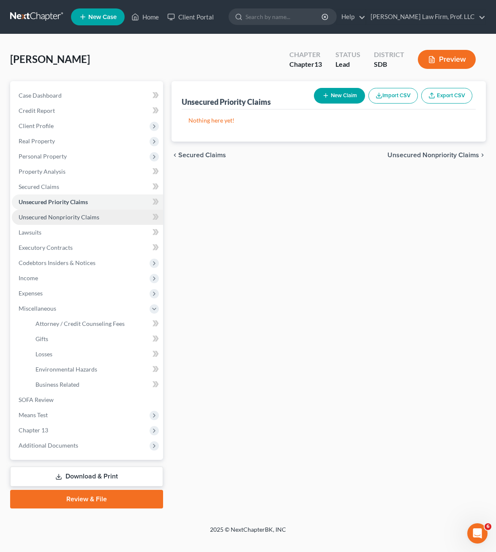
click at [92, 216] on span "Unsecured Nonpriority Claims" at bounding box center [59, 216] width 81 height 7
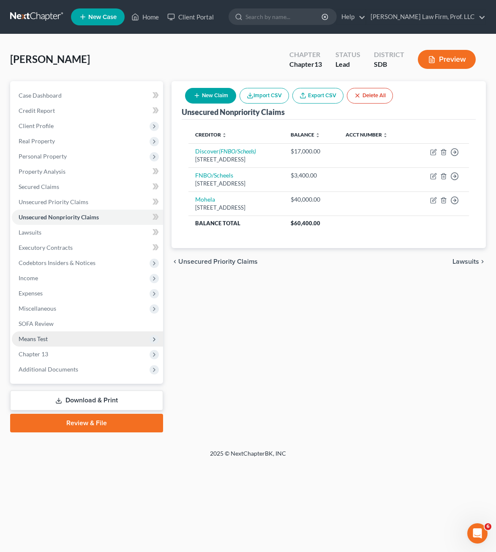
drag, startPoint x: 191, startPoint y: 352, endPoint x: 125, endPoint y: 332, distance: 69.3
click at [191, 352] on div "Unsecured Nonpriority Claims New Claim Import CSV Export CSV Delete All Credito…" at bounding box center [328, 256] width 323 height 351
click at [92, 328] on link "SOFA Review" at bounding box center [87, 323] width 151 height 15
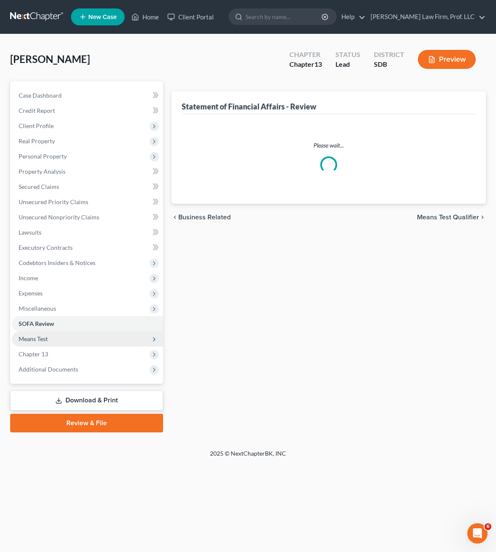
click at [90, 336] on span "Means Test" at bounding box center [87, 338] width 151 height 15
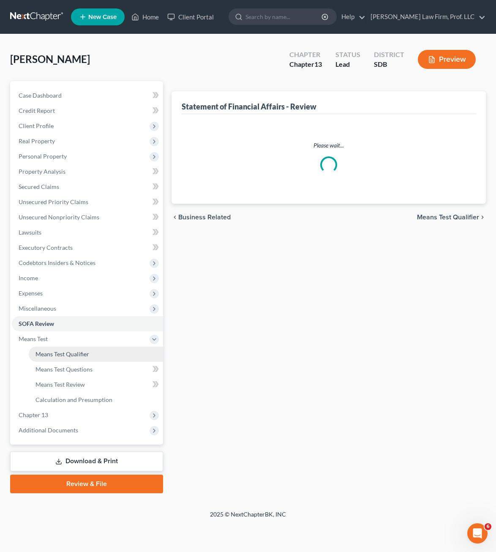
click at [73, 355] on span "Means Test Qualifier" at bounding box center [63, 353] width 54 height 7
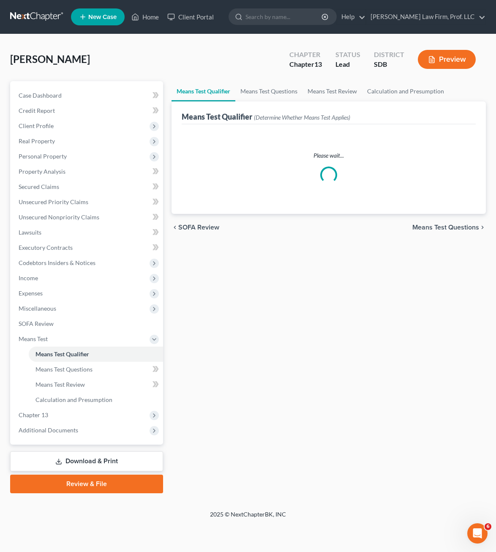
click at [295, 372] on div "Means Test Qualifier Means Test Questions Means Test Review Calculation and Pre…" at bounding box center [328, 287] width 323 height 412
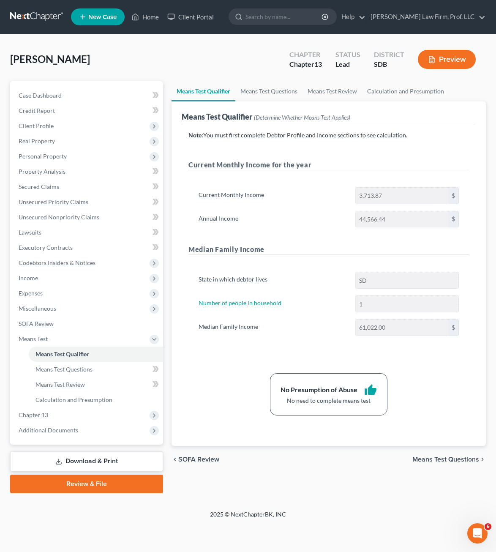
click at [100, 463] on link "Download & Print" at bounding box center [86, 462] width 153 height 20
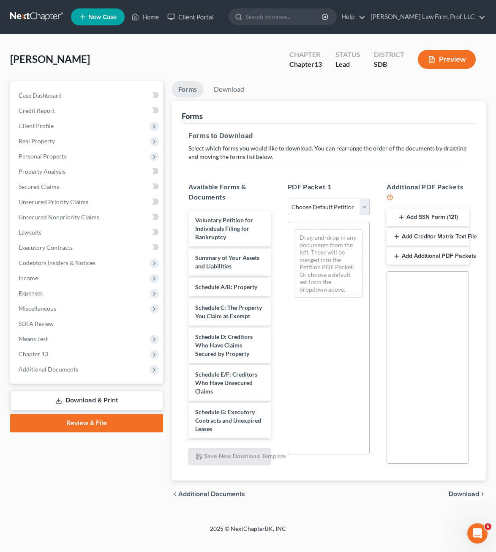
drag, startPoint x: 339, startPoint y: 206, endPoint x: 336, endPoint y: 214, distance: 8.4
click at [339, 206] on select "Choose Default Petition PDF Packet Complete Bankruptcy Petition (all forms and …" at bounding box center [329, 207] width 82 height 17
select select "0"
click at [288, 199] on select "Choose Default Petition PDF Packet Complete Bankruptcy Petition (all forms and …" at bounding box center [329, 207] width 82 height 17
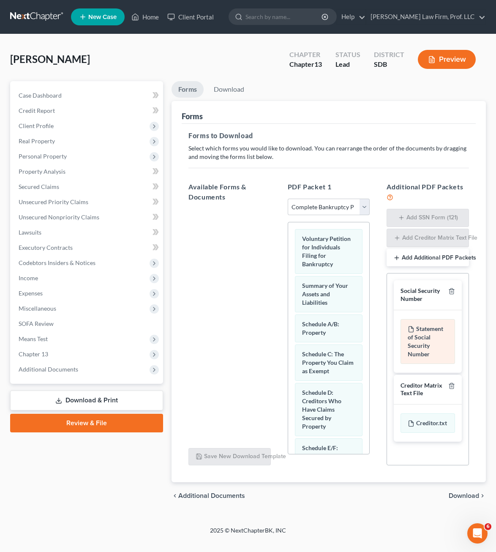
click at [422, 349] on div "Statement of Social Security Number" at bounding box center [428, 341] width 55 height 45
click at [423, 349] on div "Statement of Social Security Number" at bounding box center [428, 341] width 55 height 45
drag, startPoint x: 429, startPoint y: 334, endPoint x: 441, endPoint y: 294, distance: 41.3
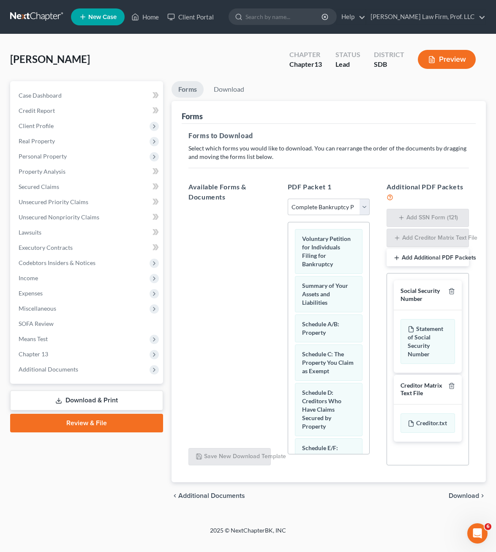
click at [404, 303] on div "Social Security Number" at bounding box center [428, 295] width 68 height 30
click at [450, 292] on icon "button" at bounding box center [452, 291] width 7 height 7
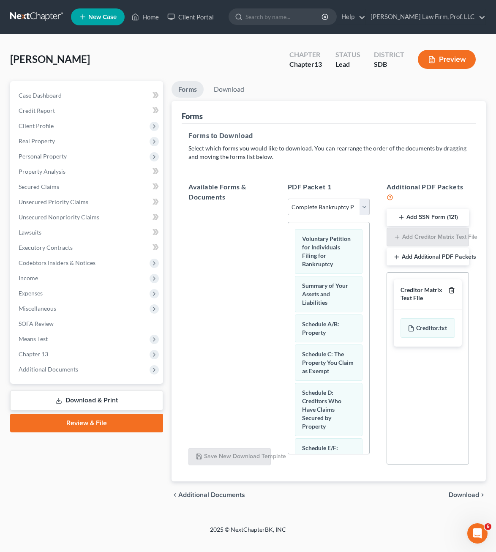
click at [450, 292] on icon "button" at bounding box center [452, 290] width 7 height 7
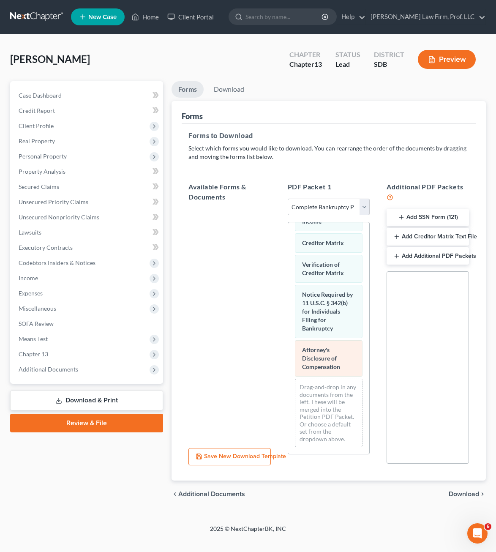
scroll to position [547, 0]
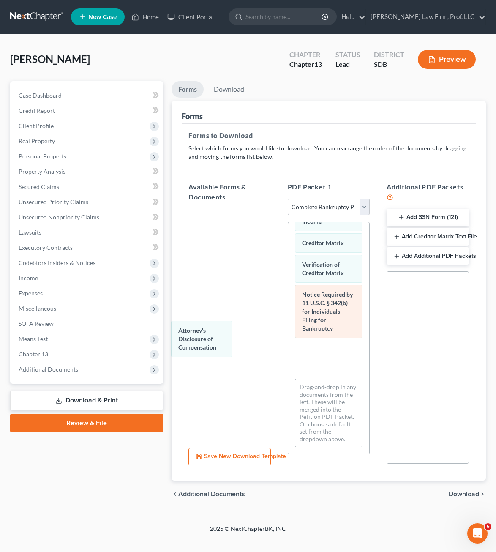
drag, startPoint x: 335, startPoint y: 368, endPoint x: 316, endPoint y: 336, distance: 37.3
click at [288, 339] on div "Attorney's Disclosure of Compensation Voluntary Petition for Individuals Filing…" at bounding box center [329, 77] width 82 height 753
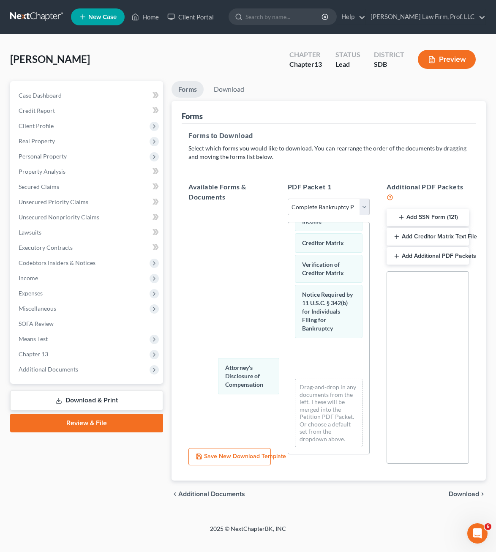
drag, startPoint x: 320, startPoint y: 348, endPoint x: 275, endPoint y: 310, distance: 59.1
click at [288, 341] on div "Attorney's Disclosure of Compensation Voluntary Petition for Individuals Filing…" at bounding box center [329, 77] width 82 height 753
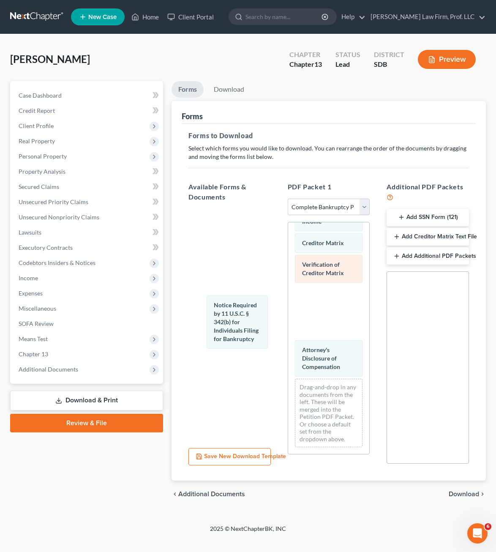
click at [288, 325] on div "Notice Required by 11 U.S.C. § 342(b) for Individuals Filing for Bankruptcy Vol…" at bounding box center [329, 77] width 82 height 753
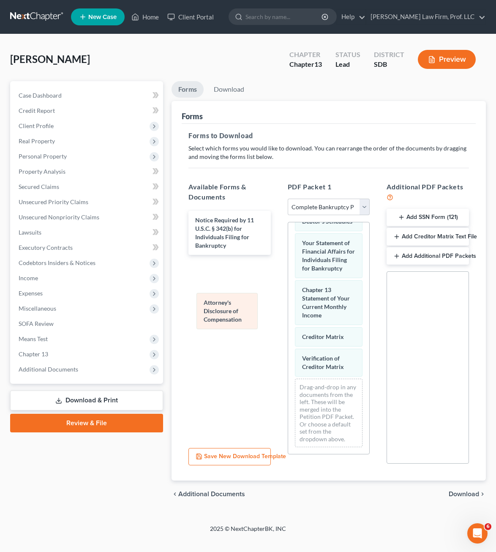
drag, startPoint x: 323, startPoint y: 361, endPoint x: 224, endPoint y: 314, distance: 109.3
click at [288, 314] on div "Attorney's Disclosure of Compensation Voluntary Petition for Individuals Filing…" at bounding box center [329, 124] width 82 height 659
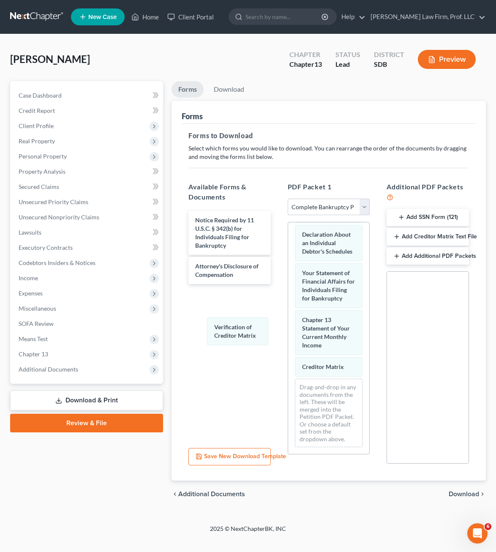
drag, startPoint x: 316, startPoint y: 363, endPoint x: 327, endPoint y: 382, distance: 21.6
click at [288, 323] on div "Verification of Creditor Matrix Voluntary Petition for Individuals Filing for B…" at bounding box center [329, 139] width 82 height 629
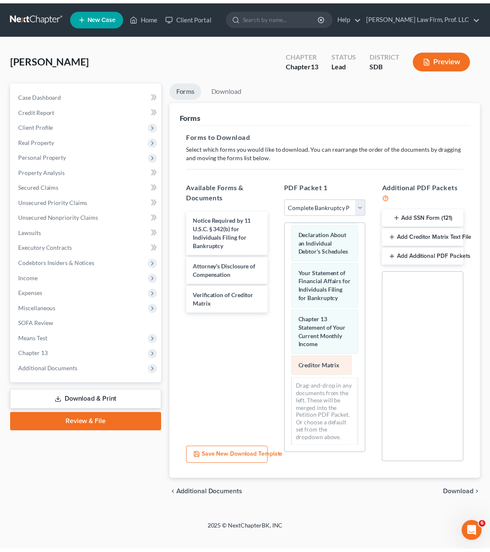
scroll to position [401, 0]
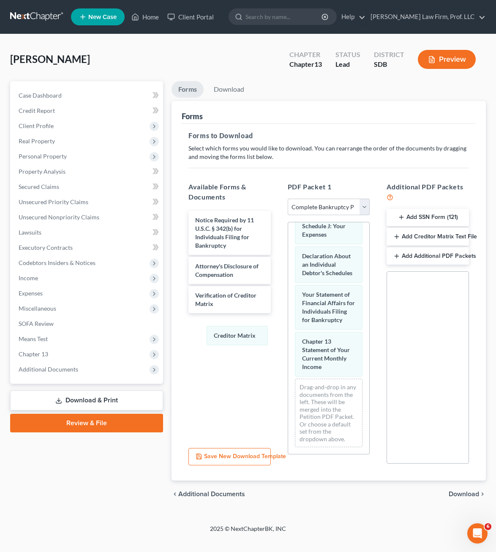
drag, startPoint x: 318, startPoint y: 364, endPoint x: 230, endPoint y: 165, distance: 217.3
click at [288, 312] on div "Creditor Matrix Voluntary Petition for Individuals Filing for Bankruptcy Summar…" at bounding box center [329, 151] width 82 height 608
click at [235, 88] on link "Download" at bounding box center [229, 89] width 44 height 16
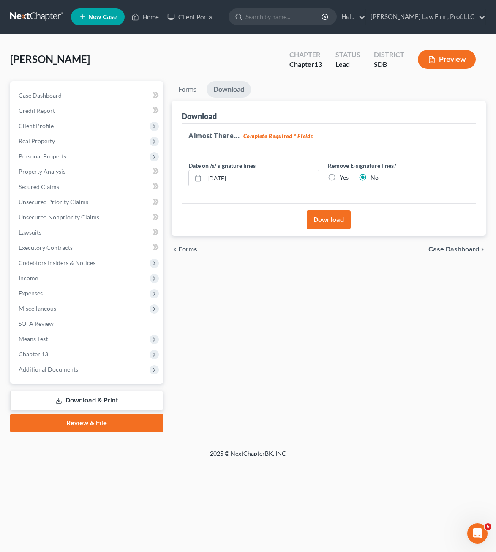
click at [323, 212] on button "Download" at bounding box center [329, 220] width 44 height 19
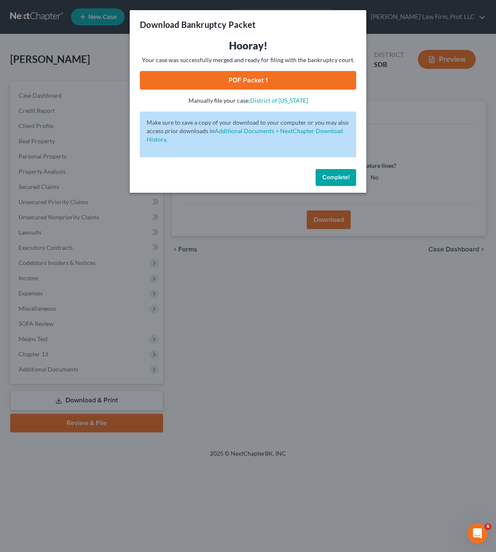
click at [266, 78] on link "PDF Packet 1" at bounding box center [248, 80] width 216 height 19
click at [336, 183] on button "Complete!" at bounding box center [336, 177] width 41 height 17
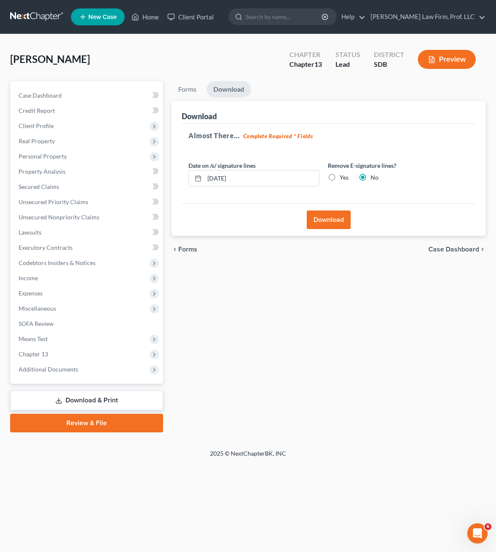
drag, startPoint x: 294, startPoint y: 402, endPoint x: 285, endPoint y: 282, distance: 120.0
click at [294, 402] on div "Forms Download Forms Forms to Download Select which forms you would like to dow…" at bounding box center [328, 256] width 323 height 351
drag, startPoint x: 282, startPoint y: 438, endPoint x: 60, endPoint y: 375, distance: 230.4
click at [282, 438] on div "Petition Navigation Case Dashboard Payments Invoices Payments Payments Credit R…" at bounding box center [248, 260] width 476 height 358
click at [257, 383] on div "Forms Download Forms Forms to Download Select which forms you would like to dow…" at bounding box center [328, 256] width 323 height 351
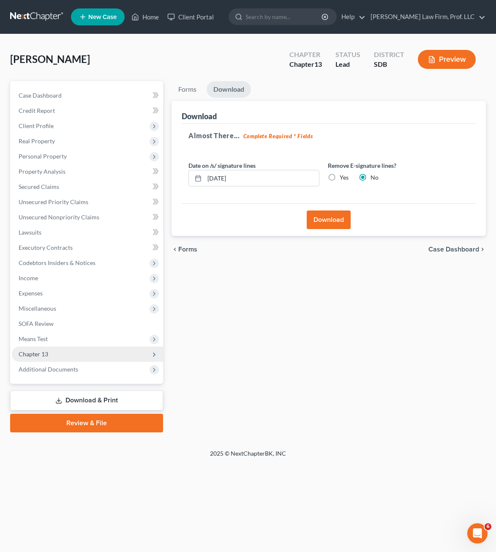
click at [79, 359] on span "Chapter 13" at bounding box center [87, 354] width 151 height 15
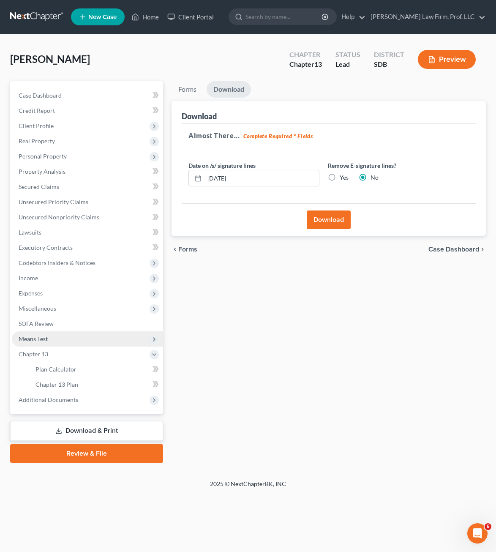
click at [73, 341] on span "Means Test" at bounding box center [87, 338] width 151 height 15
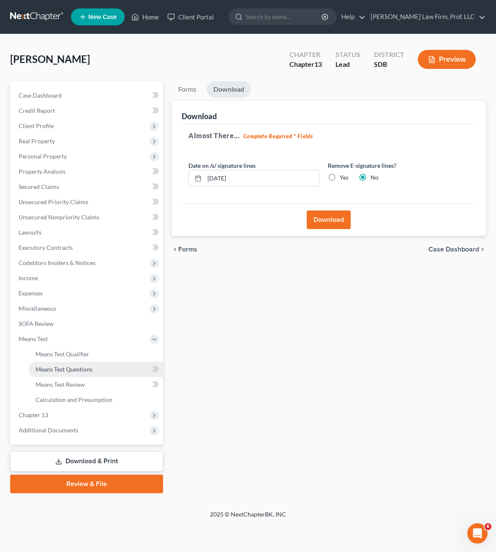
click at [79, 368] on span "Means Test Questions" at bounding box center [64, 369] width 57 height 7
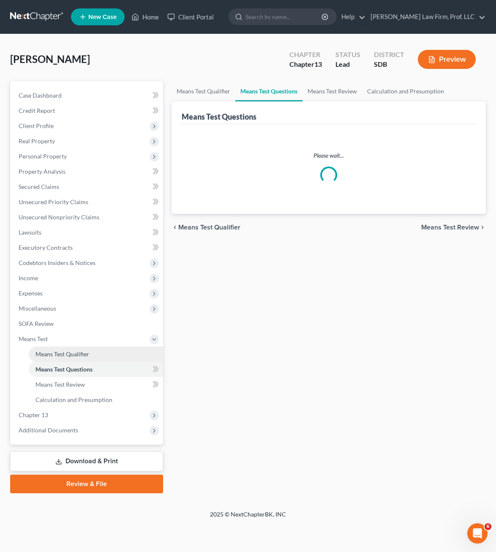
click at [85, 358] on link "Means Test Qualifier" at bounding box center [96, 354] width 134 height 15
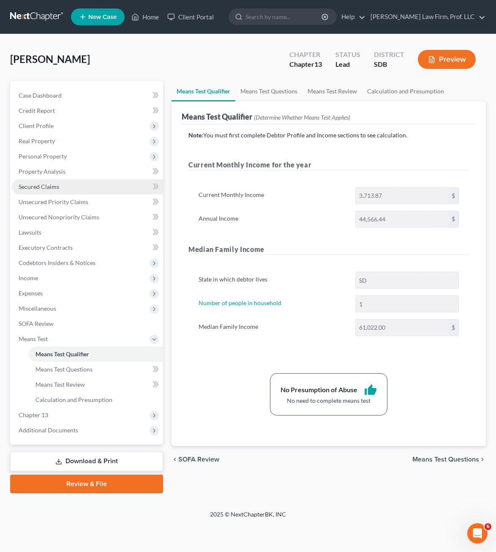
drag, startPoint x: 350, startPoint y: 511, endPoint x: 112, endPoint y: 186, distance: 402.9
click at [350, 510] on div "2025 © NextChapterBK, INC" at bounding box center [248, 517] width 406 height 15
click at [39, 178] on link "Property Analysis" at bounding box center [87, 171] width 151 height 15
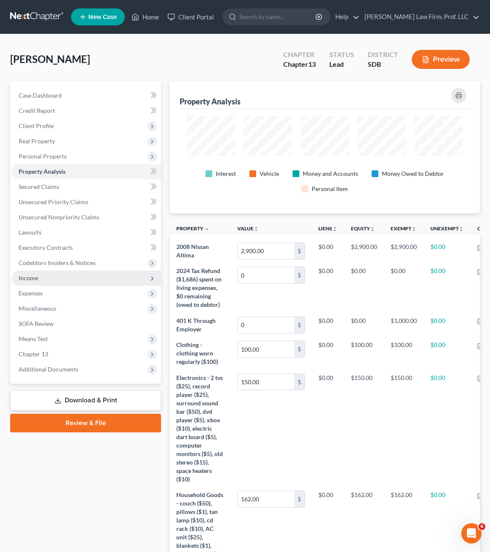
click at [45, 276] on span "Income" at bounding box center [86, 278] width 149 height 15
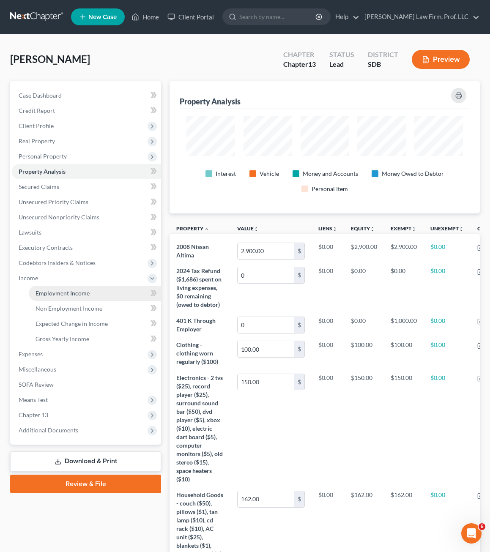
click at [41, 288] on link "Employment Income" at bounding box center [95, 293] width 132 height 15
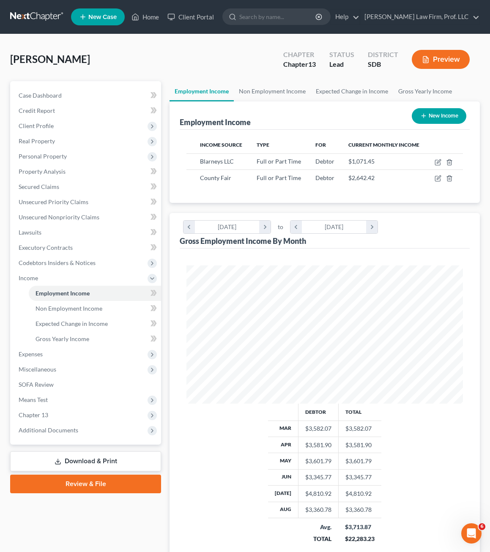
scroll to position [422629, 422474]
click at [56, 335] on span "Gross Yearly Income" at bounding box center [63, 338] width 54 height 7
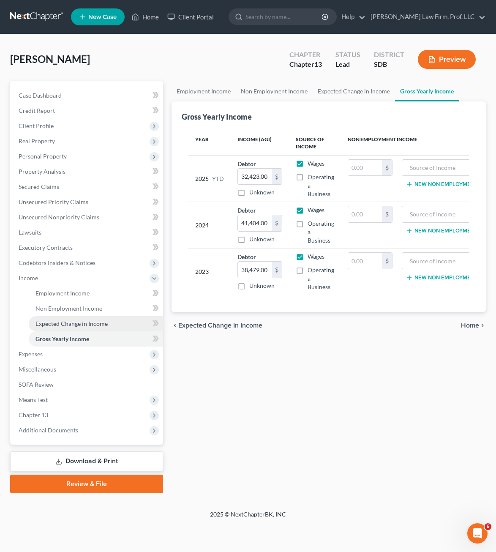
click at [77, 321] on span "Expected Change in Income" at bounding box center [72, 323] width 72 height 7
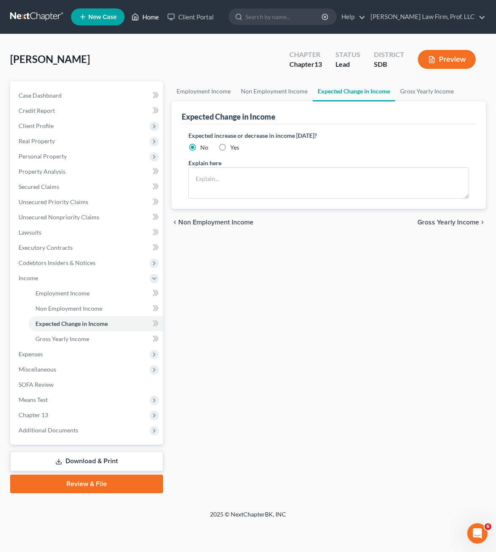
drag, startPoint x: 220, startPoint y: 55, endPoint x: 139, endPoint y: 20, distance: 88.0
click at [207, 49] on div "[PERSON_NAME] Upgraded Chapter Chapter 13 Status Lead District SDB Preview" at bounding box center [248, 62] width 476 height 37
drag, startPoint x: 139, startPoint y: 20, endPoint x: 151, endPoint y: 19, distance: 11.5
click at [139, 20] on icon at bounding box center [135, 17] width 8 height 10
click at [151, 19] on link "Home" at bounding box center [145, 16] width 36 height 15
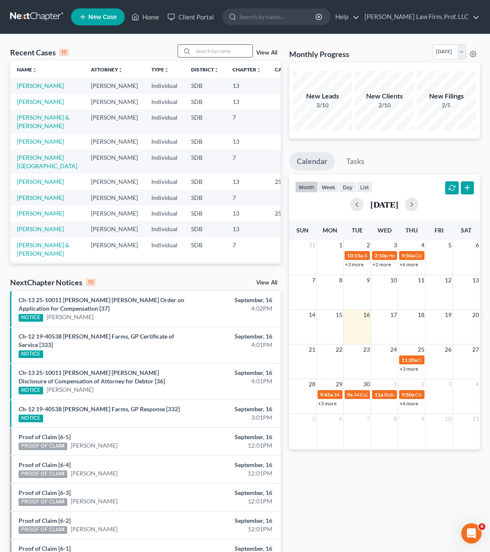
click at [199, 50] on input "search" at bounding box center [222, 51] width 59 height 12
type input "Ustad"
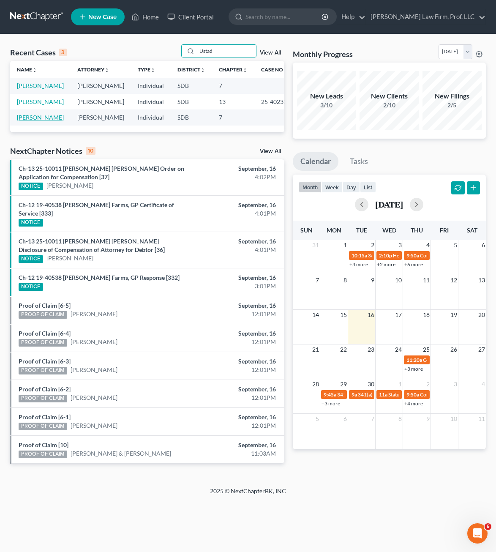
click at [47, 117] on link "[PERSON_NAME]" at bounding box center [40, 117] width 47 height 7
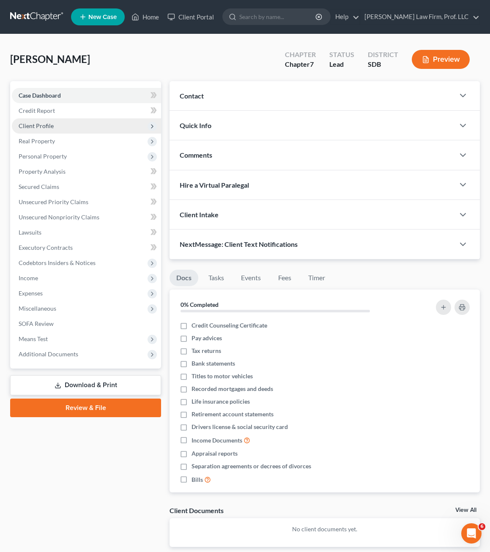
drag, startPoint x: 29, startPoint y: 126, endPoint x: 40, endPoint y: 120, distance: 12.7
click at [30, 126] on span "Client Profile" at bounding box center [36, 125] width 35 height 7
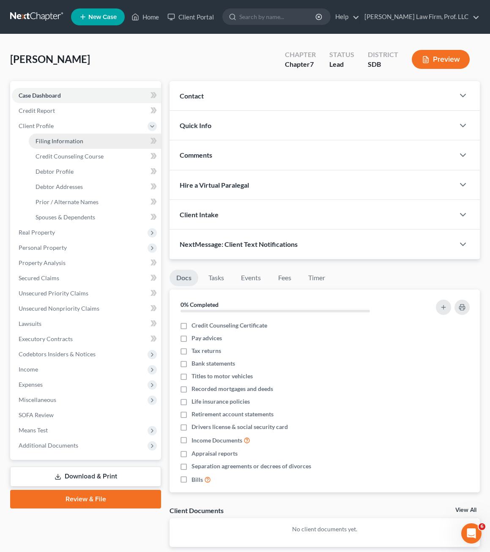
click at [59, 139] on span "Filing Information" at bounding box center [60, 140] width 48 height 7
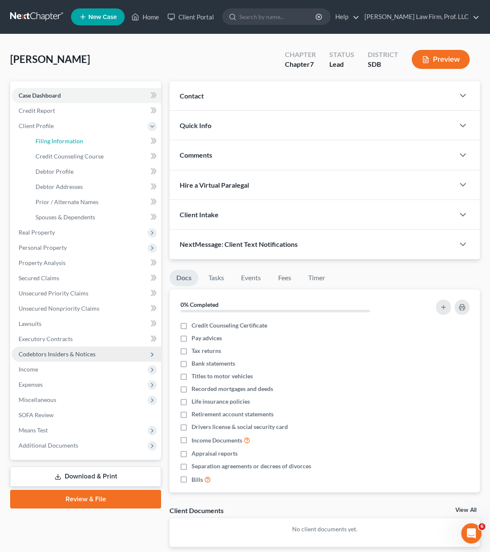
select select "1"
select select "0"
select select "73"
select select "0"
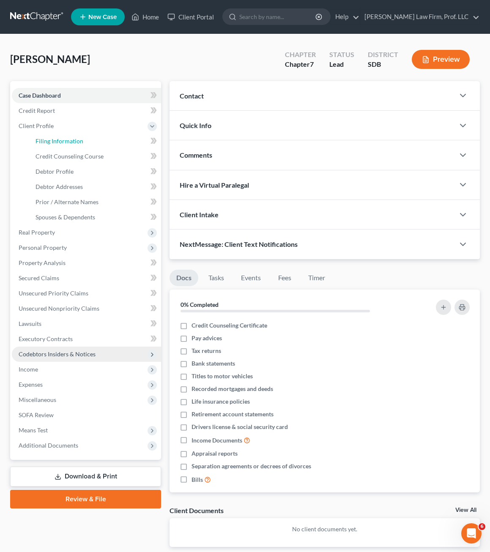
select select "43"
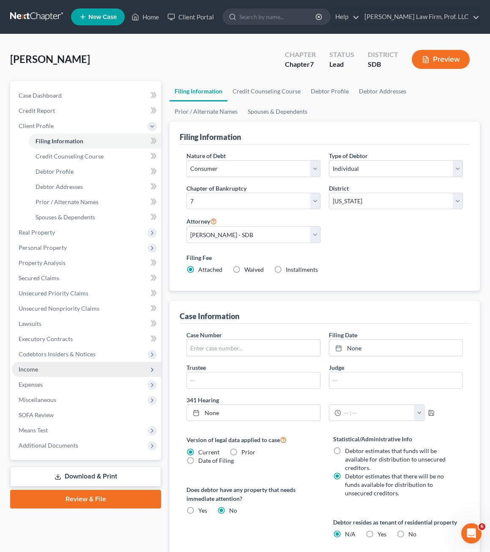
click at [31, 369] on span "Income" at bounding box center [28, 369] width 19 height 7
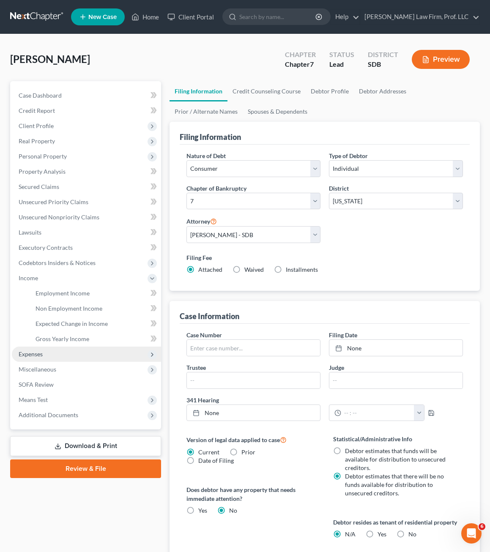
click at [40, 357] on span "Expenses" at bounding box center [31, 353] width 24 height 7
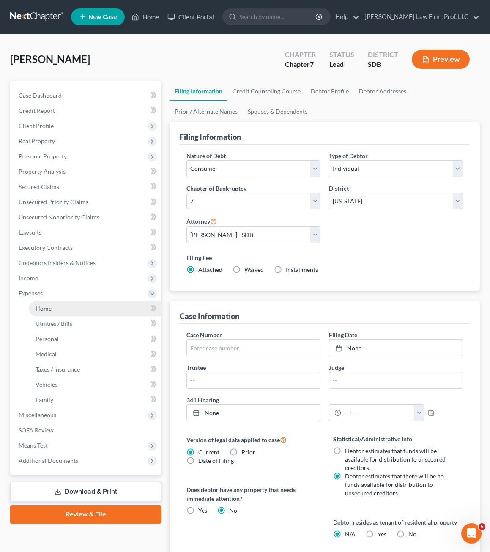
click at [63, 303] on link "Home" at bounding box center [95, 308] width 132 height 15
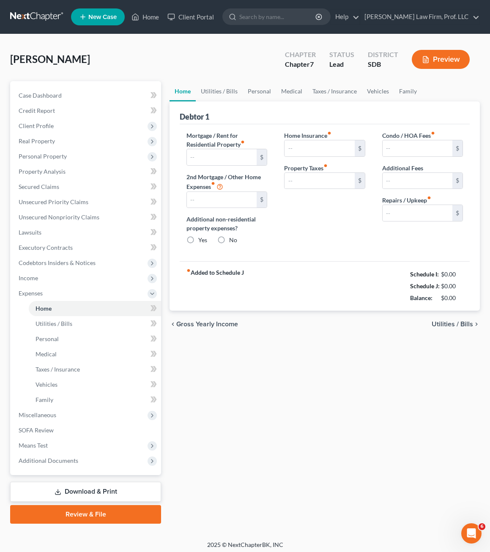
type input "0.00"
radio input "true"
type input "0.00"
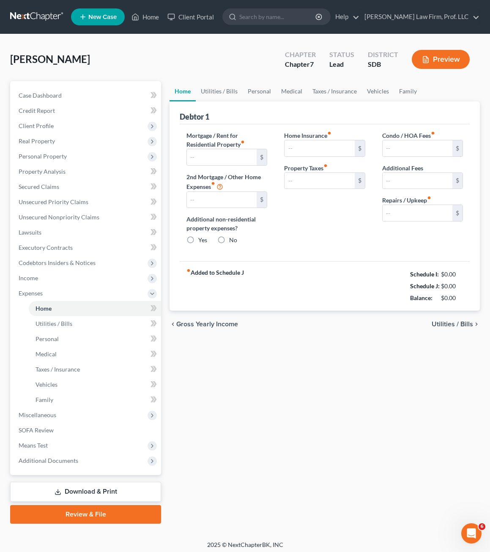
type input "0.00"
click at [149, 15] on link "Home" at bounding box center [145, 16] width 36 height 15
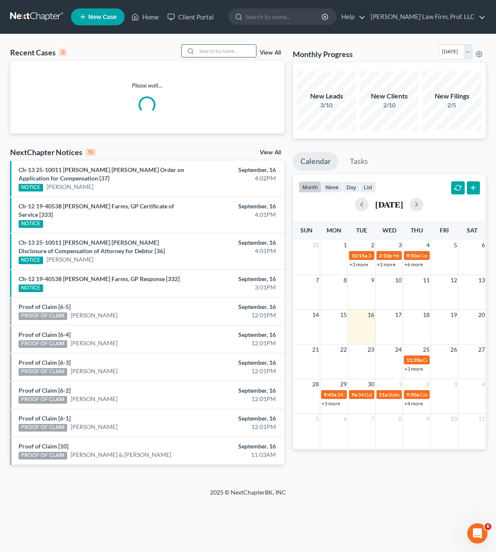
click at [216, 51] on input "search" at bounding box center [226, 51] width 59 height 12
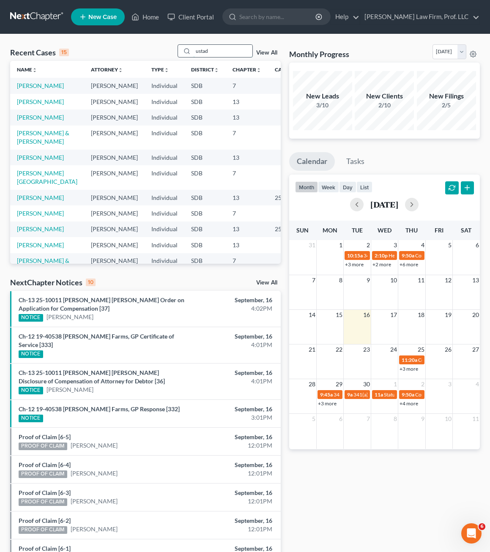
type input "ustad"
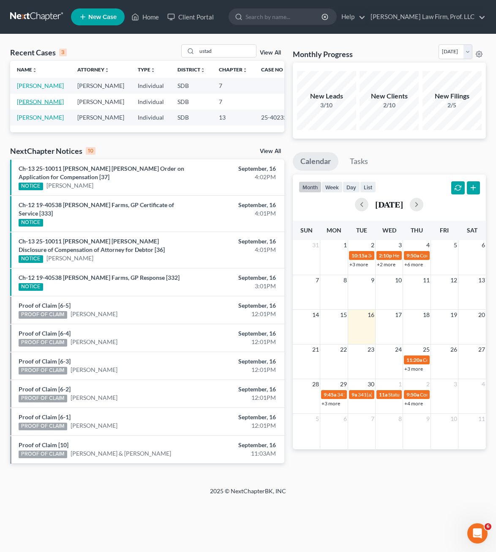
click at [43, 104] on link "[PERSON_NAME]" at bounding box center [40, 101] width 47 height 7
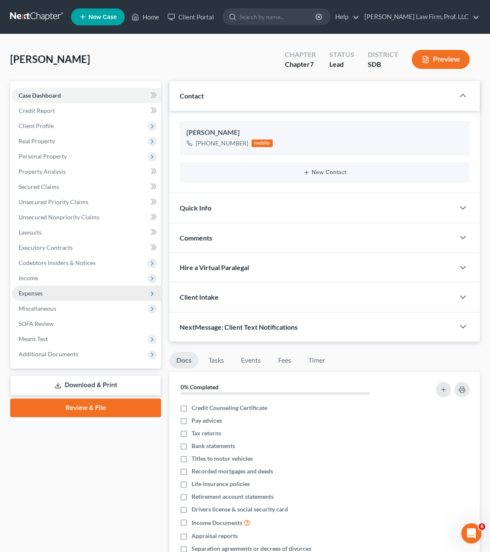
click at [29, 291] on span "Expenses" at bounding box center [31, 293] width 24 height 7
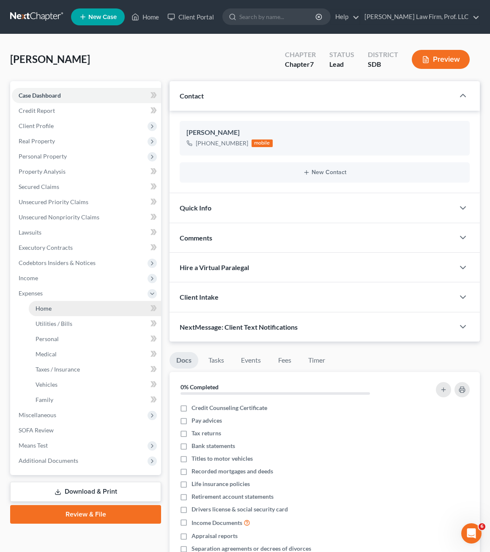
click at [51, 307] on span "Home" at bounding box center [44, 308] width 16 height 7
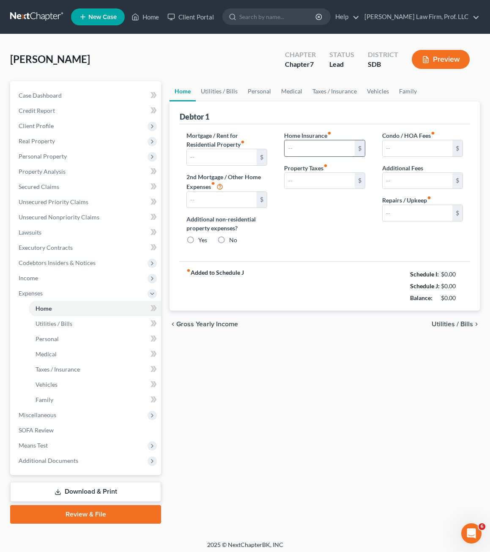
type input "0.00"
radio input "true"
type input "0.00"
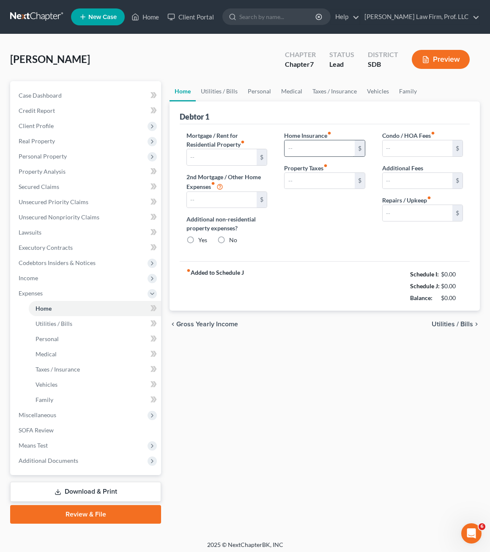
type input "0.00"
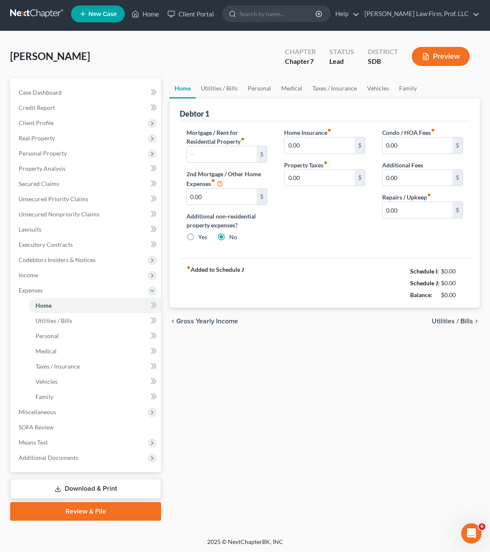
scroll to position [4, 0]
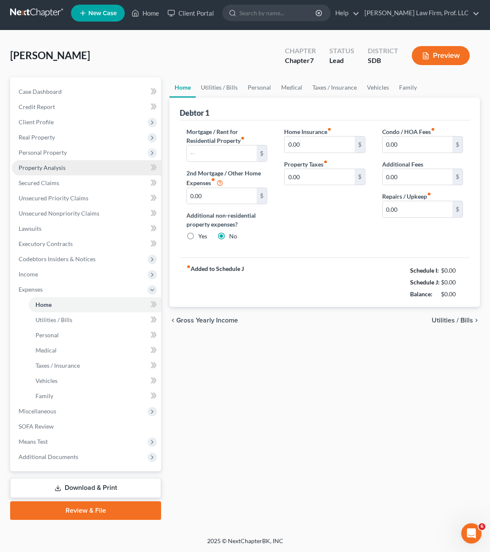
click at [43, 164] on span "Property Analysis" at bounding box center [42, 167] width 47 height 7
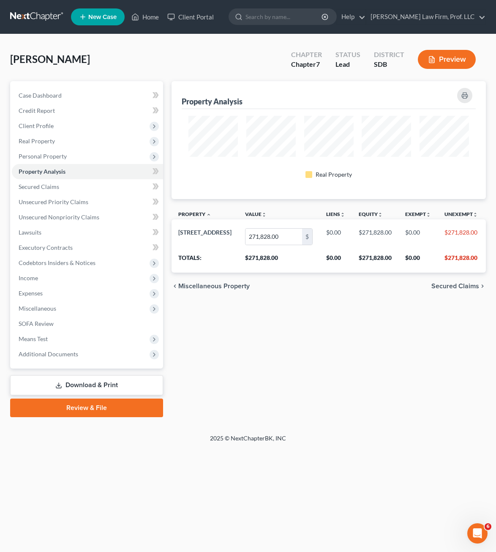
click at [401, 336] on div "Property Analysis Real Property Property unfold_more expand_more expand_less Va…" at bounding box center [328, 249] width 323 height 336
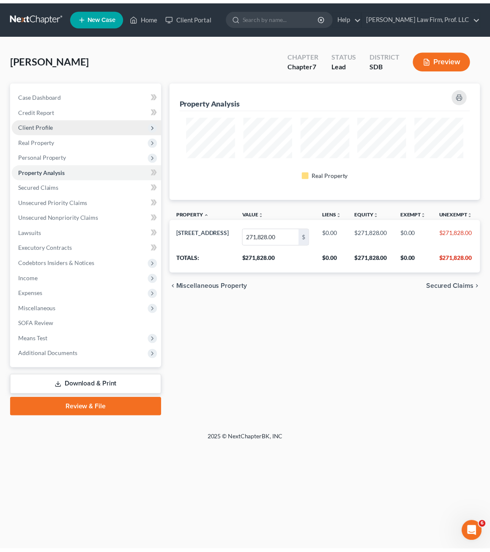
scroll to position [118, 315]
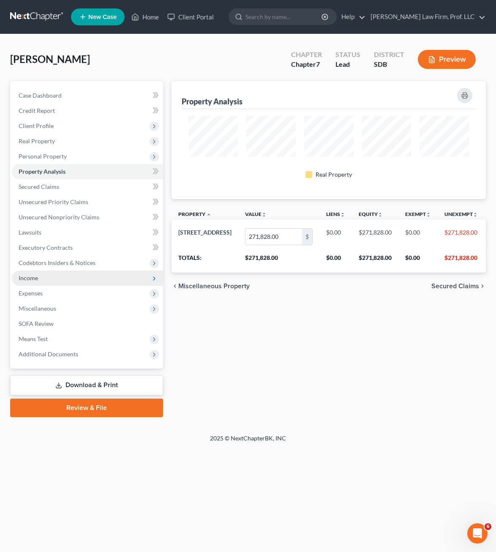
click at [46, 278] on span "Income" at bounding box center [87, 278] width 151 height 15
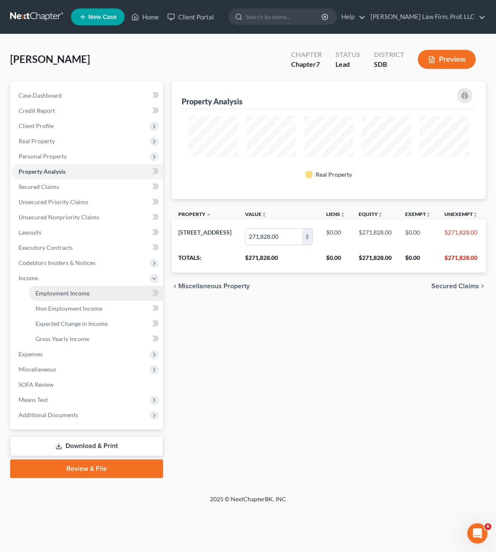
click at [43, 295] on span "Employment Income" at bounding box center [63, 293] width 54 height 7
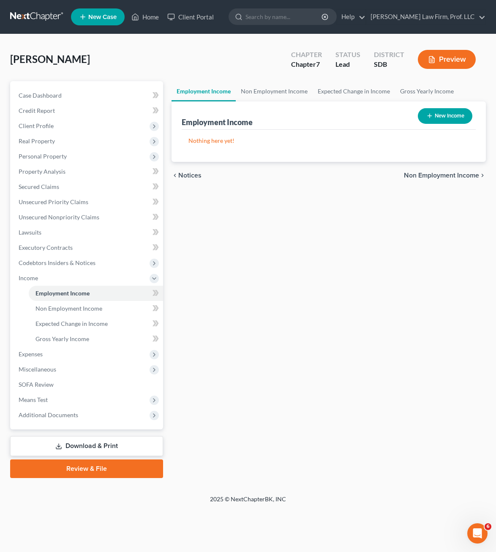
drag, startPoint x: 323, startPoint y: 377, endPoint x: 181, endPoint y: 48, distance: 359.0
click at [323, 375] on div "Employment Income Non Employment Income Expected Change in Income Gross Yearly …" at bounding box center [328, 279] width 323 height 397
click at [138, 14] on icon at bounding box center [135, 17] width 8 height 10
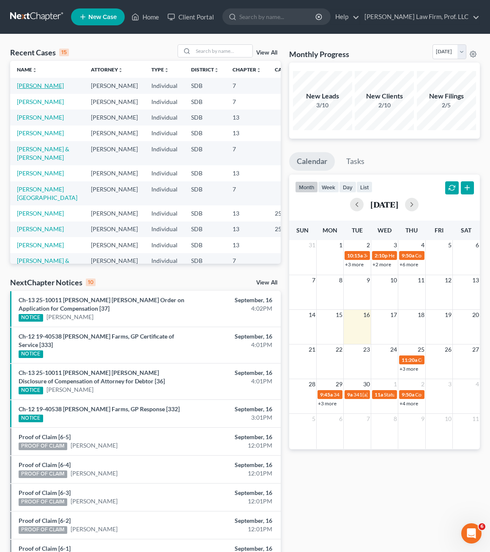
drag, startPoint x: 38, startPoint y: 87, endPoint x: 29, endPoint y: 85, distance: 8.7
click at [29, 85] on link "[PERSON_NAME]" at bounding box center [40, 85] width 47 height 7
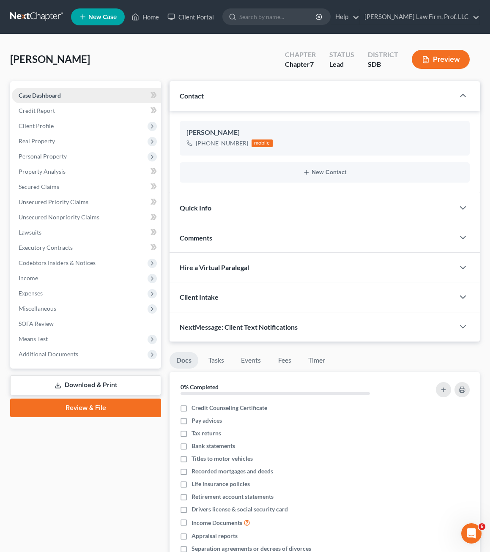
drag, startPoint x: 68, startPoint y: 459, endPoint x: 76, endPoint y: 94, distance: 364.5
click at [68, 457] on div "Case Dashboard Payments Invoices Payments Payments Credit Report Client Profile" at bounding box center [85, 362] width 159 height 562
click at [171, 65] on div "Ustad, [PERSON_NAME] Upgraded Chapter Chapter 7 Status Lead District SDB Preview" at bounding box center [245, 62] width 470 height 37
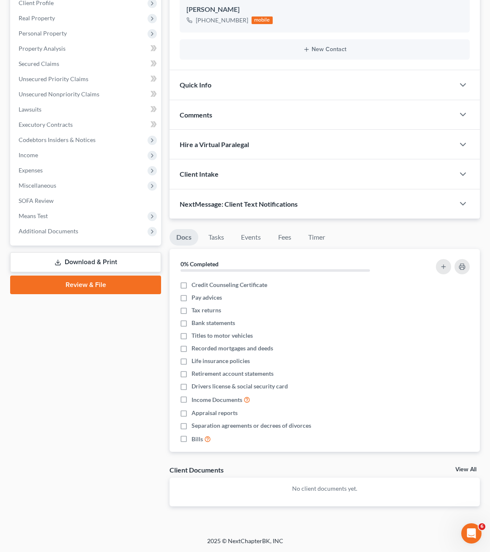
click at [83, 345] on div "Case Dashboard Payments Invoices Payments Payments Credit Report Client Profile" at bounding box center [85, 239] width 159 height 562
click at [47, 231] on span "Additional Documents" at bounding box center [49, 230] width 60 height 7
click at [50, 233] on span "Additional Documents" at bounding box center [49, 230] width 60 height 7
click at [86, 238] on span "Additional Documents" at bounding box center [86, 231] width 149 height 15
click at [77, 232] on span "Additional Documents" at bounding box center [86, 231] width 149 height 15
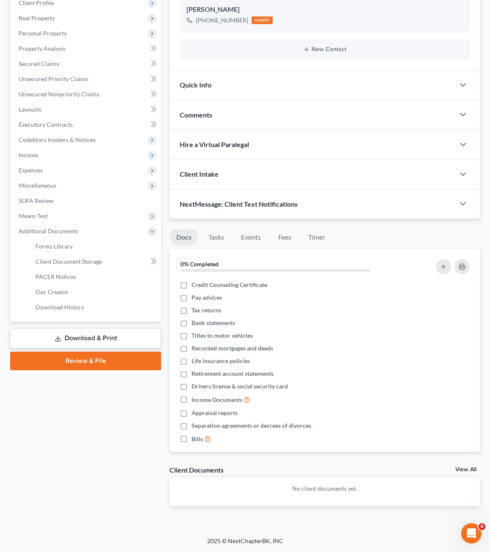
drag, startPoint x: 61, startPoint y: 402, endPoint x: 195, endPoint y: -3, distance: 426.2
click at [61, 394] on div "Case Dashboard Payments Invoices Payments Payments Credit Report Client Profile" at bounding box center [85, 239] width 159 height 562
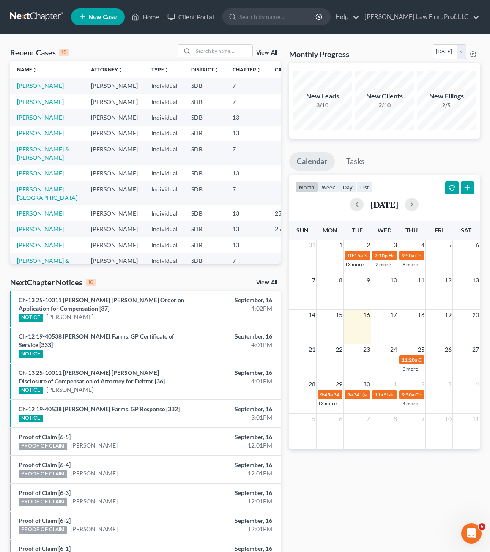
drag, startPoint x: 207, startPoint y: 284, endPoint x: 204, endPoint y: 281, distance: 4.5
click at [205, 282] on div "NextChapter Notices 10 View All" at bounding box center [145, 284] width 271 height 14
click at [232, 55] on input "search" at bounding box center [222, 51] width 59 height 12
type input "kon"
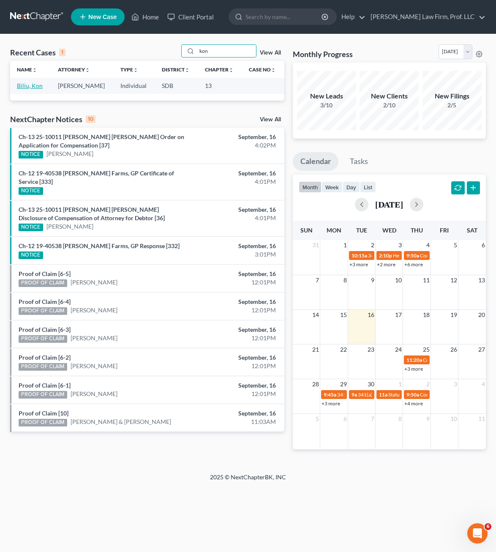
click at [29, 85] on link "Biliu, Kon" at bounding box center [30, 85] width 26 height 7
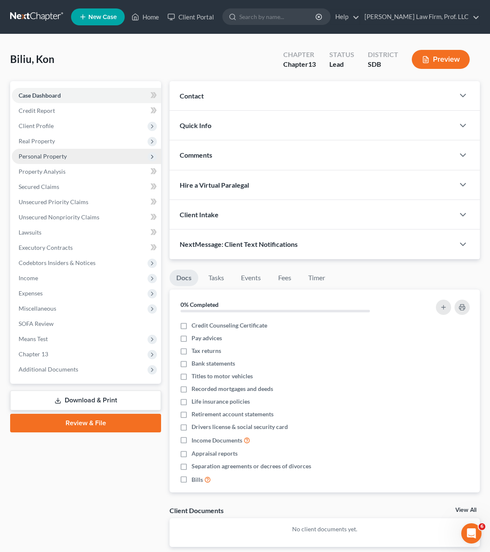
click at [60, 158] on span "Personal Property" at bounding box center [43, 156] width 48 height 7
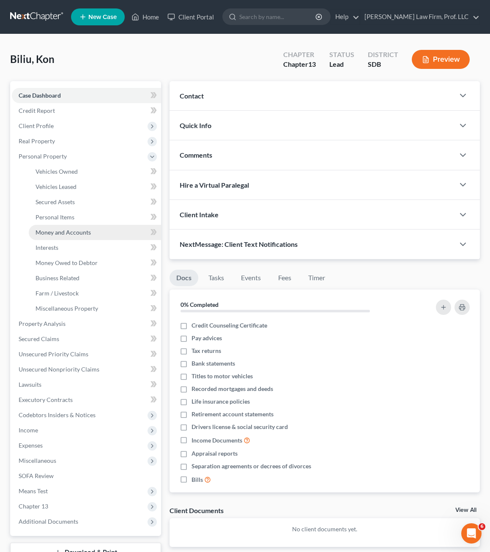
click at [55, 235] on span "Money and Accounts" at bounding box center [63, 232] width 55 height 7
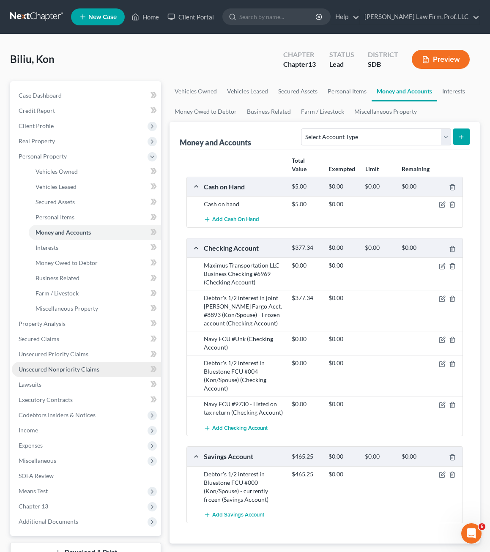
drag, startPoint x: 37, startPoint y: 434, endPoint x: 78, endPoint y: 361, distance: 82.9
click at [37, 434] on span "Income" at bounding box center [86, 430] width 149 height 15
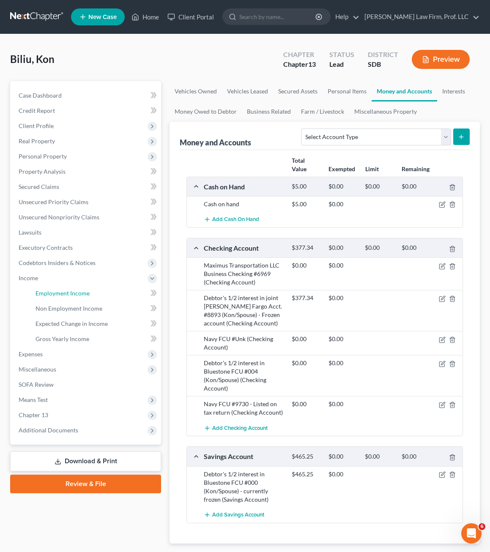
click at [43, 292] on span "Employment Income" at bounding box center [63, 293] width 54 height 7
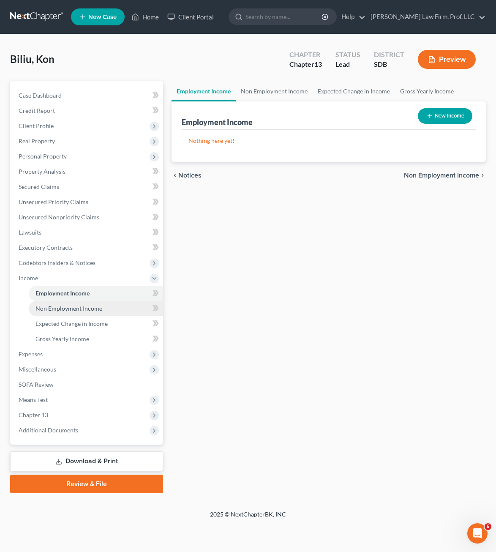
click at [91, 313] on link "Non Employment Income" at bounding box center [96, 308] width 134 height 15
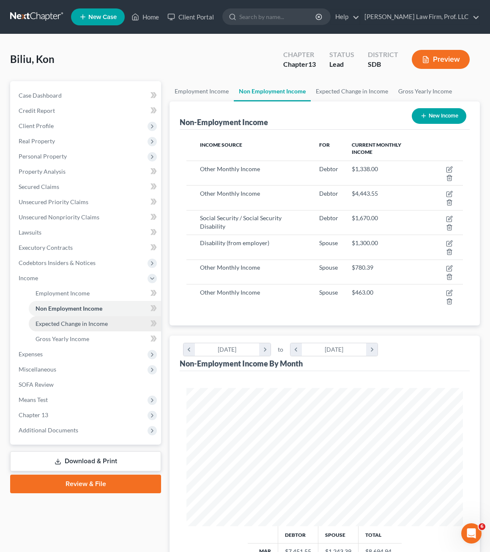
scroll to position [422629, 422474]
click at [96, 324] on span "Expected Change in Income" at bounding box center [72, 323] width 72 height 7
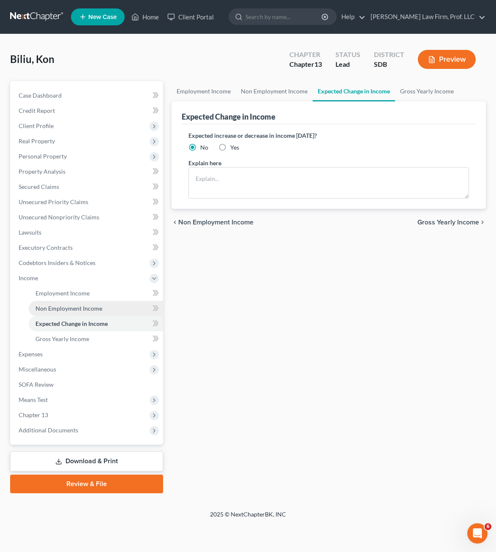
click at [89, 306] on span "Non Employment Income" at bounding box center [69, 308] width 67 height 7
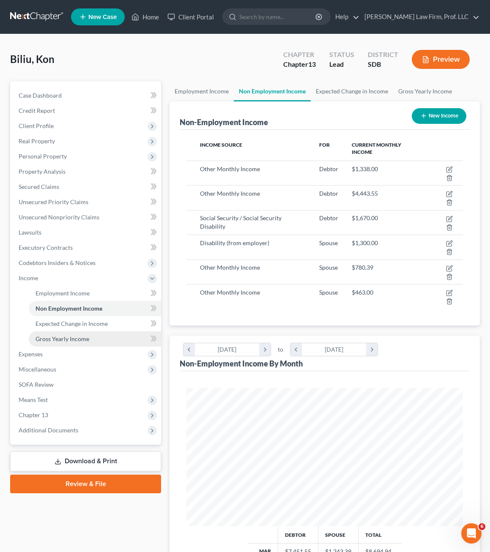
scroll to position [138, 293]
click at [82, 327] on span "Expected Change in Income" at bounding box center [72, 323] width 72 height 7
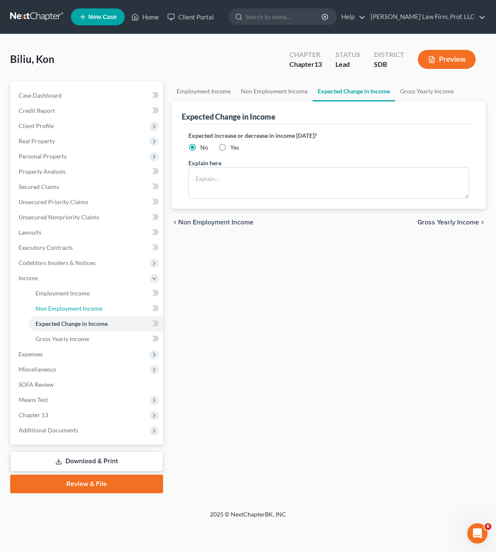
drag, startPoint x: 81, startPoint y: 310, endPoint x: 217, endPoint y: 431, distance: 182.4
click at [81, 310] on span "Non Employment Income" at bounding box center [69, 308] width 67 height 7
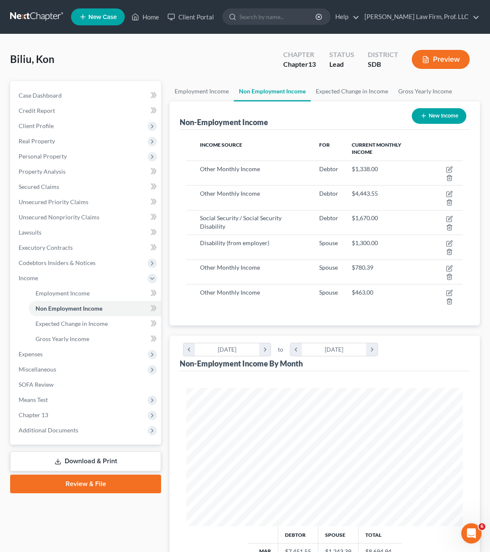
scroll to position [138, 293]
drag, startPoint x: 50, startPoint y: 155, endPoint x: 69, endPoint y: 189, distance: 38.6
click at [50, 155] on span "Personal Property" at bounding box center [43, 156] width 48 height 7
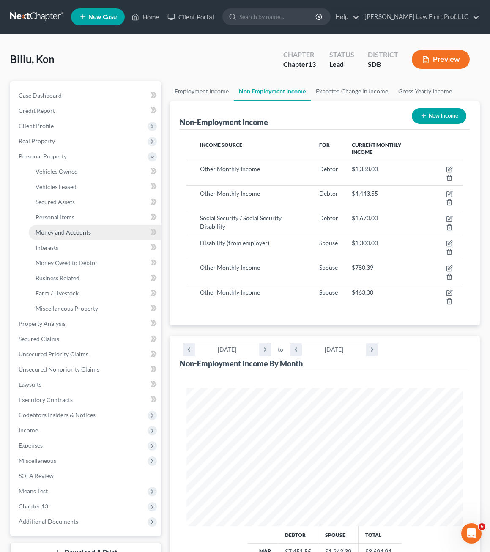
click at [73, 229] on span "Money and Accounts" at bounding box center [63, 232] width 55 height 7
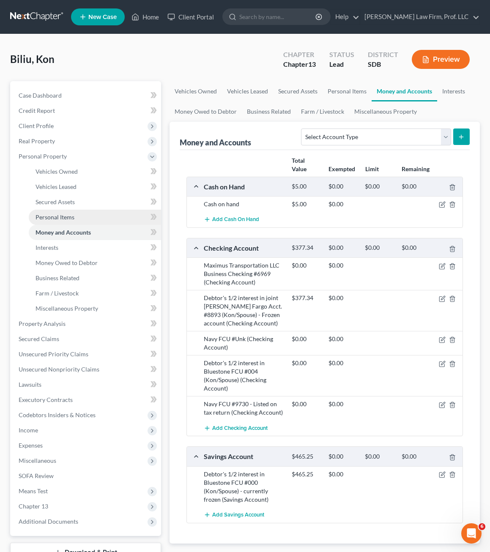
click at [54, 219] on span "Personal Items" at bounding box center [55, 216] width 39 height 7
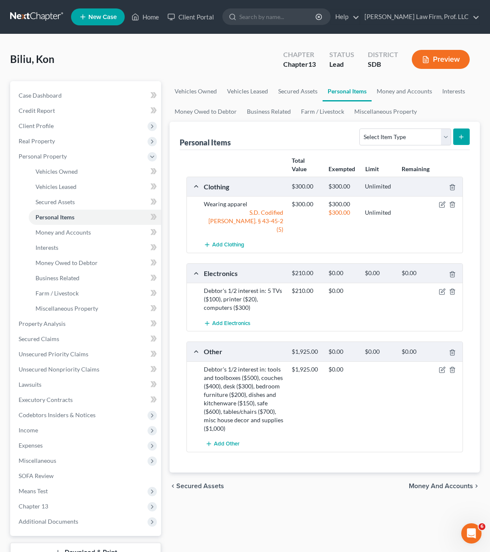
drag, startPoint x: 279, startPoint y: 523, endPoint x: 317, endPoint y: 421, distance: 108.7
click at [277, 523] on div "Vehicles Owned Vehicles Leased Secured Assets Personal Items Money and Accounts…" at bounding box center [324, 333] width 319 height 504
click at [58, 429] on span "Income" at bounding box center [86, 430] width 149 height 15
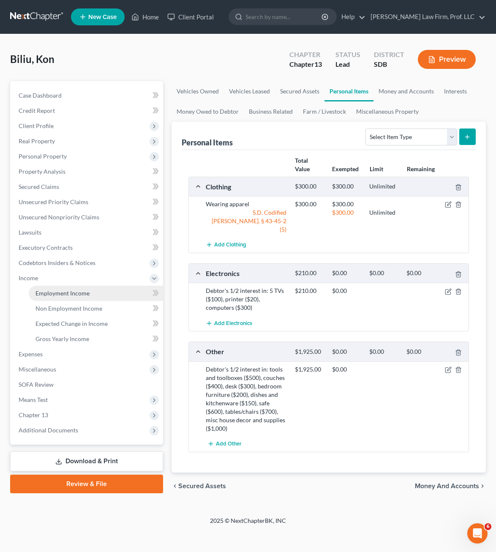
click at [57, 298] on link "Employment Income" at bounding box center [96, 293] width 134 height 15
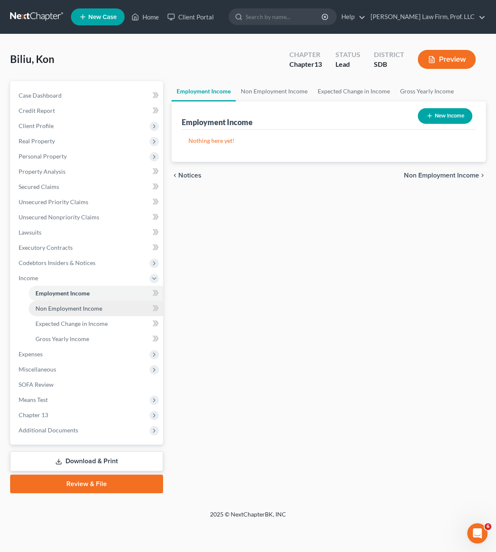
click at [82, 315] on link "Non Employment Income" at bounding box center [96, 308] width 134 height 15
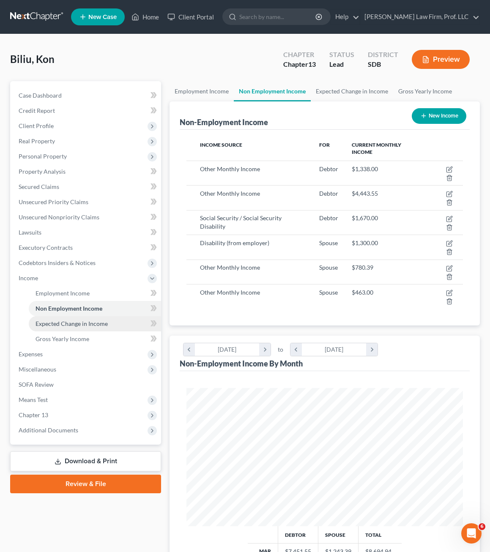
scroll to position [138, 293]
click at [84, 319] on link "Expected Change in Income" at bounding box center [95, 323] width 132 height 15
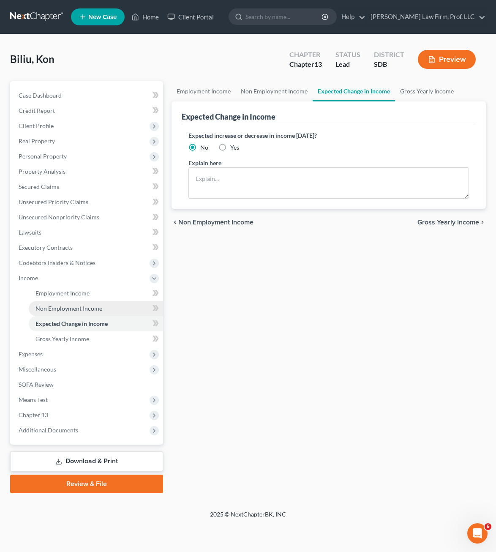
click at [80, 309] on span "Non Employment Income" at bounding box center [69, 308] width 67 height 7
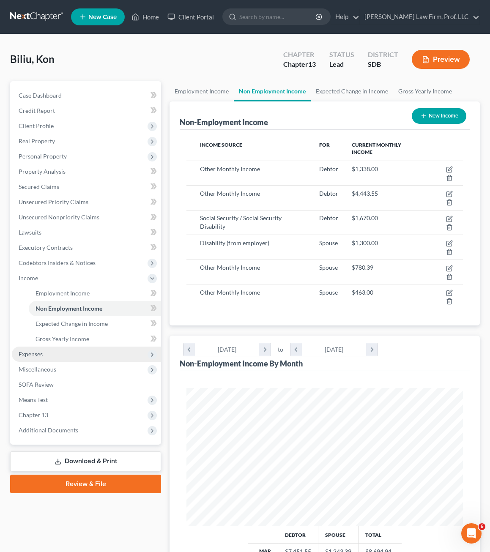
scroll to position [138, 293]
click at [59, 359] on span "Expenses" at bounding box center [86, 354] width 149 height 15
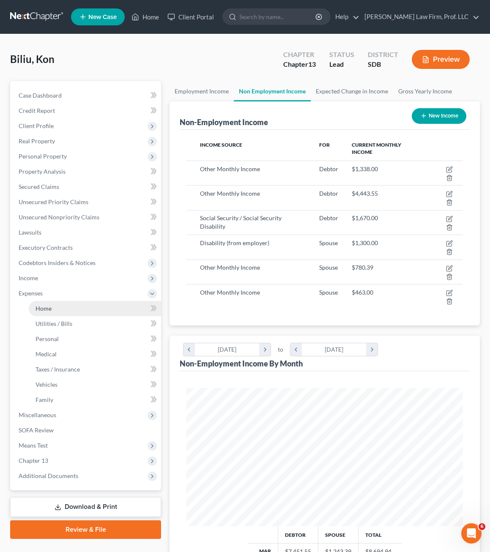
click at [58, 305] on link "Home" at bounding box center [95, 308] width 132 height 15
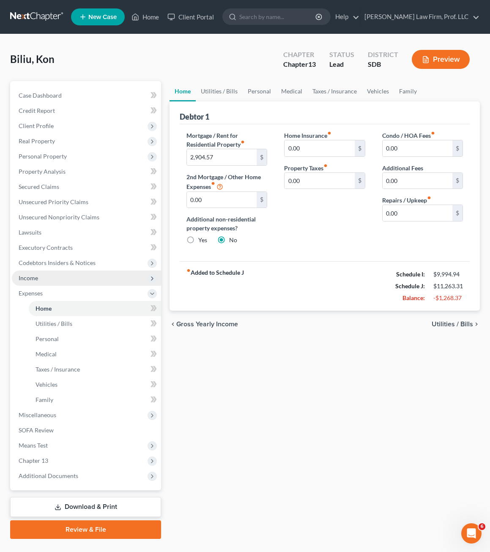
drag, startPoint x: 47, startPoint y: 284, endPoint x: 57, endPoint y: 284, distance: 11.0
click at [47, 284] on span "Income" at bounding box center [86, 278] width 149 height 15
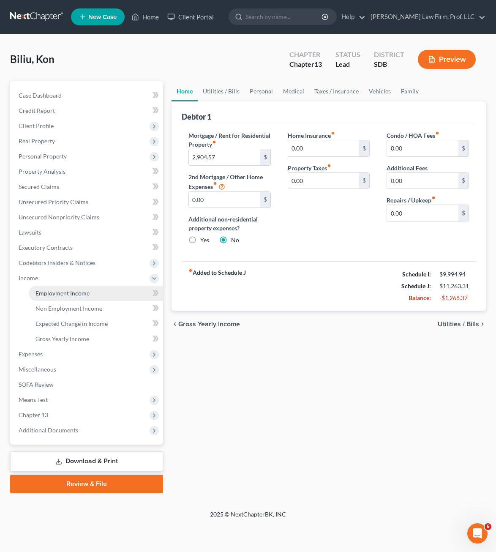
click at [43, 291] on span "Employment Income" at bounding box center [63, 293] width 54 height 7
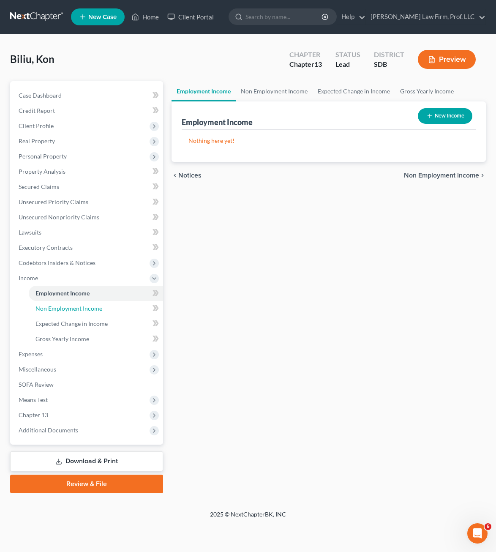
drag, startPoint x: 64, startPoint y: 305, endPoint x: 374, endPoint y: 401, distance: 324.0
click at [64, 305] on span "Non Employment Income" at bounding box center [69, 308] width 67 height 7
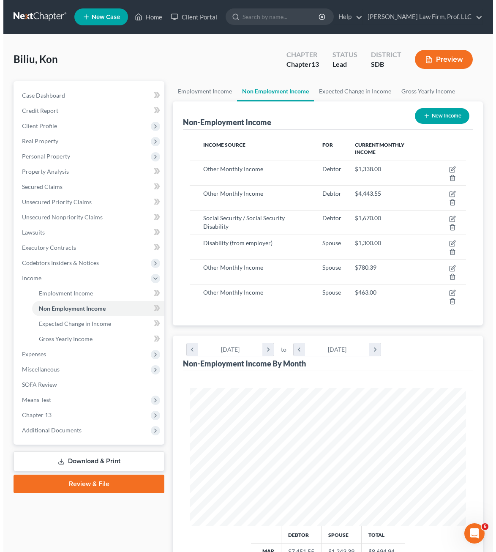
scroll to position [138, 293]
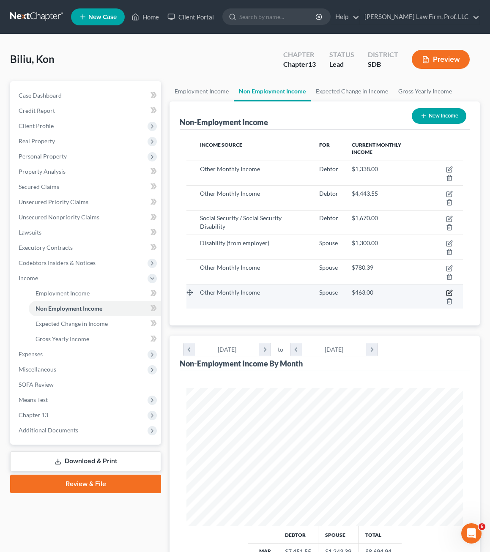
click at [447, 292] on icon "button" at bounding box center [448, 293] width 5 height 5
select select "13"
select select "0"
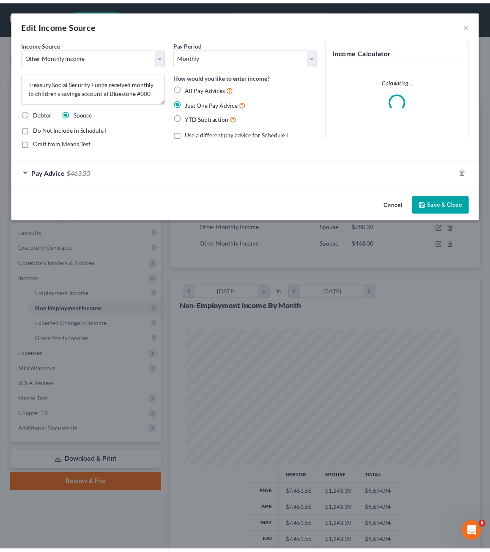
scroll to position [140, 298]
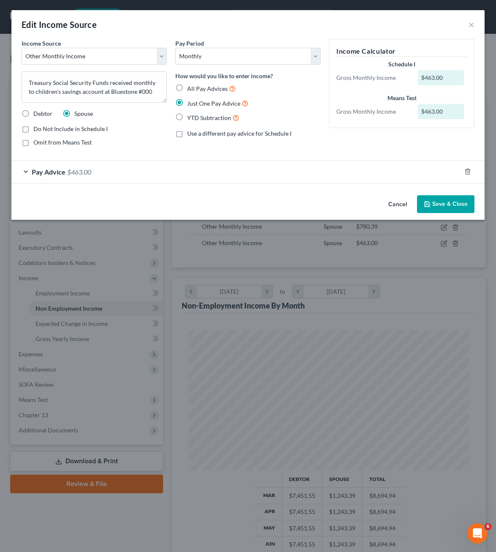
drag, startPoint x: 395, startPoint y: 202, endPoint x: 430, endPoint y: 208, distance: 35.6
click at [395, 202] on button "Cancel" at bounding box center [398, 204] width 32 height 17
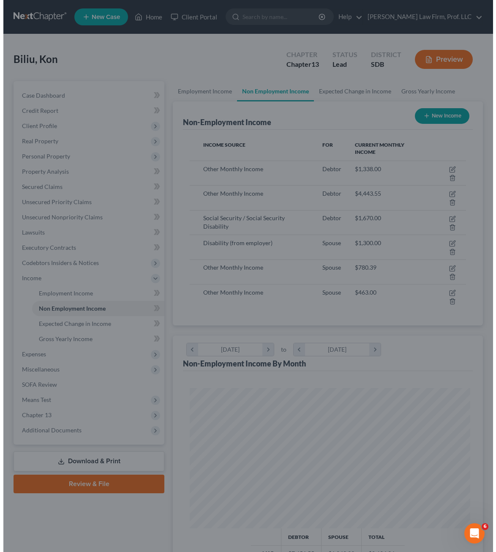
scroll to position [422629, 422474]
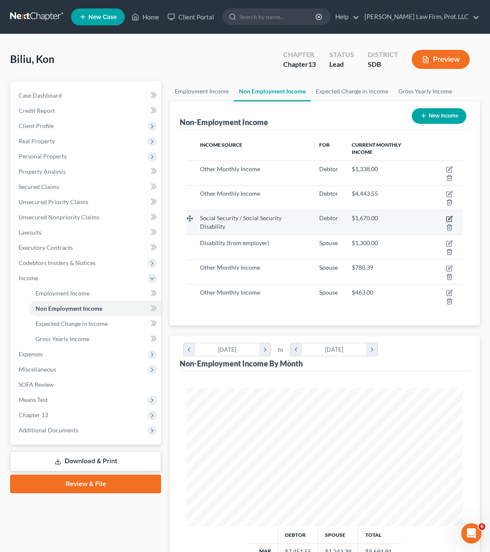
click at [451, 218] on icon "button" at bounding box center [450, 218] width 4 height 4
select select "4"
select select "0"
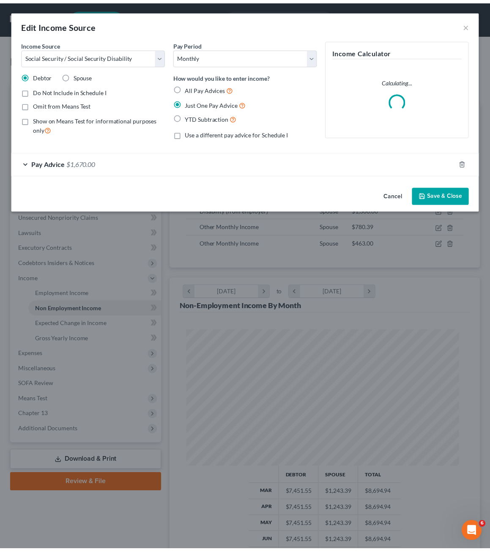
scroll to position [140, 298]
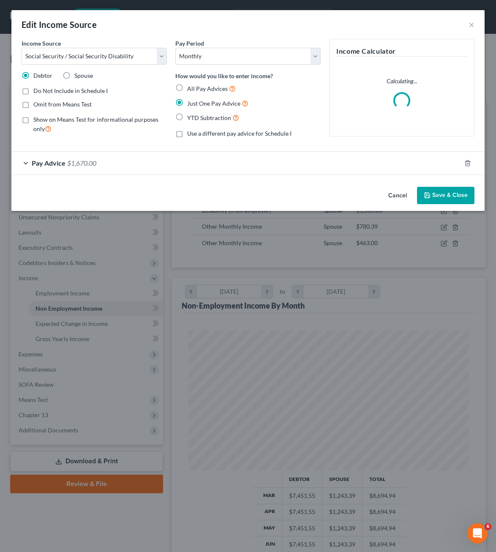
click at [398, 192] on button "Cancel" at bounding box center [398, 196] width 32 height 17
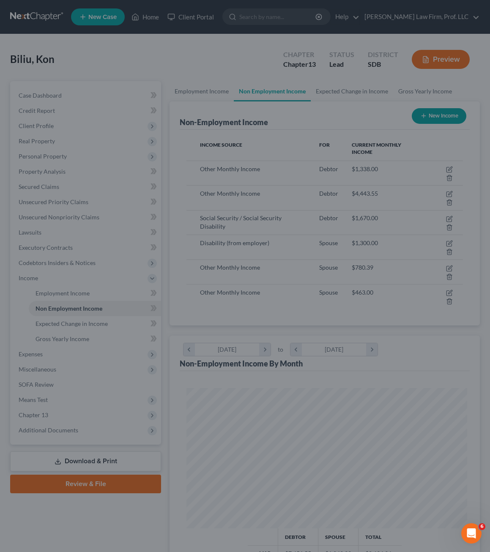
scroll to position [422629, 422474]
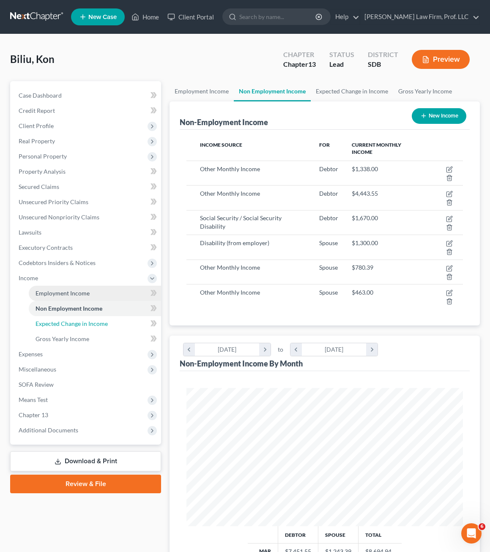
drag, startPoint x: 77, startPoint y: 324, endPoint x: 82, endPoint y: 299, distance: 25.4
click at [77, 324] on span "Expected Change in Income" at bounding box center [72, 323] width 72 height 7
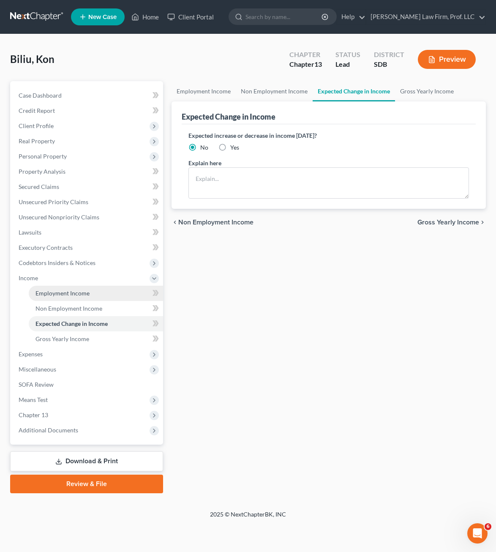
click at [81, 298] on link "Employment Income" at bounding box center [96, 293] width 134 height 15
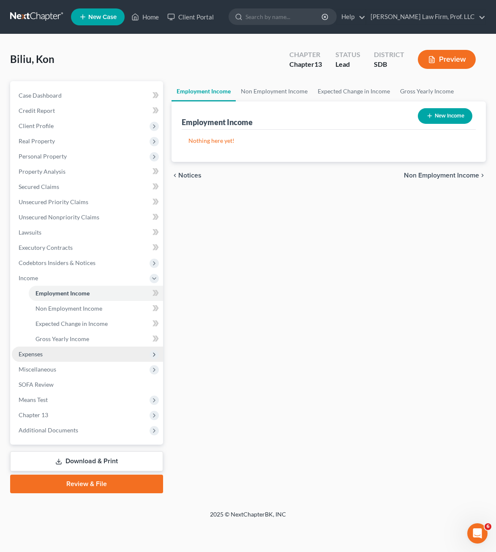
click at [42, 352] on span "Expenses" at bounding box center [31, 353] width 24 height 7
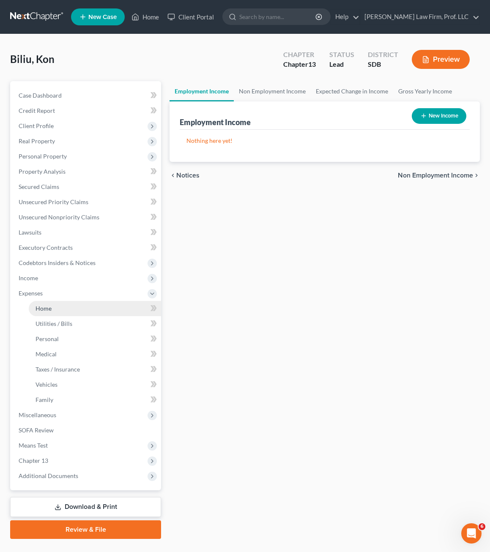
click at [64, 308] on link "Home" at bounding box center [95, 308] width 132 height 15
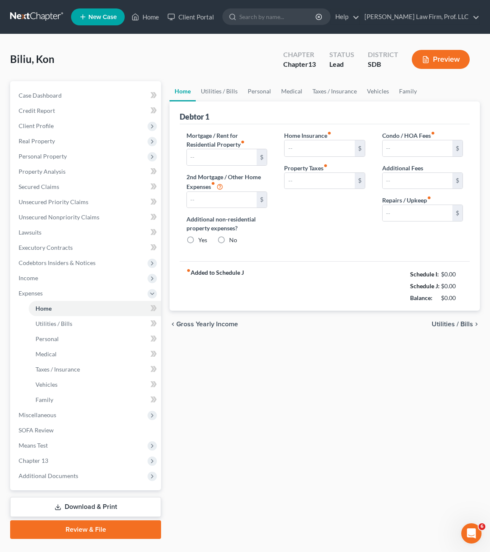
type input "2,904.57"
type input "0.00"
radio input "true"
type input "0.00"
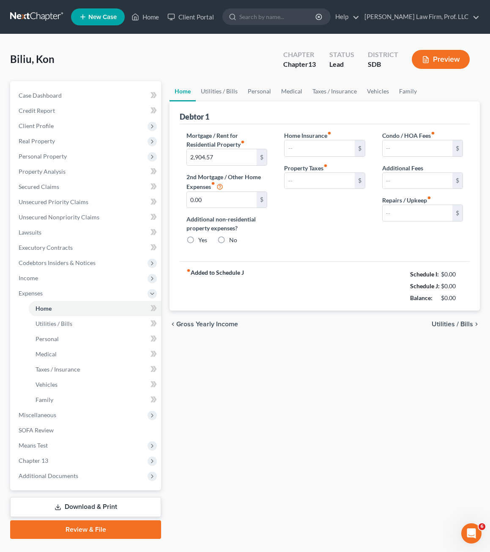
type input "0.00"
click at [391, 411] on div "Home Utilities / Bills Personal Medical Taxes / Insurance Vehicles Family Debto…" at bounding box center [324, 310] width 319 height 458
click at [402, 358] on div "Home Utilities / Bills Personal Medical Taxes / Insurance Vehicles Family Debto…" at bounding box center [324, 310] width 319 height 458
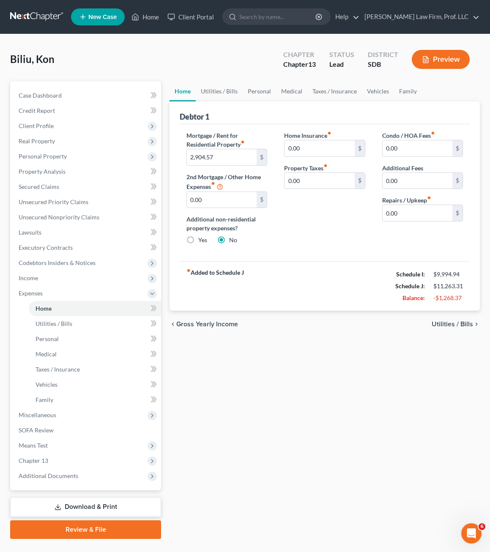
drag, startPoint x: 358, startPoint y: 359, endPoint x: 246, endPoint y: 298, distance: 126.8
click at [358, 359] on div "Home Utilities / Bills Personal Medical Taxes / Insurance Vehicles Family Debto…" at bounding box center [324, 310] width 319 height 458
click at [37, 273] on span "Income" at bounding box center [86, 278] width 149 height 15
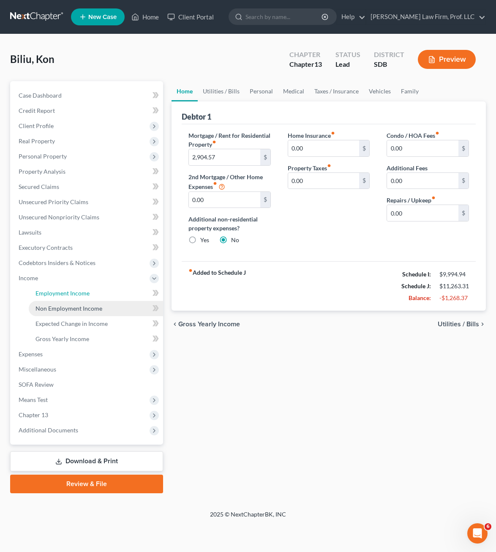
drag, startPoint x: 61, startPoint y: 288, endPoint x: 99, endPoint y: 313, distance: 45.3
click at [61, 289] on link "Employment Income" at bounding box center [96, 293] width 134 height 15
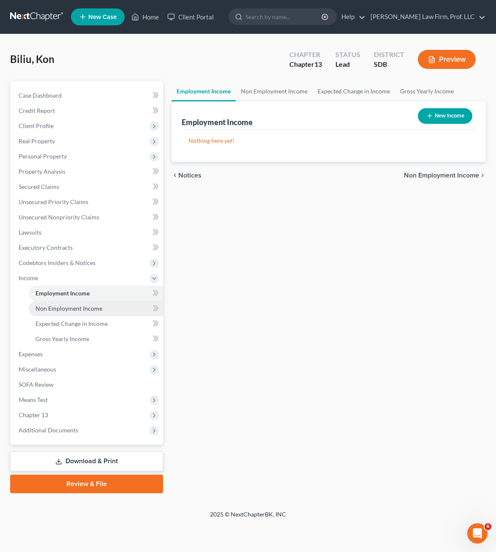
click at [89, 309] on span "Non Employment Income" at bounding box center [69, 308] width 67 height 7
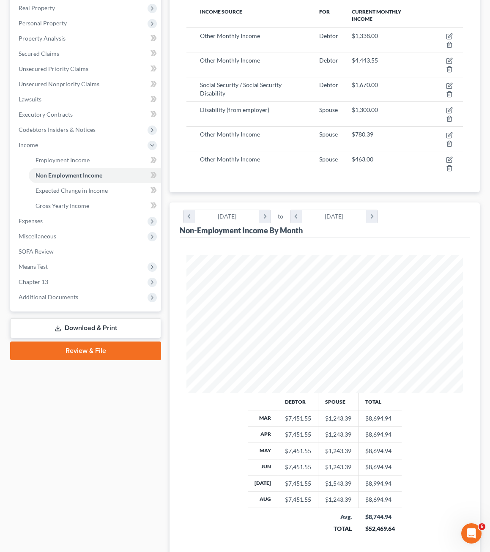
scroll to position [205, 0]
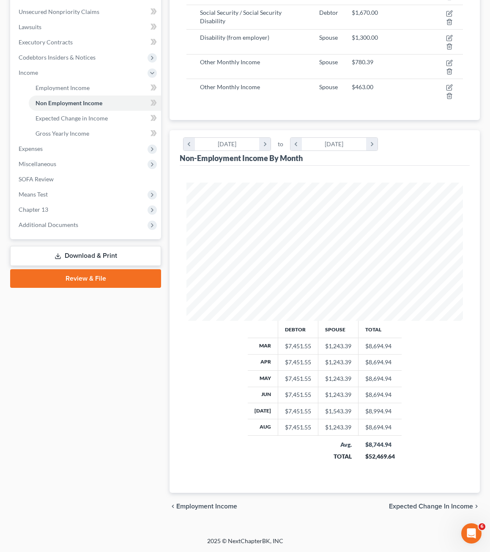
click at [402, 475] on div "Debtor Spouse Total Mar $7,451.55 $1,243.39 $8,694.94 Apr $7,451.55 $1,243.39 $…" at bounding box center [325, 329] width 290 height 327
drag, startPoint x: 71, startPoint y: 363, endPoint x: 84, endPoint y: 285, distance: 79.7
click at [71, 364] on div "Case Dashboard Payments Invoices Payments Payments Credit Report Client Profile" at bounding box center [85, 198] width 159 height 644
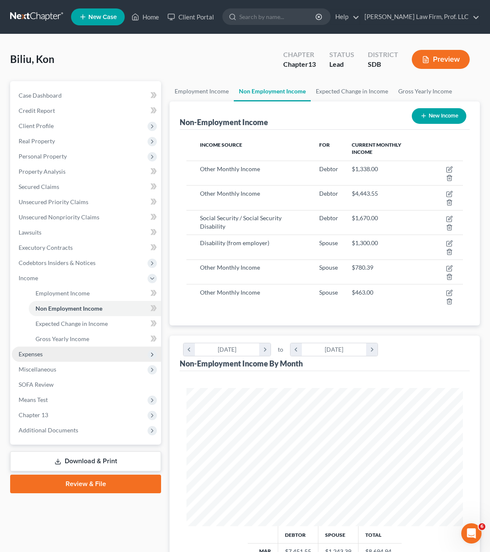
click at [46, 355] on span "Expenses" at bounding box center [86, 354] width 149 height 15
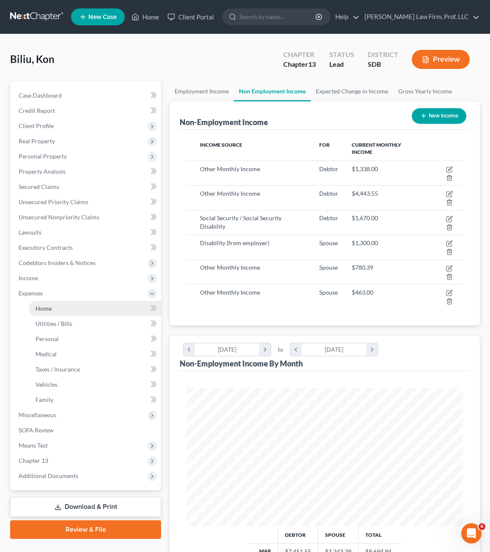
click at [47, 312] on link "Home" at bounding box center [95, 308] width 132 height 15
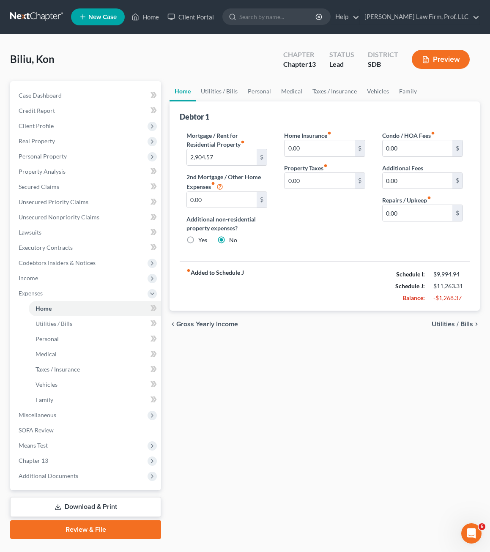
click at [330, 380] on div "Home Utilities / Bills Personal Medical Taxes / Insurance Vehicles Family Debto…" at bounding box center [324, 310] width 319 height 458
drag, startPoint x: 45, startPoint y: 461, endPoint x: 63, endPoint y: 443, distance: 25.7
click at [45, 461] on span "Chapter 13" at bounding box center [34, 460] width 30 height 7
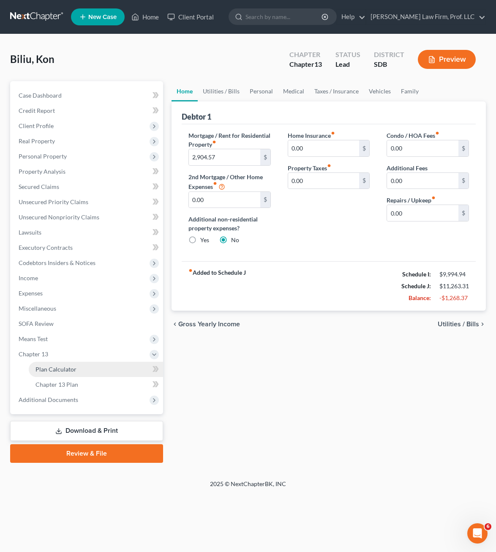
click at [88, 364] on link "Plan Calculator" at bounding box center [96, 369] width 134 height 15
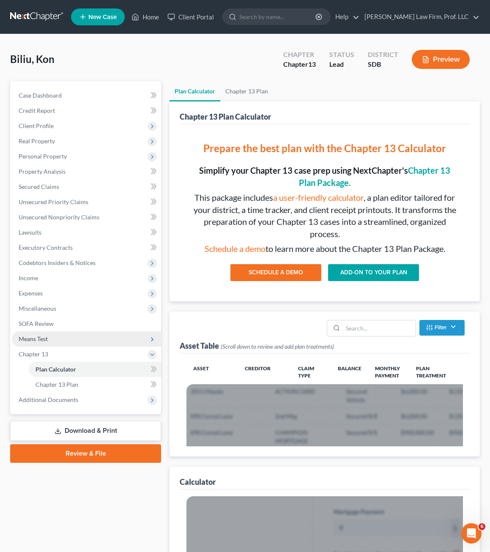
click at [68, 340] on span "Means Test" at bounding box center [86, 338] width 149 height 15
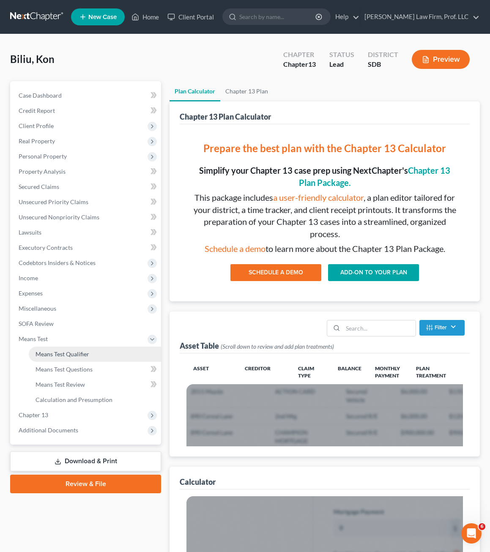
click at [60, 353] on span "Means Test Qualifier" at bounding box center [63, 353] width 54 height 7
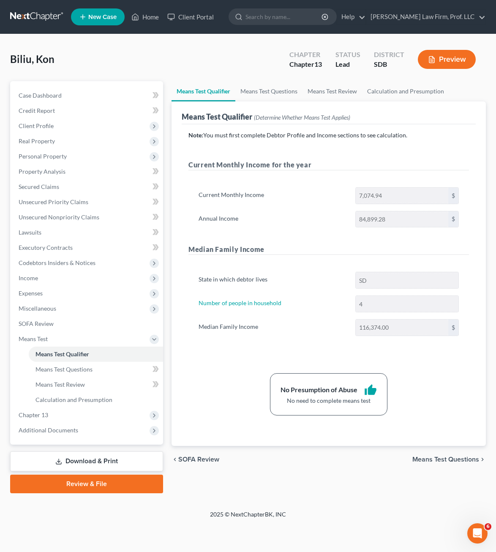
drag, startPoint x: 443, startPoint y: 345, endPoint x: 337, endPoint y: 240, distance: 149.2
click at [288, 195] on div "Current Monthly Income for the year Current Monthly Income 7,074.94 $ Annual In…" at bounding box center [329, 256] width 298 height 193
click at [287, 192] on label "Current Monthly Income" at bounding box center [272, 195] width 157 height 17
click at [325, 246] on h5 "Median Family Income" at bounding box center [329, 249] width 281 height 11
drag, startPoint x: 337, startPoint y: 240, endPoint x: 434, endPoint y: 348, distance: 144.6
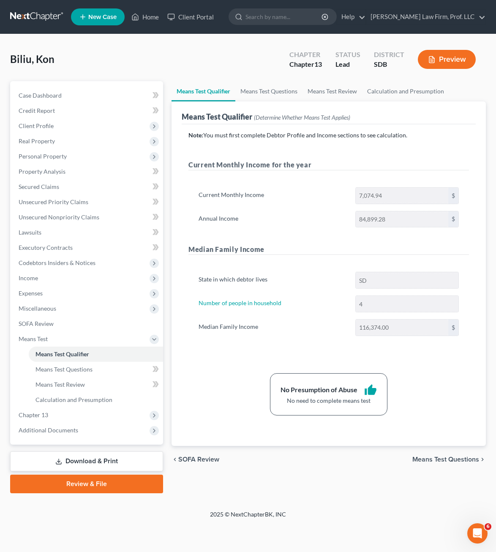
click at [345, 246] on div "Current Monthly Income for the year Current Monthly Income 7,074.94 $ Annual In…" at bounding box center [329, 256] width 298 height 193
drag, startPoint x: 434, startPoint y: 348, endPoint x: 12, endPoint y: 386, distance: 423.7
click at [434, 348] on div "State in which debtor lives SD Number of people in household 4 Median Family In…" at bounding box center [329, 307] width 281 height 91
drag, startPoint x: 309, startPoint y: 489, endPoint x: 309, endPoint y: 469, distance: 19.9
click at [309, 489] on div "Means Test Qualifier Means Test Questions Means Test Review Calculation and Pre…" at bounding box center [328, 287] width 323 height 412
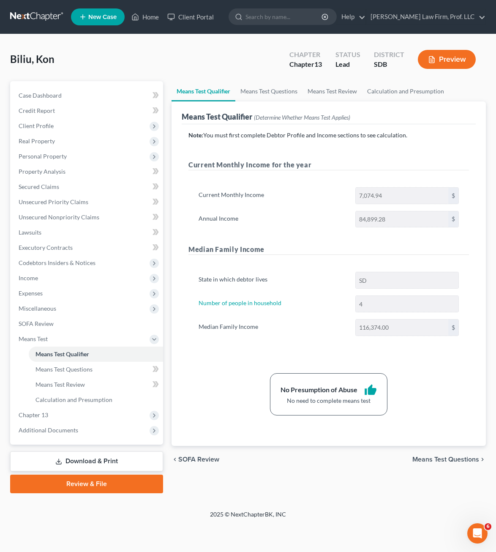
click at [225, 379] on div "No Presumption of Abuse thumb_up No need to complete means test" at bounding box center [328, 394] width 289 height 42
click at [212, 365] on div "Note: You must first complete Debtor Profile and Income sections to see calcula…" at bounding box center [329, 273] width 281 height 285
click at [47, 289] on span "Expenses" at bounding box center [87, 293] width 151 height 15
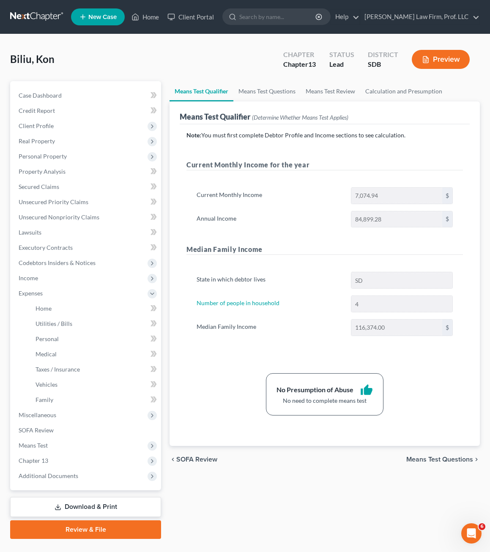
click at [198, 342] on div "State in which debtor lives SD Number of people in household 4 Median Family In…" at bounding box center [324, 307] width 276 height 91
click at [48, 168] on span "Property Analysis" at bounding box center [42, 171] width 47 height 7
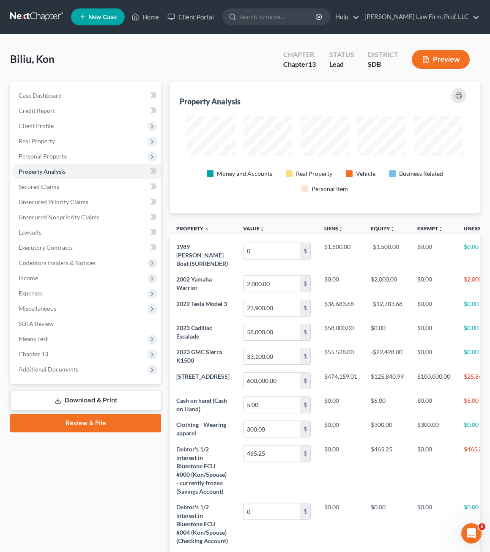
scroll to position [132, 310]
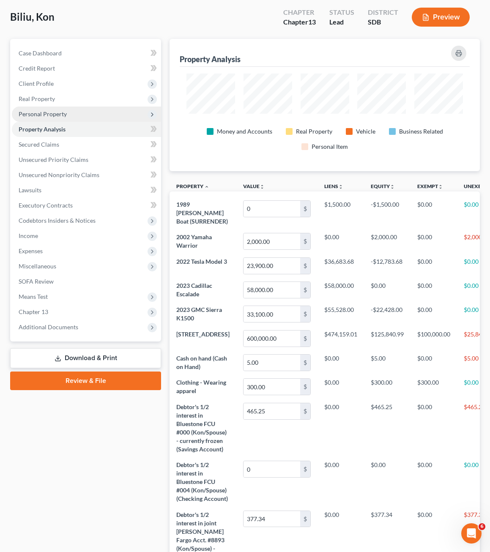
click at [58, 112] on span "Personal Property" at bounding box center [43, 113] width 48 height 7
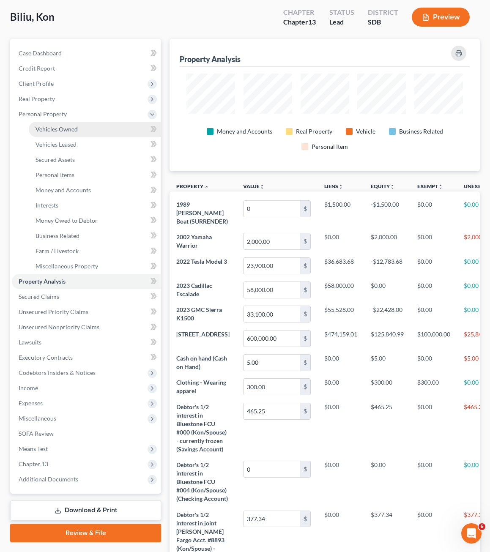
click at [62, 133] on link "Vehicles Owned" at bounding box center [95, 129] width 132 height 15
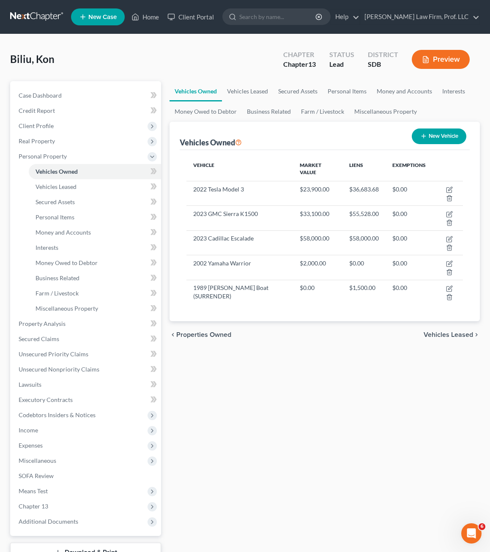
click at [356, 356] on div "Vehicles Owned Vehicles Leased Secured Assets Personal Items Money and Accounts…" at bounding box center [324, 333] width 319 height 504
drag, startPoint x: 367, startPoint y: 258, endPoint x: 362, endPoint y: 325, distance: 66.5
click at [184, 181] on div "Vehicle Market Value Liens Exemptions 2022 Tesla Model 3 $23,900.00 $36,683.68 …" at bounding box center [325, 235] width 290 height 171
drag, startPoint x: 354, startPoint y: 184, endPoint x: 341, endPoint y: 367, distance: 183.5
click at [364, 271] on div "Vehicle Market Value Liens Exemptions 2022 Tesla Model 3 $23,900.00 $36,683.68 …" at bounding box center [325, 235] width 290 height 171
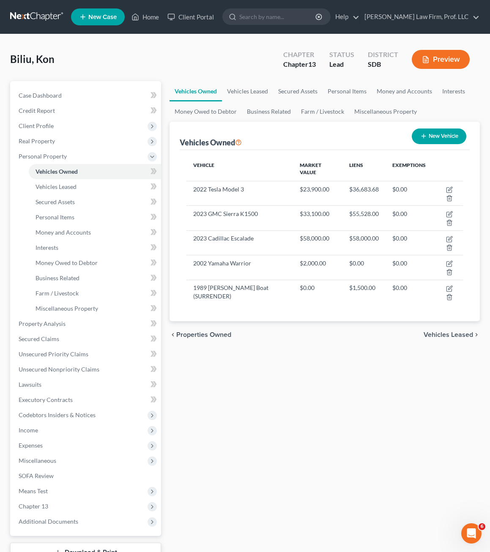
drag, startPoint x: 341, startPoint y: 367, endPoint x: 325, endPoint y: 375, distance: 18.5
click at [341, 367] on div "Vehicles Owned Vehicles Leased Secured Assets Personal Items Money and Accounts…" at bounding box center [324, 333] width 319 height 504
click at [322, 307] on div "Vehicles Owned Vehicles Leased Secured Assets Personal Items Money and Accounts…" at bounding box center [324, 333] width 319 height 504
click at [312, 302] on div "Vehicles Owned Vehicles Leased Secured Assets Personal Items Money and Accounts…" at bounding box center [324, 333] width 319 height 504
drag, startPoint x: 360, startPoint y: 394, endPoint x: 0, endPoint y: 313, distance: 368.9
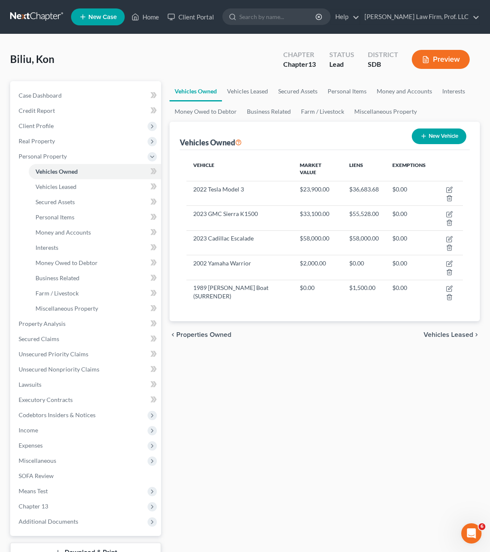
click at [360, 394] on div "Vehicles Owned Vehicles Leased Secured Assets Personal Items Money and Accounts…" at bounding box center [324, 333] width 319 height 504
click at [291, 423] on div "Vehicles Owned Vehicles Leased Secured Assets Personal Items Money and Accounts…" at bounding box center [324, 333] width 319 height 504
drag, startPoint x: 369, startPoint y: 400, endPoint x: 355, endPoint y: 383, distance: 22.5
click at [369, 400] on div "Vehicles Owned Vehicles Leased Secured Assets Personal Items Money and Accounts…" at bounding box center [324, 333] width 319 height 504
drag, startPoint x: 82, startPoint y: 374, endPoint x: 81, endPoint y: 369, distance: 4.9
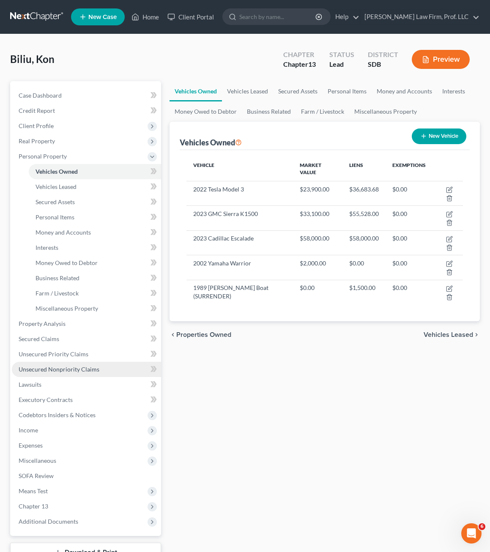
click at [82, 373] on link "Unsecured Nonpriority Claims" at bounding box center [86, 369] width 149 height 15
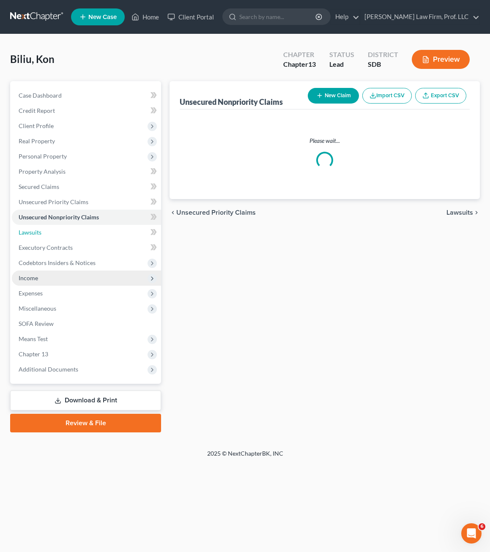
click at [80, 372] on ul "Case Dashboard Payments Invoices Payments Payments Credit Report Client Profile" at bounding box center [86, 232] width 149 height 289
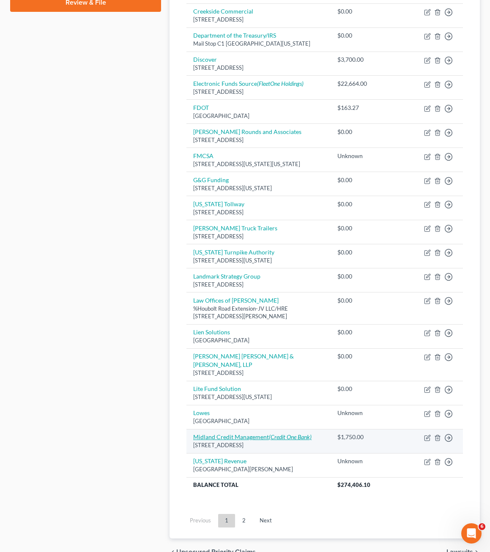
scroll to position [465, 0]
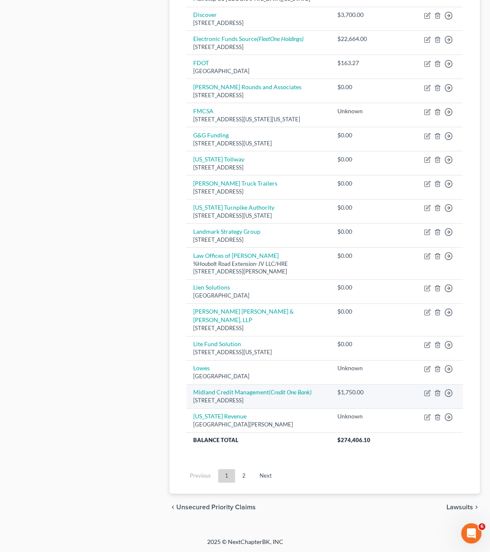
drag, startPoint x: 425, startPoint y: 473, endPoint x: 430, endPoint y: 400, distance: 74.1
click at [425, 473] on ul "Previous 1 2 Next" at bounding box center [325, 476] width 290 height 22
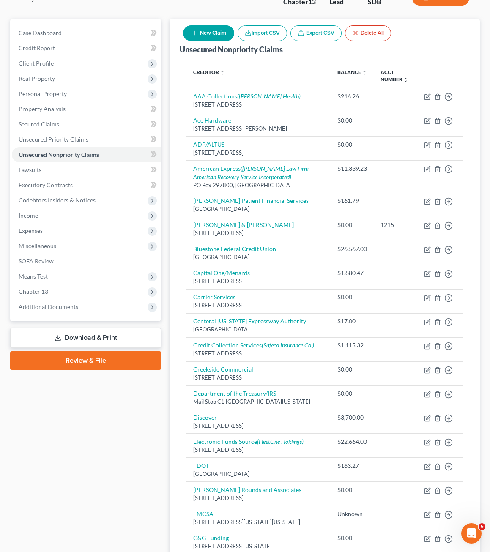
scroll to position [0, 0]
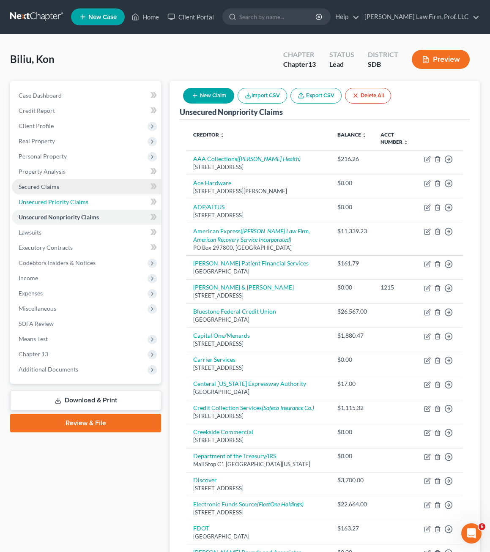
drag, startPoint x: 55, startPoint y: 204, endPoint x: 58, endPoint y: 188, distance: 16.8
click at [55, 204] on span "Unsecured Priority Claims" at bounding box center [54, 201] width 70 height 7
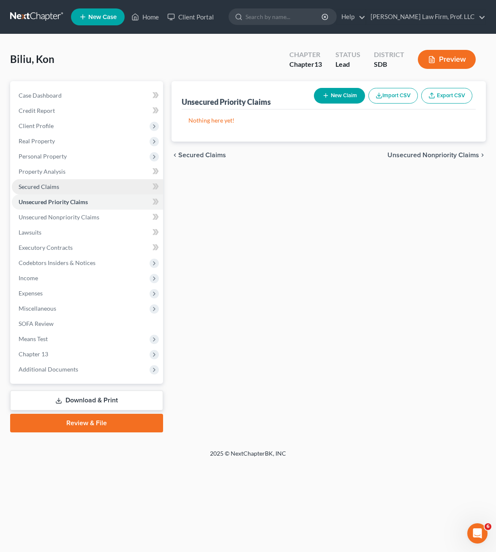
click at [58, 186] on span "Secured Claims" at bounding box center [39, 186] width 41 height 7
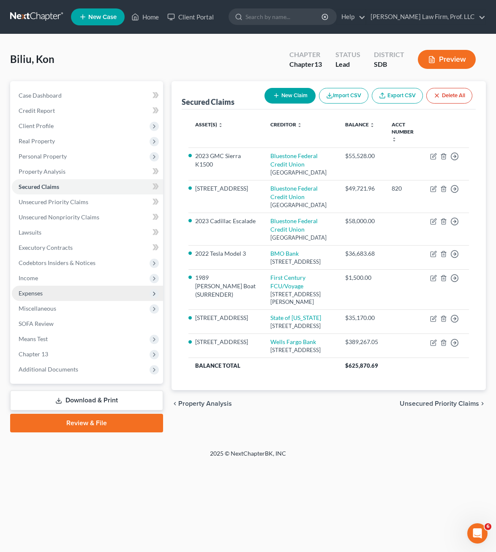
drag, startPoint x: 41, startPoint y: 288, endPoint x: 86, endPoint y: 296, distance: 46.2
click at [41, 288] on span "Expenses" at bounding box center [87, 293] width 151 height 15
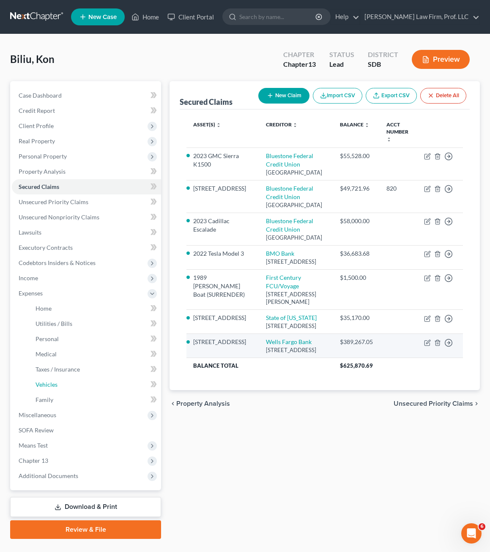
click at [53, 385] on span "Vehicles" at bounding box center [47, 384] width 22 height 7
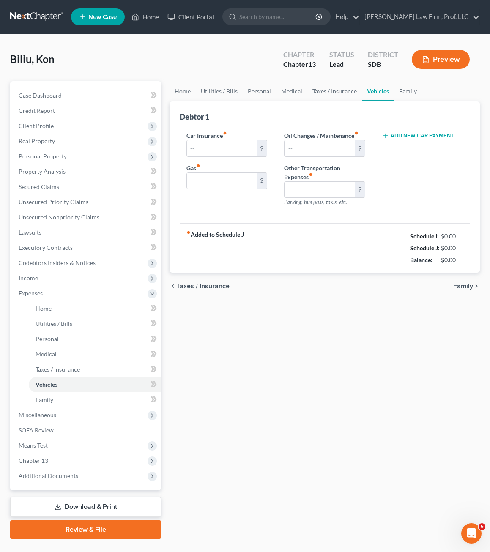
type input "430.00"
type input "950.00"
type input "50.00"
type input "0.00"
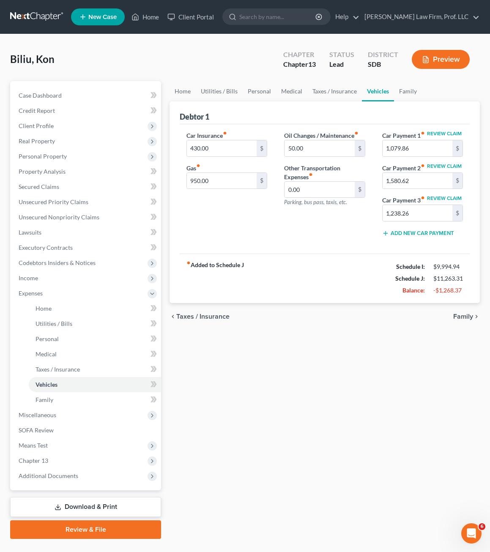
click at [388, 385] on div "Home Utilities / Bills Personal Medical Taxes / Insurance Vehicles Family Debto…" at bounding box center [324, 310] width 319 height 458
click at [325, 438] on div "Home Utilities / Bills Personal Medical Taxes / Insurance Vehicles Family Debto…" at bounding box center [324, 310] width 319 height 458
click at [299, 471] on div "Home Utilities / Bills Personal Medical Taxes / Insurance Vehicles Family Debto…" at bounding box center [324, 310] width 319 height 458
click at [52, 162] on span "Personal Property" at bounding box center [86, 156] width 149 height 15
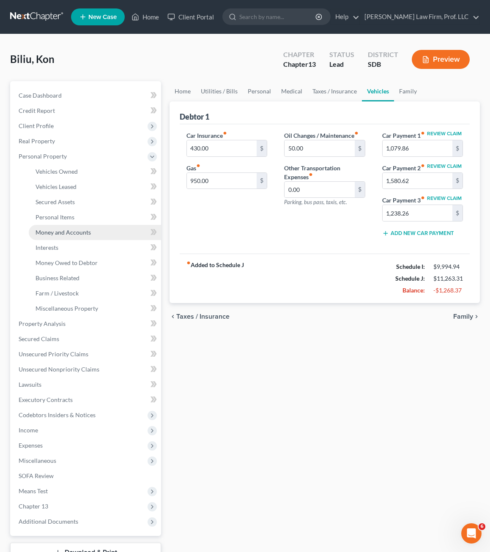
click at [72, 231] on span "Money and Accounts" at bounding box center [63, 232] width 55 height 7
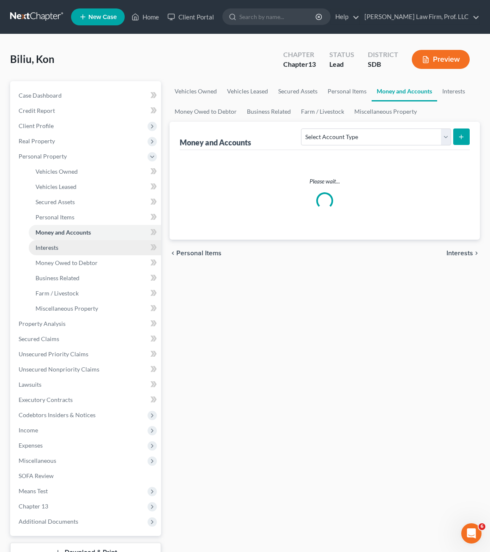
click at [66, 247] on link "Interests" at bounding box center [95, 247] width 132 height 15
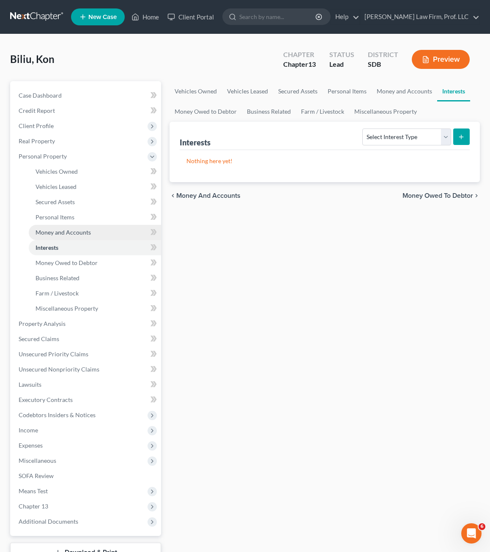
click at [65, 227] on link "Money and Accounts" at bounding box center [95, 232] width 132 height 15
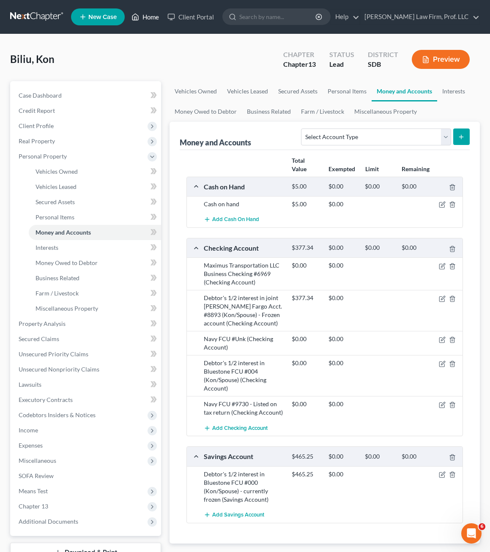
click at [143, 19] on link "Home" at bounding box center [145, 16] width 36 height 15
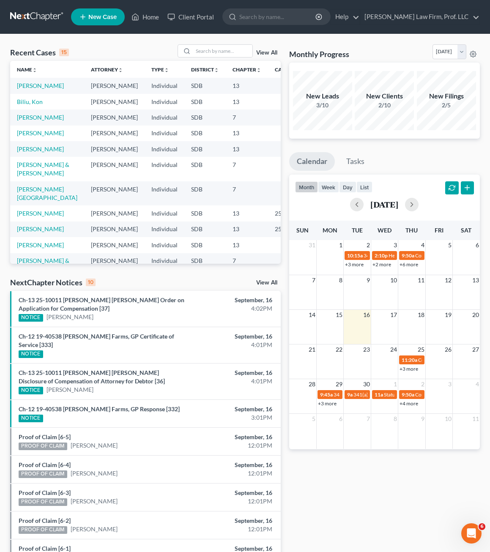
click at [16, 134] on td "[PERSON_NAME]" at bounding box center [47, 134] width 74 height 16
click at [40, 134] on link "[PERSON_NAME]" at bounding box center [40, 132] width 47 height 7
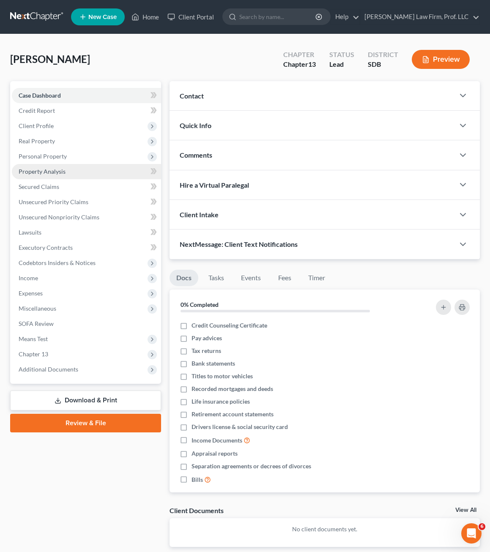
click at [48, 168] on span "Property Analysis" at bounding box center [42, 171] width 47 height 7
click at [48, 158] on span "Personal Property" at bounding box center [43, 156] width 48 height 7
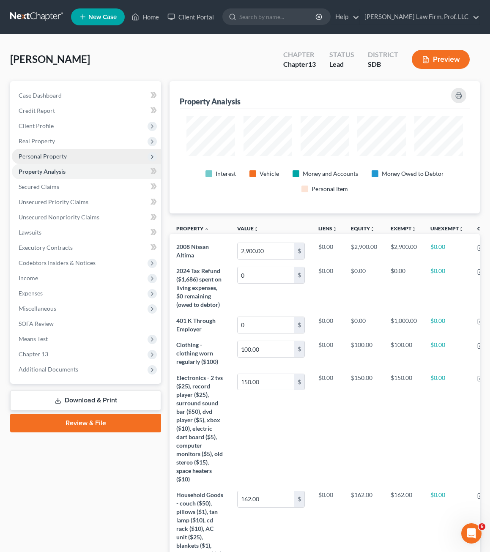
scroll to position [132, 310]
click at [63, 156] on span "Personal Property" at bounding box center [43, 156] width 48 height 7
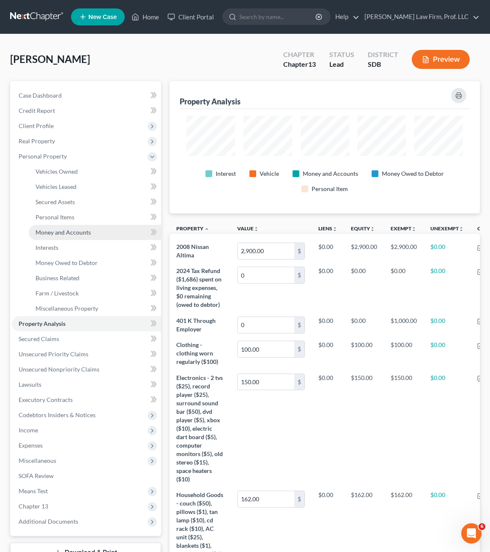
click at [60, 239] on link "Money and Accounts" at bounding box center [95, 232] width 132 height 15
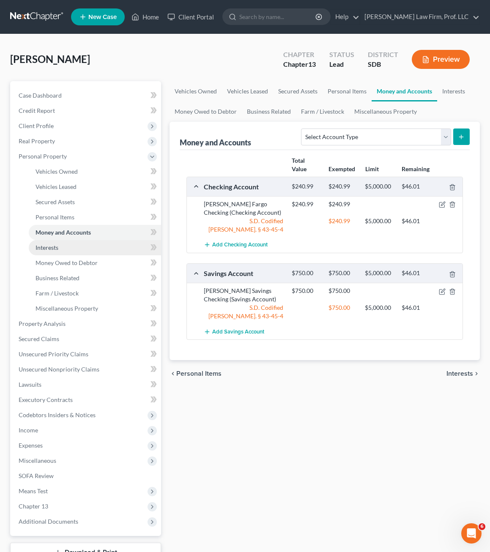
click at [59, 246] on link "Interests" at bounding box center [95, 247] width 132 height 15
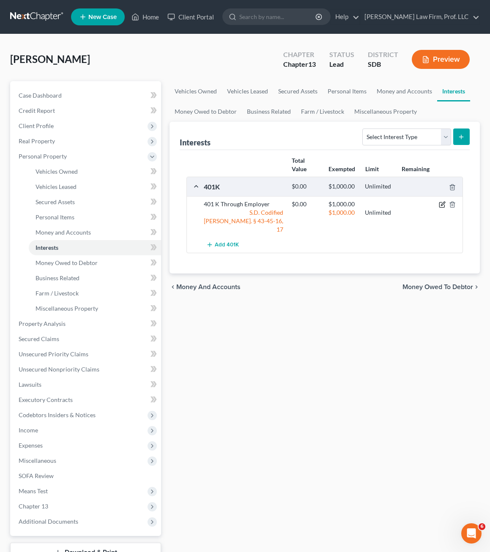
click at [442, 203] on icon "button" at bounding box center [442, 204] width 7 height 7
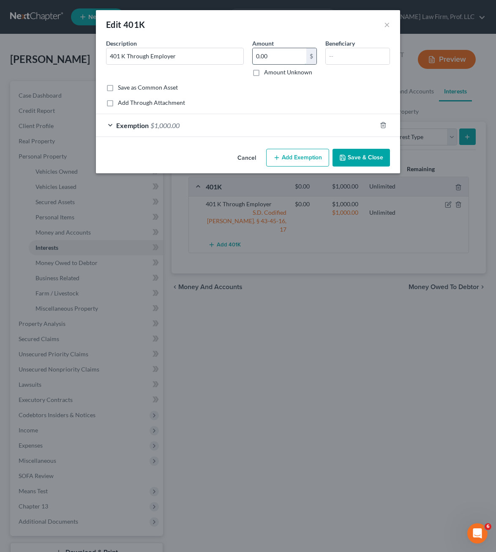
click at [282, 52] on input "0.00" at bounding box center [280, 56] width 54 height 16
type input "27,225.23"
click at [237, 133] on div "Exemption $1,000.00" at bounding box center [236, 125] width 281 height 22
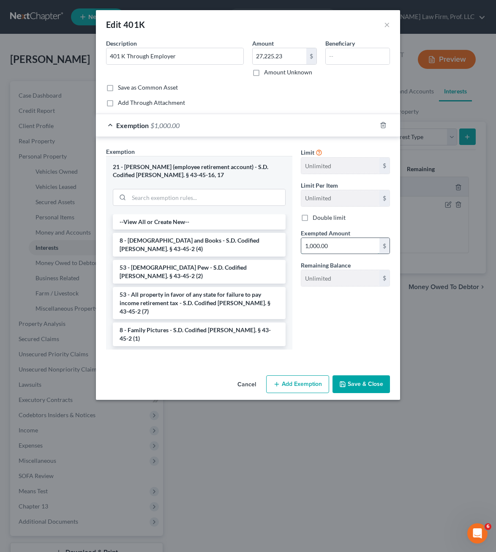
click at [350, 240] on input "1,000.00" at bounding box center [340, 246] width 78 height 16
type input "30,000"
drag, startPoint x: 371, startPoint y: 331, endPoint x: 295, endPoint y: 330, distance: 76.1
click at [364, 327] on div "Limit Unlimited $ Limit Per Item Unlimited $ Double limit Exempted Amount * 30,…" at bounding box center [346, 251] width 98 height 209
click at [340, 383] on icon "button" at bounding box center [342, 384] width 7 height 7
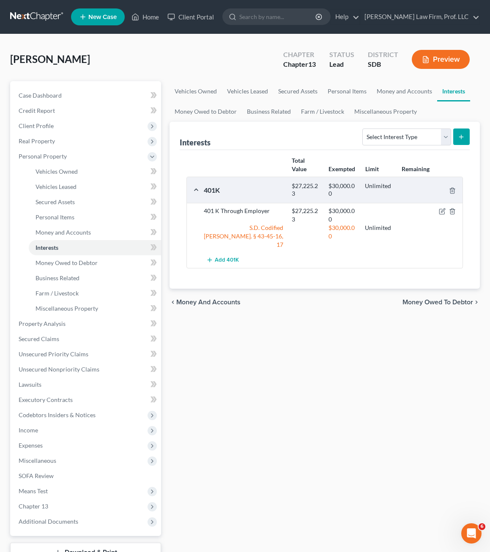
drag, startPoint x: 285, startPoint y: 362, endPoint x: 472, endPoint y: 341, distance: 188.1
click at [285, 362] on div "Vehicles Owned Vehicles Leased Secured Assets Personal Items Money and Accounts…" at bounding box center [324, 333] width 319 height 504
drag, startPoint x: 271, startPoint y: 519, endPoint x: 357, endPoint y: 246, distance: 286.0
click at [271, 518] on div "Vehicles Owned Vehicles Leased Secured Assets Personal Items Money and Accounts…" at bounding box center [324, 333] width 319 height 504
click at [281, 443] on div "Vehicles Owned Vehicles Leased Secured Assets Personal Items Money and Accounts…" at bounding box center [324, 333] width 319 height 504
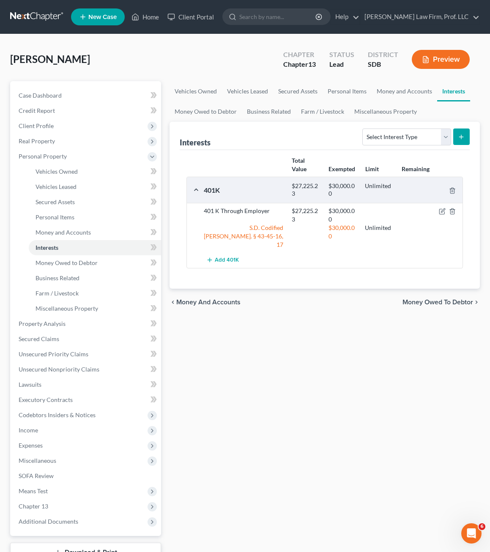
click at [350, 467] on div "Vehicles Owned Vehicles Leased Secured Assets Personal Items Money and Accounts…" at bounding box center [324, 333] width 319 height 504
click at [80, 267] on link "Money Owed to Debtor" at bounding box center [95, 262] width 132 height 15
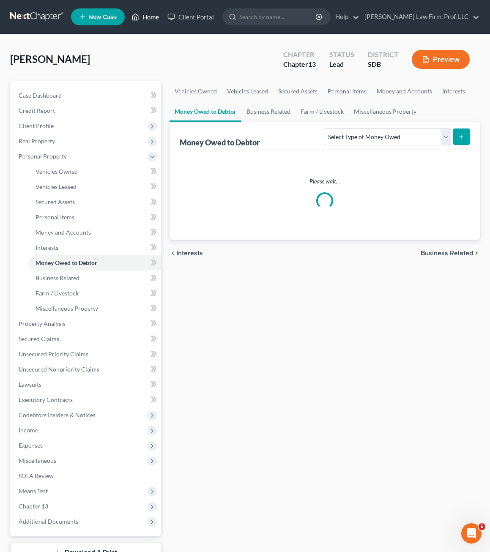
click at [160, 16] on link "Home" at bounding box center [145, 16] width 36 height 15
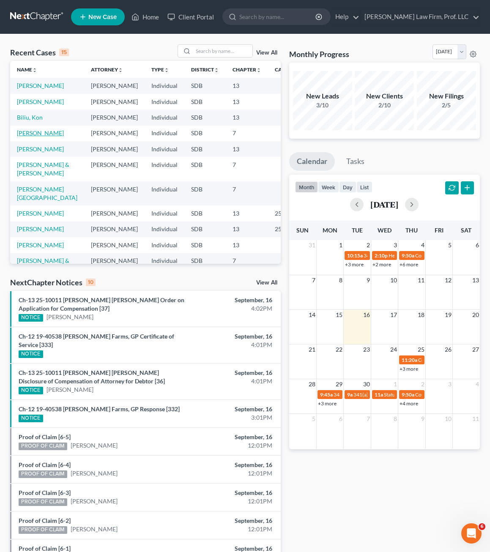
click at [33, 134] on link "[PERSON_NAME]" at bounding box center [40, 132] width 47 height 7
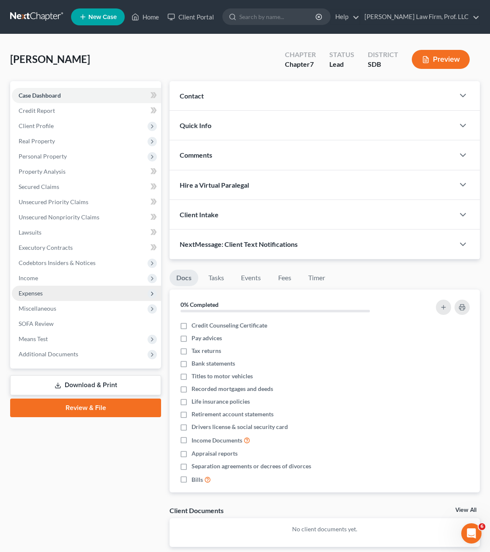
drag, startPoint x: 33, startPoint y: 292, endPoint x: 66, endPoint y: 298, distance: 33.2
click at [33, 292] on span "Expenses" at bounding box center [31, 293] width 24 height 7
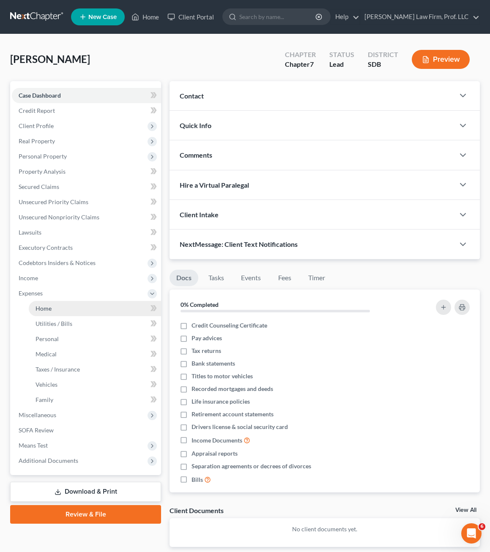
click at [44, 306] on span "Home" at bounding box center [44, 308] width 16 height 7
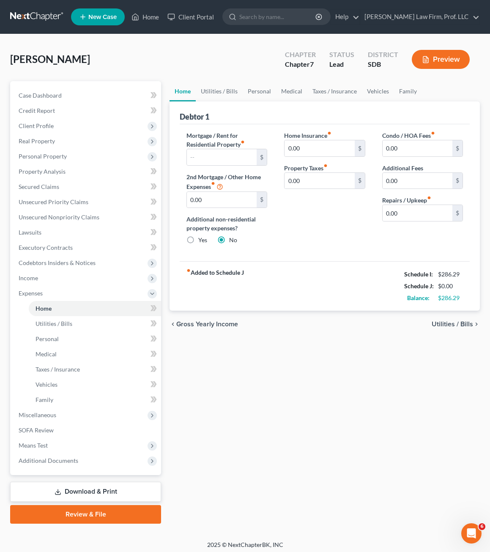
click at [351, 370] on div "Home Utilities / Bills Personal Medical Taxes / Insurance Vehicles Family Debto…" at bounding box center [324, 302] width 319 height 443
click at [348, 304] on div "fiber_manual_record Added to Schedule J Schedule I: $286.29 Schedule J: $0.00 B…" at bounding box center [325, 285] width 290 height 49
click at [25, 274] on span "Income" at bounding box center [86, 278] width 149 height 15
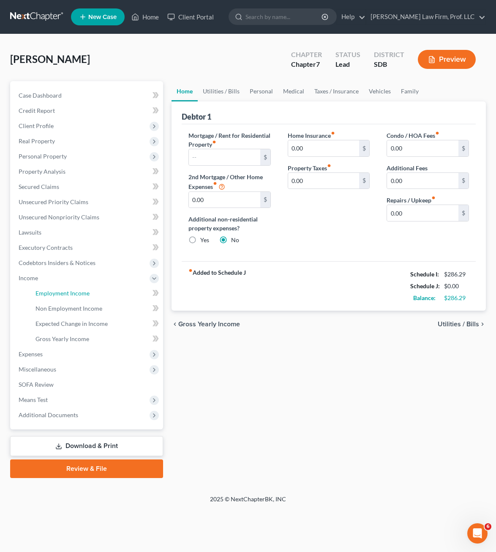
drag, startPoint x: 51, startPoint y: 291, endPoint x: 278, endPoint y: 316, distance: 228.8
click at [51, 290] on span "Employment Income" at bounding box center [63, 293] width 54 height 7
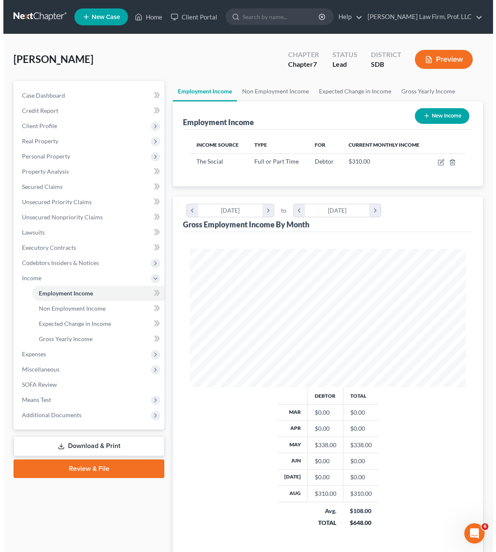
scroll to position [422629, 422474]
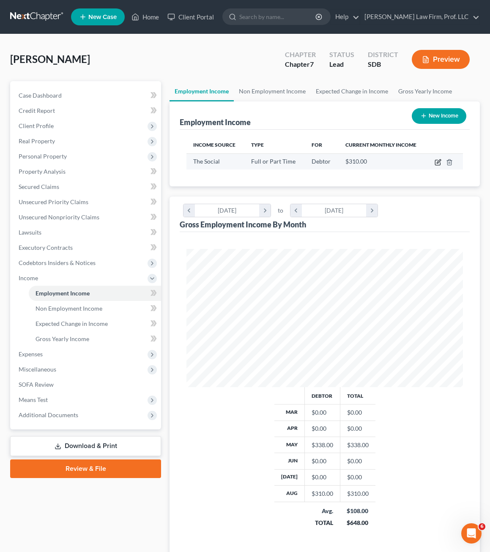
click at [436, 165] on icon "button" at bounding box center [437, 162] width 5 height 5
select select "0"
select select "43"
select select "0"
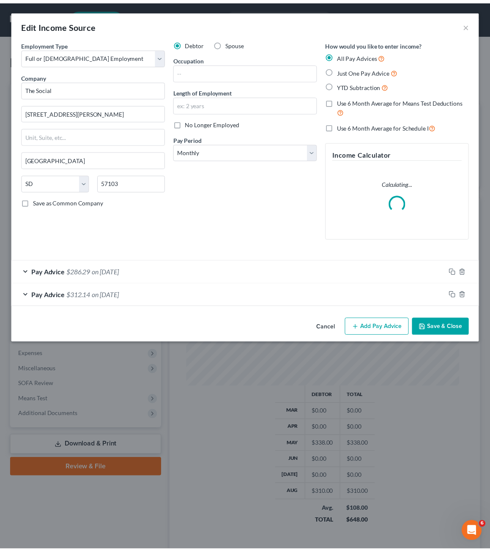
scroll to position [140, 298]
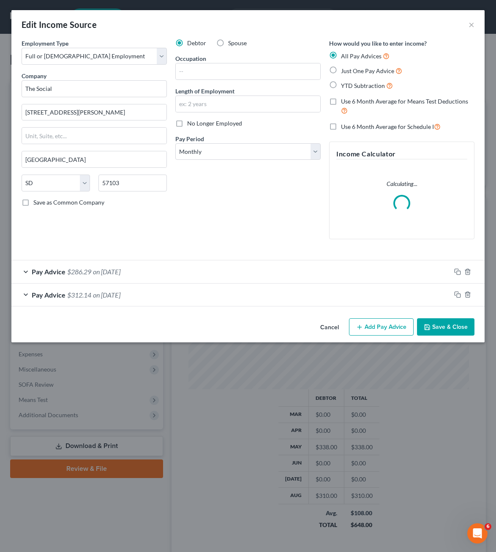
click at [203, 232] on div "Debtor Spouse Occupation Length of Employment No Longer Employed Pay Period * S…" at bounding box center [248, 142] width 154 height 207
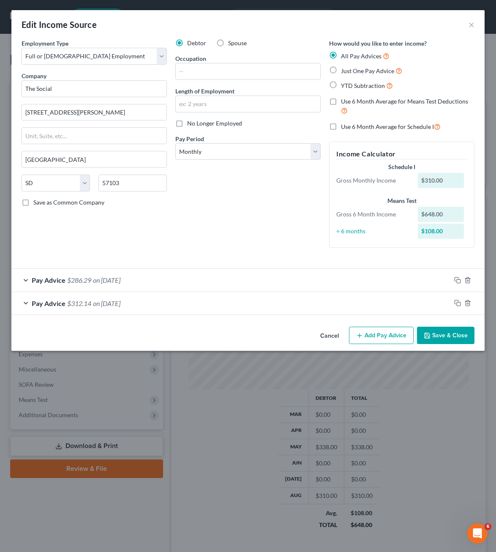
click at [324, 340] on button "Cancel" at bounding box center [330, 336] width 32 height 17
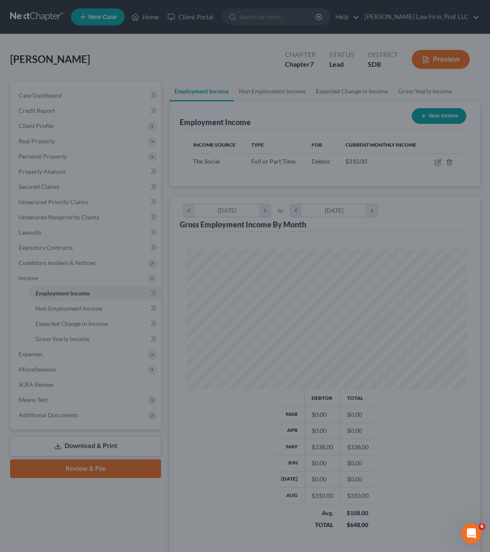
scroll to position [422629, 422474]
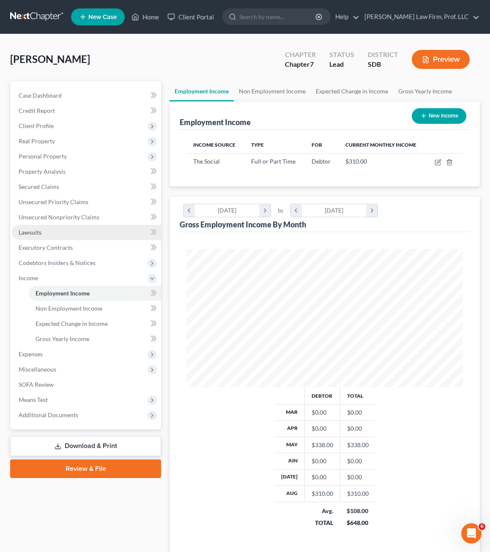
click at [42, 231] on link "Lawsuits" at bounding box center [86, 232] width 149 height 15
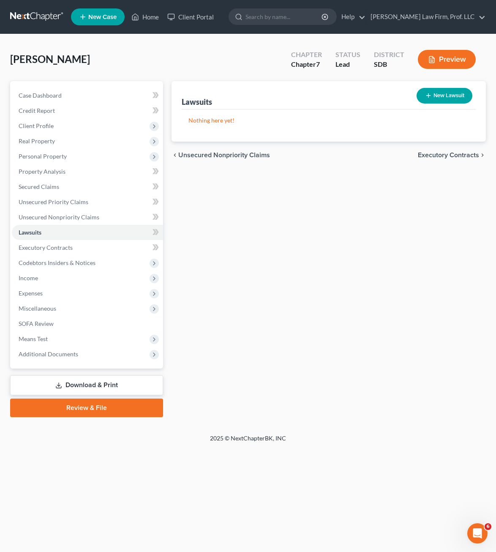
click at [264, 155] on span "Unsecured Nonpriority Claims" at bounding box center [224, 155] width 92 height 7
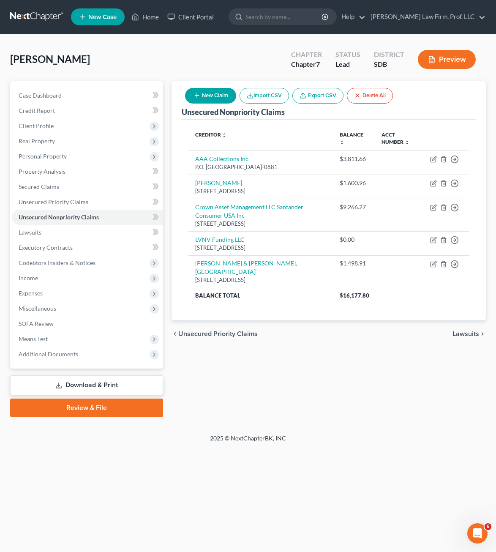
drag, startPoint x: 422, startPoint y: 97, endPoint x: 184, endPoint y: 87, distance: 238.7
click at [421, 96] on div "Unsecured Nonpriority Claims New Claim Import CSV Export CSV Delete All" at bounding box center [329, 100] width 294 height 38
click at [41, 240] on link "Executory Contracts" at bounding box center [87, 247] width 151 height 15
click at [44, 230] on link "Lawsuits" at bounding box center [87, 232] width 151 height 15
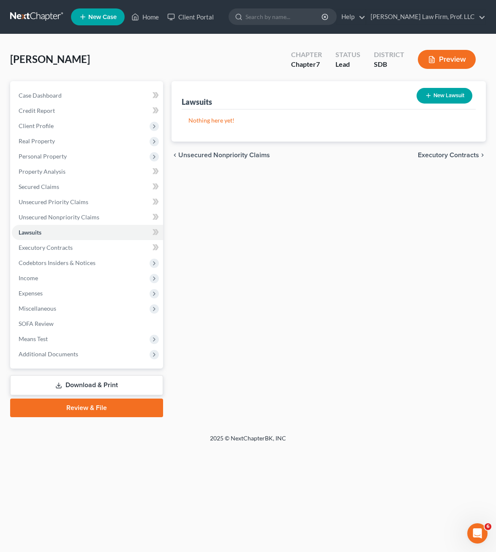
click at [433, 101] on button "New Lawsuit" at bounding box center [445, 96] width 56 height 16
select select "0"
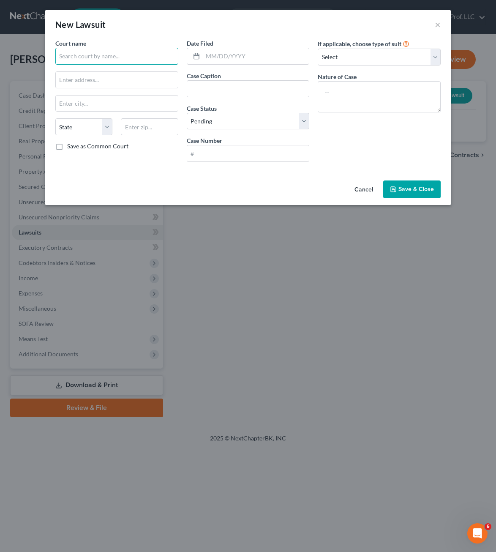
click at [103, 60] on input "text" at bounding box center [116, 56] width 123 height 17
drag, startPoint x: 241, startPoint y: 60, endPoint x: 259, endPoint y: 59, distance: 18.2
click at [241, 60] on input "text" at bounding box center [256, 56] width 107 height 16
click at [117, 57] on input "[GEOGRAPHIC_DATA]" at bounding box center [116, 56] width 123 height 17
type input "Lincoln County Circuit Court"
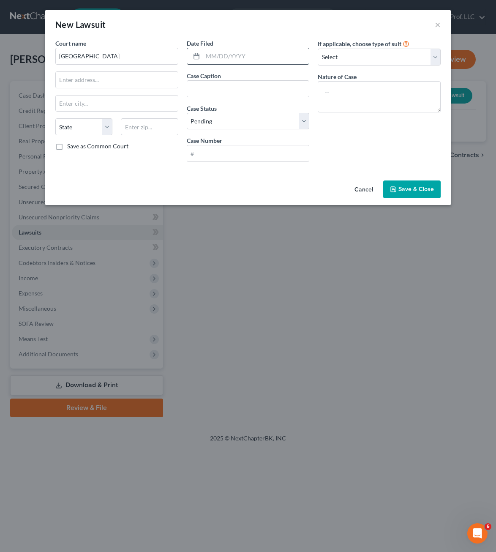
click at [203, 56] on input "text" at bounding box center [256, 56] width 107 height 16
drag, startPoint x: 216, startPoint y: 198, endPoint x: 388, endPoint y: 164, distance: 175.1
click at [216, 198] on div "Cancel Save & Close" at bounding box center [248, 191] width 406 height 28
click at [290, 119] on select "Select Pending On Appeal Concluded" at bounding box center [248, 121] width 123 height 17
select select "2"
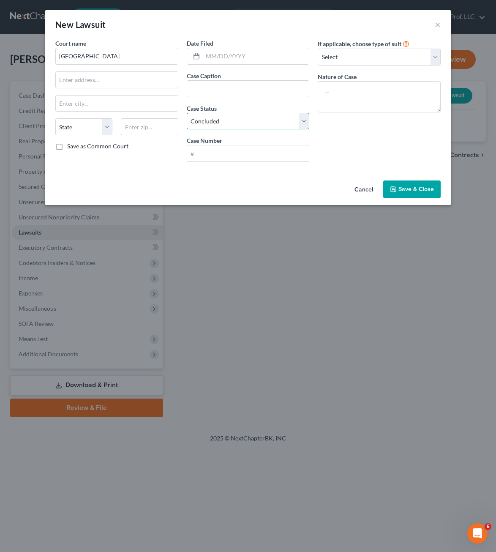
click at [187, 113] on select "Select Pending On Appeal Concluded" at bounding box center [248, 121] width 123 height 17
click at [230, 155] on input "text" at bounding box center [248, 153] width 122 height 16
click at [231, 155] on input "text" at bounding box center [248, 153] width 122 height 16
type input "41CIV25-000216"
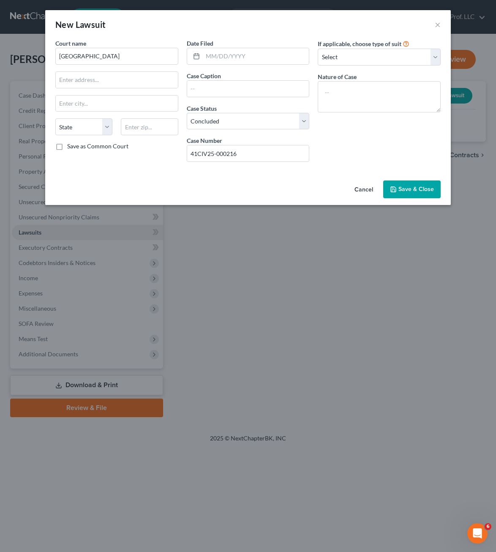
click at [406, 186] on span "Save & Close" at bounding box center [417, 189] width 36 height 7
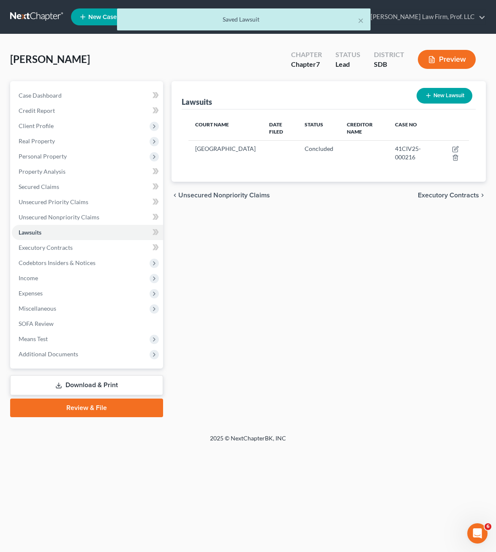
drag, startPoint x: 369, startPoint y: 294, endPoint x: 361, endPoint y: 369, distance: 76.1
click at [369, 293] on div "Lawsuits New Lawsuit Court Name Date Filed Status Creditor Name Case No Lincoln…" at bounding box center [328, 249] width 323 height 336
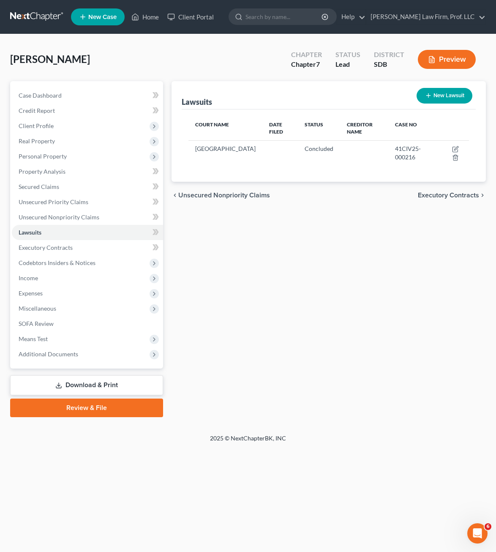
drag, startPoint x: 308, startPoint y: 392, endPoint x: 307, endPoint y: 386, distance: 6.9
click at [307, 386] on div "Lawsuits New Lawsuit Court Name Date Filed Status Creditor Name Case No Lincoln…" at bounding box center [328, 249] width 323 height 336
drag, startPoint x: 52, startPoint y: 157, endPoint x: 56, endPoint y: 172, distance: 15.7
click at [52, 157] on span "Personal Property" at bounding box center [43, 156] width 48 height 7
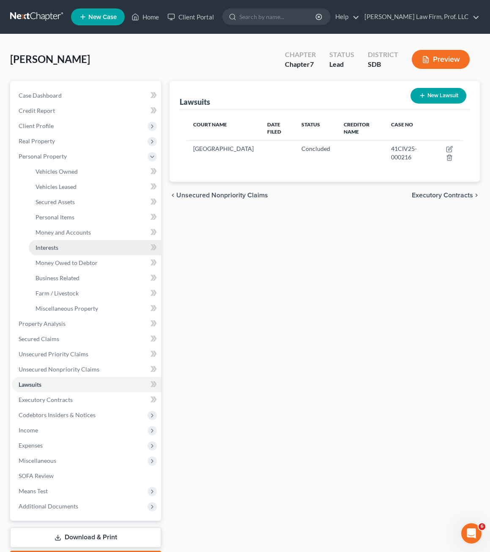
click at [57, 247] on span "Interests" at bounding box center [47, 247] width 23 height 7
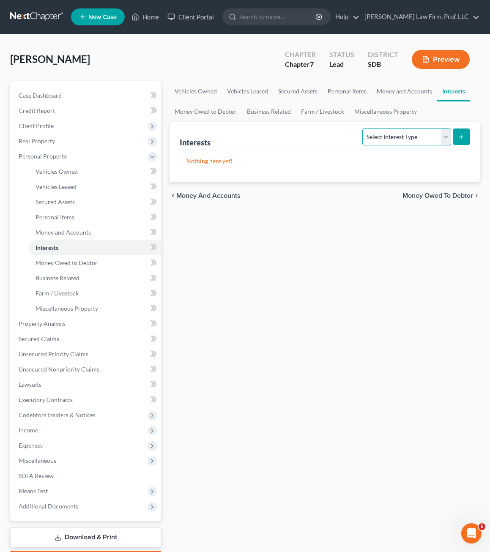
click at [407, 144] on select "Select Interest Type 401K Annuity Bond Education IRA Government Bond Government…" at bounding box center [406, 137] width 88 height 17
select select "401k"
click at [364, 129] on select "Select Interest Type 401K Annuity Bond Education IRA Government Bond Government…" at bounding box center [406, 137] width 88 height 17
click at [458, 138] on icon "submit" at bounding box center [461, 137] width 7 height 7
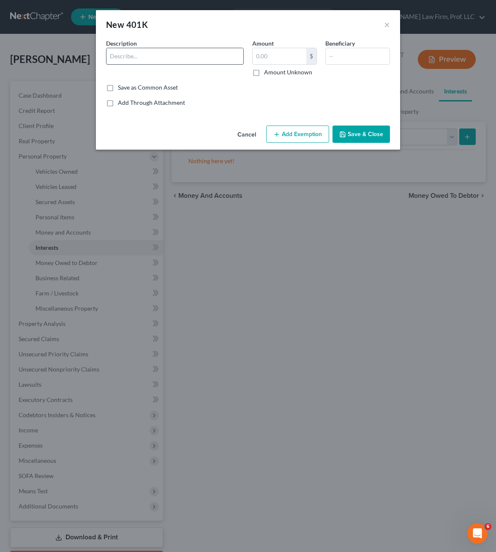
click at [159, 57] on input "text" at bounding box center [175, 56] width 137 height 16
type input "401 Through Employer"
click at [356, 138] on button "Save & Close" at bounding box center [361, 135] width 57 height 18
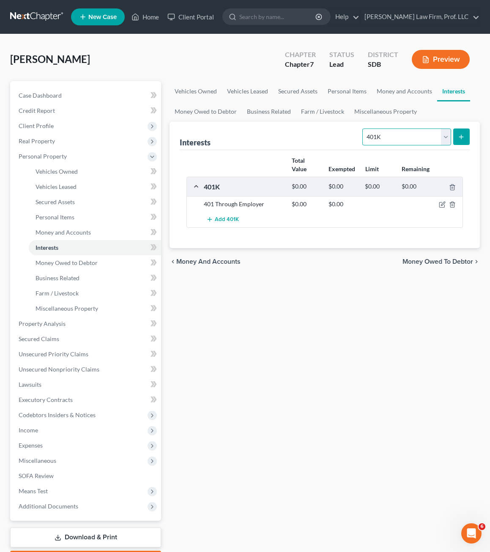
drag, startPoint x: 415, startPoint y: 134, endPoint x: 412, endPoint y: 146, distance: 11.7
click at [415, 134] on select "Select Interest Type 401K Annuity Bond Education IRA Government Bond Government…" at bounding box center [406, 137] width 88 height 17
click at [364, 129] on select "Select Interest Type 401K Annuity Bond Education IRA Government Bond Government…" at bounding box center [406, 137] width 88 height 17
click at [456, 140] on button "submit" at bounding box center [461, 137] width 16 height 16
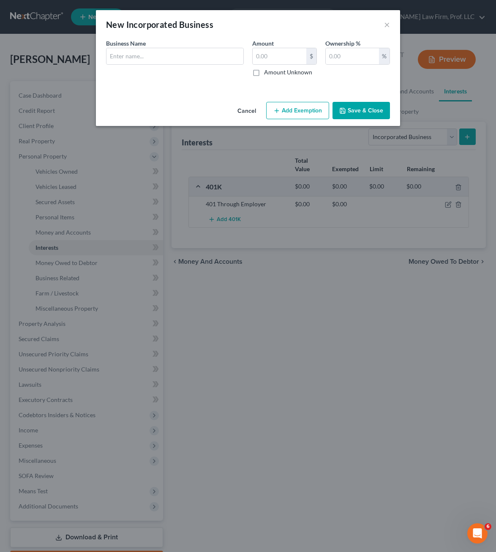
click at [249, 109] on button "Cancel" at bounding box center [247, 111] width 32 height 17
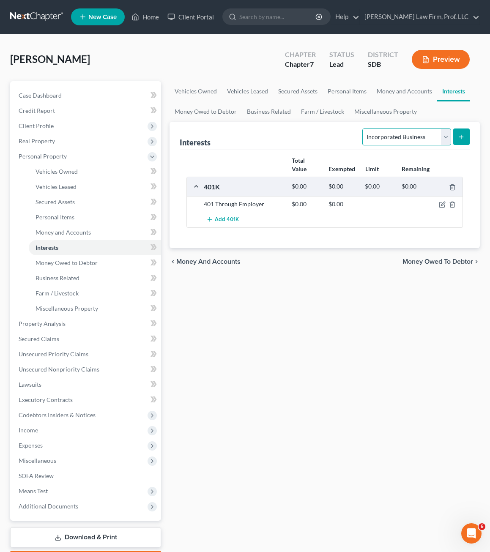
drag, startPoint x: 423, startPoint y: 134, endPoint x: 424, endPoint y: 146, distance: 12.3
click at [423, 134] on select "Select Interest Type 401K Annuity Bond Education IRA Government Bond Government…" at bounding box center [406, 137] width 88 height 17
select select "ira"
click at [364, 129] on select "Select Interest Type 401K Annuity Bond Education IRA Government Bond Government…" at bounding box center [406, 137] width 88 height 17
click at [468, 138] on button "submit" at bounding box center [461, 137] width 16 height 16
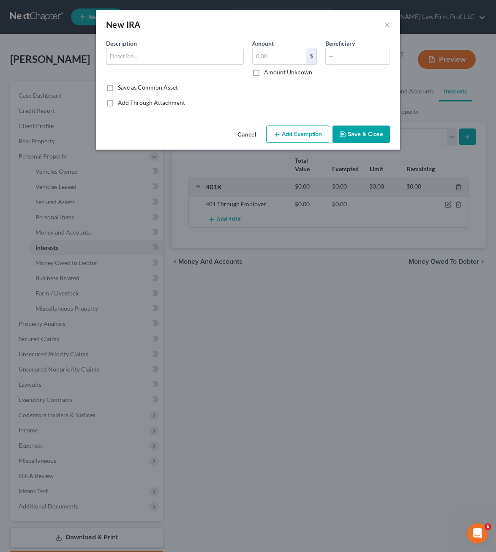
click at [168, 66] on div "Description *" at bounding box center [175, 58] width 146 height 38
click at [169, 62] on input "text" at bounding box center [175, 56] width 137 height 16
click at [167, 60] on input "text" at bounding box center [175, 56] width 137 height 16
type input "Roth IRA"
click at [351, 127] on button "Save & Close" at bounding box center [361, 135] width 57 height 18
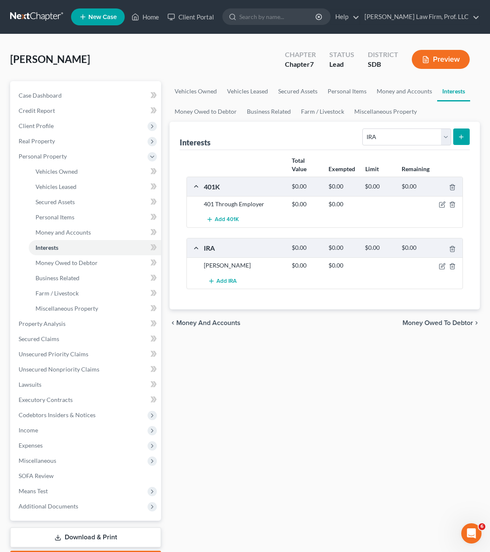
drag, startPoint x: 318, startPoint y: 359, endPoint x: 314, endPoint y: 379, distance: 20.3
click at [318, 360] on div "Vehicles Owned Vehicles Leased Secured Assets Personal Items Money and Accounts…" at bounding box center [324, 325] width 319 height 488
click at [38, 428] on span "Income" at bounding box center [28, 430] width 19 height 7
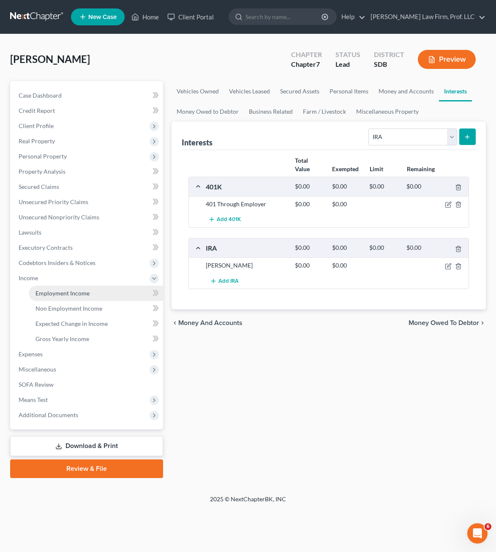
click at [56, 292] on span "Employment Income" at bounding box center [63, 293] width 54 height 7
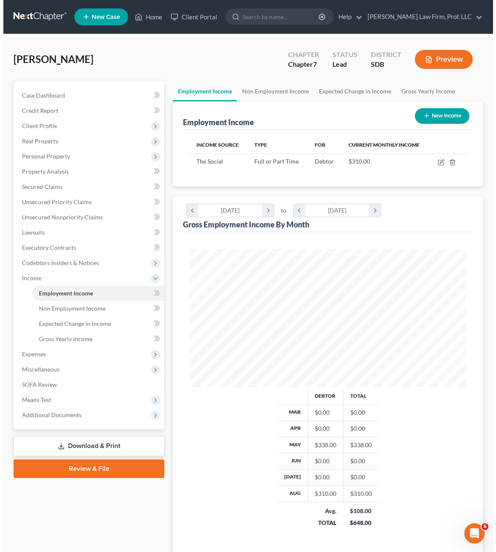
scroll to position [138, 293]
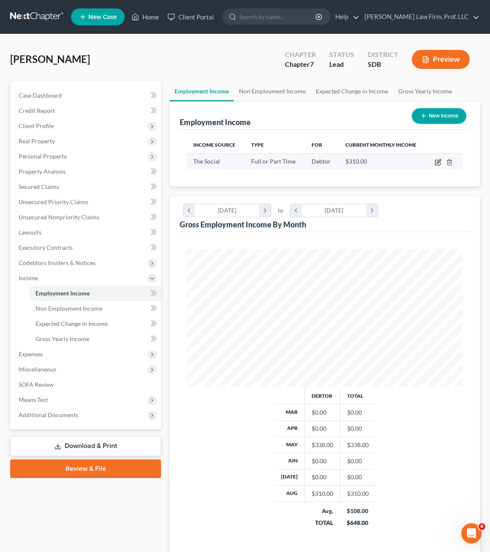
click at [435, 164] on icon "button" at bounding box center [438, 162] width 7 height 7
select select "0"
select select "43"
select select "0"
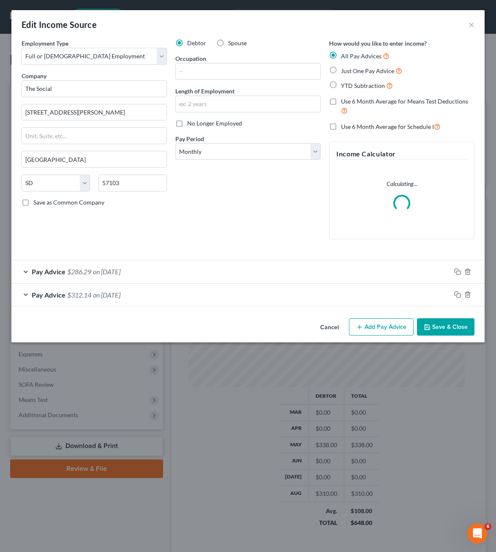
scroll to position [140, 298]
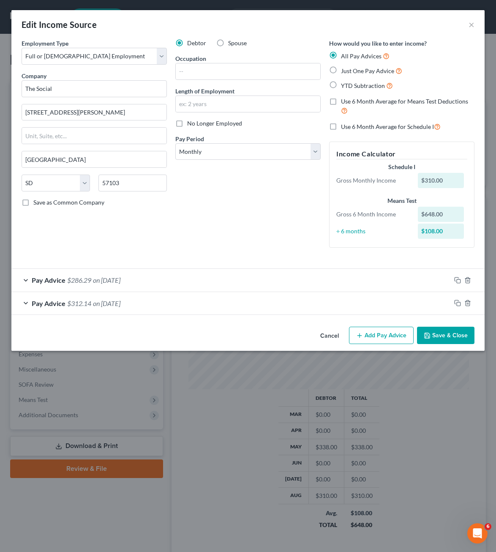
click at [223, 331] on div "Cancel Add Pay Advice Save & Close" at bounding box center [247, 337] width 473 height 28
drag, startPoint x: 397, startPoint y: 335, endPoint x: 90, endPoint y: 190, distance: 340.2
click at [397, 335] on button "Add Pay Advice" at bounding box center [381, 336] width 65 height 18
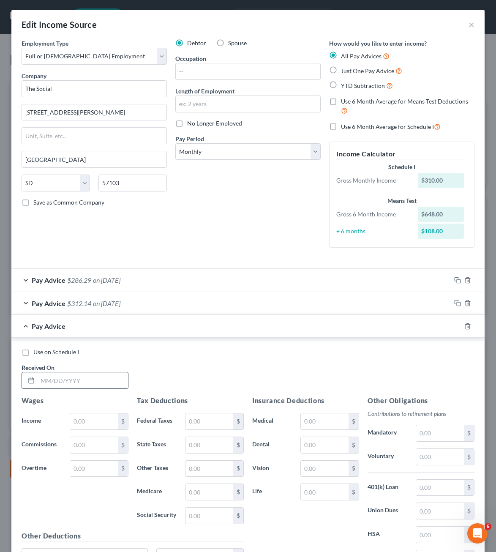
click at [54, 377] on input "text" at bounding box center [83, 380] width 90 height 16
type input "[DATE]"
drag, startPoint x: 206, startPoint y: 307, endPoint x: 136, endPoint y: 399, distance: 115.5
click at [206, 307] on div "Pay Advice $312.14 on 05/15/2025" at bounding box center [231, 303] width 440 height 22
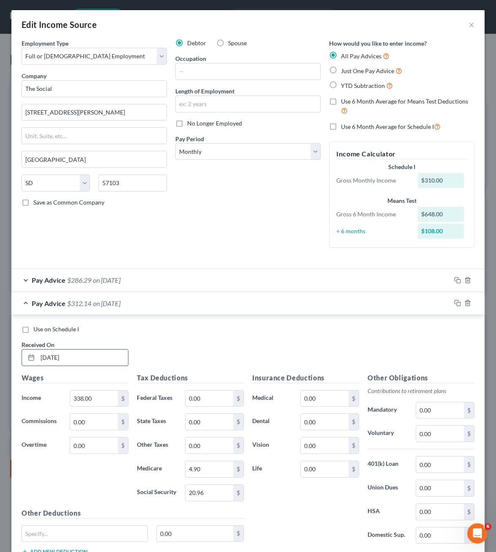
click at [92, 405] on input "338.00" at bounding box center [94, 399] width 48 height 16
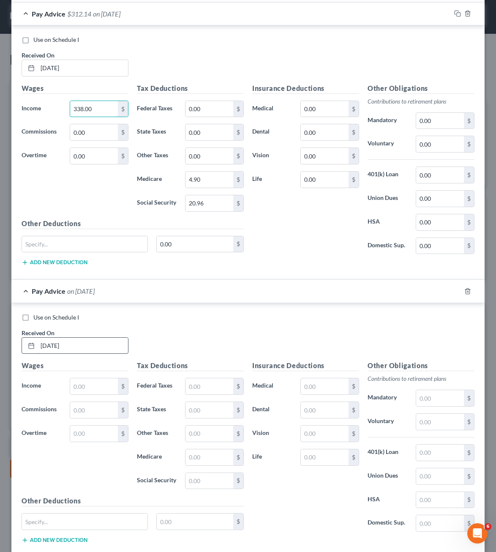
scroll to position [296, 0]
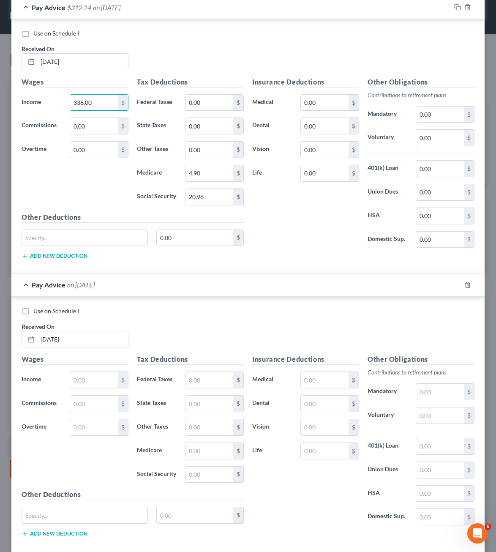
drag, startPoint x: 86, startPoint y: 376, endPoint x: 89, endPoint y: 367, distance: 9.5
click at [86, 376] on input "text" at bounding box center [94, 380] width 48 height 16
click at [96, 378] on input "text" at bounding box center [94, 380] width 48 height 16
type input "125"
drag, startPoint x: 111, startPoint y: 366, endPoint x: 213, endPoint y: 380, distance: 102.8
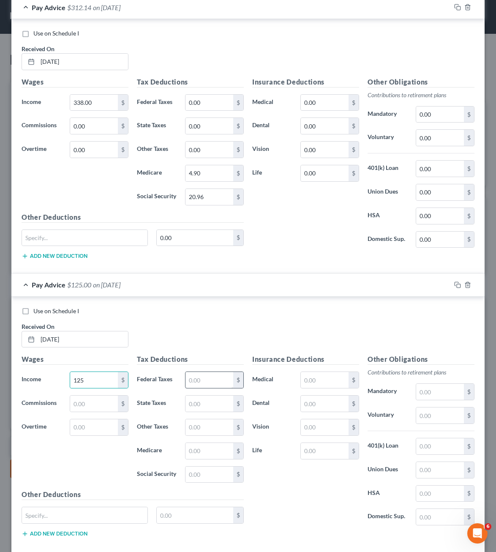
click at [112, 364] on div "Wages Income * 125 $ Commissions $ Overtime $" at bounding box center [74, 421] width 115 height 135
click at [213, 380] on input "text" at bounding box center [210, 380] width 48 height 16
drag, startPoint x: 208, startPoint y: 383, endPoint x: 191, endPoint y: 452, distance: 71.5
click at [208, 383] on input "text" at bounding box center [210, 380] width 48 height 16
click at [187, 407] on input "text" at bounding box center [210, 404] width 48 height 16
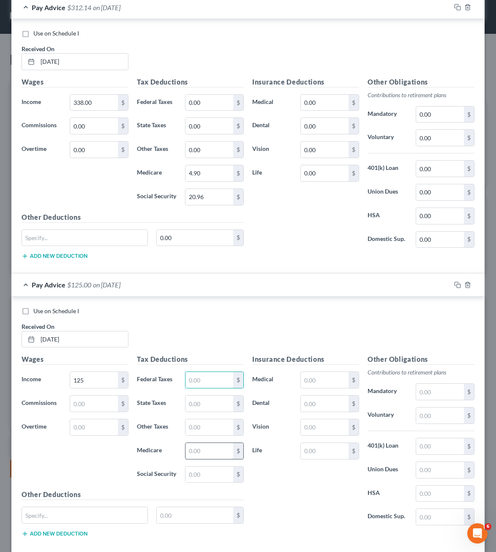
click at [190, 454] on input "text" at bounding box center [210, 451] width 48 height 16
click at [191, 452] on input "text" at bounding box center [210, 451] width 48 height 16
type input "1.81"
click at [196, 476] on input "text" at bounding box center [210, 475] width 48 height 16
type input "7.75"
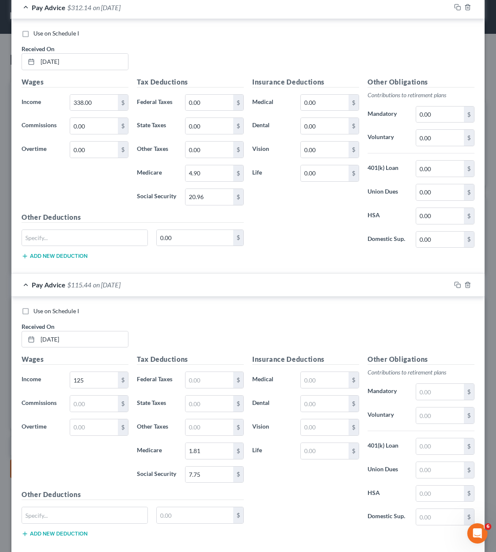
click at [152, 315] on div "Use on Schedule I" at bounding box center [248, 311] width 453 height 8
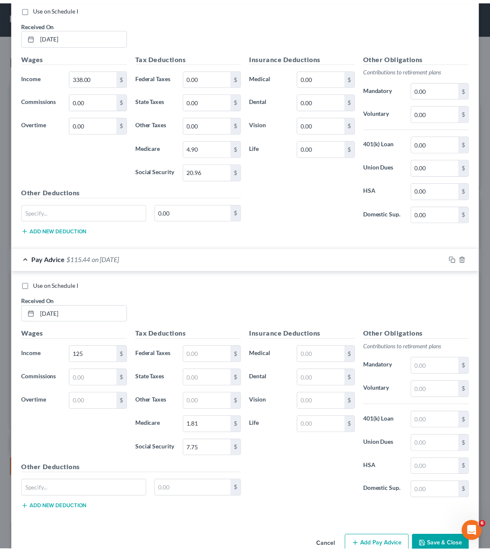
scroll to position [341, 0]
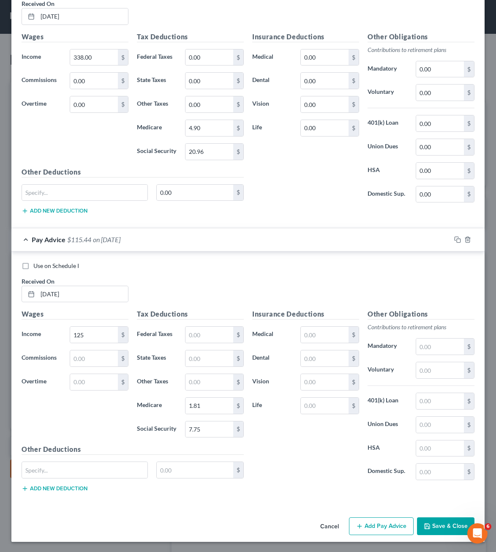
click at [425, 526] on icon "button" at bounding box center [427, 526] width 7 height 7
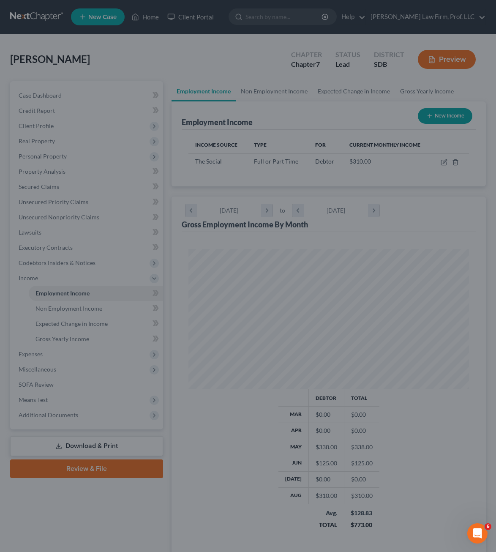
scroll to position [422629, 422474]
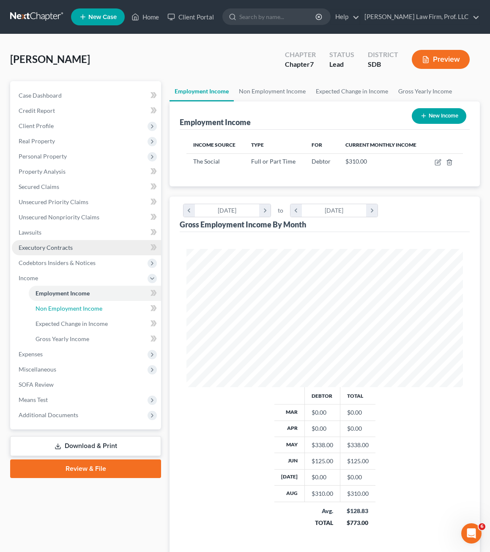
drag, startPoint x: 94, startPoint y: 310, endPoint x: 118, endPoint y: 255, distance: 60.2
click at [94, 310] on span "Non Employment Income" at bounding box center [69, 308] width 67 height 7
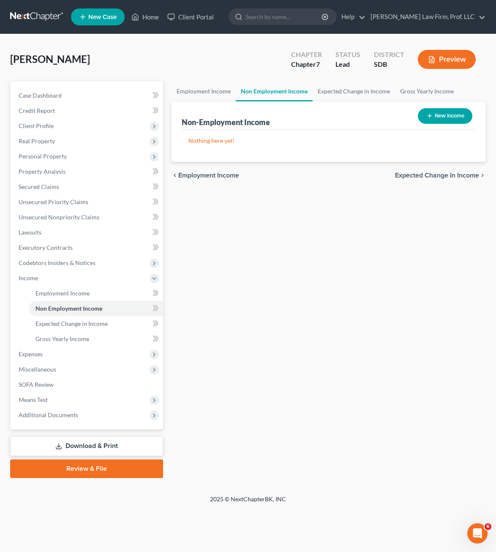
click at [283, 297] on div "Employment Income Non Employment Income Expected Change in Income Gross Yearly …" at bounding box center [328, 279] width 323 height 397
click at [250, 321] on div "Employment Income Non Employment Income Expected Change in Income Gross Yearly …" at bounding box center [328, 279] width 323 height 397
click at [60, 338] on span "Gross Yearly Income" at bounding box center [63, 338] width 54 height 7
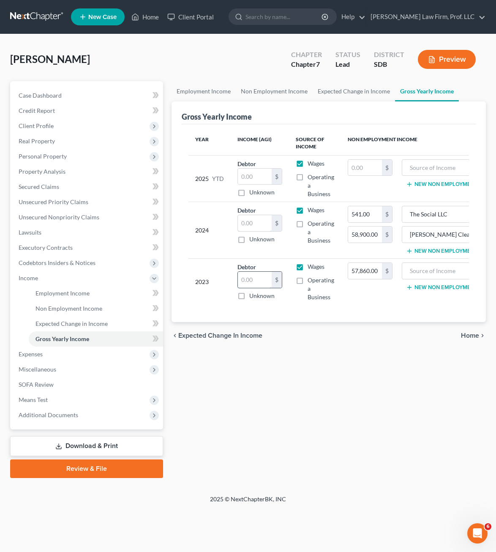
click at [244, 220] on input "text" at bounding box center [255, 223] width 34 height 16
click at [249, 285] on input "text" at bounding box center [255, 280] width 34 height 16
drag, startPoint x: 257, startPoint y: 218, endPoint x: 258, endPoint y: 225, distance: 7.2
click at [257, 218] on input "text" at bounding box center [255, 223] width 34 height 16
click at [258, 226] on input "text" at bounding box center [255, 223] width 34 height 16
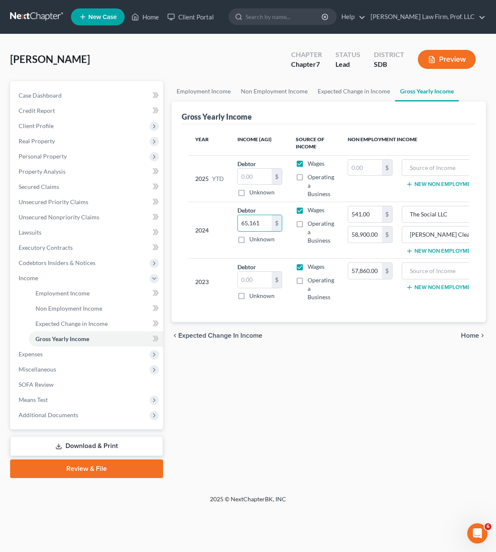
type input "65,161"
drag, startPoint x: 312, startPoint y: 433, endPoint x: 432, endPoint y: 478, distance: 128.2
click at [312, 434] on div "Employment Income Non Employment Income Expected Change in Income Gross Yearly …" at bounding box center [328, 279] width 323 height 397
click at [428, 445] on div "Employment Income Non Employment Income Expected Change in Income Gross Yearly …" at bounding box center [328, 279] width 323 height 397
click at [260, 282] on input "text" at bounding box center [255, 280] width 34 height 16
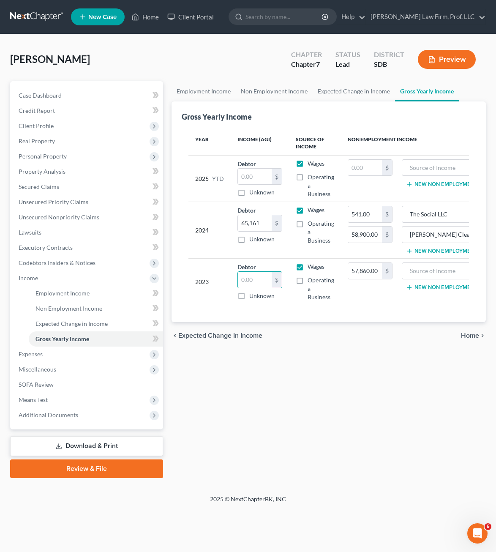
click at [419, 406] on div "Employment Income Non Employment Income Expected Change in Income Gross Yearly …" at bounding box center [328, 279] width 323 height 397
click at [374, 406] on div "Employment Income Non Employment Income Expected Change in Income Gross Yearly …" at bounding box center [328, 279] width 323 height 397
drag, startPoint x: 33, startPoint y: 380, endPoint x: 131, endPoint y: 361, distance: 99.9
click at [33, 380] on link "SOFA Review" at bounding box center [87, 384] width 151 height 15
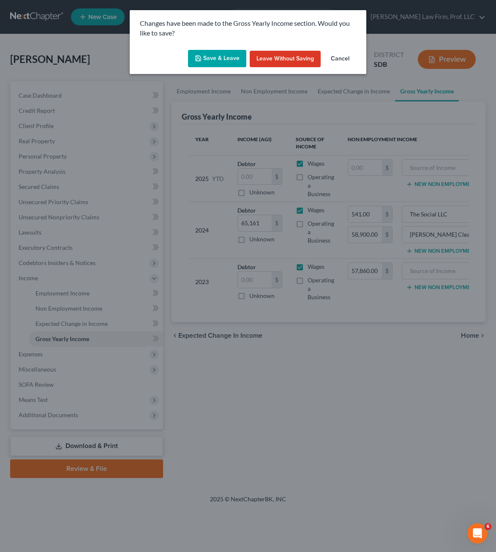
click at [351, 61] on button "Cancel" at bounding box center [340, 59] width 32 height 17
click at [379, 449] on div "Changes have been made to the Gross Yearly Income section. Would you like to sa…" at bounding box center [248, 276] width 496 height 552
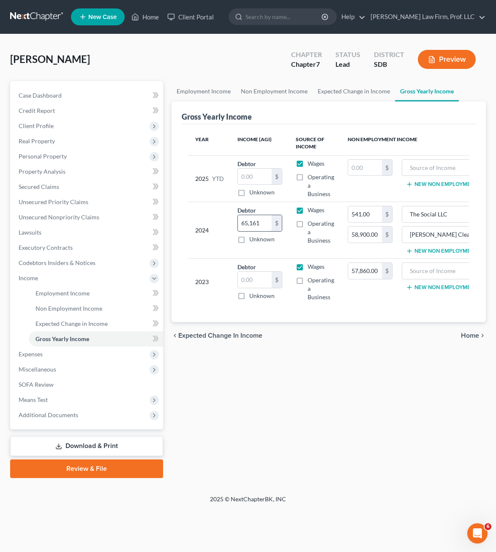
click at [245, 221] on input "65,161" at bounding box center [255, 223] width 34 height 16
drag, startPoint x: 429, startPoint y: 472, endPoint x: 334, endPoint y: 363, distance: 144.1
click at [428, 470] on div "Employment Income Non Employment Income Expected Change in Income Gross Yearly …" at bounding box center [328, 279] width 323 height 397
click at [408, 371] on div "Employment Income Non Employment Income Expected Change in Income Gross Yearly …" at bounding box center [328, 279] width 323 height 397
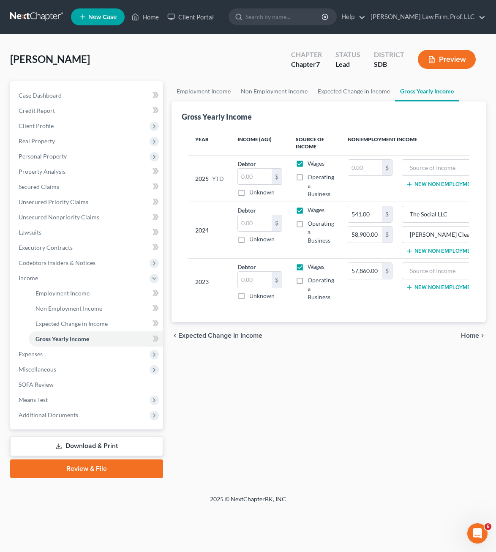
click at [289, 412] on div "Employment Income Non Employment Income Expected Change in Income Gross Yearly …" at bounding box center [328, 279] width 323 height 397
click at [381, 362] on div "Employment Income Non Employment Income Expected Change in Income Gross Yearly …" at bounding box center [328, 279] width 323 height 397
click at [308, 224] on label "Operating a Business" at bounding box center [321, 231] width 27 height 25
click at [311, 224] on input "Operating a Business" at bounding box center [313, 221] width 5 height 5
checkbox input "true"
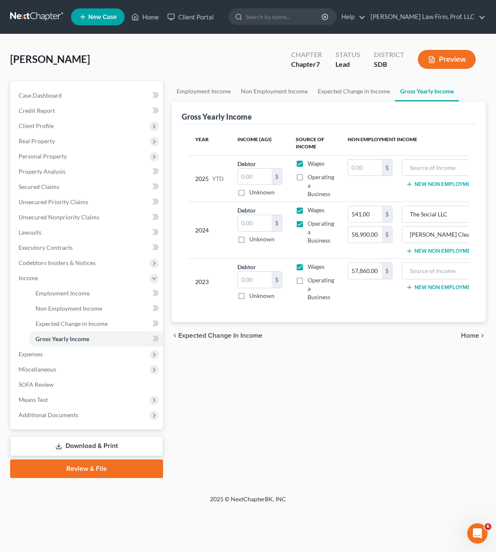
click at [308, 279] on label "Operating a Business" at bounding box center [321, 288] width 27 height 25
click at [311, 279] on input "Operating a Business" at bounding box center [313, 278] width 5 height 5
checkbox input "true"
click at [308, 210] on label "Wages" at bounding box center [316, 210] width 17 height 8
click at [311, 210] on input "Wages" at bounding box center [313, 208] width 5 height 5
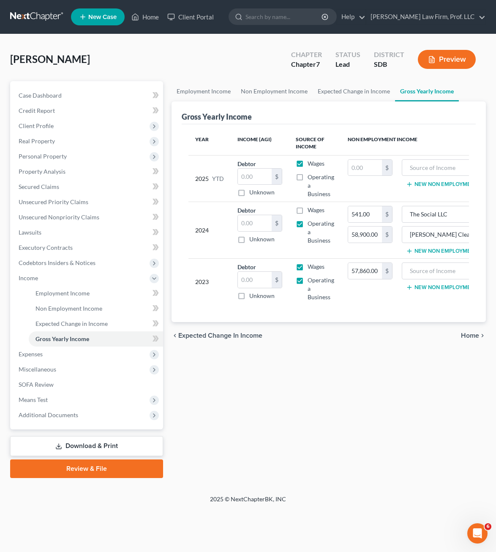
click at [308, 213] on label "Wages" at bounding box center [316, 210] width 17 height 8
click at [311, 211] on input "Wages" at bounding box center [313, 208] width 5 height 5
checkbox input "true"
click at [458, 212] on input "The Social LLC" at bounding box center [445, 214] width 77 height 16
click at [459, 212] on input "The Social LLC" at bounding box center [445, 214] width 77 height 16
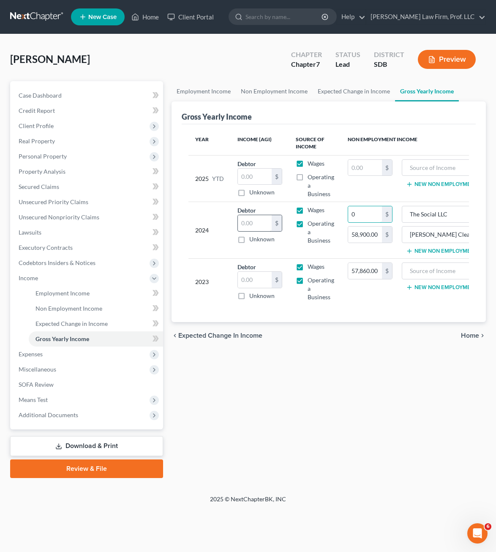
type input "0"
click at [251, 225] on input "text" at bounding box center [255, 223] width 34 height 16
type input "541"
click at [349, 421] on div "Employment Income Non Employment Income Expected Change in Income Gross Yearly …" at bounding box center [328, 279] width 323 height 397
click at [393, 368] on div "Employment Income Non Employment Income Expected Change in Income Gross Yearly …" at bounding box center [328, 279] width 323 height 397
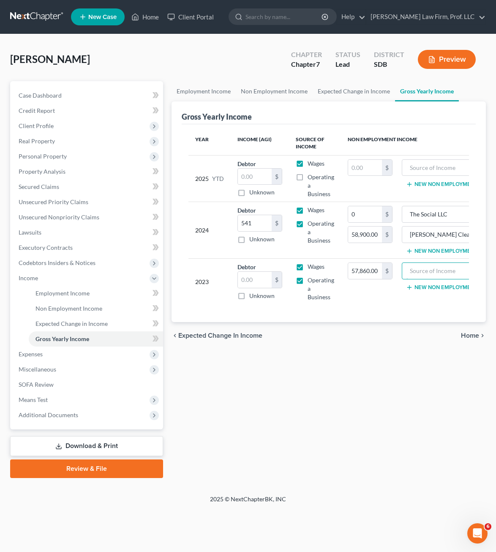
drag, startPoint x: 422, startPoint y: 270, endPoint x: 443, endPoint y: 254, distance: 26.8
click at [423, 270] on input "text" at bounding box center [445, 271] width 77 height 16
click at [370, 271] on input "57,860.00" at bounding box center [365, 271] width 34 height 16
type input "33,400"
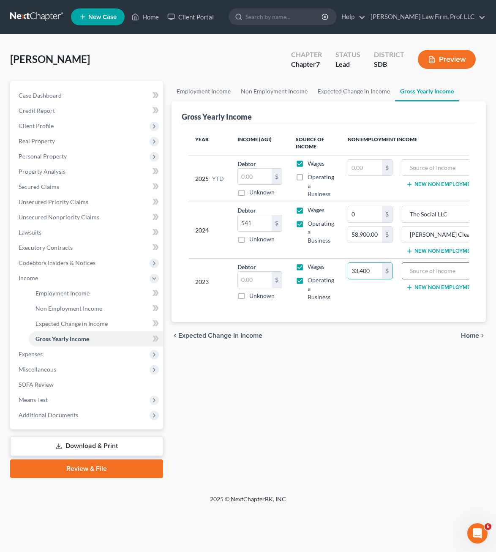
click at [418, 275] on input "text" at bounding box center [445, 271] width 77 height 16
type input "Hofer Cleaning LLC"
drag, startPoint x: 377, startPoint y: 420, endPoint x: 323, endPoint y: 219, distance: 208.3
click at [376, 418] on div "Employment Income Non Employment Income Expected Change in Income Gross Yearly …" at bounding box center [328, 279] width 323 height 397
click at [360, 270] on input "33,400" at bounding box center [365, 271] width 34 height 16
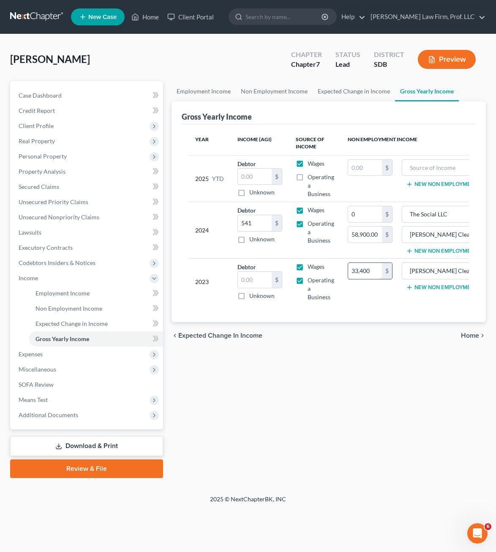
click at [360, 270] on input "33,400" at bounding box center [365, 271] width 34 height 16
type input "57,860"
click at [340, 345] on div "chevron_left Expected Change in Income Home chevron_right" at bounding box center [329, 335] width 315 height 27
click at [28, 136] on span "Real Property" at bounding box center [87, 141] width 151 height 15
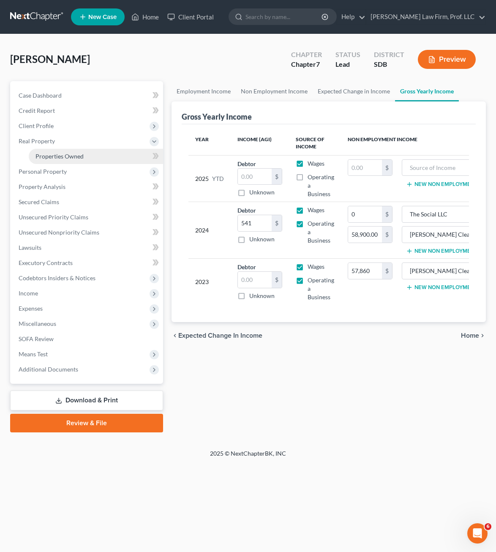
click at [61, 163] on link "Properties Owned" at bounding box center [96, 156] width 134 height 15
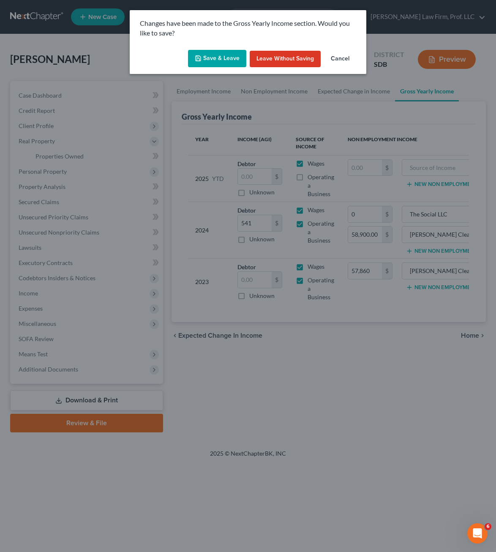
click at [220, 60] on button "Save & Leave" at bounding box center [217, 59] width 58 height 18
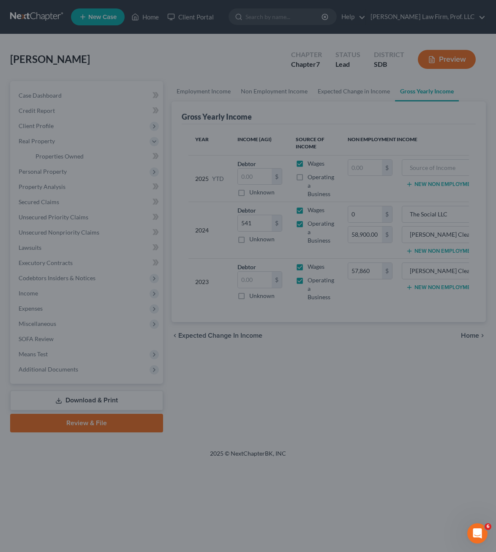
type input "58,900.00"
type input "0.00"
type input "Hofer Cleaning LLC"
type input "The Social LLC"
type input "57,860.00"
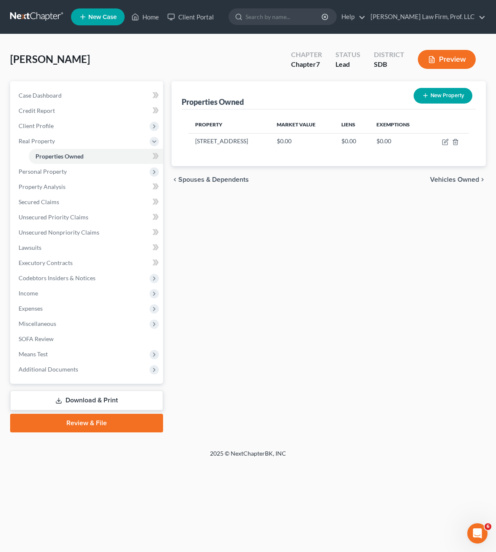
click at [362, 303] on div "Properties Owned New Property Property Market Value Liens Exemptions 607 Legend…" at bounding box center [328, 256] width 323 height 351
drag, startPoint x: 282, startPoint y: 278, endPoint x: 465, endPoint y: 136, distance: 232.1
click at [287, 270] on div "Properties Owned New Property Property Market Value Liens Exemptions 607 Legend…" at bounding box center [328, 256] width 323 height 351
click at [449, 141] on icon "button" at bounding box center [445, 142] width 7 height 7
select select "43"
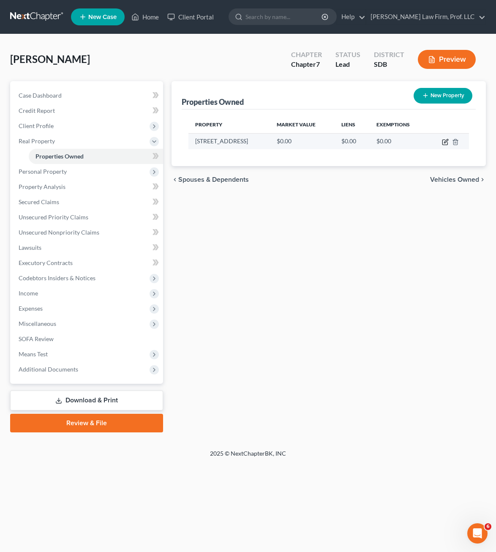
select select "40"
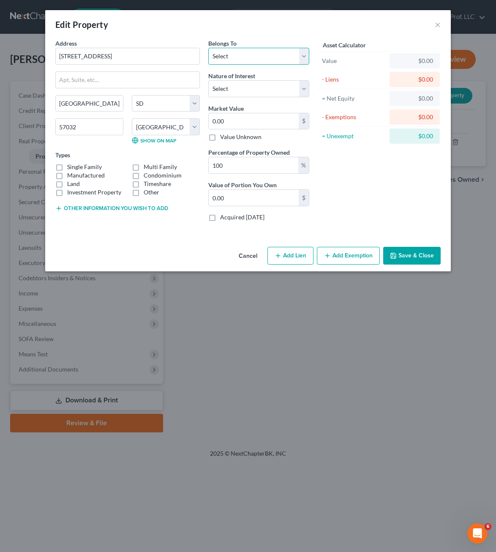
drag, startPoint x: 255, startPoint y: 59, endPoint x: 258, endPoint y: 66, distance: 7.9
click at [255, 59] on select "Select Debtor 1 Only Debtor 2 Only Debtor 1 And Debtor 2 Only At Least One Of T…" at bounding box center [258, 56] width 101 height 17
select select "0"
click at [208, 48] on select "Select Debtor 1 Only Debtor 2 Only Debtor 1 And Debtor 2 Only At Least One Of T…" at bounding box center [258, 56] width 101 height 17
click at [243, 113] on div "0.00 $" at bounding box center [258, 121] width 101 height 17
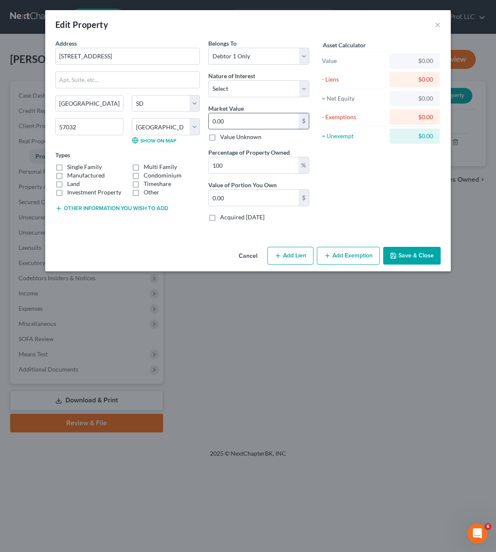
type input "3"
type input "3.00"
type input "33"
type input "33.00"
type input "337"
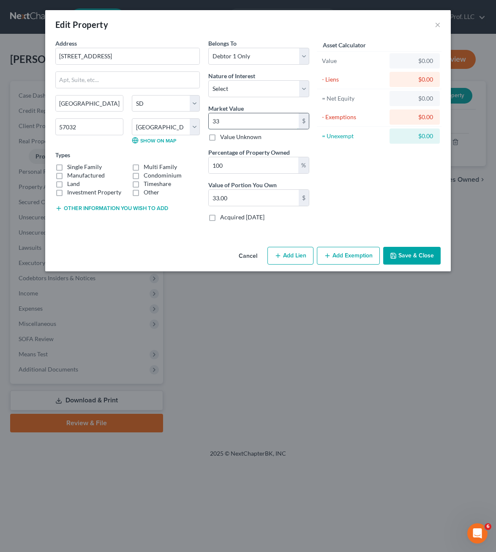
type input "337.00"
type input "3370"
type input "3,370.00"
type input "3,3700"
type input "33,700.00"
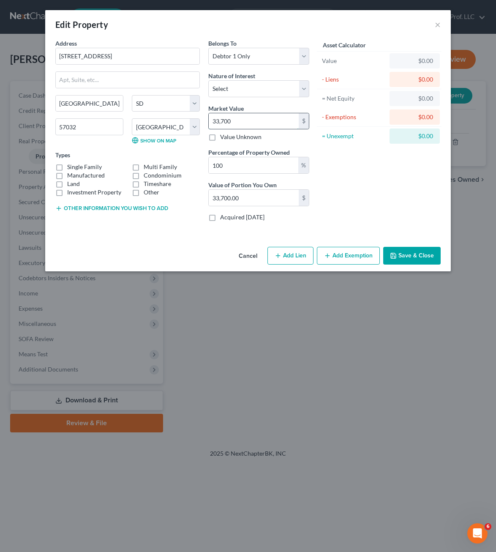
type input "33,7000"
type input "337,000.00"
type input "337,000"
click at [67, 169] on label "Single Family" at bounding box center [84, 167] width 35 height 8
click at [71, 168] on input "Single Family" at bounding box center [73, 165] width 5 height 5
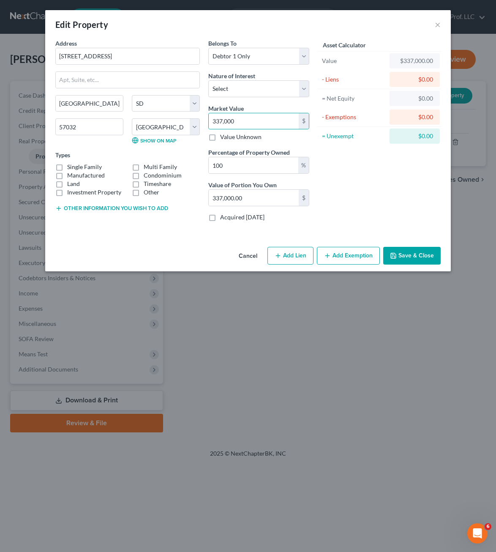
checkbox input "true"
click at [74, 205] on button "Other information you wish to add" at bounding box center [111, 208] width 113 height 7
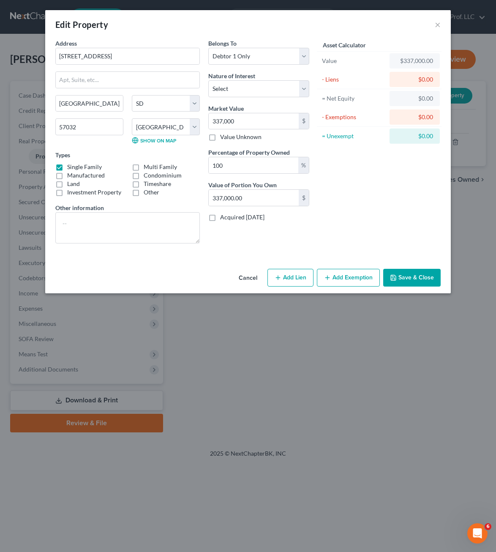
click at [74, 206] on label "Other information" at bounding box center [79, 207] width 49 height 9
click at [151, 221] on textarea at bounding box center [127, 227] width 145 height 31
type textarea "Value based on realtor.com home value estimate"
click at [331, 242] on div "Asset Calculator Value $337,000.00 - Liens $0.00 = Net Equity $0.00 - Exemption…" at bounding box center [379, 144] width 131 height 211
click at [369, 162] on div "Asset Calculator Value $337,000.00 - Liens $0.00 = Net Equity $0.00 - Exemption…" at bounding box center [379, 144] width 131 height 211
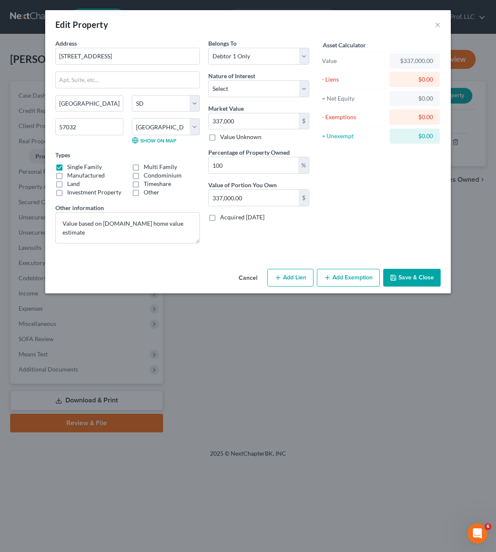
click at [356, 204] on div "Asset Calculator Value $337,000.00 - Liens $0.00 = Net Equity $0.00 - Exemption…" at bounding box center [379, 144] width 131 height 211
click at [403, 279] on button "Save & Close" at bounding box center [411, 278] width 57 height 18
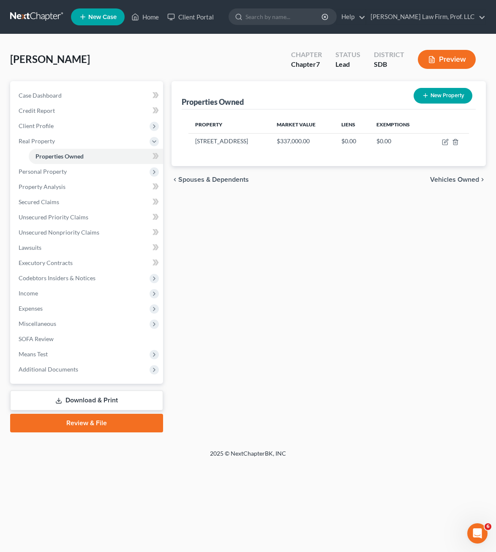
drag, startPoint x: 278, startPoint y: 297, endPoint x: 107, endPoint y: 201, distance: 195.7
click at [277, 297] on div "Properties Owned New Property Property Market Value Liens Exemptions 607 Legend…" at bounding box center [328, 256] width 323 height 351
click at [442, 142] on icon "button" at bounding box center [445, 142] width 7 height 7
select select "43"
select select "40"
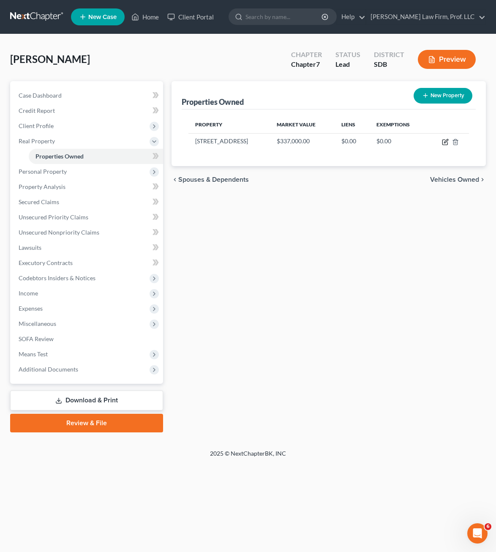
select select "0"
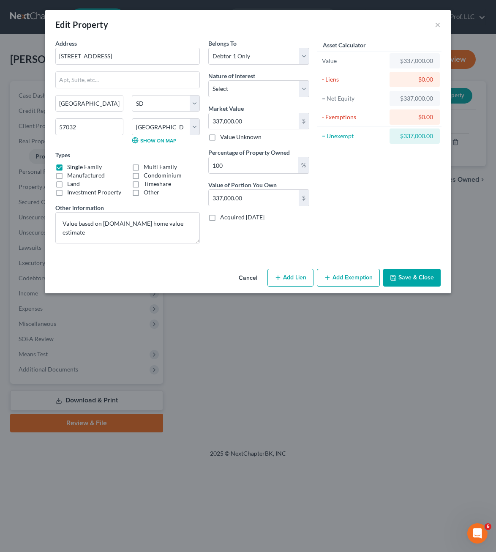
click at [342, 281] on button "Add Exemption" at bounding box center [348, 278] width 63 height 18
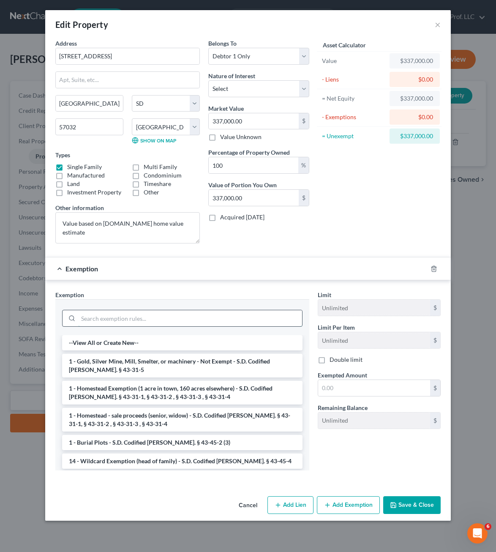
click at [171, 324] on input "search" at bounding box center [190, 318] width 224 height 16
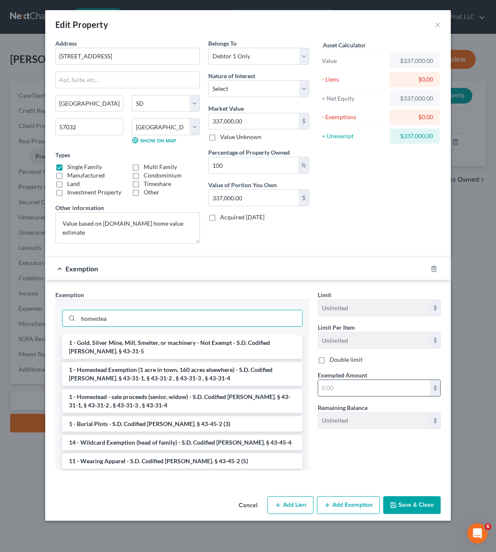
type input "homestea"
click at [171, 368] on li "1 - Homestead Exemption (1 acre in town, 160 acres elsewhere) - S.D. Codified […" at bounding box center [182, 374] width 241 height 24
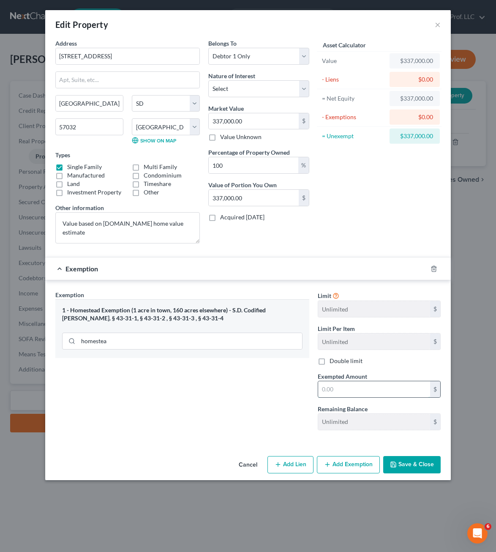
click at [367, 387] on input "text" at bounding box center [374, 389] width 112 height 16
type input "100,000"
click at [421, 467] on button "Save & Close" at bounding box center [411, 465] width 57 height 18
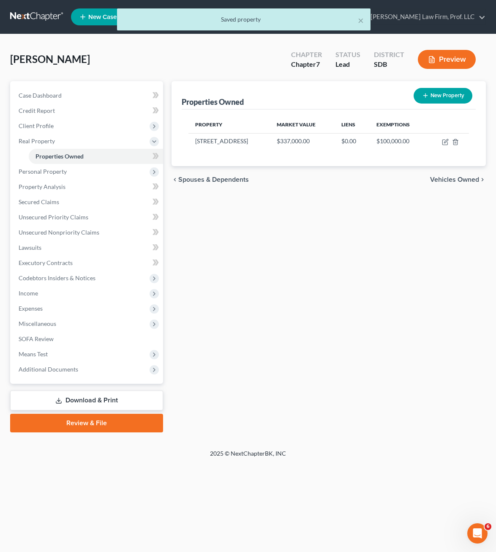
click at [391, 486] on div "Home New Case Client Portal Gerry Law Firm, Prof. LLC riedel@sgsllc.com My Acco…" at bounding box center [248, 276] width 496 height 552
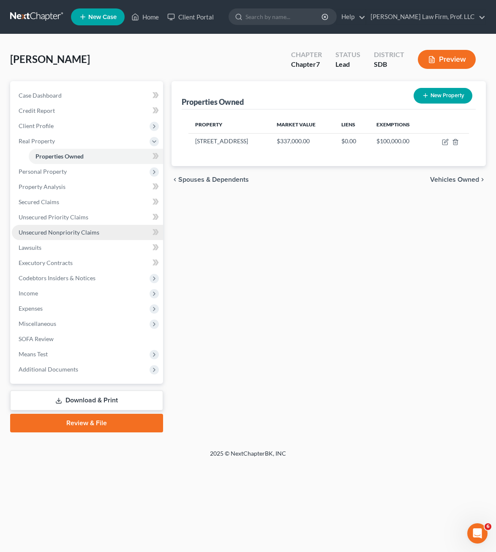
drag, startPoint x: 55, startPoint y: 232, endPoint x: 101, endPoint y: 226, distance: 46.9
click at [55, 232] on span "Unsecured Nonpriority Claims" at bounding box center [59, 232] width 81 height 7
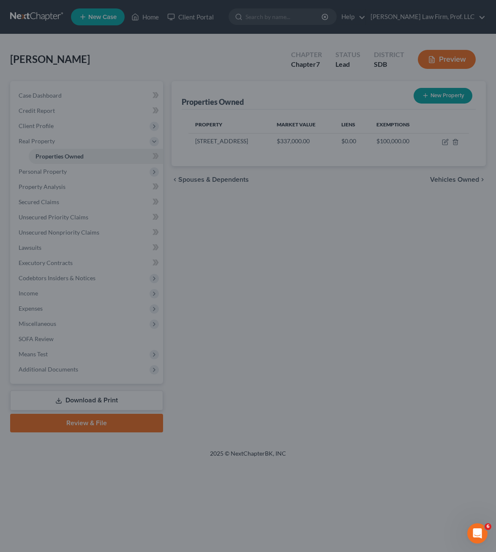
drag, startPoint x: 257, startPoint y: 260, endPoint x: 90, endPoint y: 1, distance: 308.8
click at [258, 253] on div at bounding box center [248, 276] width 496 height 552
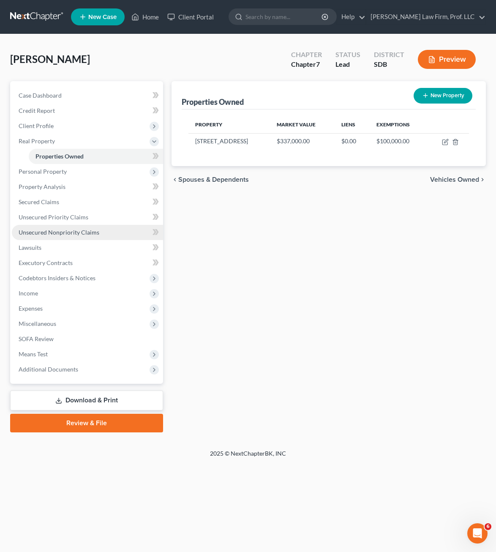
click at [62, 233] on span "Unsecured Nonpriority Claims" at bounding box center [59, 232] width 81 height 7
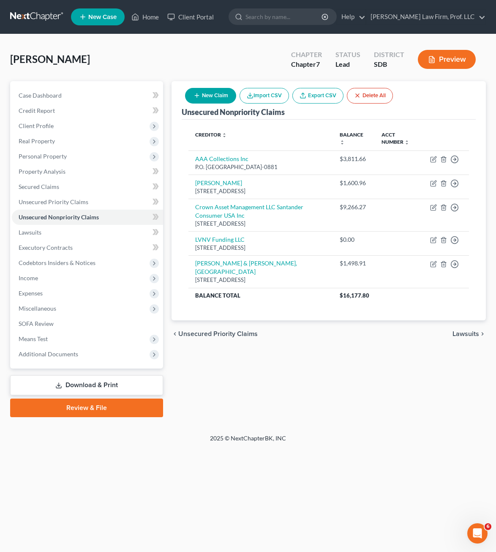
click at [420, 421] on div "Petition Navigation Case Dashboard Payments Invoices Payments Payments Credit R…" at bounding box center [248, 252] width 476 height 343
click at [49, 161] on span "Personal Property" at bounding box center [87, 156] width 151 height 15
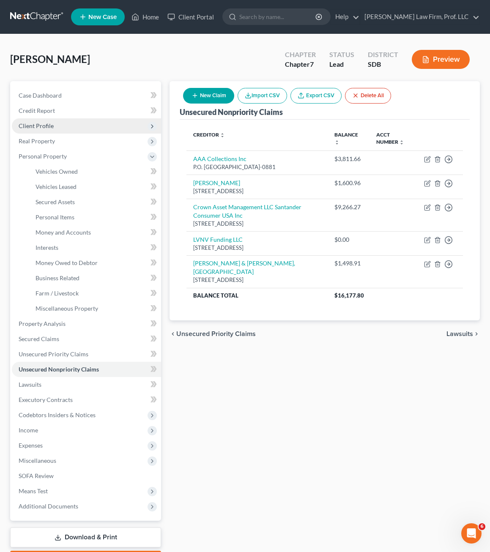
click at [39, 122] on span "Client Profile" at bounding box center [36, 125] width 35 height 7
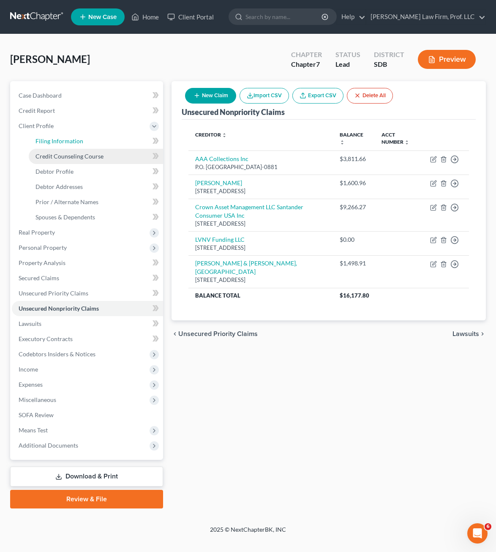
click at [76, 139] on span "Filing Information" at bounding box center [60, 140] width 48 height 7
select select "1"
select select "0"
select select "43"
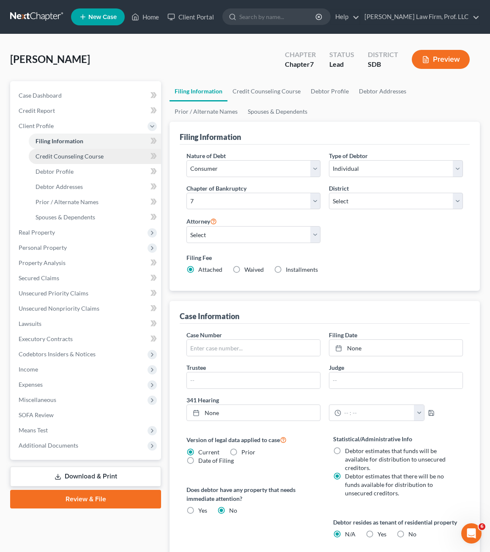
click at [82, 155] on span "Credit Counseling Course" at bounding box center [70, 156] width 68 height 7
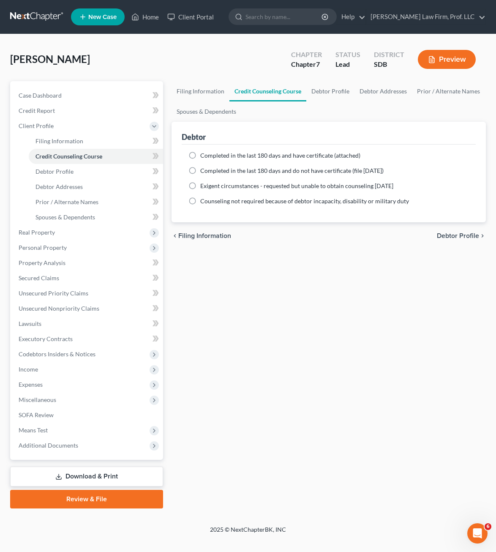
click at [393, 392] on div "Filing Information Credit Counseling Course Debtor Profile Debtor Addresses Pri…" at bounding box center [328, 294] width 323 height 427
click at [58, 178] on link "Debtor Profile" at bounding box center [96, 171] width 134 height 15
select select "0"
select select "2"
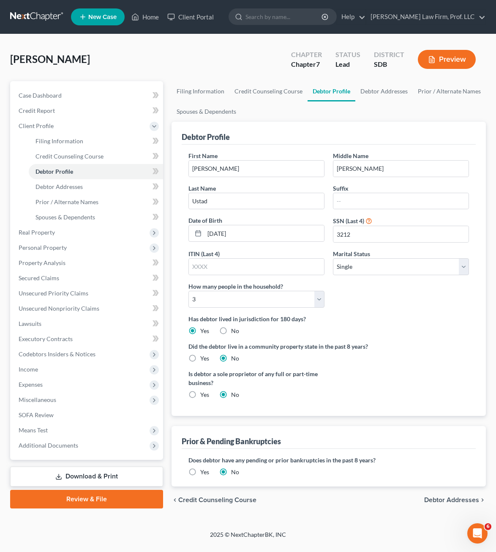
click at [376, 309] on div "First Name Leann Middle Name Kay Last Name Ustad Suffix Date of Birth 08/10/197…" at bounding box center [328, 232] width 289 height 163
click at [65, 186] on span "Debtor Addresses" at bounding box center [59, 186] width 47 height 7
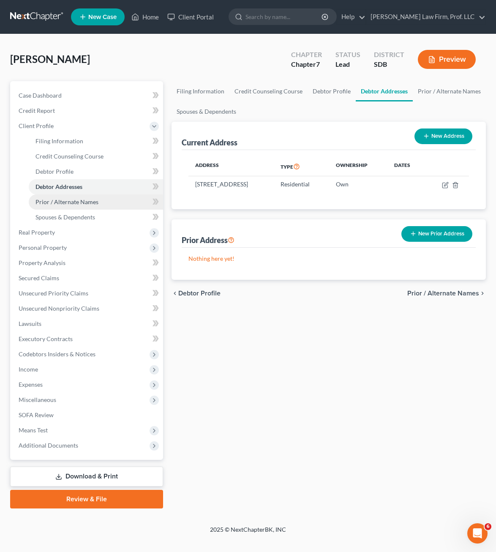
click at [74, 198] on span "Prior / Alternate Names" at bounding box center [67, 201] width 63 height 7
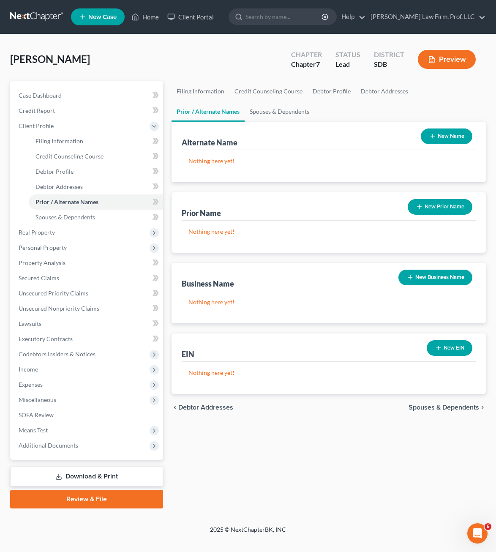
drag, startPoint x: 318, startPoint y: 422, endPoint x: 250, endPoint y: 311, distance: 129.8
click at [317, 420] on div "Filing Information Credit Counseling Course Debtor Profile Debtor Addresses Pri…" at bounding box center [328, 294] width 323 height 427
click at [47, 418] on span "SOFA Review" at bounding box center [36, 414] width 35 height 7
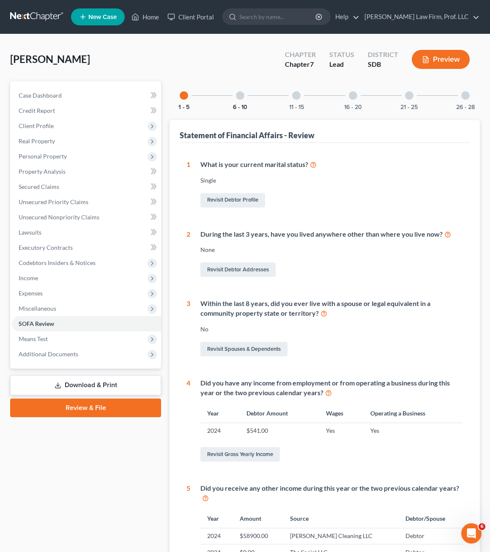
click at [244, 109] on button "6 - 10" at bounding box center [240, 107] width 14 height 6
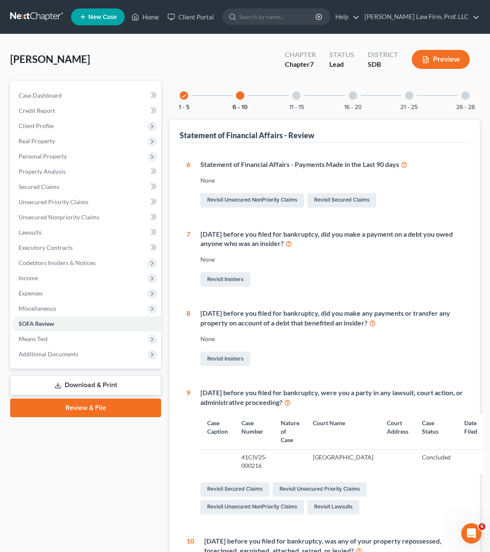
click at [296, 97] on div at bounding box center [296, 95] width 8 height 8
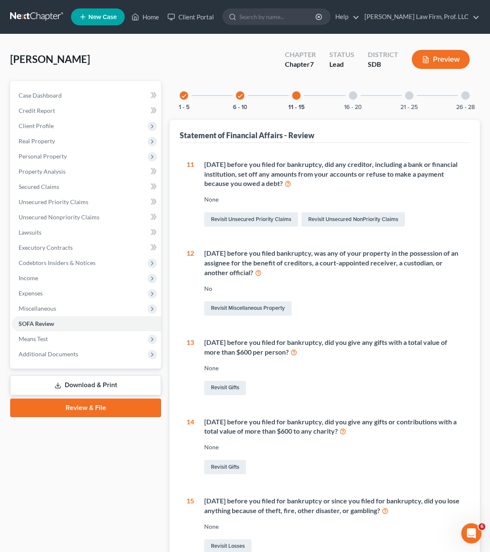
click at [358, 285] on div "No" at bounding box center [333, 289] width 259 height 8
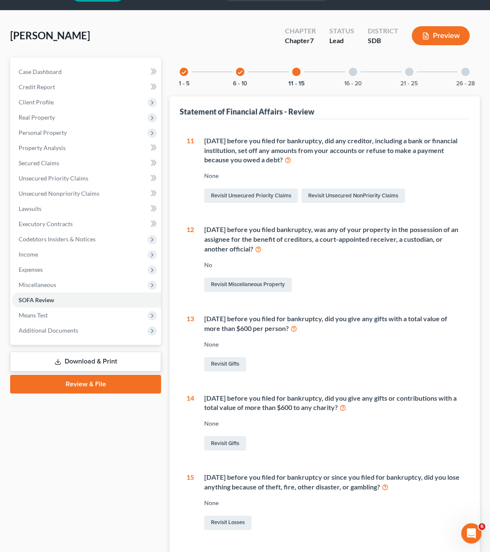
scroll to position [42, 0]
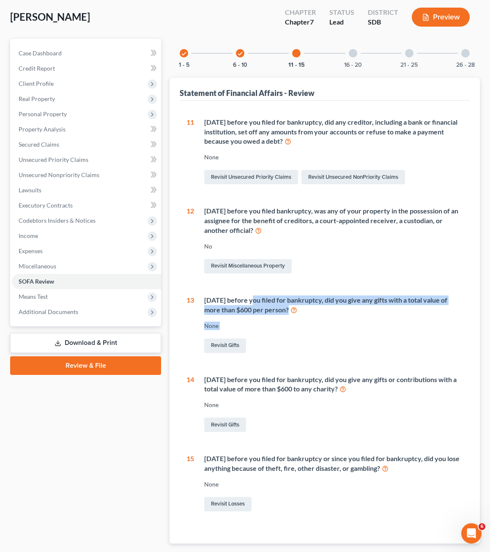
drag, startPoint x: 319, startPoint y: 331, endPoint x: 246, endPoint y: 293, distance: 82.5
click at [246, 293] on div "11 [DATE] before you filed for bankruptcy, did any creditor, including a bank o…" at bounding box center [324, 316] width 276 height 396
drag, startPoint x: 246, startPoint y: 293, endPoint x: 362, endPoint y: 324, distance: 119.7
click at [361, 323] on div "None" at bounding box center [333, 326] width 259 height 8
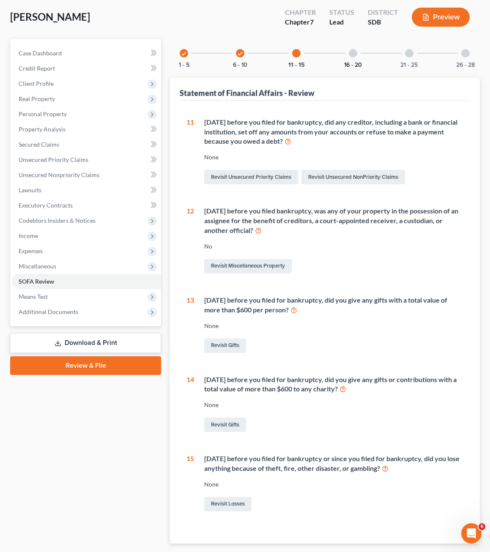
click at [346, 63] on button "16 - 20" at bounding box center [353, 65] width 18 height 6
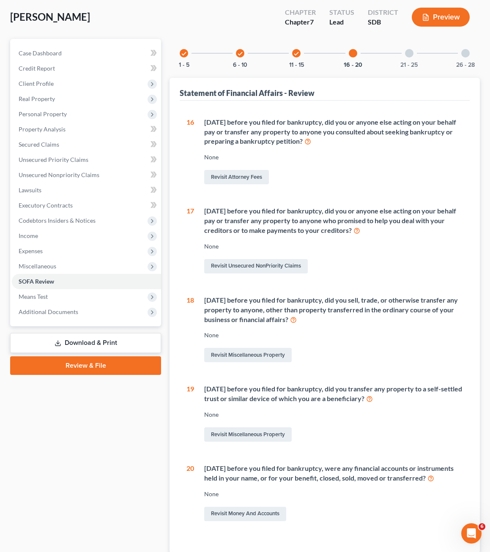
click at [398, 59] on div "21 - 25" at bounding box center [409, 53] width 29 height 29
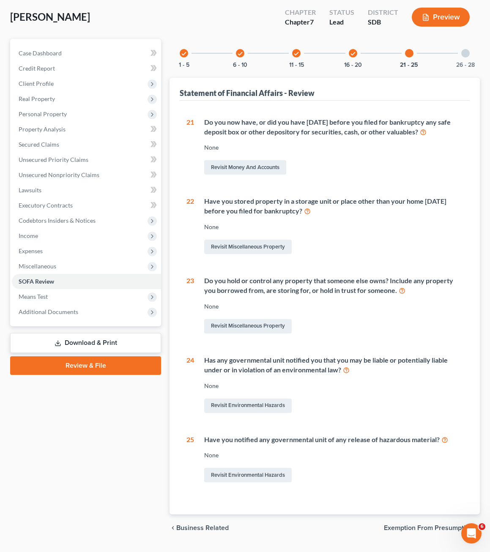
click at [451, 55] on div "check 1 - 5 check 6 - 10 check 11 - 15 check 16 - 20 21 - 25 26 - 28" at bounding box center [325, 53] width 310 height 29
click at [464, 52] on div at bounding box center [465, 53] width 8 height 8
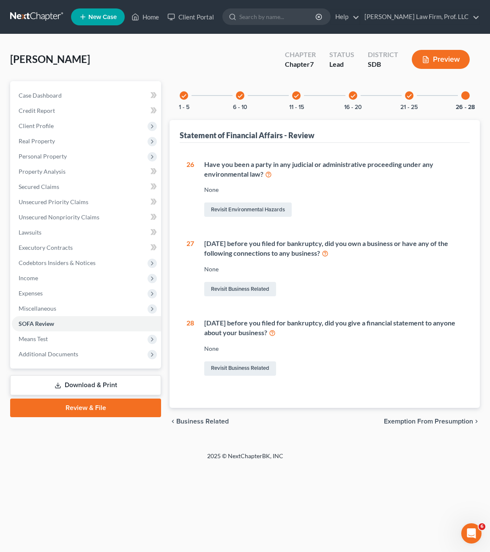
scroll to position [0, 0]
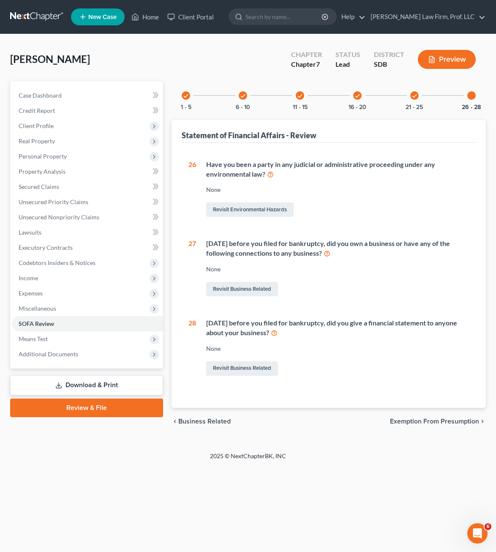
click at [192, 96] on div "check 1 - 5" at bounding box center [186, 95] width 29 height 29
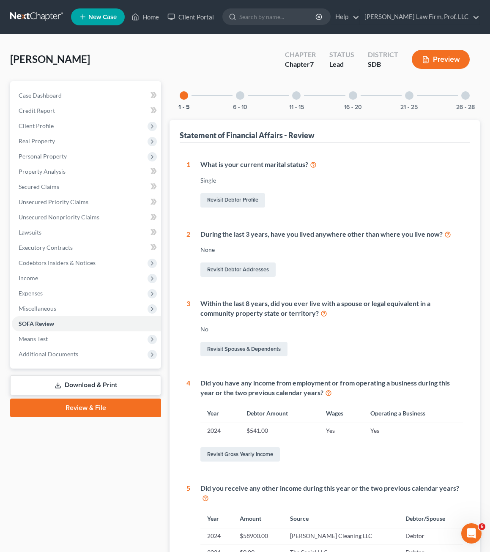
click at [242, 93] on div at bounding box center [240, 95] width 8 height 8
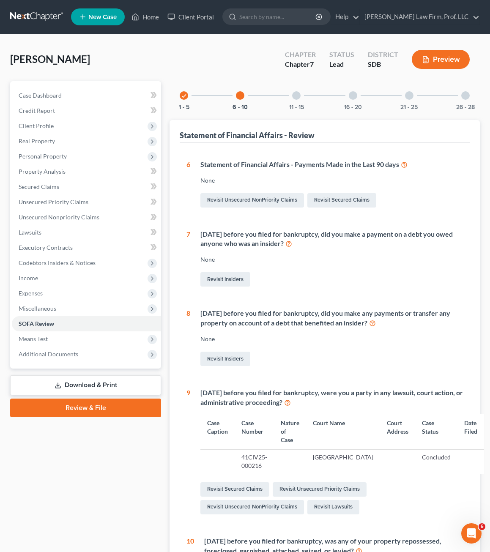
click at [301, 99] on div "11 - 15" at bounding box center [296, 95] width 29 height 29
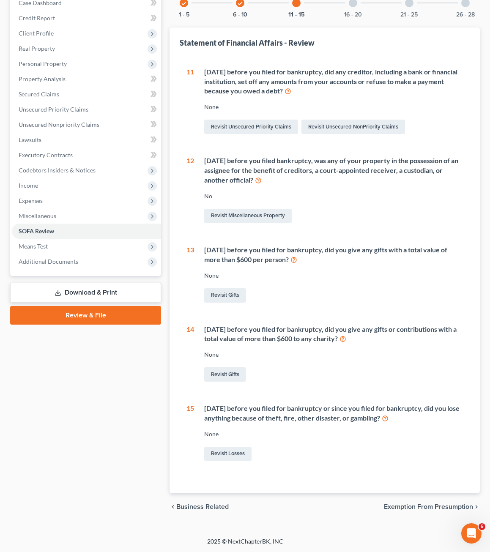
scroll to position [93, 0]
click at [364, 372] on div "Revisit Gifts" at bounding box center [333, 374] width 259 height 18
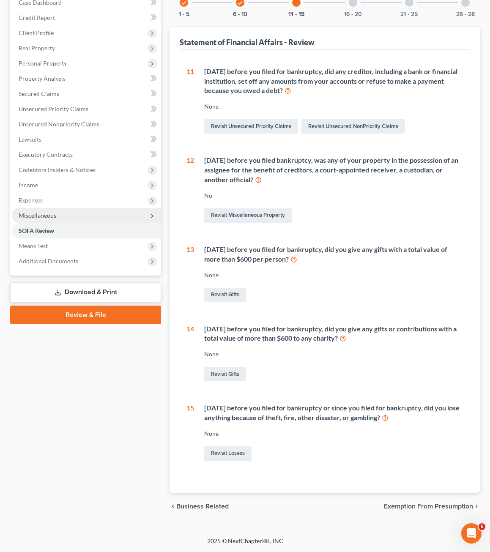
click at [149, 215] on icon at bounding box center [152, 216] width 7 height 7
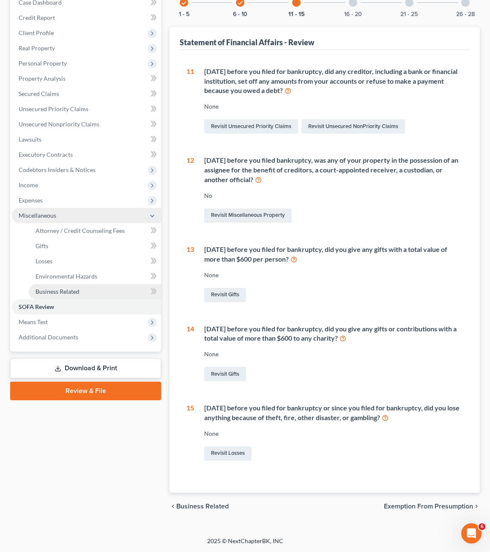
click at [63, 286] on link "Business Related" at bounding box center [95, 291] width 132 height 15
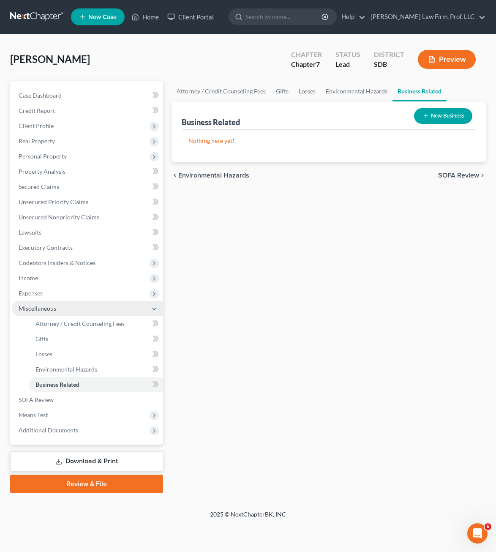
click at [357, 223] on div "Attorney / Credit Counseling Fees Gifts Losses Environmental Hazards Business R…" at bounding box center [328, 287] width 323 height 412
click at [460, 119] on button "New Business" at bounding box center [443, 116] width 58 height 16
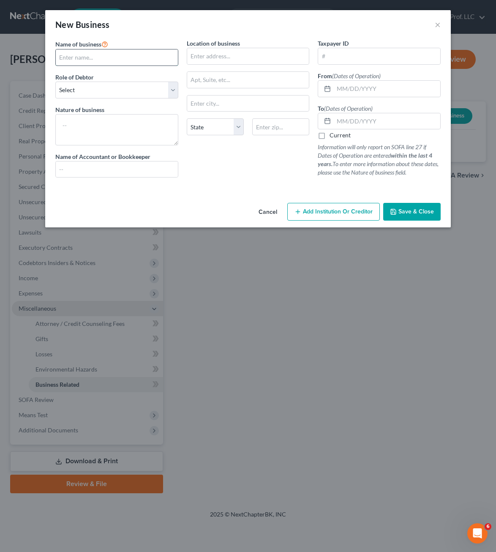
click at [110, 58] on input "text" at bounding box center [117, 57] width 122 height 16
click at [118, 57] on input "text" at bounding box center [117, 57] width 122 height 16
click at [69, 97] on select "Select A member of a limited liability company (LLC) or limited liability partn…" at bounding box center [116, 90] width 123 height 17
select select "sole_proprietor"
click at [55, 82] on select "Select A member of a limited liability company (LLC) or limited liability partn…" at bounding box center [116, 90] width 123 height 17
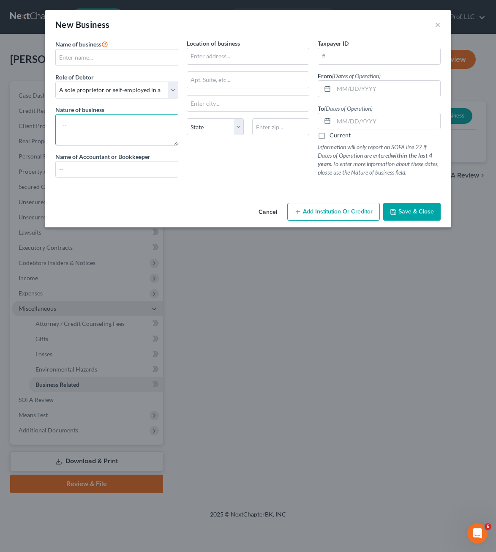
click at [124, 135] on textarea at bounding box center [116, 129] width 123 height 31
click at [123, 60] on input "text" at bounding box center [117, 57] width 122 height 16
type input "z"
type input "House Cleaning"
type textarea "Cleaning services"
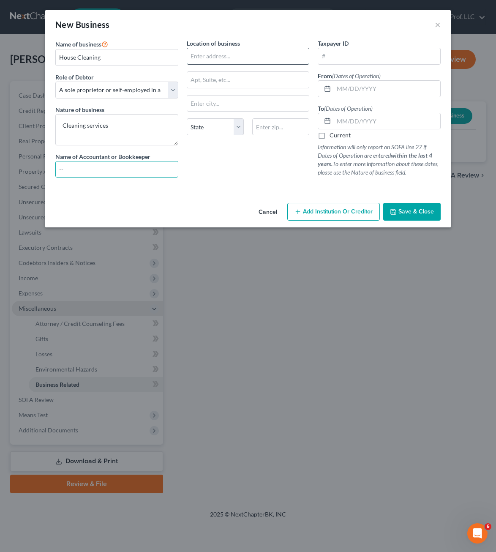
click at [213, 53] on input "text" at bounding box center [248, 56] width 122 height 16
click at [182, 229] on div "New Business × Name of business * House Cleaning Role of Debtor * Select A memb…" at bounding box center [248, 276] width 496 height 552
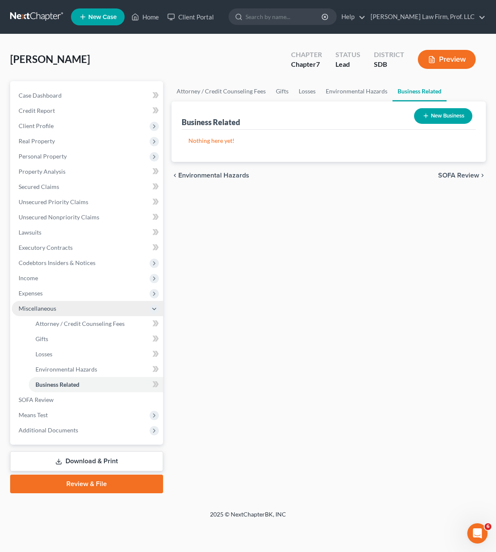
click at [443, 114] on button "New Business" at bounding box center [443, 116] width 58 height 16
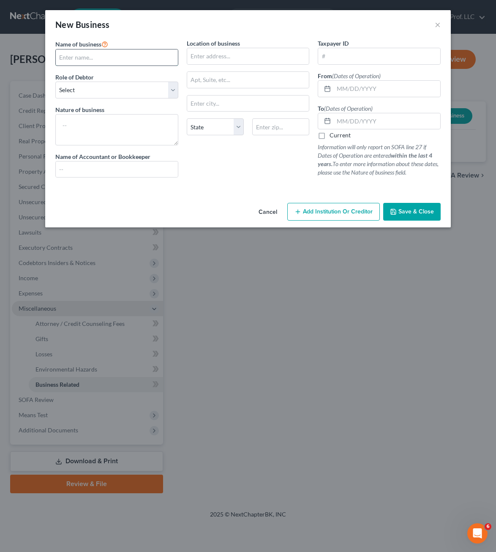
click at [101, 50] on input "text" at bounding box center [117, 57] width 122 height 16
type input "H"
type input "C"
type input "House Cleaning"
click at [114, 85] on select "Select A member of a limited liability company (LLC) or limited liability partn…" at bounding box center [116, 90] width 123 height 17
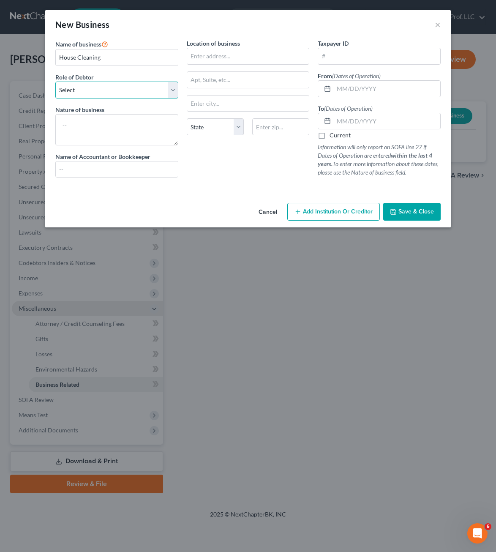
select select "sole_proprietor"
click at [55, 82] on select "Select A member of a limited liability company (LLC) or limited liability partn…" at bounding box center [116, 90] width 123 height 17
click at [107, 134] on textarea at bounding box center [116, 129] width 123 height 31
type textarea "s"
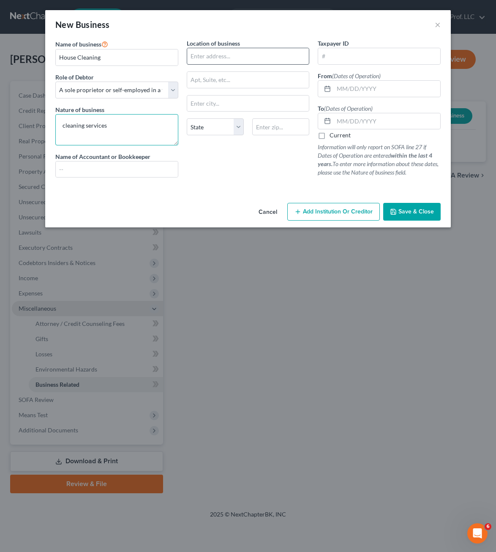
type textarea "cleaning services"
click at [228, 56] on input "text" at bounding box center [248, 56] width 122 height 16
type input "607 Legendary Drive"
type input "57032"
type input "Harrisburg"
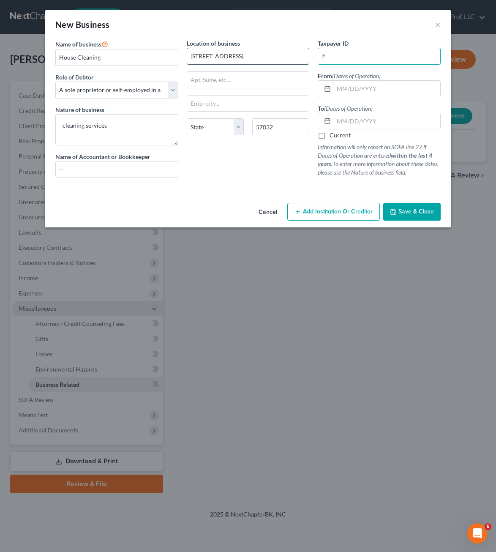
select select "43"
click at [343, 55] on input "text" at bounding box center [379, 56] width 122 height 16
drag, startPoint x: 364, startPoint y: 87, endPoint x: 355, endPoint y: 72, distance: 17.3
click at [364, 86] on input "text" at bounding box center [387, 89] width 107 height 16
click at [256, 171] on div "Location of business 607 Legendary Drive Harrisburg State AL AK AR AZ CA CO CT …" at bounding box center [248, 111] width 131 height 145
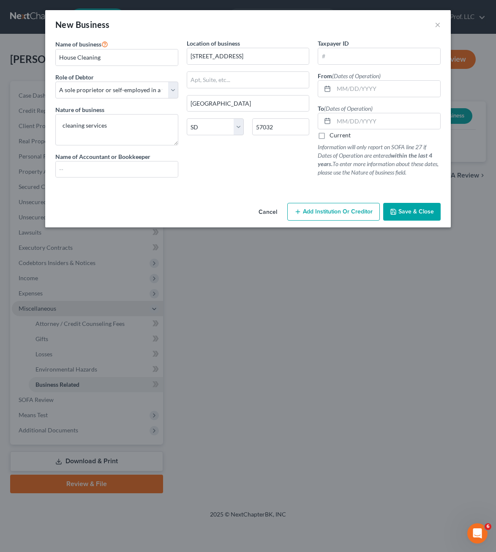
drag, startPoint x: 342, startPoint y: 136, endPoint x: 349, endPoint y: 164, distance: 29.7
click at [342, 136] on label "Current" at bounding box center [340, 135] width 21 height 8
click at [339, 136] on input "Current" at bounding box center [335, 133] width 5 height 5
checkbox input "true"
drag, startPoint x: 421, startPoint y: 225, endPoint x: 421, endPoint y: 218, distance: 7.2
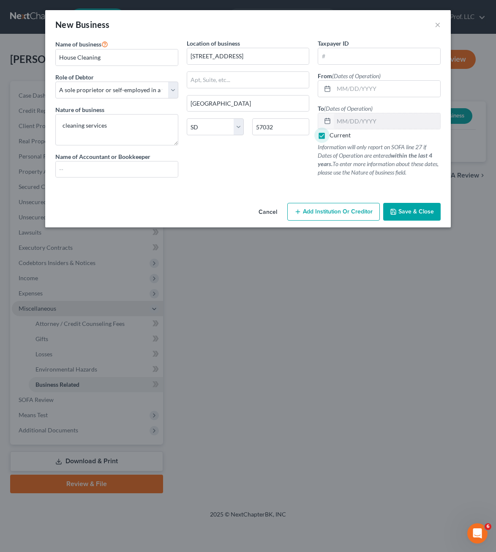
click at [421, 223] on div "Cancel Add Institution Or Creditor Save & Close" at bounding box center [248, 214] width 406 height 28
click at [421, 217] on button "Save & Close" at bounding box center [411, 212] width 57 height 18
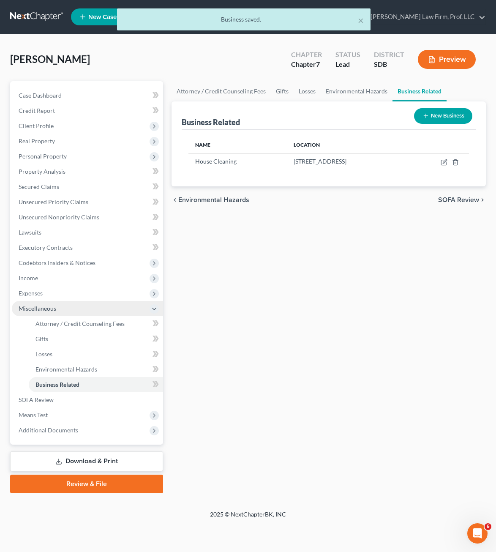
drag, startPoint x: 294, startPoint y: 408, endPoint x: 298, endPoint y: 404, distance: 5.7
click at [295, 407] on div "Attorney / Credit Counseling Fees Gifts Losses Environmental Hazards Business R…" at bounding box center [328, 287] width 323 height 412
drag, startPoint x: 57, startPoint y: 153, endPoint x: 62, endPoint y: 156, distance: 5.2
click at [57, 153] on span "Personal Property" at bounding box center [43, 156] width 48 height 7
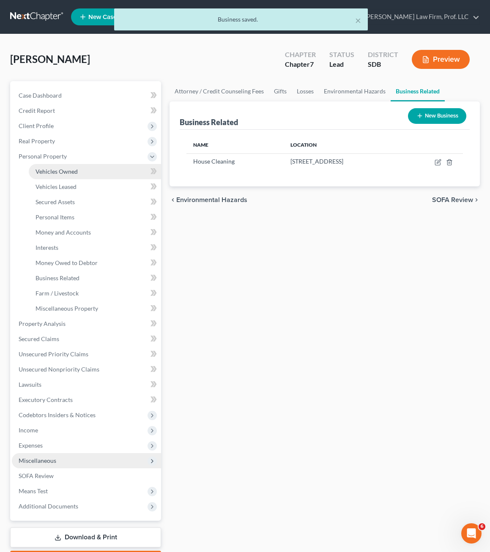
click at [69, 171] on span "Vehicles Owned" at bounding box center [57, 171] width 42 height 7
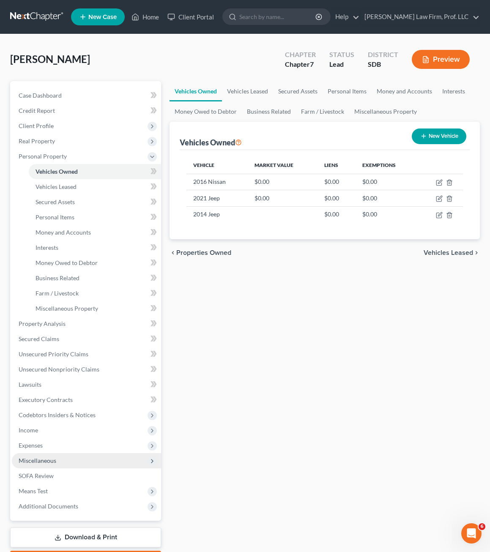
click at [334, 332] on div "Vehicles Owned Vehicles Leased Secured Assets Personal Items Money and Accounts…" at bounding box center [324, 325] width 319 height 488
click at [438, 182] on icon "button" at bounding box center [439, 182] width 7 height 7
select select "0"
select select "10"
select select "0"
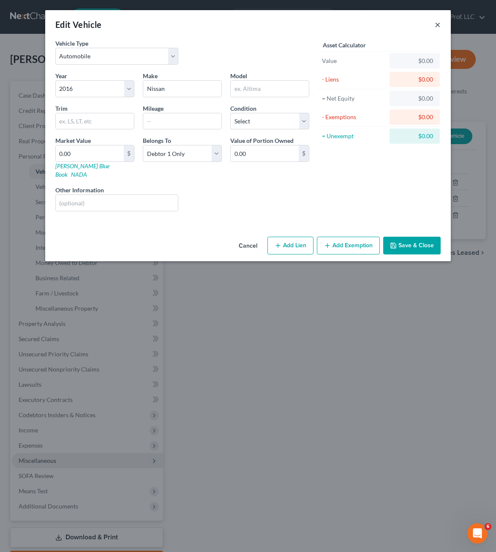
click at [438, 23] on button "×" at bounding box center [438, 24] width 6 height 10
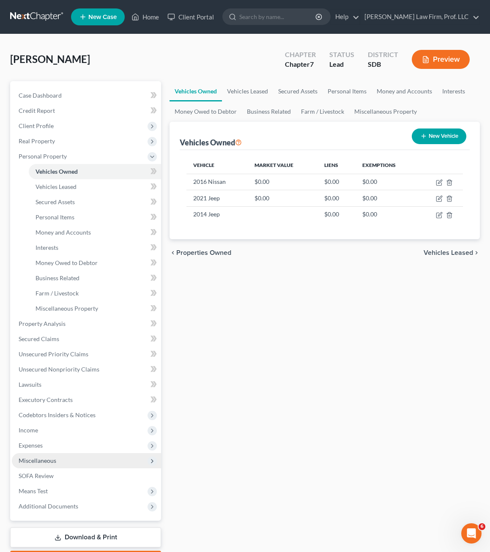
click at [339, 386] on div "Vehicles Owned Vehicles Leased Secured Assets Personal Items Money and Accounts…" at bounding box center [324, 325] width 319 height 488
click at [439, 198] on icon "button" at bounding box center [440, 198] width 4 height 4
select select "0"
select select "5"
select select "0"
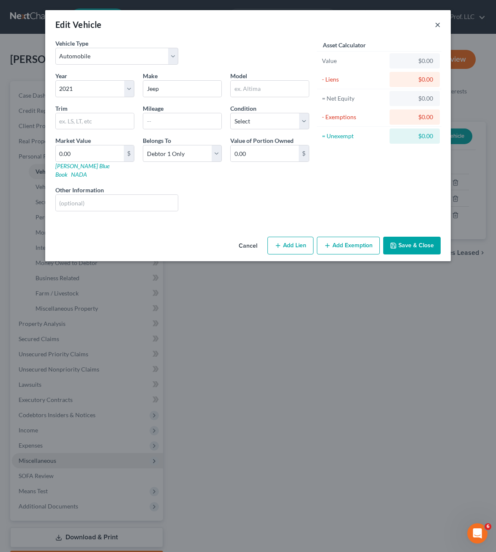
click at [436, 22] on button "×" at bounding box center [438, 24] width 6 height 10
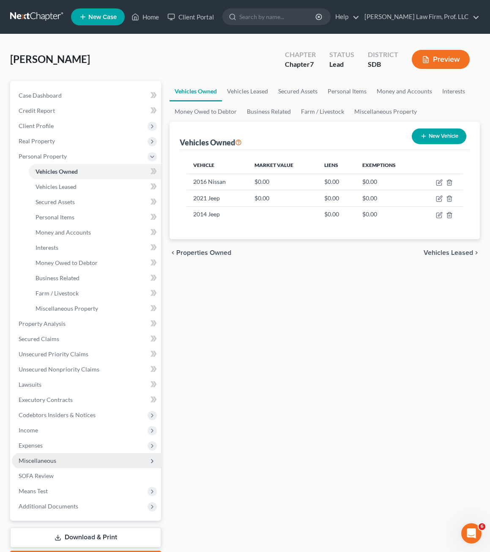
drag, startPoint x: 462, startPoint y: 346, endPoint x: 453, endPoint y: 259, distance: 87.6
click at [463, 346] on div "Vehicles Owned Vehicles Leased Secured Assets Personal Items Money and Accounts…" at bounding box center [324, 325] width 319 height 488
click at [437, 181] on icon "button" at bounding box center [438, 183] width 5 height 5
select select "0"
select select "10"
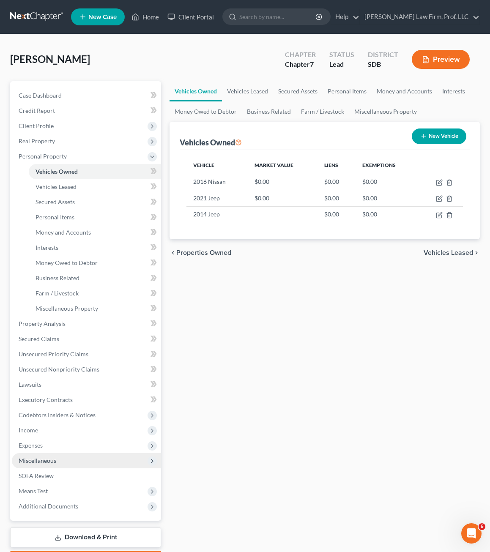
select select "0"
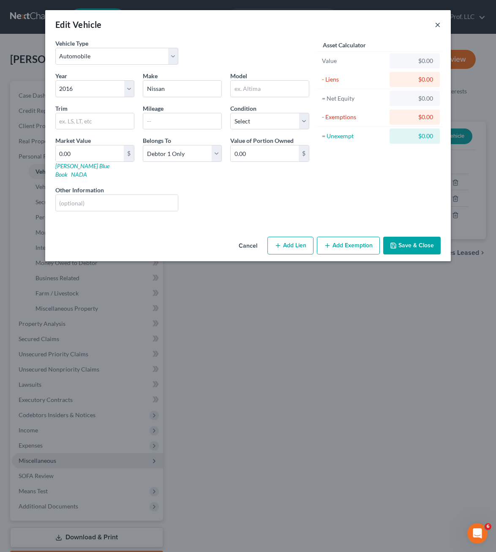
click at [437, 25] on button "×" at bounding box center [438, 24] width 6 height 10
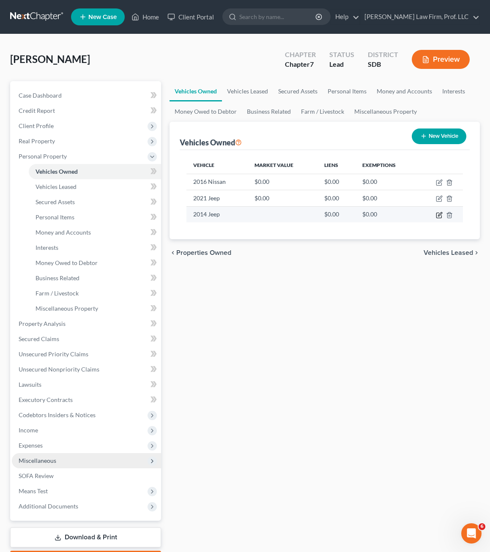
click at [438, 213] on icon "button" at bounding box center [438, 215] width 5 height 5
select select "0"
select select "12"
select select "0"
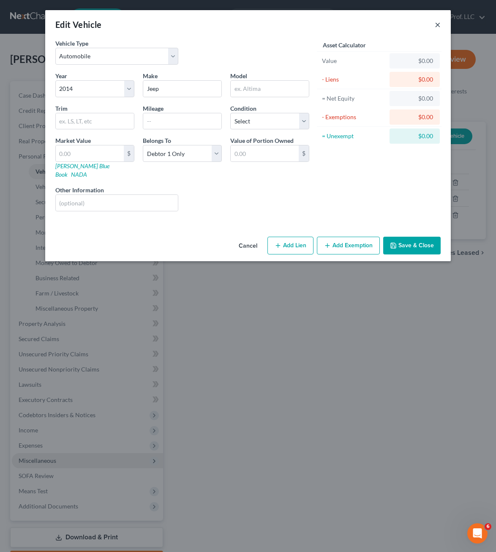
click at [439, 27] on button "×" at bounding box center [438, 24] width 6 height 10
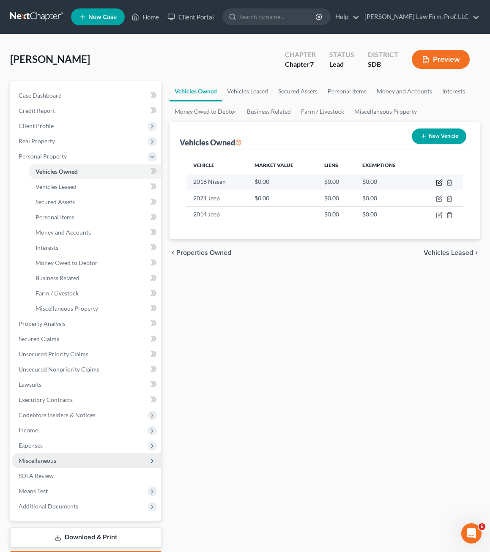
click at [438, 183] on icon "button" at bounding box center [440, 182] width 4 height 4
select select "0"
select select "10"
select select "0"
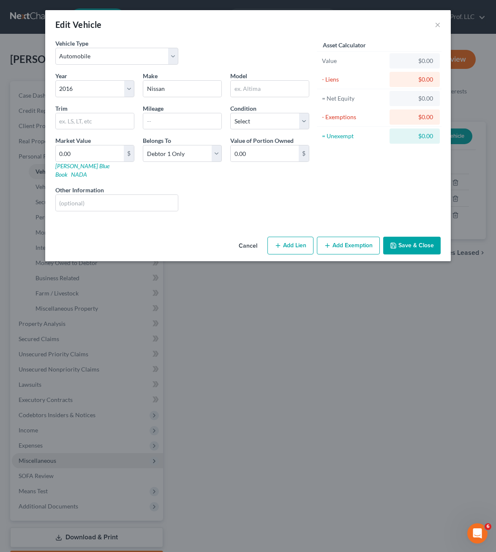
drag, startPoint x: 323, startPoint y: 172, endPoint x: 331, endPoint y: 181, distance: 11.7
click at [323, 174] on div "Asset Calculator Value $0.00 - Liens $0.00 = Net Equity $0.00 - Exemptions $0.0…" at bounding box center [379, 128] width 131 height 179
click at [409, 237] on button "Save & Close" at bounding box center [411, 246] width 57 height 18
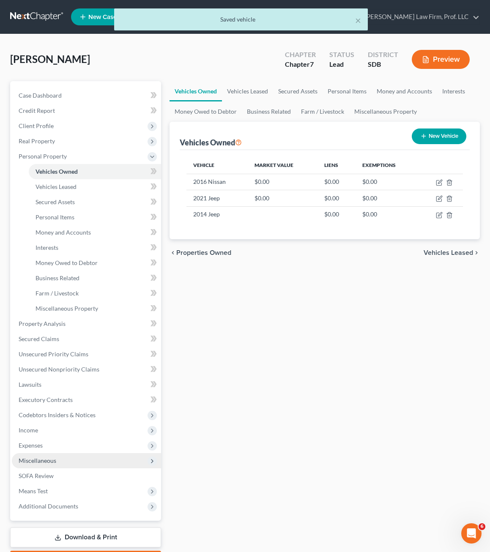
click at [358, 357] on div "Vehicles Owned Vehicles Leased Secured Assets Personal Items Money and Accounts…" at bounding box center [324, 325] width 319 height 488
click at [58, 195] on link "Secured Assets" at bounding box center [95, 201] width 132 height 15
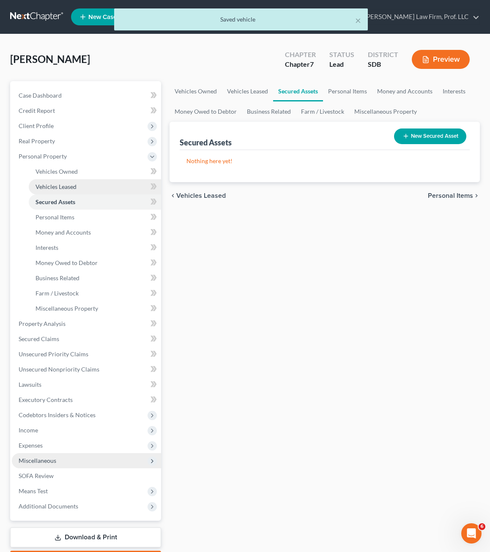
click at [63, 187] on span "Vehicles Leased" at bounding box center [56, 186] width 41 height 7
drag, startPoint x: 213, startPoint y: 279, endPoint x: 199, endPoint y: 267, distance: 18.0
click at [213, 276] on div "Vehicles Owned Vehicles Leased Secured Assets Personal Items Money and Accounts…" at bounding box center [324, 325] width 319 height 488
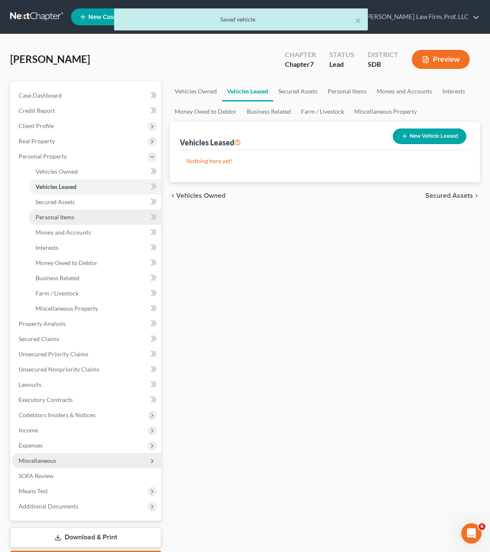
click at [55, 215] on span "Personal Items" at bounding box center [55, 216] width 39 height 7
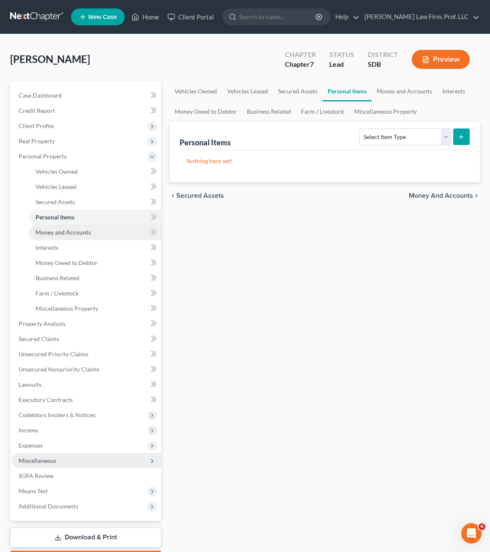
click at [72, 230] on span "Money and Accounts" at bounding box center [63, 232] width 55 height 7
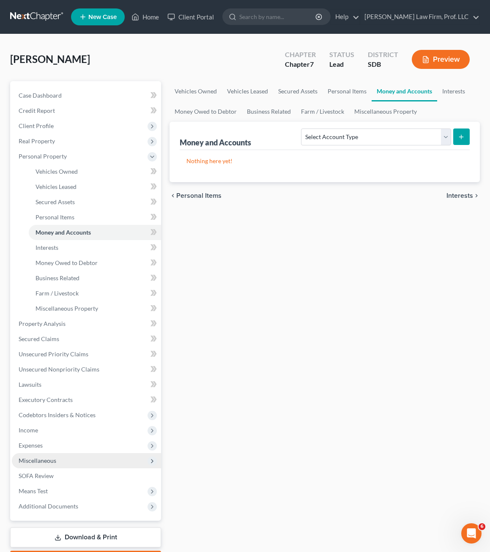
drag, startPoint x: 314, startPoint y: 263, endPoint x: 178, endPoint y: 243, distance: 137.6
click at [314, 263] on div "Vehicles Owned Vehicles Leased Secured Assets Personal Items Money and Accounts…" at bounding box center [324, 325] width 319 height 488
drag, startPoint x: 331, startPoint y: 301, endPoint x: 367, endPoint y: 311, distance: 36.3
click at [332, 301] on div "Vehicles Owned Vehicles Leased Secured Assets Personal Items Money and Accounts…" at bounding box center [324, 325] width 319 height 488
click at [56, 248] on span "Interests" at bounding box center [47, 247] width 23 height 7
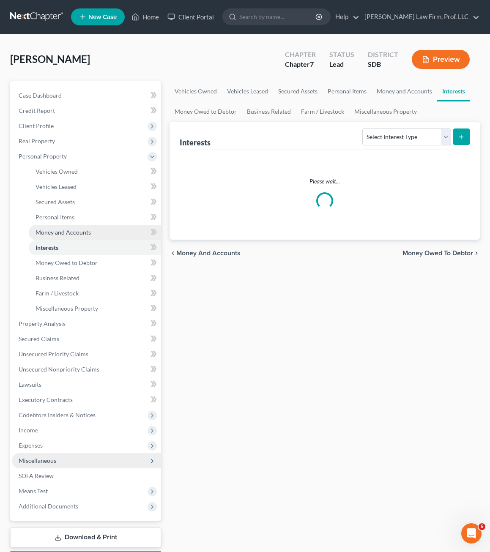
click at [82, 234] on span "Money and Accounts" at bounding box center [63, 232] width 55 height 7
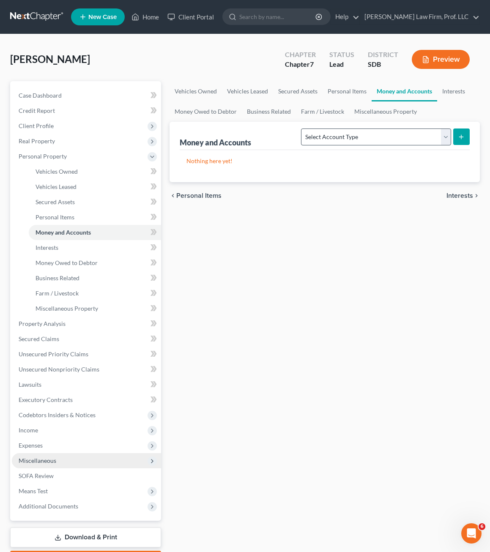
drag, startPoint x: 427, startPoint y: 123, endPoint x: 417, endPoint y: 139, distance: 18.9
click at [427, 123] on div "Money and Accounts Select Account Type Brokerage Cash on Hand Certificates of D…" at bounding box center [325, 136] width 290 height 28
click at [417, 139] on select "Select Account Type Brokerage Cash on Hand Certificates of Deposit Checking Acc…" at bounding box center [376, 137] width 150 height 17
drag, startPoint x: 404, startPoint y: 372, endPoint x: 394, endPoint y: 369, distance: 10.6
click at [404, 372] on div "Vehicles Owned Vehicles Leased Secured Assets Personal Items Money and Accounts…" at bounding box center [324, 325] width 319 height 488
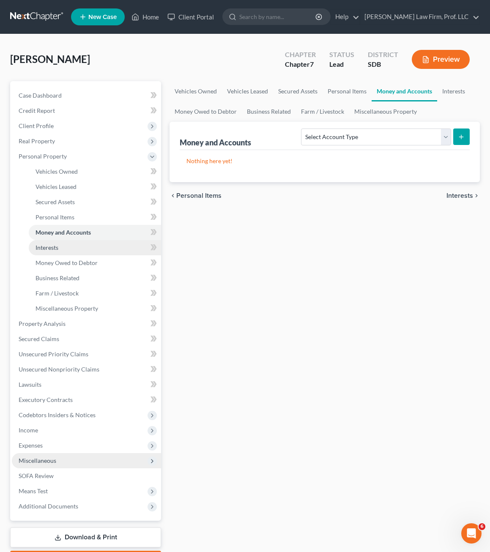
click at [81, 246] on link "Interests" at bounding box center [95, 247] width 132 height 15
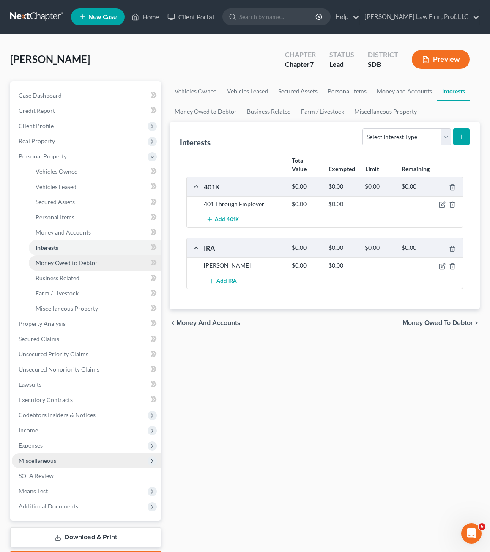
click at [71, 263] on span "Money Owed to Debtor" at bounding box center [67, 262] width 62 height 7
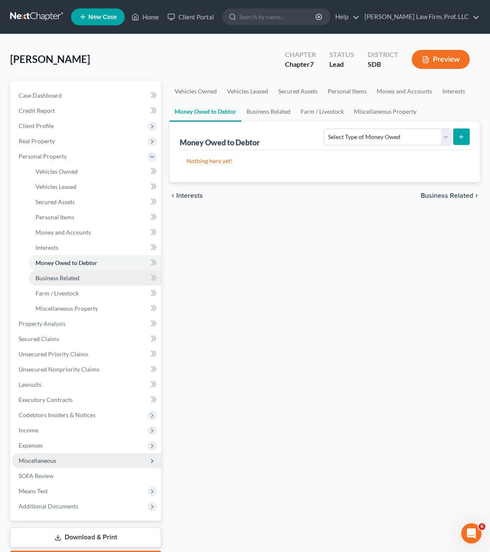
click at [68, 277] on span "Business Related" at bounding box center [58, 277] width 44 height 7
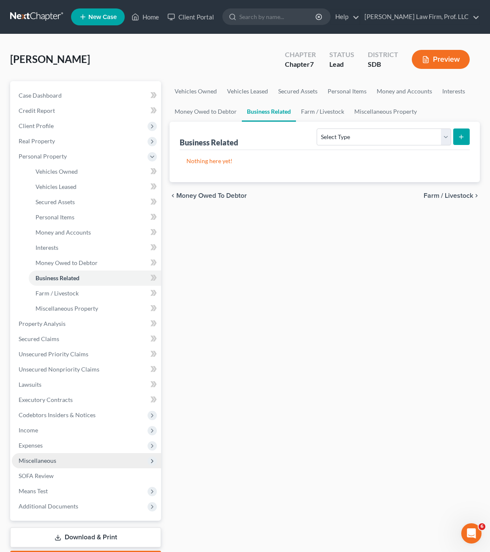
click at [332, 293] on div "Vehicles Owned Vehicles Leased Secured Assets Personal Items Money and Accounts…" at bounding box center [324, 325] width 319 height 488
click at [254, 255] on div "Vehicles Owned Vehicles Leased Secured Assets Personal Items Money and Accounts…" at bounding box center [324, 325] width 319 height 488
click at [75, 290] on span "Farm / Livestock" at bounding box center [57, 293] width 43 height 7
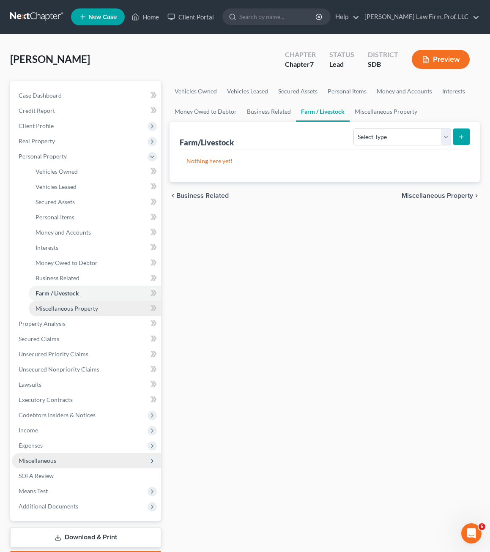
click at [87, 308] on span "Miscellaneous Property" at bounding box center [67, 308] width 63 height 7
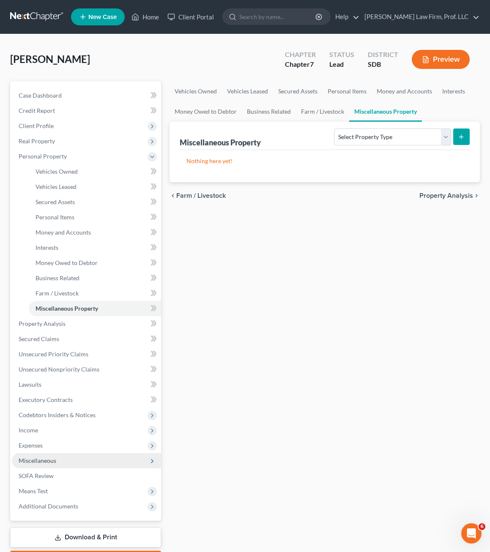
click at [295, 364] on div "Vehicles Owned Vehicles Leased Secured Assets Personal Items Money and Accounts…" at bounding box center [324, 325] width 319 height 488
click at [57, 325] on span "Property Analysis" at bounding box center [42, 323] width 47 height 7
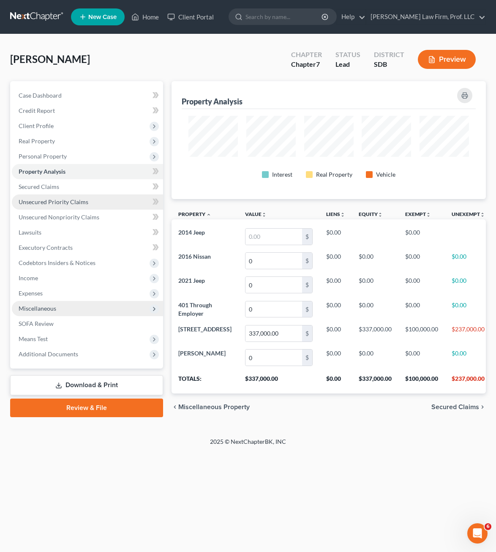
scroll to position [118, 315]
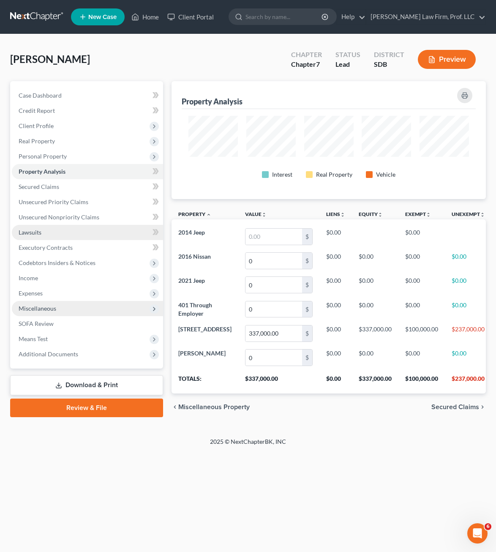
click at [66, 225] on link "Lawsuits" at bounding box center [87, 232] width 151 height 15
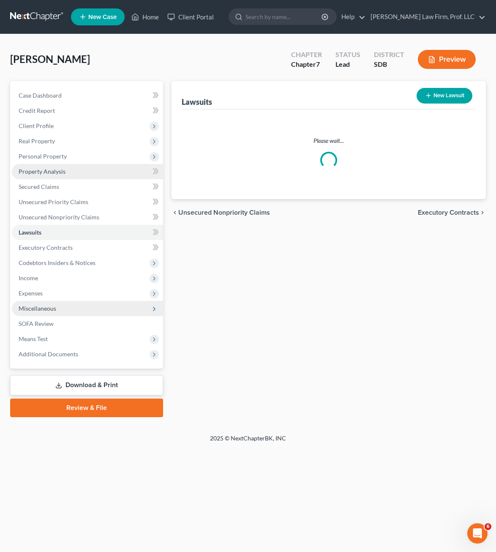
click at [80, 176] on link "Property Analysis" at bounding box center [87, 171] width 151 height 15
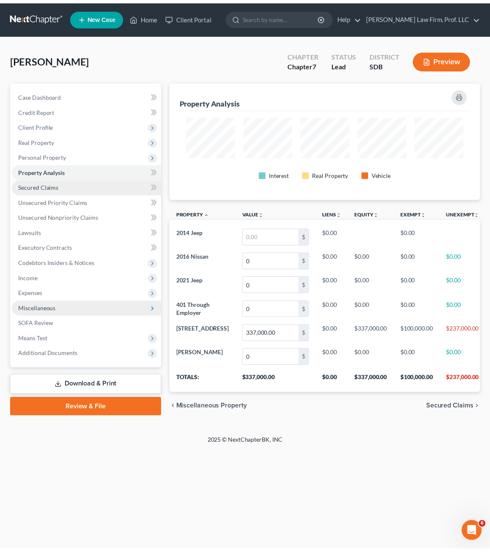
scroll to position [118, 315]
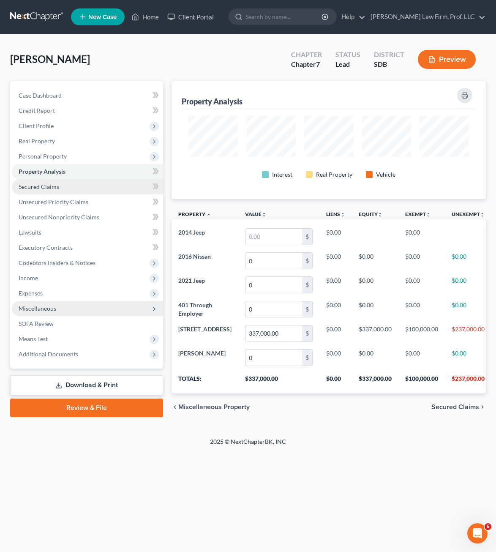
click at [71, 184] on link "Secured Claims" at bounding box center [87, 186] width 151 height 15
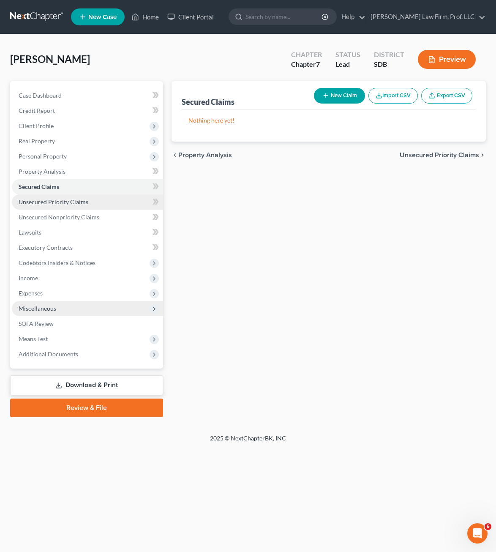
click at [96, 207] on link "Unsecured Priority Claims" at bounding box center [87, 201] width 151 height 15
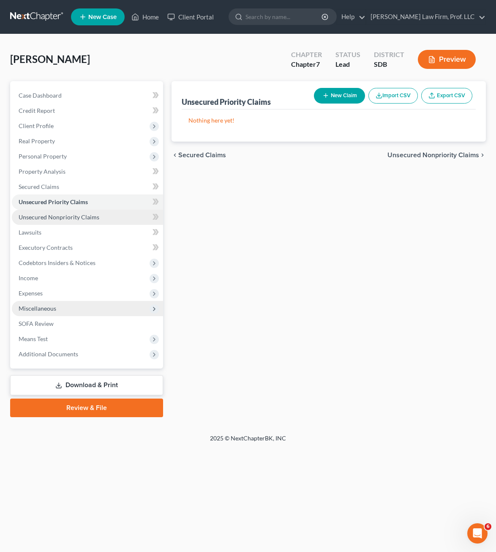
click at [100, 216] on link "Unsecured Nonpriority Claims" at bounding box center [87, 217] width 151 height 15
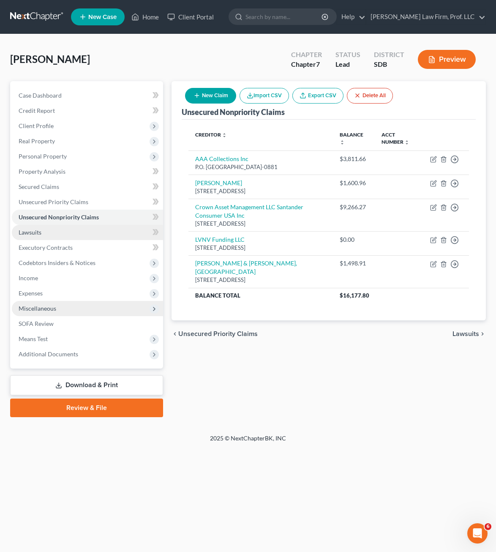
click at [88, 233] on link "Lawsuits" at bounding box center [87, 232] width 151 height 15
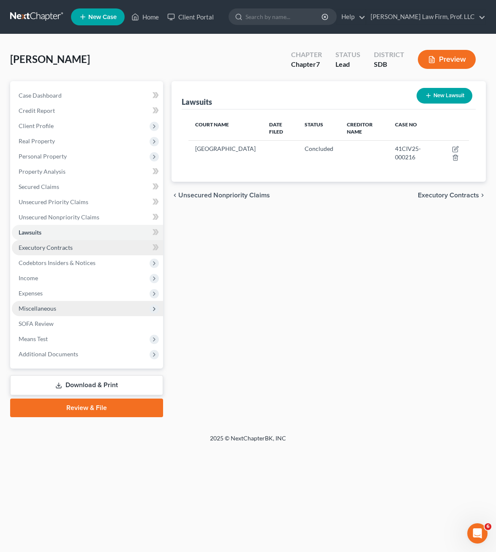
click at [86, 248] on link "Executory Contracts" at bounding box center [87, 247] width 151 height 15
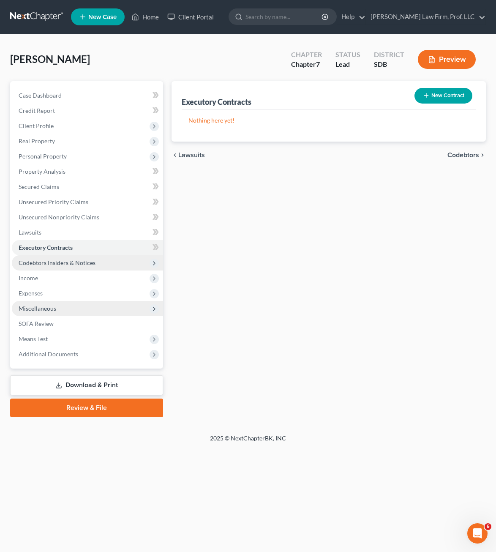
click at [85, 265] on span "Codebtors Insiders & Notices" at bounding box center [57, 262] width 77 height 7
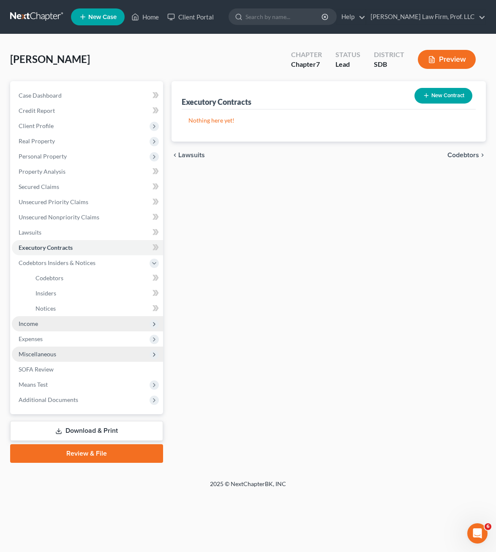
click at [54, 327] on span "Income" at bounding box center [87, 323] width 151 height 15
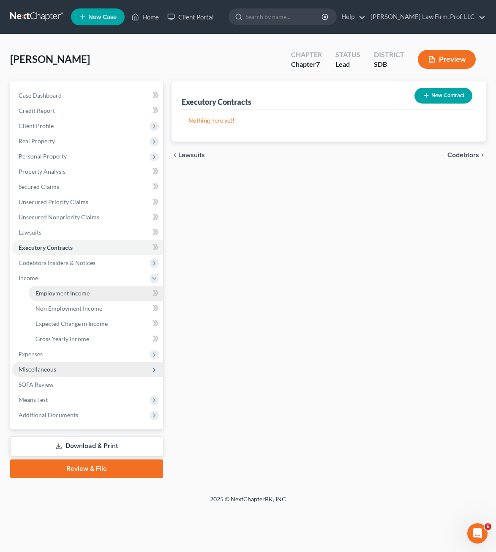
click at [61, 298] on link "Employment Income" at bounding box center [96, 293] width 134 height 15
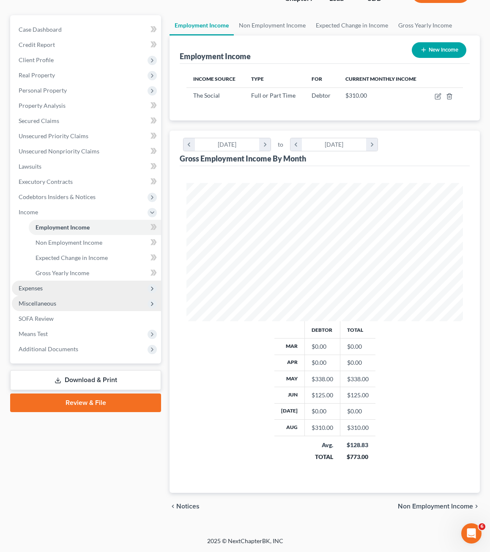
click at [52, 286] on span "Expenses" at bounding box center [86, 288] width 149 height 15
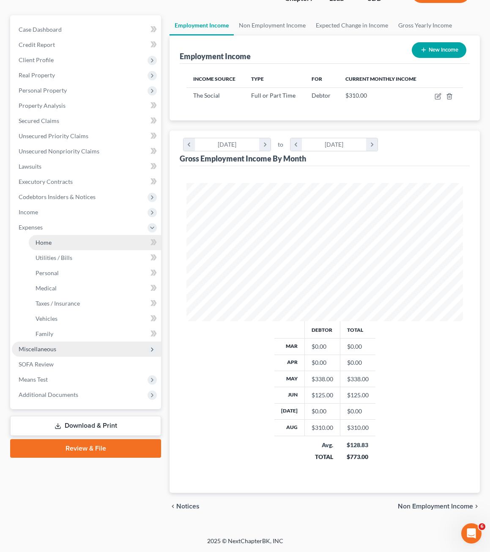
click at [58, 249] on link "Home" at bounding box center [95, 242] width 132 height 15
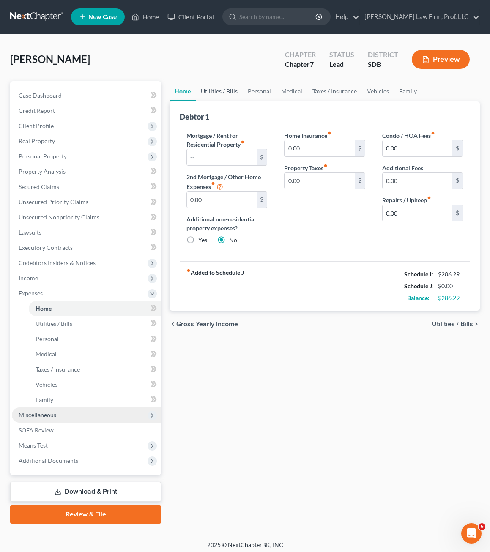
click at [224, 92] on link "Utilities / Bills" at bounding box center [219, 91] width 47 height 20
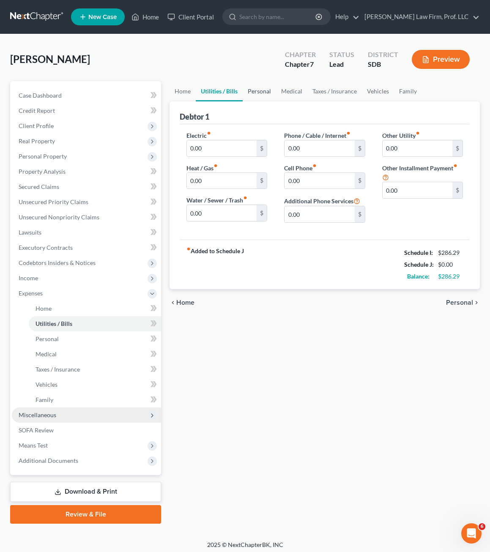
click at [263, 96] on link "Personal" at bounding box center [259, 91] width 33 height 20
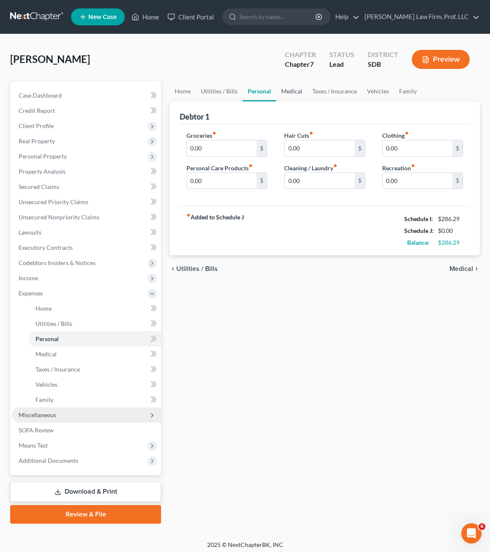
drag, startPoint x: 283, startPoint y: 87, endPoint x: 283, endPoint y: 92, distance: 5.5
click at [283, 87] on link "Medical" at bounding box center [291, 91] width 31 height 20
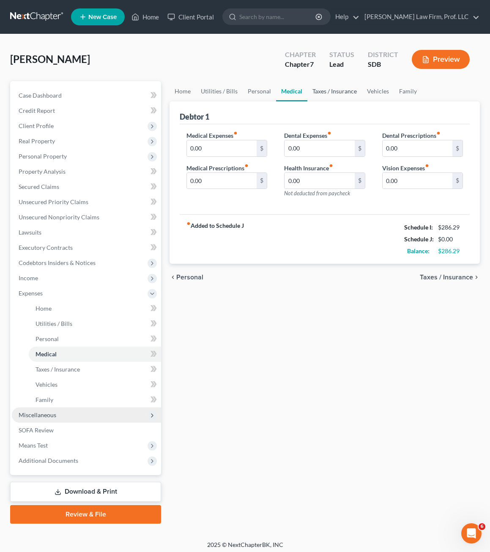
click at [336, 88] on link "Taxes / Insurance" at bounding box center [334, 91] width 55 height 20
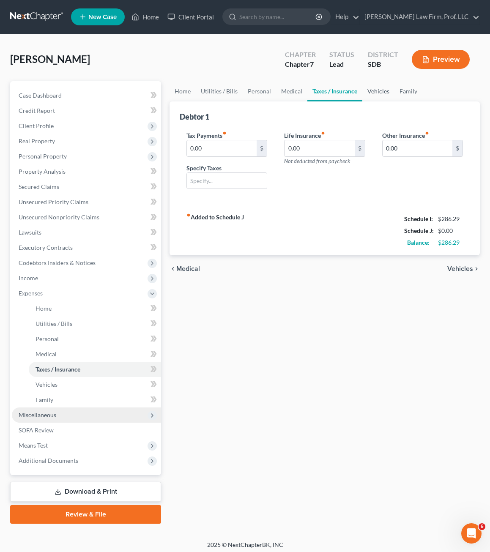
click at [384, 96] on link "Vehicles" at bounding box center [378, 91] width 32 height 20
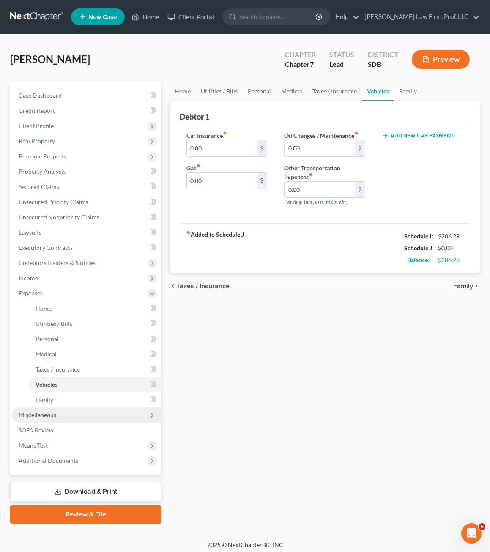
drag, startPoint x: 333, startPoint y: 340, endPoint x: 340, endPoint y: 335, distance: 9.0
click at [333, 340] on div "Home Utilities / Bills Personal Medical Taxes / Insurance Vehicles Family Debto…" at bounding box center [324, 302] width 319 height 443
click at [410, 88] on link "Family" at bounding box center [408, 91] width 28 height 20
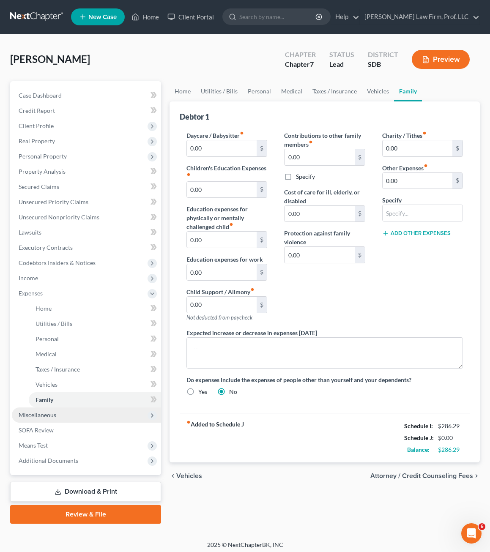
click at [434, 300] on div "Charity / Tithes fiber_manual_record 0.00 $ Other Expenses fiber_manual_record …" at bounding box center [423, 229] width 98 height 197
click at [51, 415] on span "Miscellaneous" at bounding box center [38, 414] width 38 height 7
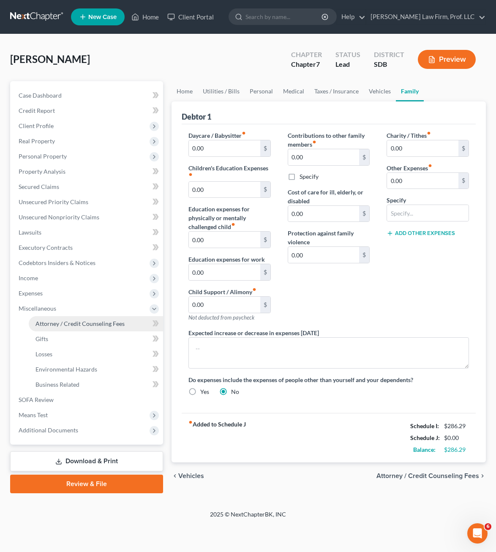
click at [68, 326] on span "Attorney / Credit Counseling Fees" at bounding box center [80, 323] width 89 height 7
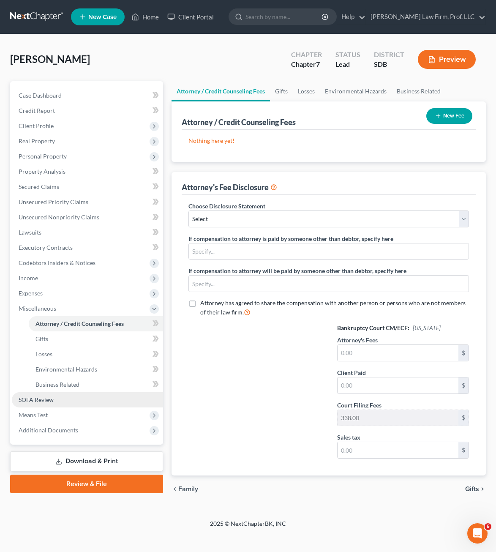
click at [47, 401] on span "SOFA Review" at bounding box center [36, 399] width 35 height 7
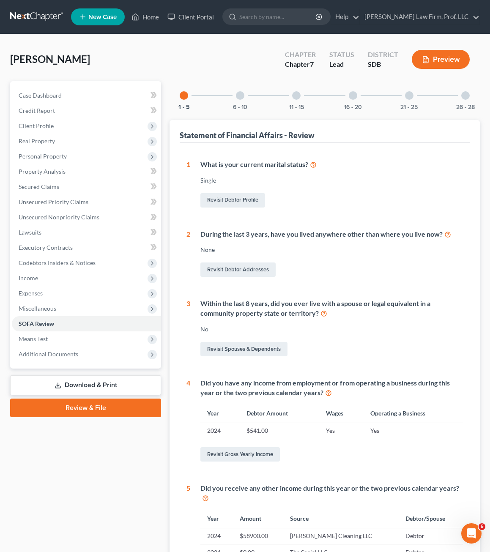
drag, startPoint x: 242, startPoint y: 95, endPoint x: 245, endPoint y: 102, distance: 7.9
click at [242, 95] on div at bounding box center [240, 95] width 8 height 8
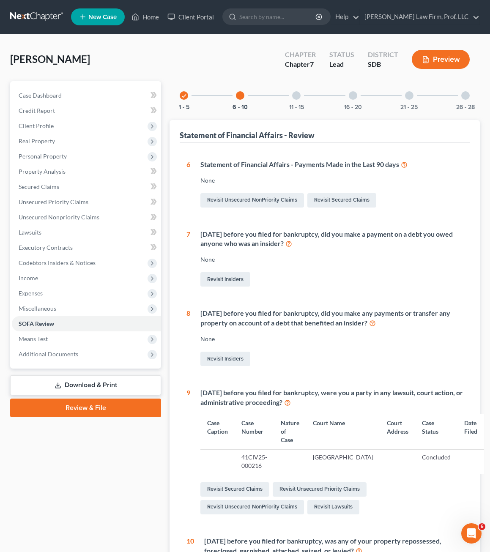
drag, startPoint x: 293, startPoint y: 95, endPoint x: 297, endPoint y: 97, distance: 4.4
click at [293, 95] on div at bounding box center [296, 95] width 8 height 8
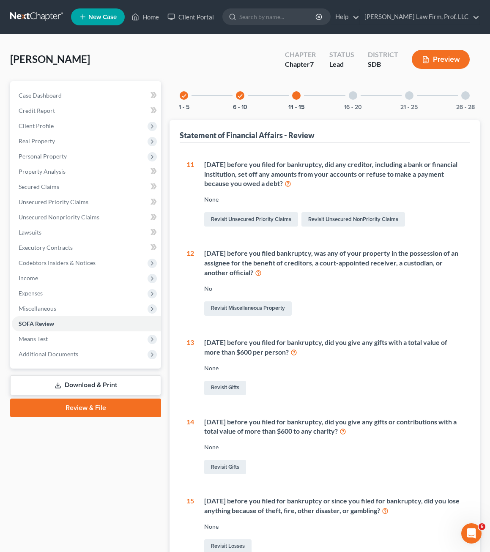
drag, startPoint x: 354, startPoint y: 95, endPoint x: 430, endPoint y: 114, distance: 78.9
click at [354, 95] on div at bounding box center [353, 95] width 8 height 8
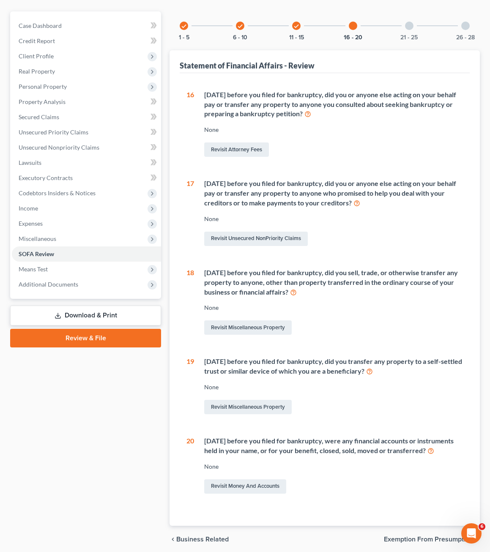
scroll to position [85, 0]
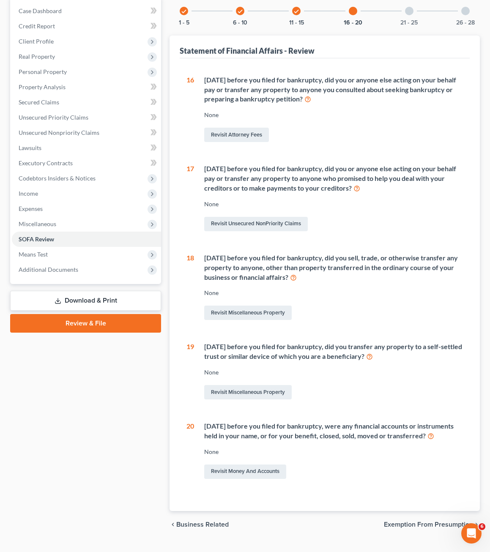
click at [411, 9] on div at bounding box center [409, 11] width 8 height 8
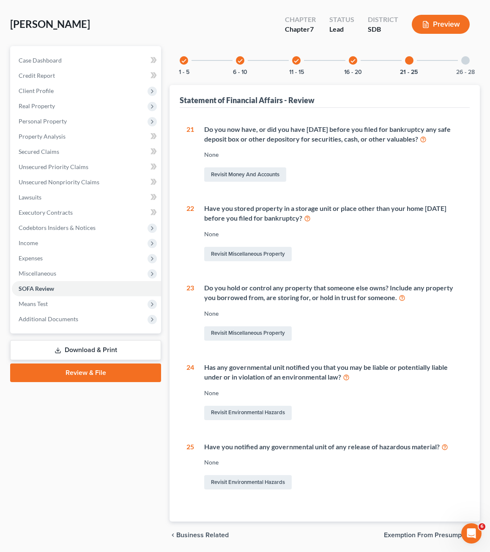
scroll to position [0, 0]
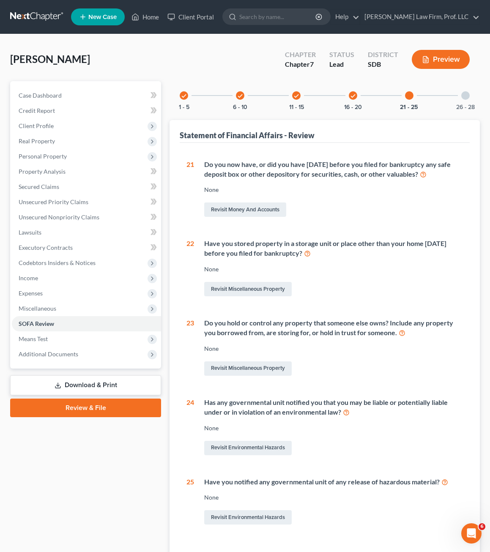
drag, startPoint x: 462, startPoint y: 99, endPoint x: 471, endPoint y: 99, distance: 9.3
click at [462, 99] on div "26 - 28" at bounding box center [465, 95] width 29 height 29
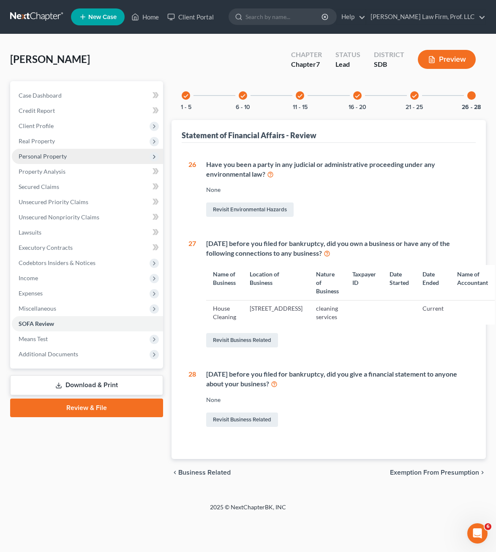
click at [62, 151] on span "Personal Property" at bounding box center [87, 156] width 151 height 15
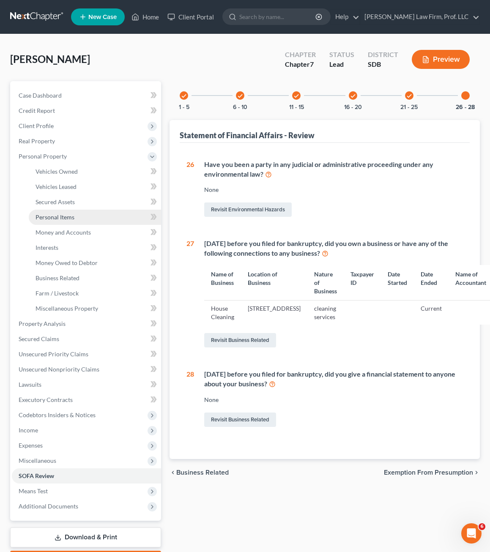
click at [74, 216] on span "Personal Items" at bounding box center [55, 216] width 39 height 7
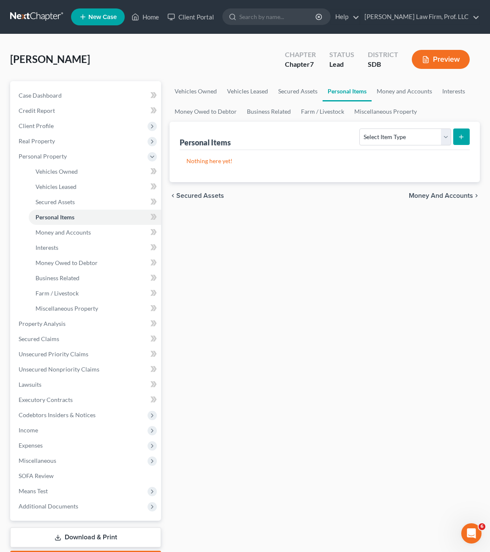
drag, startPoint x: 308, startPoint y: 297, endPoint x: 299, endPoint y: 299, distance: 9.1
click at [308, 297] on div "Vehicles Owned Vehicles Leased Secured Assets Personal Items Money and Accounts…" at bounding box center [324, 325] width 319 height 488
drag, startPoint x: 229, startPoint y: 349, endPoint x: 238, endPoint y: 344, distance: 10.6
click at [233, 349] on div "Vehicles Owned Vehicles Leased Secured Assets Personal Items Money and Accounts…" at bounding box center [324, 325] width 319 height 488
click at [47, 397] on span "Executory Contracts" at bounding box center [46, 399] width 54 height 7
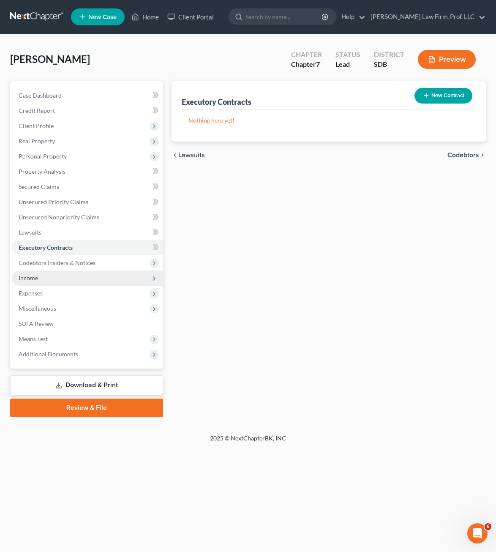
click at [54, 278] on span "Income" at bounding box center [87, 278] width 151 height 15
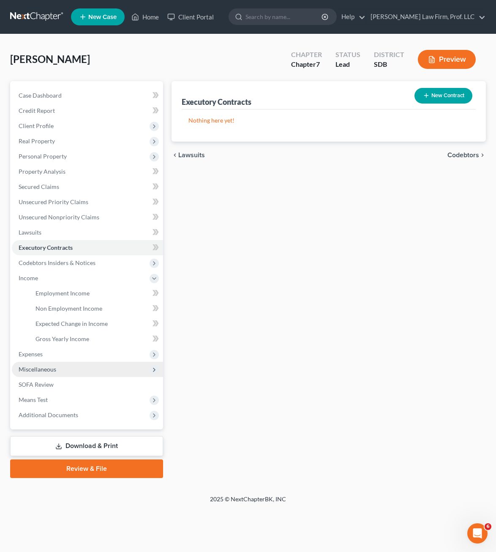
click at [65, 370] on span "Miscellaneous" at bounding box center [87, 369] width 151 height 15
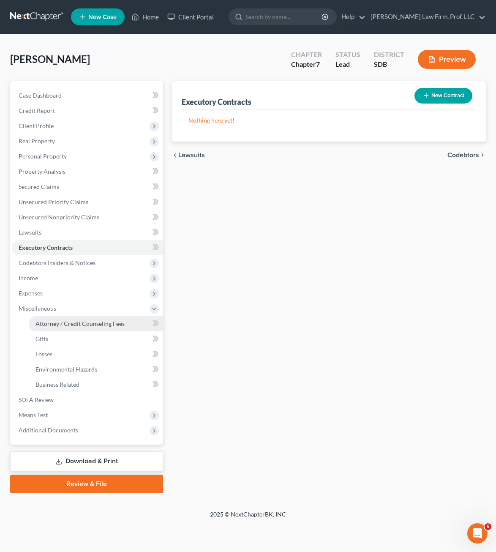
click at [90, 322] on span "Attorney / Credit Counseling Fees" at bounding box center [80, 323] width 89 height 7
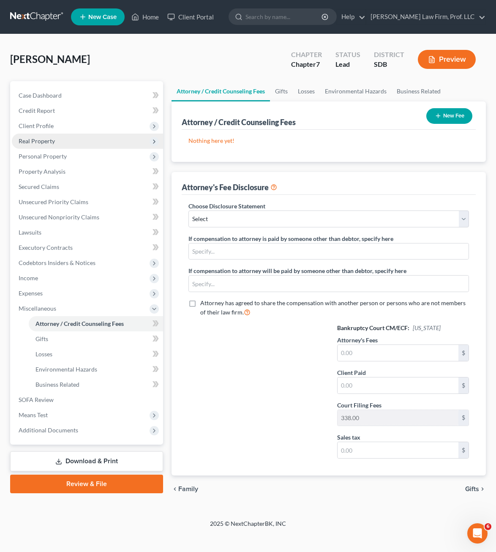
click at [54, 140] on span "Real Property" at bounding box center [37, 140] width 36 height 7
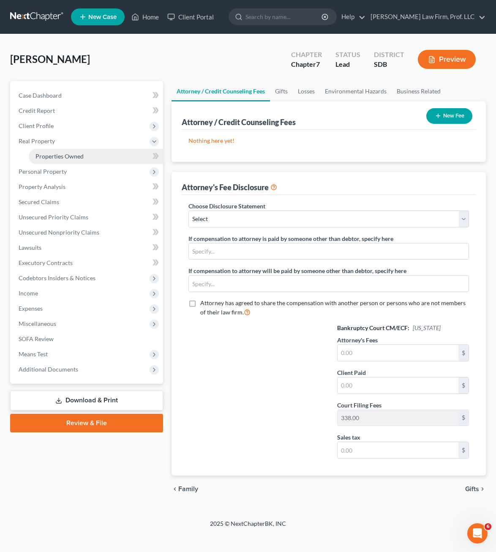
click at [83, 152] on link "Properties Owned" at bounding box center [96, 156] width 134 height 15
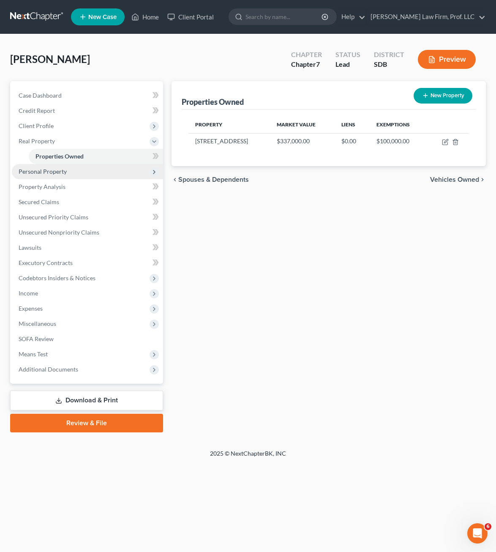
click at [76, 166] on span "Personal Property" at bounding box center [87, 171] width 151 height 15
